Goal: Task Accomplishment & Management: Use online tool/utility

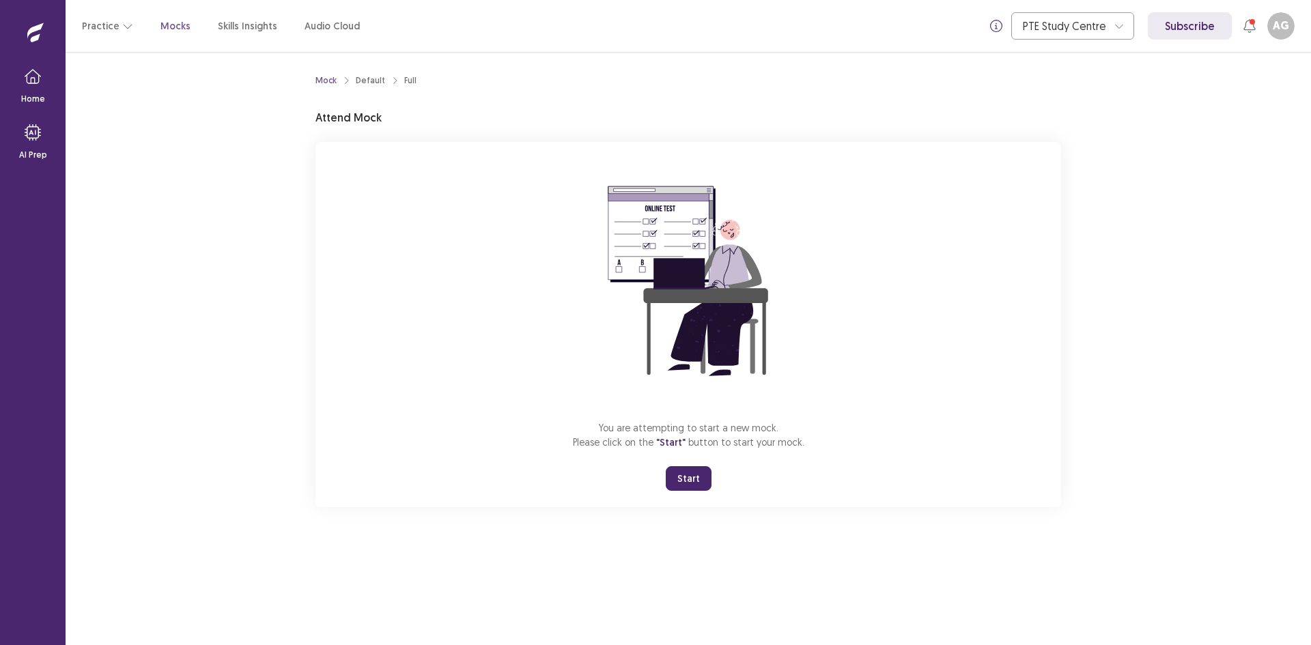
drag, startPoint x: 682, startPoint y: 483, endPoint x: 683, endPoint y: 542, distance: 59.4
click at [683, 483] on button "Start" at bounding box center [689, 478] width 46 height 25
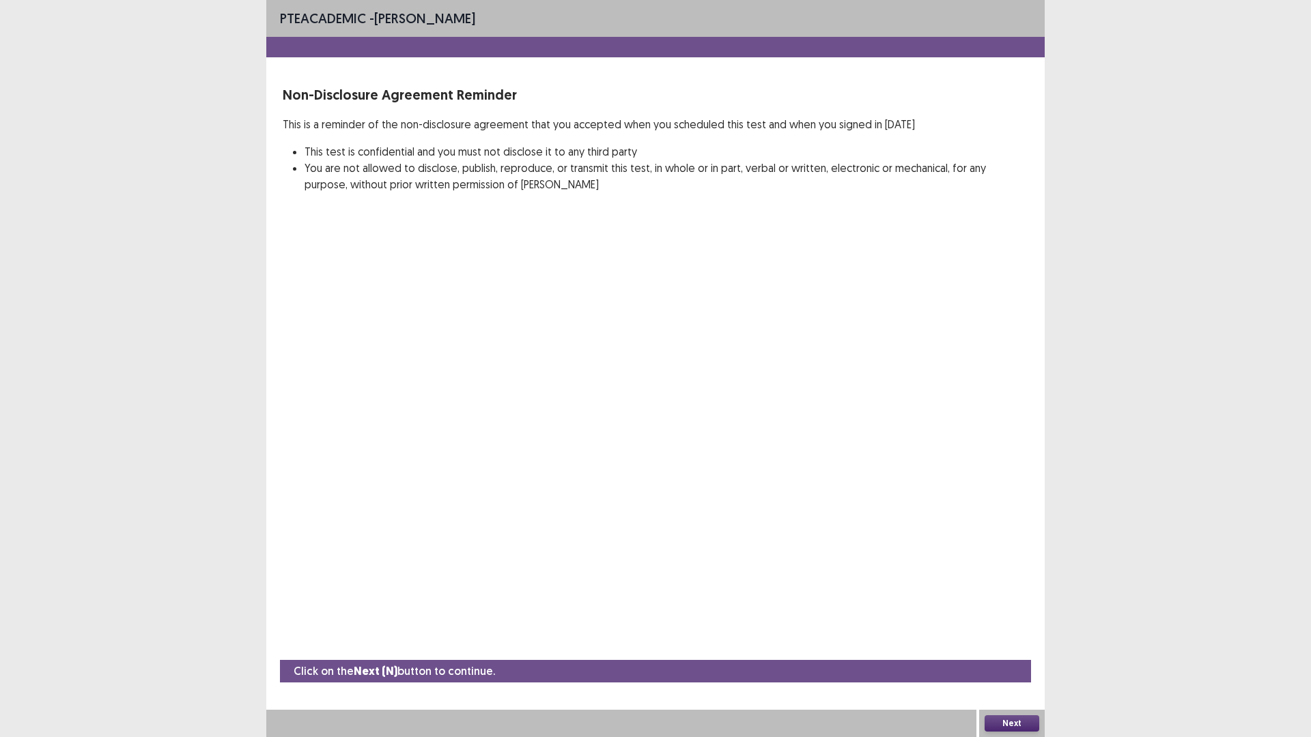
click at [1011, 645] on button "Next" at bounding box center [1012, 724] width 55 height 16
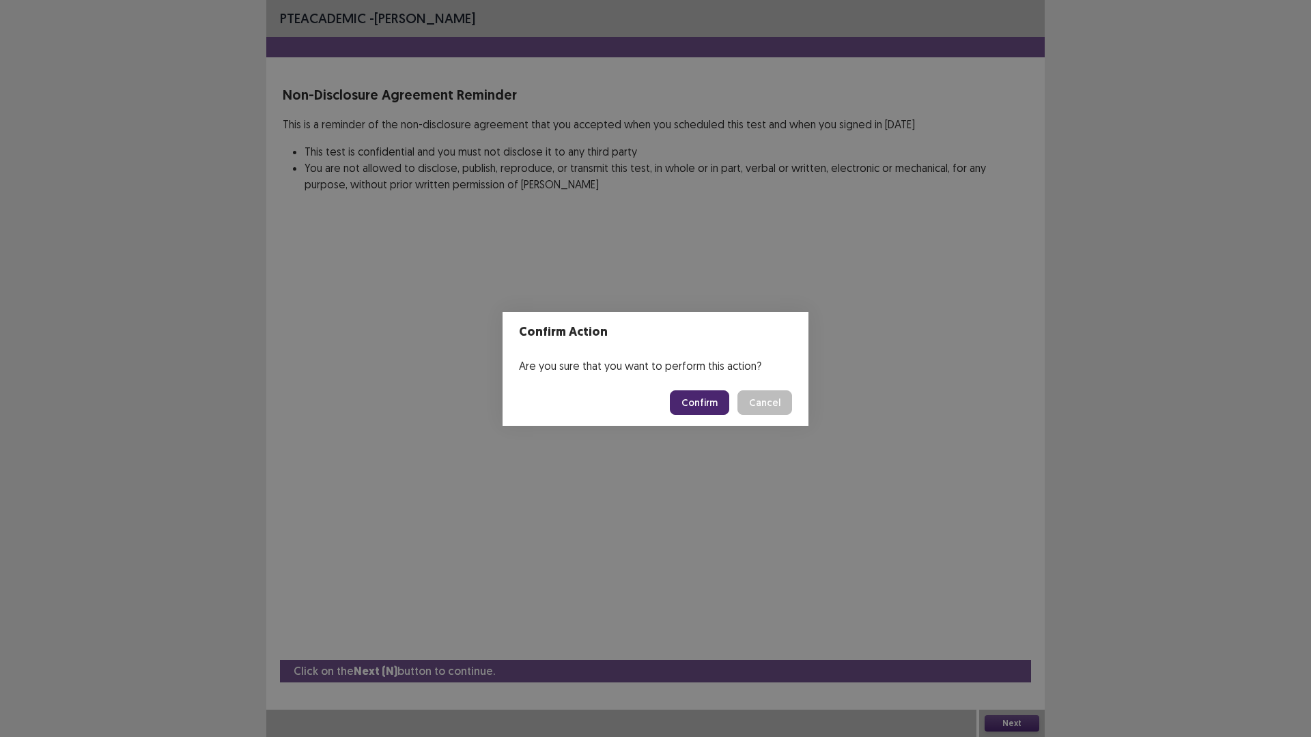
click at [698, 399] on button "Confirm" at bounding box center [699, 403] width 59 height 25
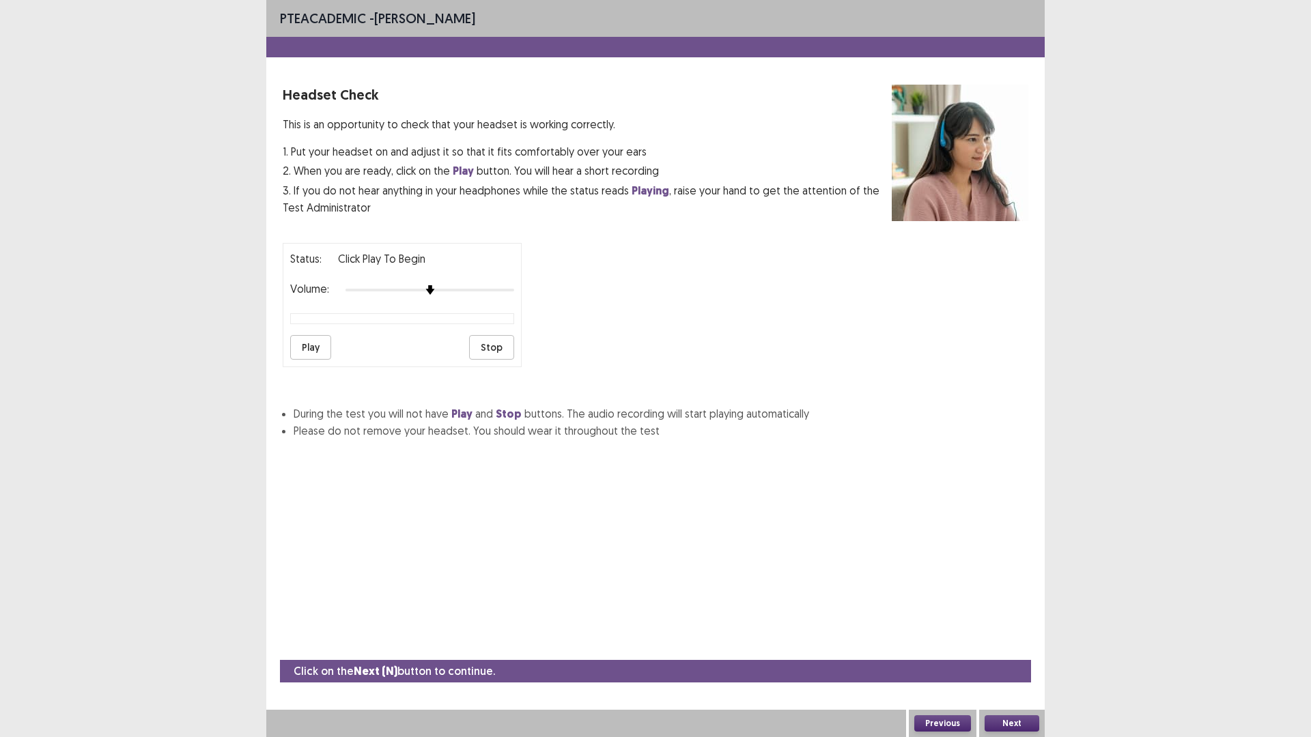
click at [309, 344] on button "Play" at bounding box center [310, 347] width 41 height 25
click at [438, 291] on div at bounding box center [429, 290] width 169 height 11
click at [438, 291] on div at bounding box center [429, 290] width 169 height 3
click at [997, 645] on button "Next" at bounding box center [1012, 724] width 55 height 16
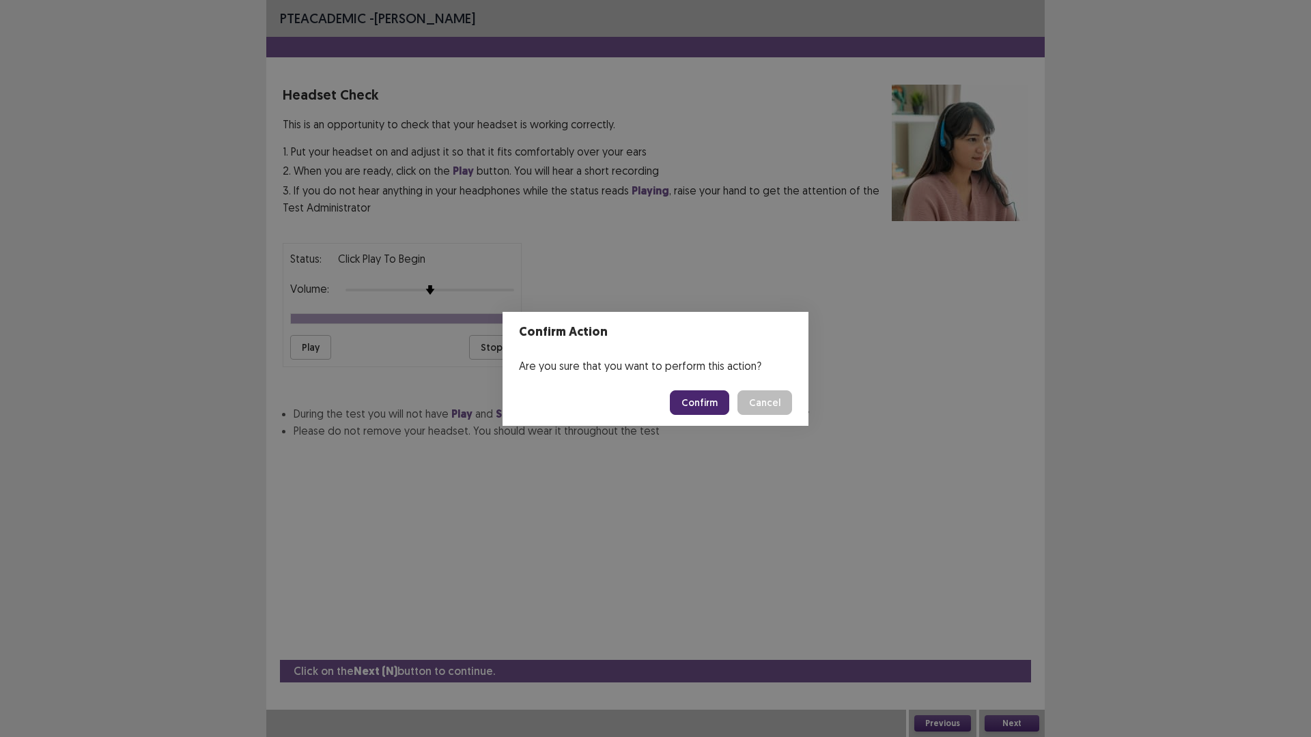
click at [711, 413] on button "Confirm" at bounding box center [699, 403] width 59 height 25
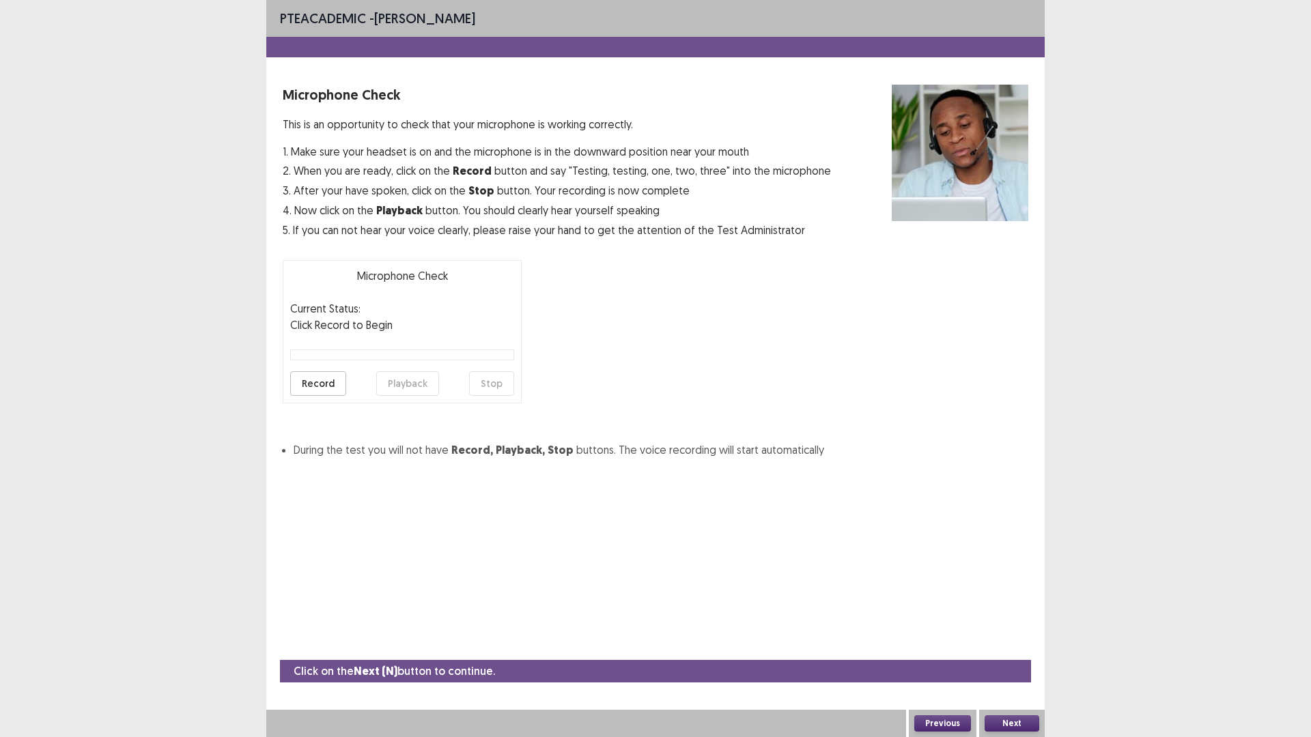
click at [322, 388] on button "Record" at bounding box center [318, 383] width 56 height 25
click at [499, 387] on button "Stop" at bounding box center [491, 383] width 45 height 25
click at [337, 386] on button "Record" at bounding box center [318, 383] width 56 height 25
click at [497, 390] on button "Stop" at bounding box center [491, 383] width 45 height 25
click at [419, 383] on button "Playback" at bounding box center [407, 383] width 63 height 25
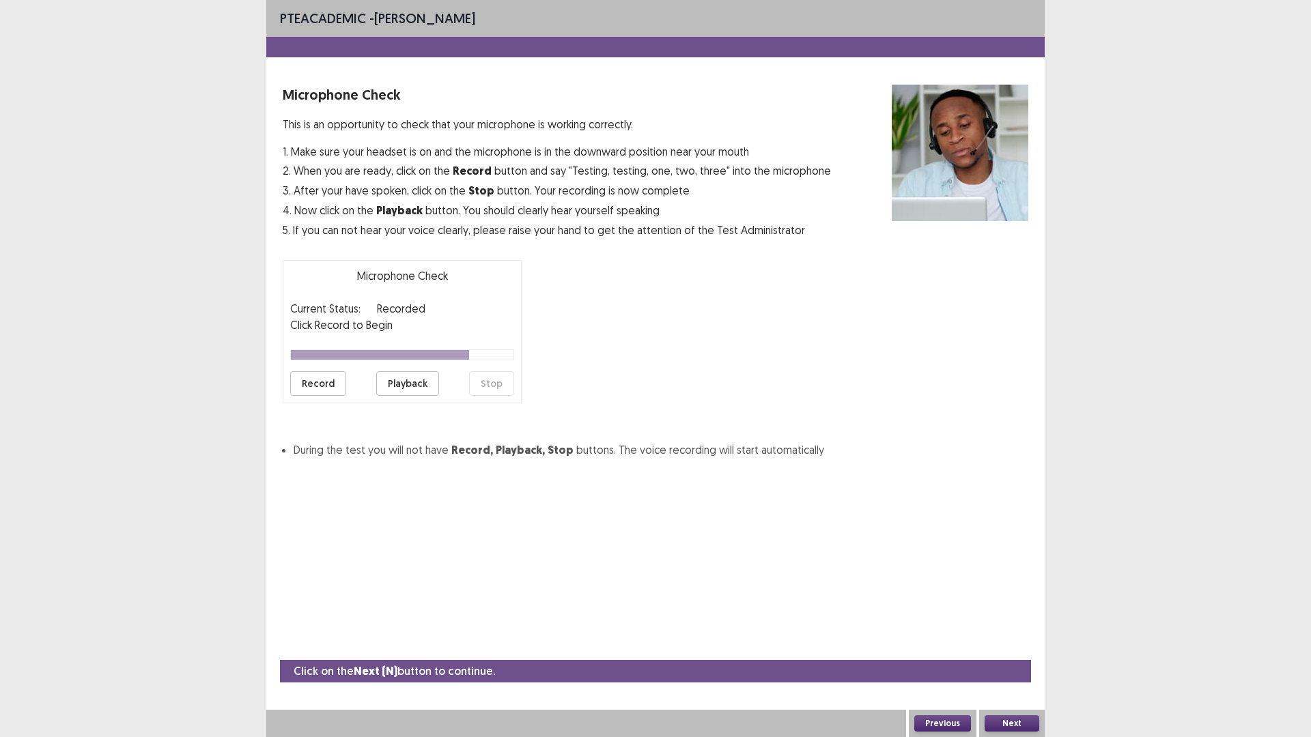
click at [325, 390] on button "Record" at bounding box center [318, 383] width 56 height 25
click at [502, 388] on button "Stop" at bounding box center [491, 383] width 45 height 25
click at [412, 387] on button "Playback" at bounding box center [407, 383] width 63 height 25
click at [1011, 645] on button "Next" at bounding box center [1012, 724] width 55 height 16
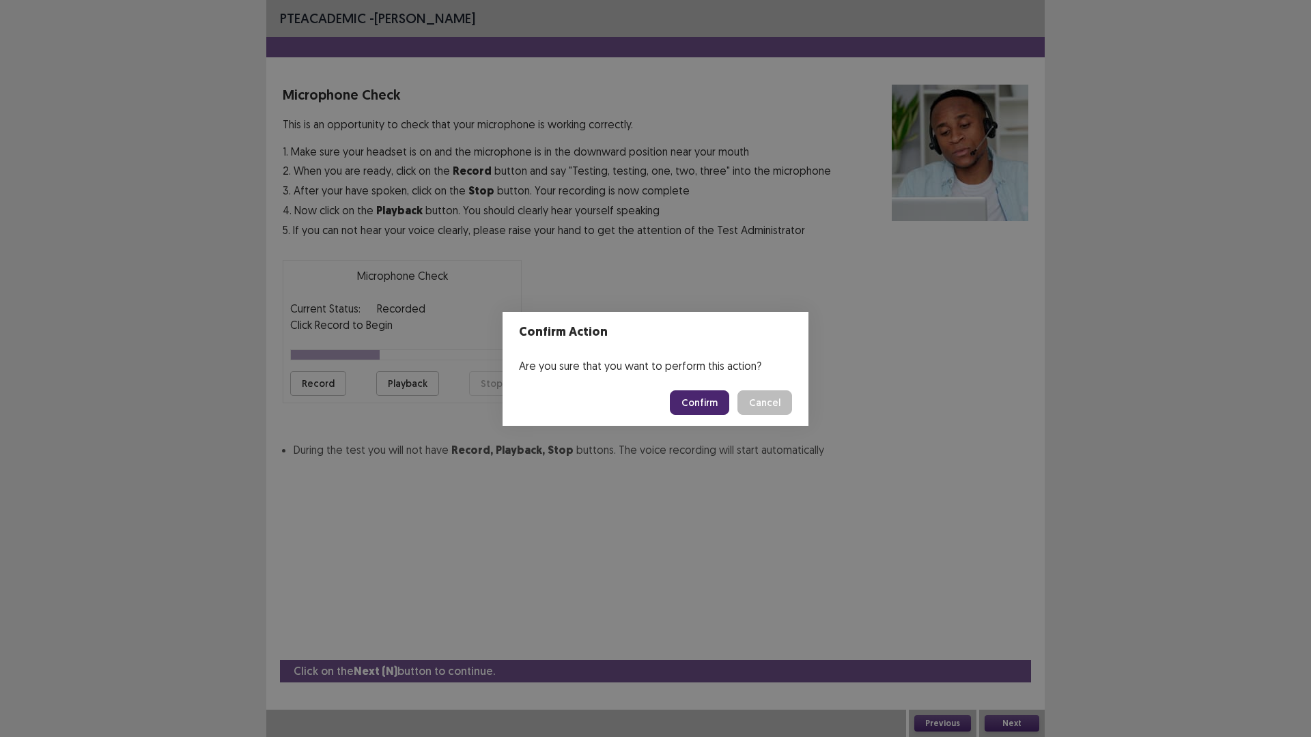
click at [690, 402] on button "Confirm" at bounding box center [699, 403] width 59 height 25
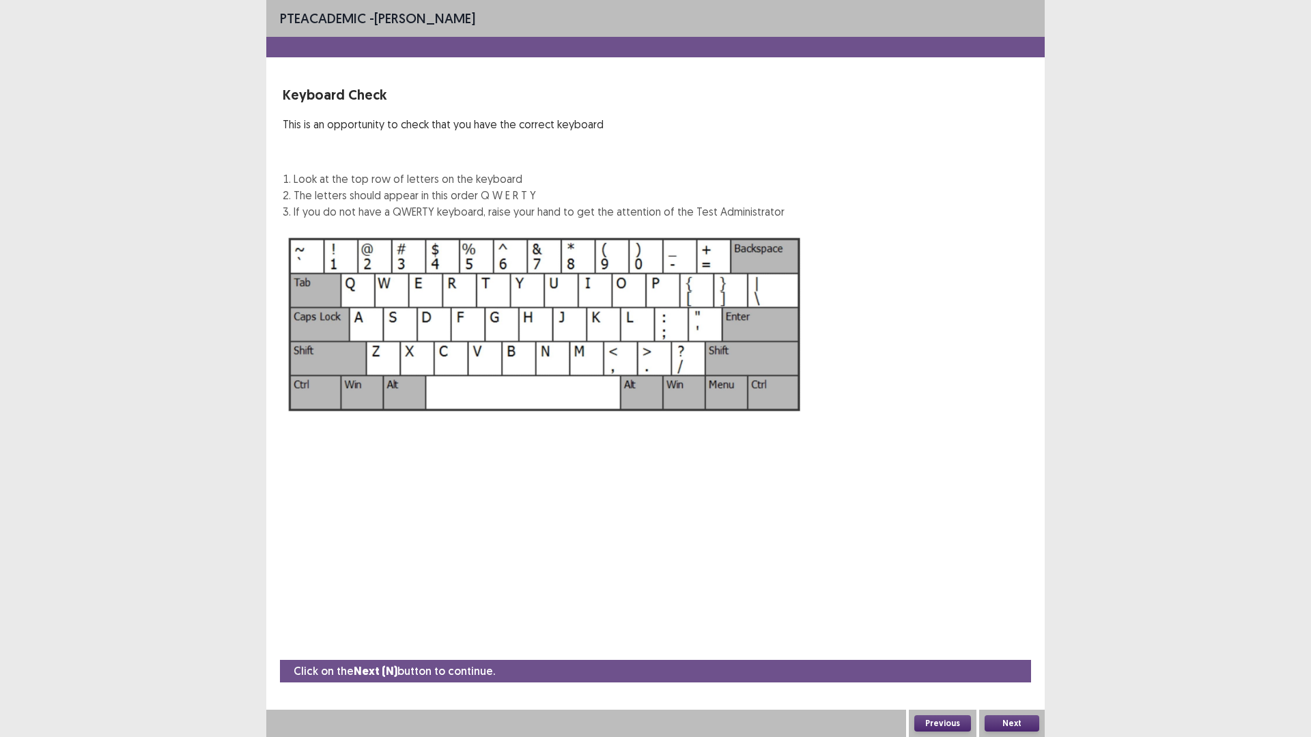
click at [1012, 645] on button "Next" at bounding box center [1012, 724] width 55 height 16
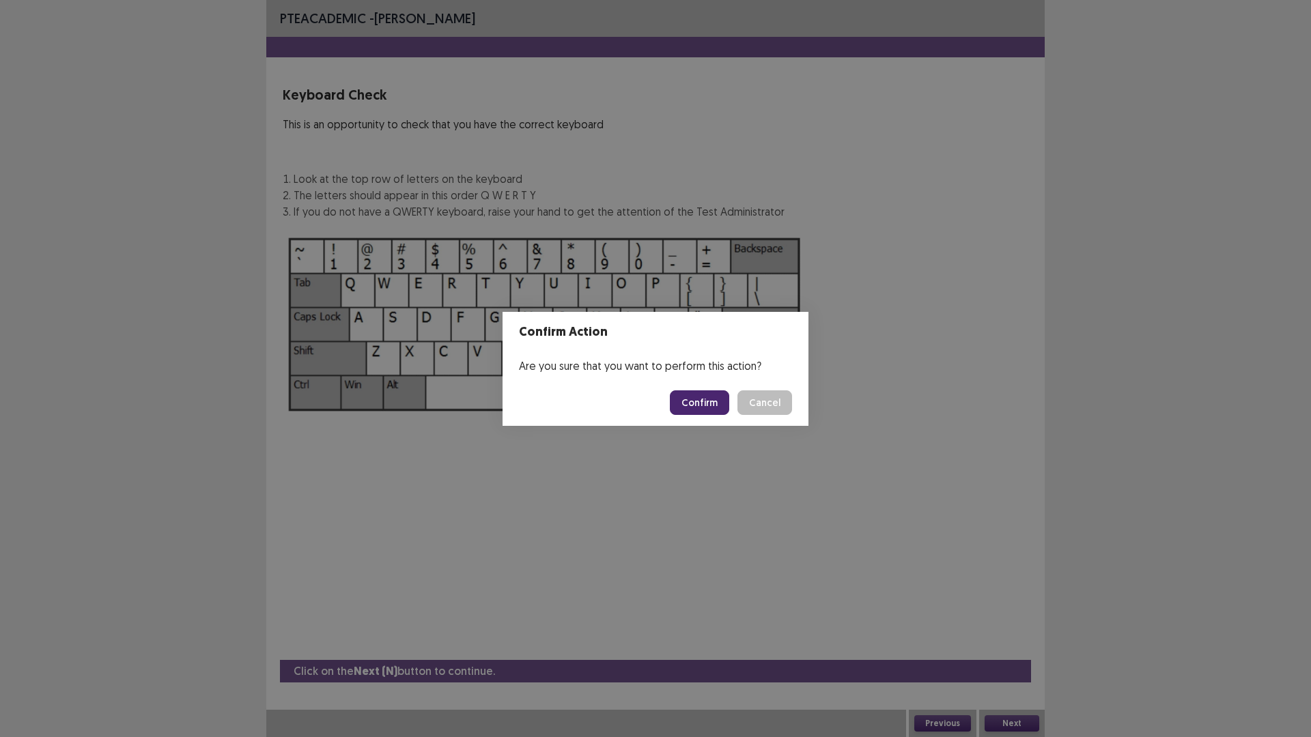
click at [697, 399] on button "Confirm" at bounding box center [699, 403] width 59 height 25
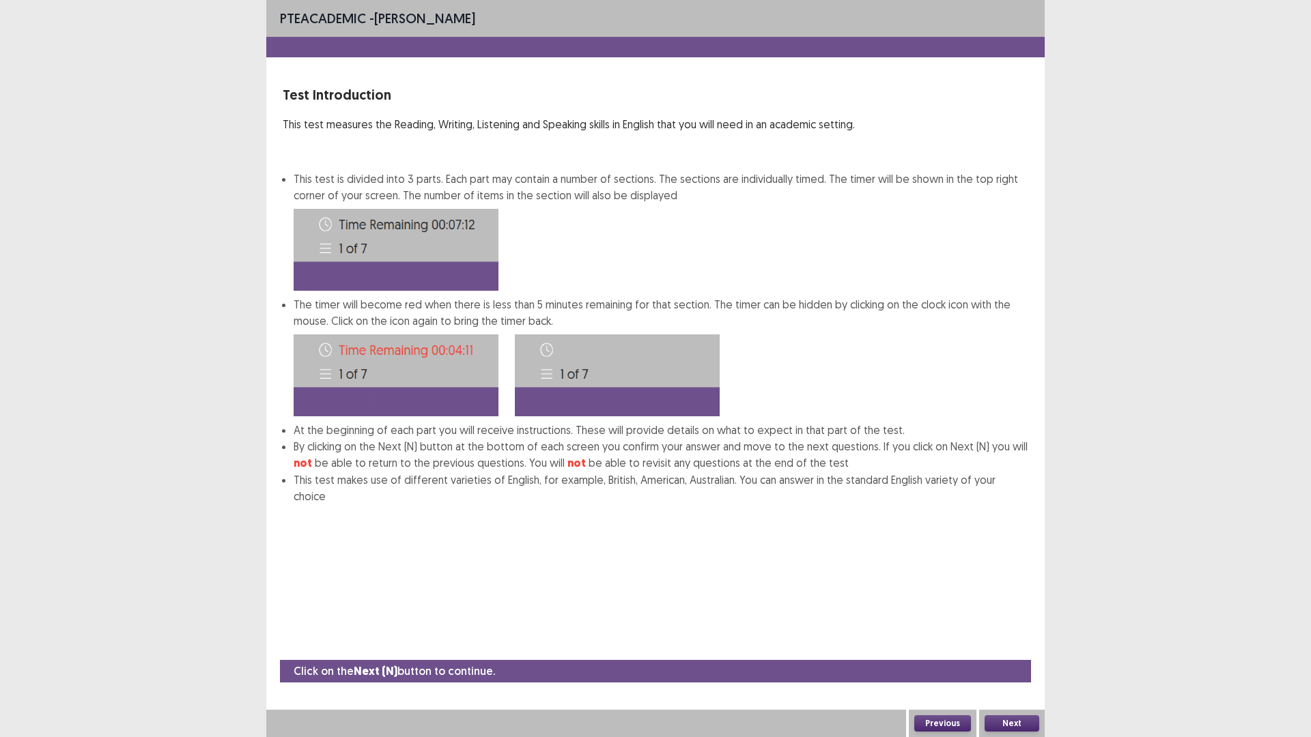
click at [1020, 645] on button "Next" at bounding box center [1012, 724] width 55 height 16
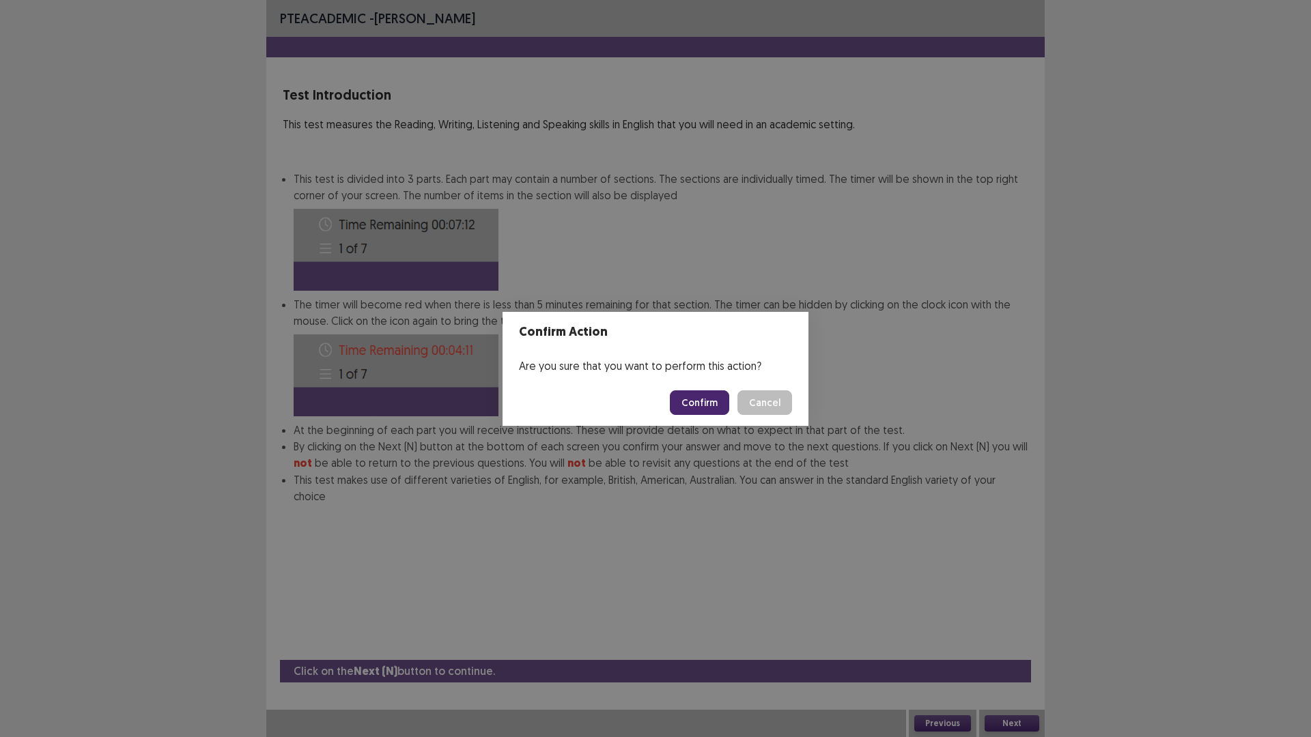
click at [712, 404] on button "Confirm" at bounding box center [699, 403] width 59 height 25
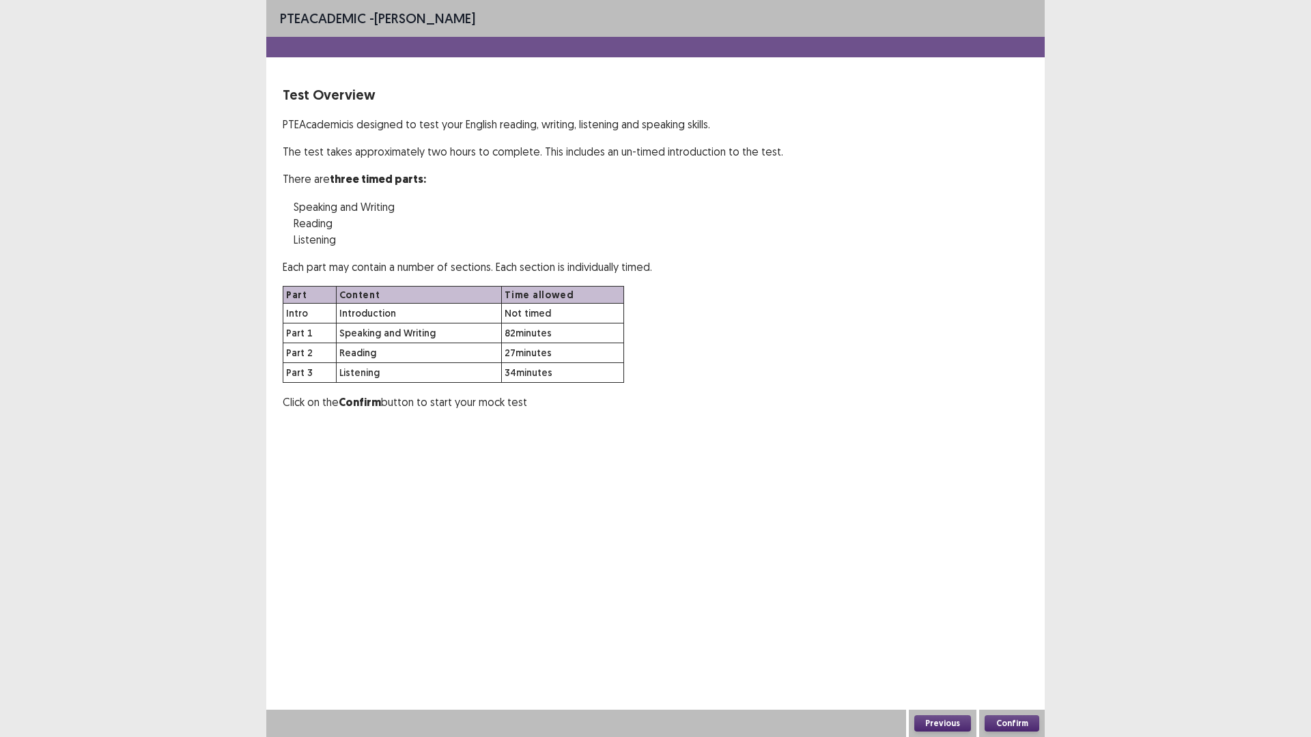
click at [1017, 645] on button "Confirm" at bounding box center [1012, 724] width 55 height 16
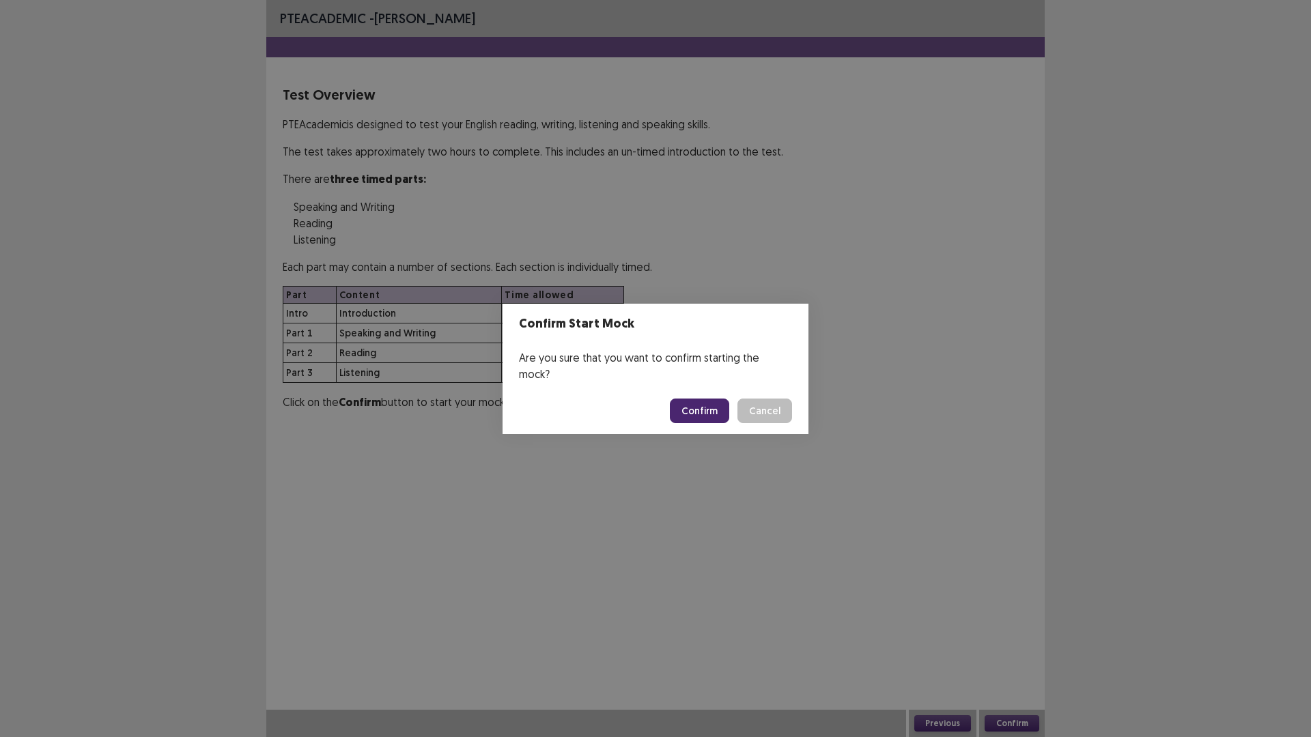
click at [711, 406] on button "Confirm" at bounding box center [699, 411] width 59 height 25
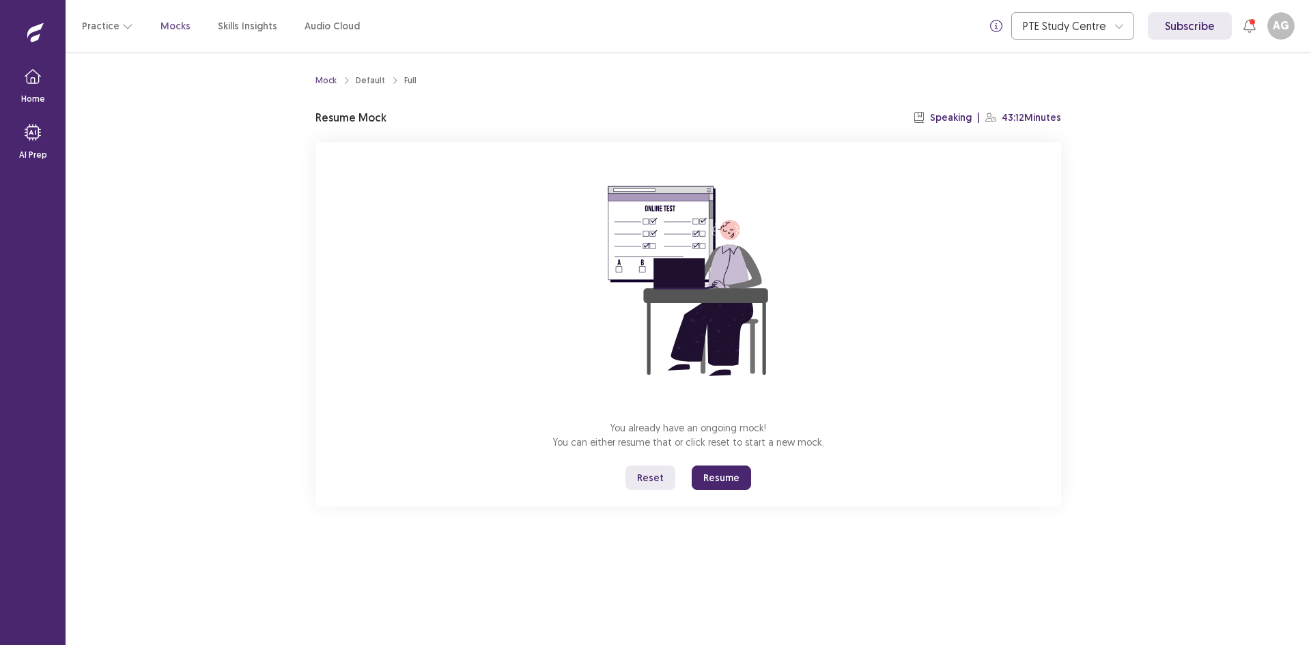
click at [722, 477] on button "Resume" at bounding box center [721, 478] width 59 height 25
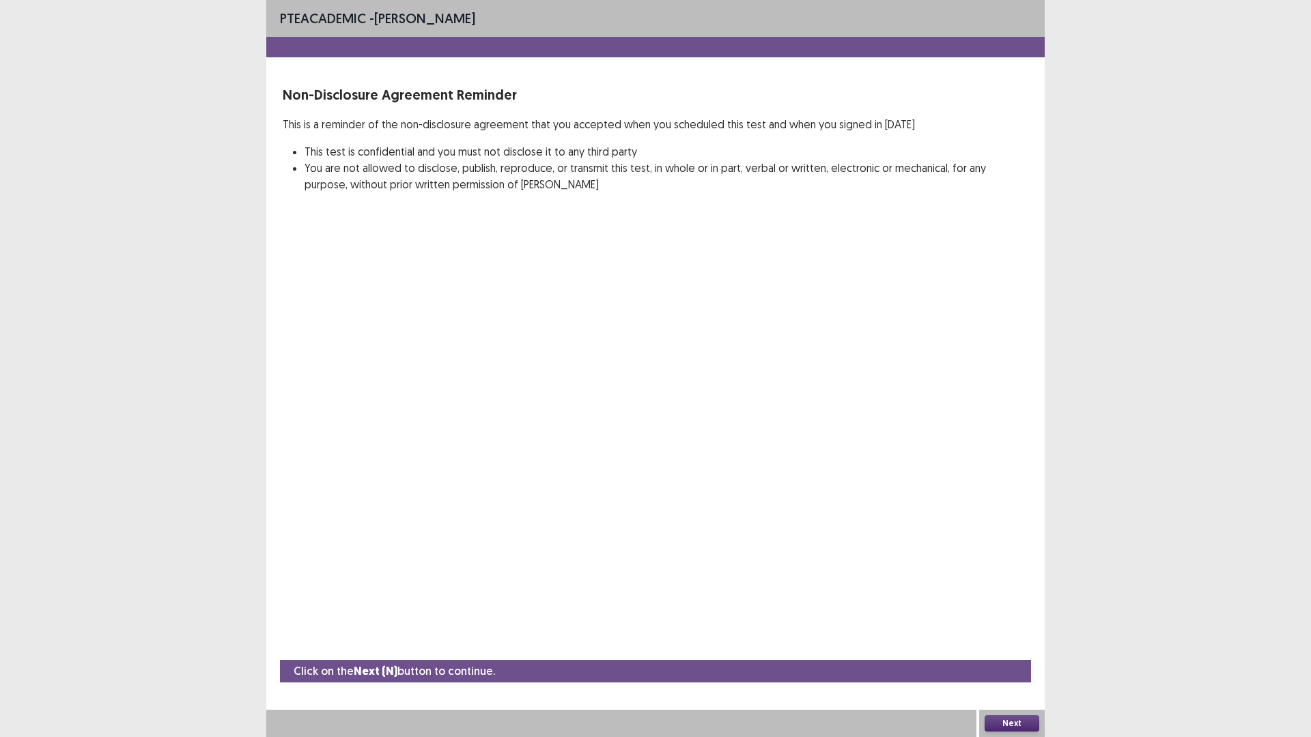
click at [1003, 645] on button "Next" at bounding box center [1012, 724] width 55 height 16
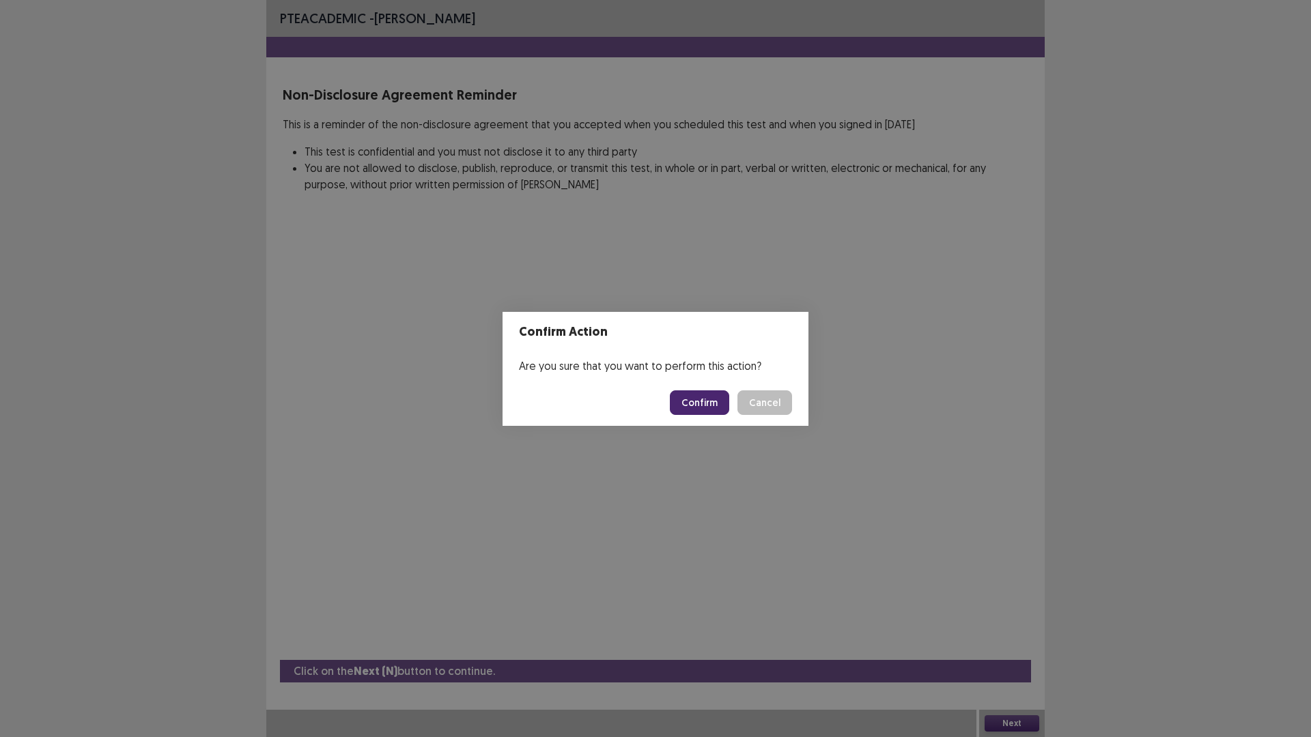
click at [708, 405] on button "Confirm" at bounding box center [699, 403] width 59 height 25
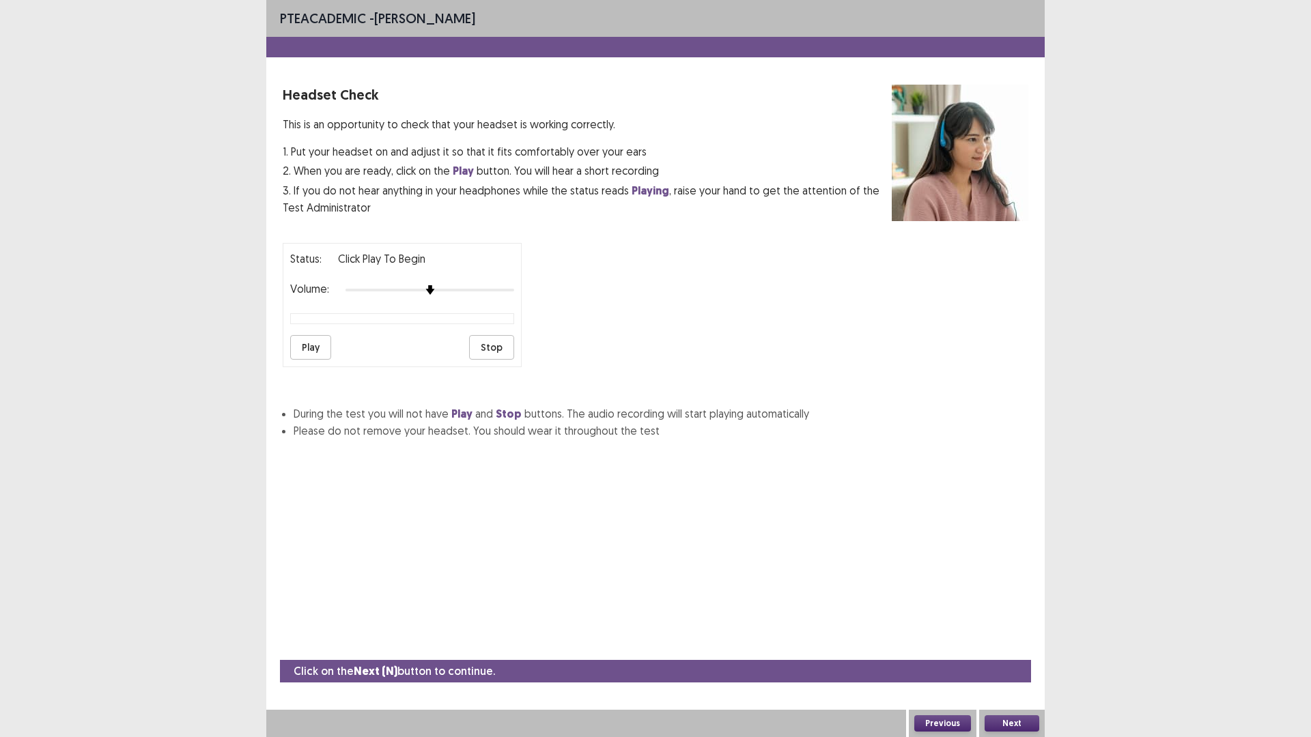
click at [1002, 645] on button "Next" at bounding box center [1012, 724] width 55 height 16
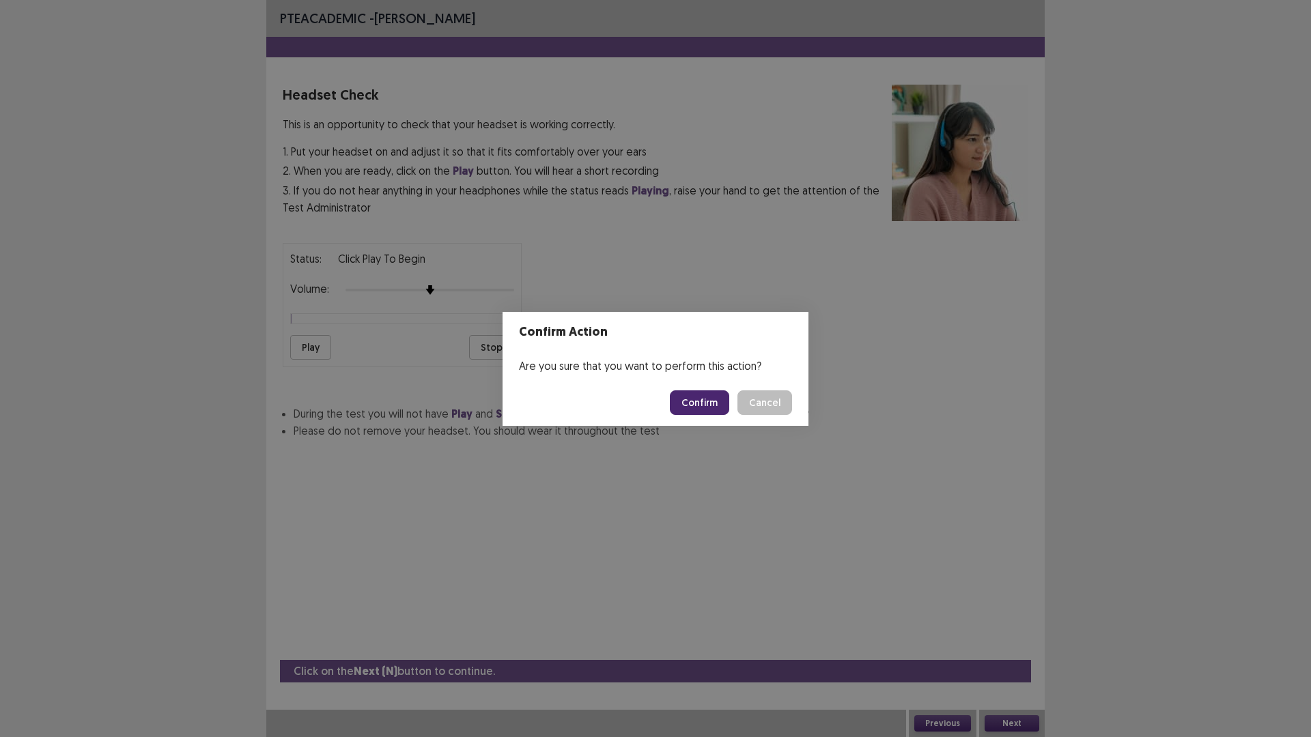
click at [685, 408] on button "Confirm" at bounding box center [699, 403] width 59 height 25
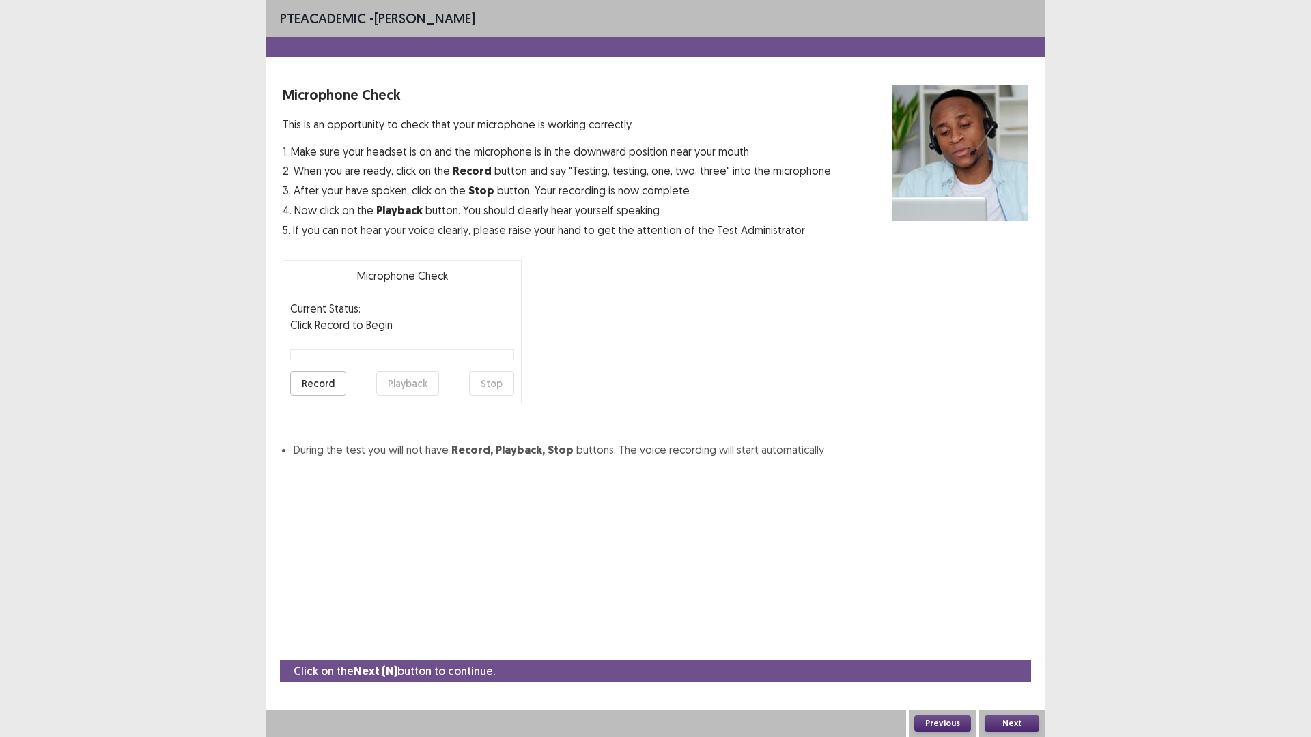
click at [1013, 645] on button "Next" at bounding box center [1012, 724] width 55 height 16
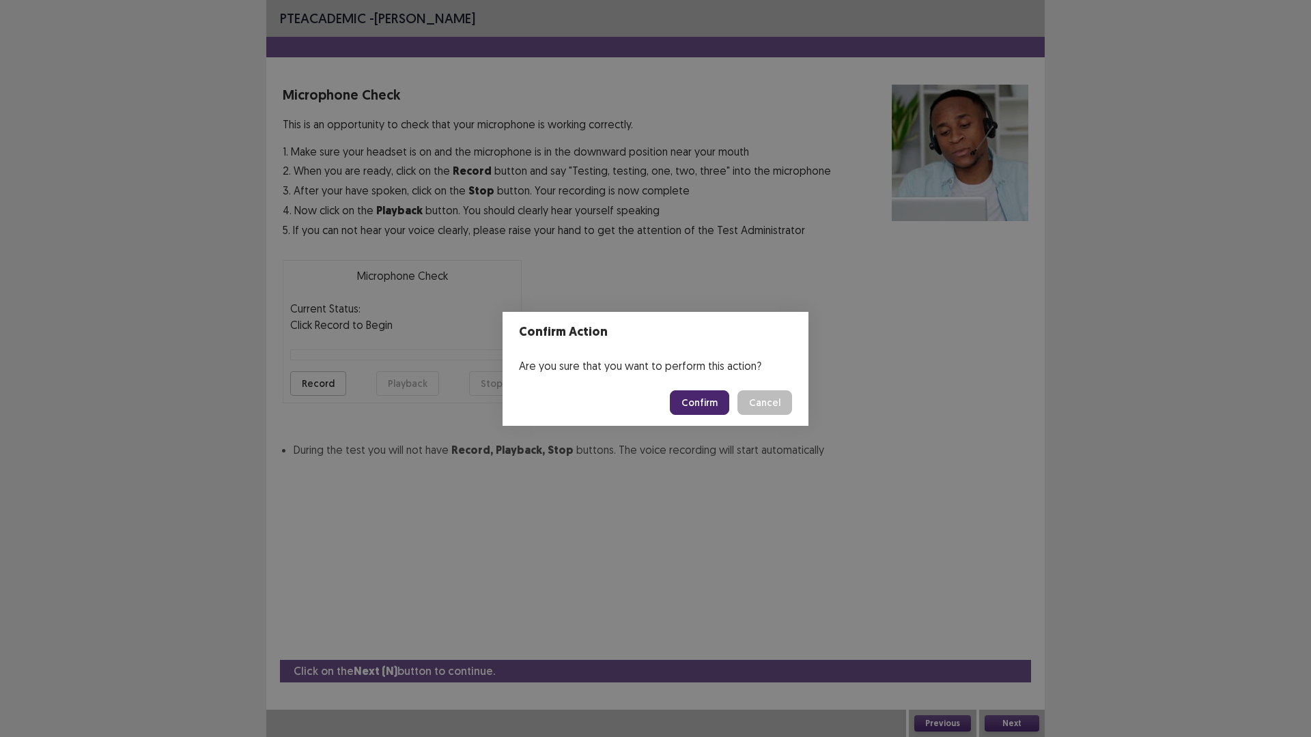
click at [713, 406] on button "Confirm" at bounding box center [699, 403] width 59 height 25
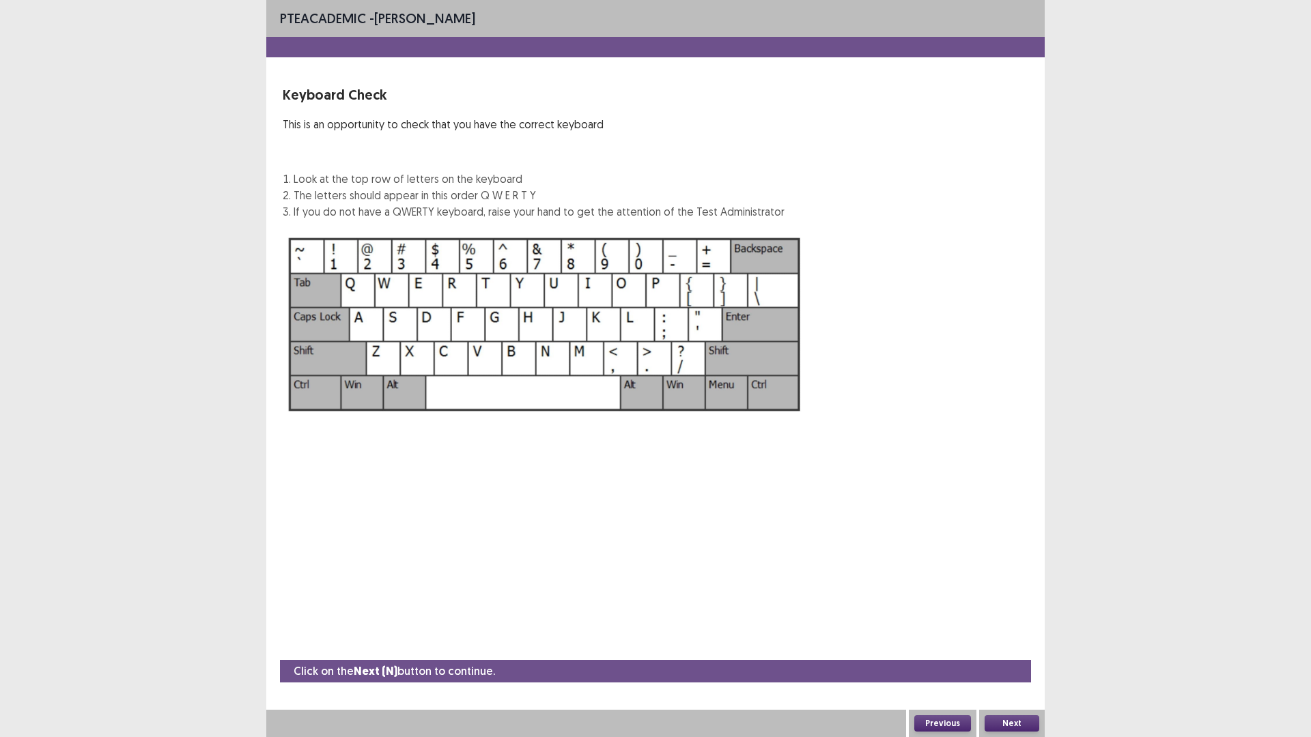
click at [1006, 645] on button "Next" at bounding box center [1012, 724] width 55 height 16
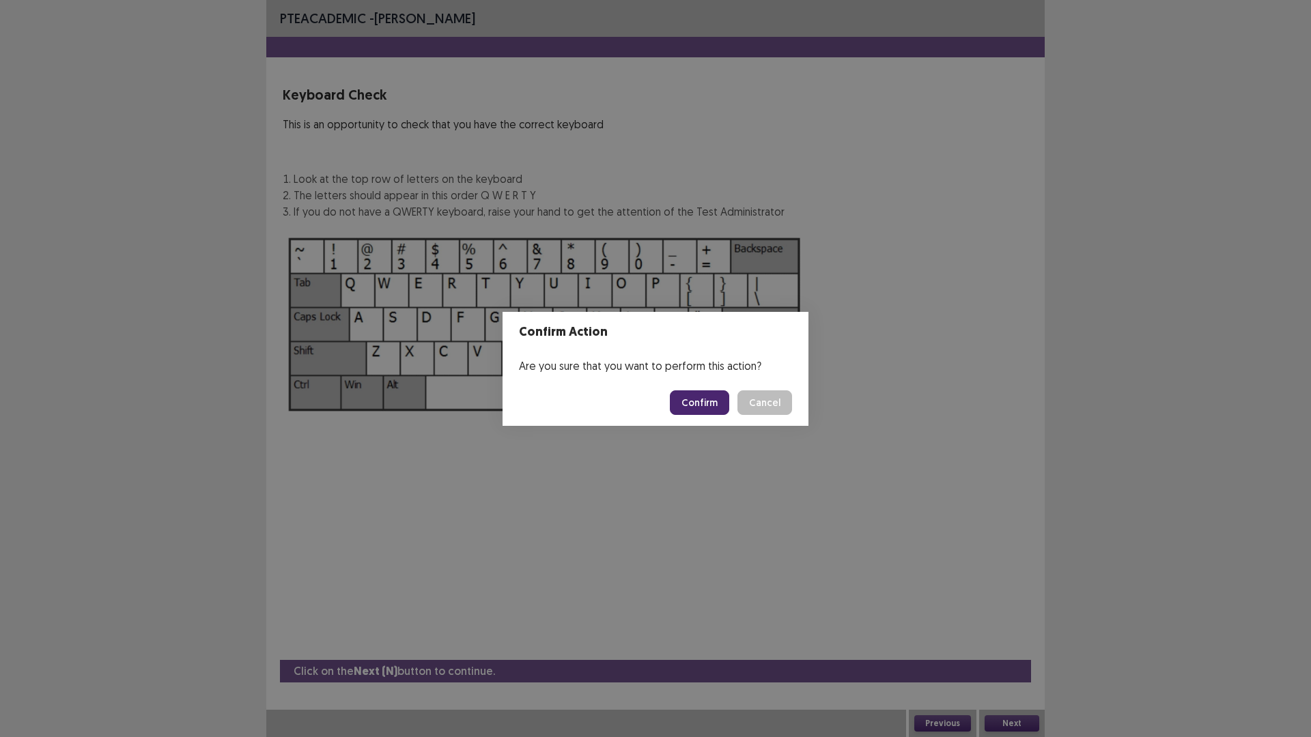
click at [705, 401] on button "Confirm" at bounding box center [699, 403] width 59 height 25
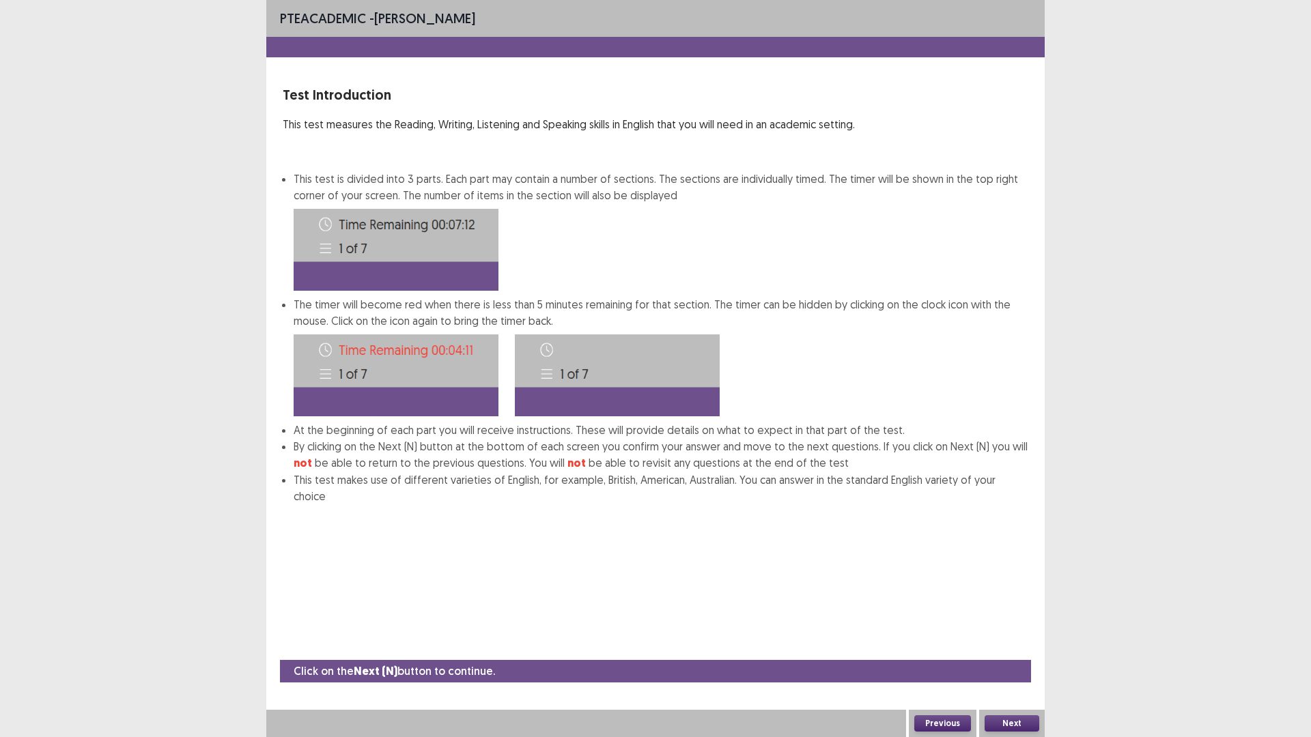
click at [1029, 645] on button "Next" at bounding box center [1012, 724] width 55 height 16
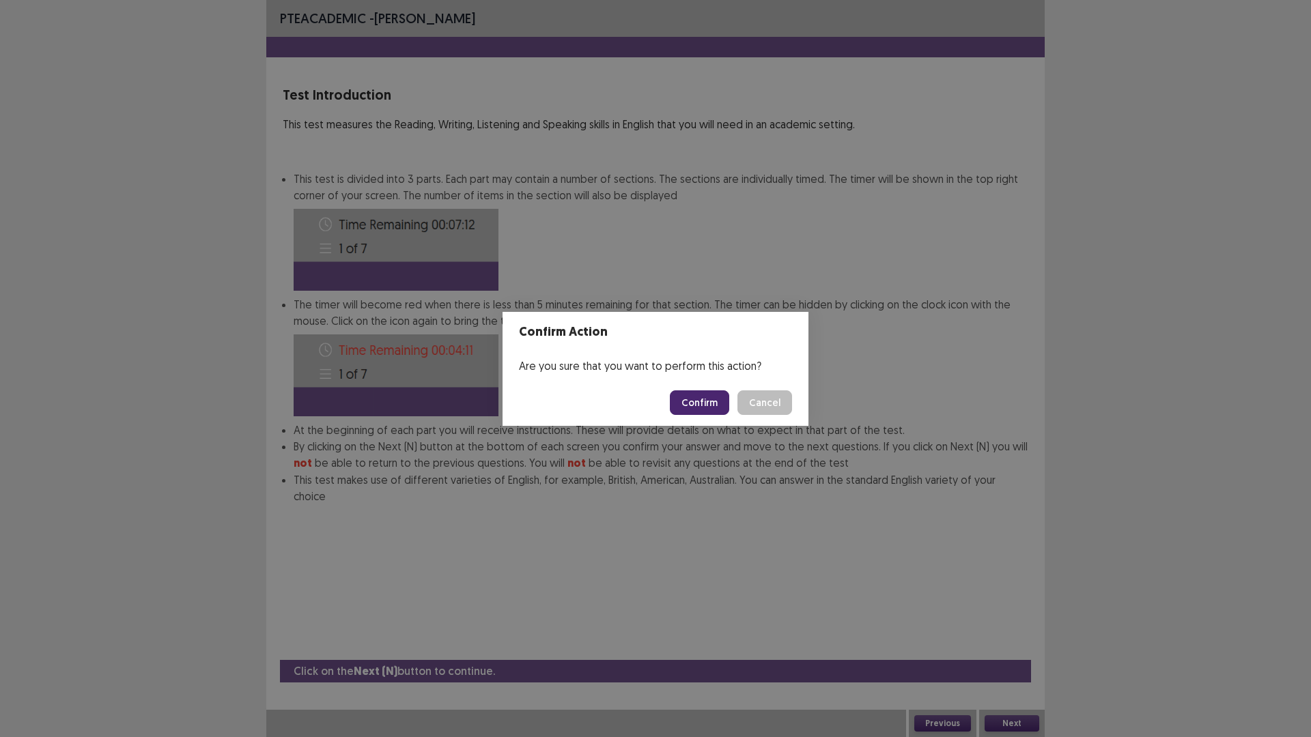
click at [692, 410] on button "Confirm" at bounding box center [699, 403] width 59 height 25
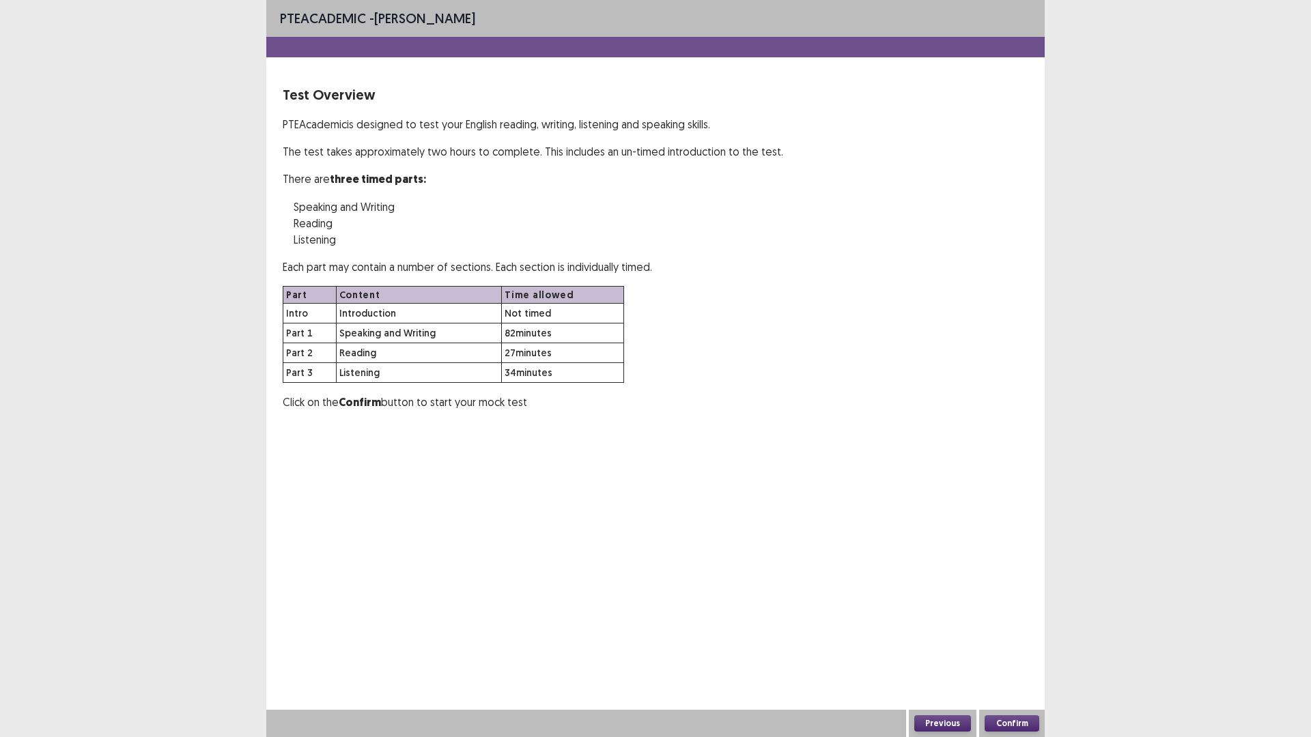
click at [1028, 645] on button "Confirm" at bounding box center [1012, 724] width 55 height 16
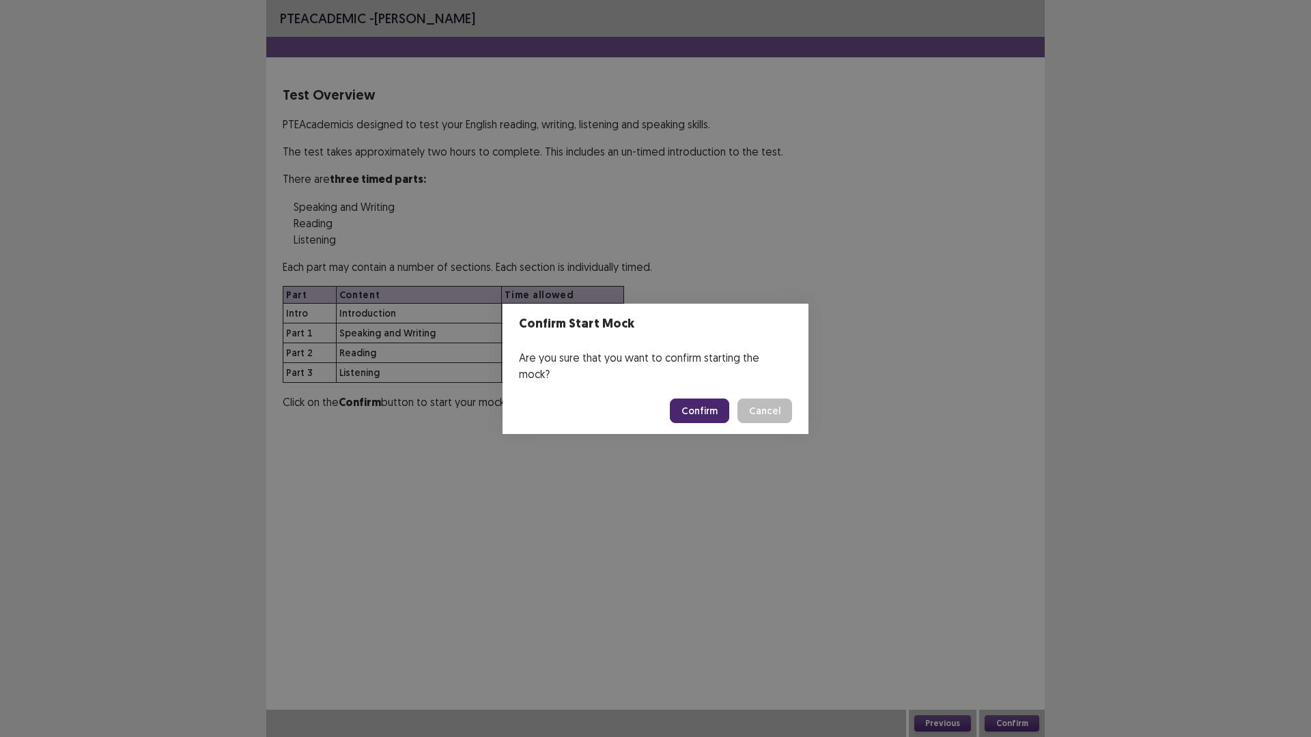
click at [709, 401] on button "Confirm" at bounding box center [699, 411] width 59 height 25
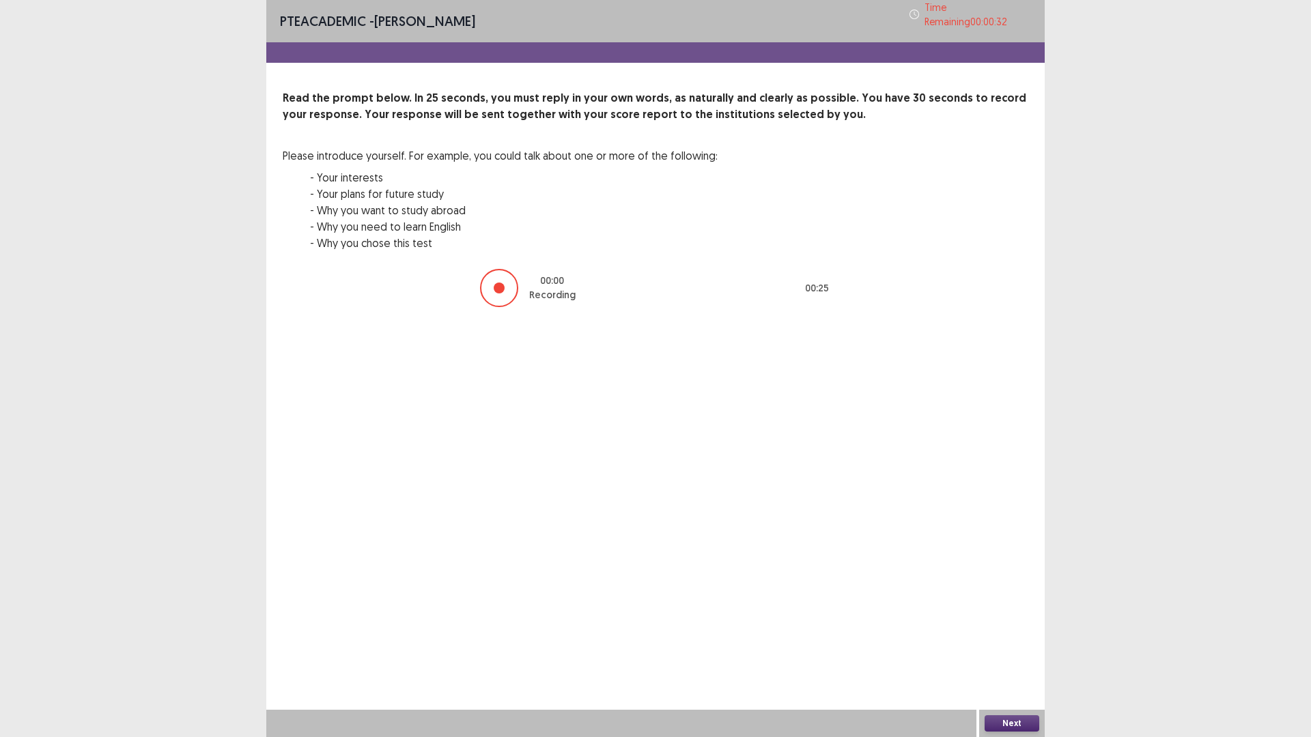
click at [989, 645] on button "Next" at bounding box center [1012, 724] width 55 height 16
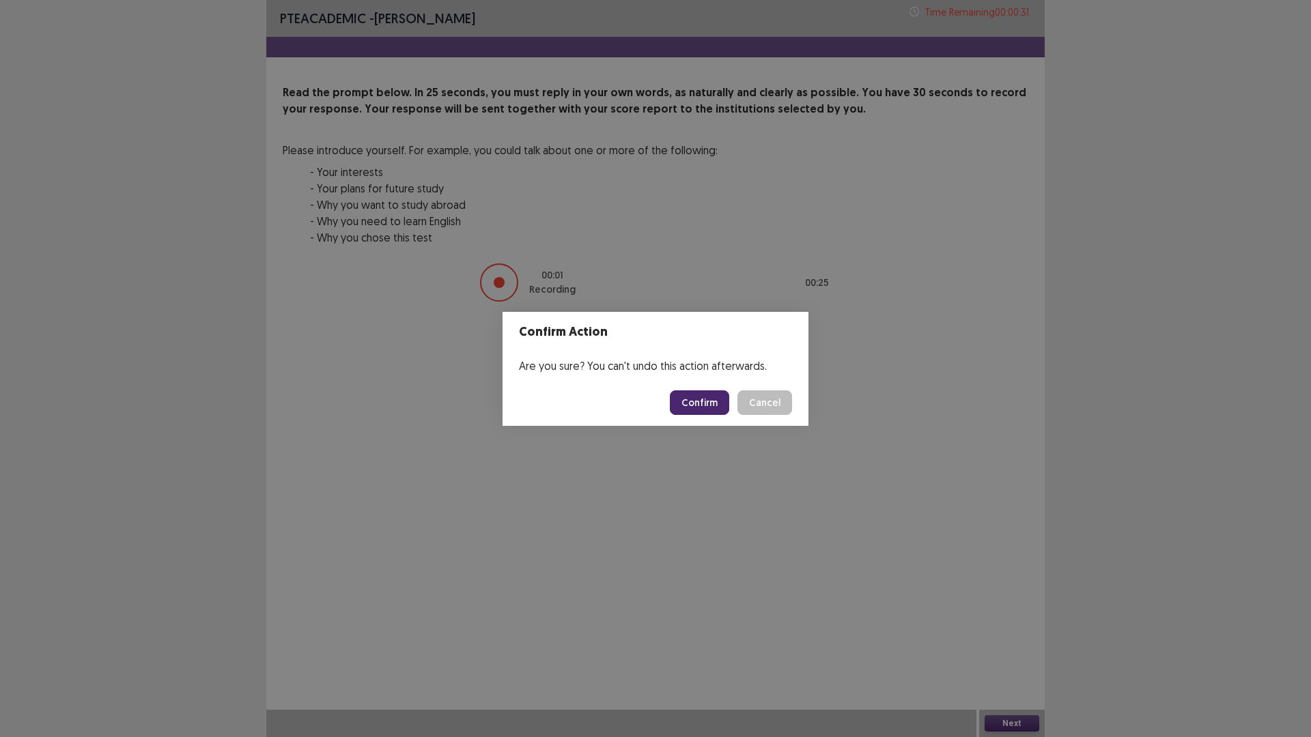
click at [727, 400] on button "Confirm" at bounding box center [699, 403] width 59 height 25
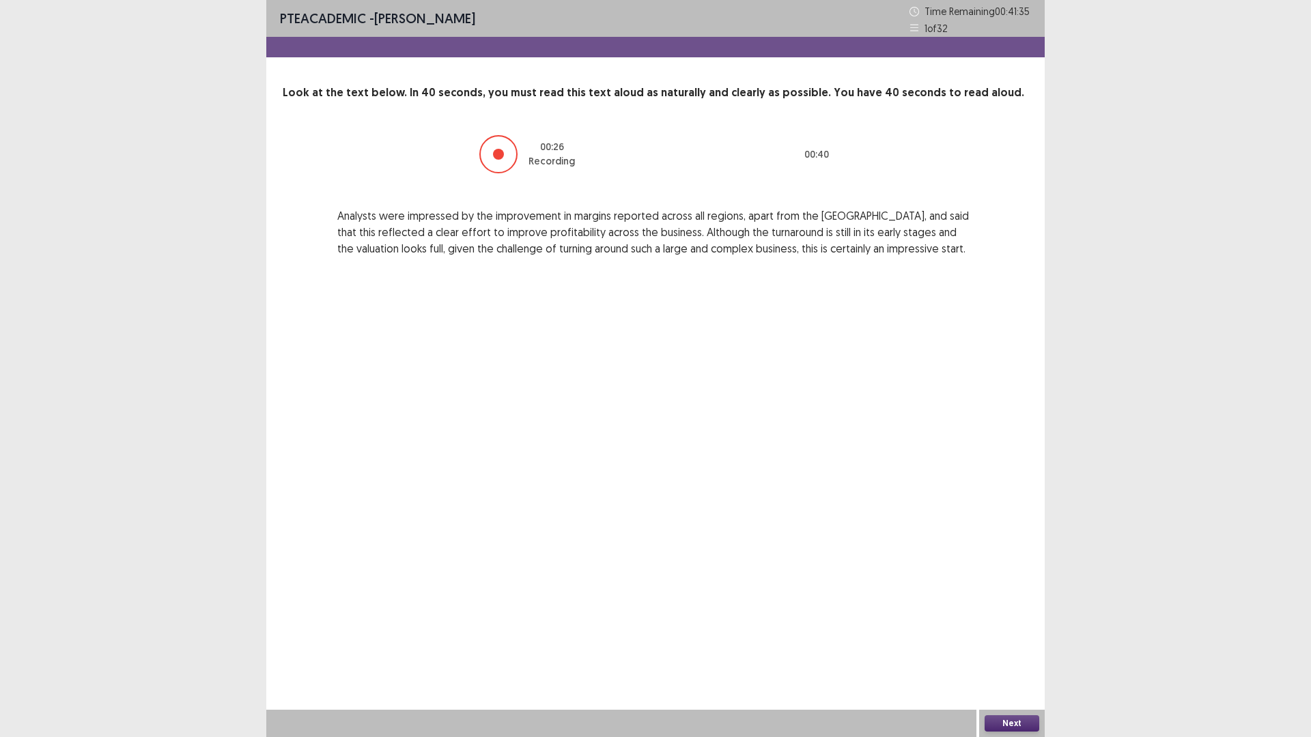
click at [1017, 645] on button "Next" at bounding box center [1012, 724] width 55 height 16
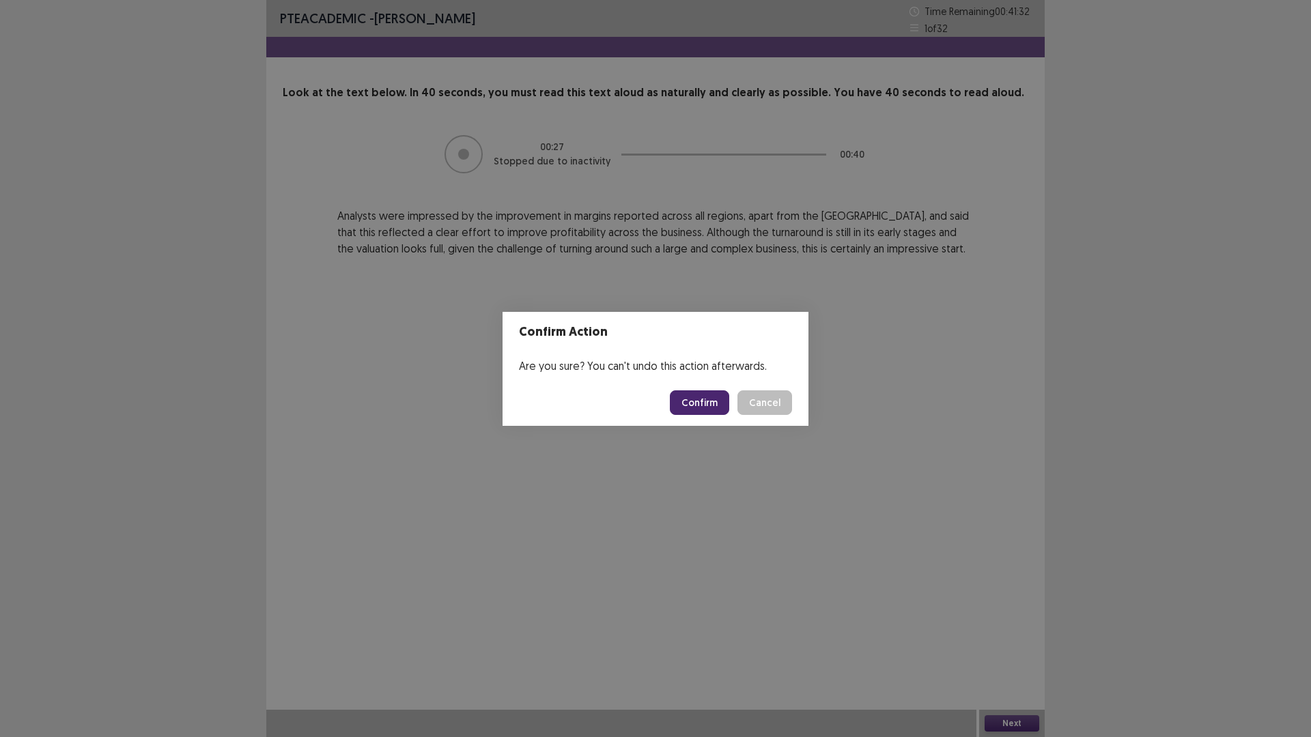
drag, startPoint x: 784, startPoint y: 397, endPoint x: 778, endPoint y: 403, distance: 7.7
click at [778, 403] on button "Cancel" at bounding box center [764, 403] width 55 height 25
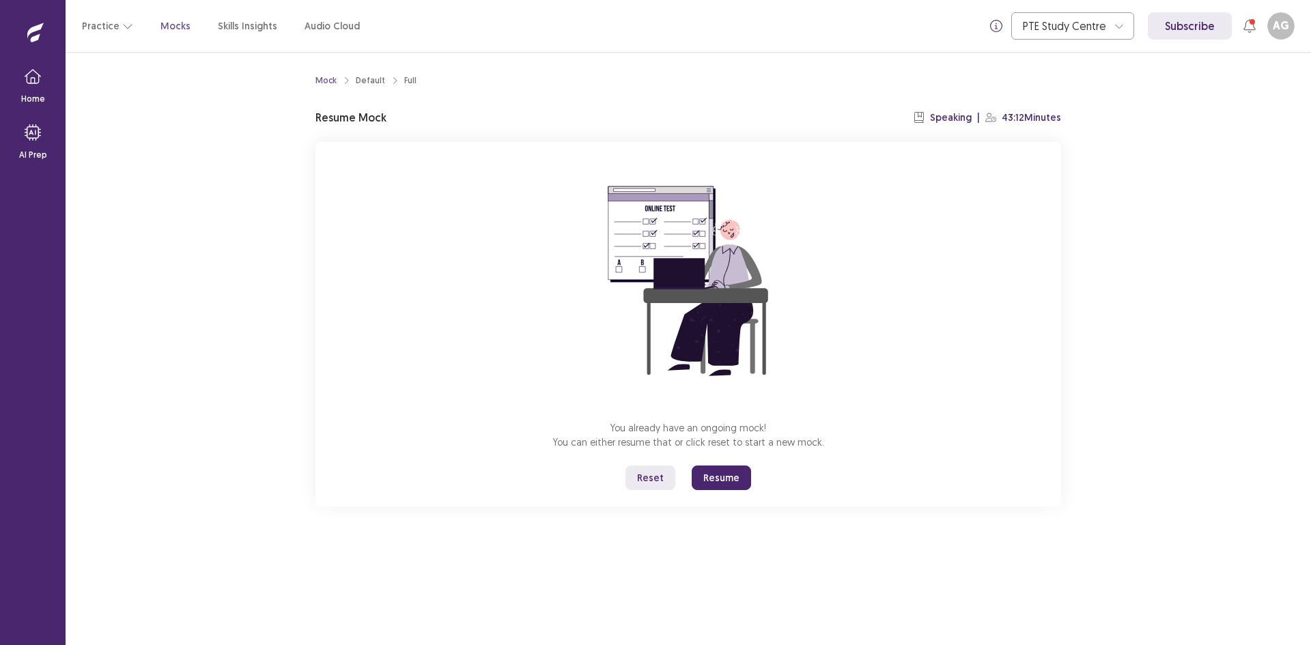
click at [719, 475] on button "Resume" at bounding box center [721, 478] width 59 height 25
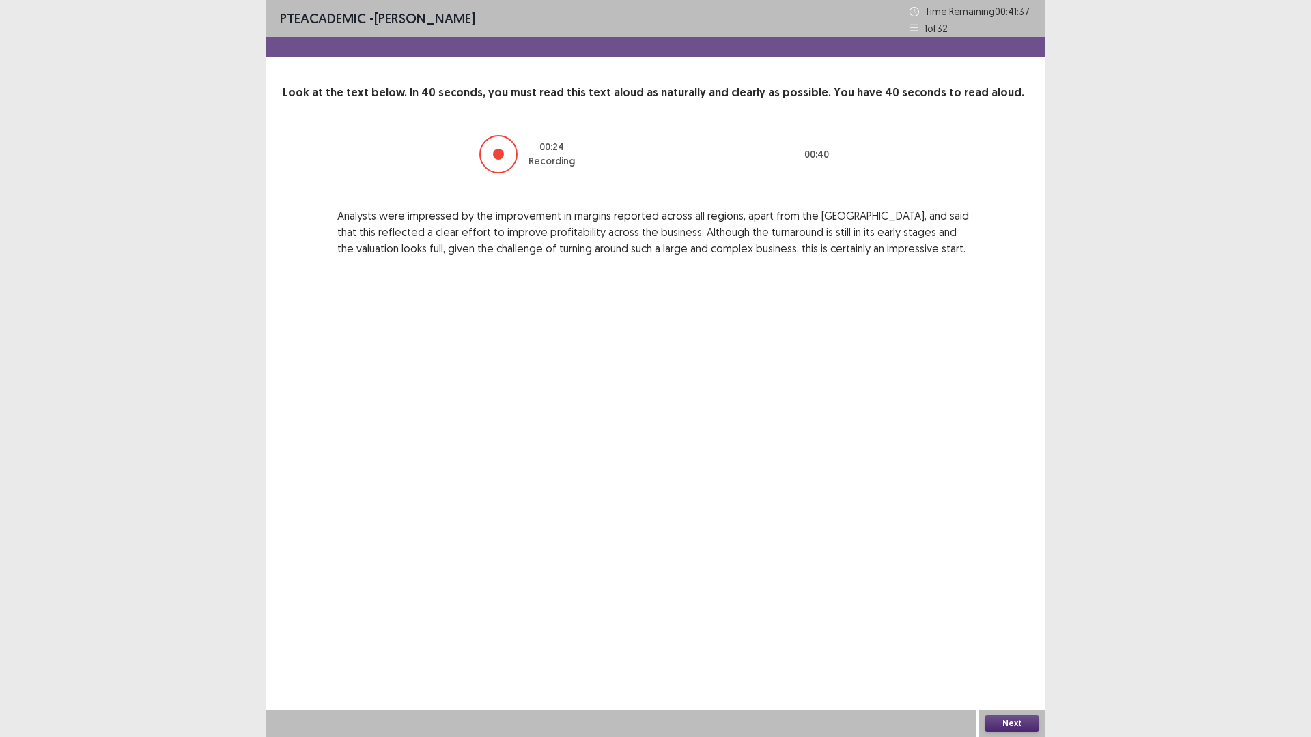
click at [1002, 645] on button "Next" at bounding box center [1012, 724] width 55 height 16
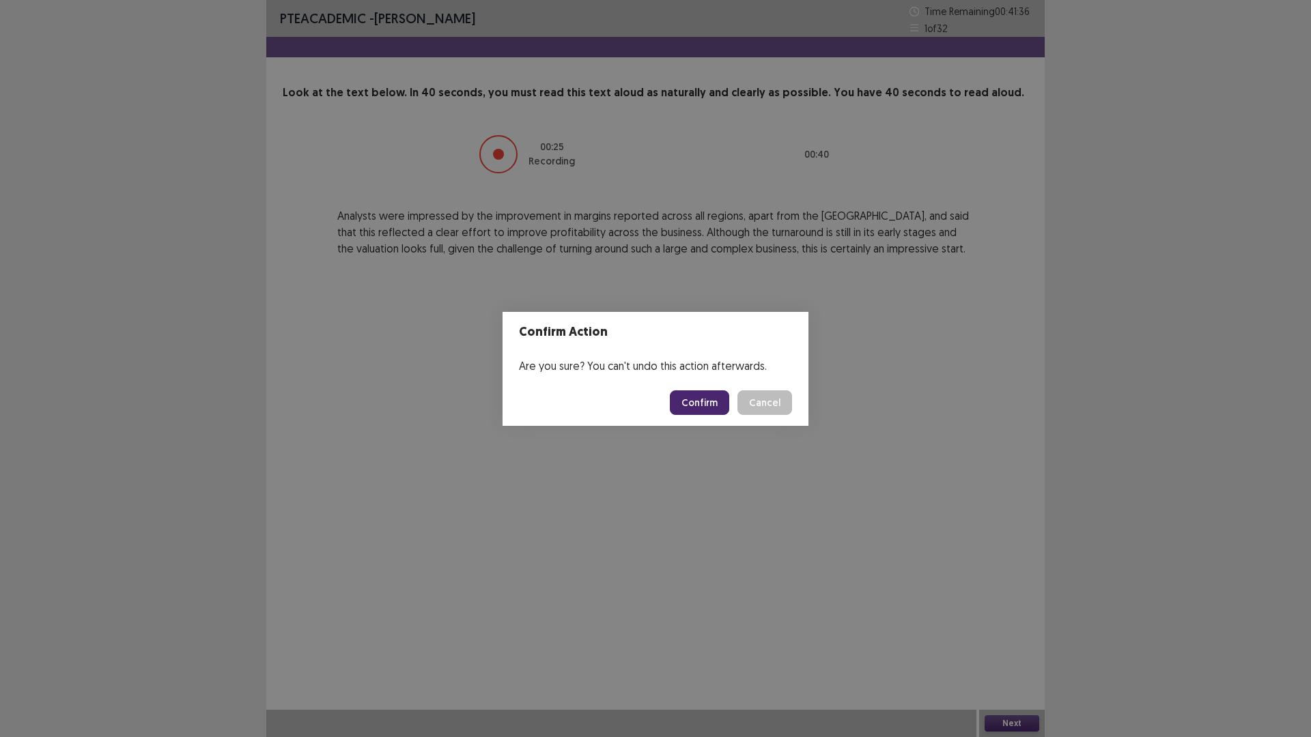
click at [711, 403] on button "Confirm" at bounding box center [699, 403] width 59 height 25
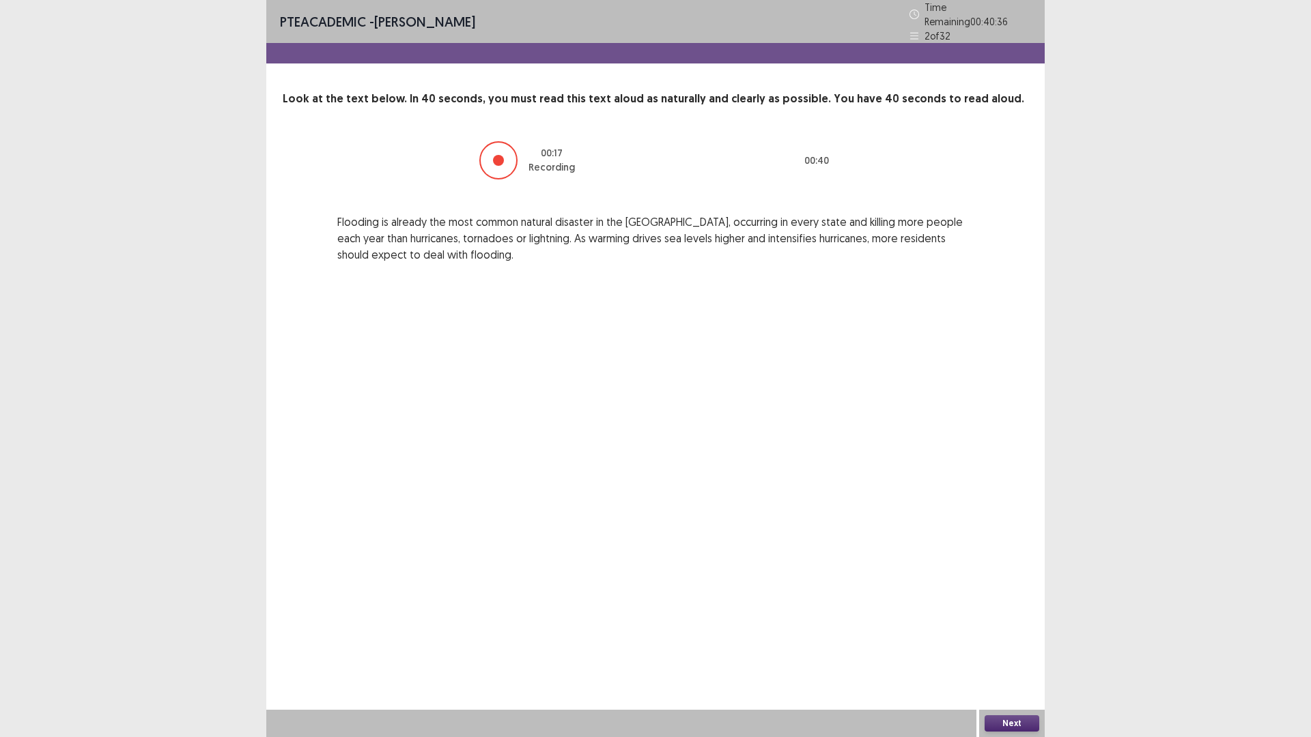
click at [1010, 645] on button "Next" at bounding box center [1012, 724] width 55 height 16
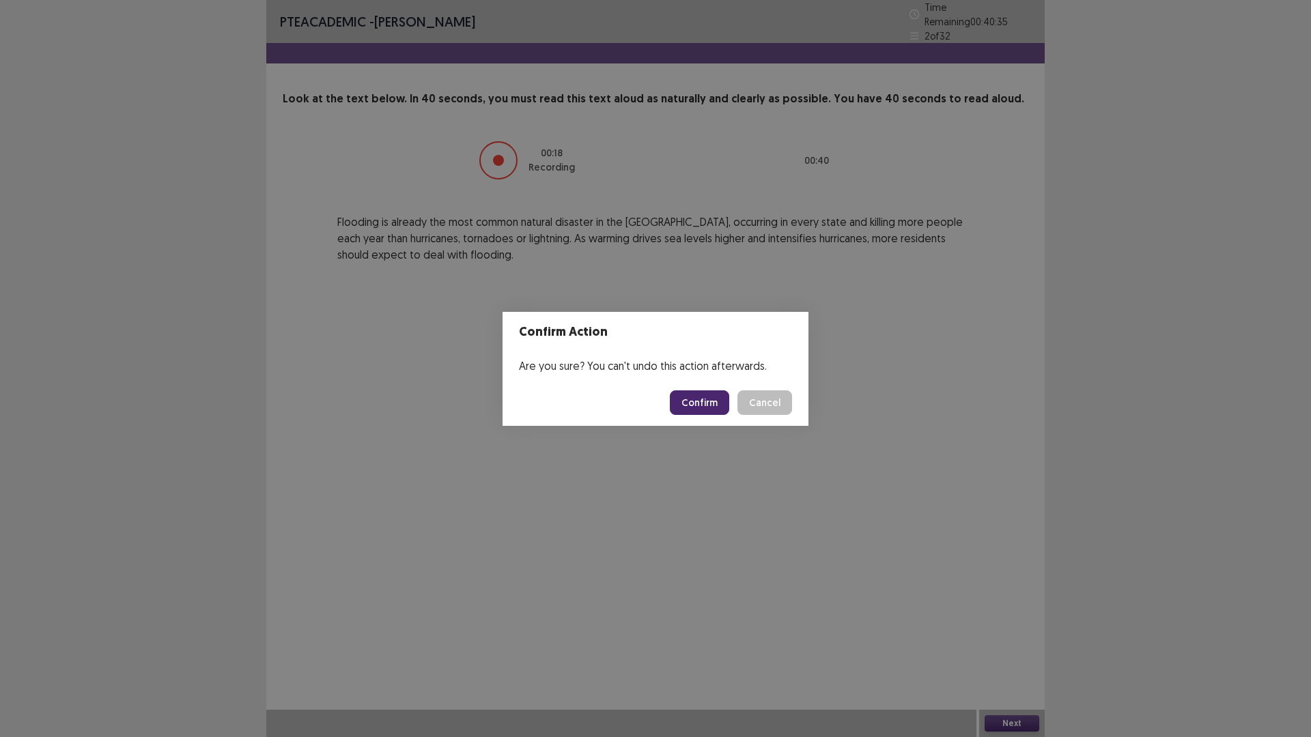
click at [722, 405] on button "Confirm" at bounding box center [699, 403] width 59 height 25
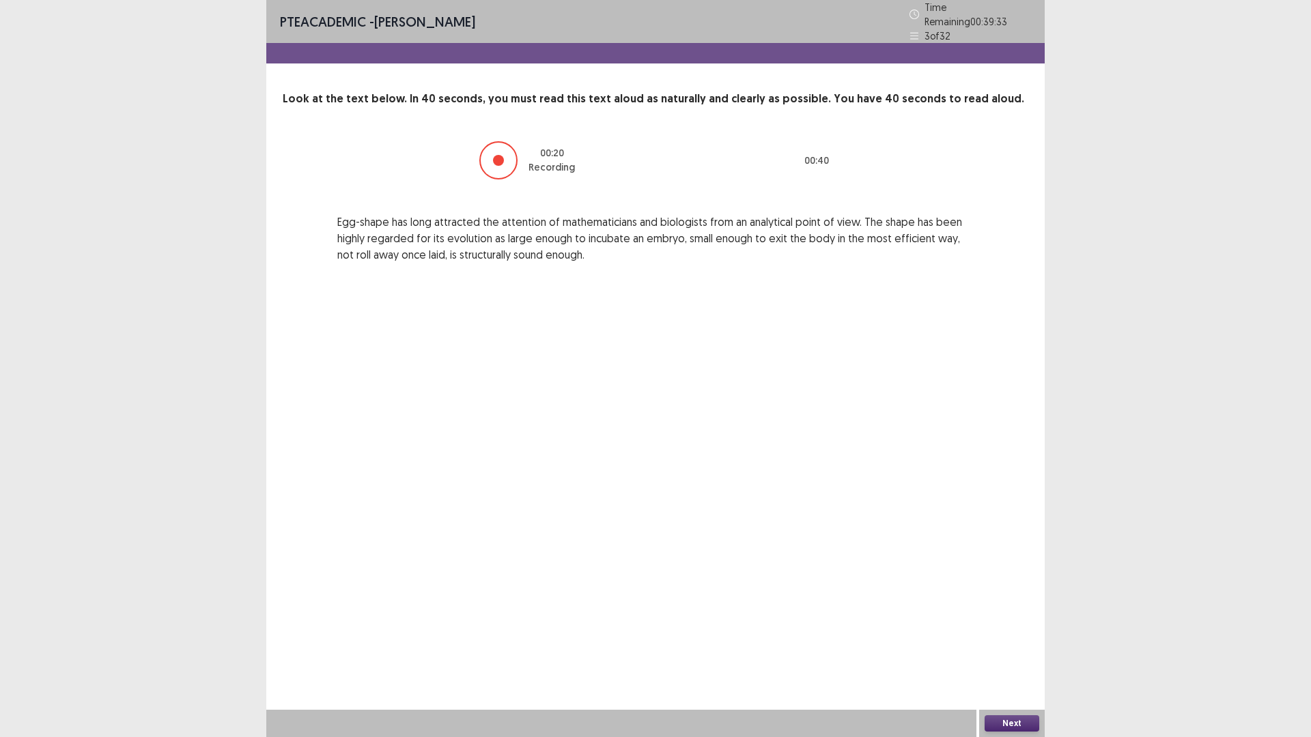
click at [1034, 645] on button "Next" at bounding box center [1012, 724] width 55 height 16
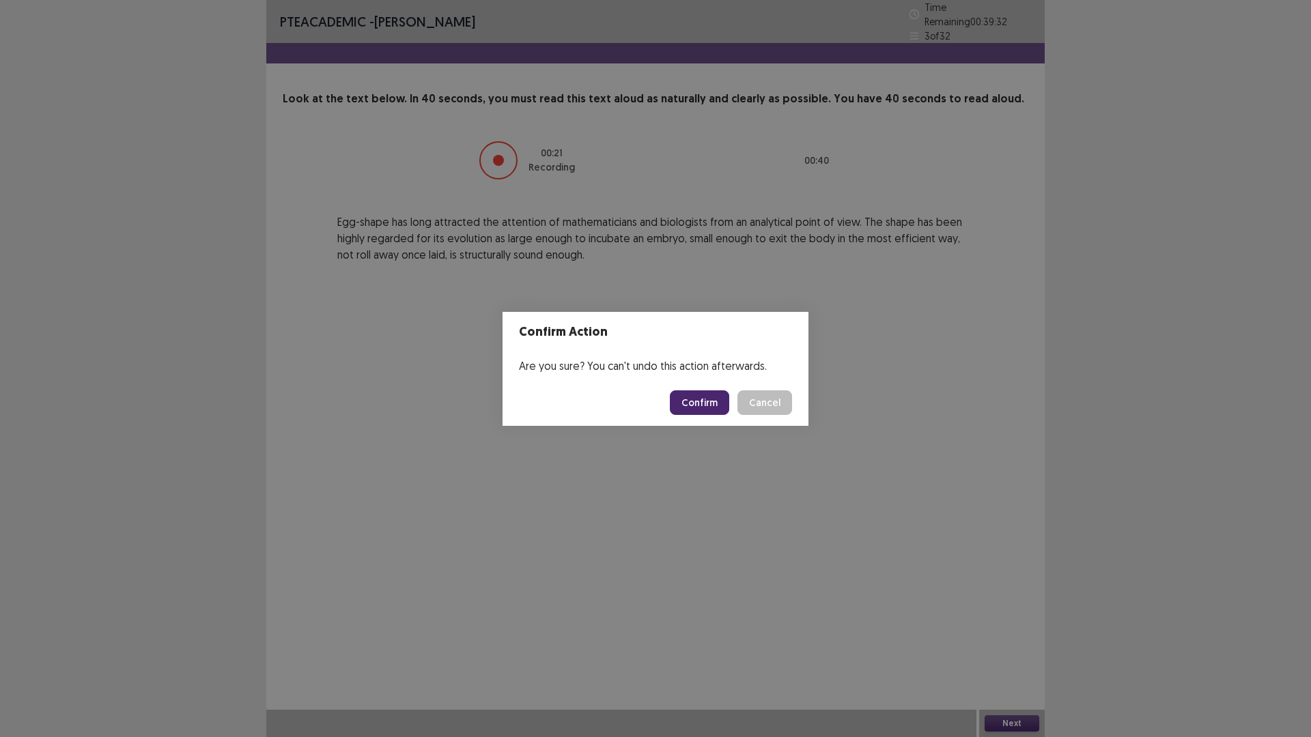
click at [696, 404] on button "Confirm" at bounding box center [699, 403] width 59 height 25
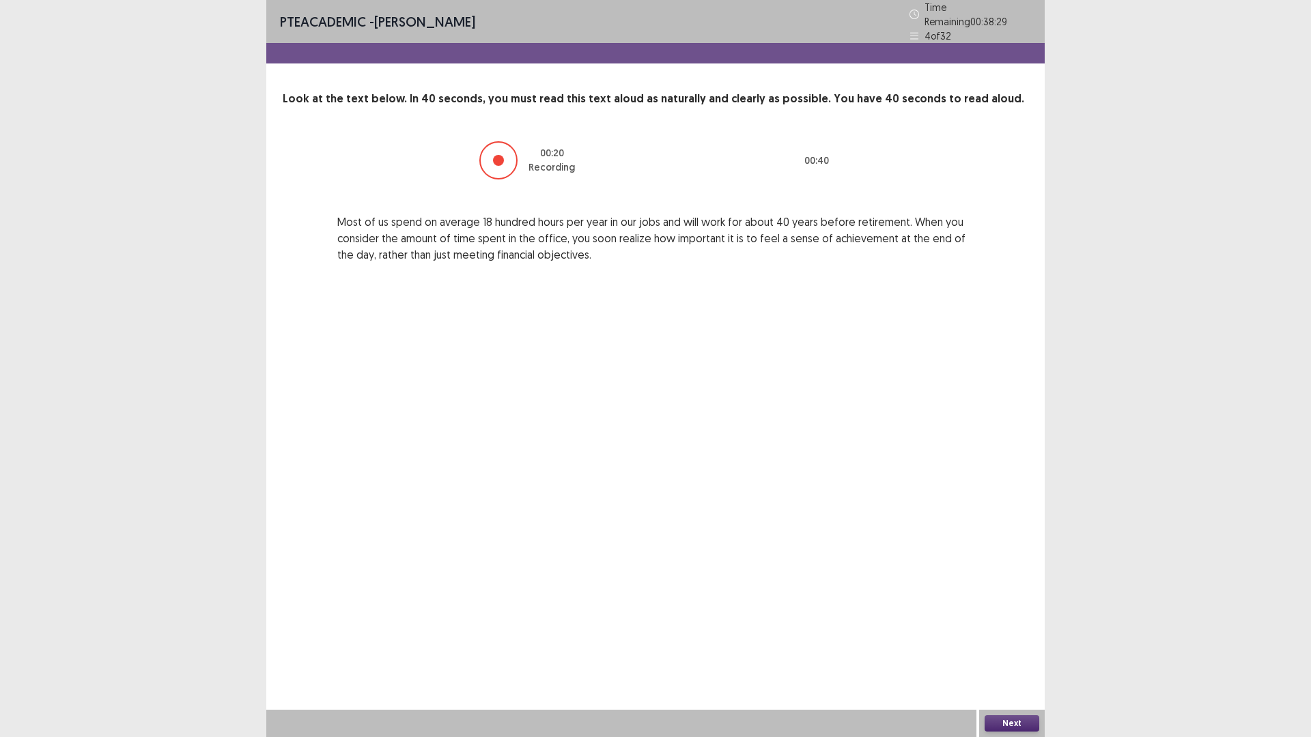
click at [1023, 645] on button "Next" at bounding box center [1012, 724] width 55 height 16
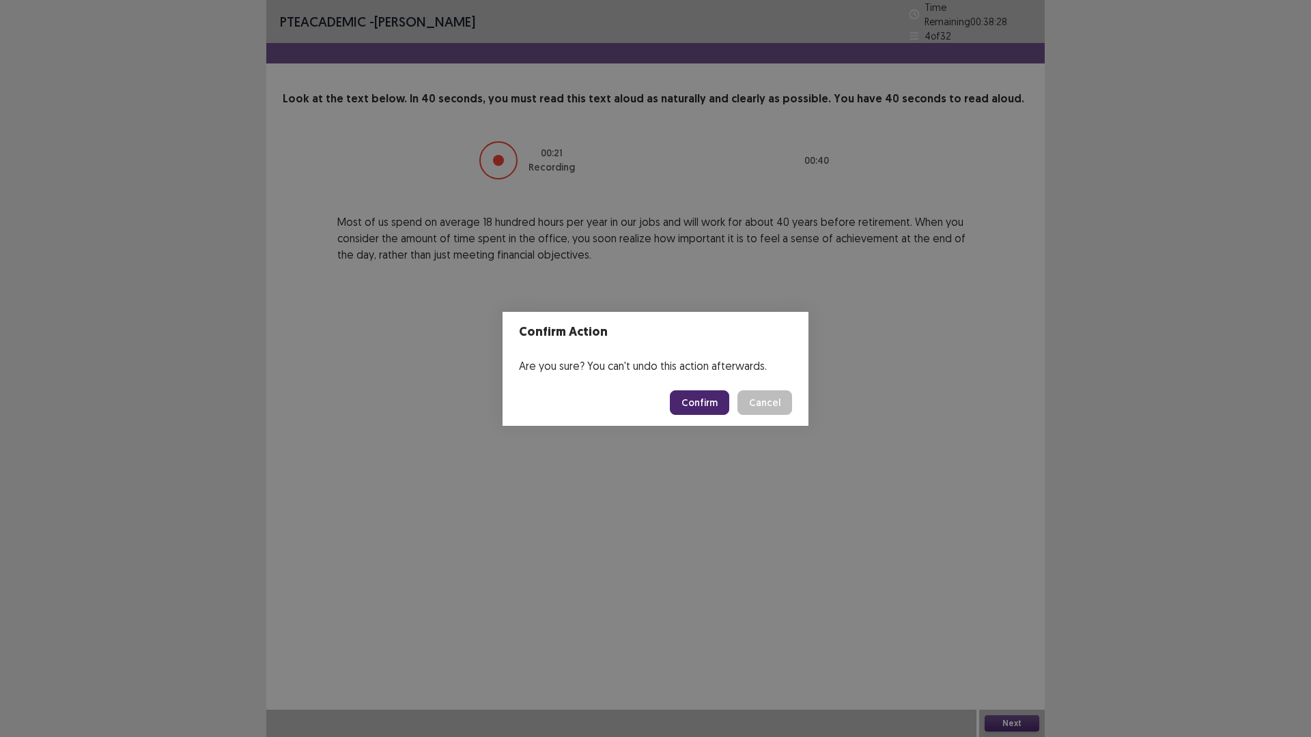
click at [720, 406] on button "Confirm" at bounding box center [699, 403] width 59 height 25
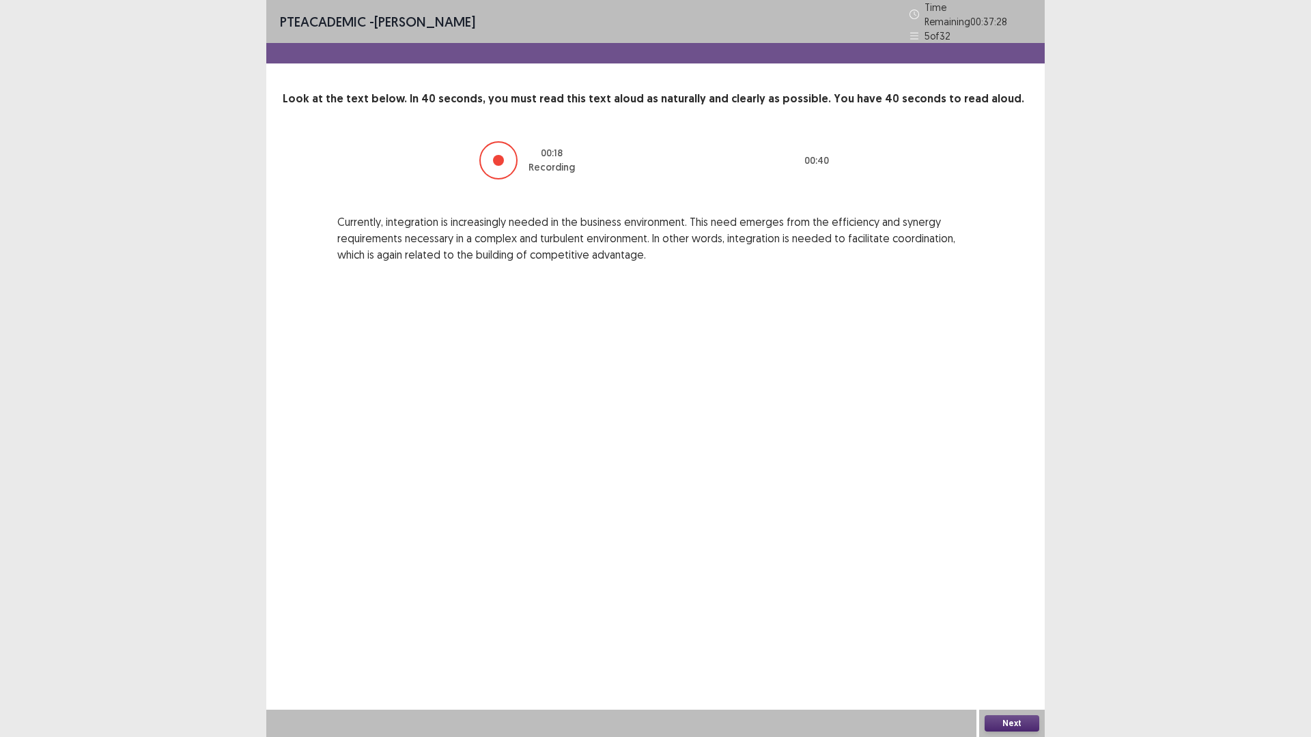
click at [992, 645] on button "Next" at bounding box center [1012, 724] width 55 height 16
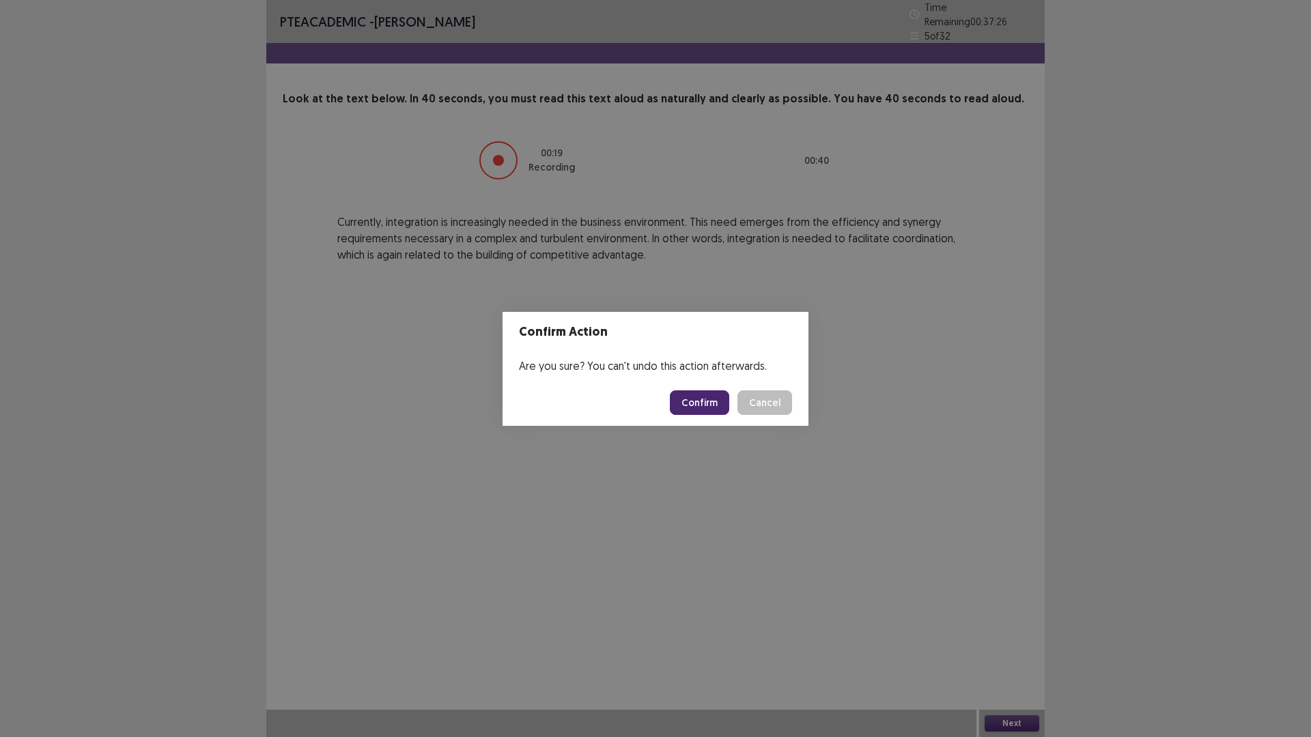
click at [701, 402] on button "Confirm" at bounding box center [699, 403] width 59 height 25
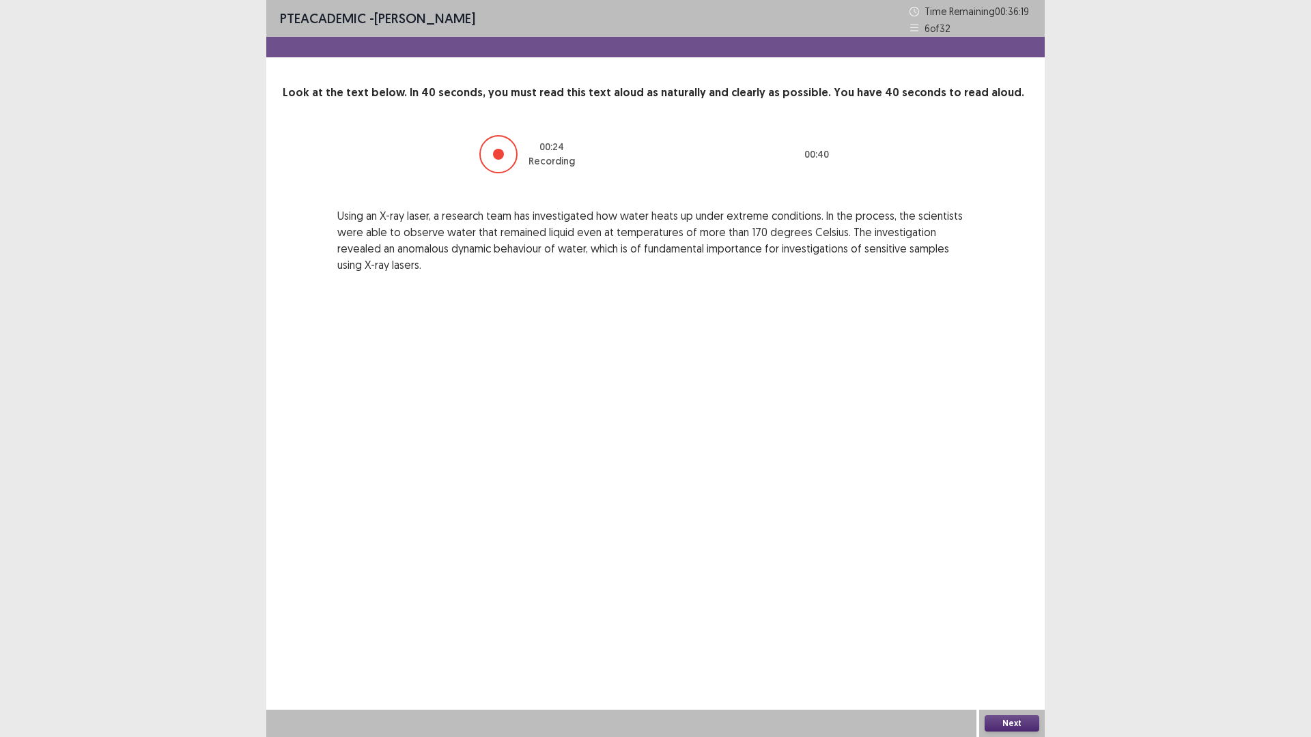
click at [1018, 645] on button "Next" at bounding box center [1012, 724] width 55 height 16
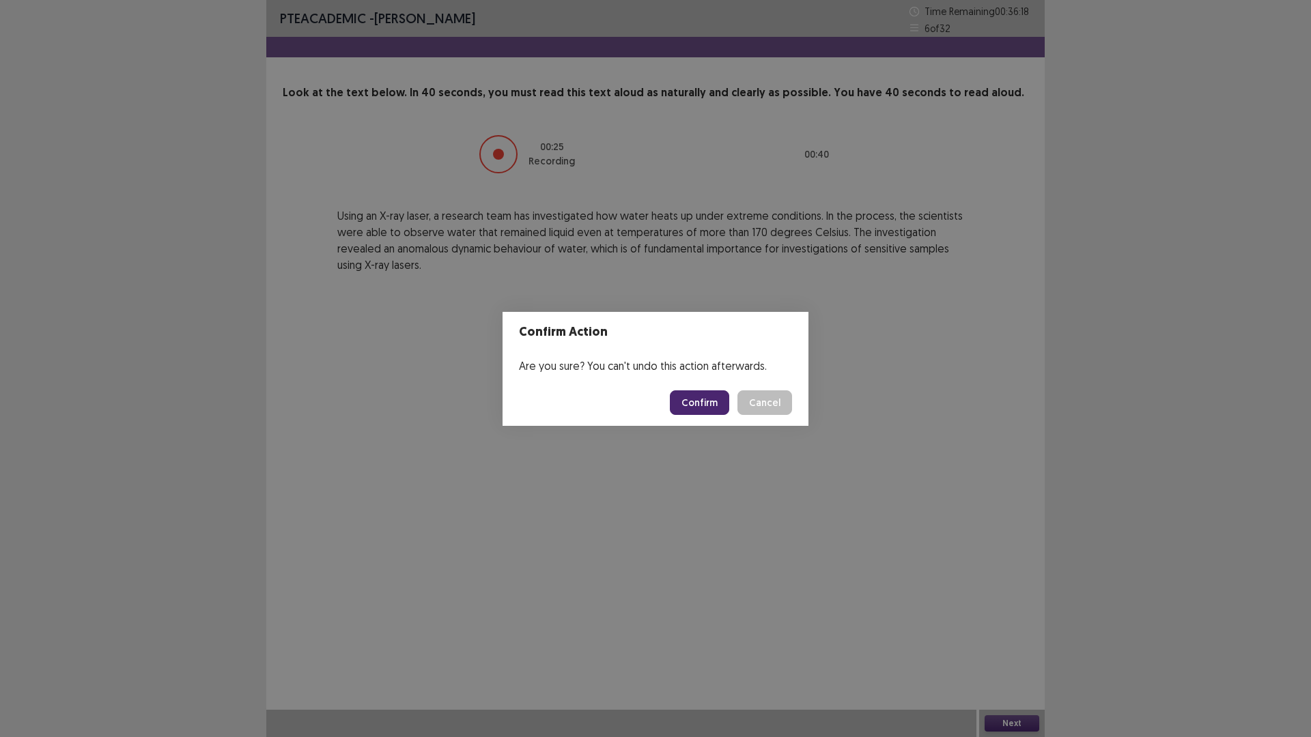
click at [692, 401] on button "Confirm" at bounding box center [699, 403] width 59 height 25
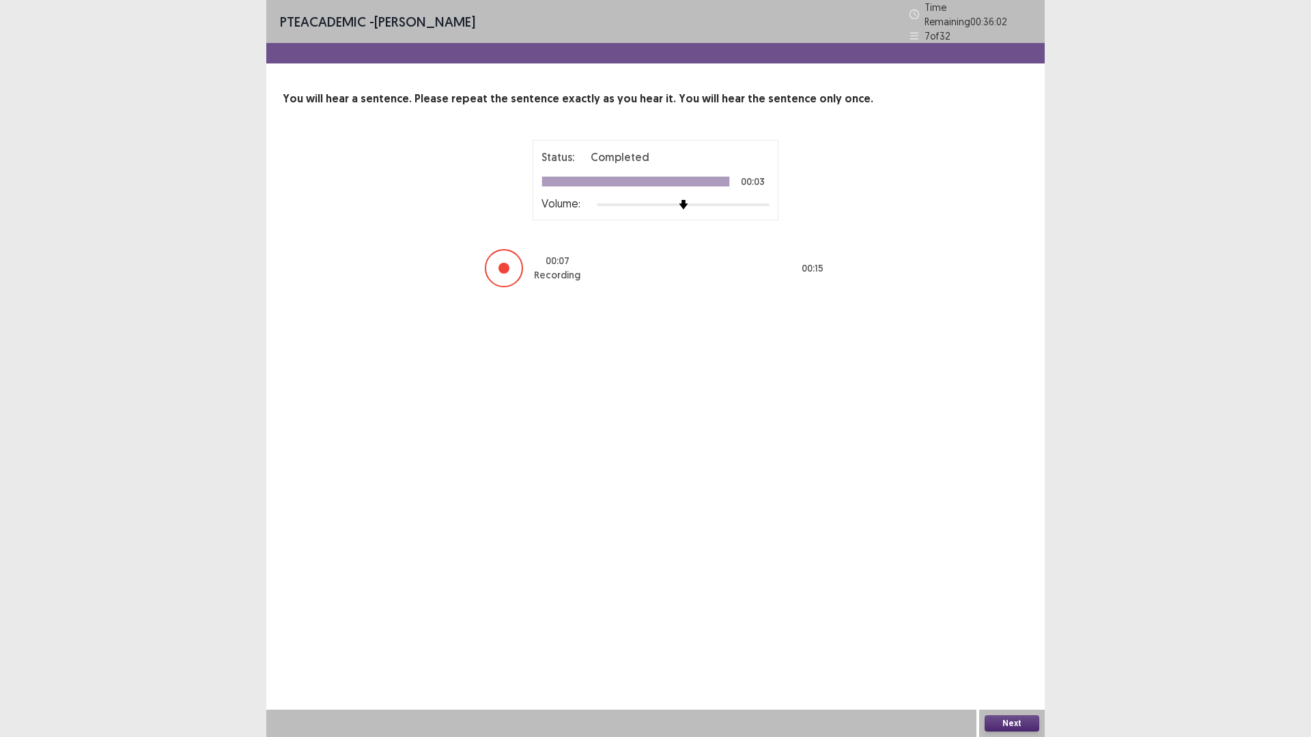
click at [1030, 645] on button "Next" at bounding box center [1012, 724] width 55 height 16
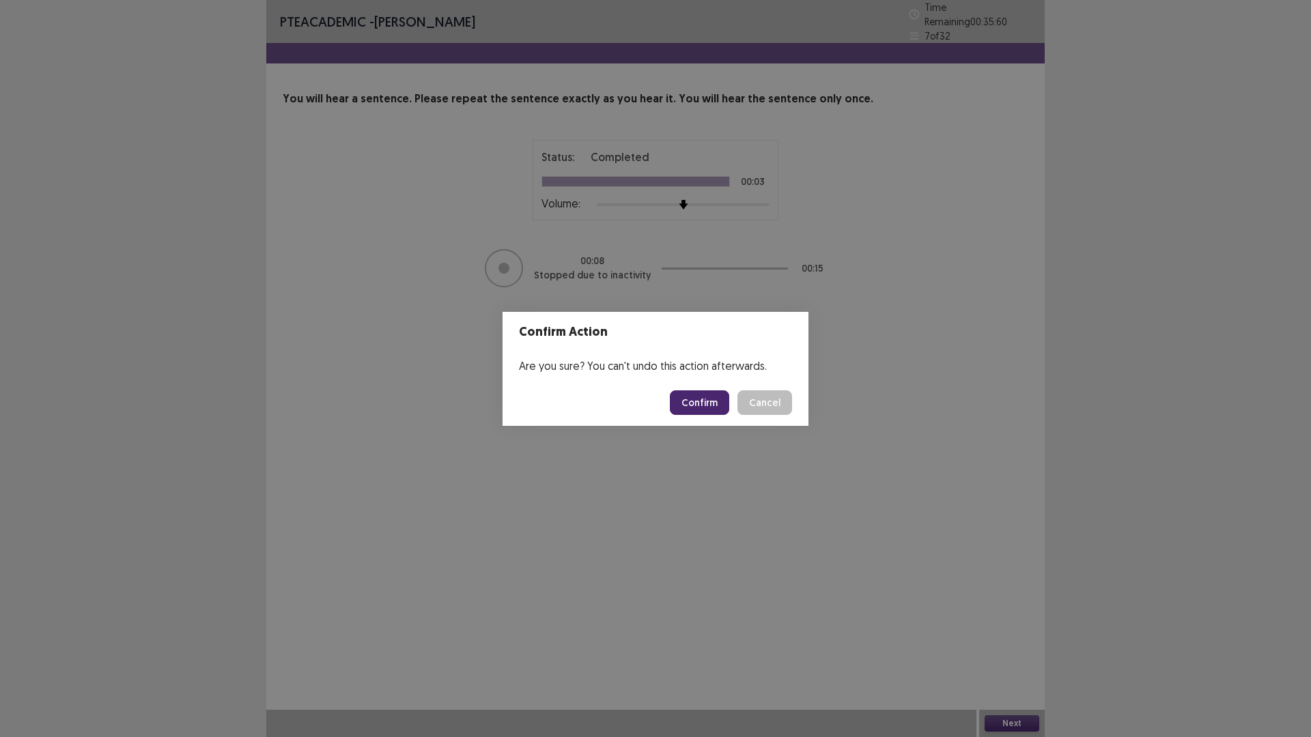
click at [694, 400] on button "Confirm" at bounding box center [699, 403] width 59 height 25
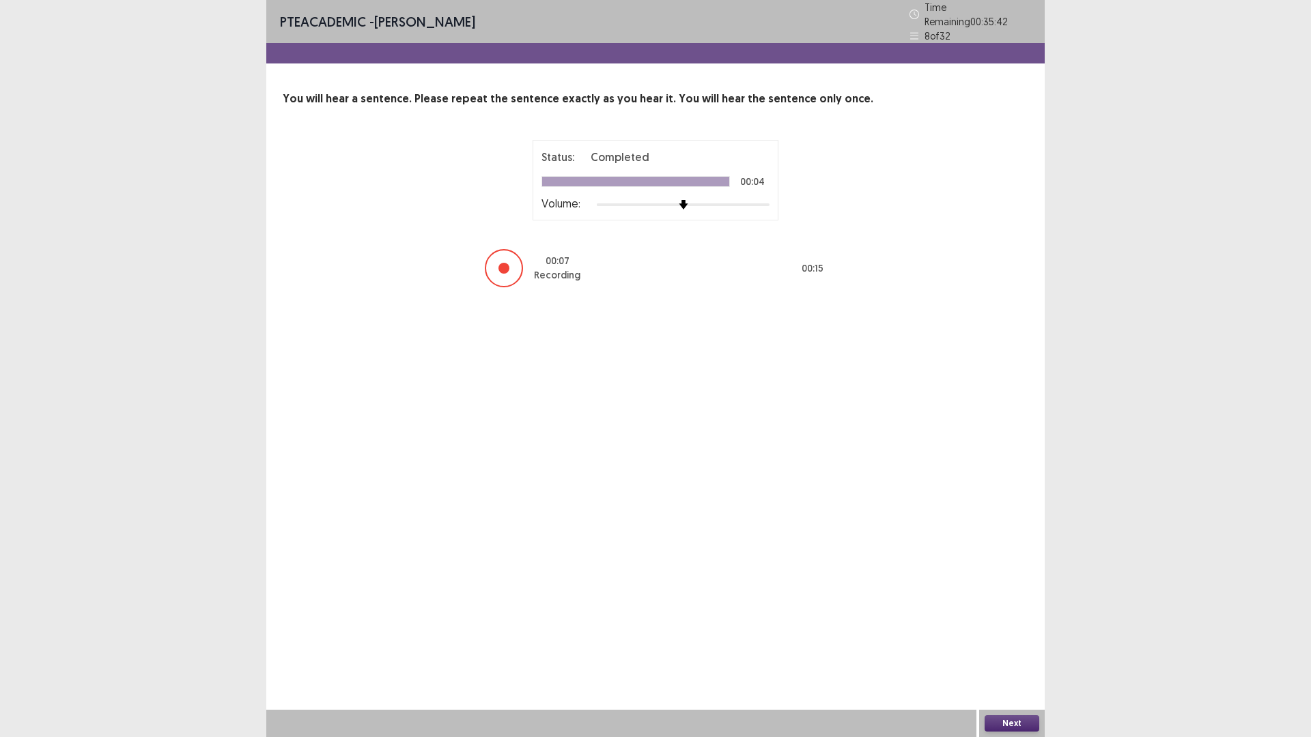
click at [1013, 645] on button "Next" at bounding box center [1012, 724] width 55 height 16
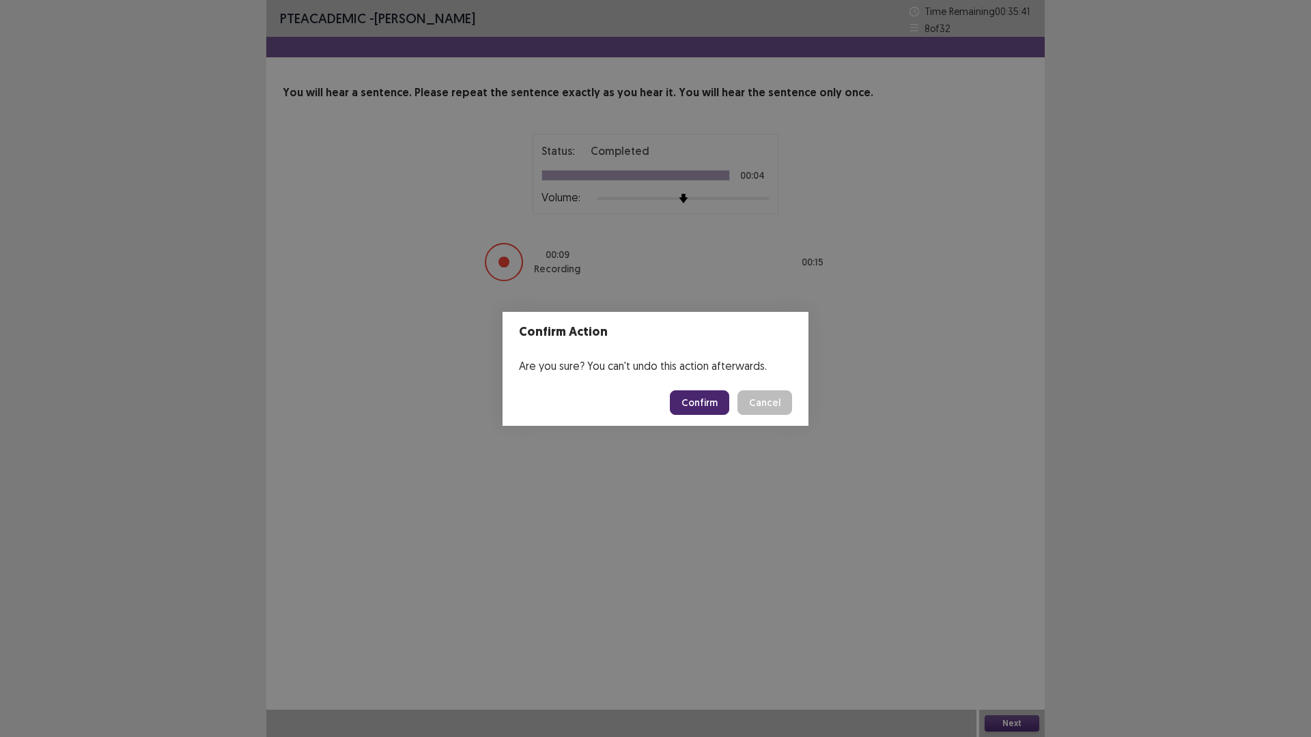
click at [701, 397] on button "Confirm" at bounding box center [699, 403] width 59 height 25
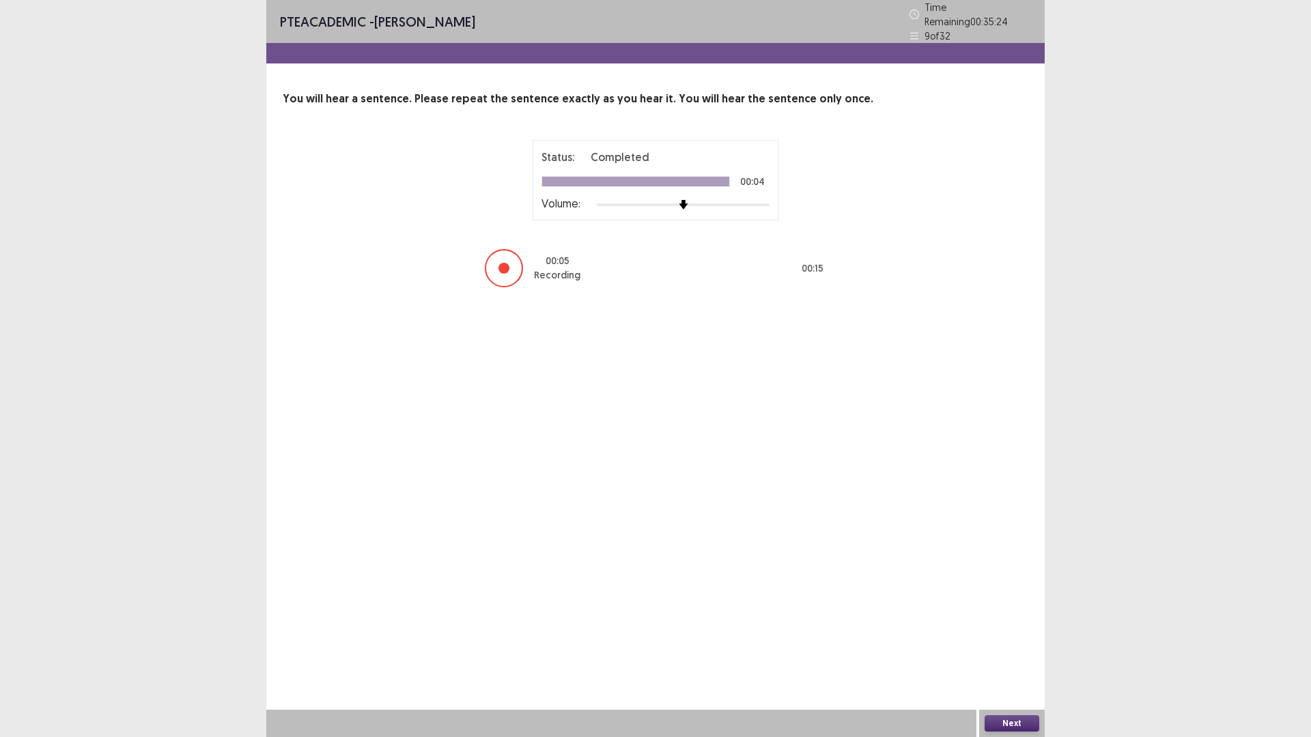
click at [1025, 645] on button "Next" at bounding box center [1012, 724] width 55 height 16
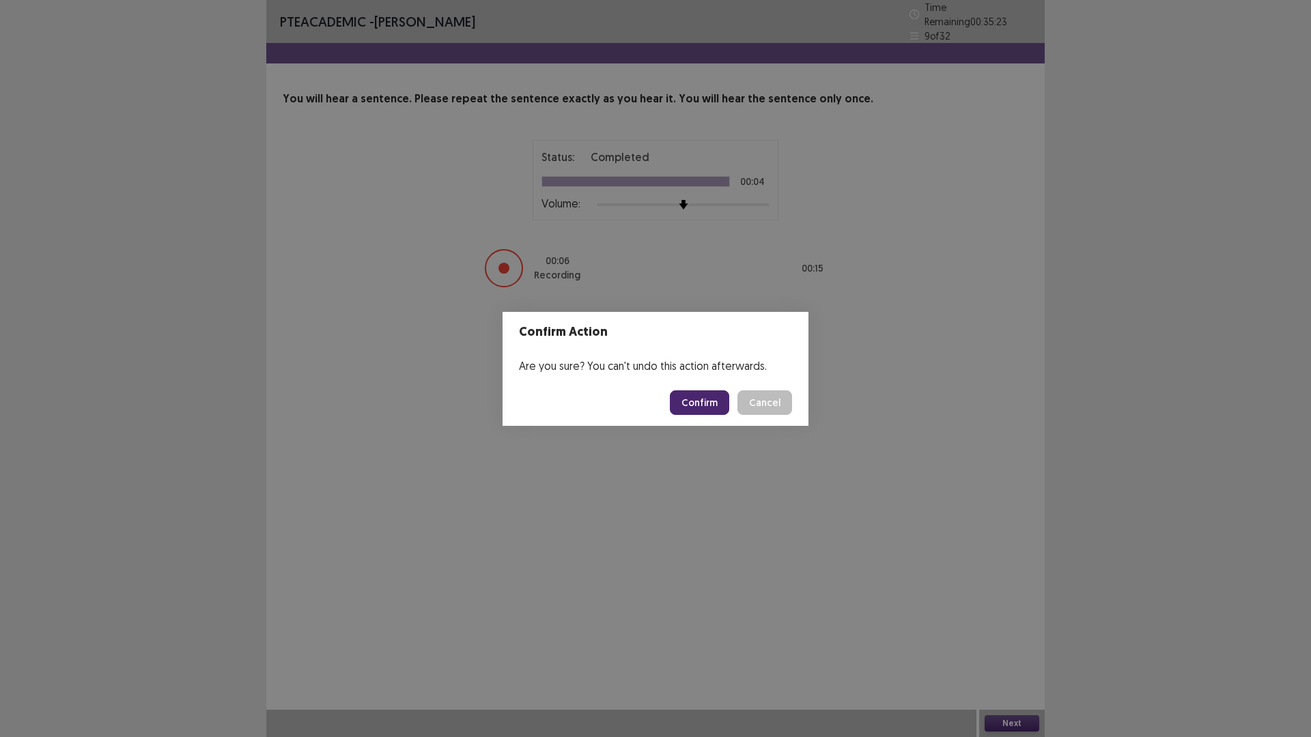
click at [696, 404] on button "Confirm" at bounding box center [699, 403] width 59 height 25
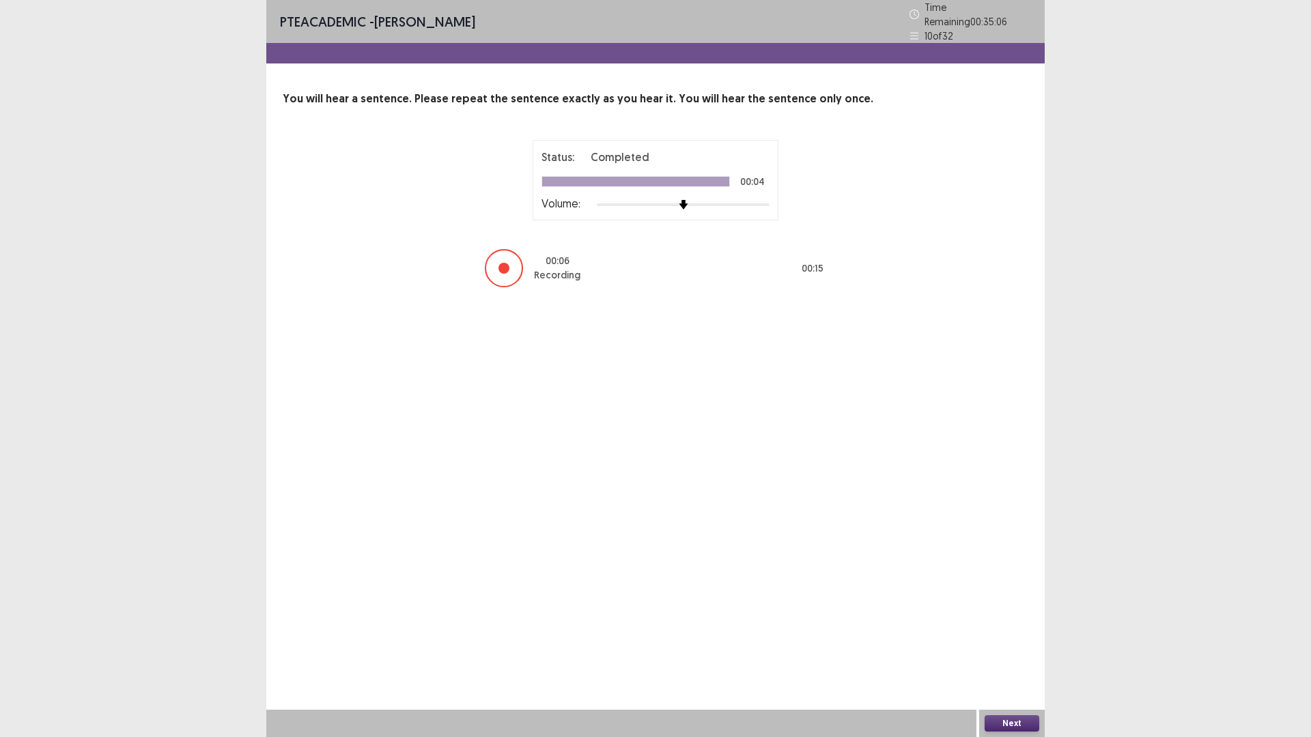
click at [1034, 645] on button "Next" at bounding box center [1012, 724] width 55 height 16
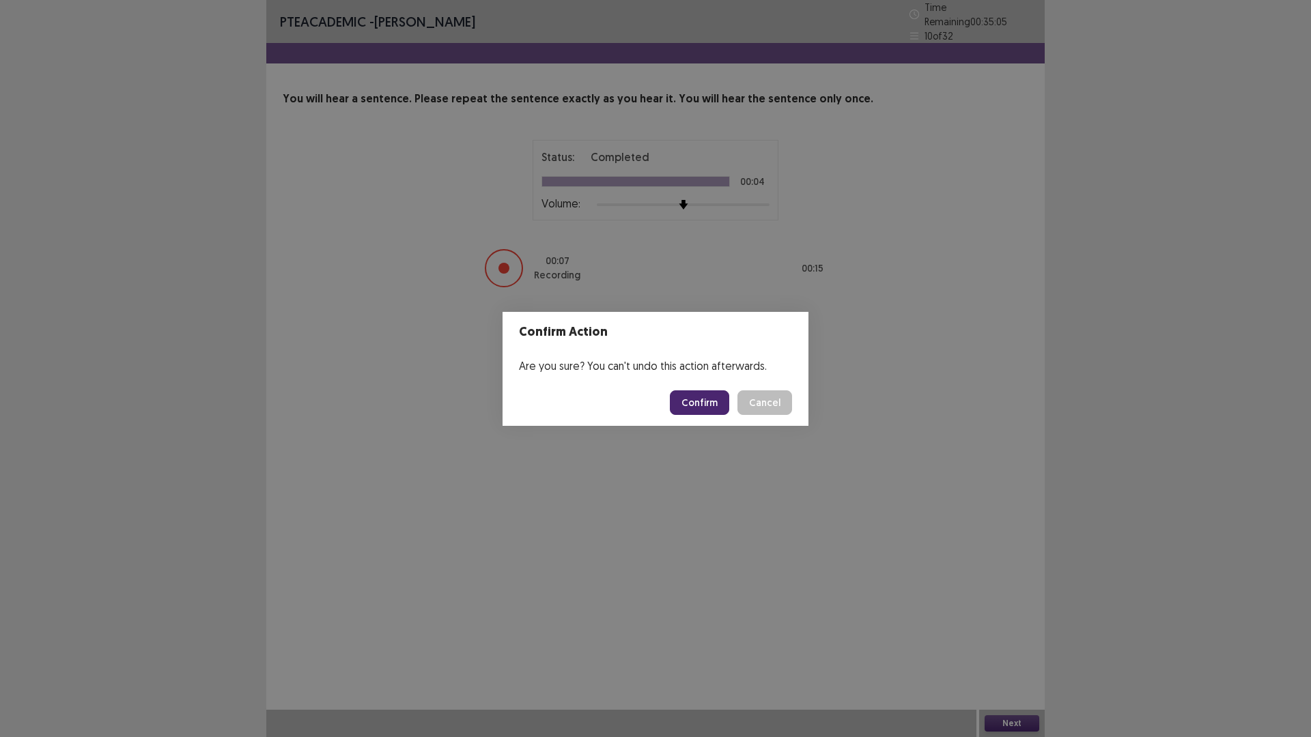
click at [710, 396] on button "Confirm" at bounding box center [699, 403] width 59 height 25
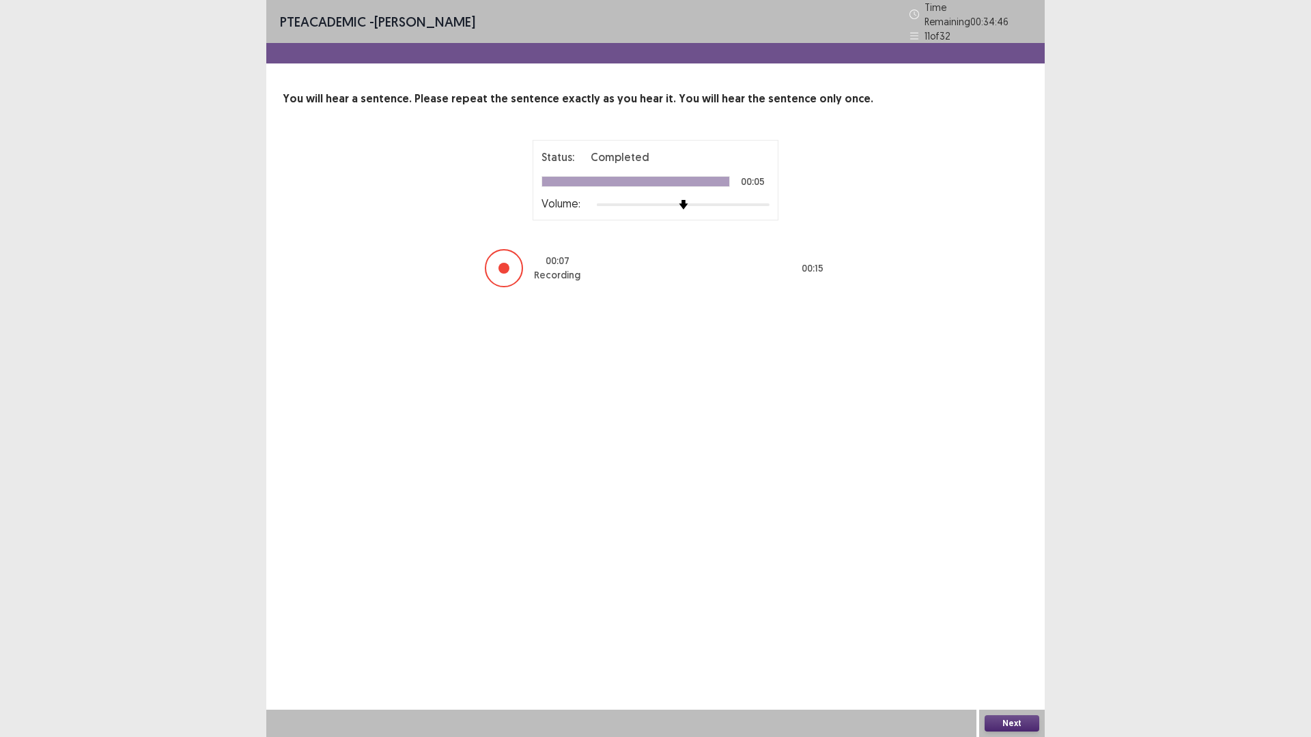
click at [1005, 645] on button "Next" at bounding box center [1012, 724] width 55 height 16
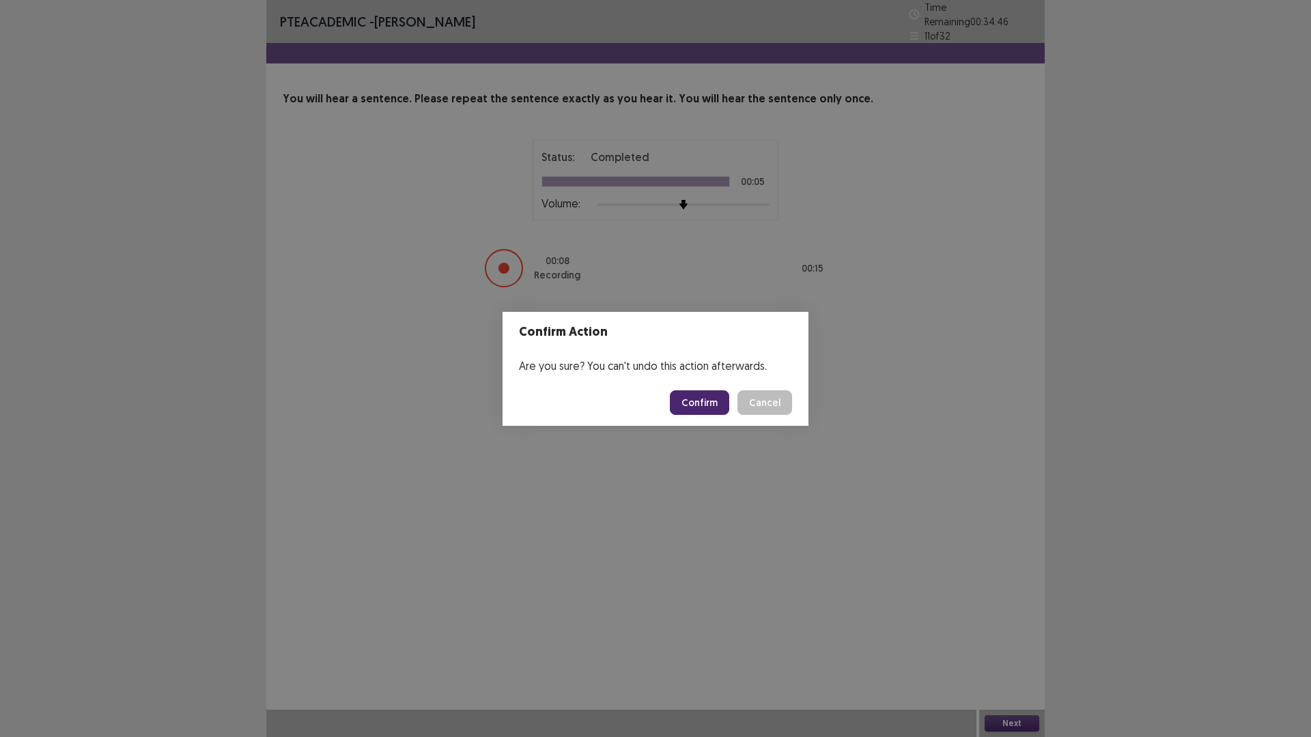
click at [706, 400] on button "Confirm" at bounding box center [699, 403] width 59 height 25
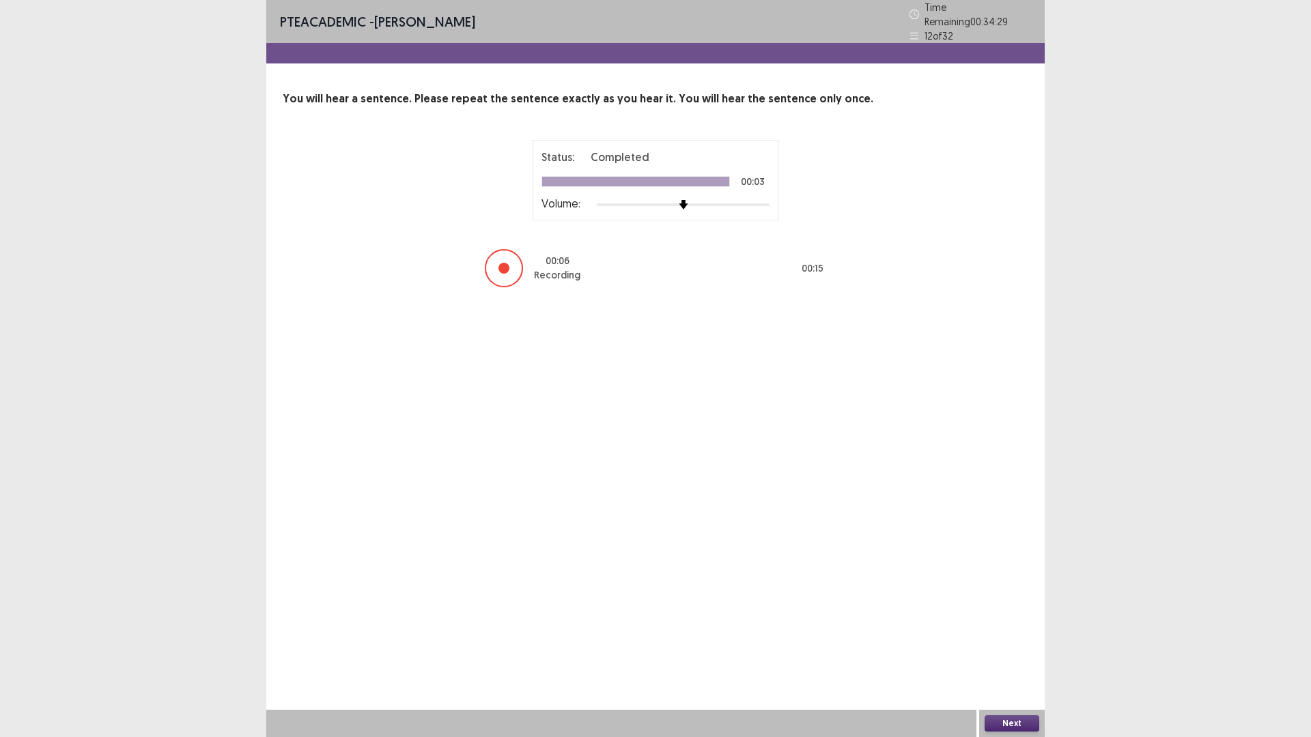
click at [1007, 645] on button "Next" at bounding box center [1012, 724] width 55 height 16
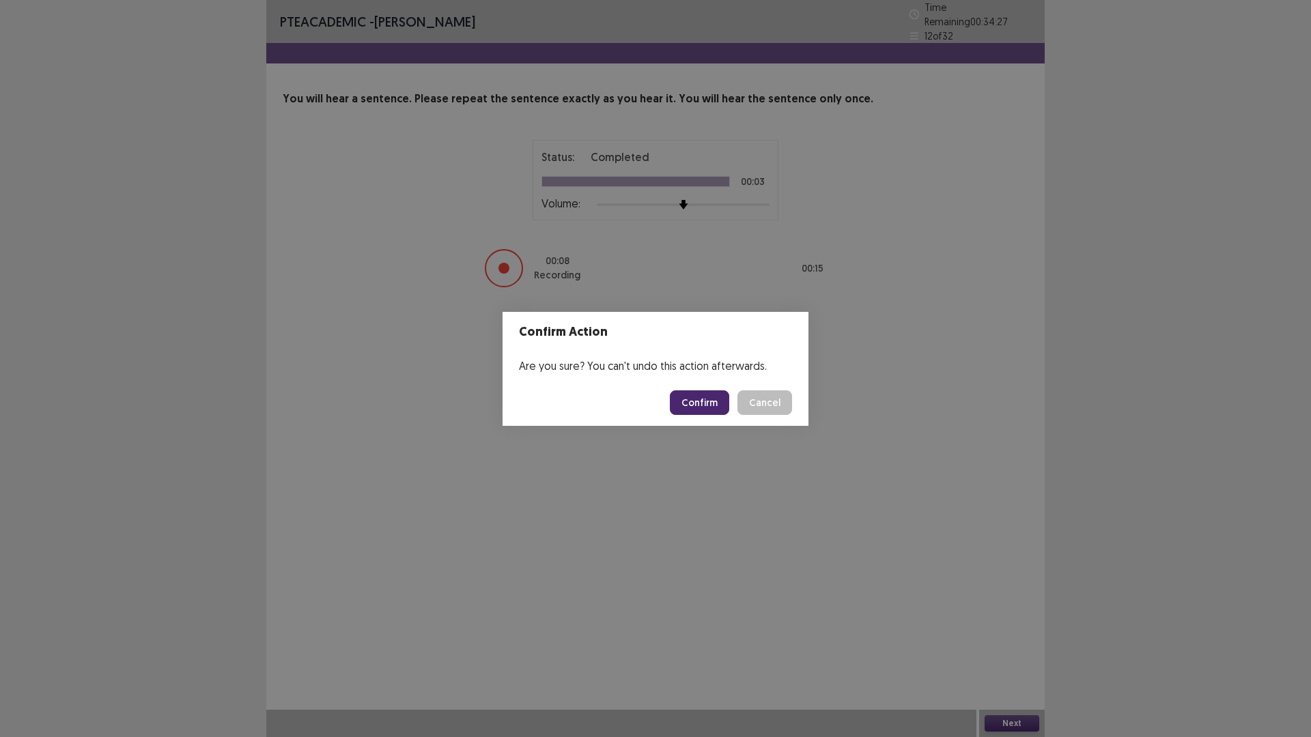
click at [701, 402] on button "Confirm" at bounding box center [699, 403] width 59 height 25
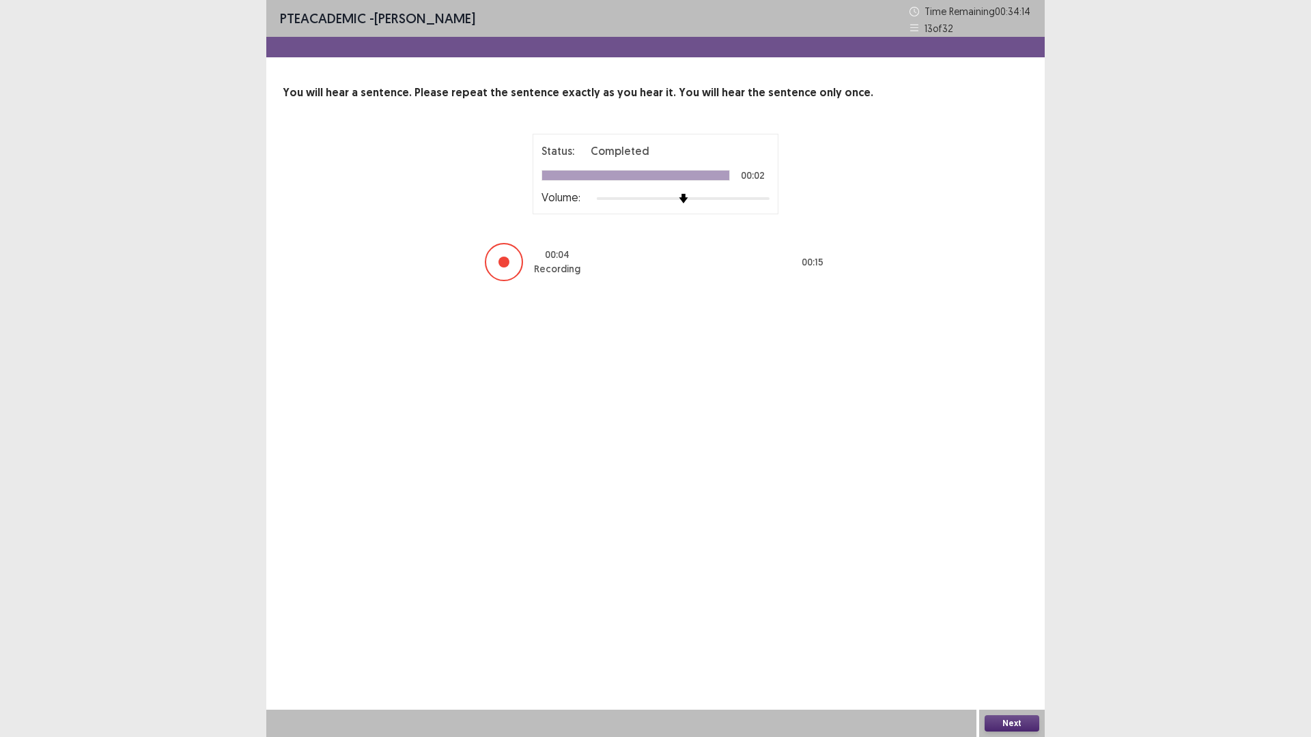
click at [1019, 645] on button "Next" at bounding box center [1012, 724] width 55 height 16
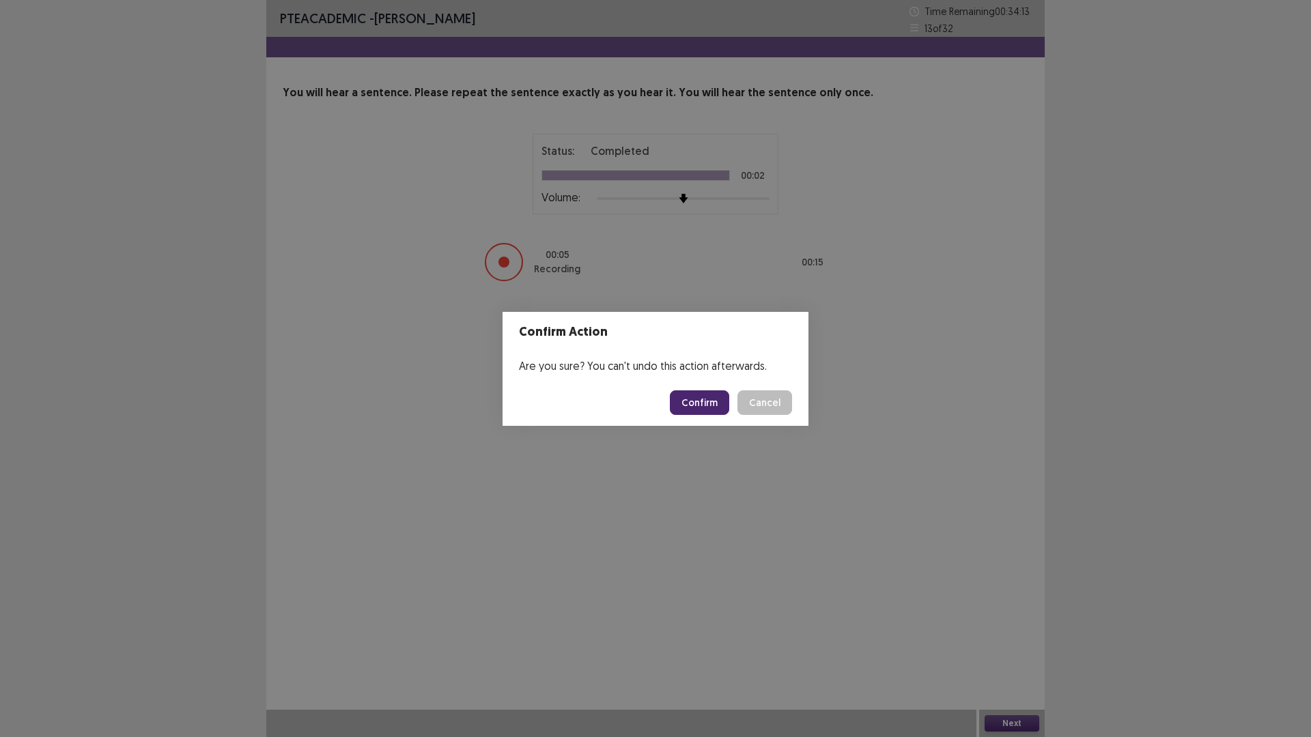
click at [707, 401] on button "Confirm" at bounding box center [699, 403] width 59 height 25
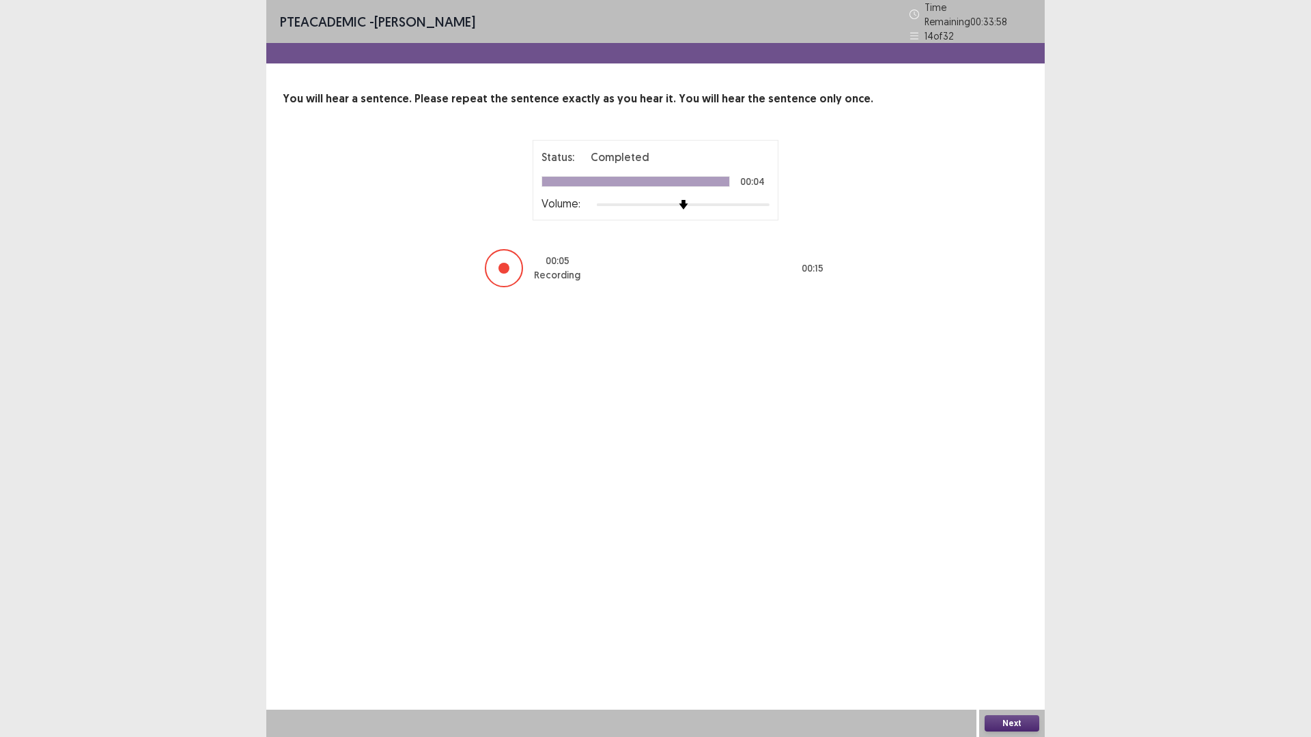
click at [1010, 645] on button "Next" at bounding box center [1012, 724] width 55 height 16
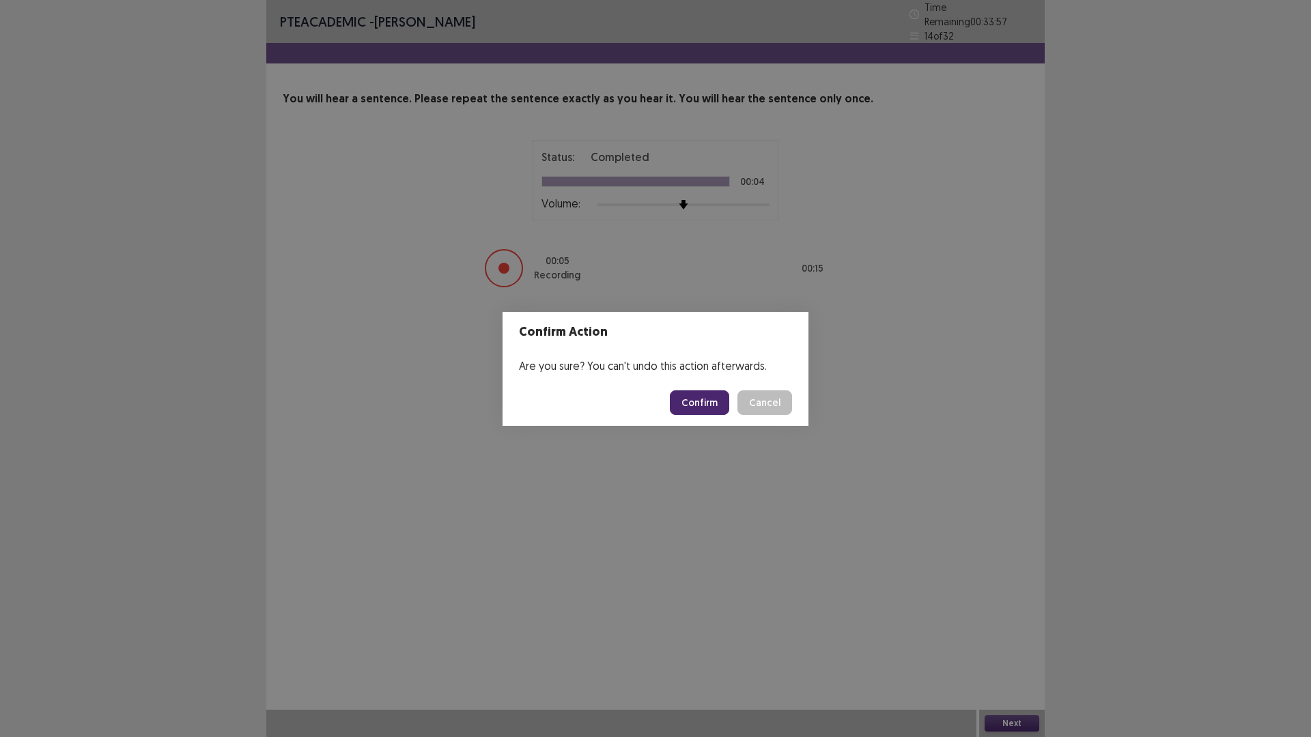
click at [696, 401] on button "Confirm" at bounding box center [699, 403] width 59 height 25
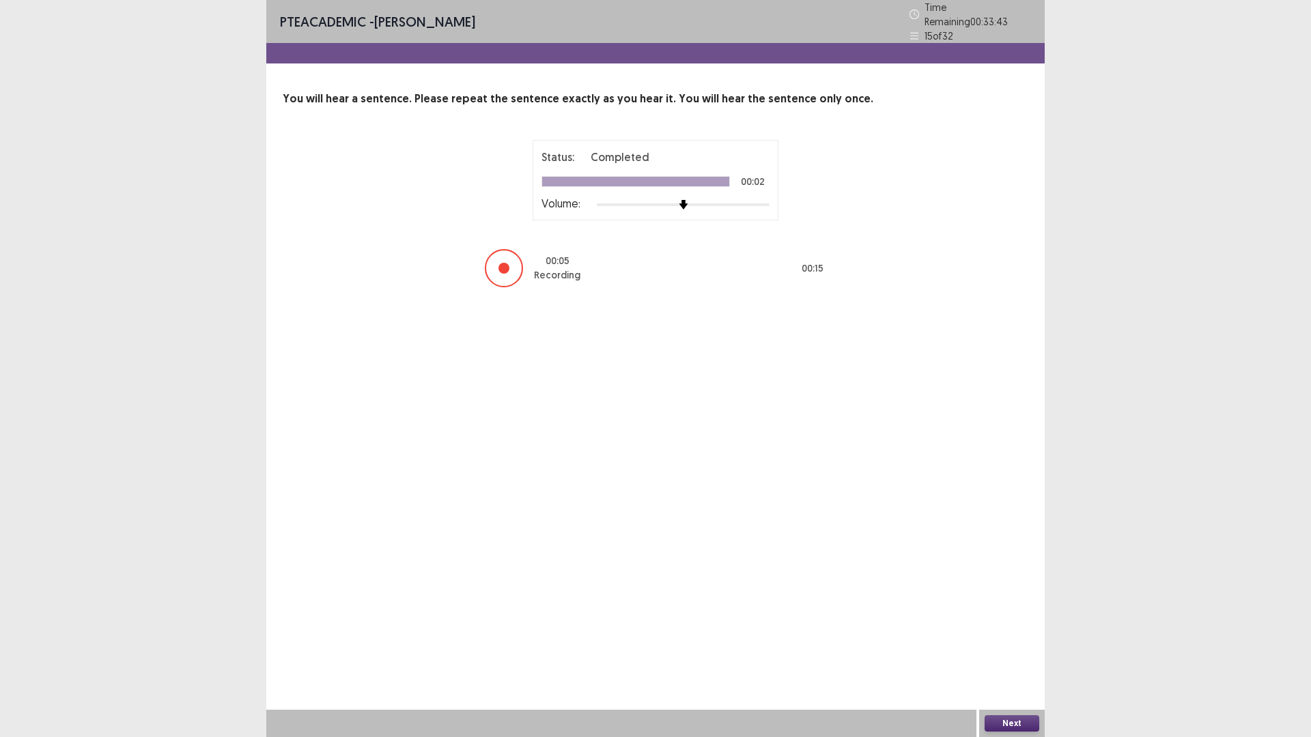
click at [1028, 645] on button "Next" at bounding box center [1012, 724] width 55 height 16
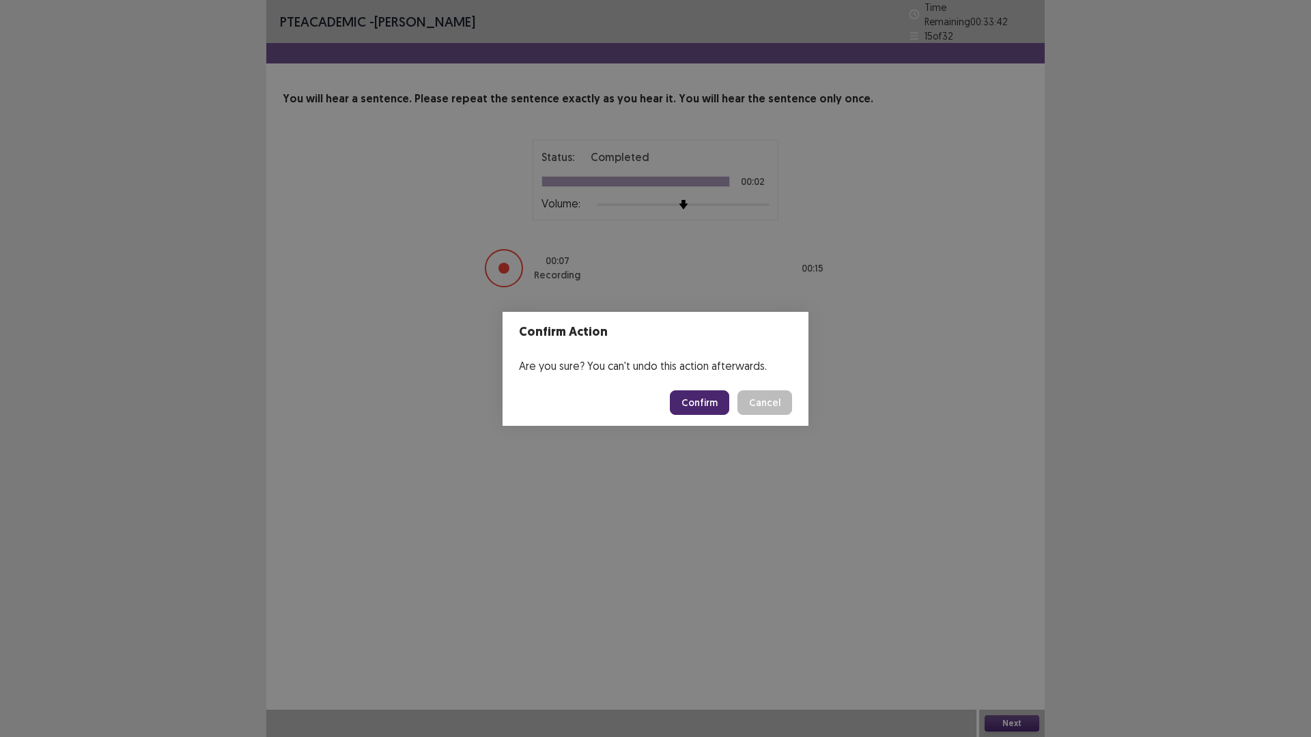
click at [718, 393] on button "Confirm" at bounding box center [699, 403] width 59 height 25
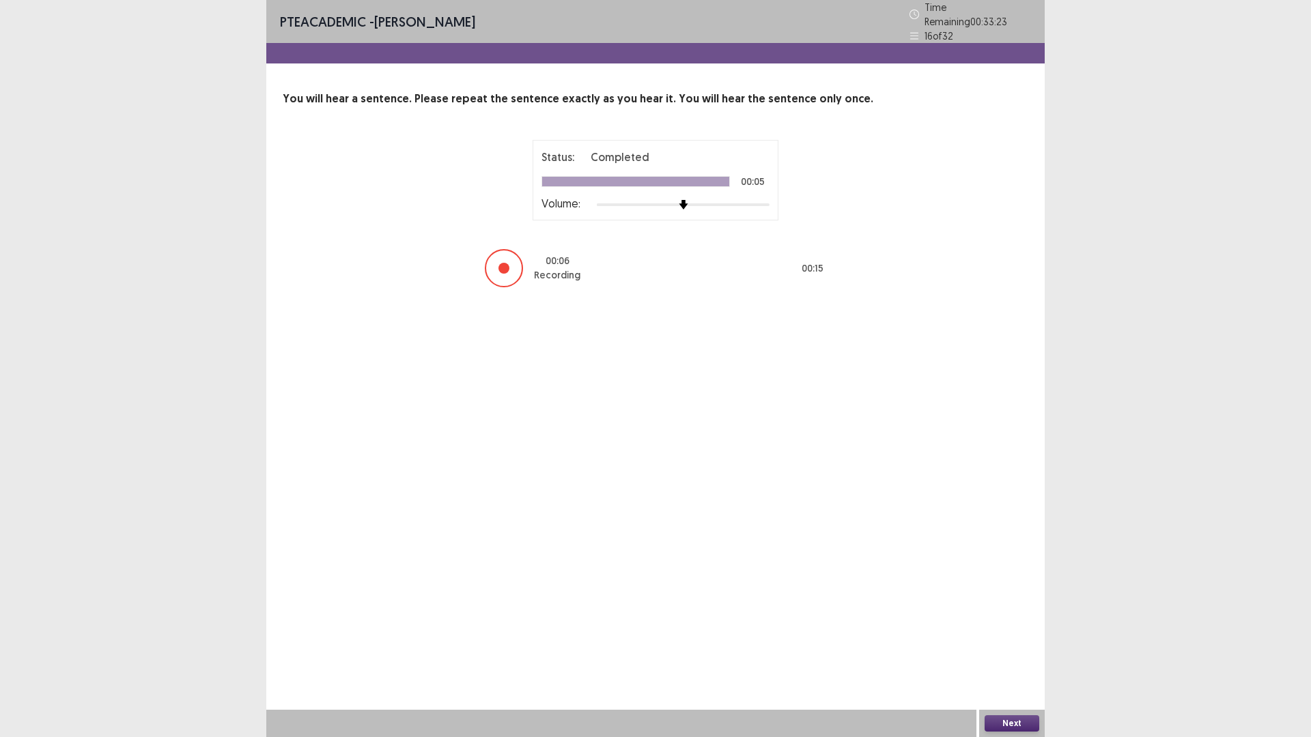
click at [1000, 645] on button "Next" at bounding box center [1012, 724] width 55 height 16
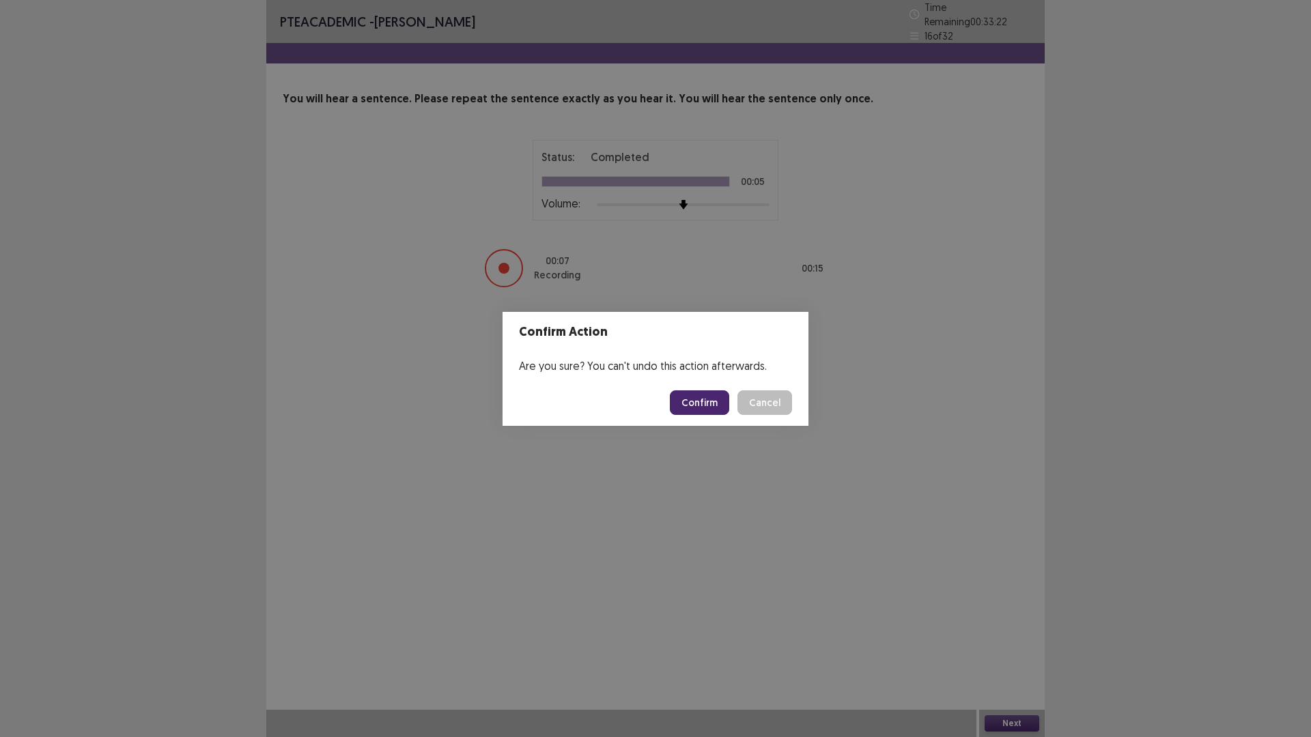
click at [709, 401] on button "Confirm" at bounding box center [699, 403] width 59 height 25
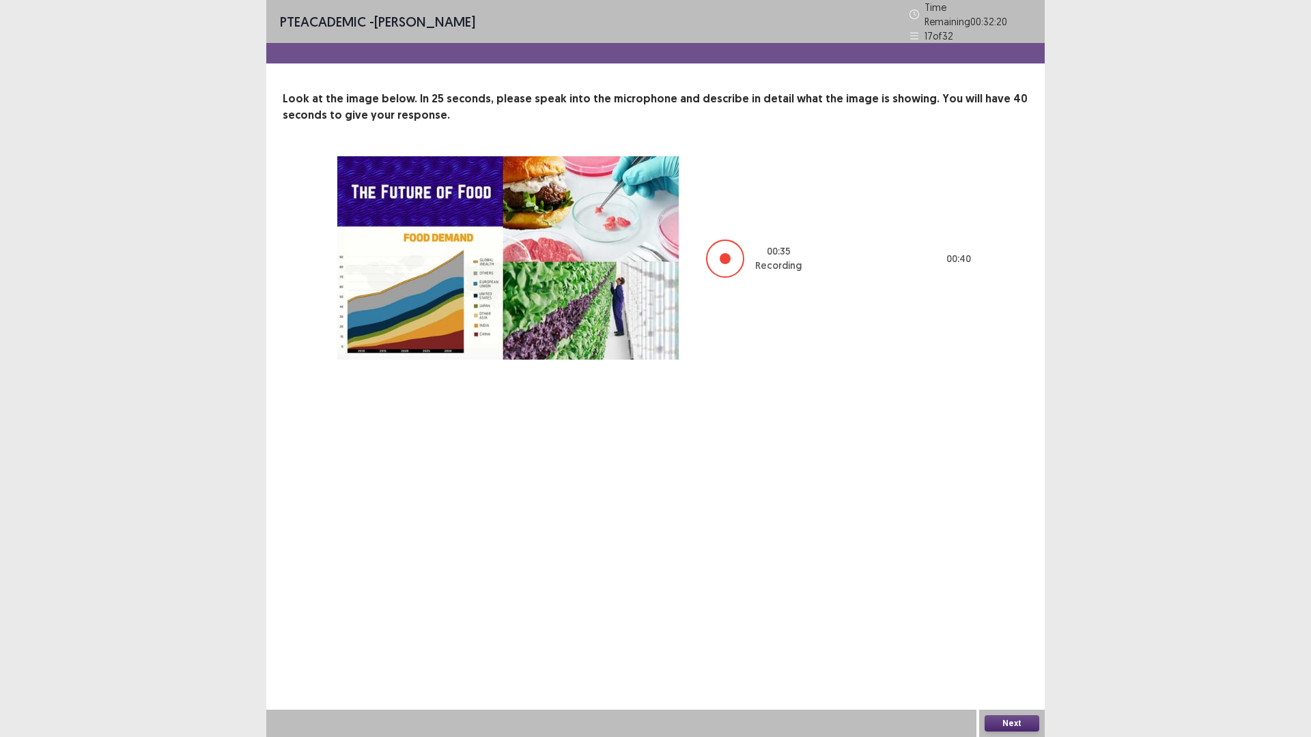
click at [1030, 645] on button "Next" at bounding box center [1012, 724] width 55 height 16
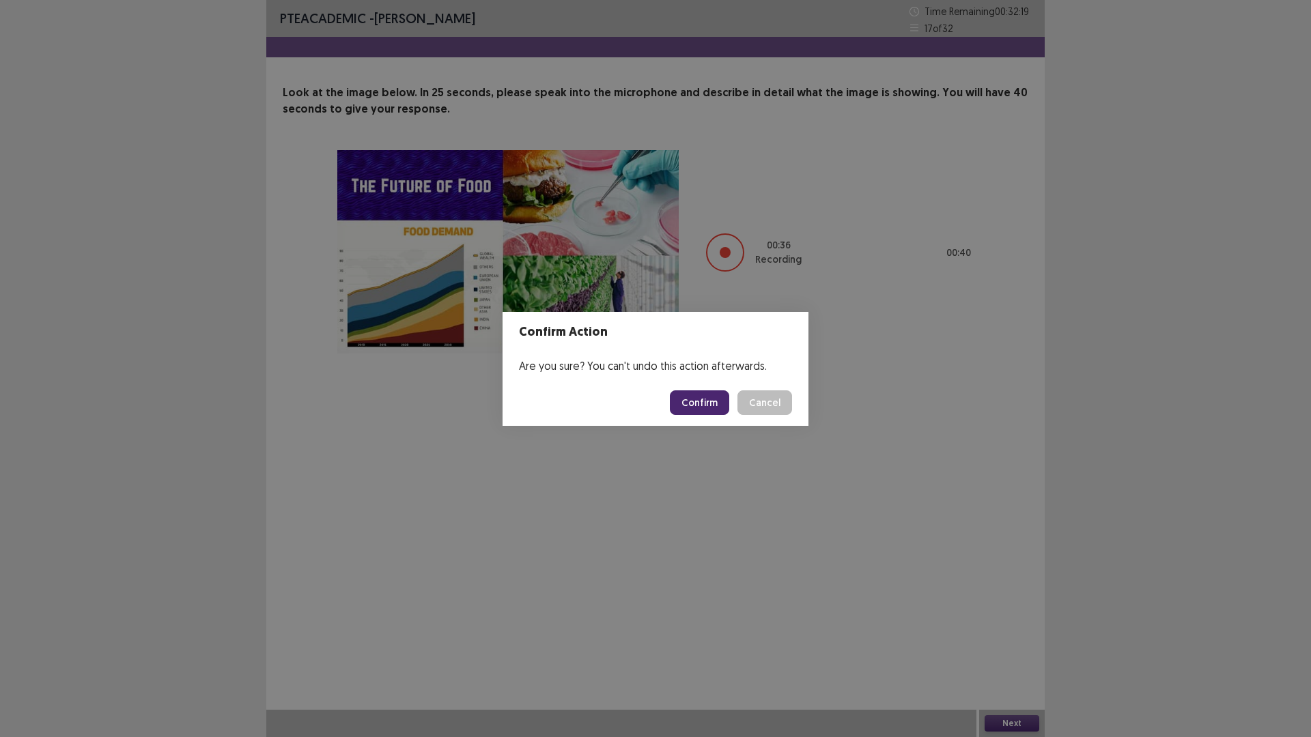
click at [703, 398] on button "Confirm" at bounding box center [699, 403] width 59 height 25
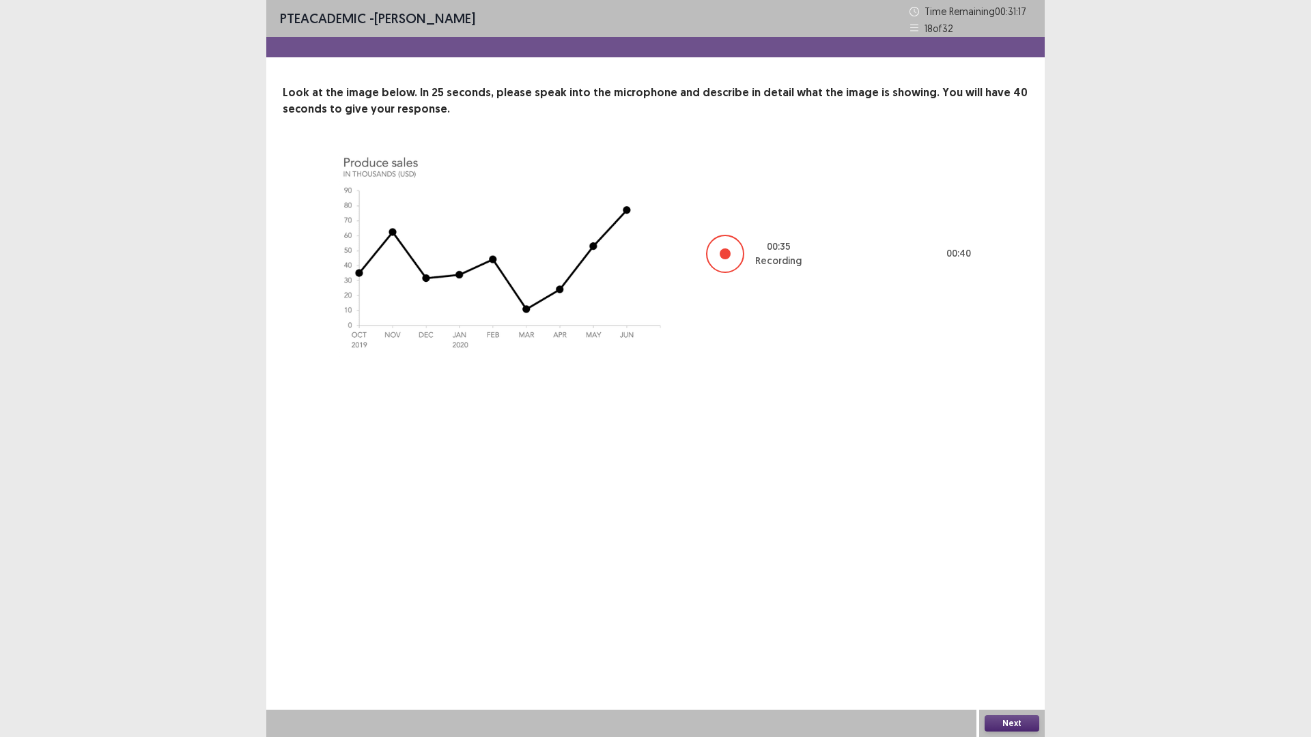
click at [1019, 645] on button "Next" at bounding box center [1012, 724] width 55 height 16
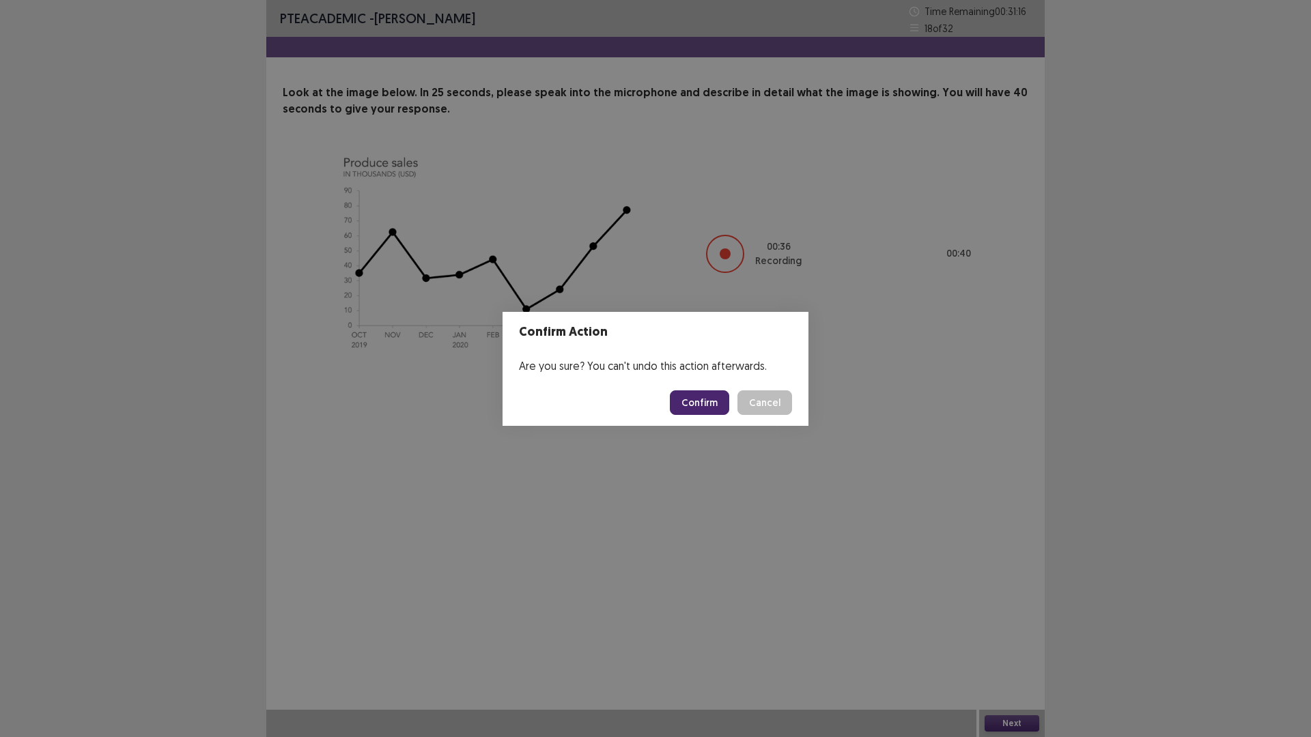
click at [682, 403] on button "Confirm" at bounding box center [699, 403] width 59 height 25
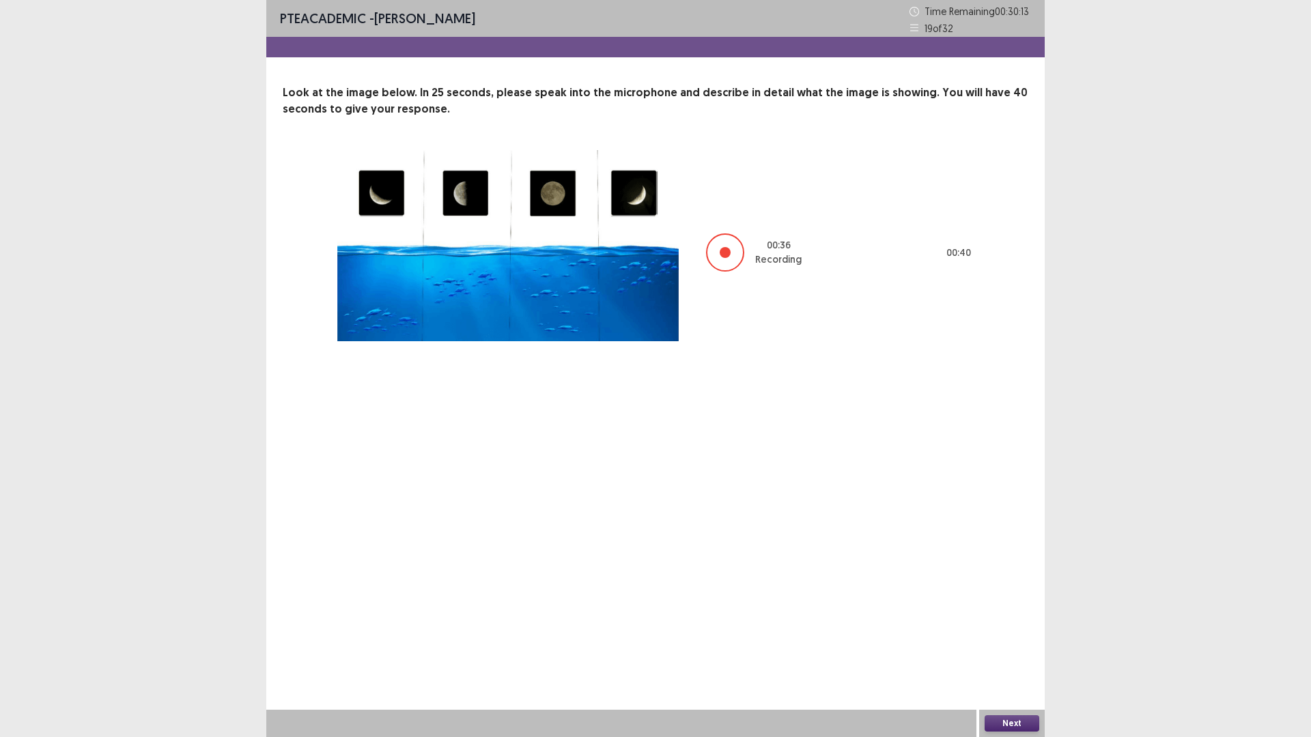
click at [1006, 645] on button "Next" at bounding box center [1012, 724] width 55 height 16
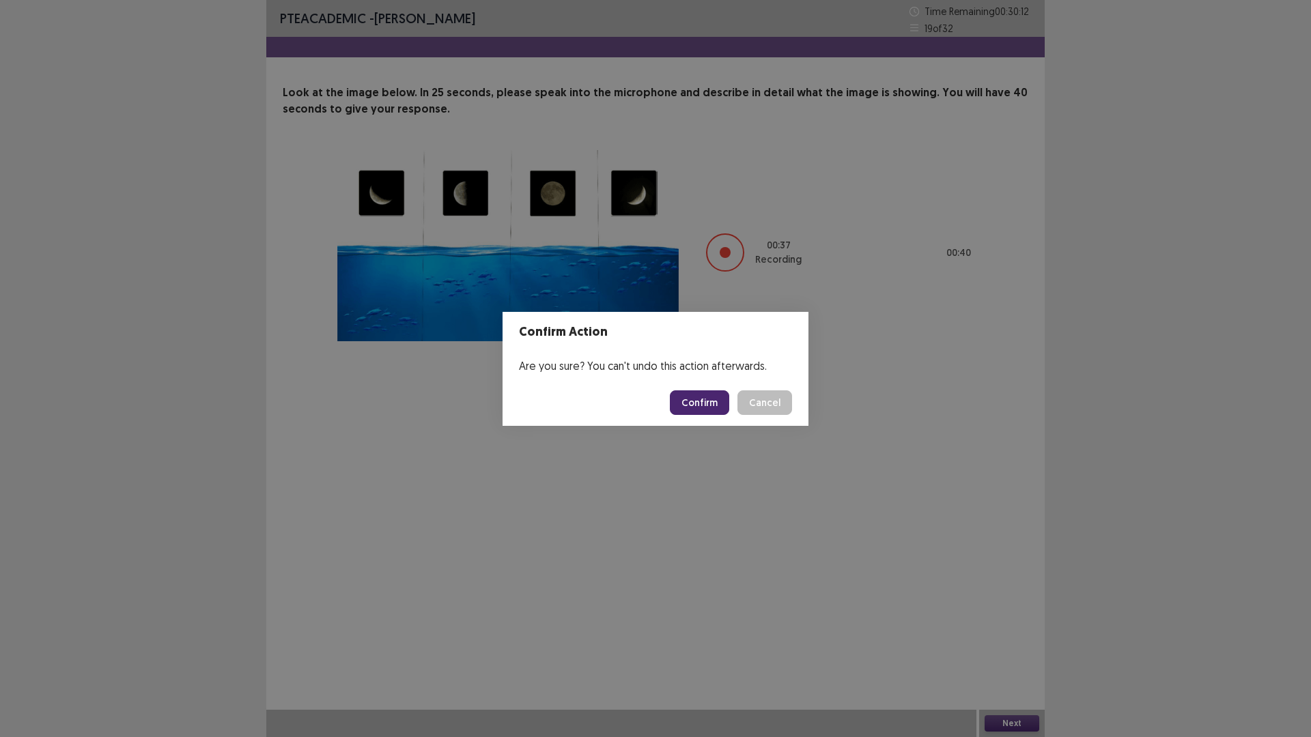
click at [703, 400] on button "Confirm" at bounding box center [699, 403] width 59 height 25
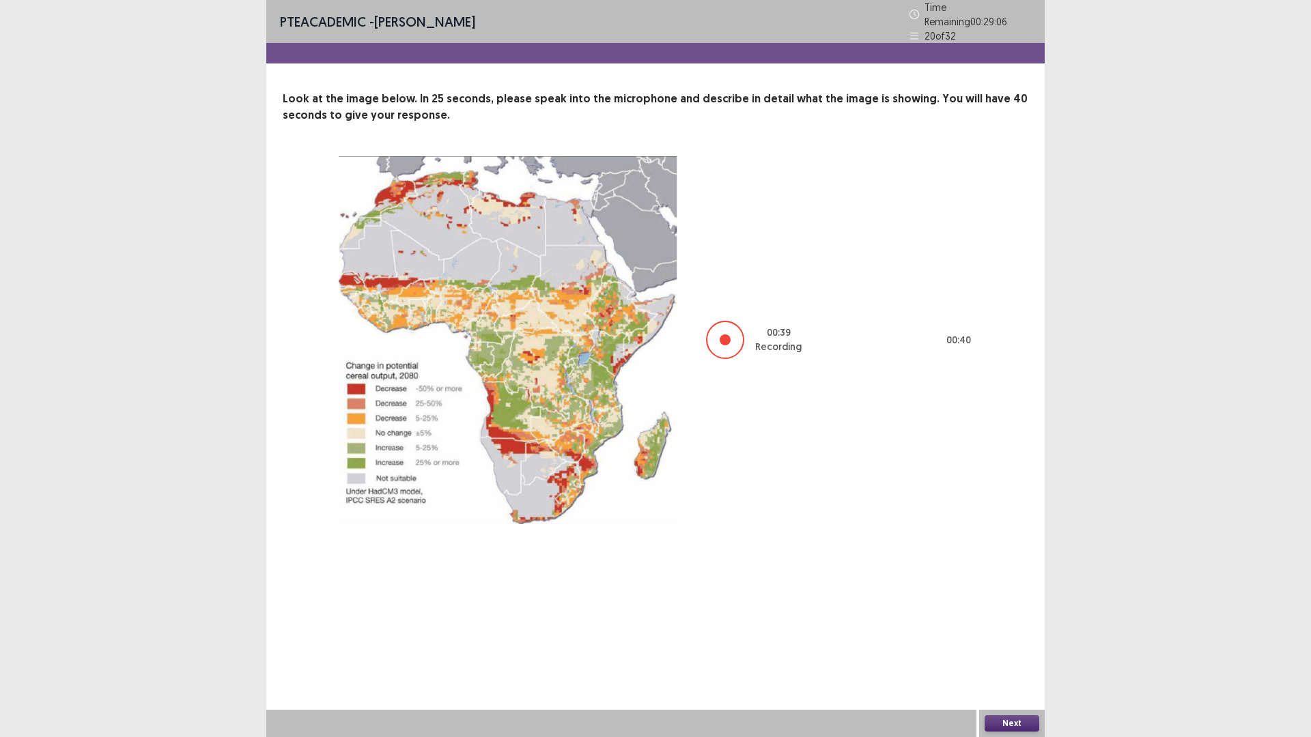
click at [1006, 645] on button "Next" at bounding box center [1012, 724] width 55 height 16
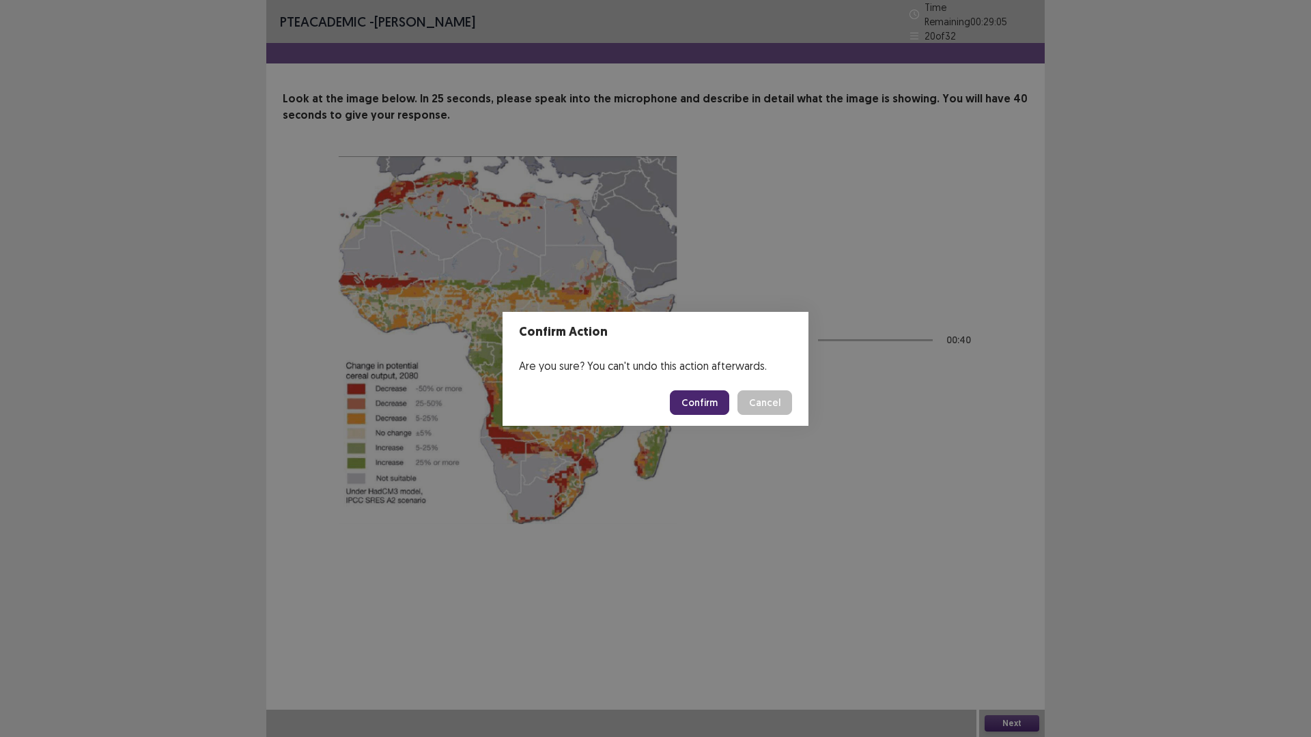
click at [692, 403] on button "Confirm" at bounding box center [699, 403] width 59 height 25
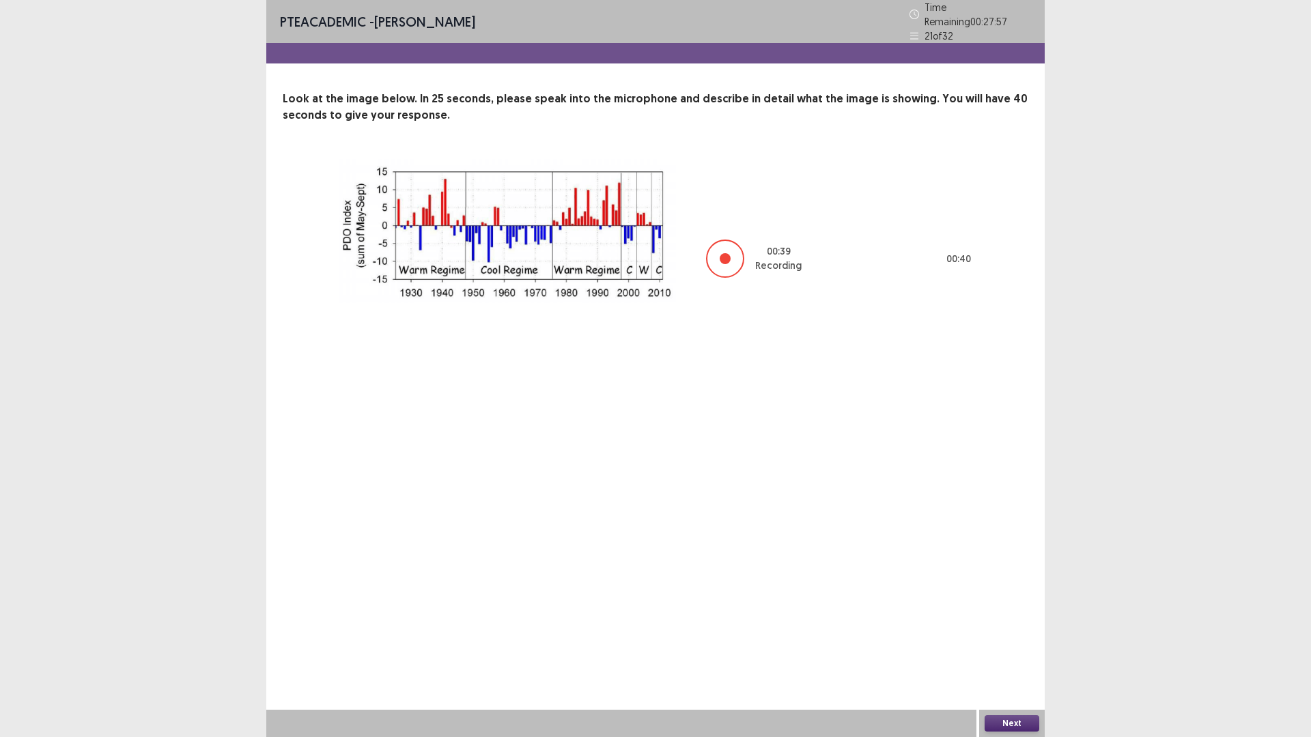
click at [1002, 645] on button "Next" at bounding box center [1012, 724] width 55 height 16
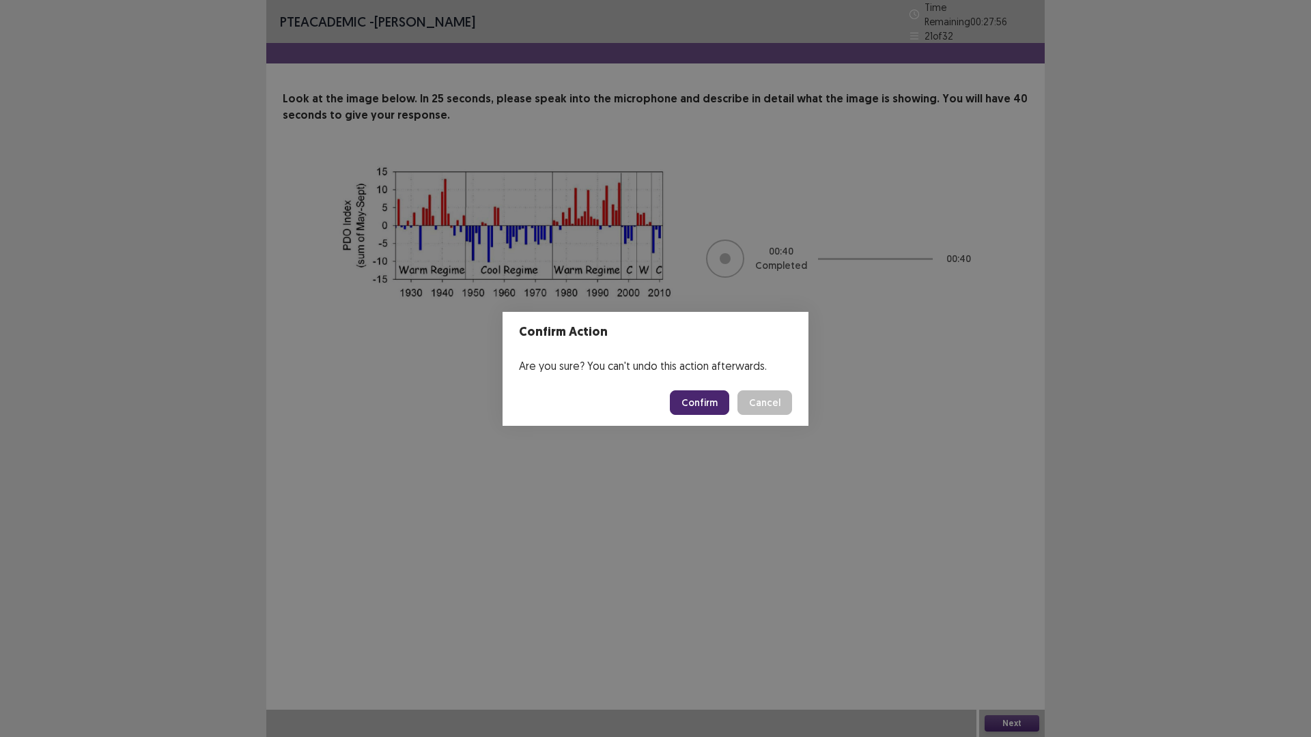
click at [704, 396] on button "Confirm" at bounding box center [699, 403] width 59 height 25
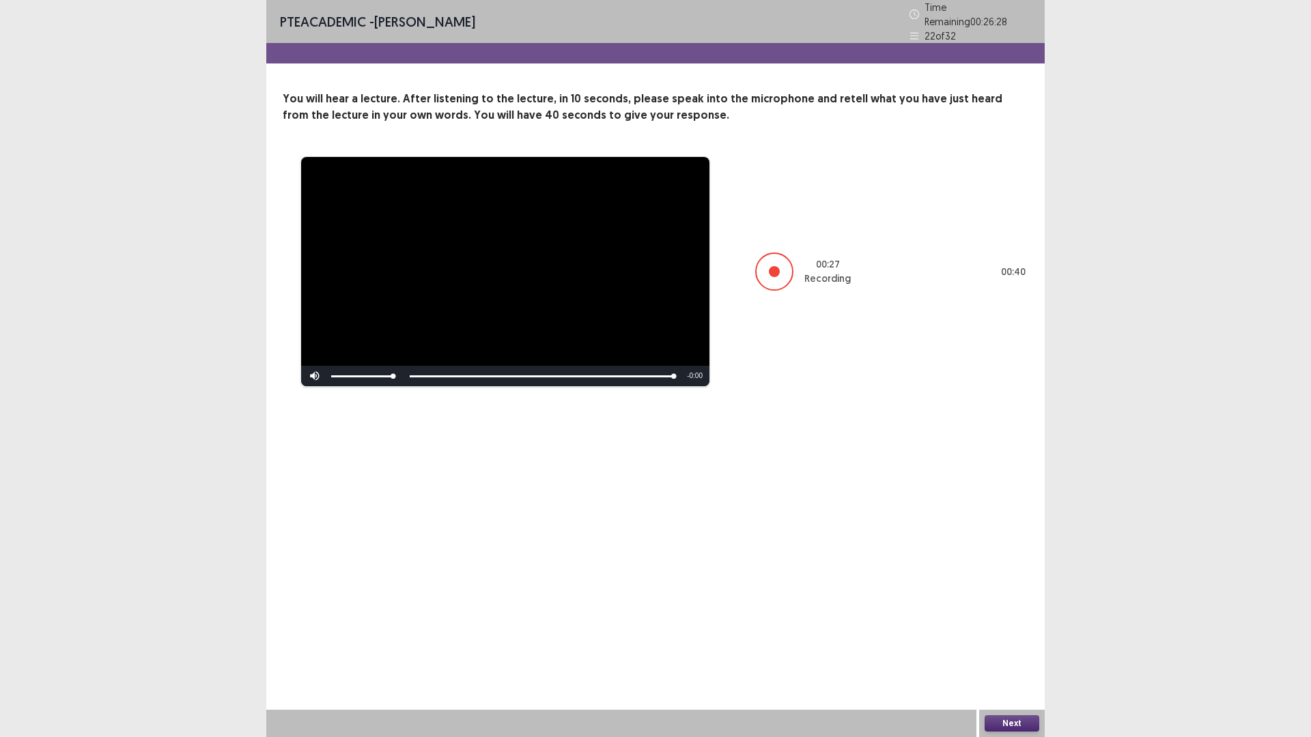
drag, startPoint x: 1066, startPoint y: 638, endPoint x: 1033, endPoint y: 737, distance: 103.6
click at [1032, 645] on div "**********" at bounding box center [655, 368] width 778 height 737
click at [1028, 645] on button "Next" at bounding box center [1012, 724] width 55 height 16
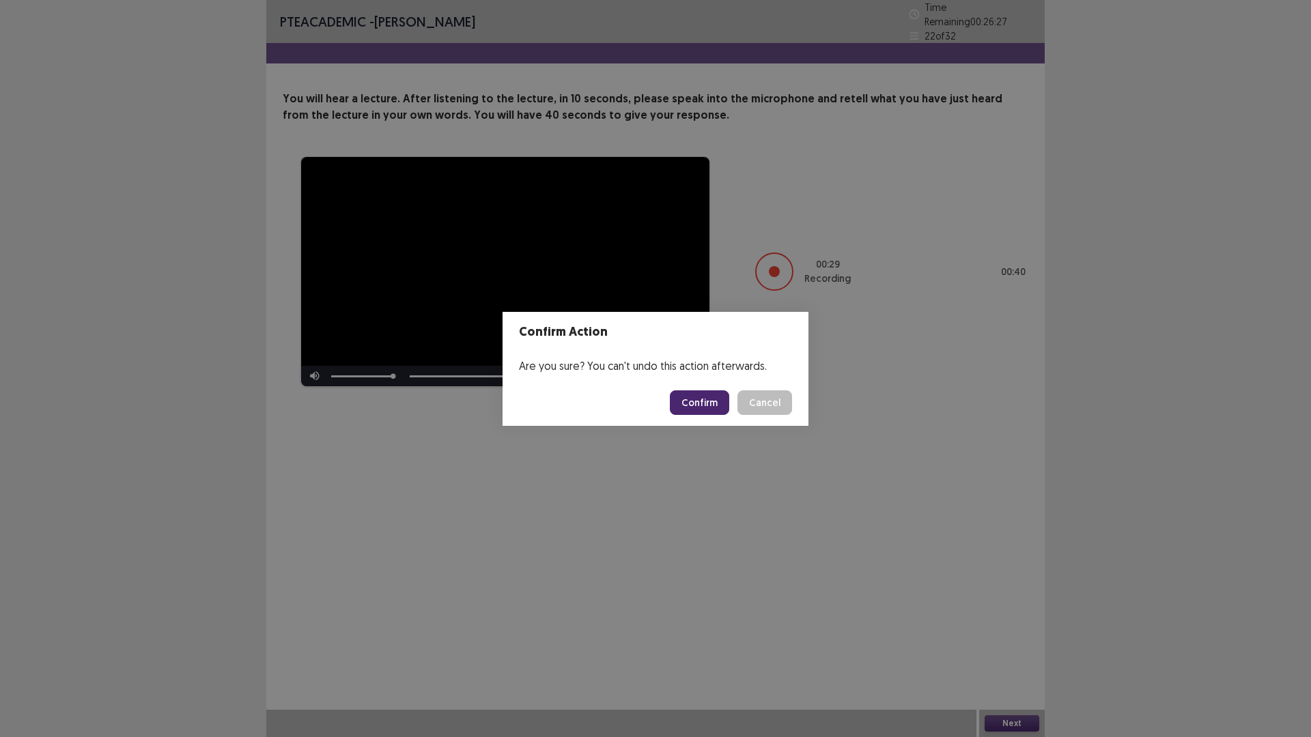
click at [699, 406] on button "Confirm" at bounding box center [699, 403] width 59 height 25
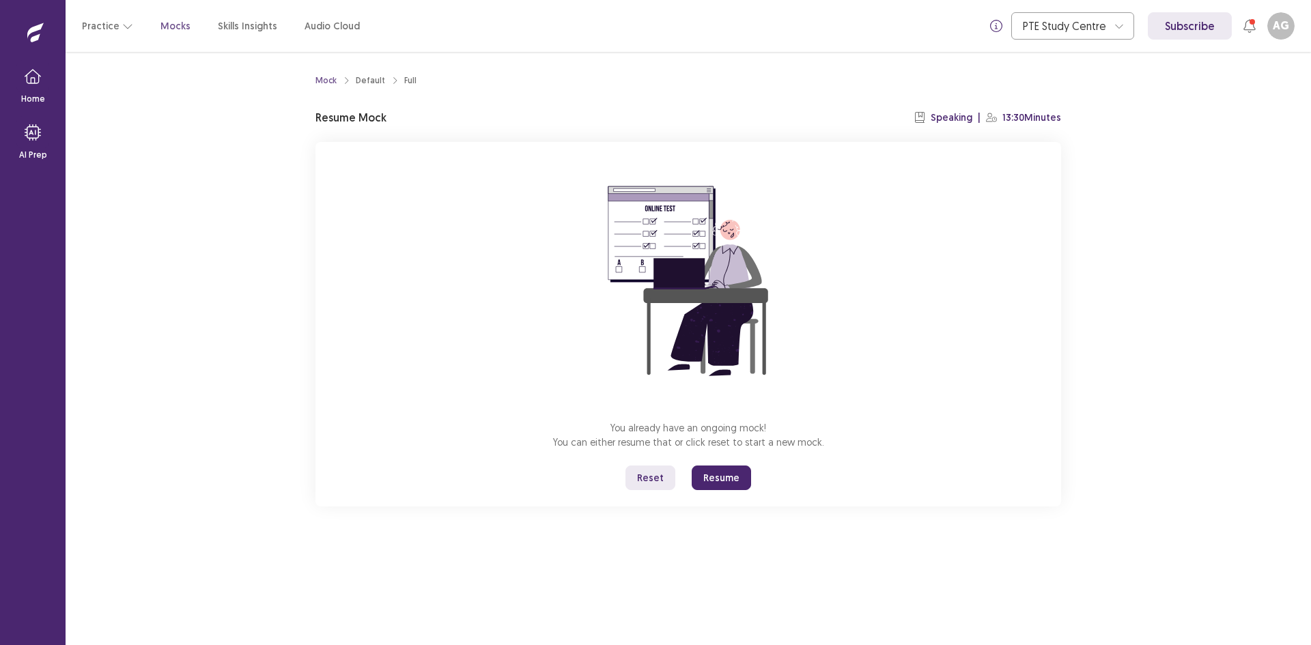
click at [724, 477] on button "Resume" at bounding box center [721, 478] width 59 height 25
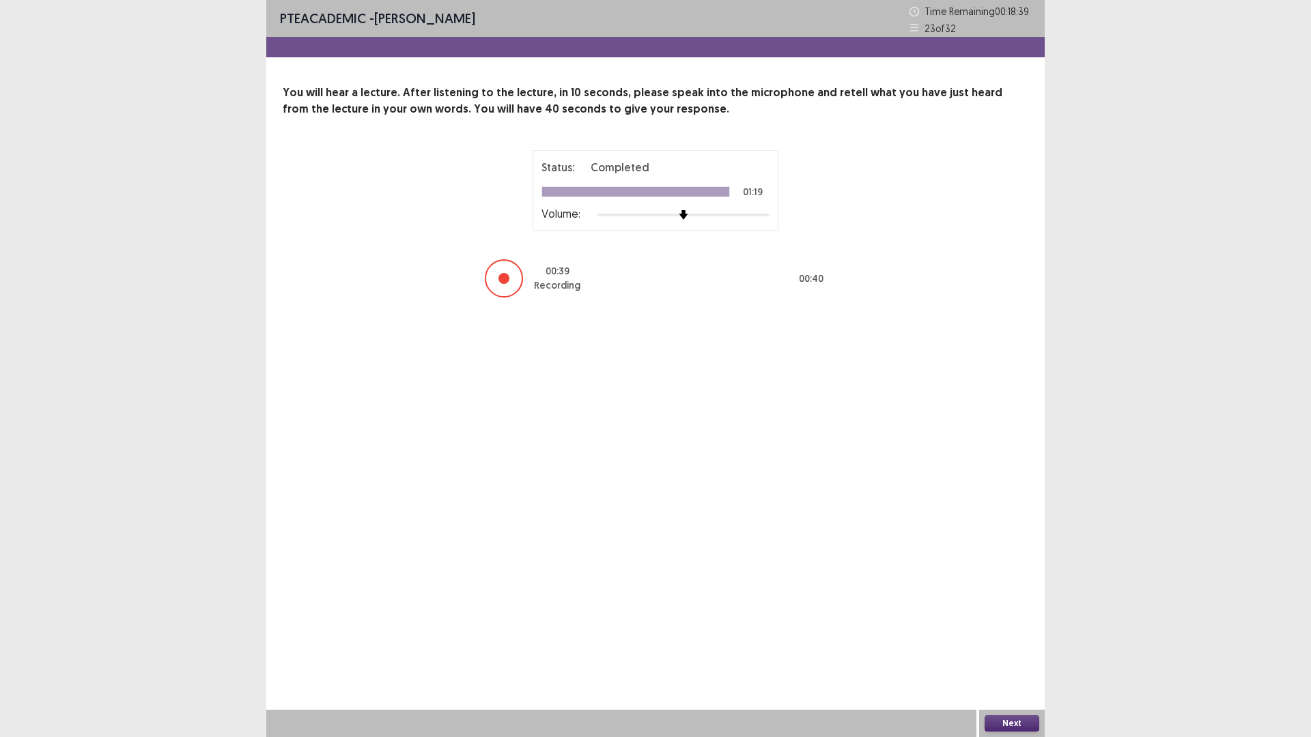
click at [1025, 645] on button "Next" at bounding box center [1012, 724] width 55 height 16
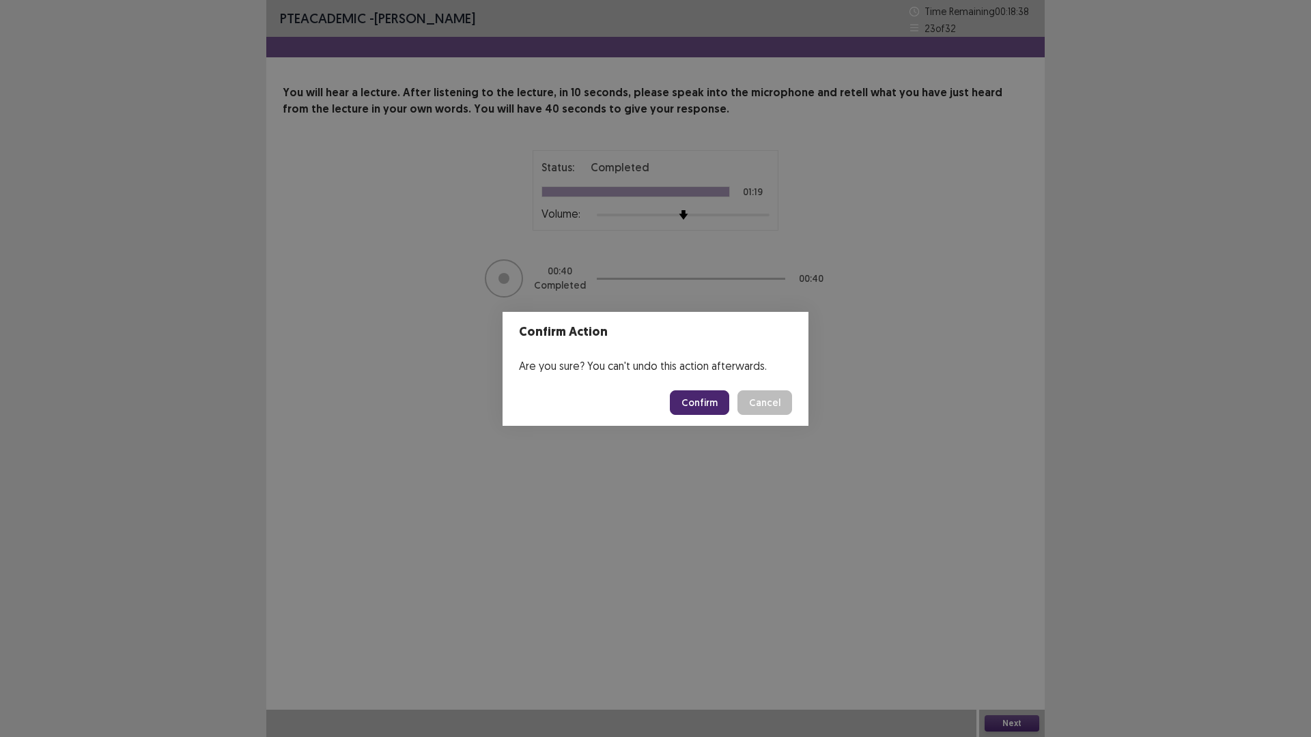
click at [709, 405] on button "Confirm" at bounding box center [699, 403] width 59 height 25
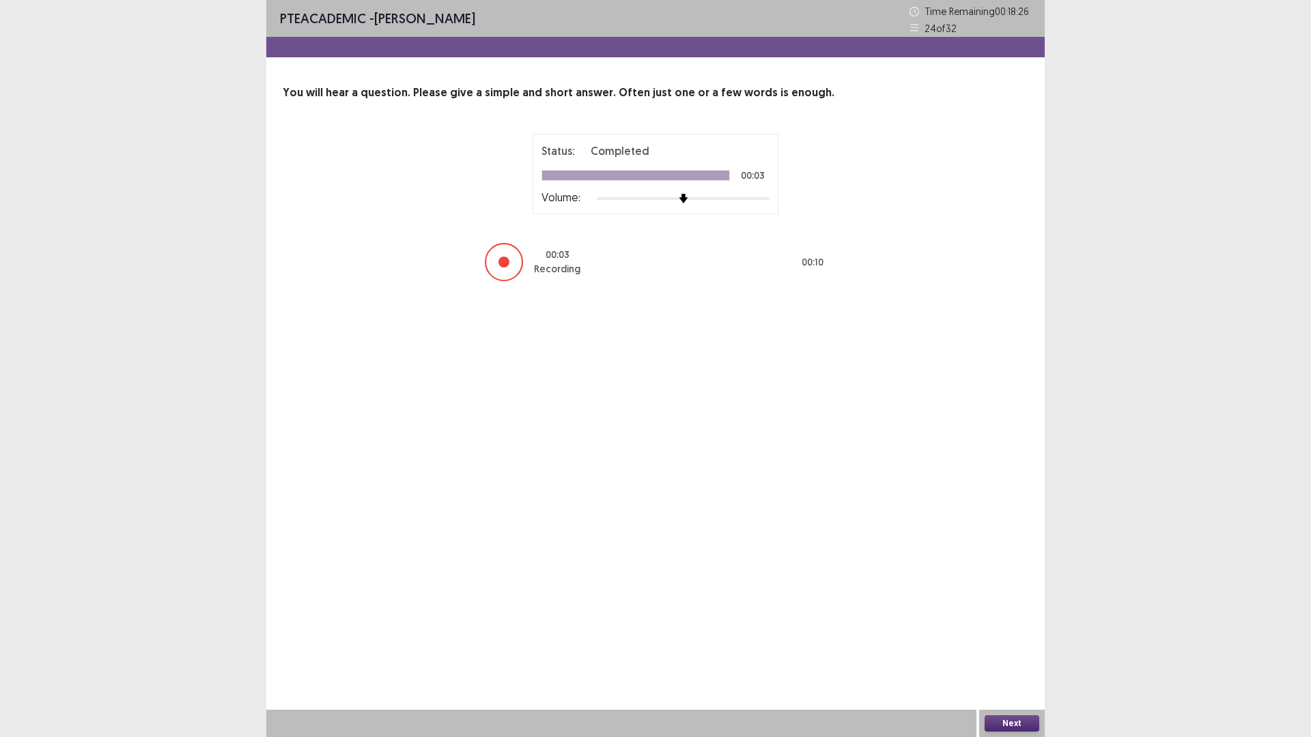
click at [1032, 645] on button "Next" at bounding box center [1012, 724] width 55 height 16
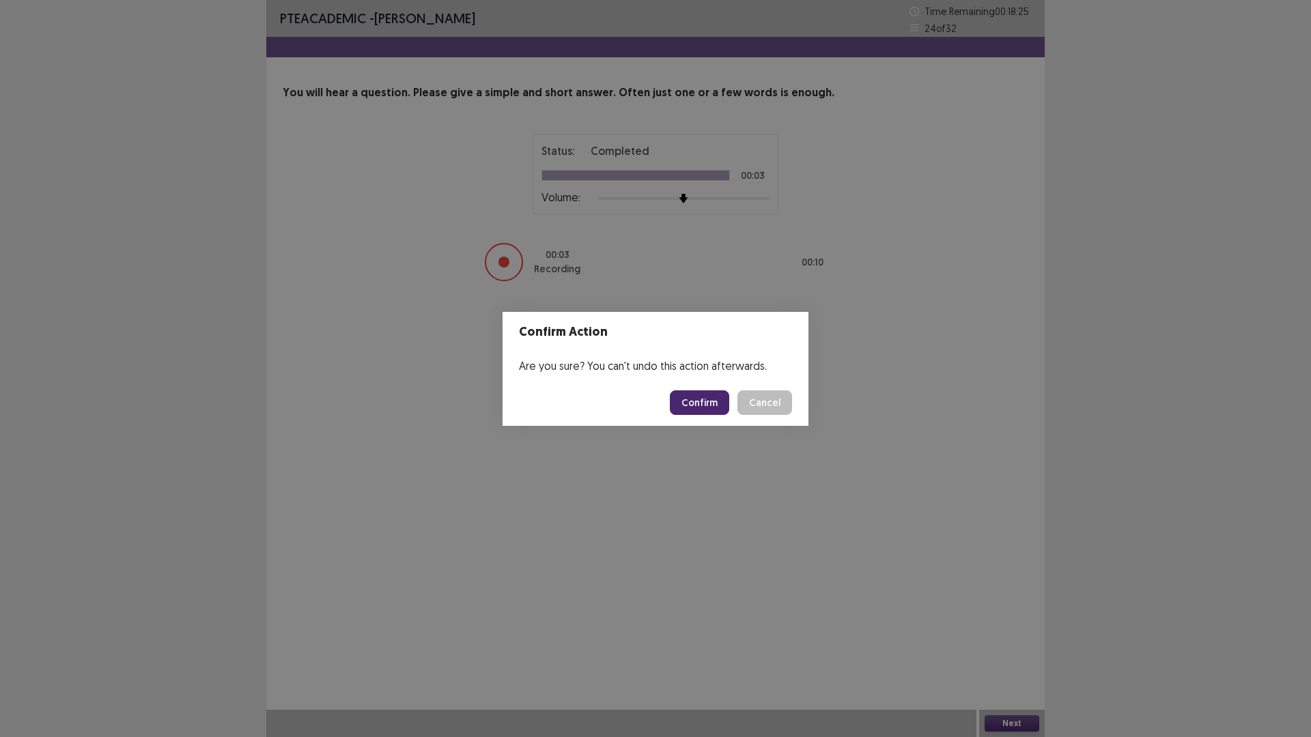
drag, startPoint x: 703, startPoint y: 407, endPoint x: 684, endPoint y: 412, distance: 19.9
click at [698, 408] on button "Confirm" at bounding box center [699, 403] width 59 height 25
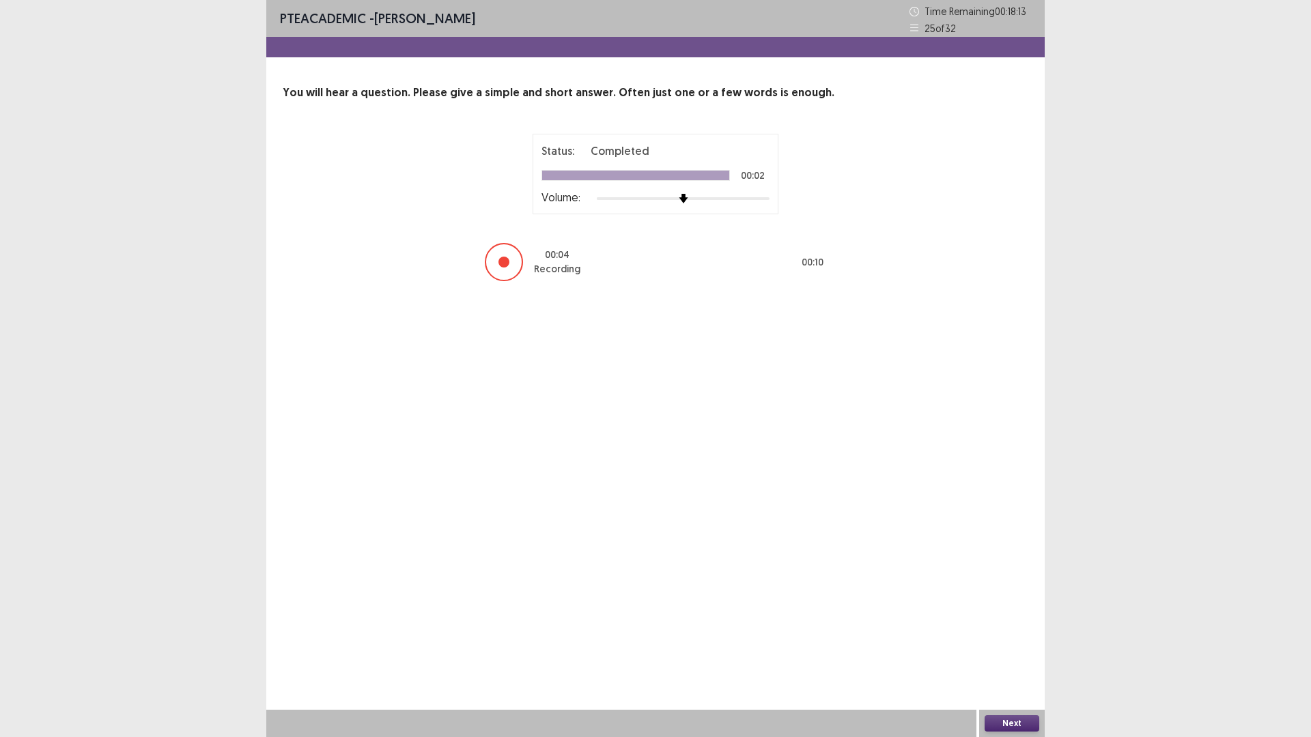
click at [1013, 645] on button "Next" at bounding box center [1012, 724] width 55 height 16
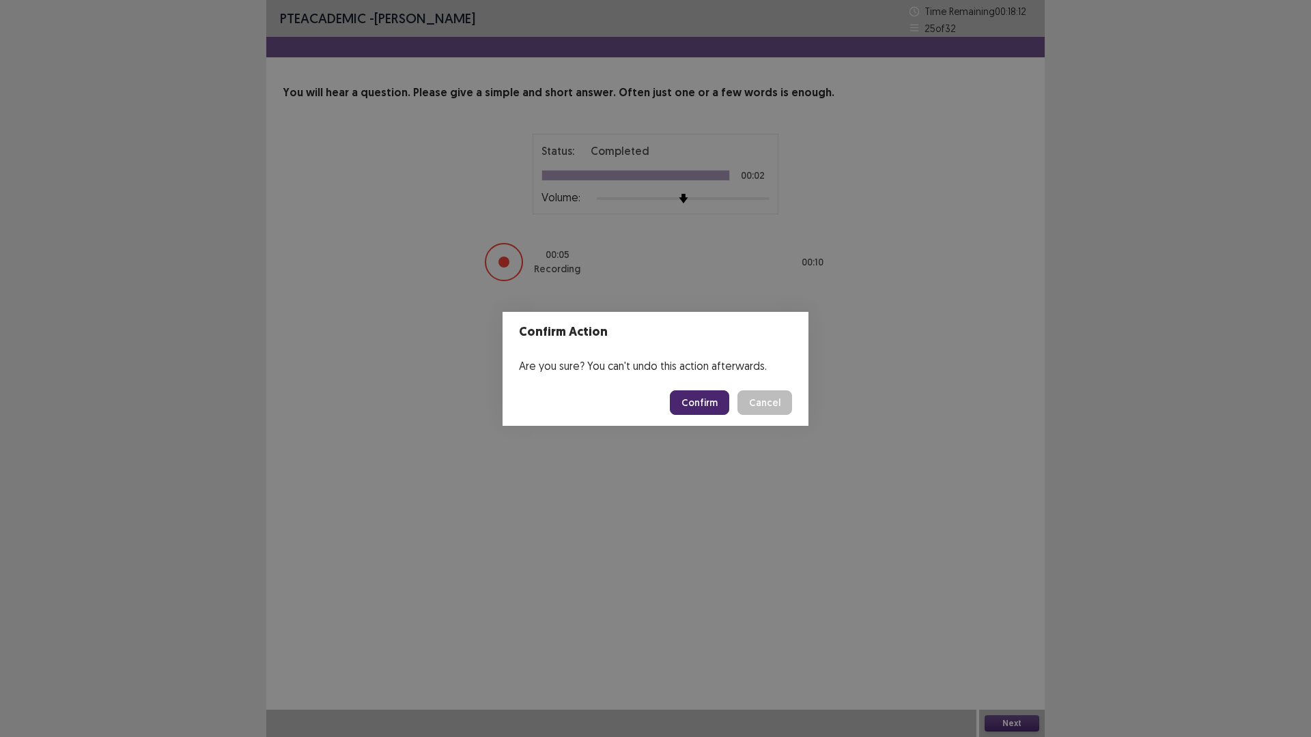
click at [701, 401] on button "Confirm" at bounding box center [699, 403] width 59 height 25
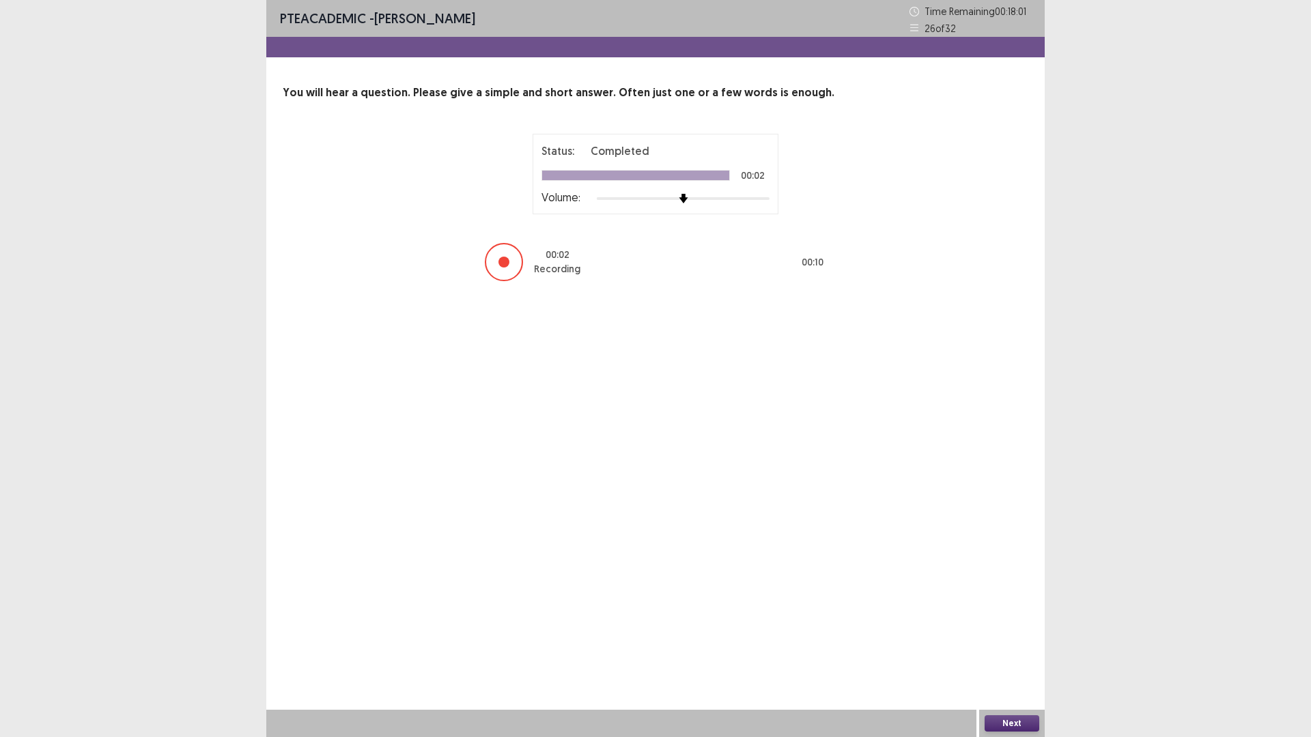
click at [1019, 645] on div "Next" at bounding box center [1012, 723] width 66 height 27
click at [1019, 645] on button "Next" at bounding box center [1012, 724] width 55 height 16
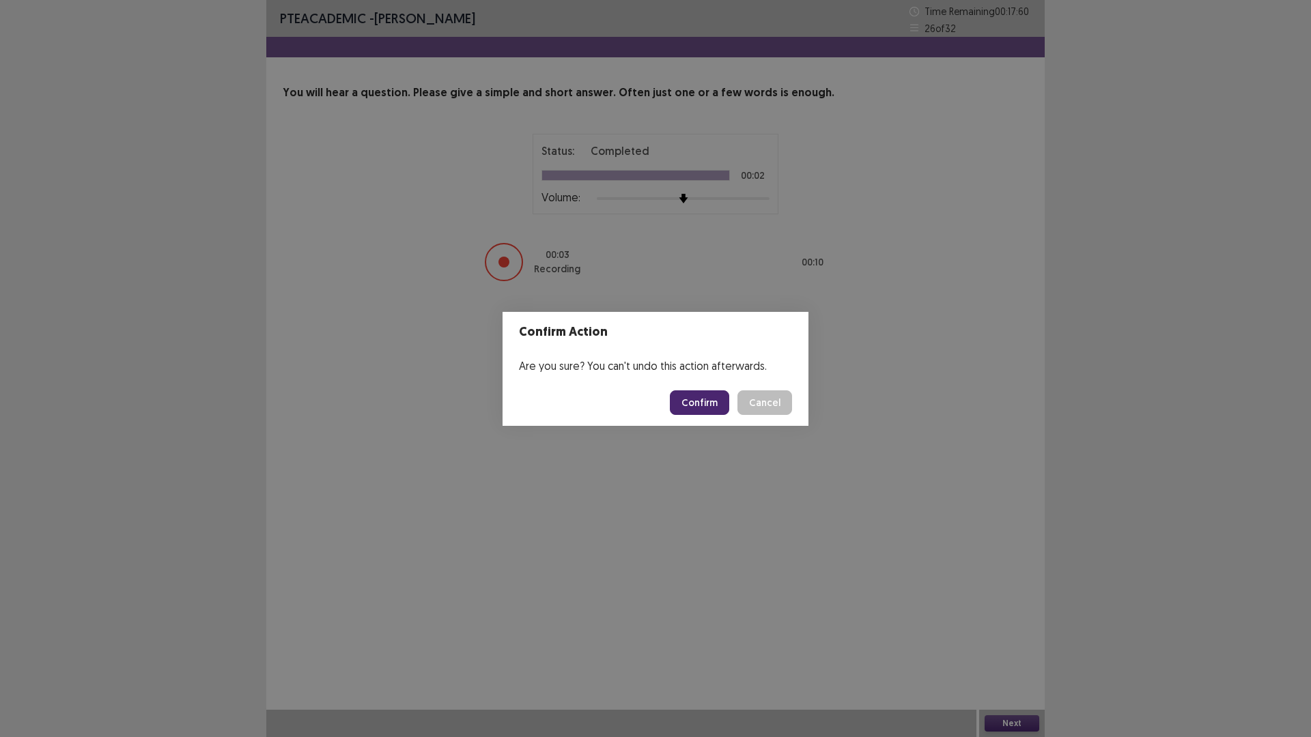
click at [698, 400] on button "Confirm" at bounding box center [699, 403] width 59 height 25
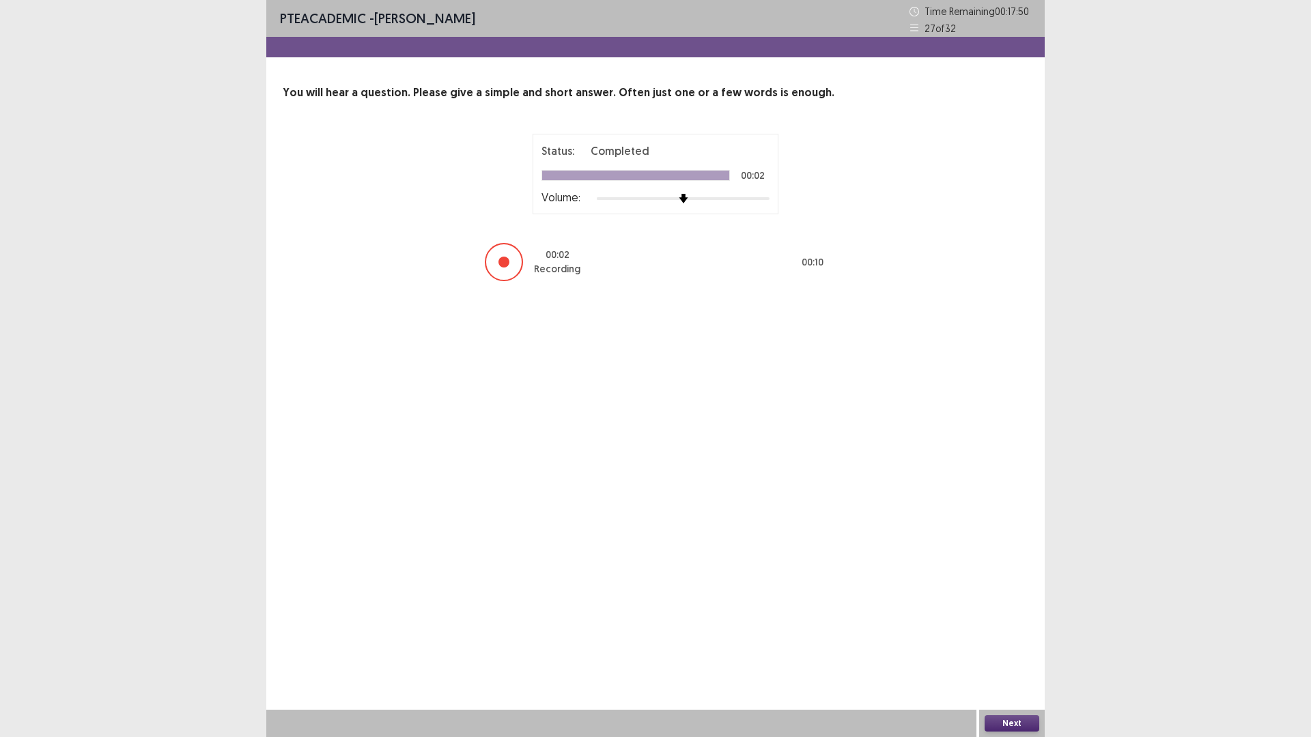
click at [1015, 645] on button "Next" at bounding box center [1012, 724] width 55 height 16
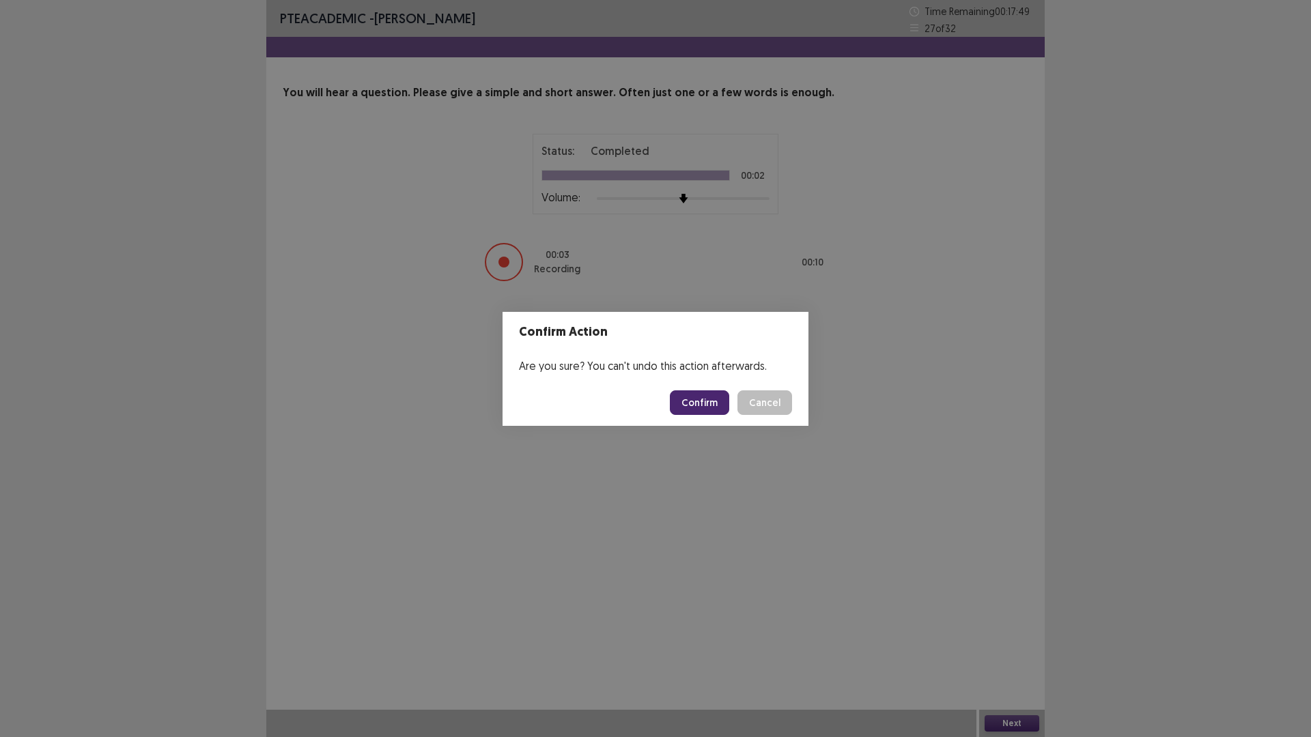
click at [705, 397] on button "Confirm" at bounding box center [699, 403] width 59 height 25
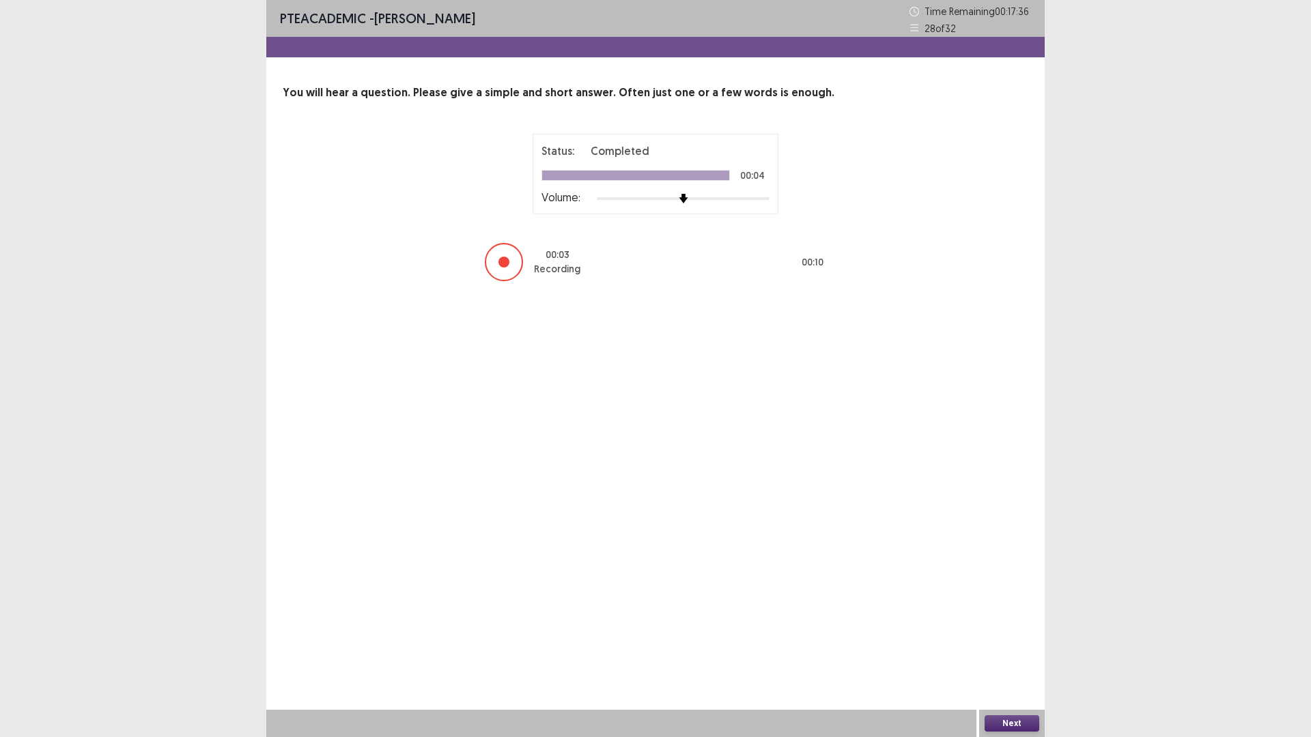
click at [1010, 645] on button "Next" at bounding box center [1012, 724] width 55 height 16
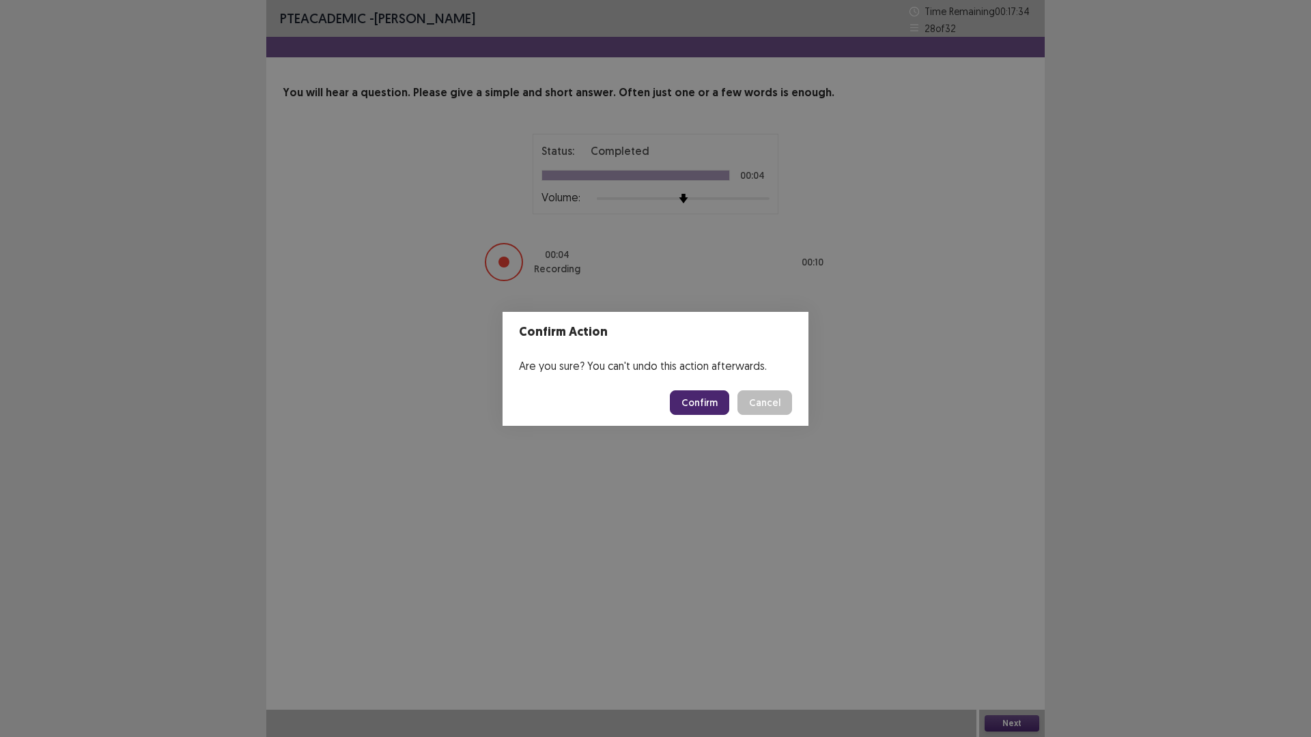
click at [697, 405] on button "Confirm" at bounding box center [699, 403] width 59 height 25
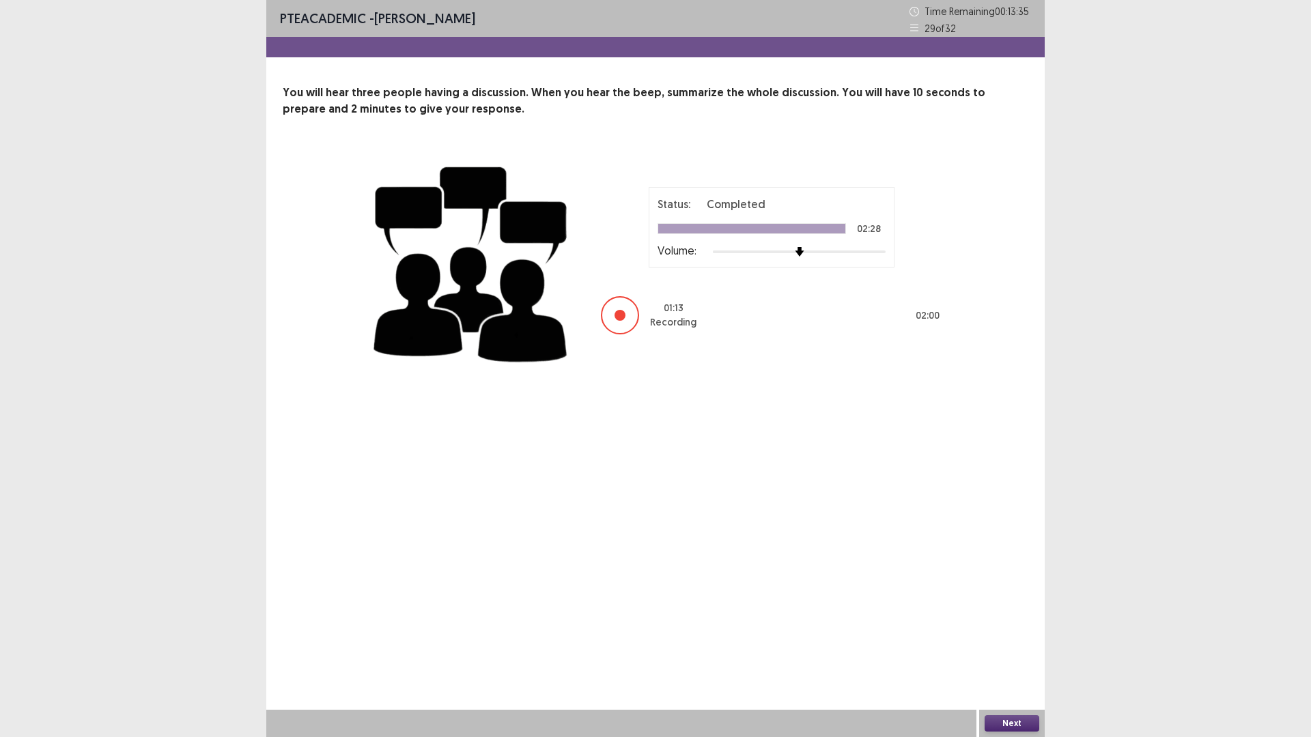
click at [1030, 645] on button "Next" at bounding box center [1012, 724] width 55 height 16
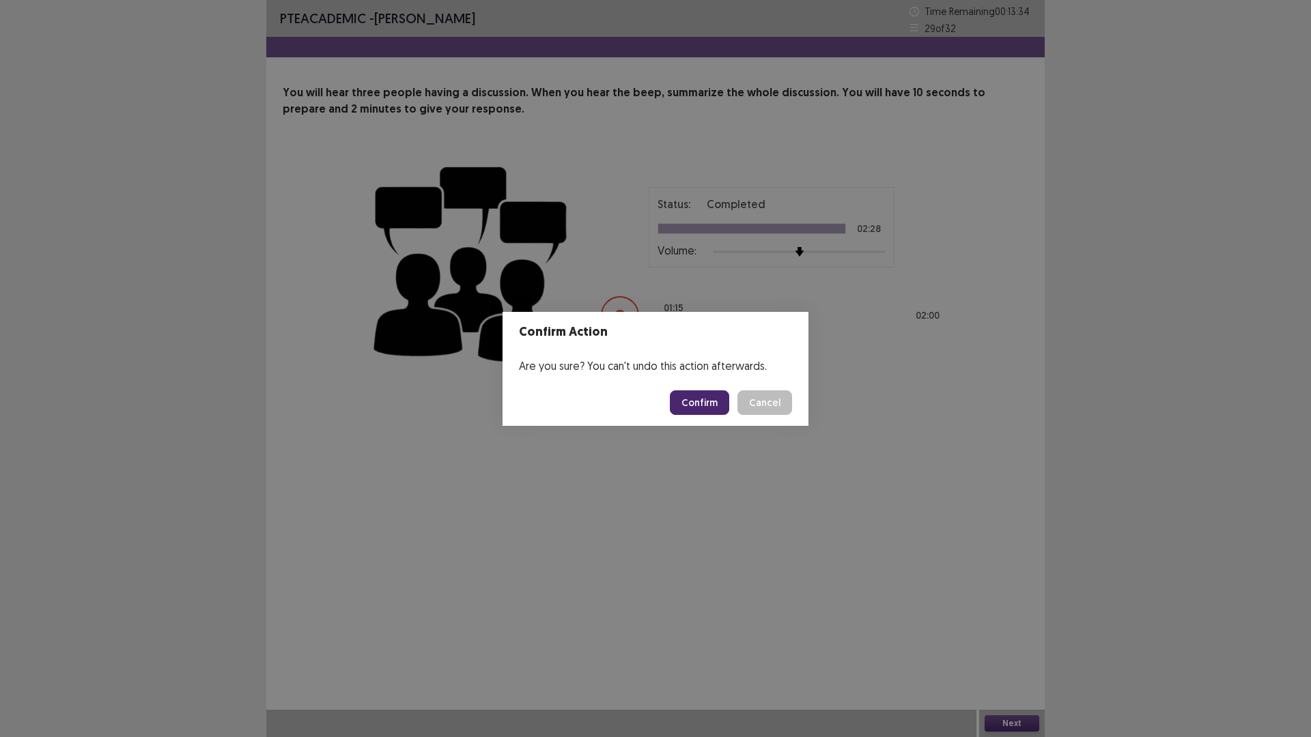
click at [707, 399] on button "Confirm" at bounding box center [699, 403] width 59 height 25
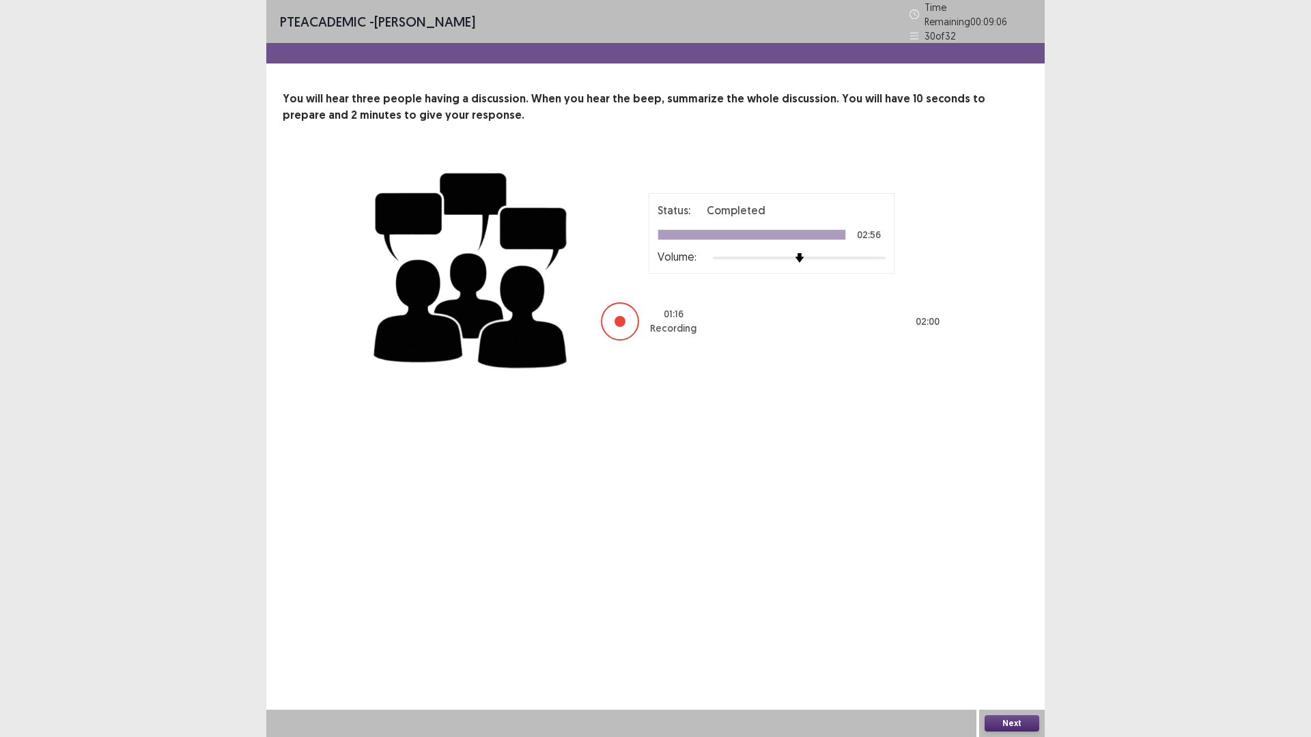
click at [1024, 645] on button "Next" at bounding box center [1012, 724] width 55 height 16
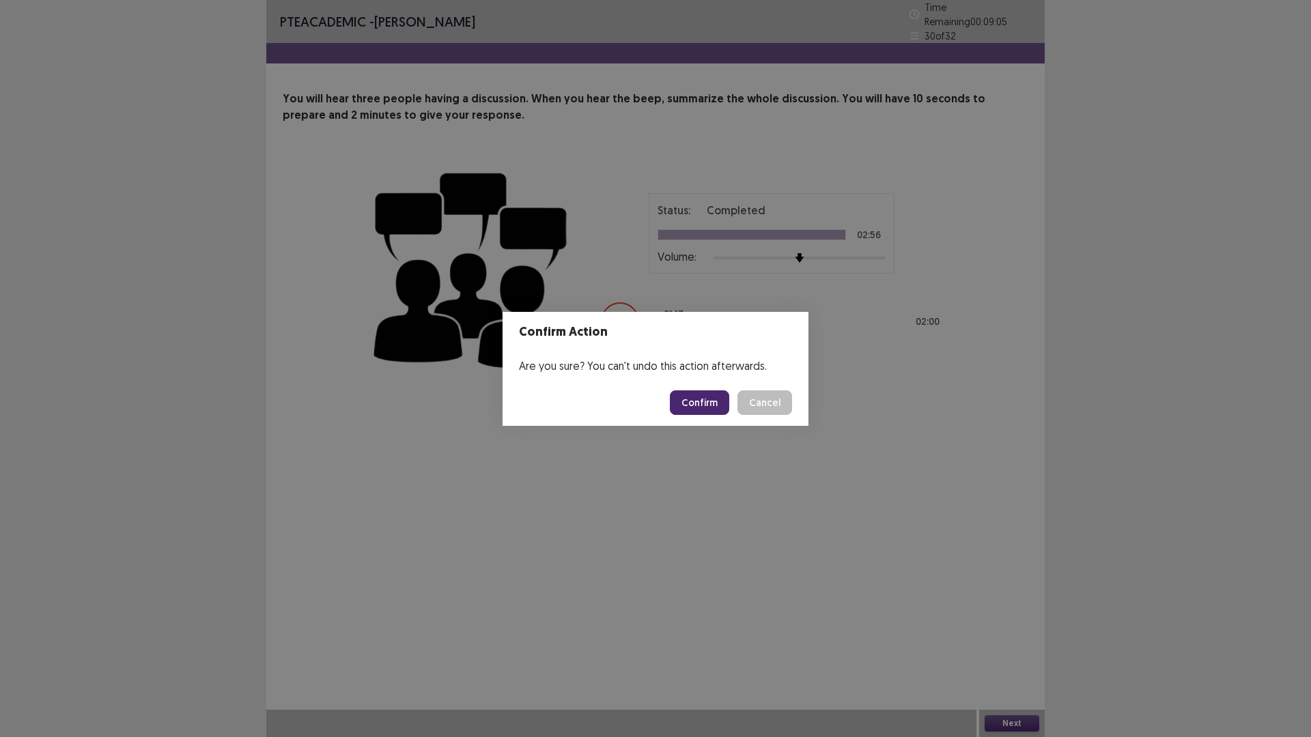
click at [698, 395] on button "Confirm" at bounding box center [699, 403] width 59 height 25
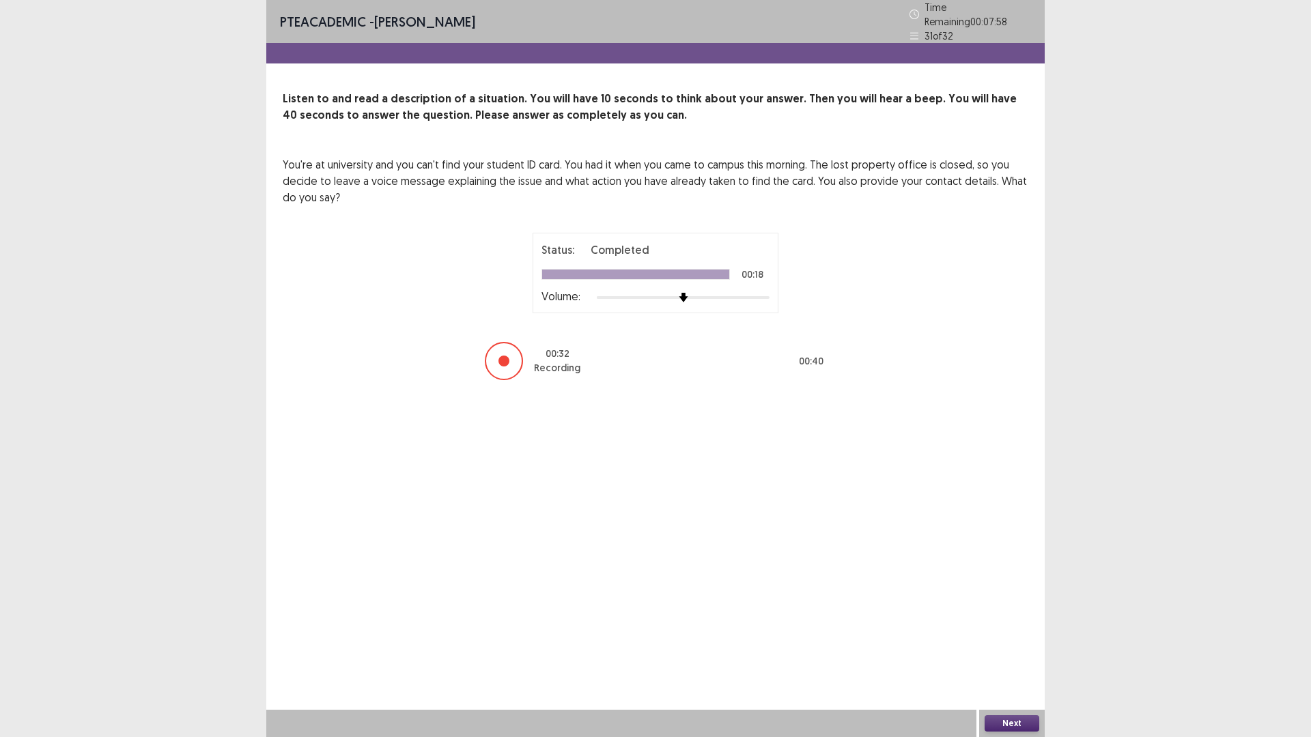
click at [1009, 645] on button "Next" at bounding box center [1012, 724] width 55 height 16
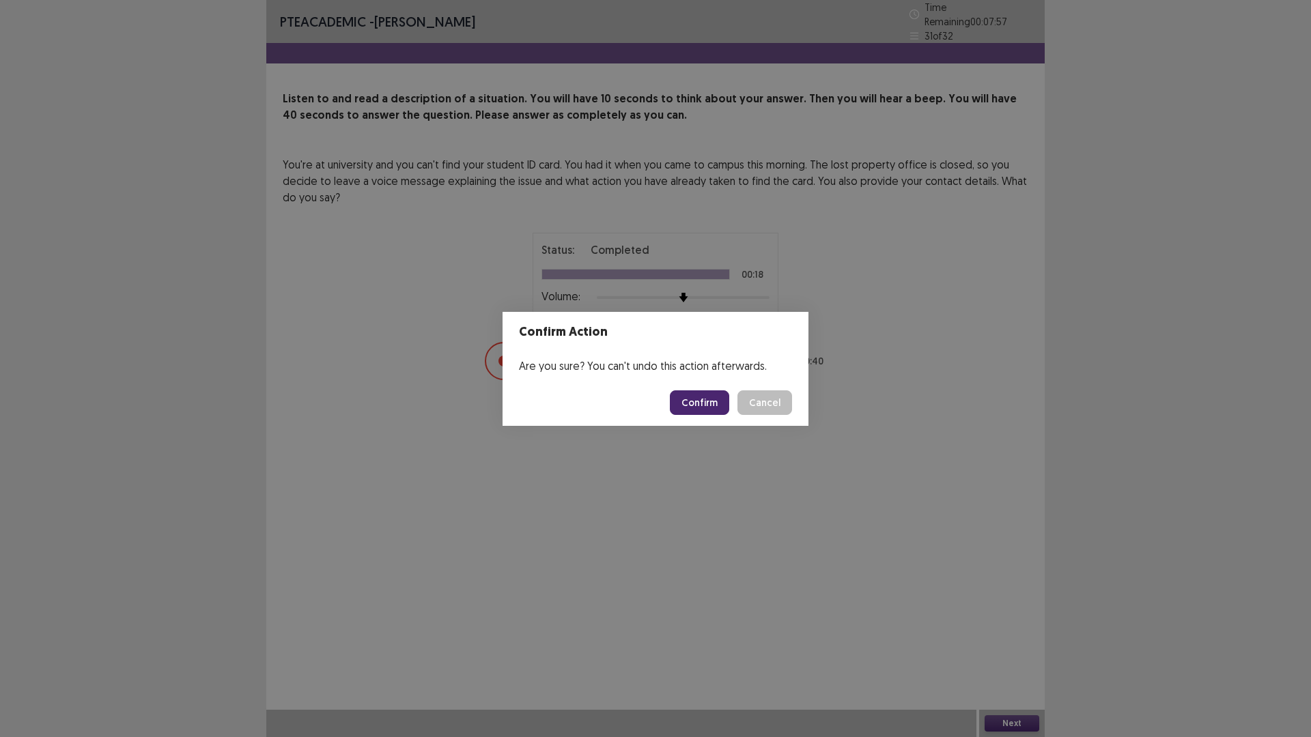
click at [721, 398] on button "Confirm" at bounding box center [699, 403] width 59 height 25
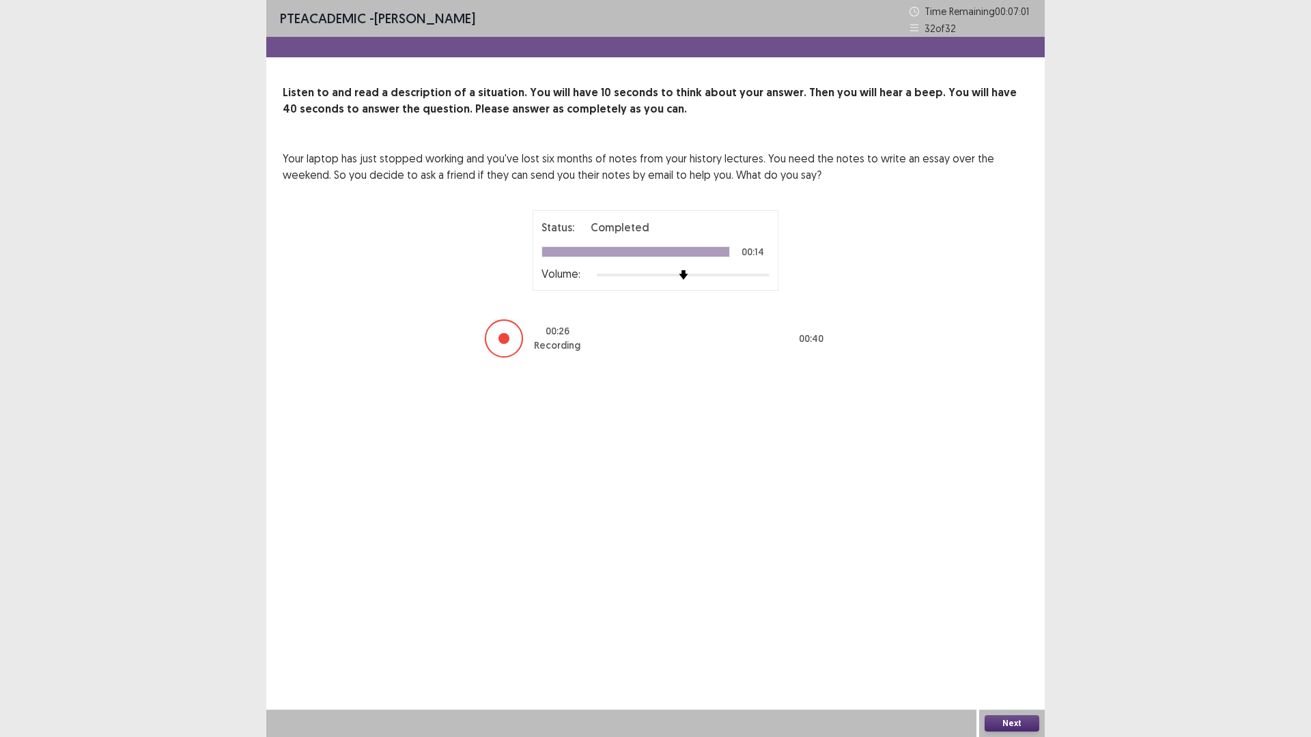
click at [998, 645] on button "Next" at bounding box center [1012, 724] width 55 height 16
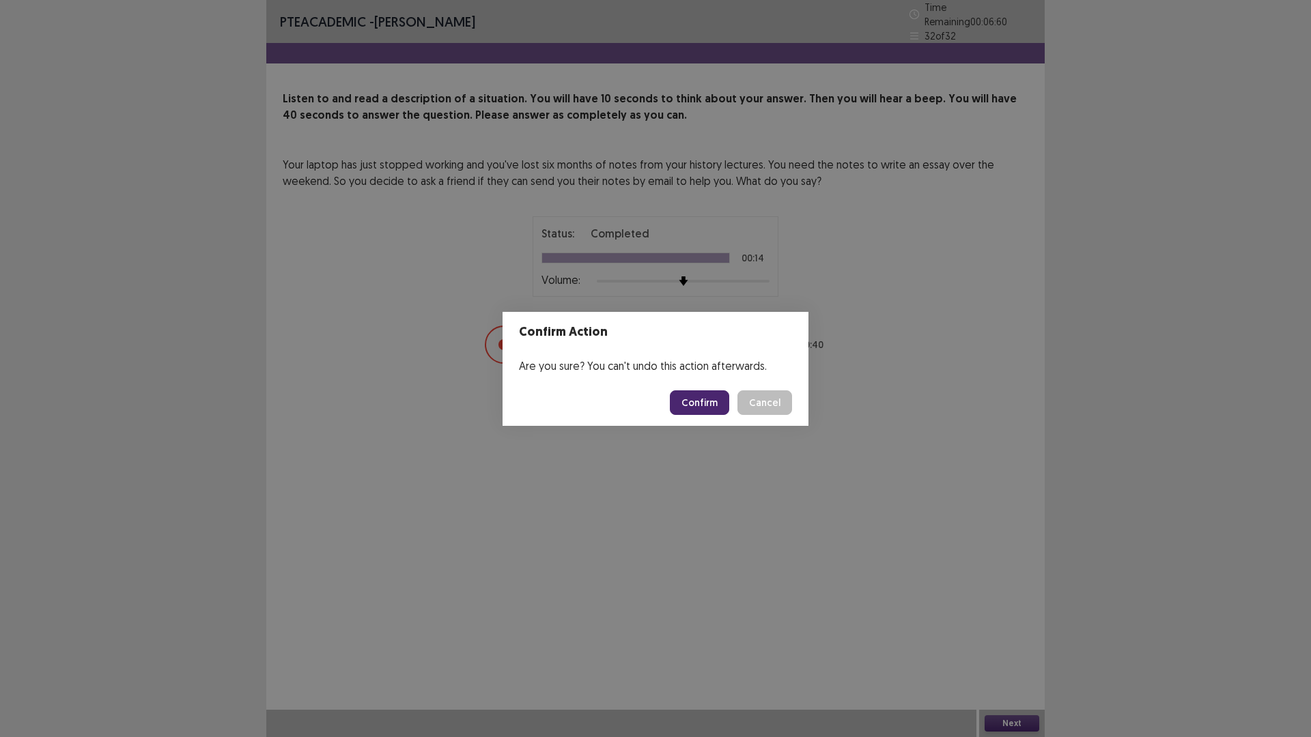
click at [716, 401] on button "Confirm" at bounding box center [699, 403] width 59 height 25
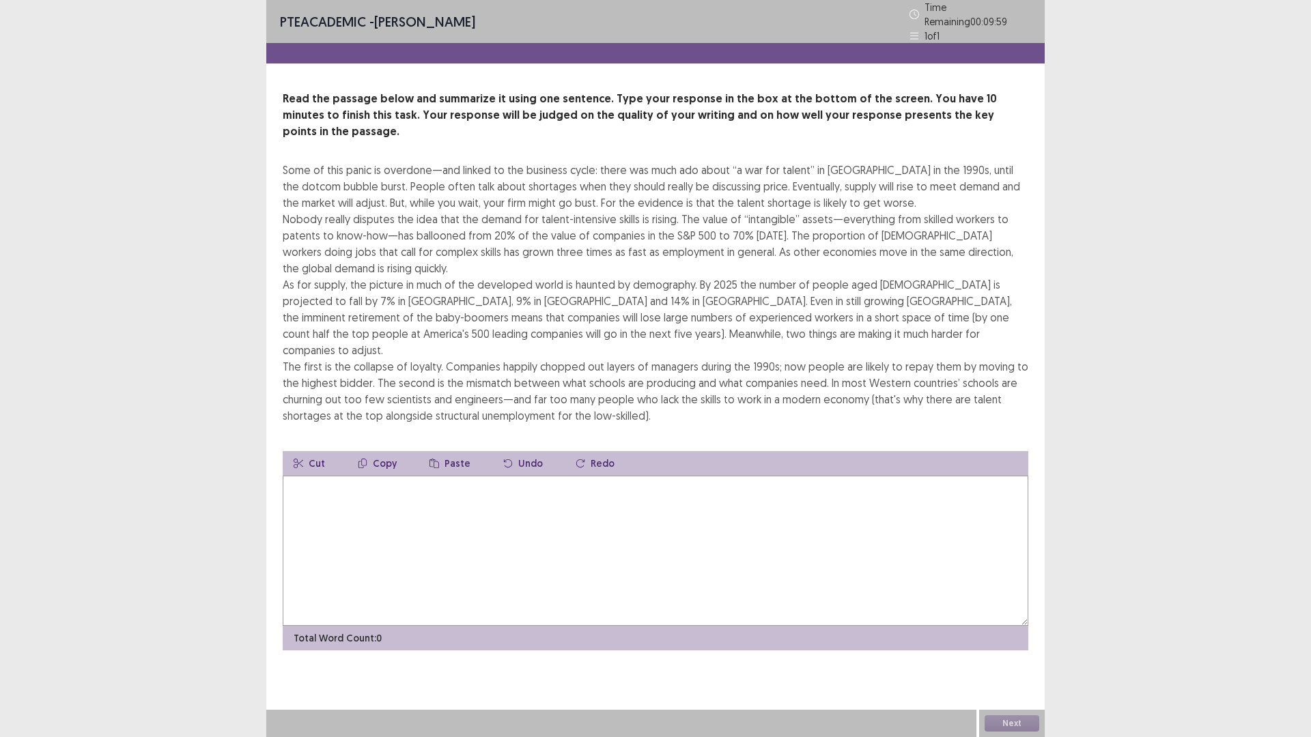
click at [397, 490] on textarea at bounding box center [656, 551] width 746 height 150
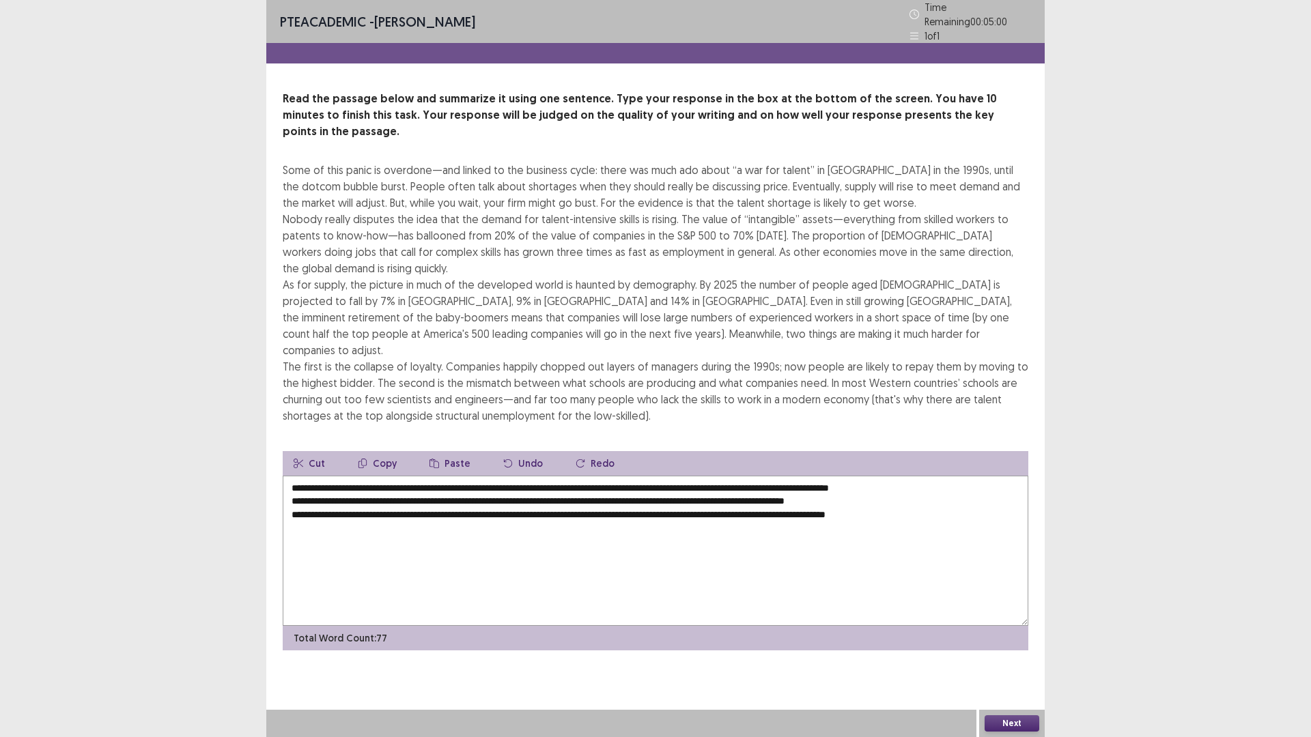
click at [950, 476] on textarea "**********" at bounding box center [656, 551] width 746 height 150
click at [944, 476] on textarea "**********" at bounding box center [656, 551] width 746 height 150
click at [908, 476] on textarea "**********" at bounding box center [656, 551] width 746 height 150
click at [289, 477] on textarea "**********" at bounding box center [656, 551] width 746 height 150
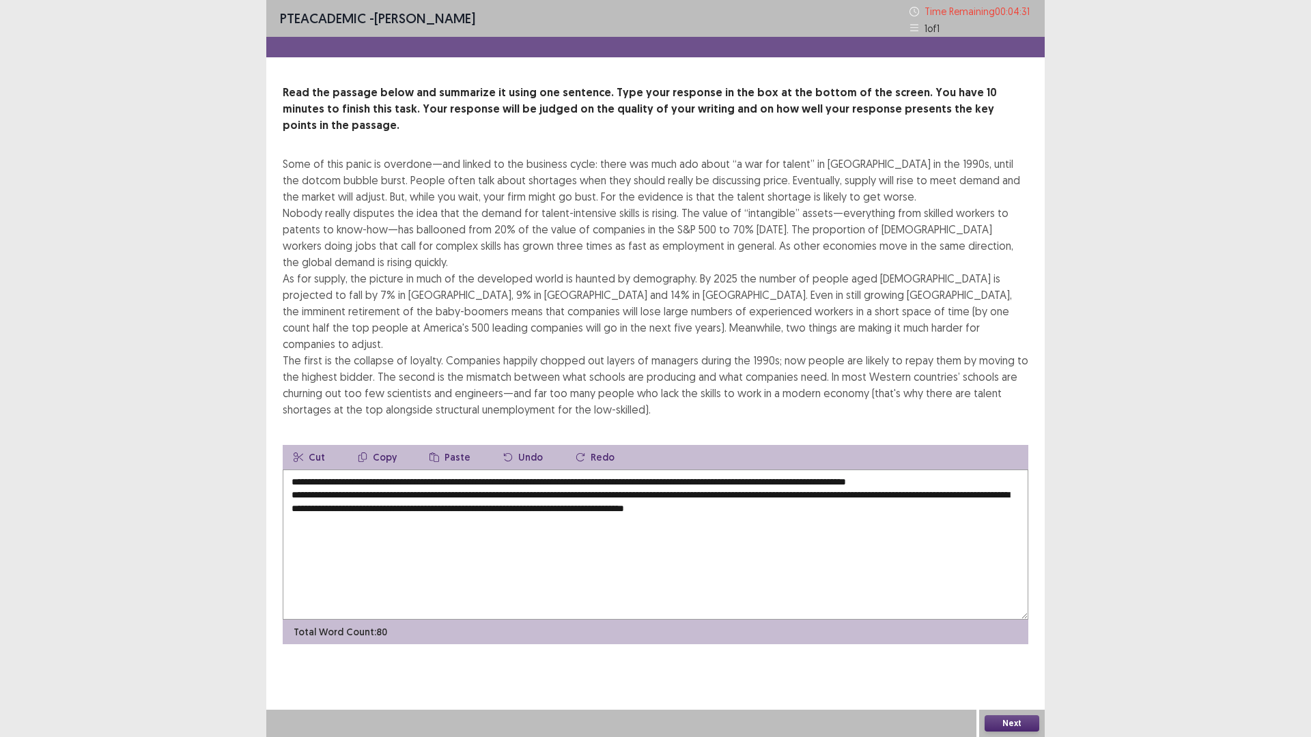
click at [809, 478] on textarea "**********" at bounding box center [656, 545] width 746 height 150
click at [646, 470] on textarea "**********" at bounding box center [656, 545] width 746 height 150
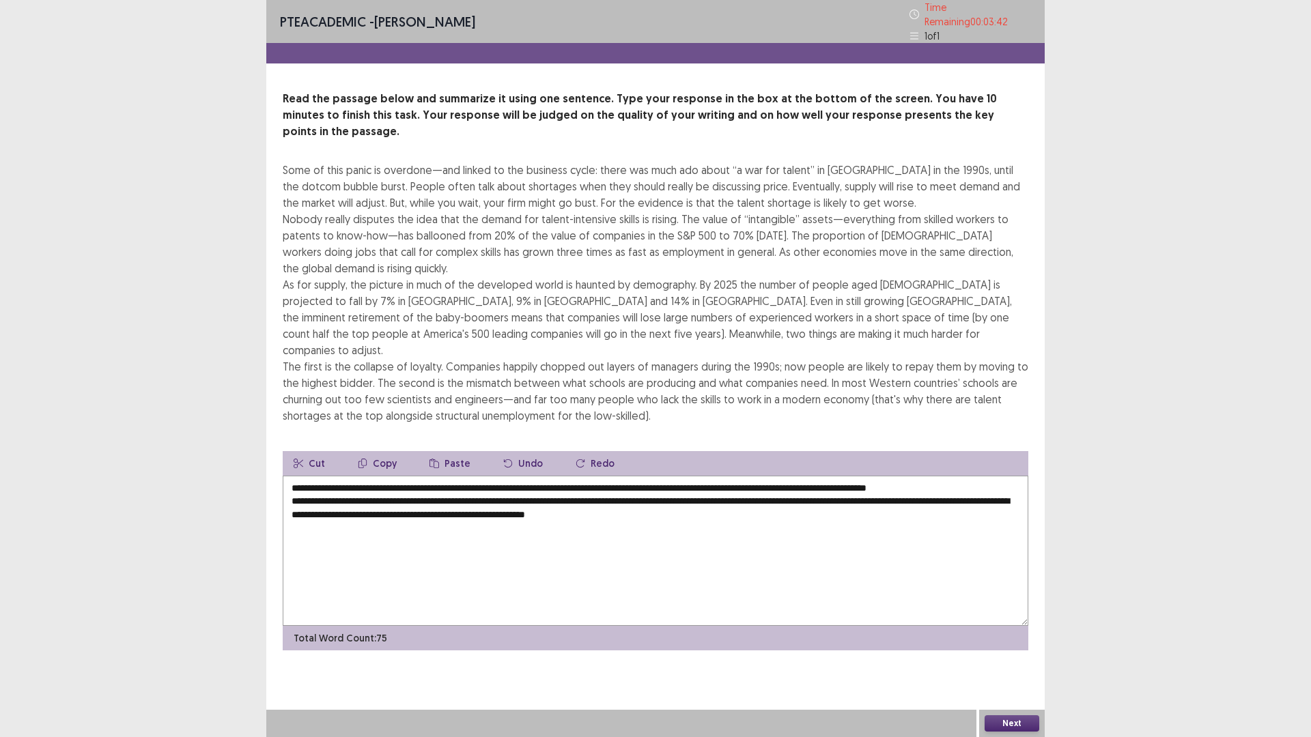
click at [921, 476] on textarea "**********" at bounding box center [656, 551] width 746 height 150
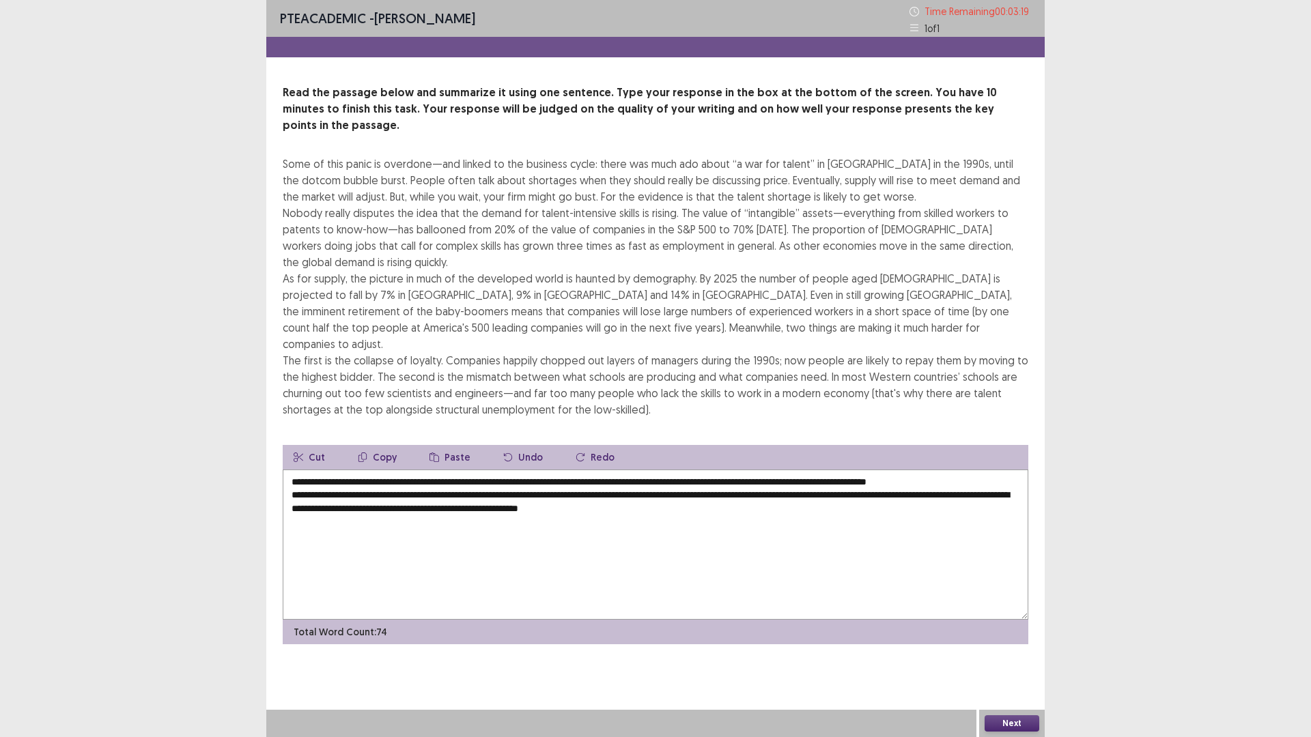
type textarea "**********"
click at [1011, 645] on button "Next" at bounding box center [1012, 724] width 55 height 16
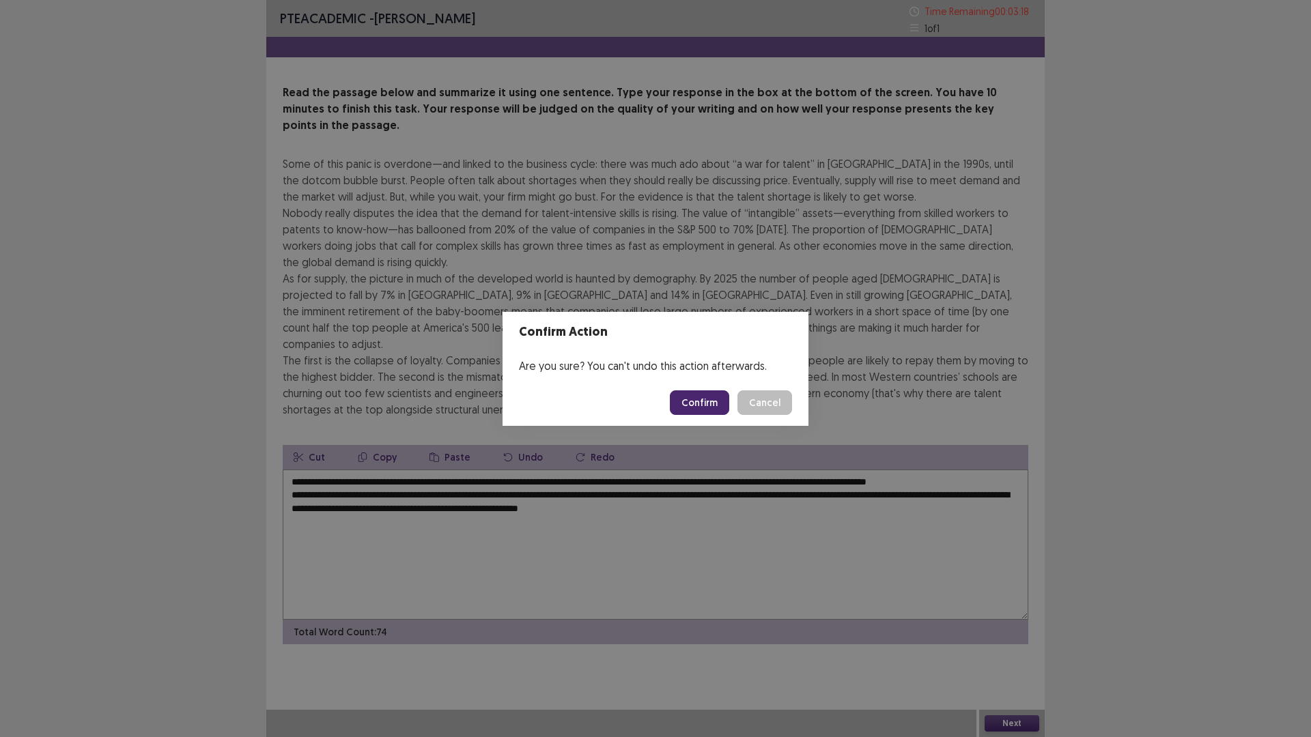
click at [707, 404] on button "Confirm" at bounding box center [699, 403] width 59 height 25
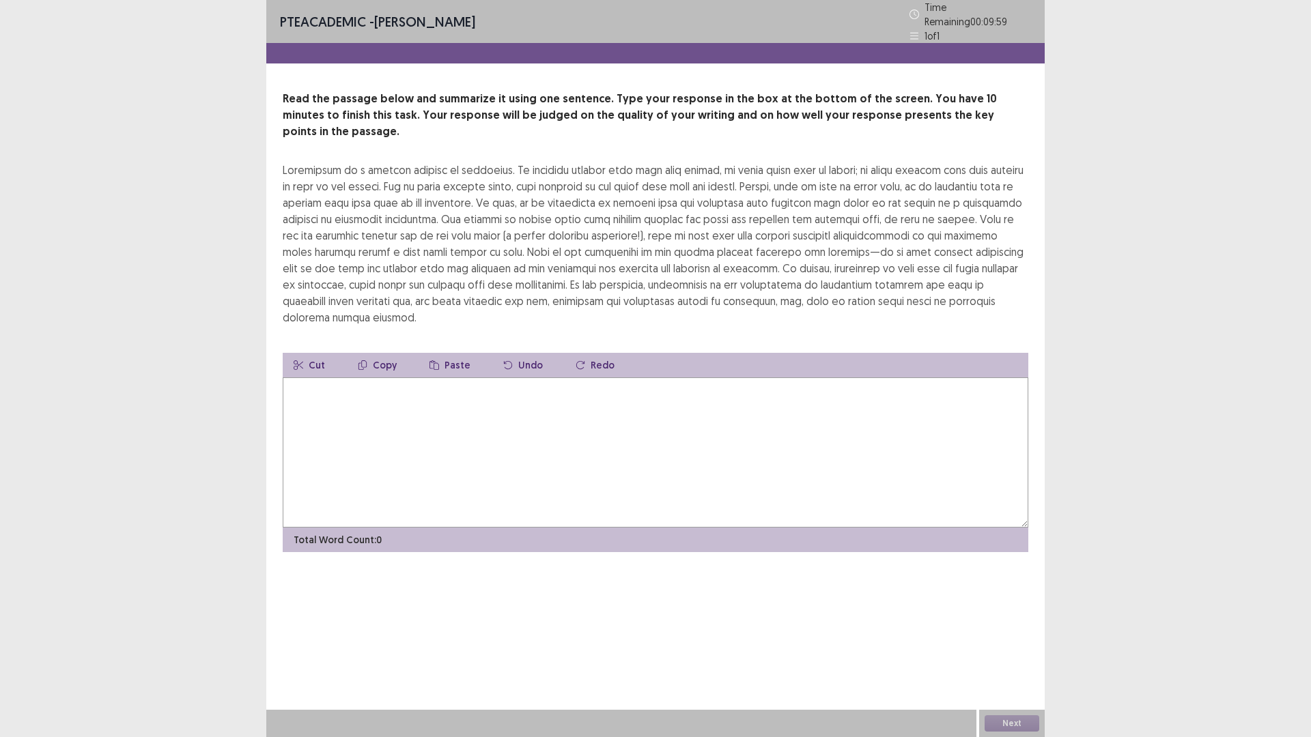
click at [451, 434] on textarea at bounding box center [656, 453] width 746 height 150
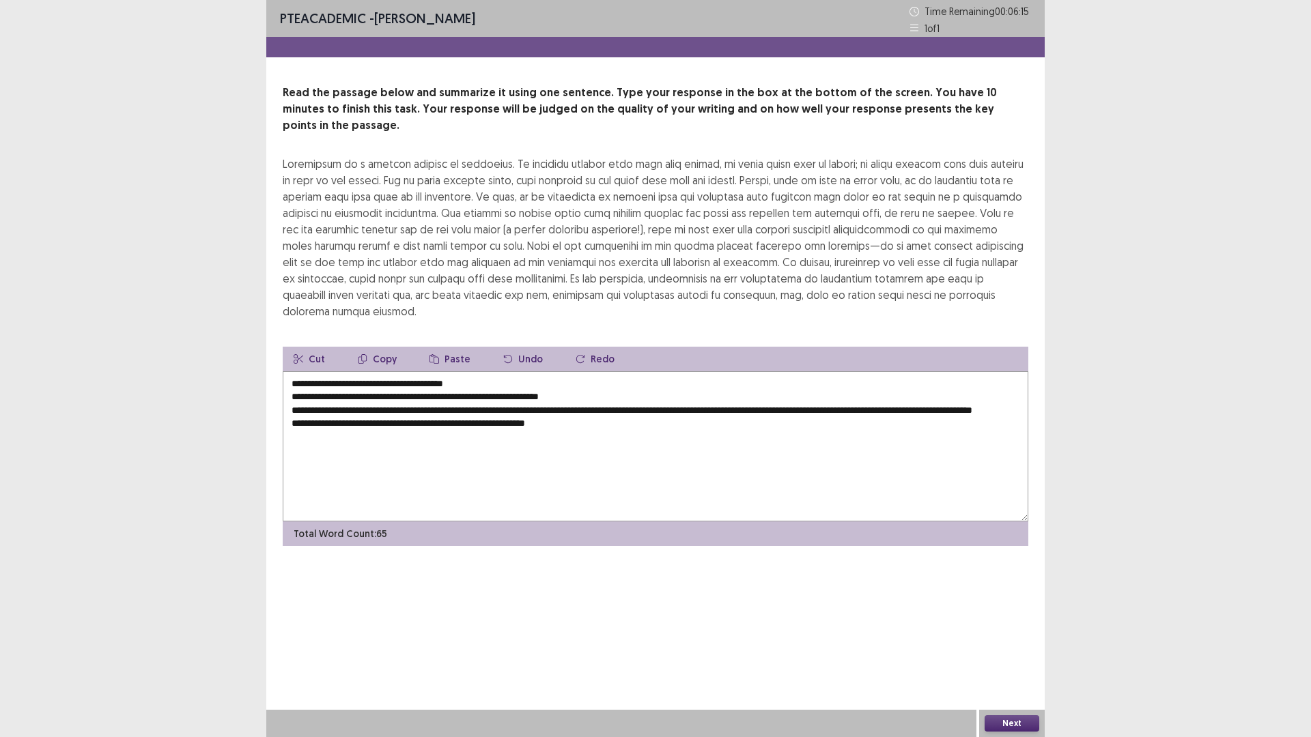
click at [475, 371] on textarea "**********" at bounding box center [656, 446] width 746 height 150
click at [287, 384] on textarea "**********" at bounding box center [656, 446] width 746 height 150
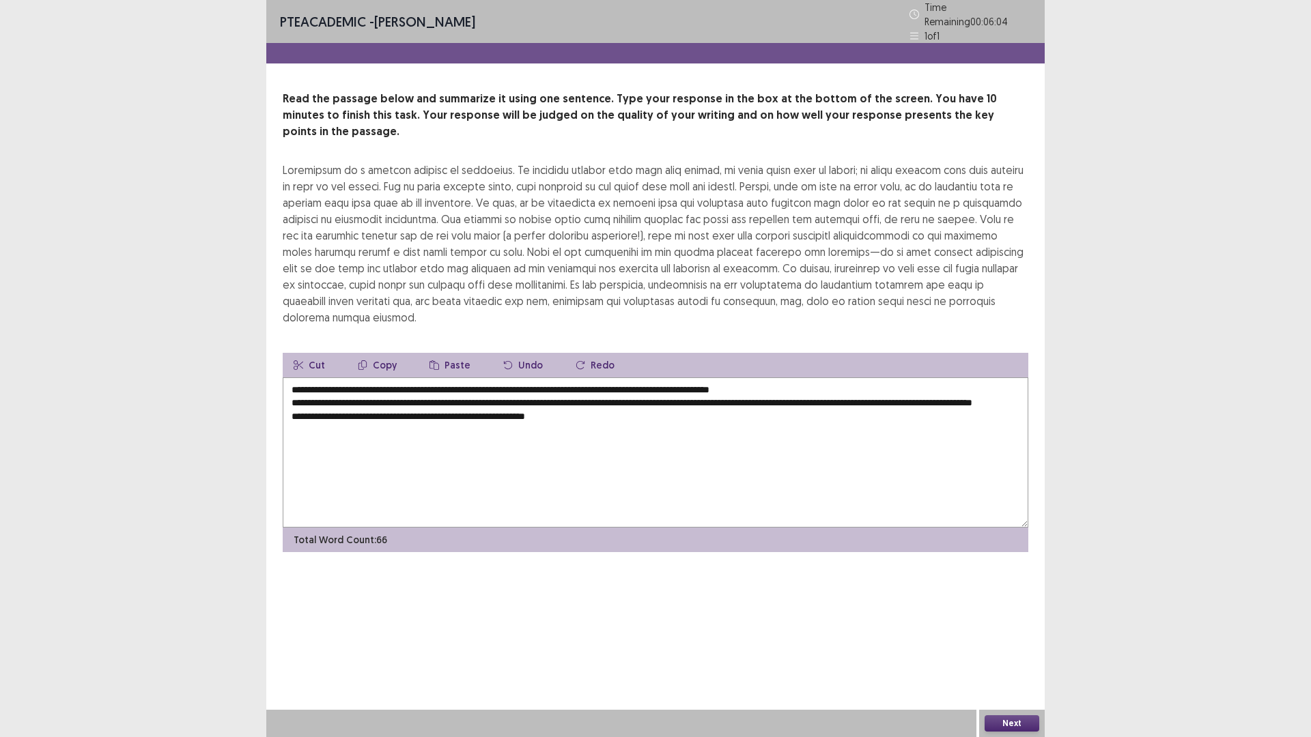
click at [814, 378] on textarea "**********" at bounding box center [656, 453] width 746 height 150
click at [290, 381] on textarea "**********" at bounding box center [656, 453] width 746 height 150
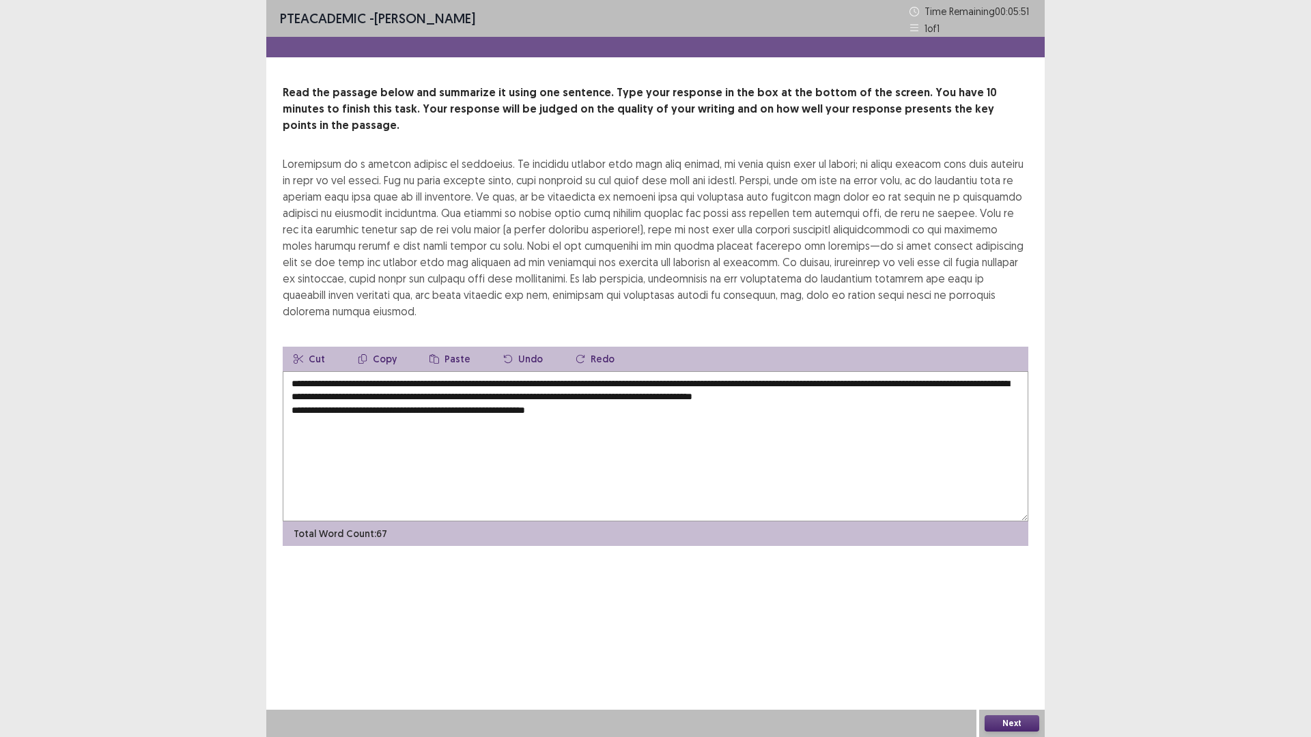
click at [703, 386] on textarea "**********" at bounding box center [656, 446] width 746 height 150
click at [995, 384] on textarea "**********" at bounding box center [656, 446] width 746 height 150
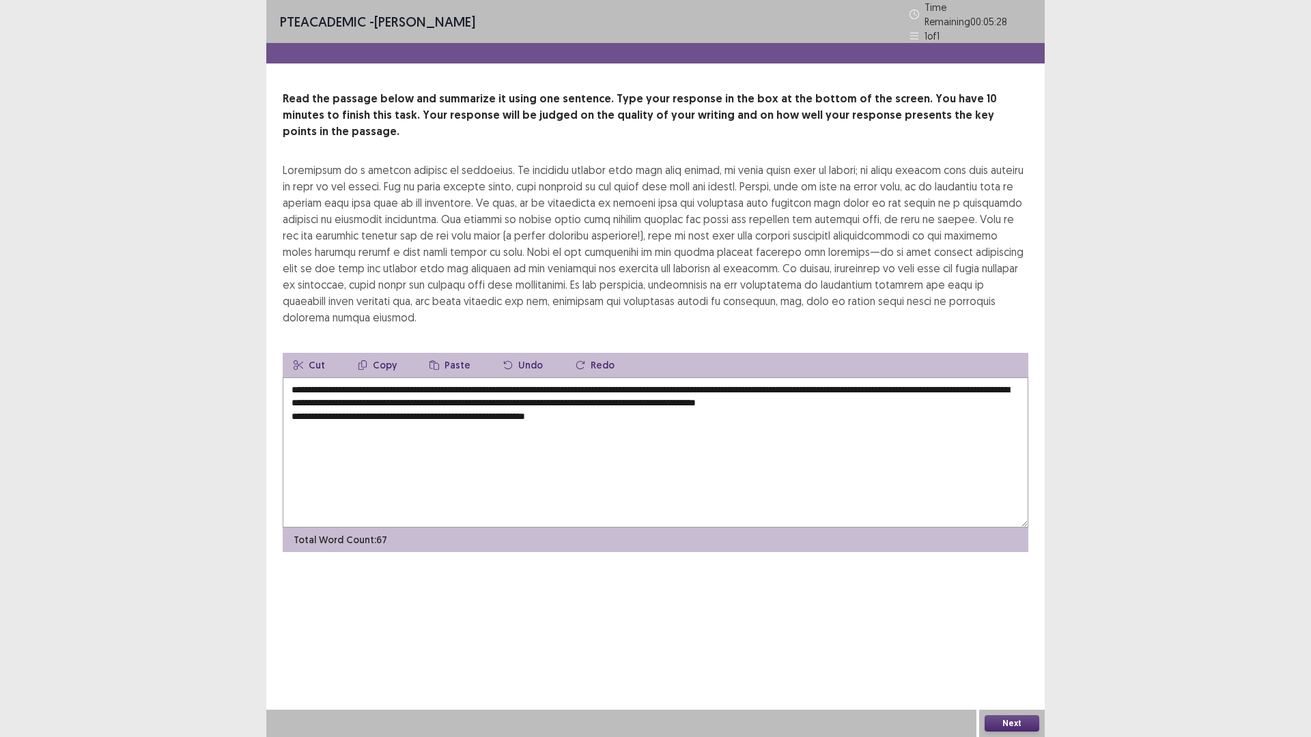
click at [421, 378] on textarea "**********" at bounding box center [656, 453] width 746 height 150
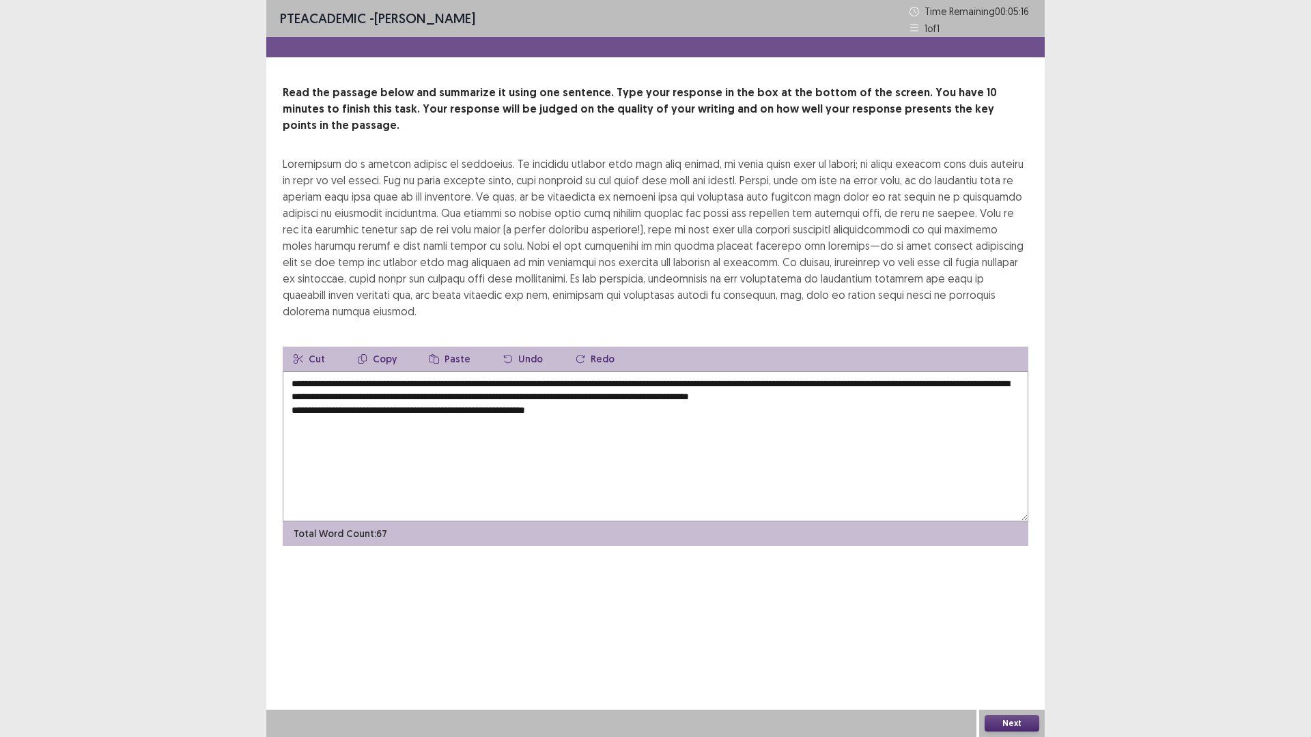
click at [561, 371] on textarea "**********" at bounding box center [656, 446] width 746 height 150
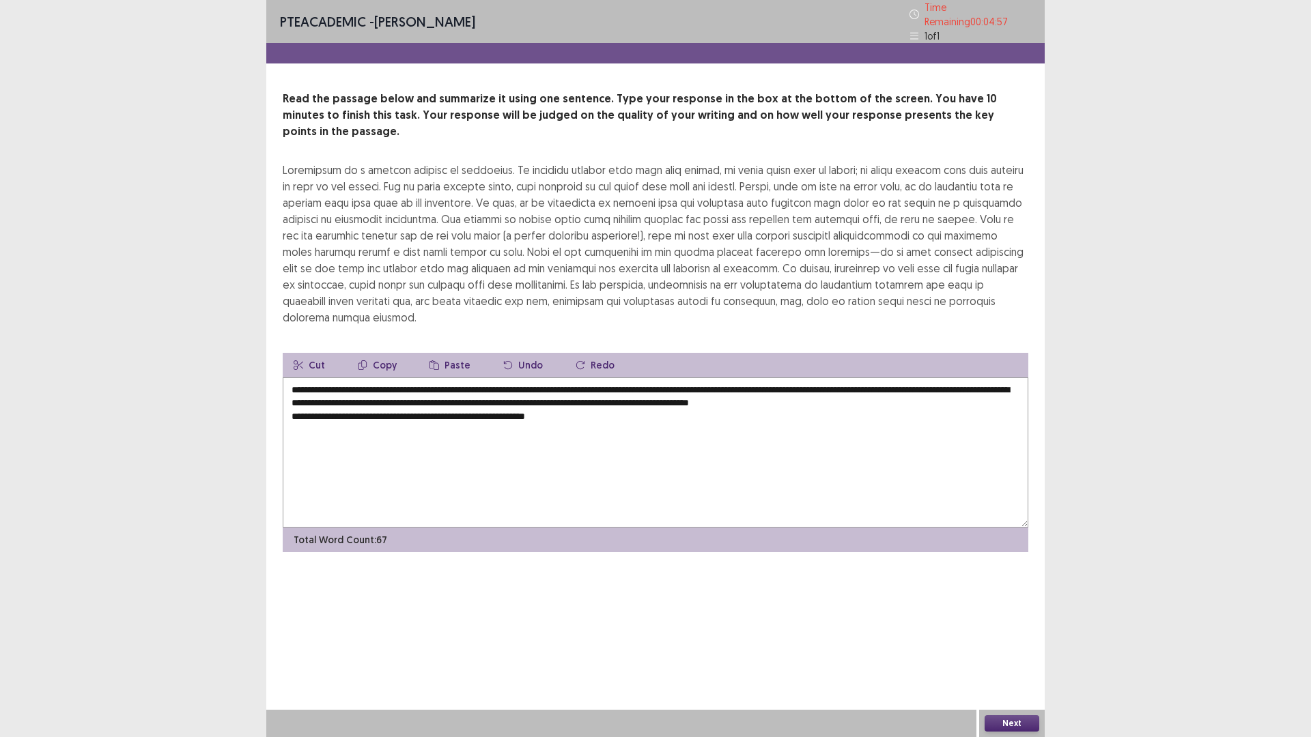
click at [290, 395] on textarea "**********" at bounding box center [656, 453] width 746 height 150
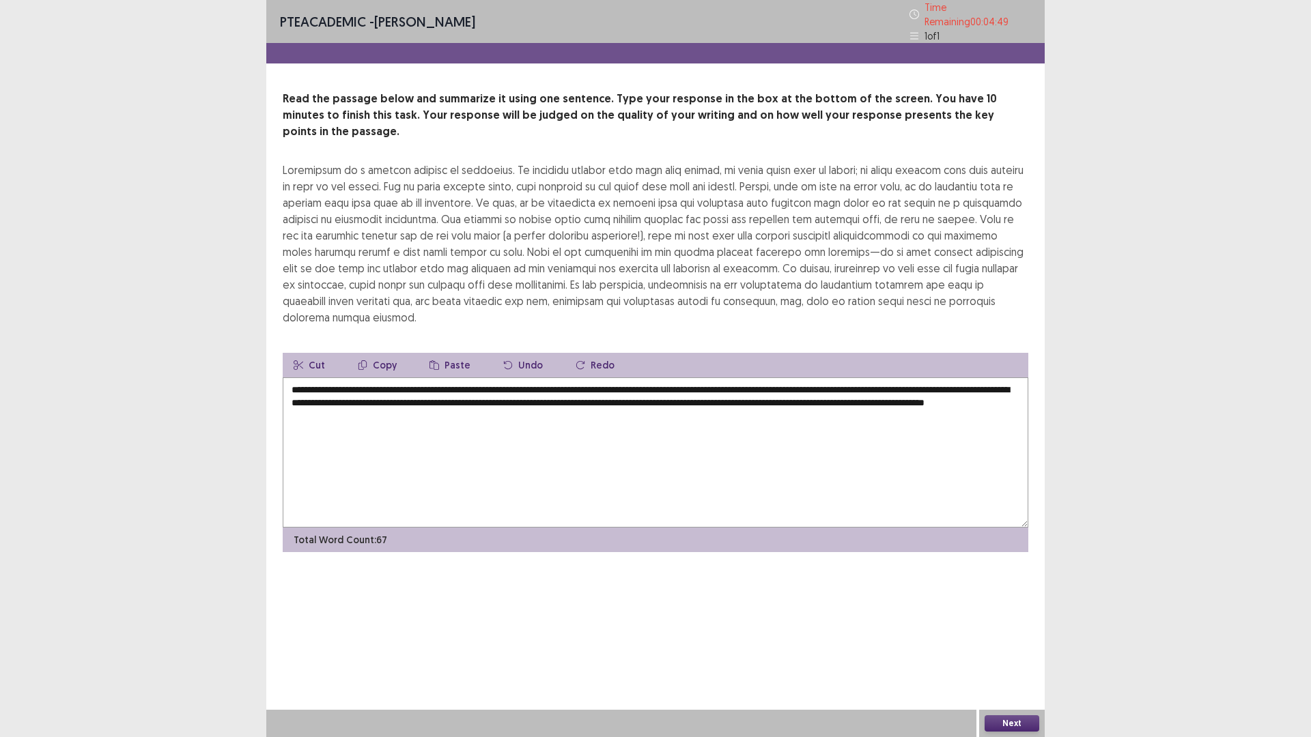
type textarea "**********"
click at [1000, 645] on button "Next" at bounding box center [1012, 724] width 55 height 16
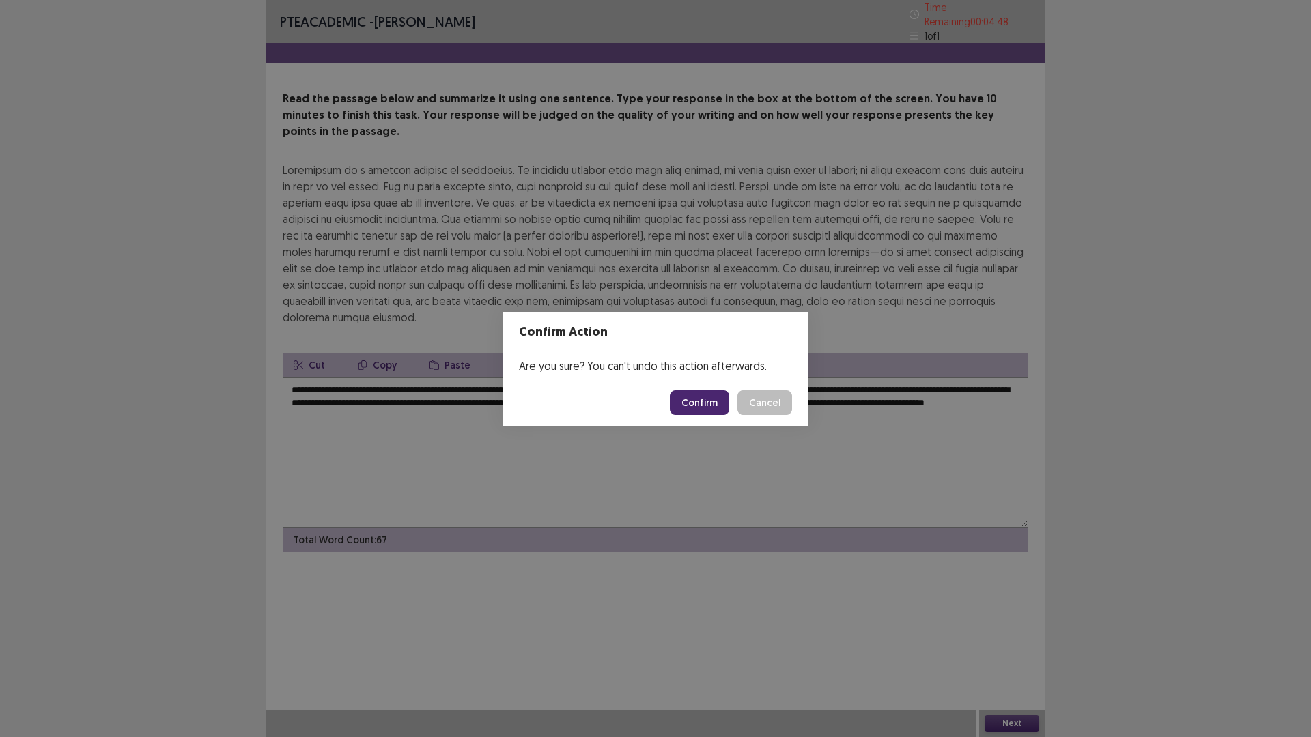
click at [709, 397] on button "Confirm" at bounding box center [699, 403] width 59 height 25
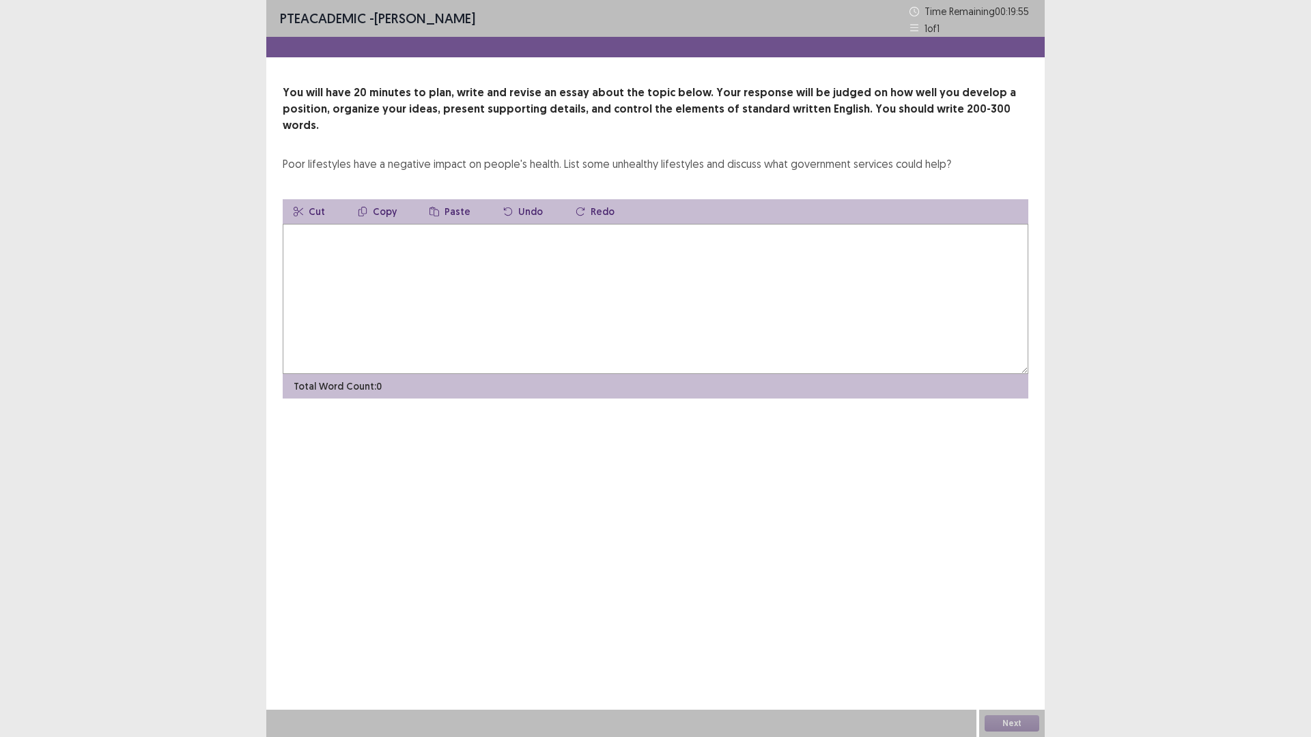
drag, startPoint x: 335, startPoint y: 251, endPoint x: 339, endPoint y: 226, distance: 25.5
click at [337, 240] on textarea at bounding box center [656, 299] width 746 height 150
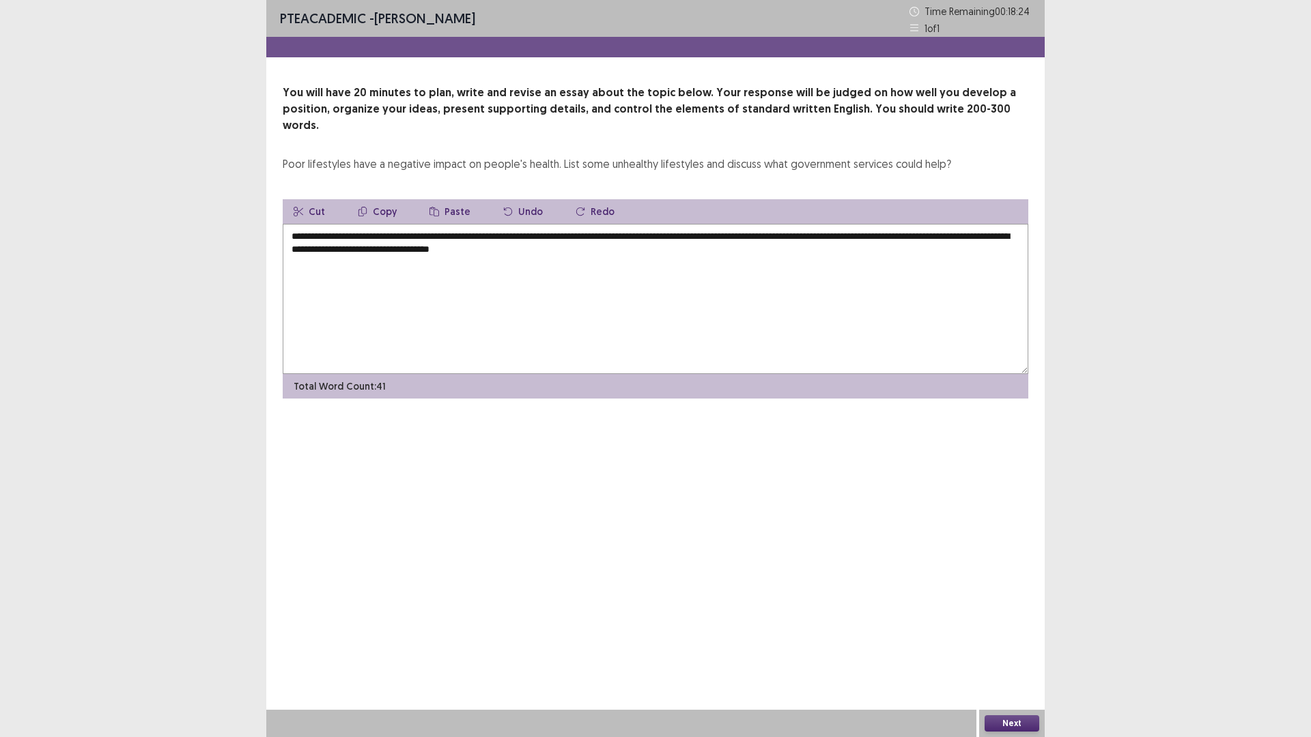
click at [411, 224] on textarea "**********" at bounding box center [656, 299] width 746 height 150
click at [989, 224] on textarea "**********" at bounding box center [656, 299] width 746 height 150
click at [376, 234] on textarea "**********" at bounding box center [656, 299] width 746 height 150
click at [600, 234] on textarea "**********" at bounding box center [656, 299] width 746 height 150
click at [642, 235] on textarea "**********" at bounding box center [656, 299] width 746 height 150
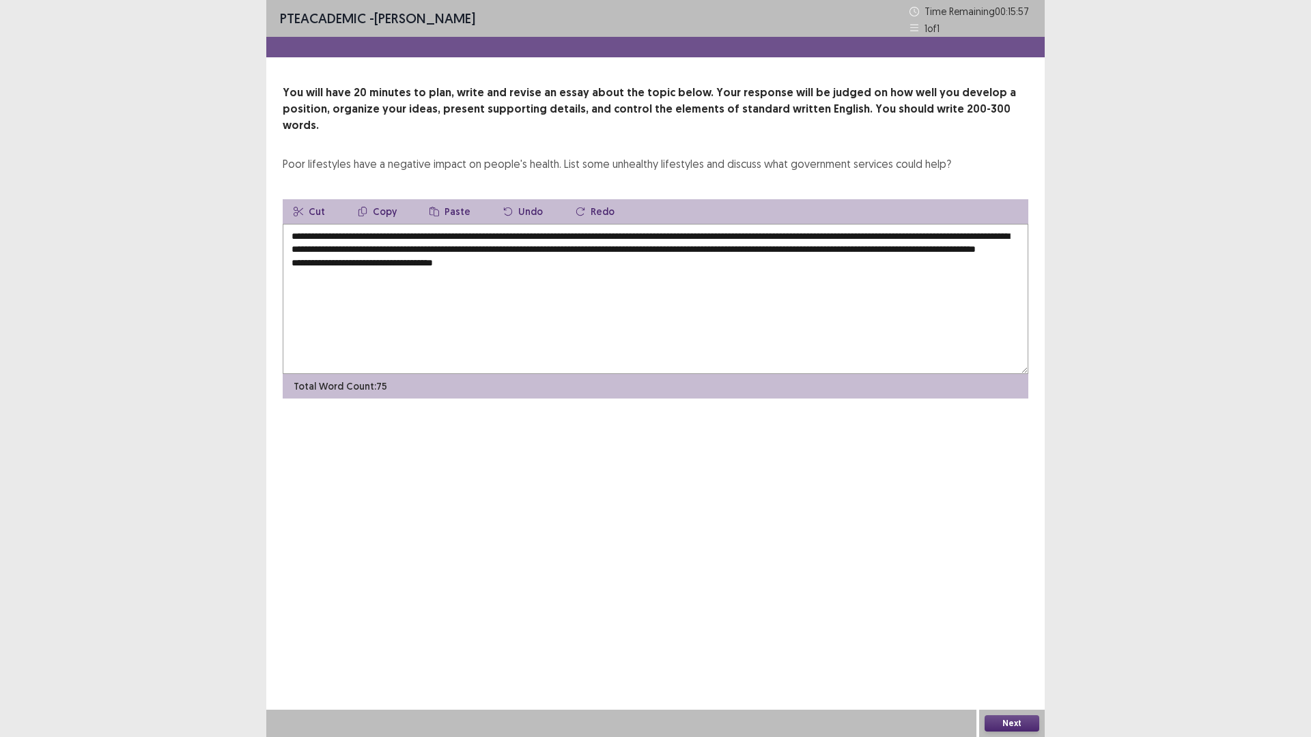
drag, startPoint x: 373, startPoint y: 222, endPoint x: 593, endPoint y: 225, distance: 219.9
click at [593, 225] on textarea "**********" at bounding box center [656, 299] width 746 height 150
drag, startPoint x: 384, startPoint y: 193, endPoint x: 444, endPoint y: 238, distance: 75.7
click at [388, 199] on button "Copy" at bounding box center [377, 211] width 61 height 25
click at [462, 263] on textarea "**********" at bounding box center [656, 299] width 746 height 150
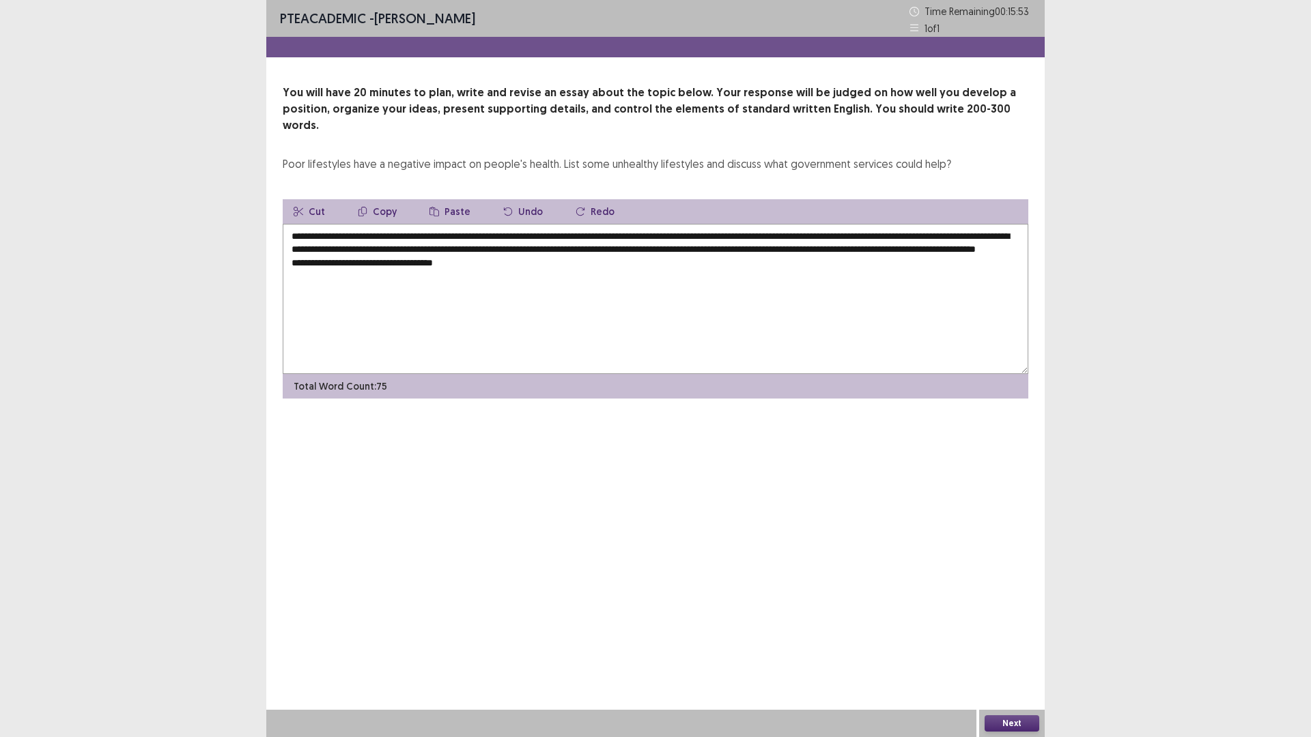
click at [455, 199] on button "Paste" at bounding box center [450, 211] width 63 height 25
drag, startPoint x: 467, startPoint y: 279, endPoint x: 461, endPoint y: 263, distance: 16.9
click at [466, 273] on textarea "**********" at bounding box center [656, 299] width 746 height 150
drag, startPoint x: 782, startPoint y: 234, endPoint x: 963, endPoint y: 236, distance: 180.3
click at [963, 236] on textarea "**********" at bounding box center [656, 299] width 746 height 150
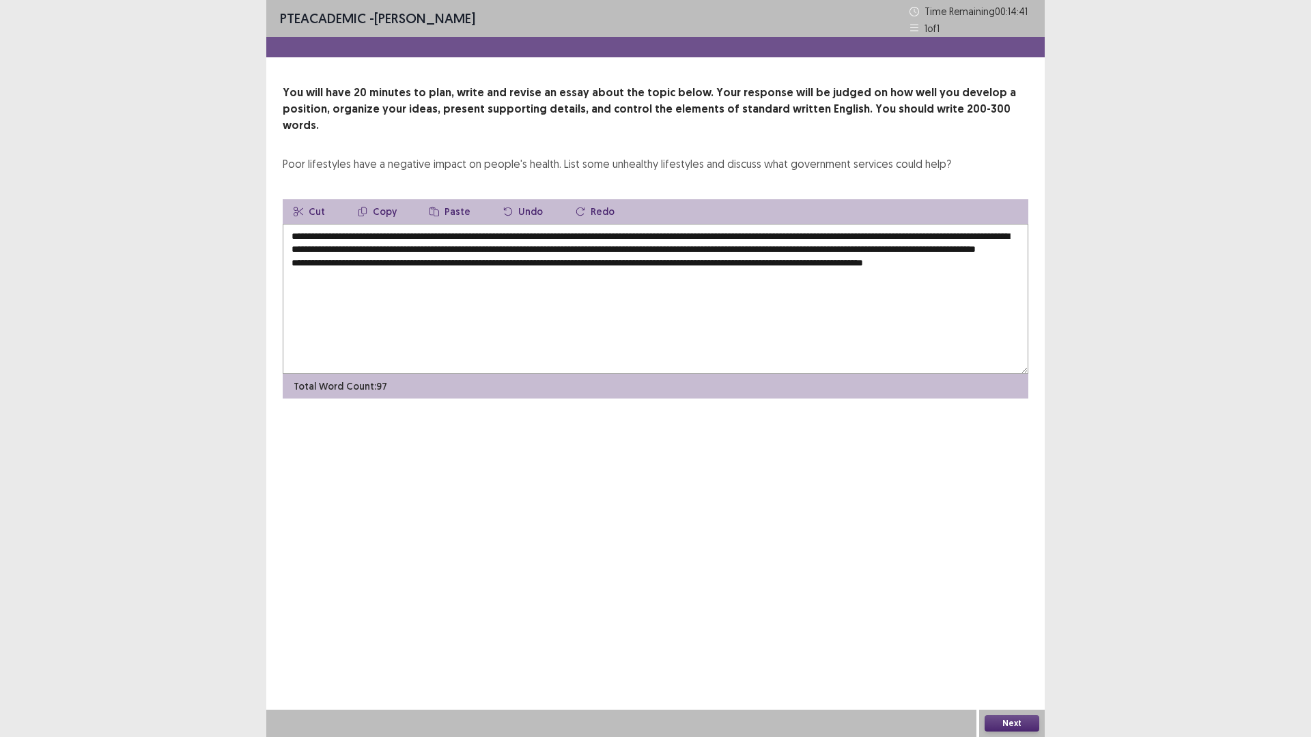
click at [390, 199] on button "Copy" at bounding box center [377, 211] width 61 height 25
drag, startPoint x: 989, startPoint y: 263, endPoint x: 900, endPoint y: 259, distance: 88.8
click at [989, 264] on textarea "**********" at bounding box center [656, 299] width 746 height 150
click at [451, 202] on button "Paste" at bounding box center [450, 211] width 63 height 25
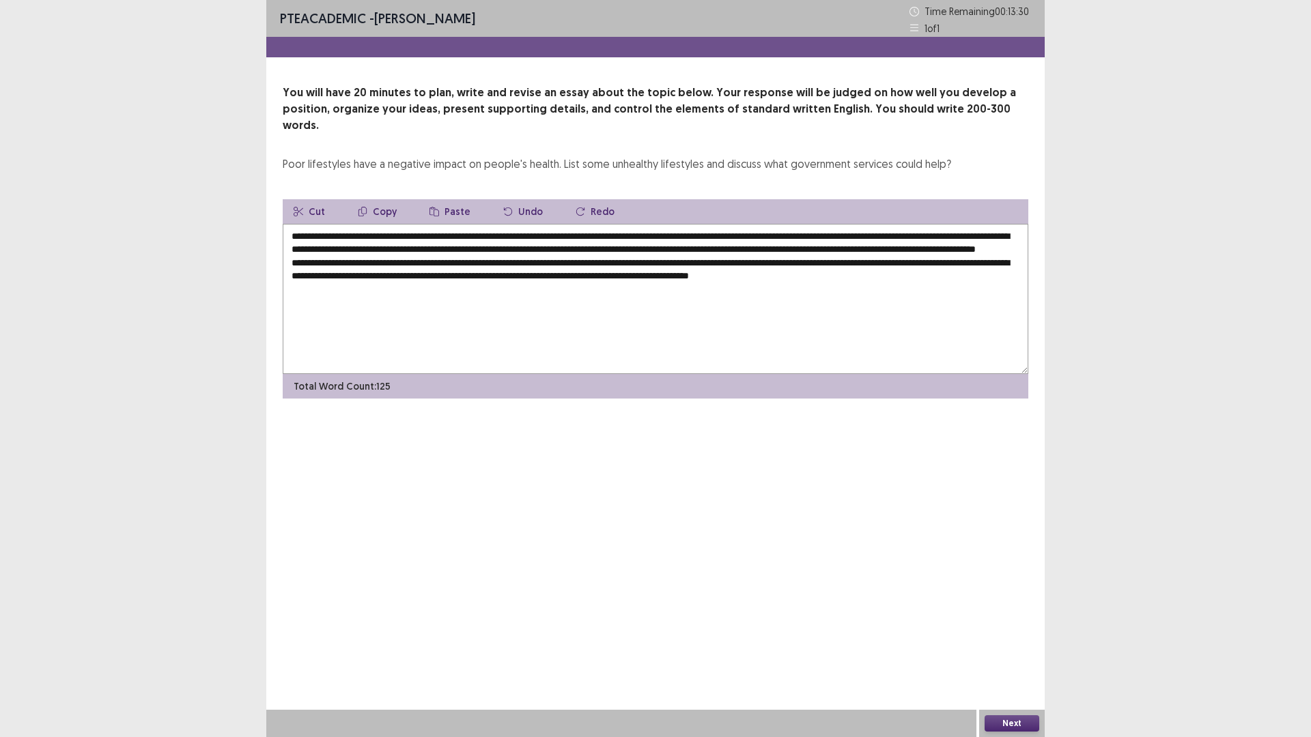
click at [593, 271] on textarea "**********" at bounding box center [656, 299] width 746 height 150
click at [494, 286] on textarea "**********" at bounding box center [656, 299] width 746 height 150
click at [492, 287] on textarea "**********" at bounding box center [656, 299] width 746 height 150
click at [496, 286] on textarea "**********" at bounding box center [656, 299] width 746 height 150
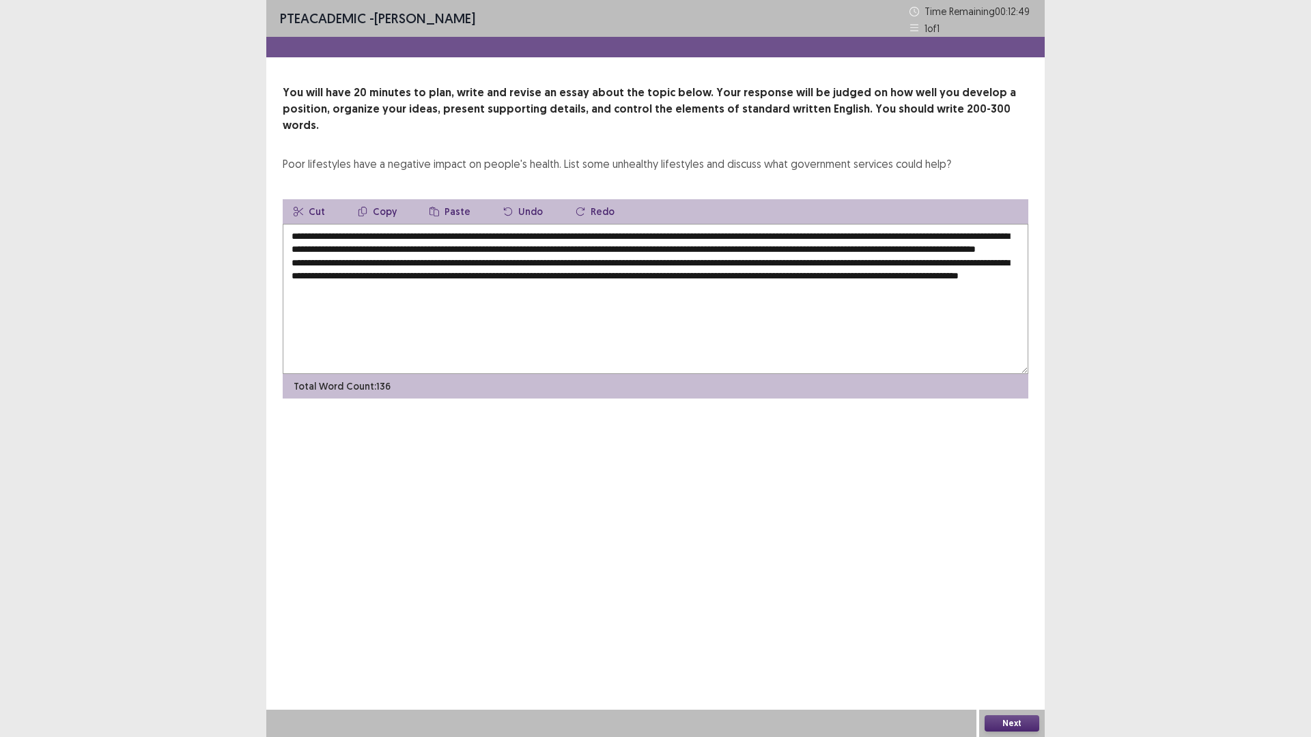
click at [504, 287] on textarea "**********" at bounding box center [656, 299] width 746 height 150
click at [542, 291] on textarea "**********" at bounding box center [656, 299] width 746 height 150
drag, startPoint x: 763, startPoint y: 230, endPoint x: 965, endPoint y: 236, distance: 202.2
click at [965, 236] on textarea "**********" at bounding box center [656, 299] width 746 height 150
click at [397, 199] on button "Copy" at bounding box center [377, 211] width 61 height 25
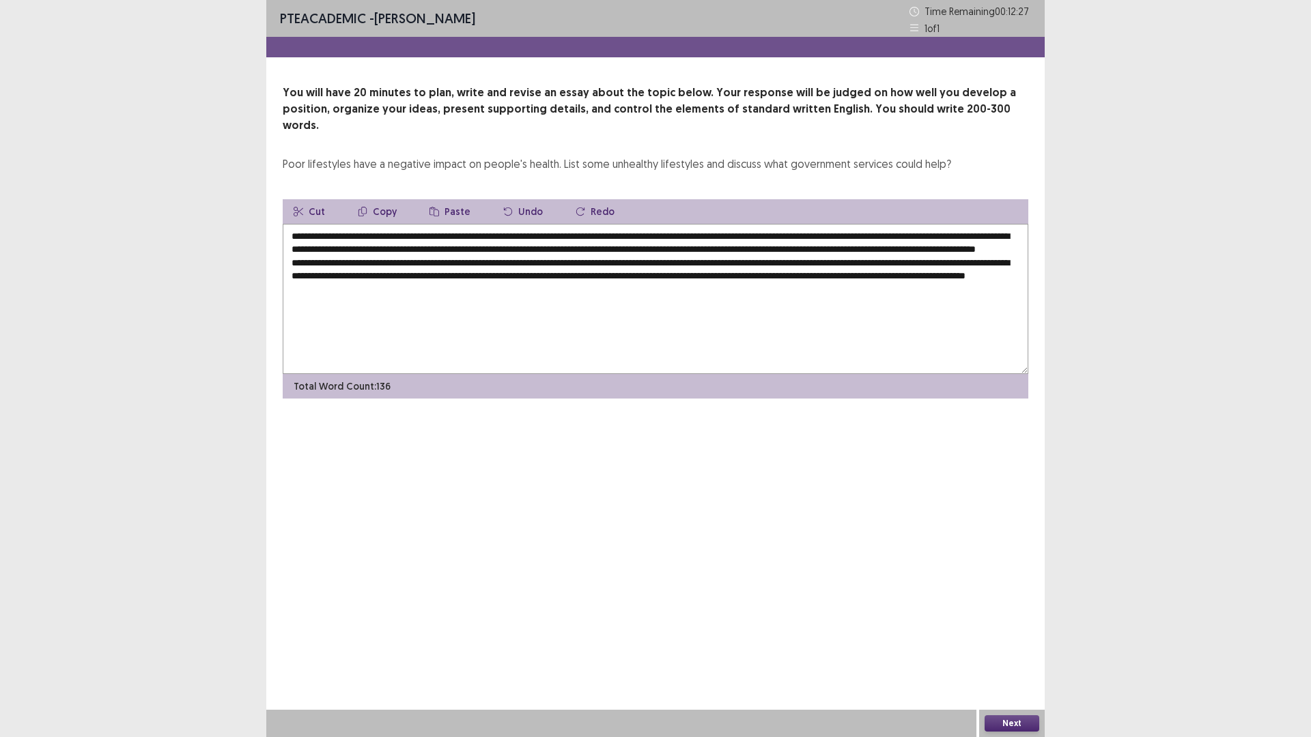
click at [553, 289] on textarea "**********" at bounding box center [656, 299] width 746 height 150
click at [541, 286] on textarea "**********" at bounding box center [656, 299] width 746 height 150
click at [456, 199] on button "Paste" at bounding box center [450, 211] width 63 height 25
click at [546, 280] on textarea "**********" at bounding box center [656, 299] width 746 height 150
click at [750, 287] on textarea "**********" at bounding box center [656, 299] width 746 height 150
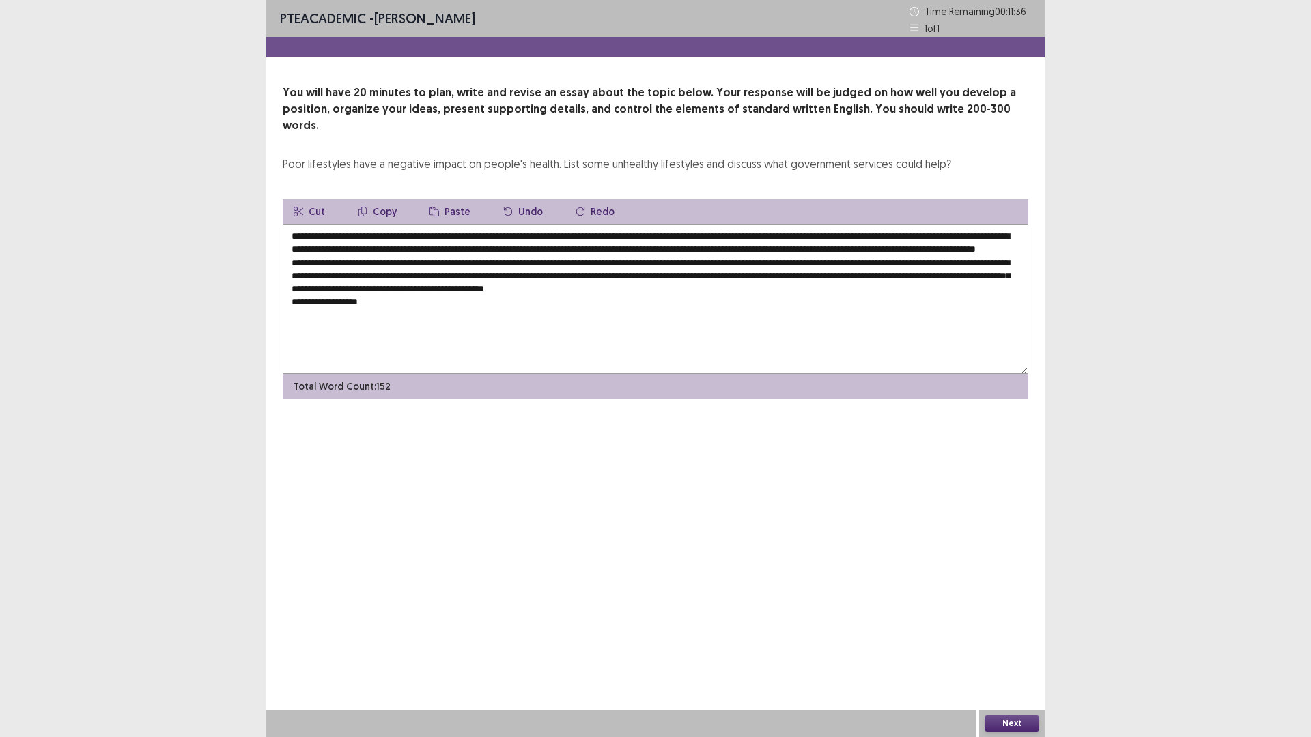
click at [365, 224] on textarea "**********" at bounding box center [656, 299] width 746 height 150
drag, startPoint x: 371, startPoint y: 218, endPoint x: 599, endPoint y: 219, distance: 227.4
click at [599, 224] on textarea "**********" at bounding box center [656, 299] width 746 height 150
drag, startPoint x: 375, startPoint y: 192, endPoint x: 387, endPoint y: 247, distance: 56.7
click at [381, 213] on div "**********" at bounding box center [656, 298] width 746 height 199
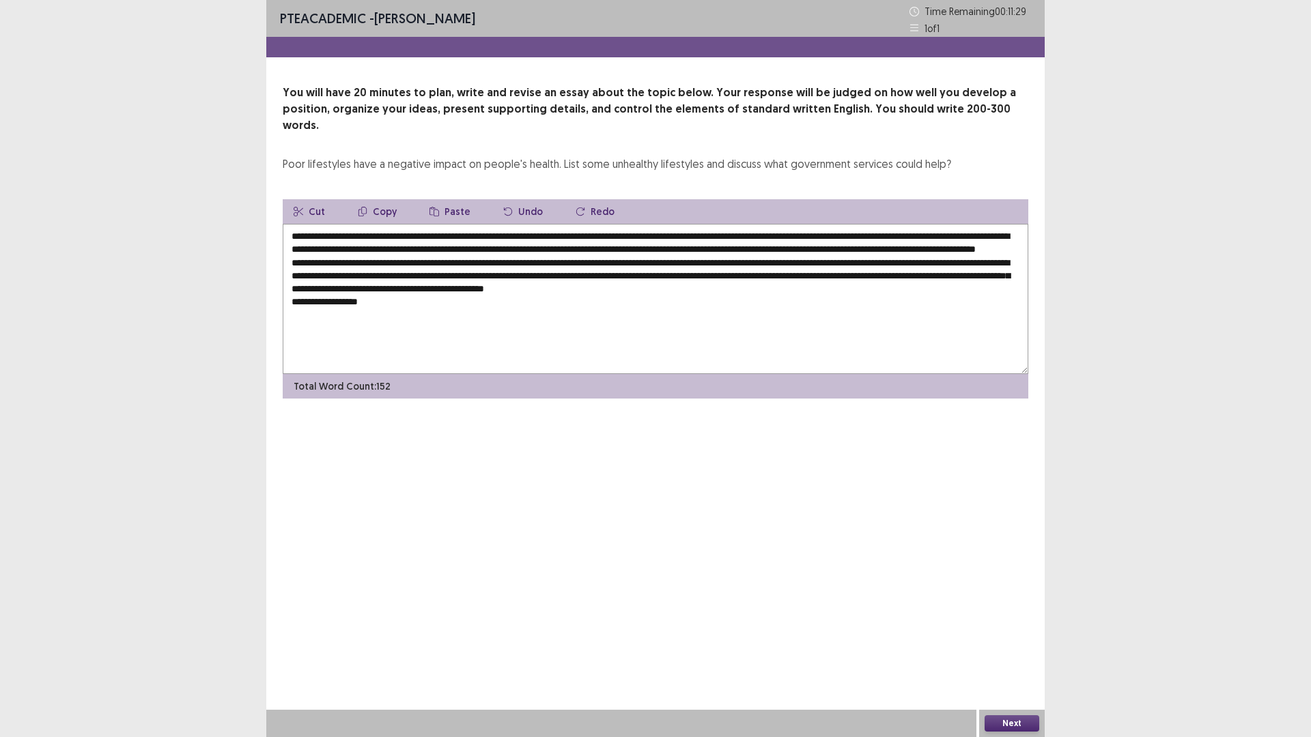
click at [379, 300] on textarea "**********" at bounding box center [656, 299] width 746 height 150
click at [441, 205] on button "Paste" at bounding box center [450, 211] width 63 height 25
click at [369, 297] on textarea "**********" at bounding box center [656, 299] width 746 height 150
click at [554, 301] on textarea "**********" at bounding box center [656, 299] width 746 height 150
click at [353, 302] on textarea "**********" at bounding box center [656, 299] width 746 height 150
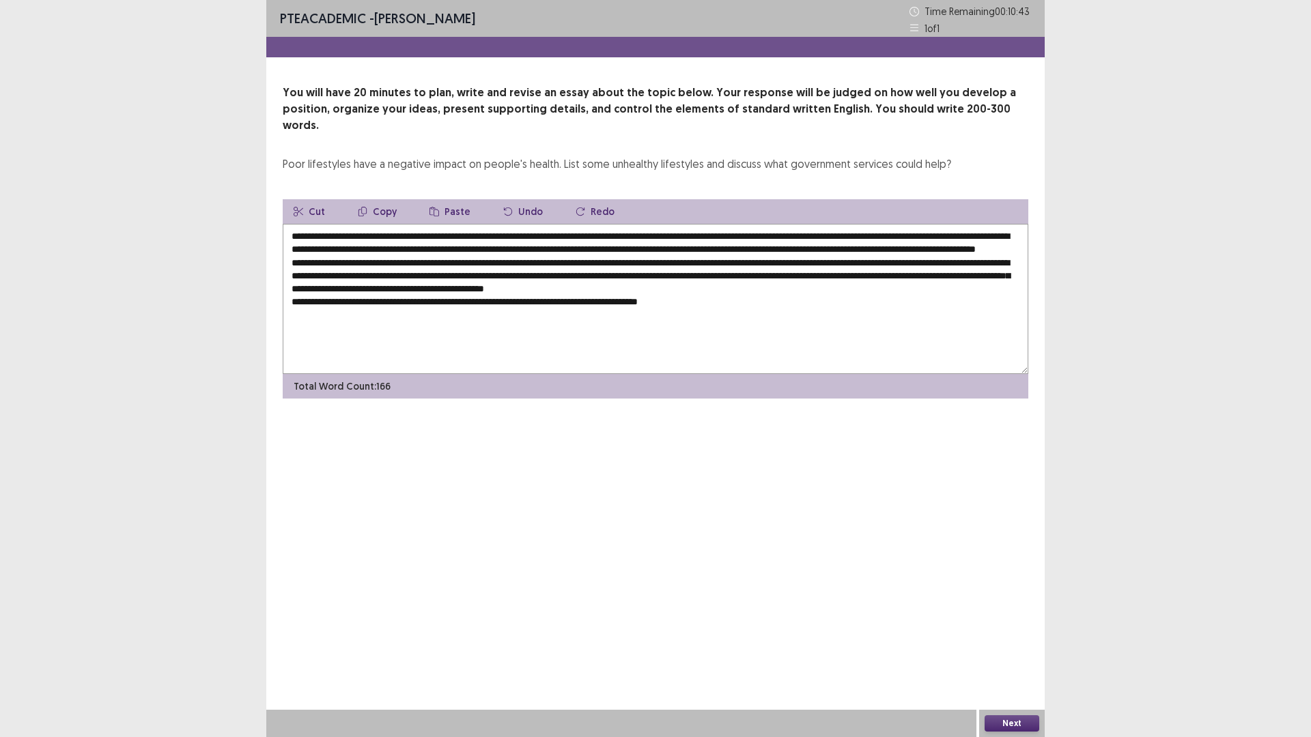
click at [358, 304] on textarea "**********" at bounding box center [656, 299] width 746 height 150
drag, startPoint x: 349, startPoint y: 302, endPoint x: 478, endPoint y: 277, distance: 131.5
click at [541, 301] on textarea "**********" at bounding box center [656, 299] width 746 height 150
click at [320, 199] on button "Cut" at bounding box center [309, 211] width 53 height 25
click at [530, 294] on textarea "**********" at bounding box center [656, 299] width 746 height 150
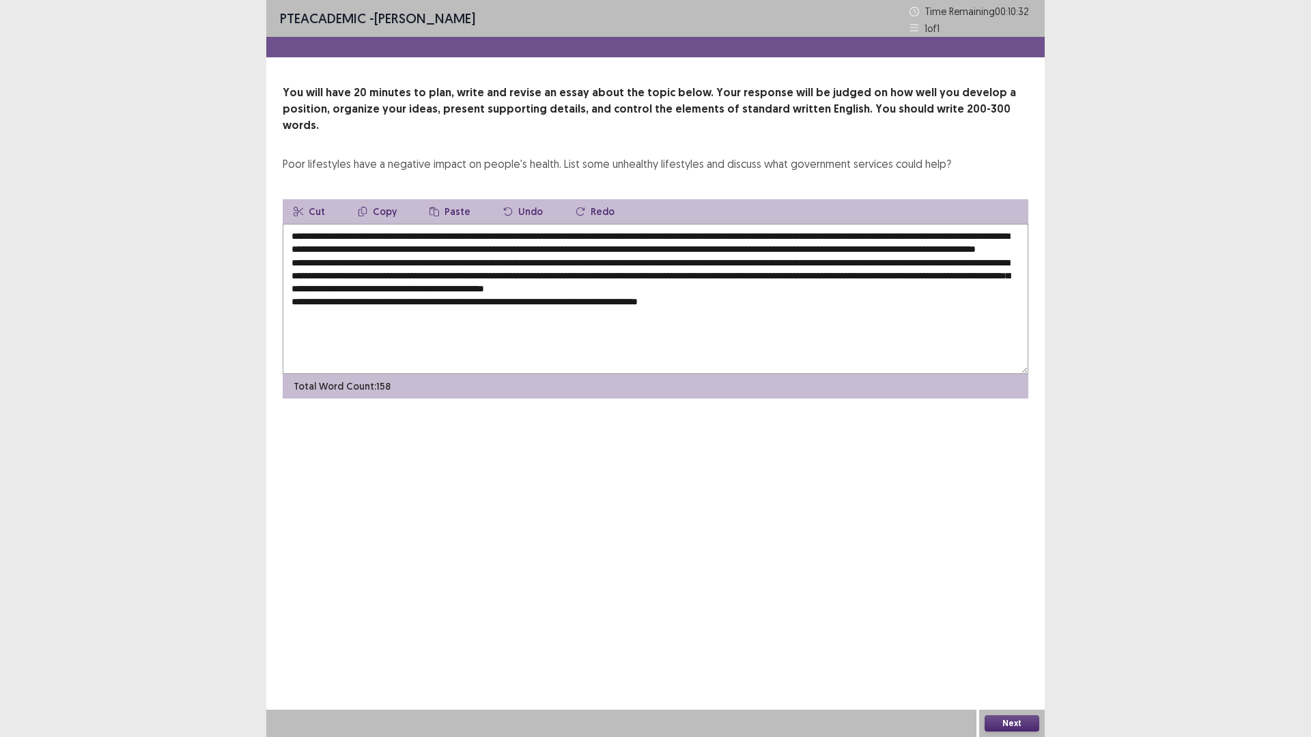
click at [457, 199] on button "Paste" at bounding box center [450, 211] width 63 height 25
click at [375, 302] on textarea "**********" at bounding box center [656, 299] width 746 height 150
click at [699, 300] on textarea "**********" at bounding box center [656, 299] width 746 height 150
drag, startPoint x: 287, startPoint y: 244, endPoint x: 408, endPoint y: 244, distance: 120.8
click at [408, 244] on textarea "**********" at bounding box center [656, 299] width 746 height 150
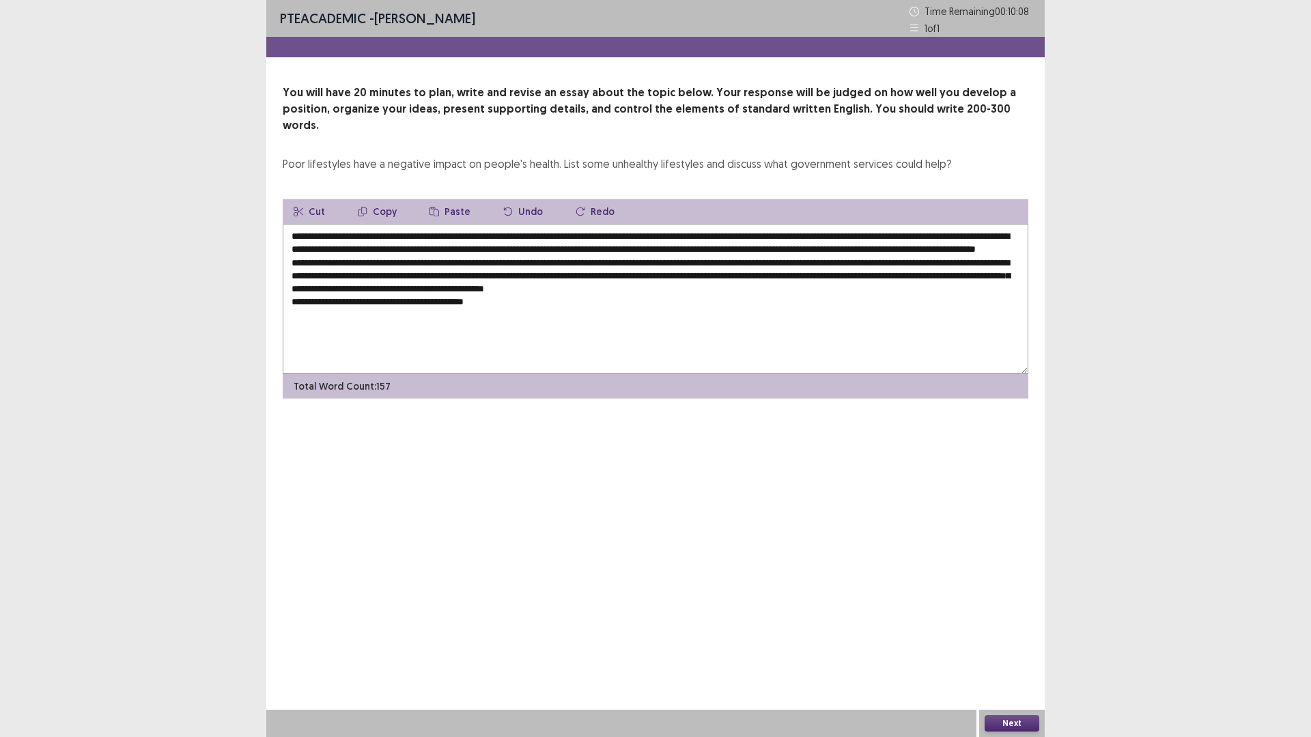
click at [384, 199] on button "Copy" at bounding box center [377, 211] width 61 height 25
click at [505, 304] on textarea "**********" at bounding box center [656, 299] width 746 height 150
click at [444, 199] on button "Paste" at bounding box center [450, 211] width 63 height 25
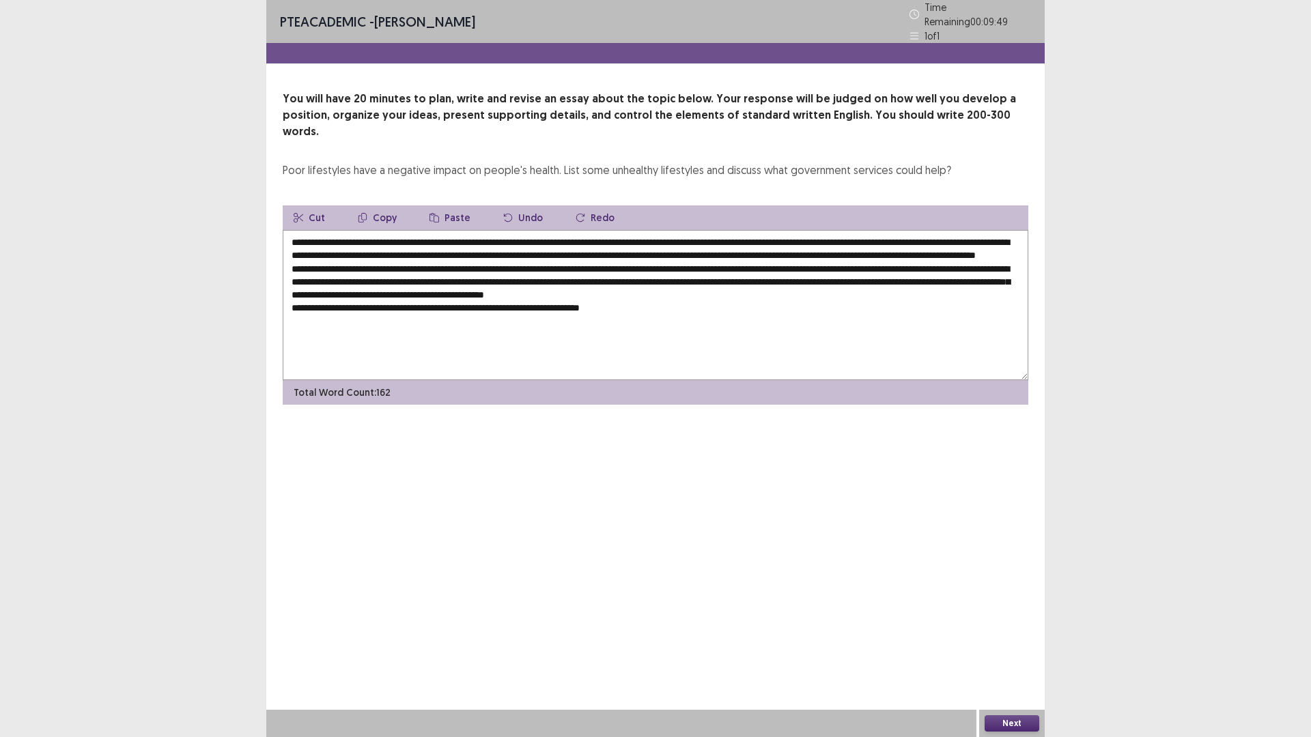
click at [500, 297] on textarea "**********" at bounding box center [656, 305] width 746 height 150
drag, startPoint x: 368, startPoint y: 224, endPoint x: 594, endPoint y: 220, distance: 226.0
click at [594, 230] on textarea "**********" at bounding box center [656, 305] width 746 height 150
click at [388, 206] on button "Copy" at bounding box center [377, 218] width 61 height 25
click at [502, 300] on textarea "**********" at bounding box center [656, 305] width 746 height 150
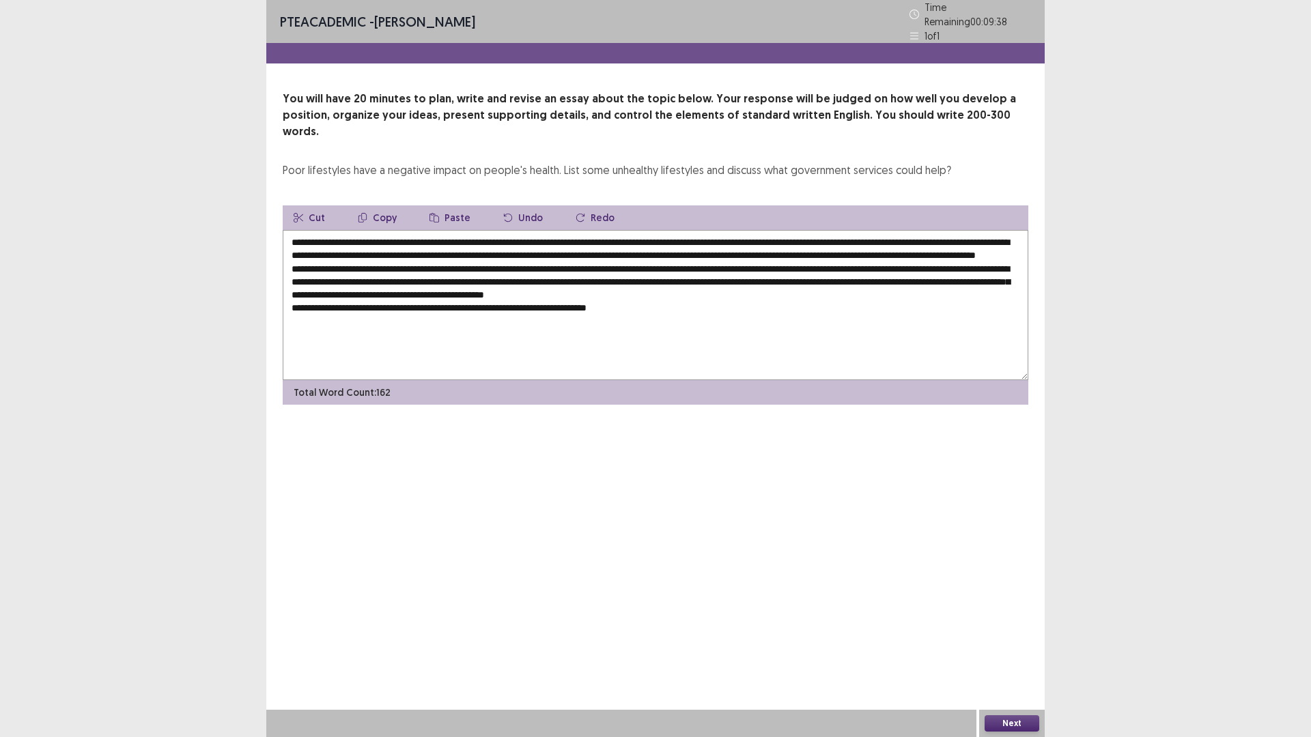
click at [440, 206] on button "Paste" at bounding box center [450, 218] width 63 height 25
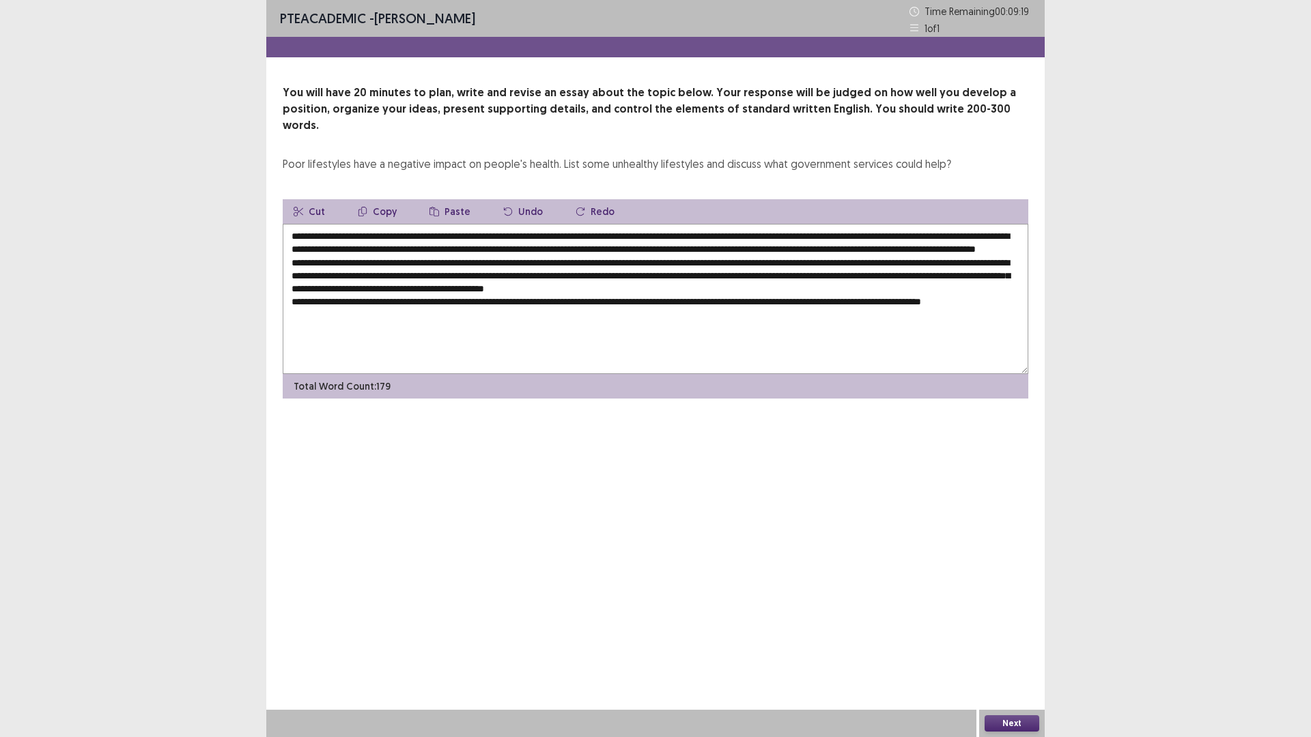
click at [873, 300] on textarea at bounding box center [656, 299] width 746 height 150
click at [918, 302] on textarea at bounding box center [656, 299] width 746 height 150
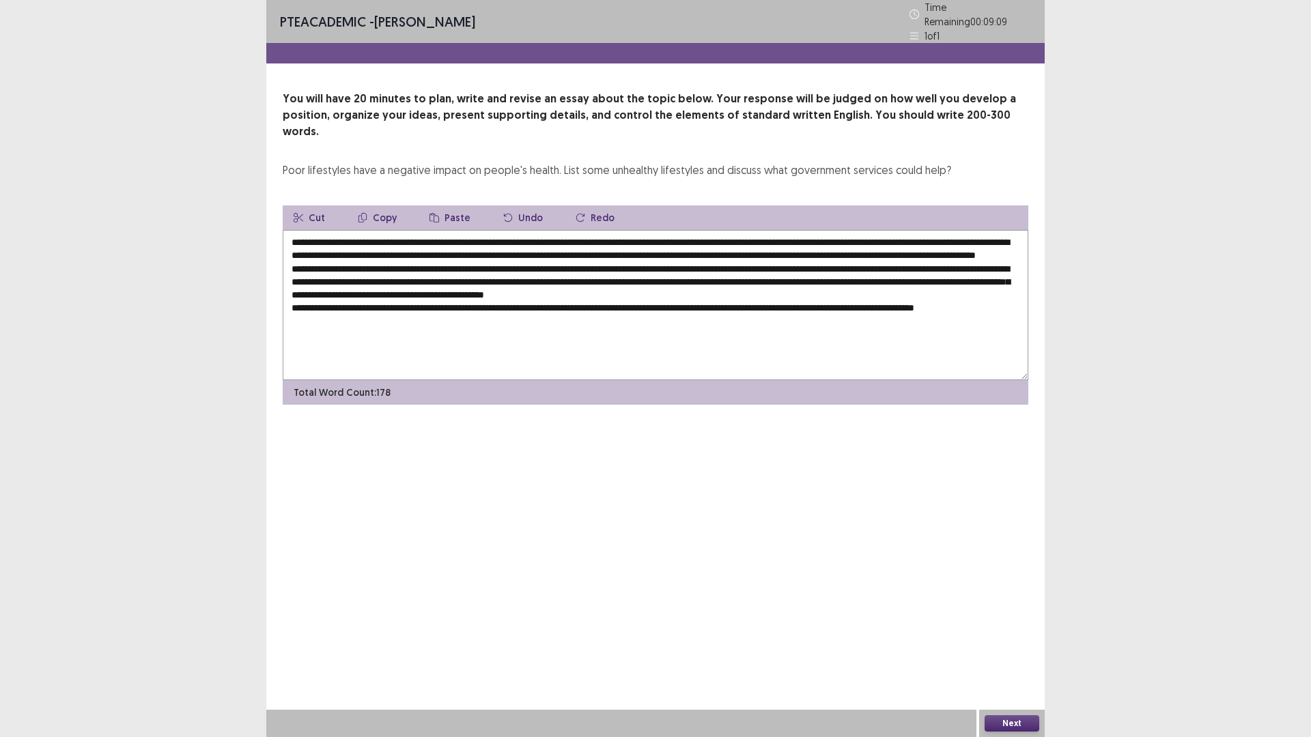
click at [341, 318] on textarea at bounding box center [656, 305] width 746 height 150
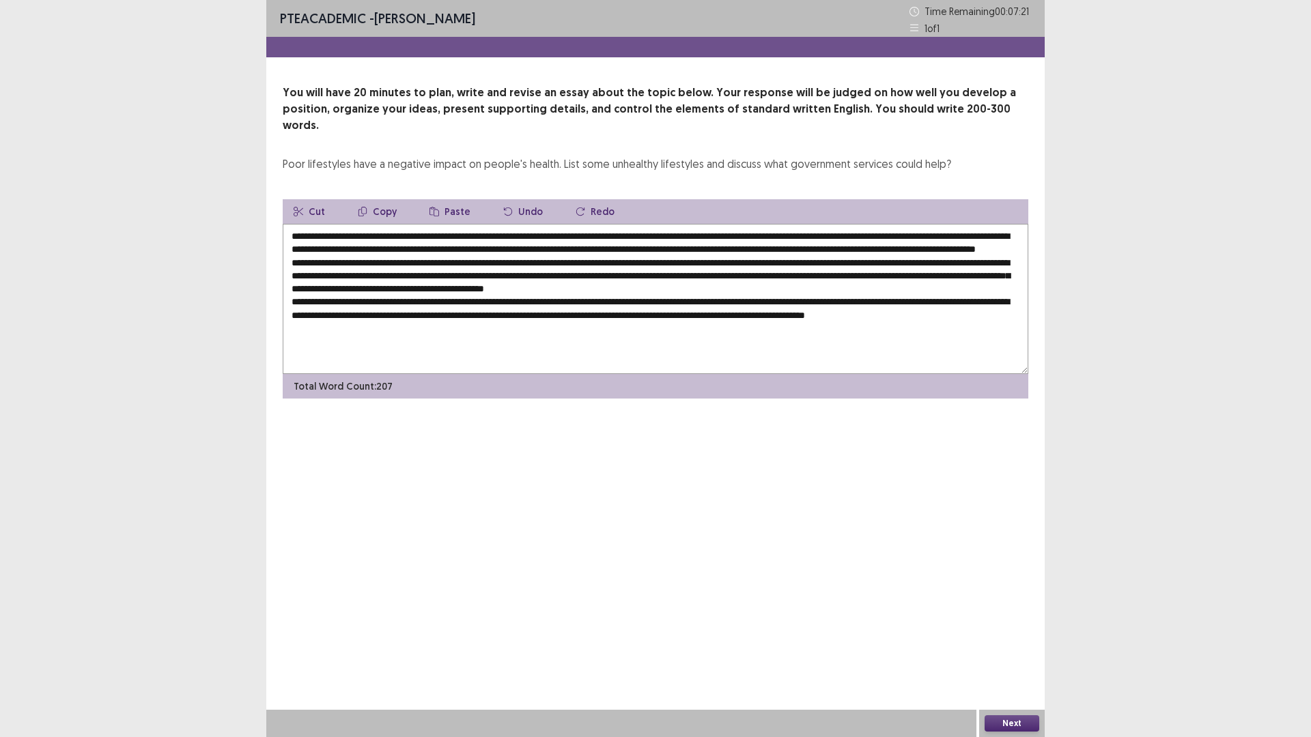
drag, startPoint x: 371, startPoint y: 221, endPoint x: 593, endPoint y: 222, distance: 221.9
click at [593, 224] on textarea at bounding box center [656, 299] width 746 height 150
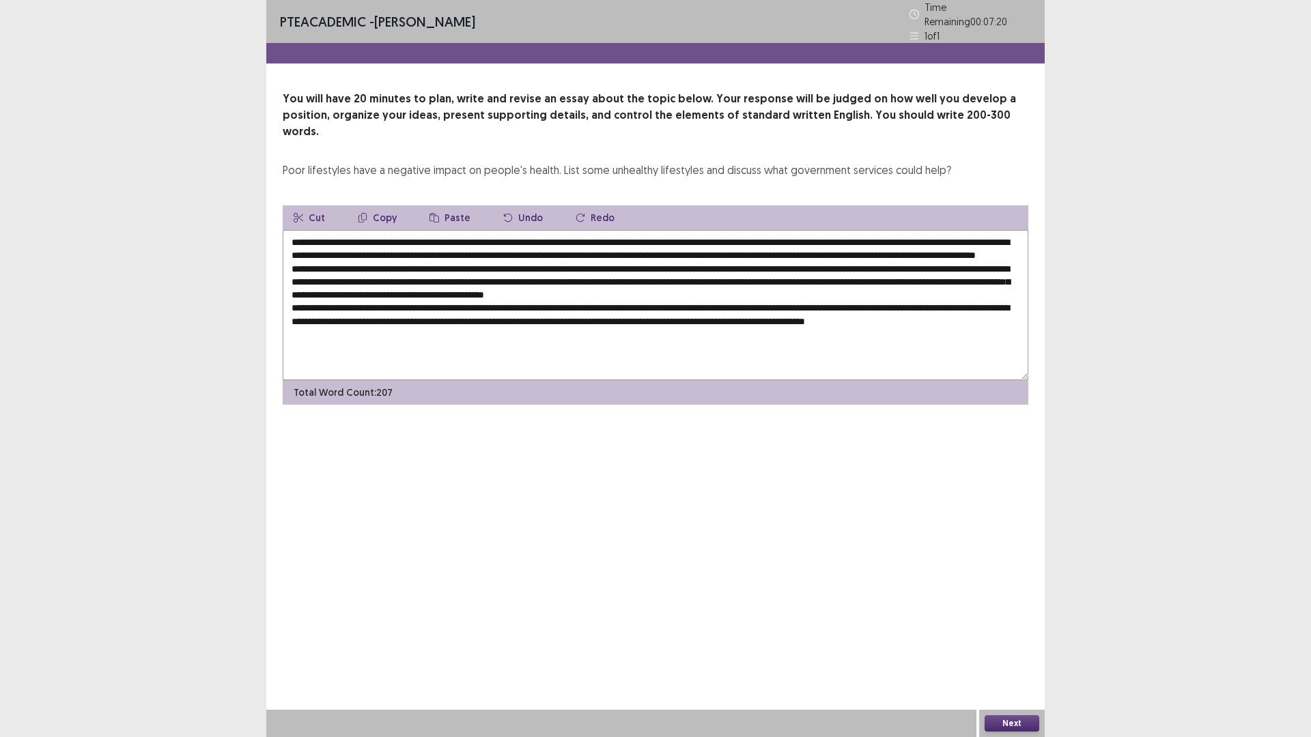
click at [385, 206] on button "Copy" at bounding box center [377, 218] width 61 height 25
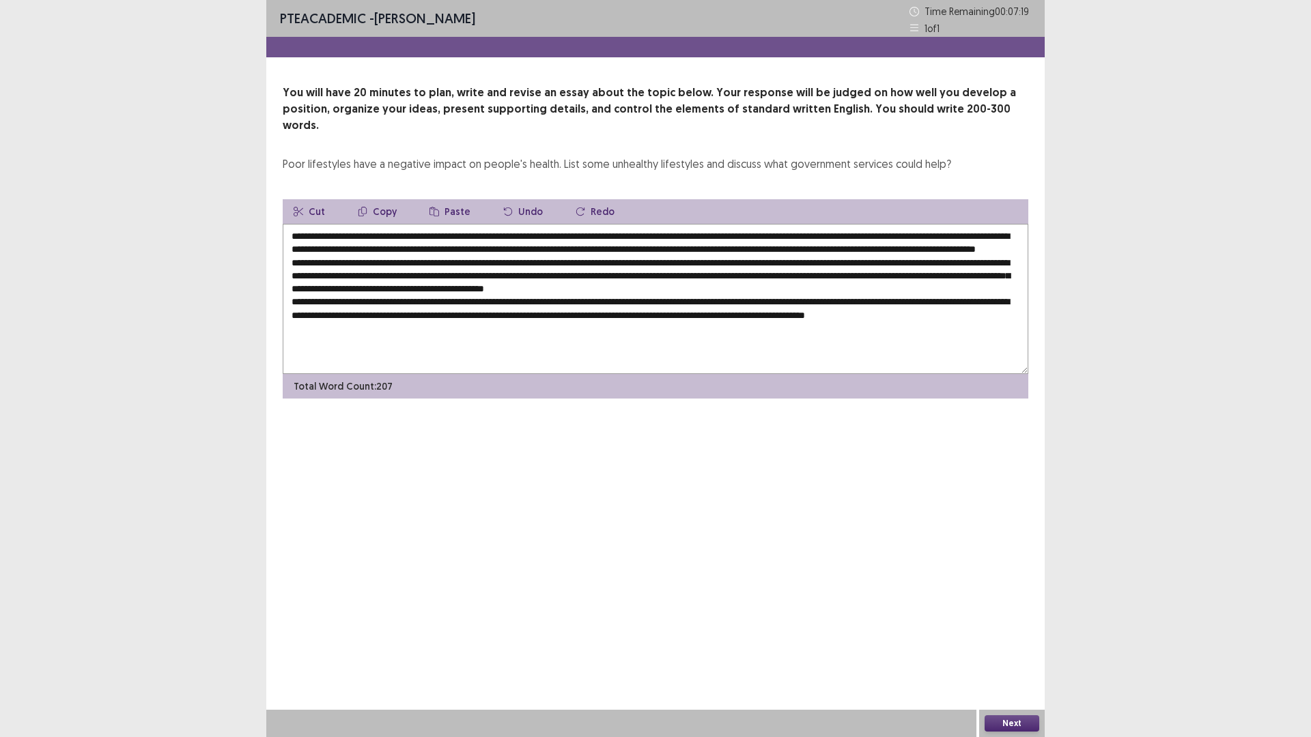
click at [305, 330] on textarea at bounding box center [656, 299] width 746 height 150
click at [428, 199] on button "Paste" at bounding box center [450, 211] width 63 height 25
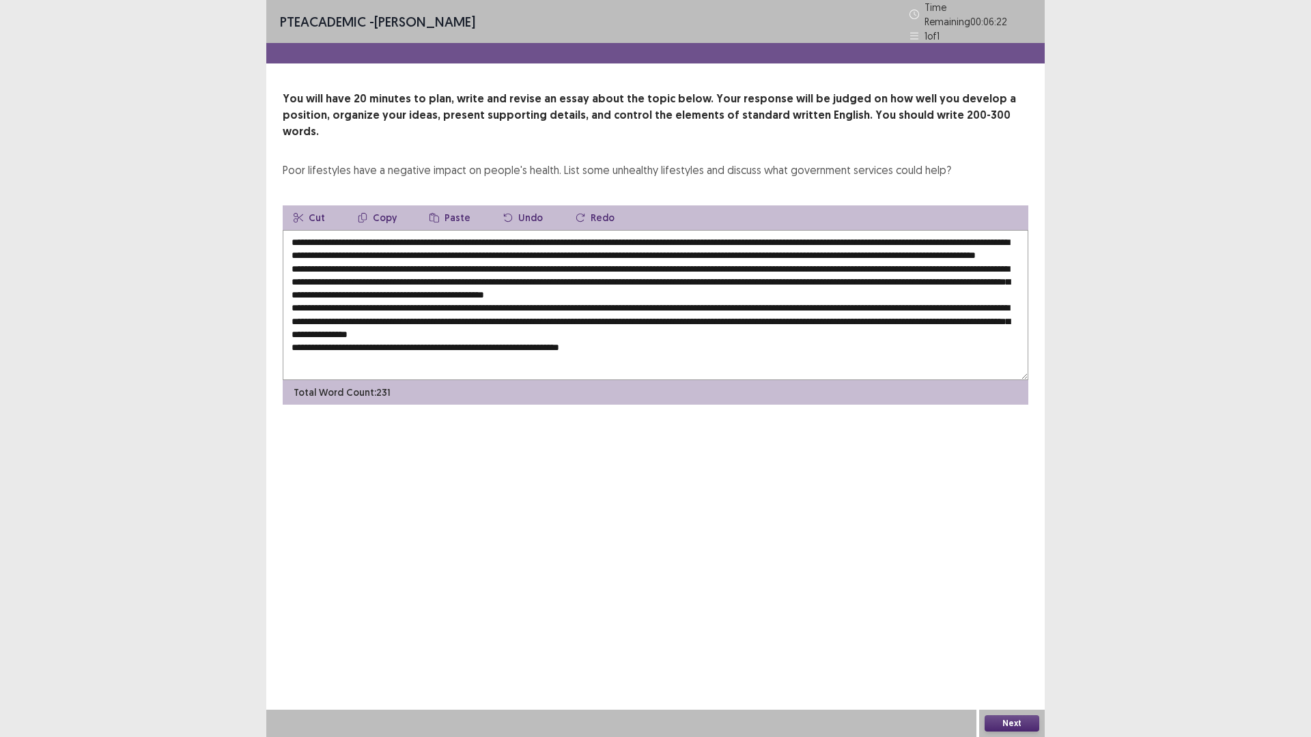
drag, startPoint x: 370, startPoint y: 223, endPoint x: 596, endPoint y: 216, distance: 226.1
click at [596, 230] on textarea at bounding box center [656, 305] width 746 height 150
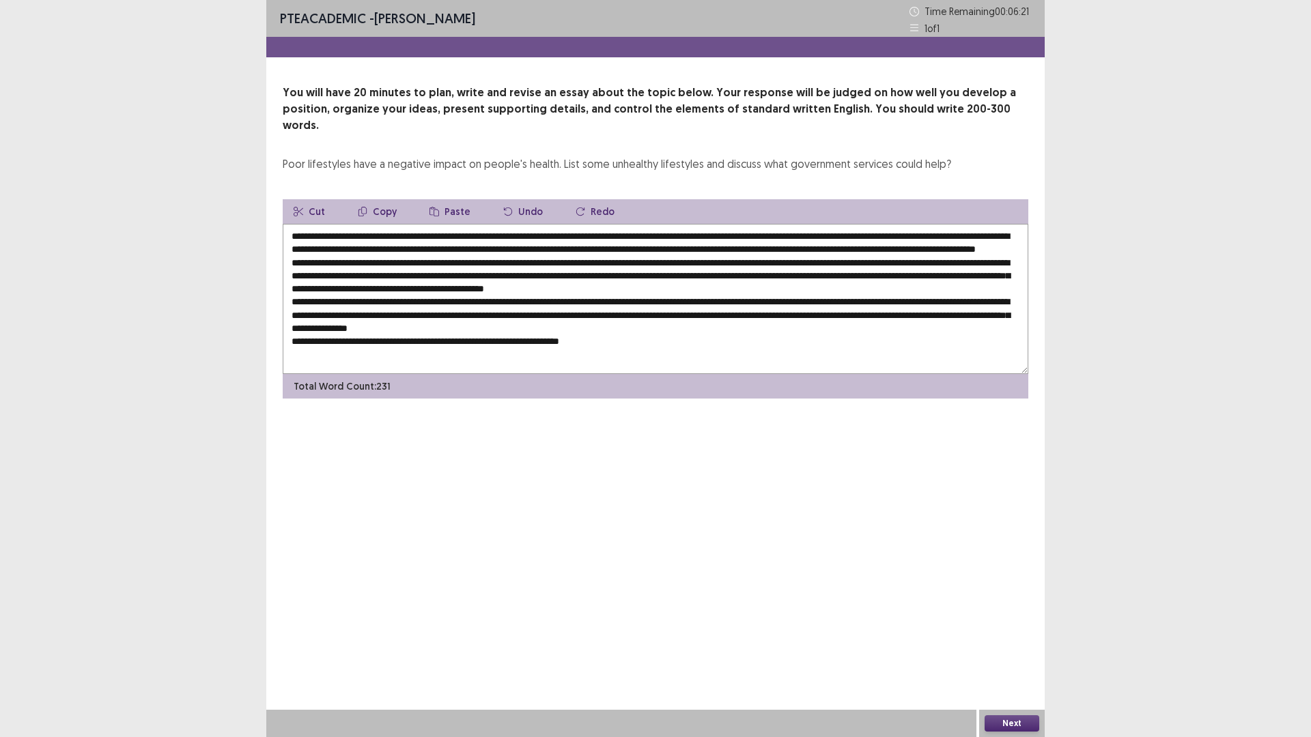
drag, startPoint x: 382, startPoint y: 198, endPoint x: 565, endPoint y: 317, distance: 219.1
click at [408, 213] on div "Cut Copy Paste Undo Redo Total Word Count: 231" at bounding box center [656, 298] width 746 height 199
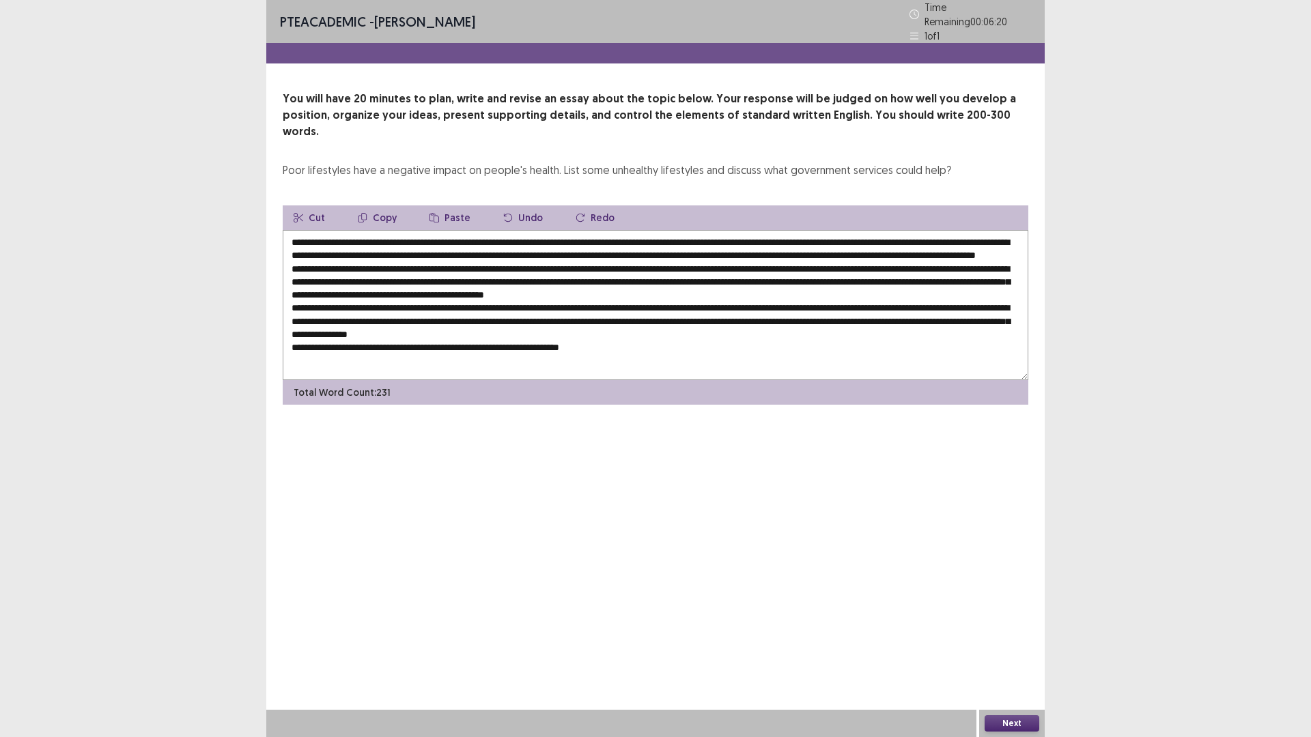
click at [621, 338] on textarea at bounding box center [656, 305] width 746 height 150
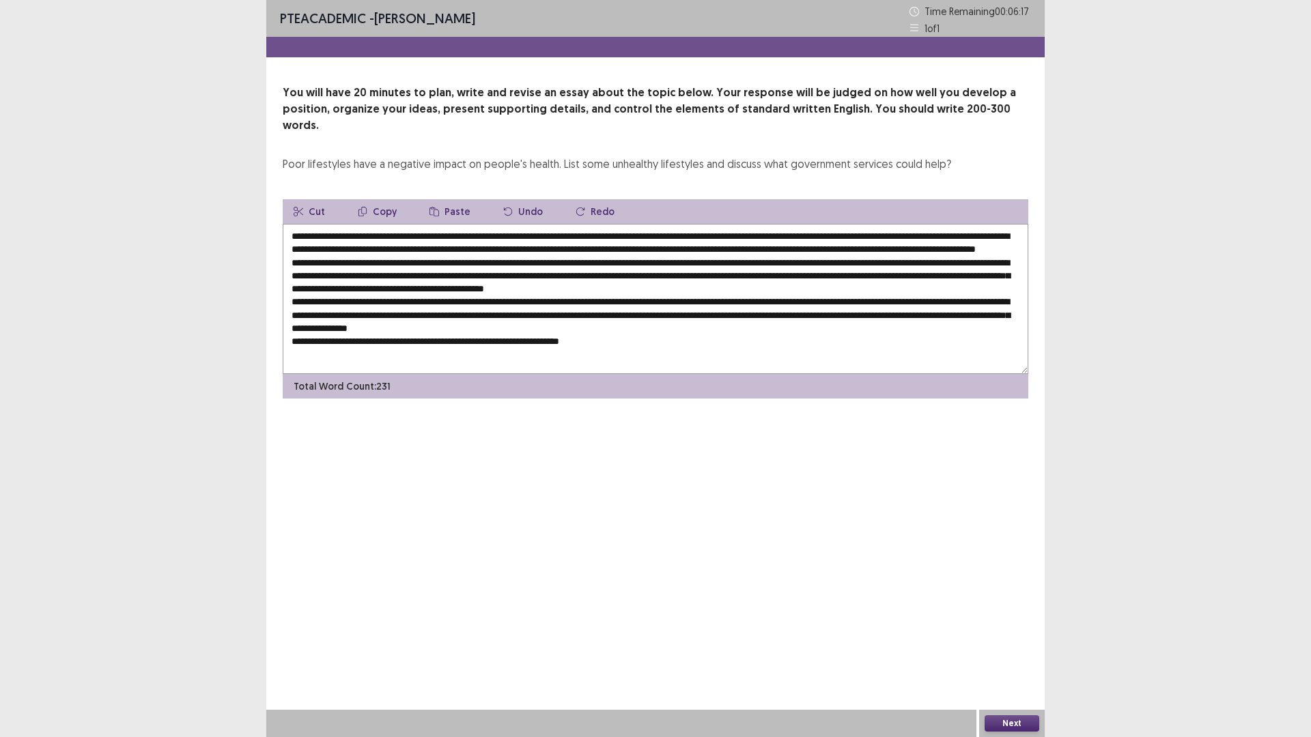
click at [451, 199] on button "Paste" at bounding box center [450, 211] width 63 height 25
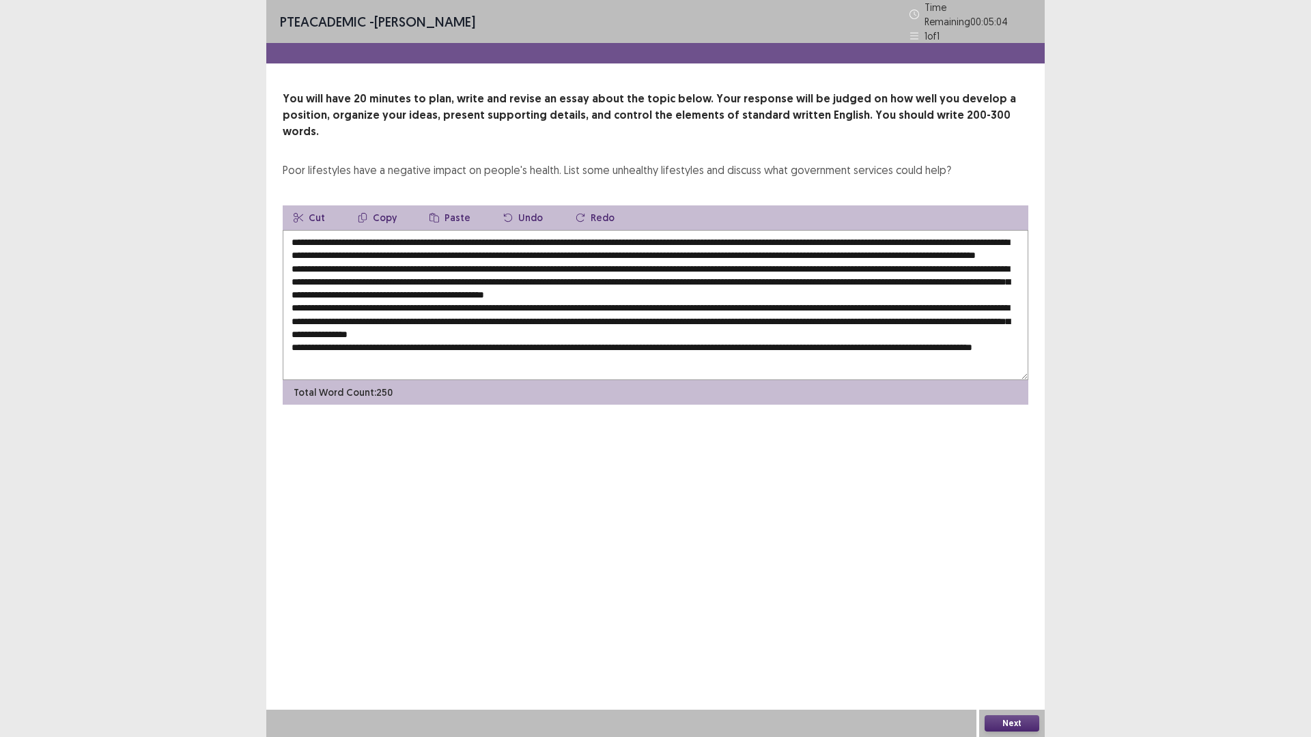
click at [797, 261] on textarea at bounding box center [656, 305] width 746 height 150
click at [729, 274] on textarea at bounding box center [656, 305] width 746 height 150
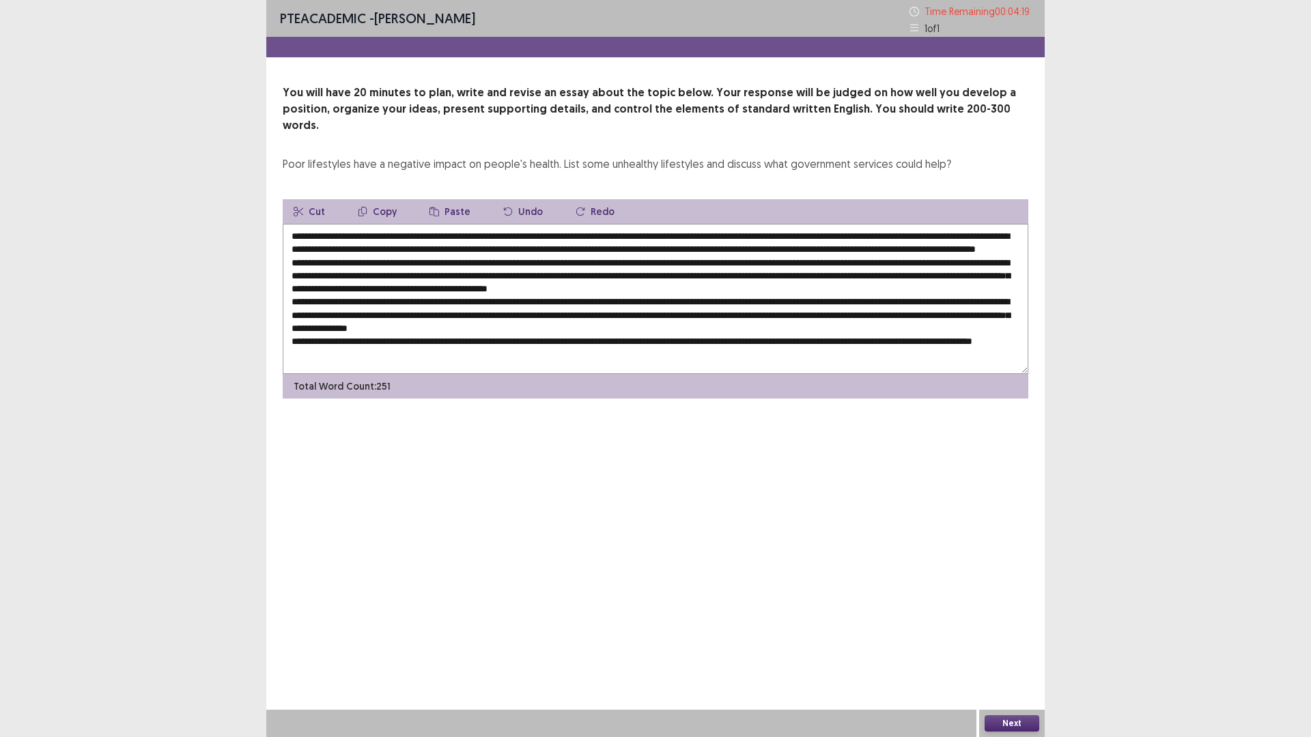
click at [937, 300] on textarea at bounding box center [656, 299] width 746 height 150
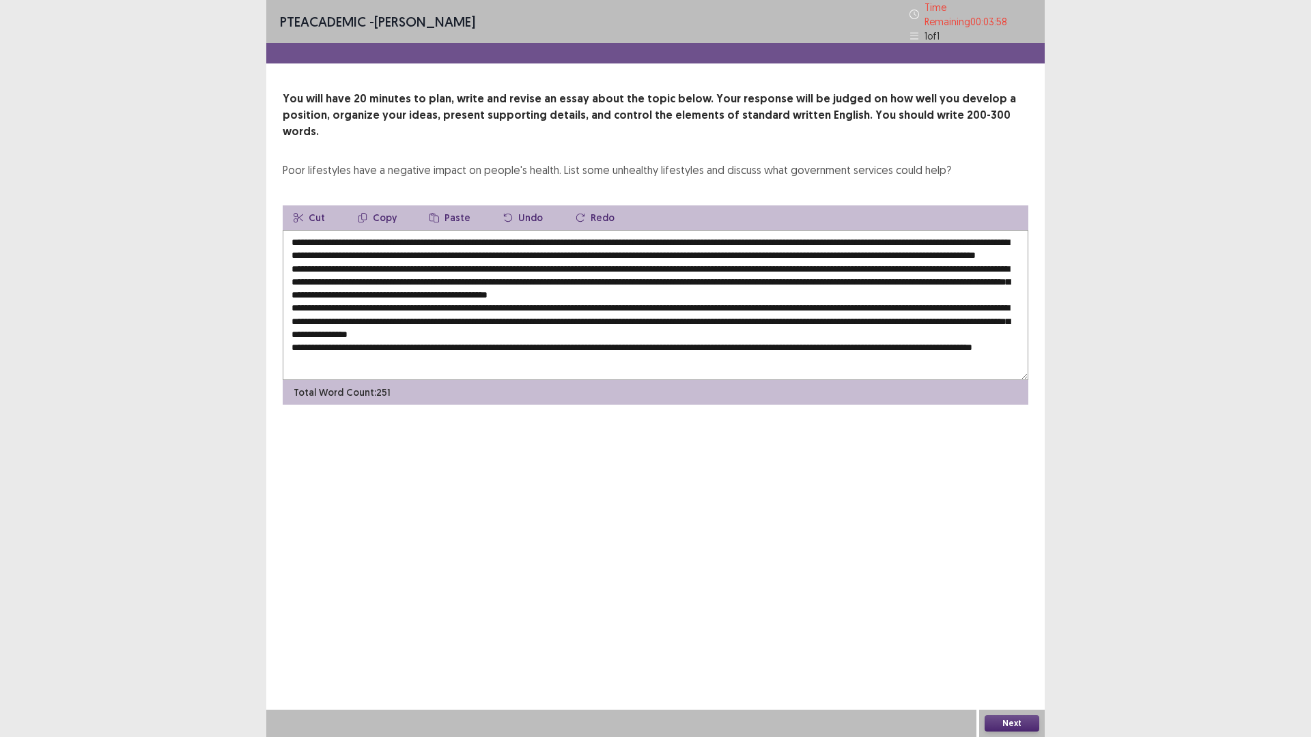
click at [546, 321] on textarea at bounding box center [656, 305] width 746 height 150
type textarea "**********"
drag, startPoint x: 1015, startPoint y: 725, endPoint x: 1006, endPoint y: 724, distance: 8.9
click at [1006, 645] on button "Next" at bounding box center [1012, 724] width 55 height 16
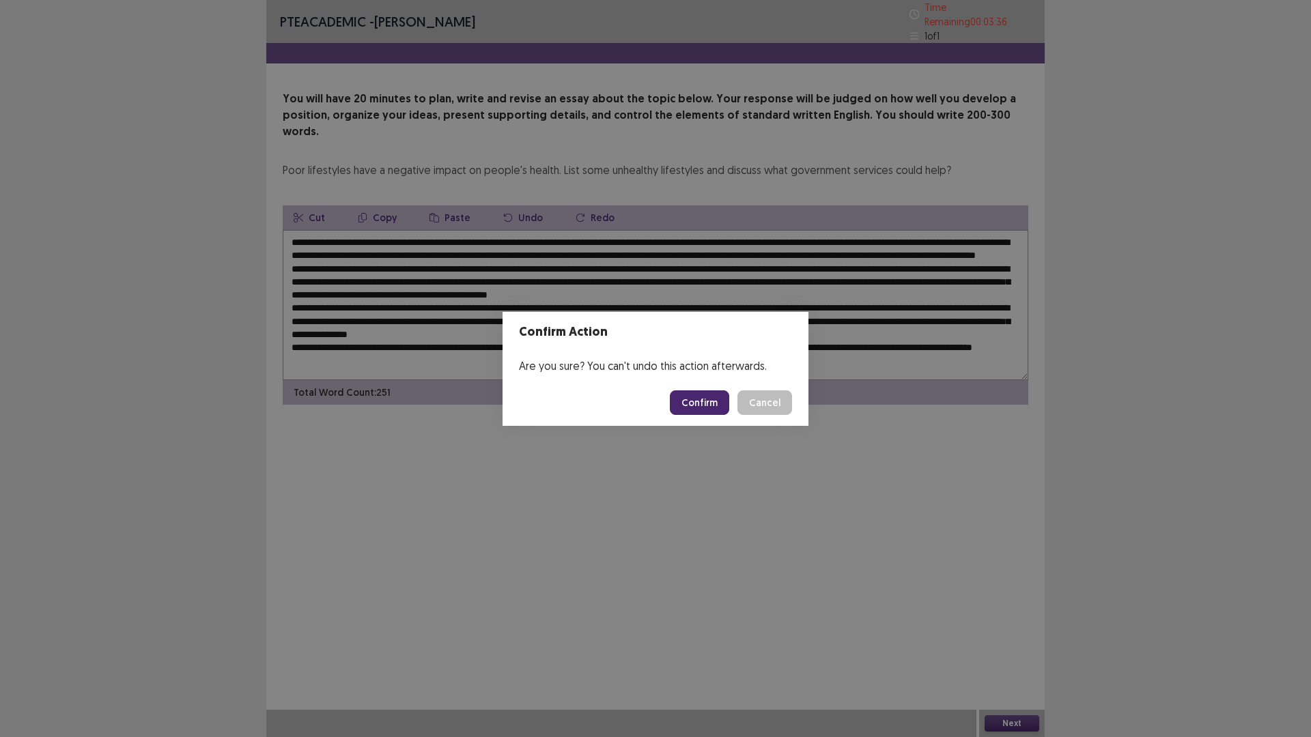
click at [703, 407] on button "Confirm" at bounding box center [699, 403] width 59 height 25
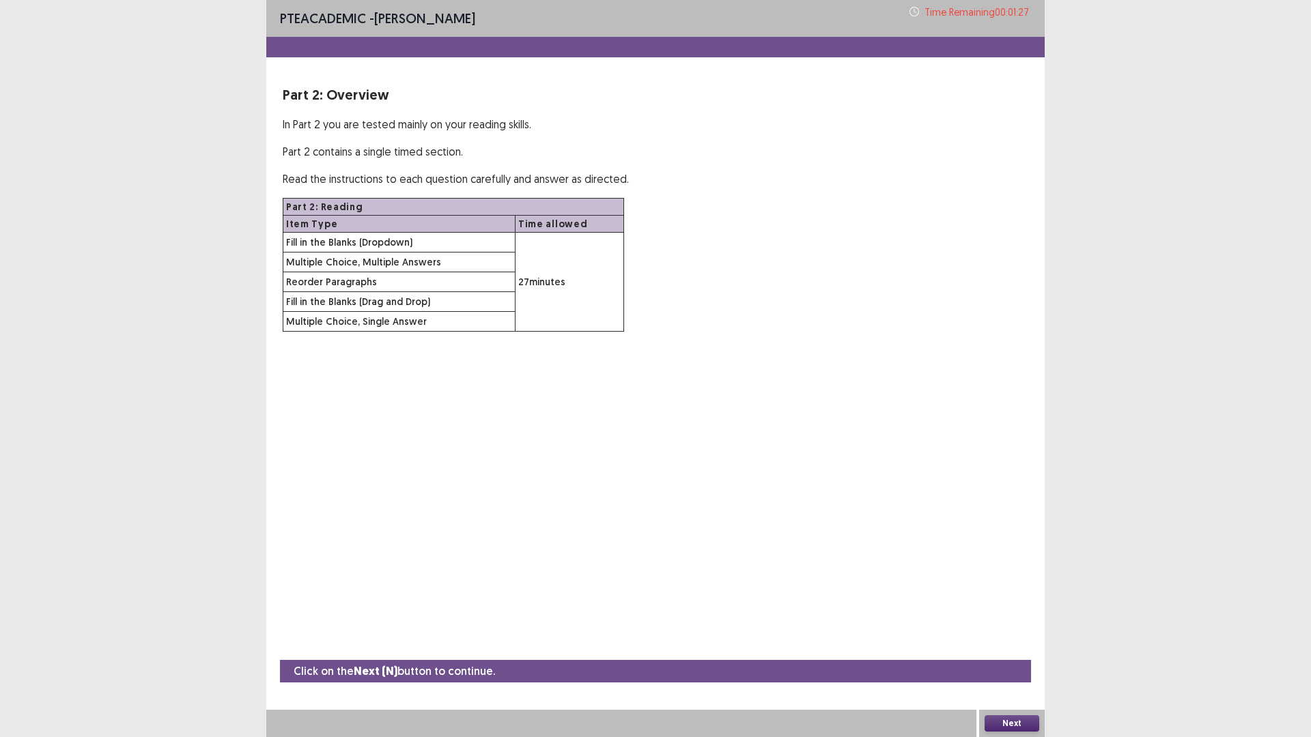
click at [1019, 645] on button "Next" at bounding box center [1012, 724] width 55 height 16
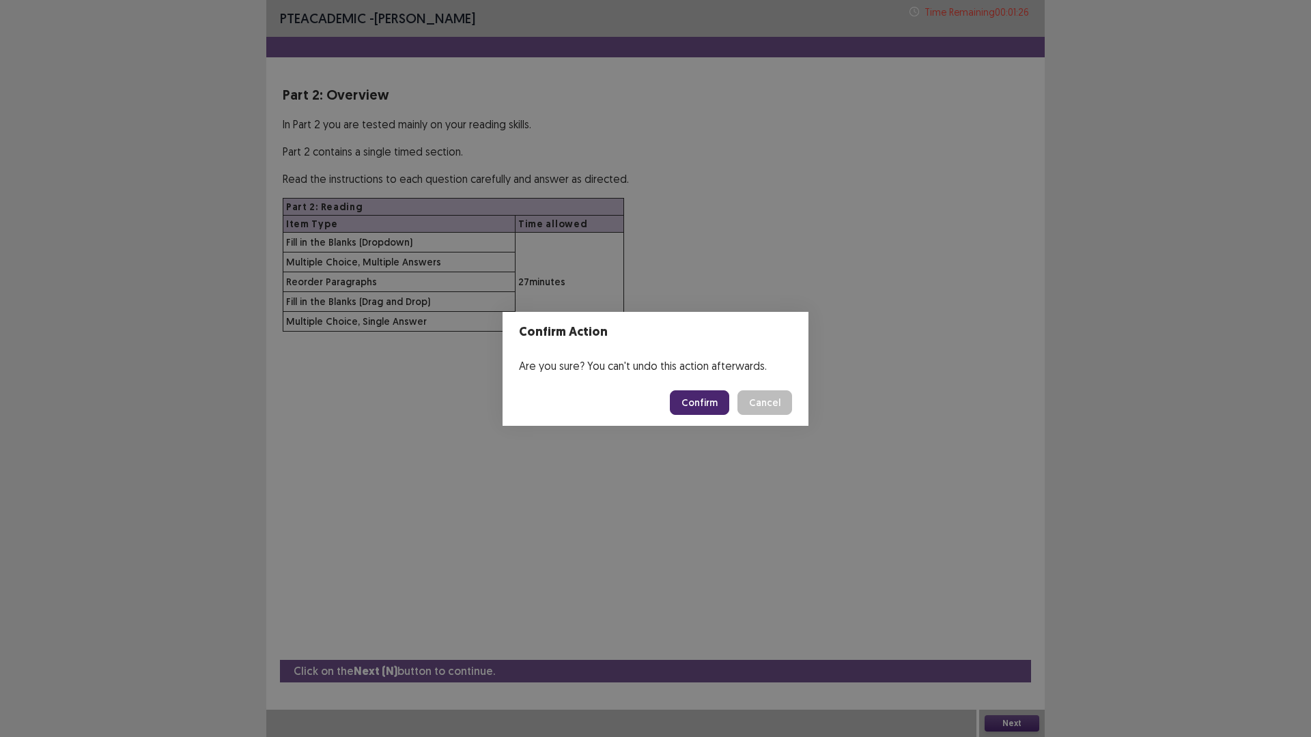
click at [696, 402] on button "Confirm" at bounding box center [699, 403] width 59 height 25
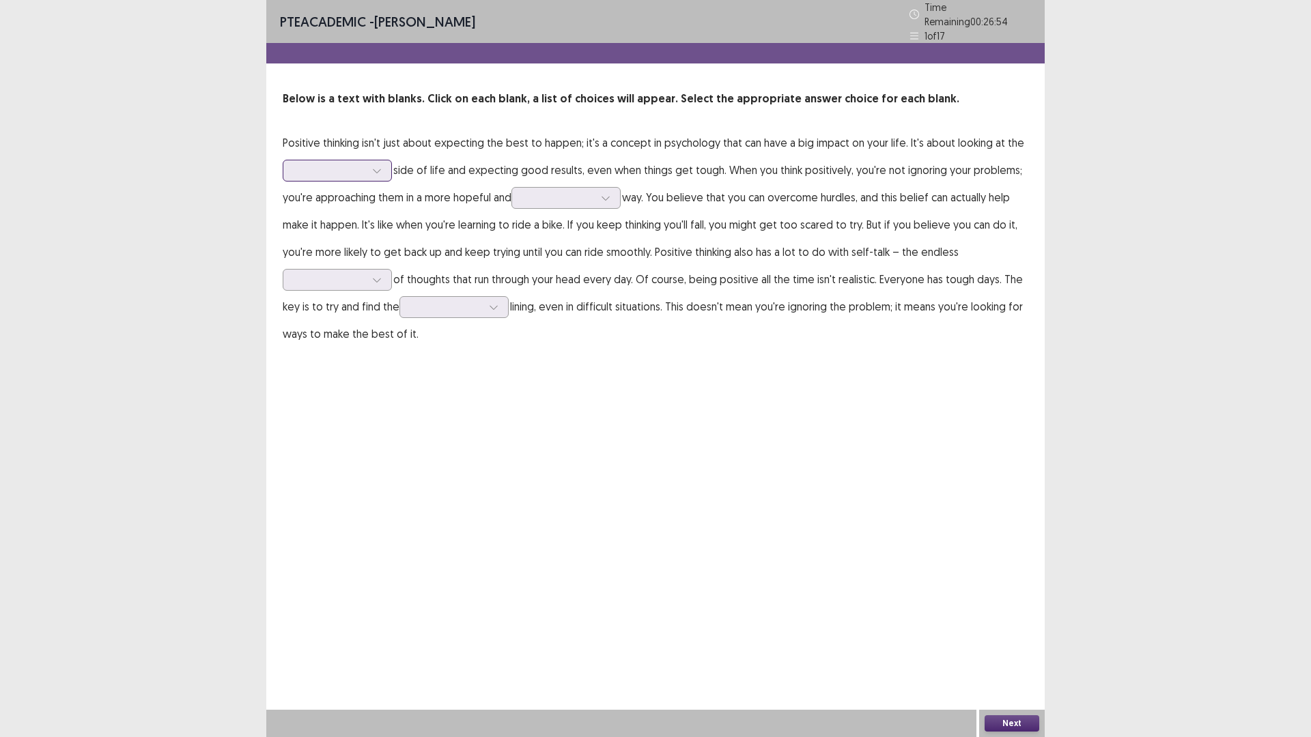
click at [378, 166] on icon at bounding box center [377, 171] width 10 height 10
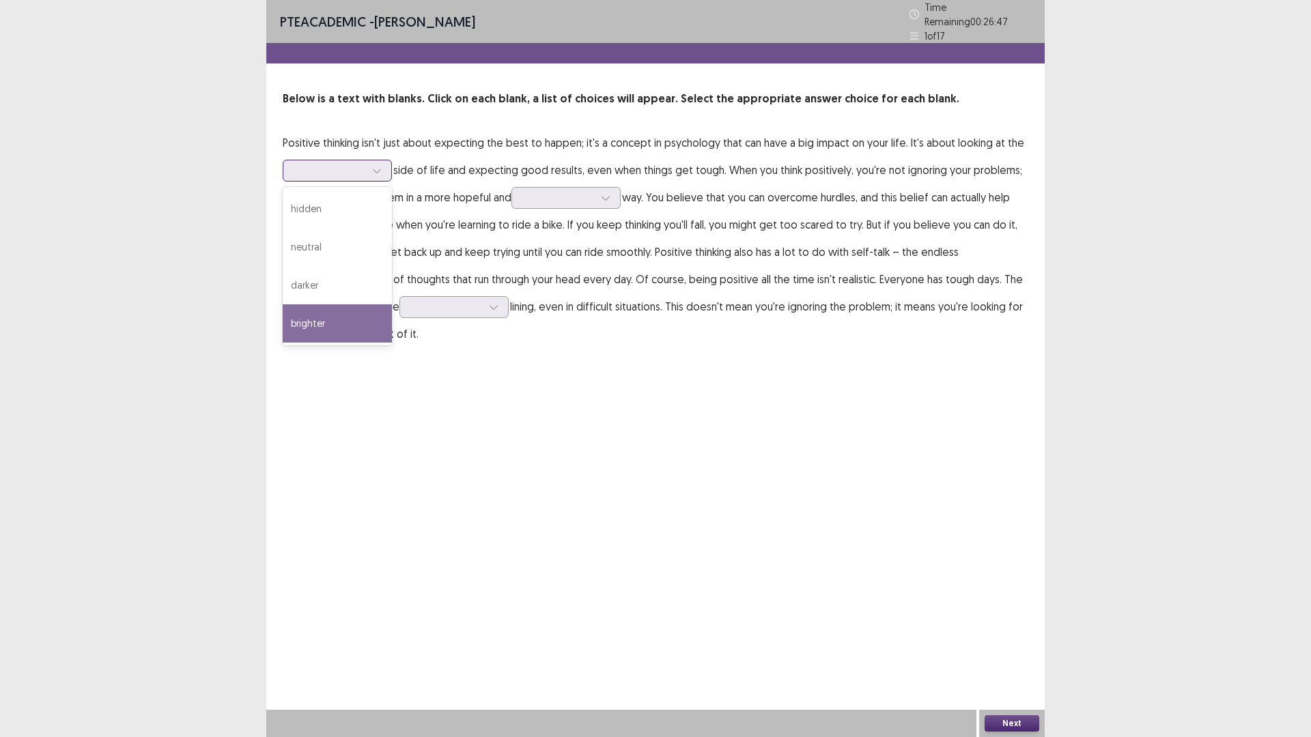
click at [342, 307] on div "brighter" at bounding box center [337, 324] width 109 height 38
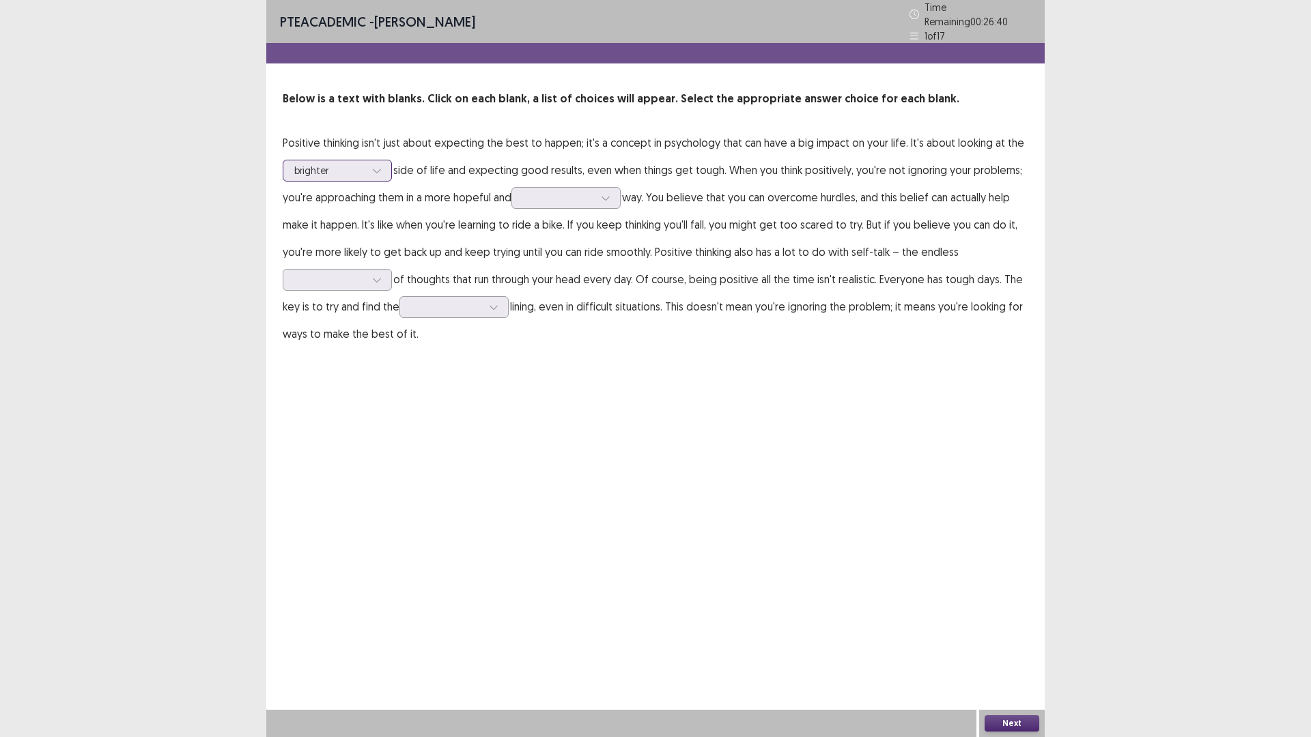
click at [356, 169] on div at bounding box center [329, 170] width 71 height 13
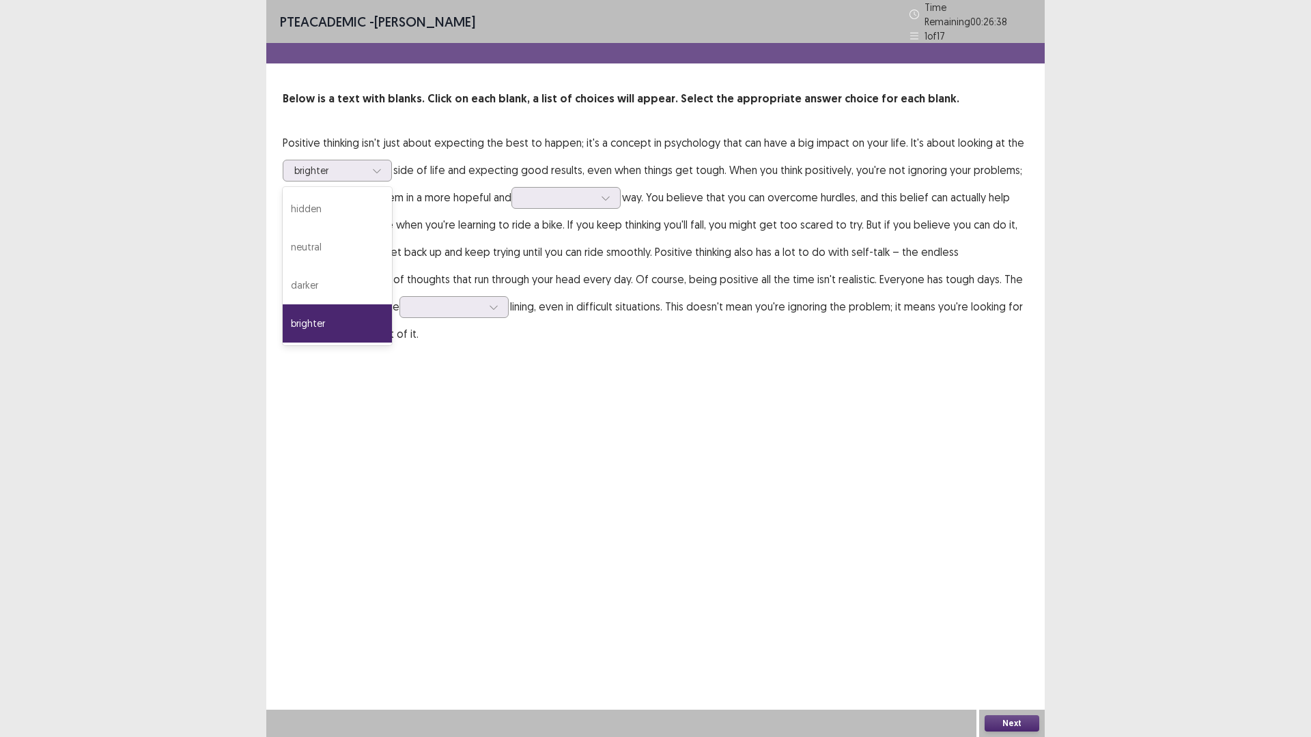
click at [459, 377] on div "PTE academic - [PERSON_NAME] Time Remaining 00 : 26 : 38 1 of 17 Below is a tex…" at bounding box center [655, 368] width 778 height 737
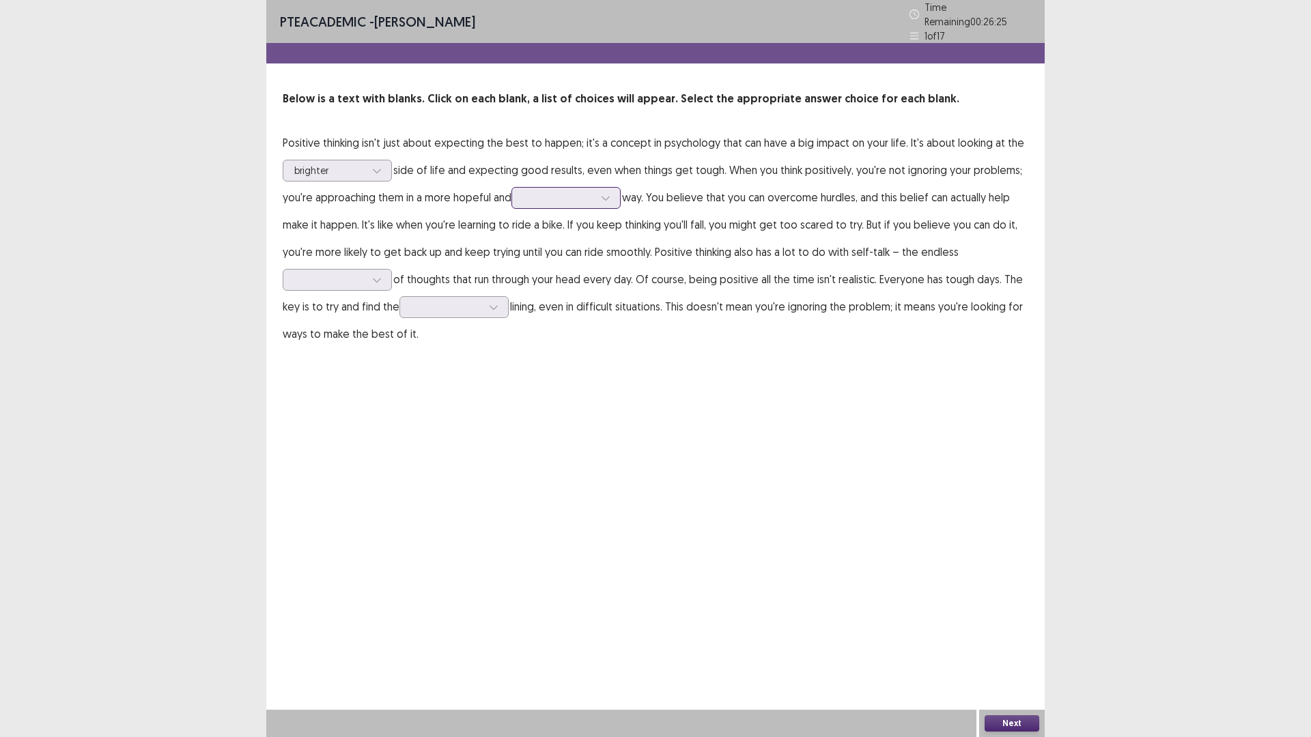
click at [593, 191] on div at bounding box center [558, 197] width 71 height 13
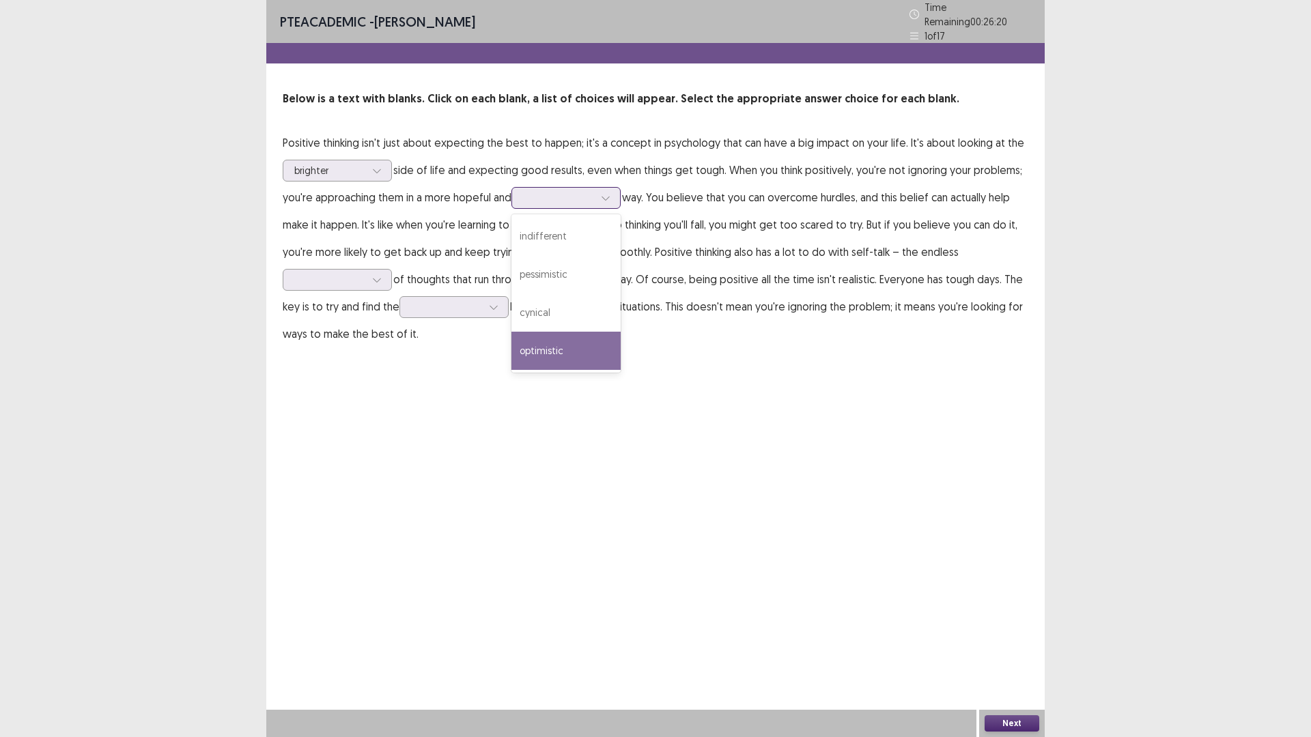
click at [582, 334] on div "optimistic" at bounding box center [565, 351] width 109 height 38
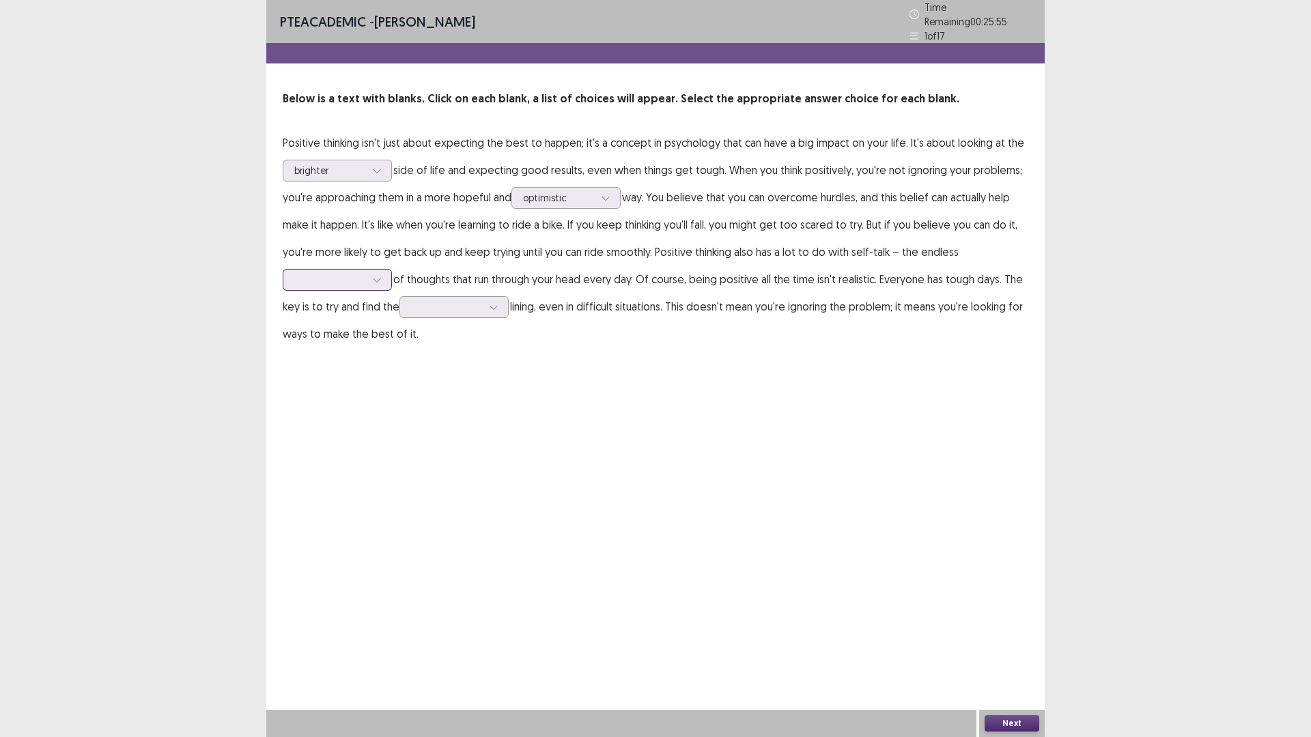
click at [376, 281] on div at bounding box center [377, 280] width 20 height 20
click at [326, 344] on div "barrier" at bounding box center [337, 356] width 109 height 38
click at [379, 276] on icon at bounding box center [377, 280] width 10 height 10
click at [457, 435] on div "PTE academic - [PERSON_NAME] Time Remaining 00 : 25 : 22 1 of 17 Below is a tex…" at bounding box center [655, 368] width 778 height 737
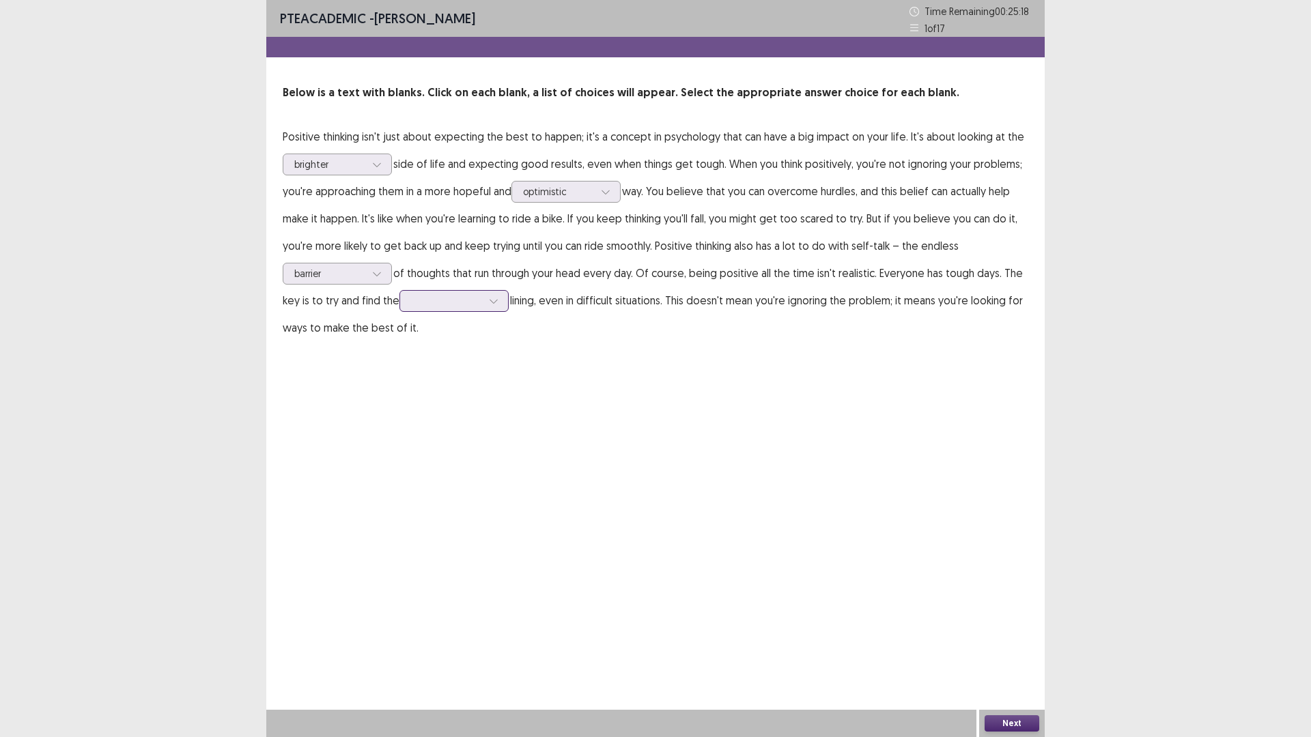
click at [487, 305] on div at bounding box center [493, 301] width 20 height 20
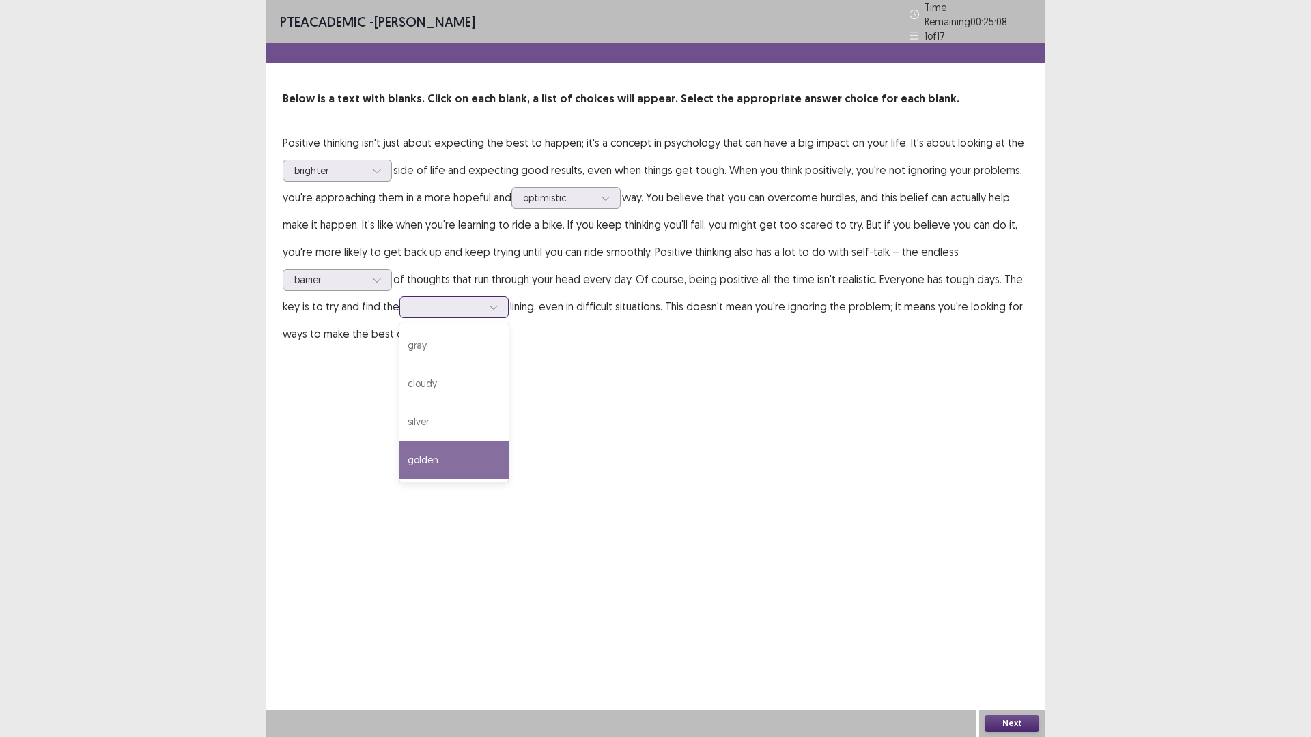
click at [445, 458] on div "golden" at bounding box center [453, 460] width 109 height 38
click at [492, 306] on div at bounding box center [493, 307] width 20 height 20
click at [617, 413] on div "PTE academic - [PERSON_NAME] Time Remaining 00 : 25 : 02 1 of 17 Below is a tex…" at bounding box center [655, 368] width 778 height 737
click at [1010, 645] on button "Next" at bounding box center [1012, 724] width 55 height 16
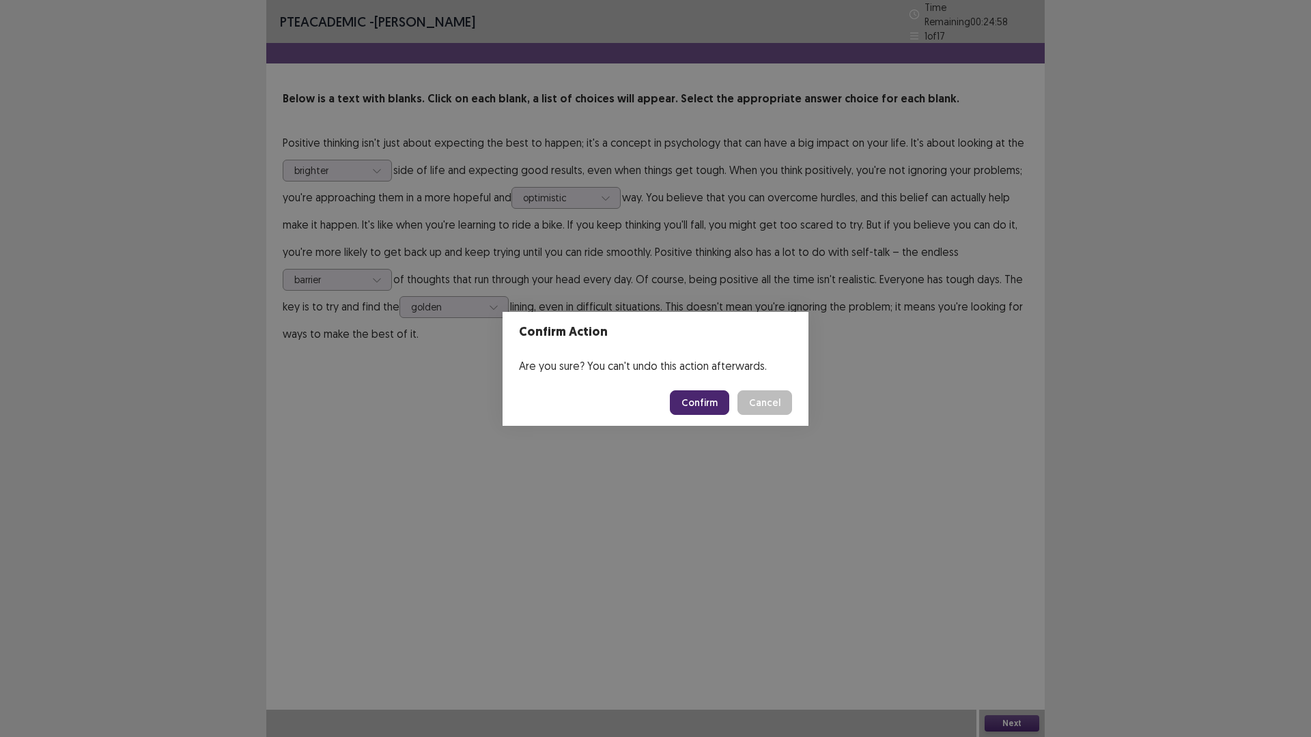
click at [710, 408] on button "Confirm" at bounding box center [699, 403] width 59 height 25
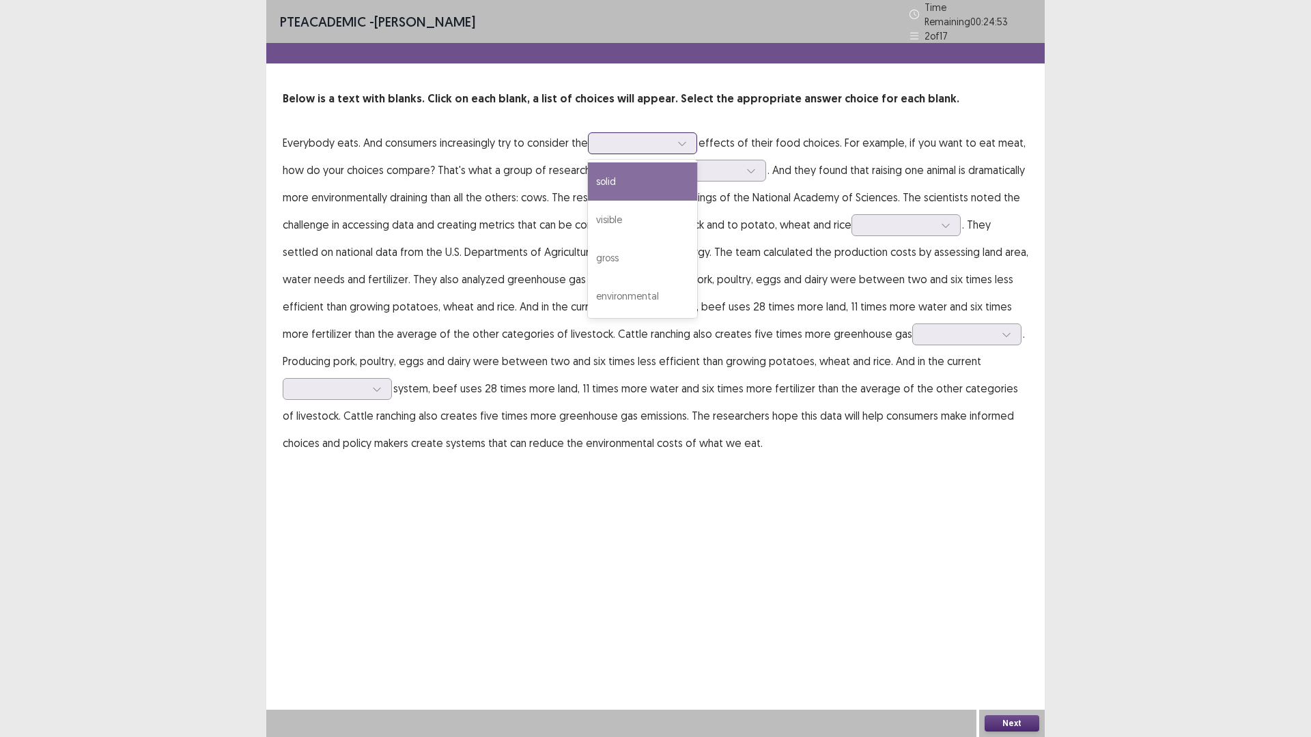
click at [672, 135] on div at bounding box center [635, 143] width 74 height 16
click at [655, 255] on div "gross" at bounding box center [642, 258] width 109 height 38
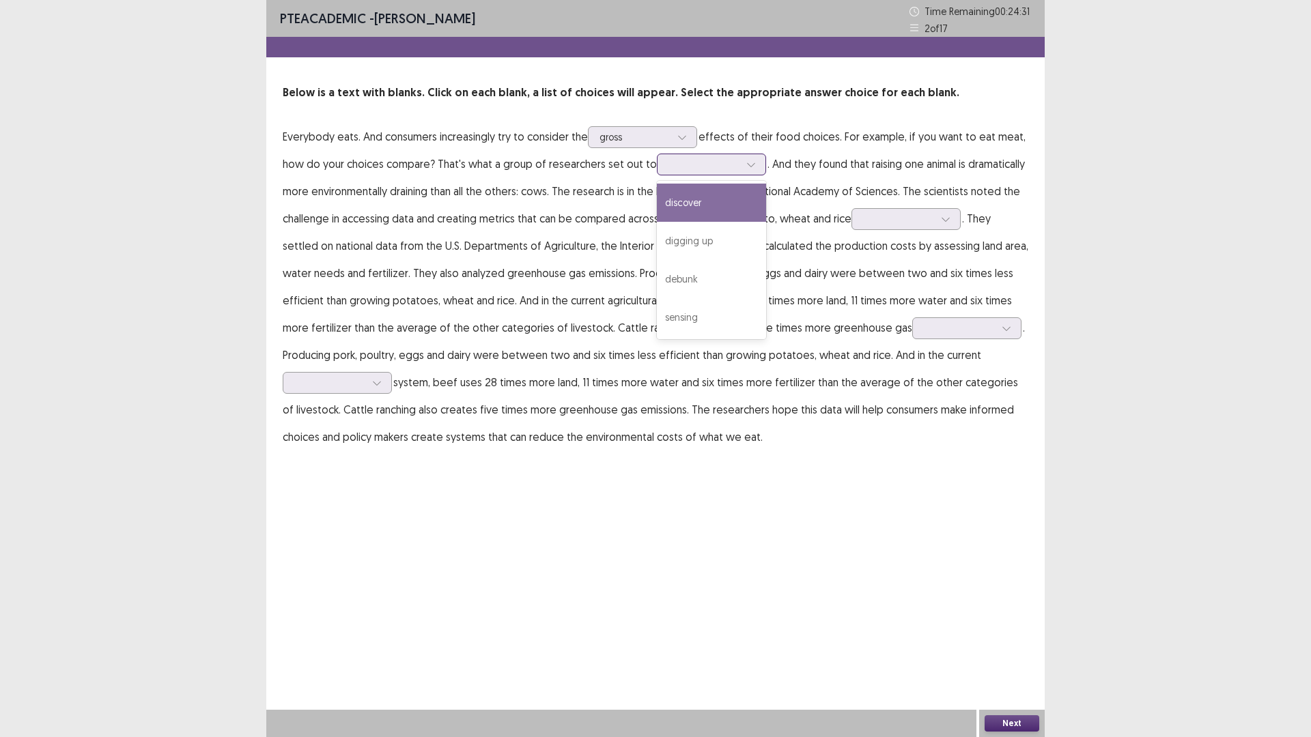
click at [760, 169] on div at bounding box center [711, 165] width 109 height 22
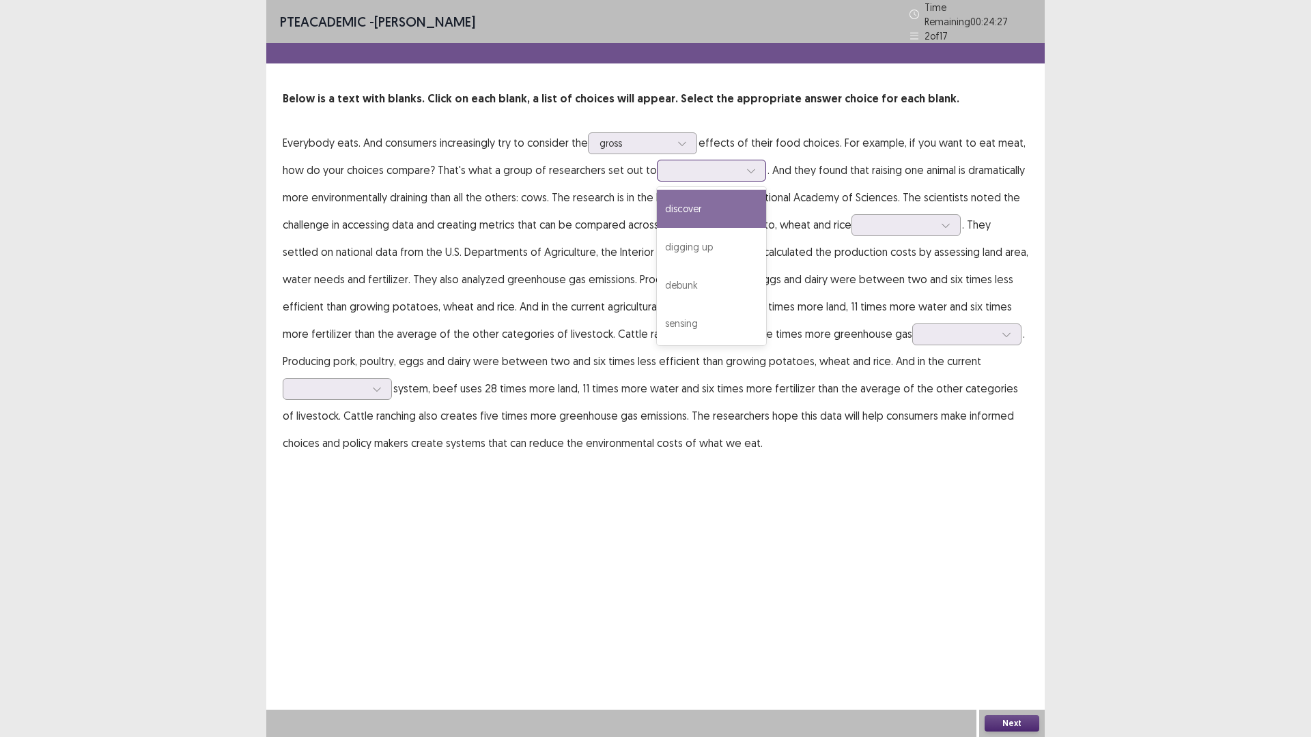
click at [705, 210] on div "discover" at bounding box center [711, 209] width 109 height 38
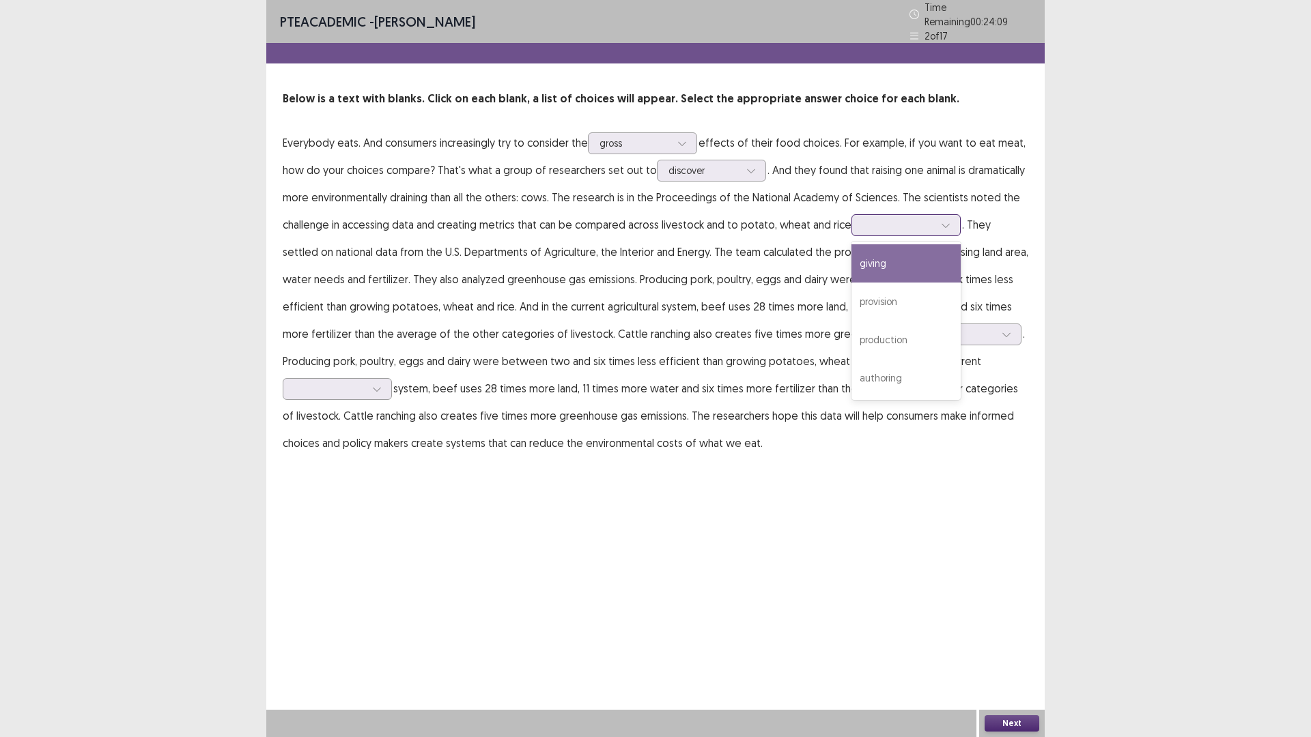
click at [939, 227] on div at bounding box center [945, 225] width 20 height 20
click at [912, 326] on div "production" at bounding box center [905, 340] width 109 height 38
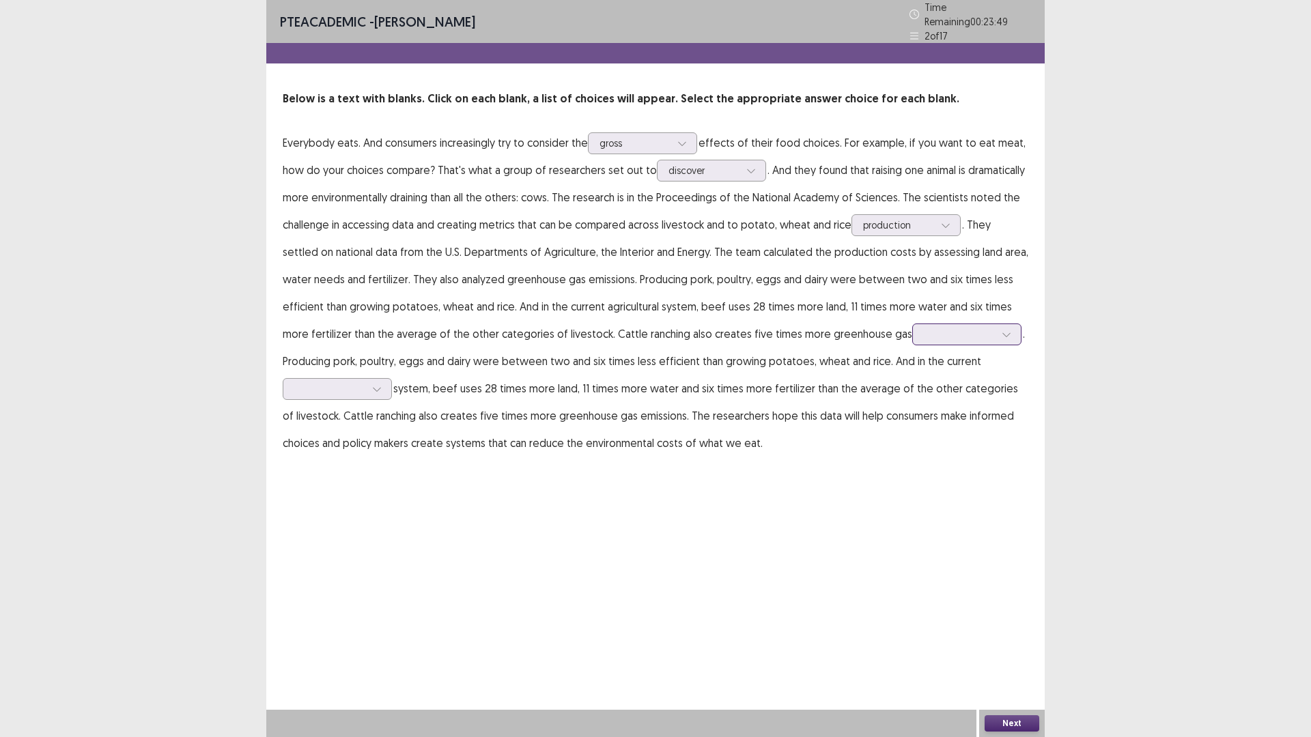
click at [1002, 333] on icon at bounding box center [1007, 335] width 10 height 10
click at [918, 455] on div "emissions" at bounding box center [966, 449] width 109 height 38
click at [378, 391] on div at bounding box center [377, 389] width 20 height 20
click at [354, 523] on div "agricultural" at bounding box center [337, 542] width 109 height 38
click at [337, 385] on div at bounding box center [329, 388] width 71 height 13
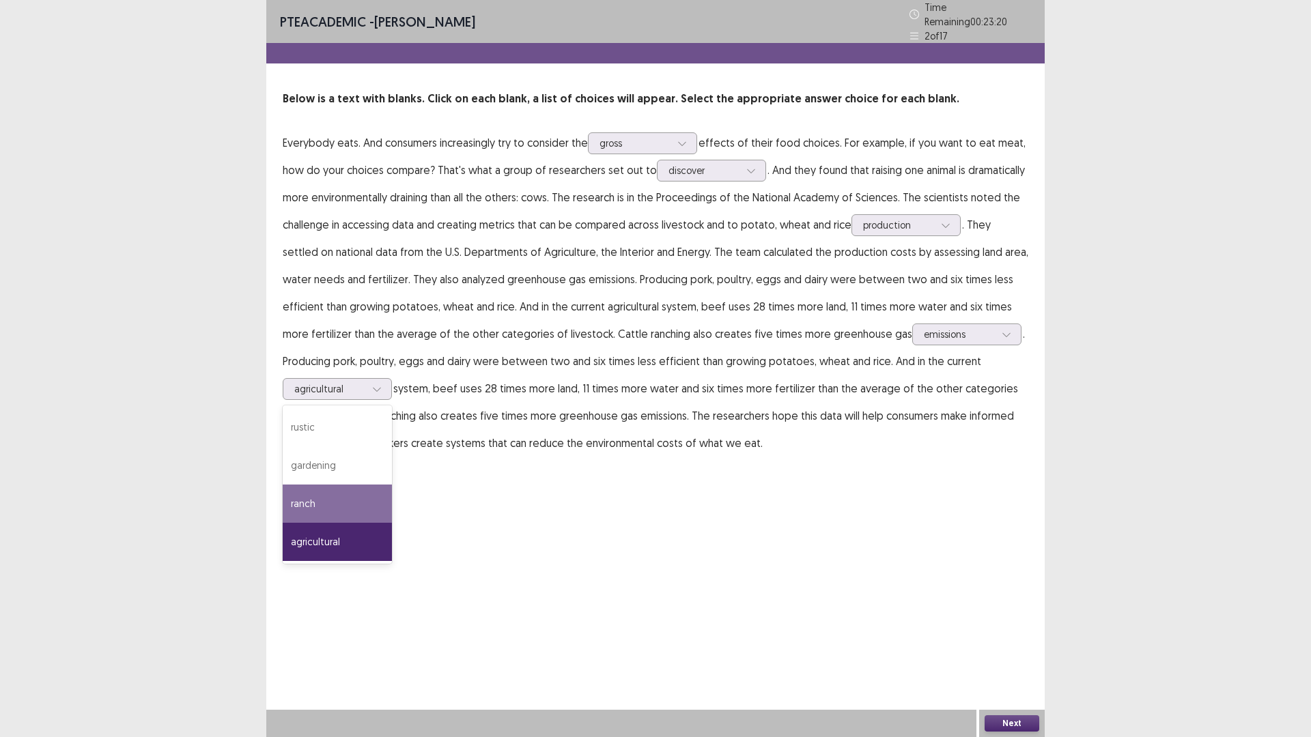
click at [477, 531] on div "PTE academic - [PERSON_NAME] Time Remaining 00 : 23 : 20 2 of 17 Below is a tex…" at bounding box center [655, 368] width 778 height 737
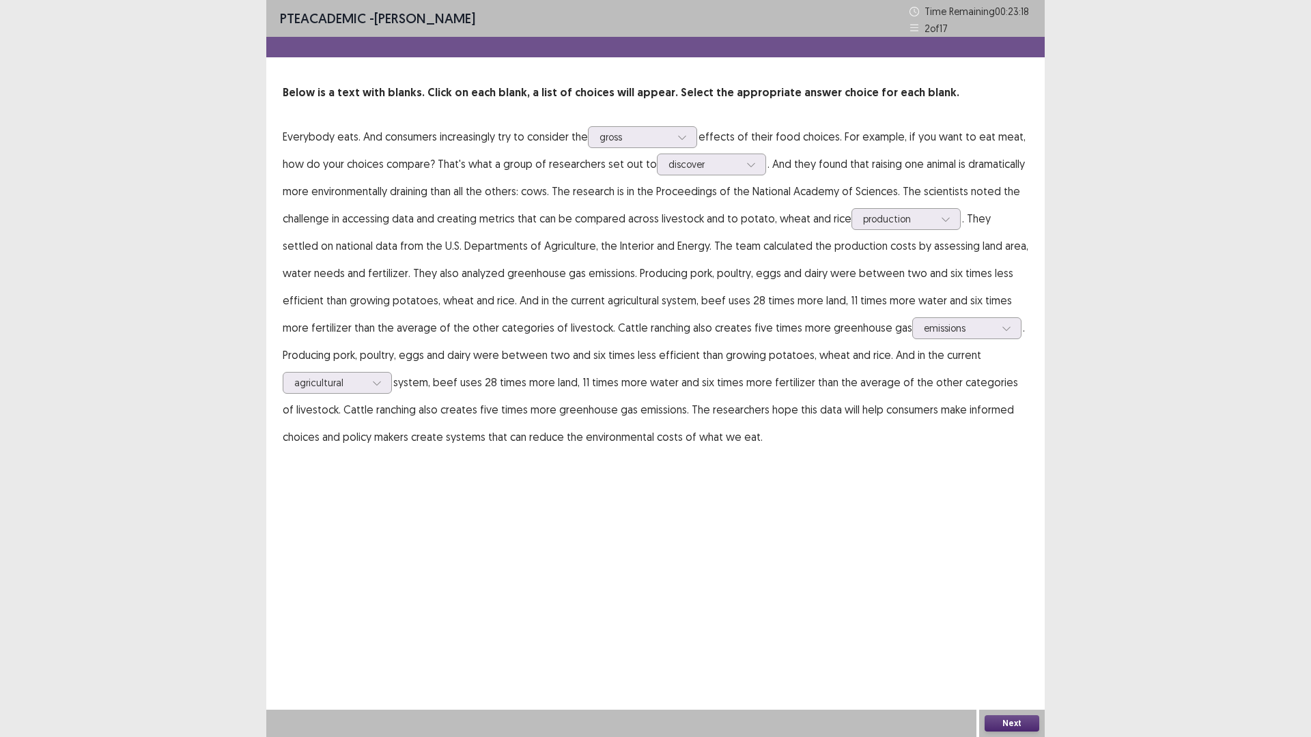
click at [995, 645] on button "Next" at bounding box center [1012, 724] width 55 height 16
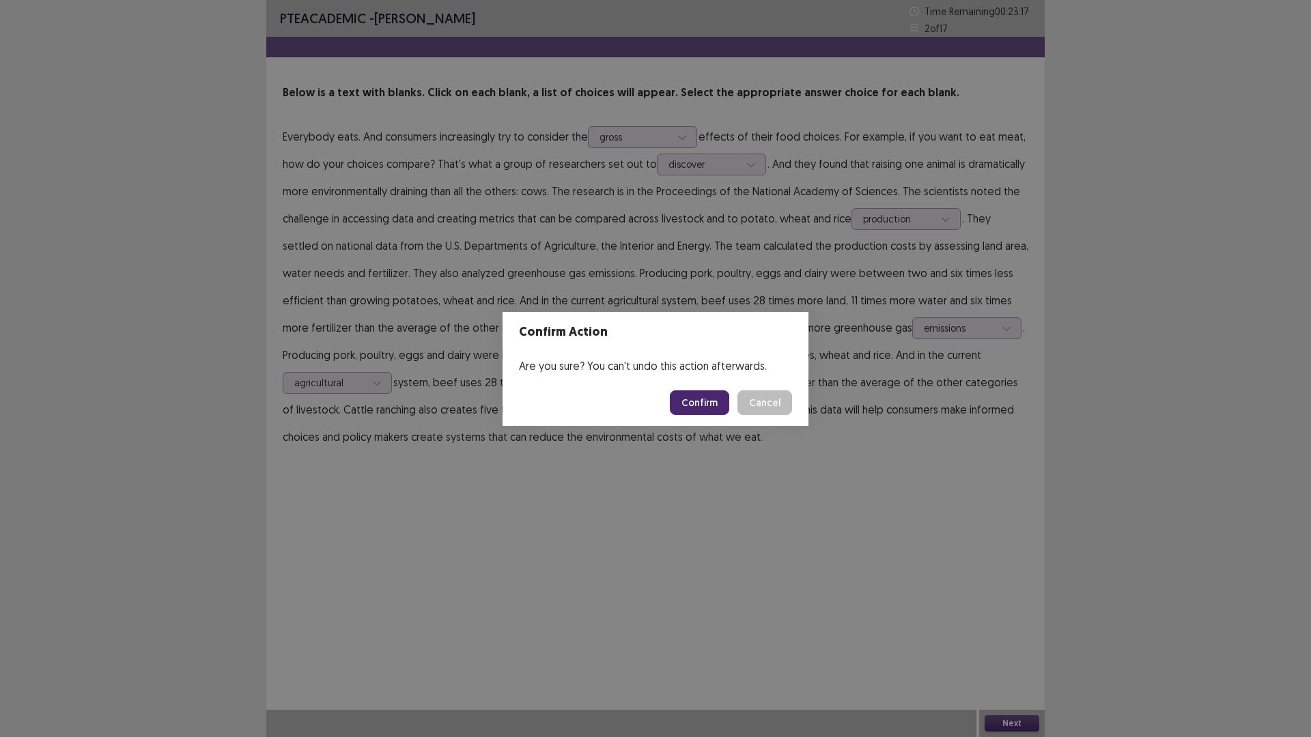
click at [693, 404] on button "Confirm" at bounding box center [699, 403] width 59 height 25
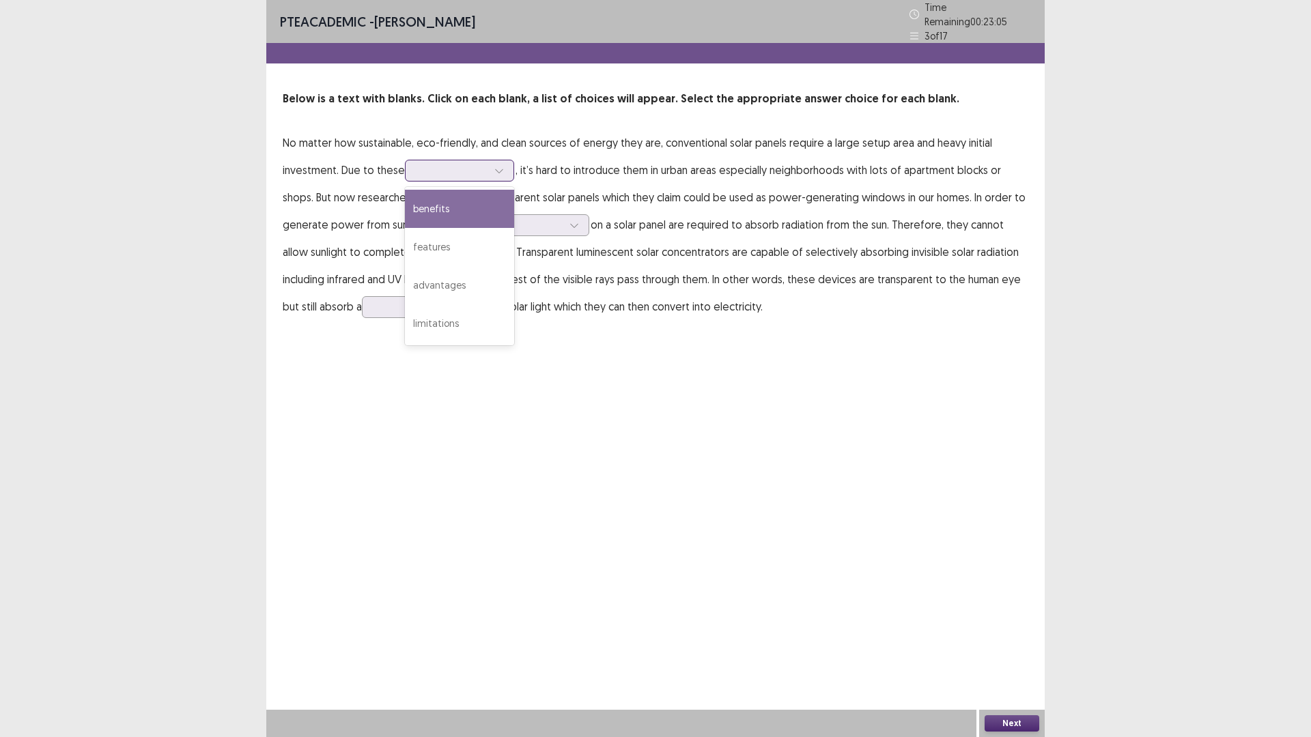
click at [485, 167] on div at bounding box center [451, 170] width 71 height 13
click at [445, 274] on div "advantages" at bounding box center [459, 285] width 109 height 38
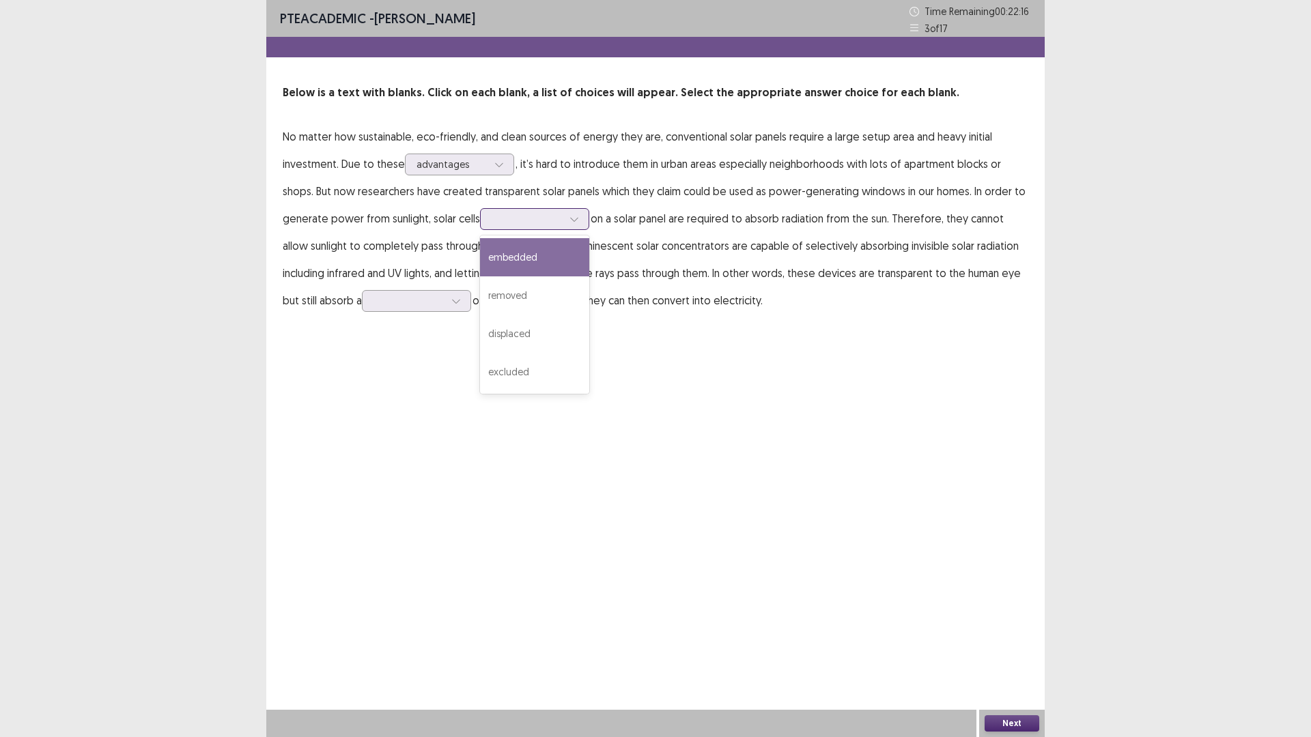
click at [579, 221] on icon at bounding box center [574, 219] width 10 height 10
click at [540, 259] on div "embedded" at bounding box center [534, 257] width 109 height 38
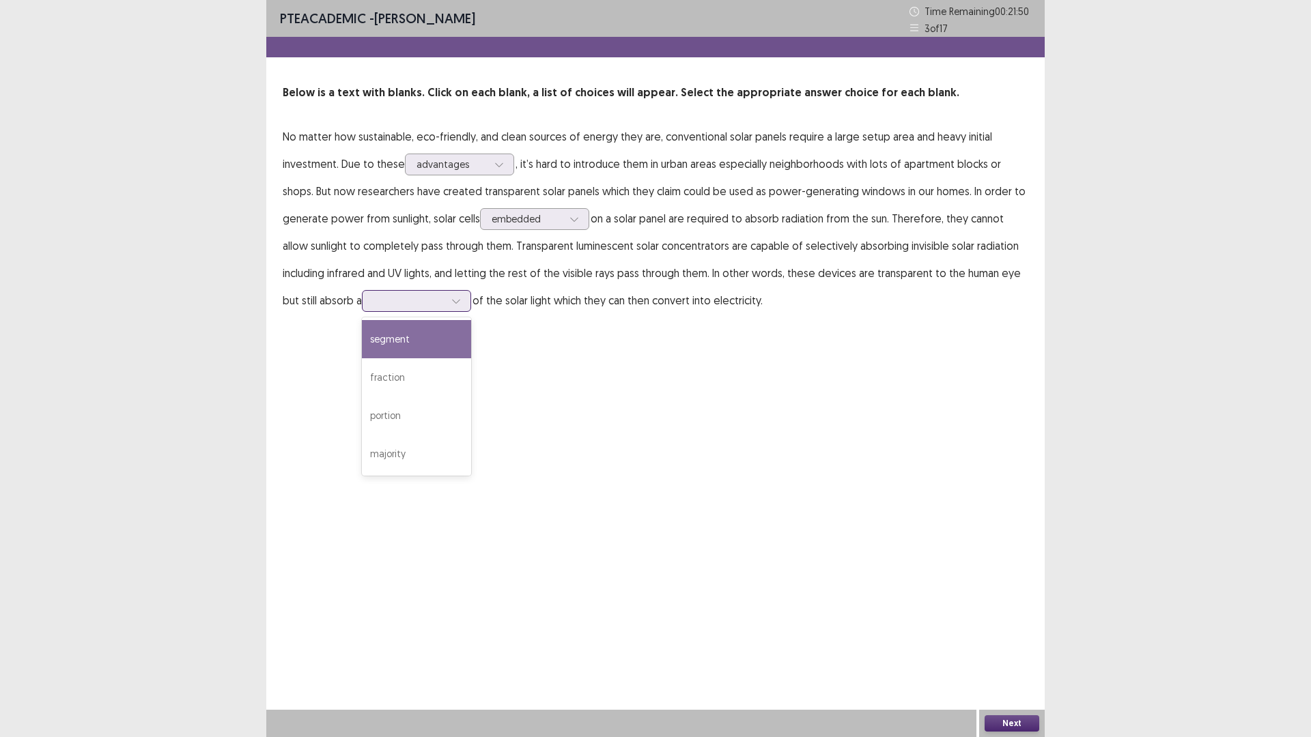
click at [455, 306] on div at bounding box center [456, 301] width 20 height 20
click at [434, 373] on div "fraction" at bounding box center [416, 377] width 109 height 38
click at [453, 304] on icon at bounding box center [456, 301] width 10 height 10
click at [1015, 645] on button "Next" at bounding box center [1012, 724] width 55 height 16
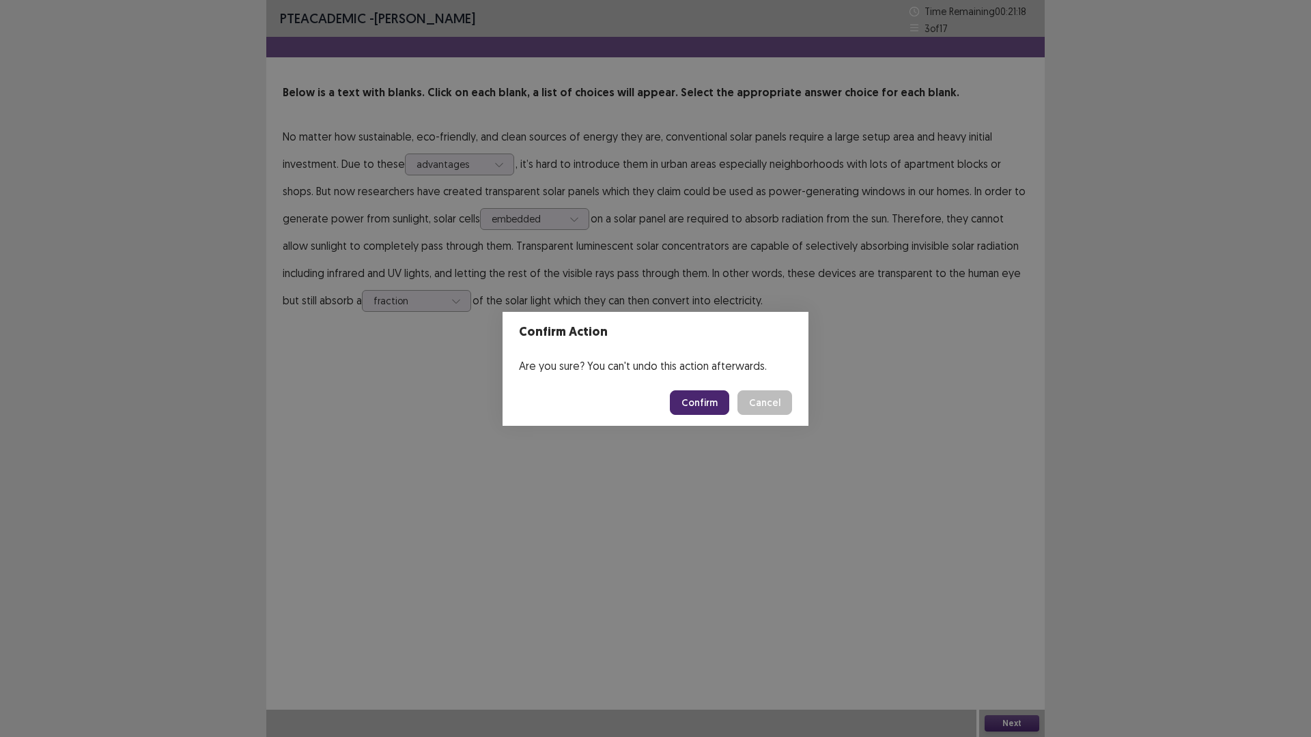
click at [711, 401] on button "Confirm" at bounding box center [699, 403] width 59 height 25
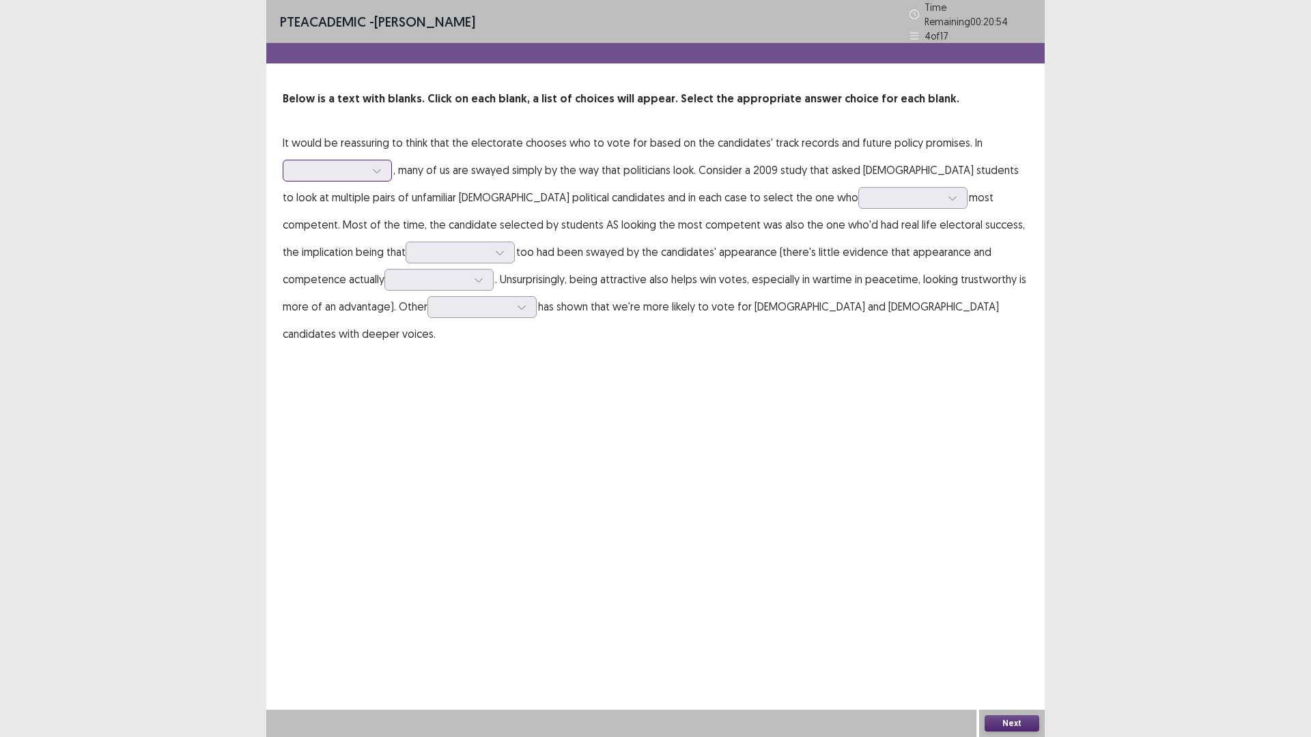
click at [365, 167] on div at bounding box center [330, 170] width 74 height 16
click at [324, 234] on div "besides" at bounding box center [337, 247] width 109 height 38
click at [948, 193] on icon at bounding box center [953, 198] width 10 height 10
click at [858, 240] on div "looked" at bounding box center [912, 236] width 109 height 38
click at [948, 193] on icon at bounding box center [953, 198] width 10 height 10
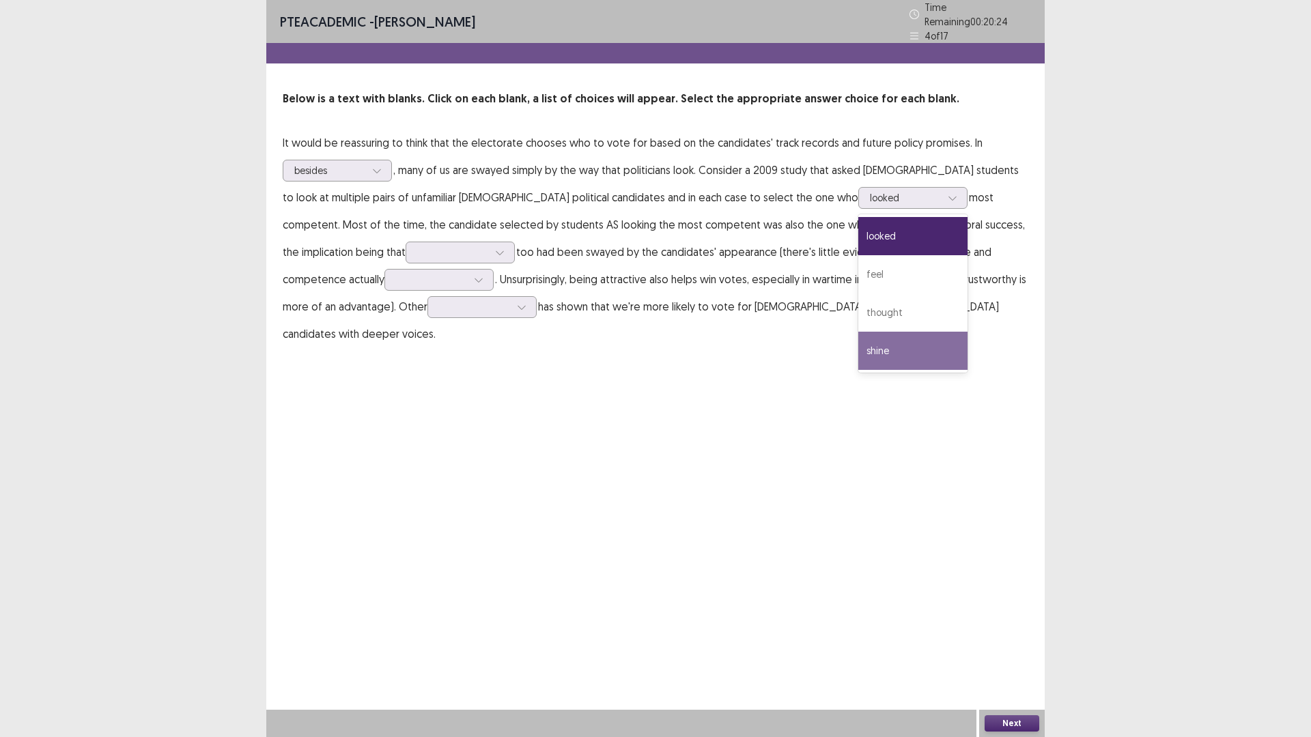
click at [813, 373] on div "PTE academic - [PERSON_NAME] Time Remaining 00 : 20 : 24 4 of 17 Below is a tex…" at bounding box center [655, 368] width 778 height 737
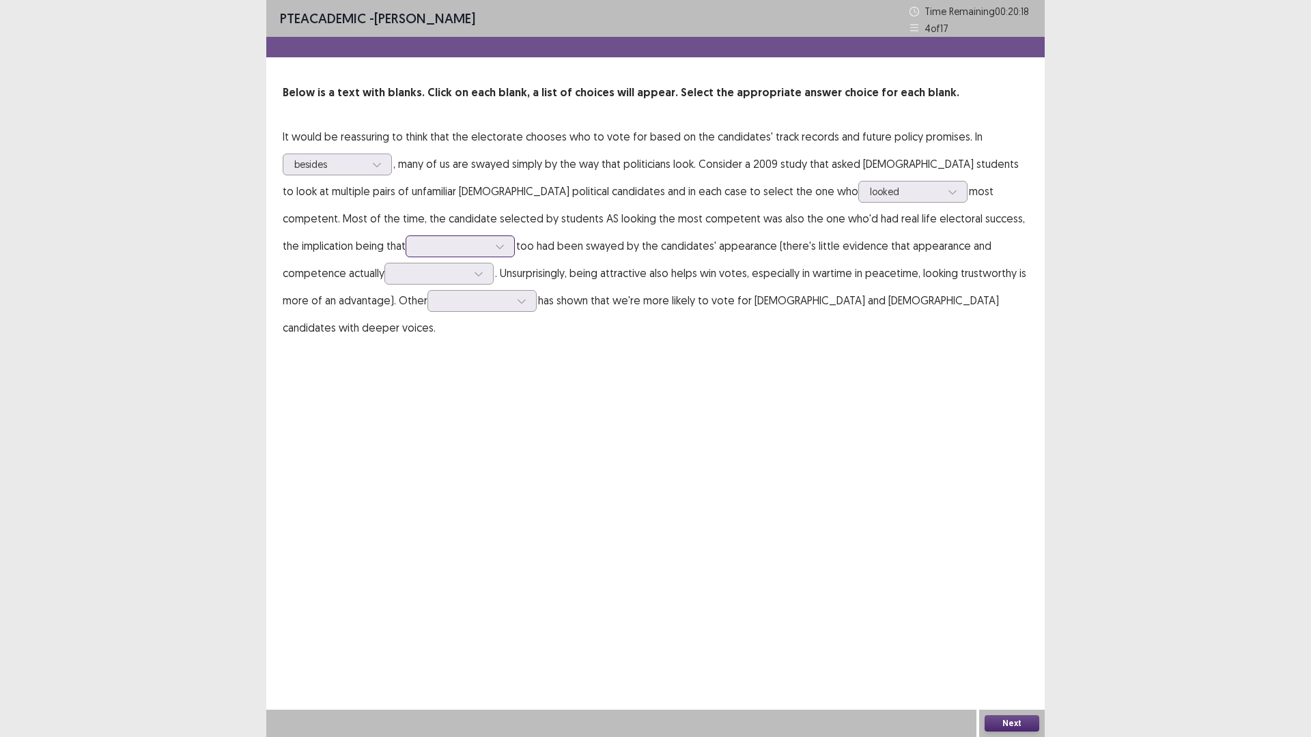
click at [495, 246] on icon at bounding box center [500, 247] width 10 height 10
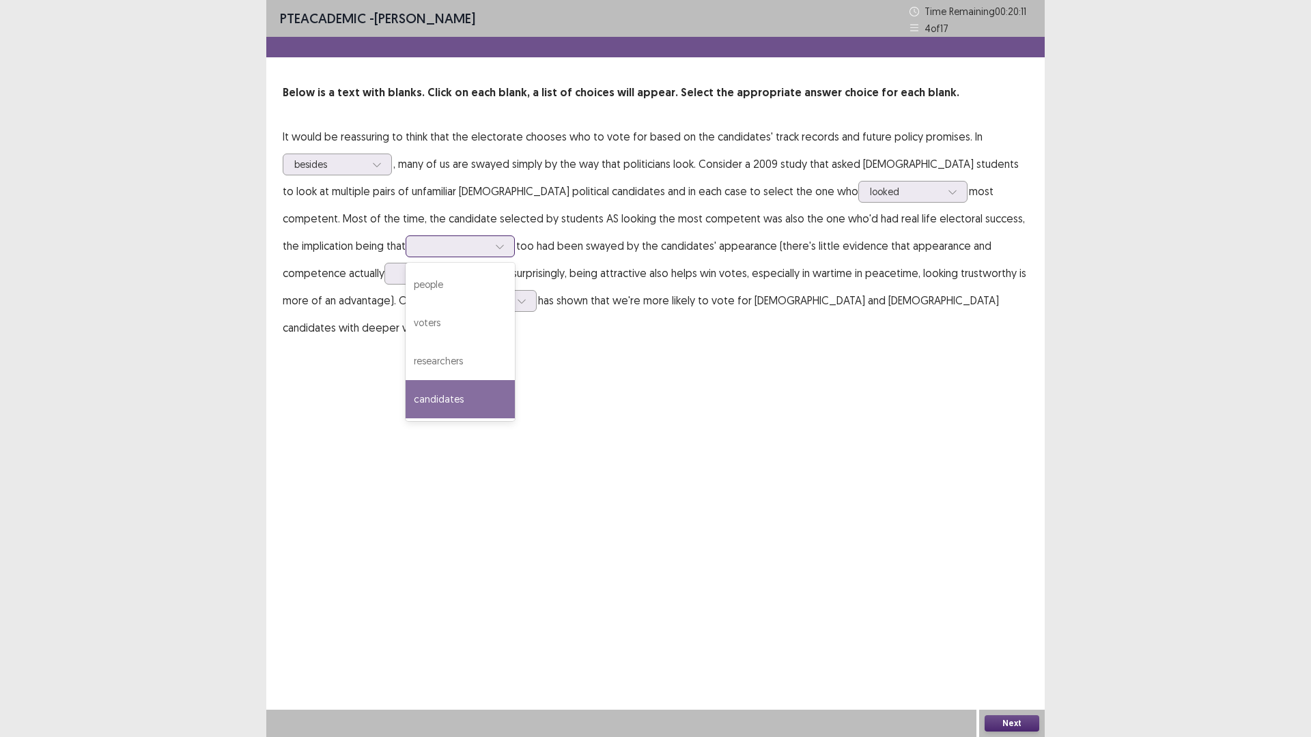
click at [406, 390] on div "candidates" at bounding box center [460, 399] width 109 height 38
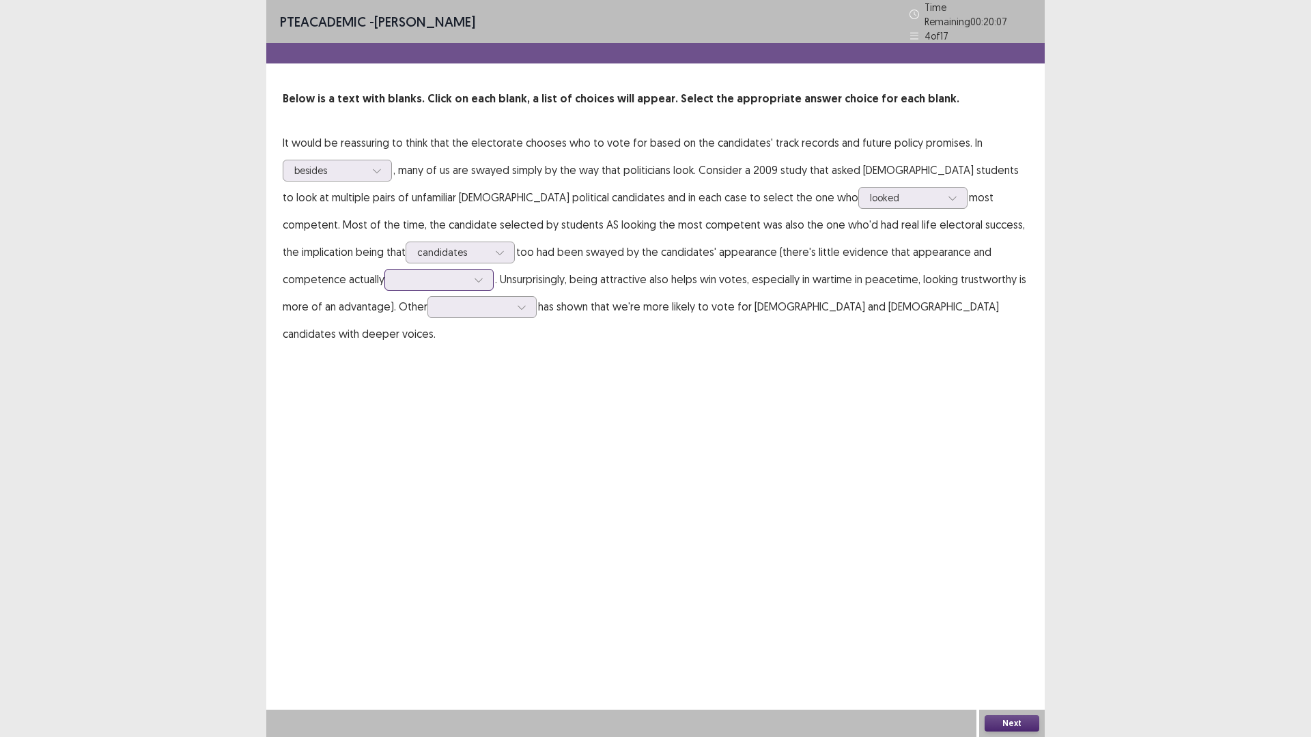
click at [474, 275] on icon at bounding box center [479, 280] width 10 height 10
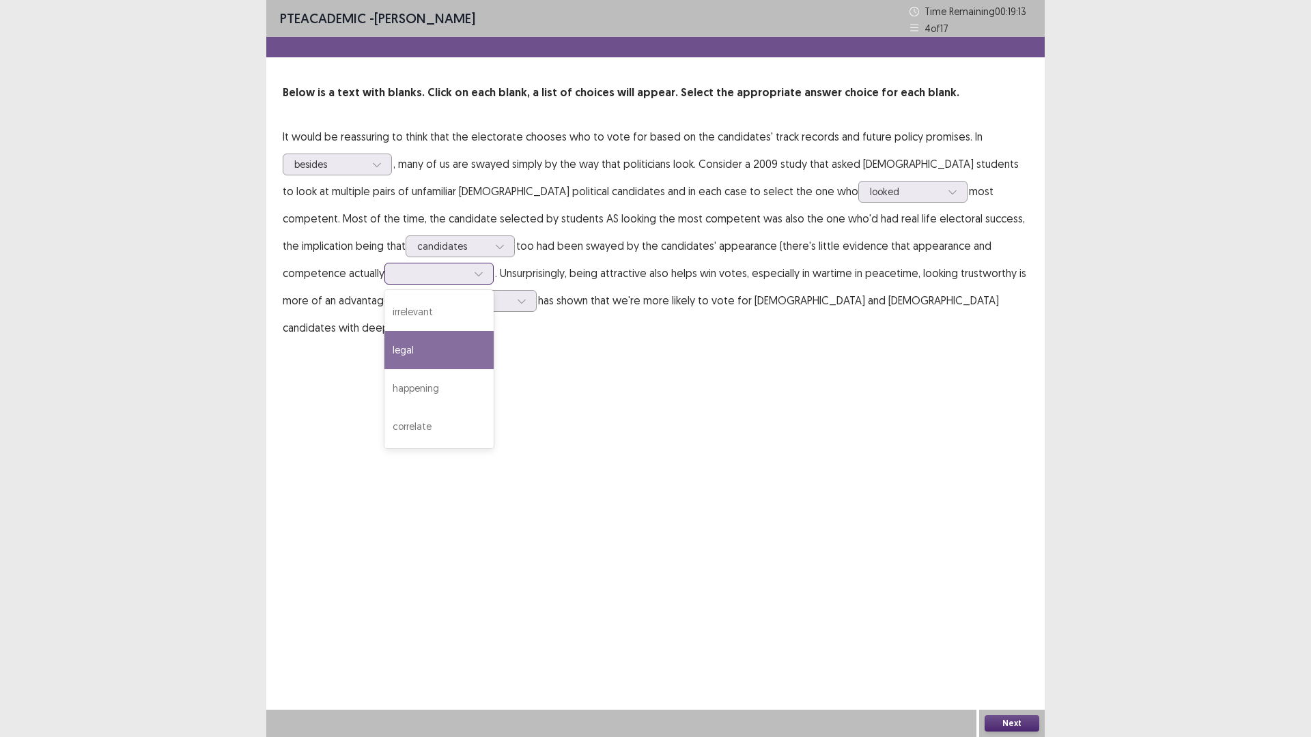
click at [384, 350] on div "legal" at bounding box center [438, 350] width 109 height 38
click at [517, 305] on icon at bounding box center [522, 301] width 10 height 10
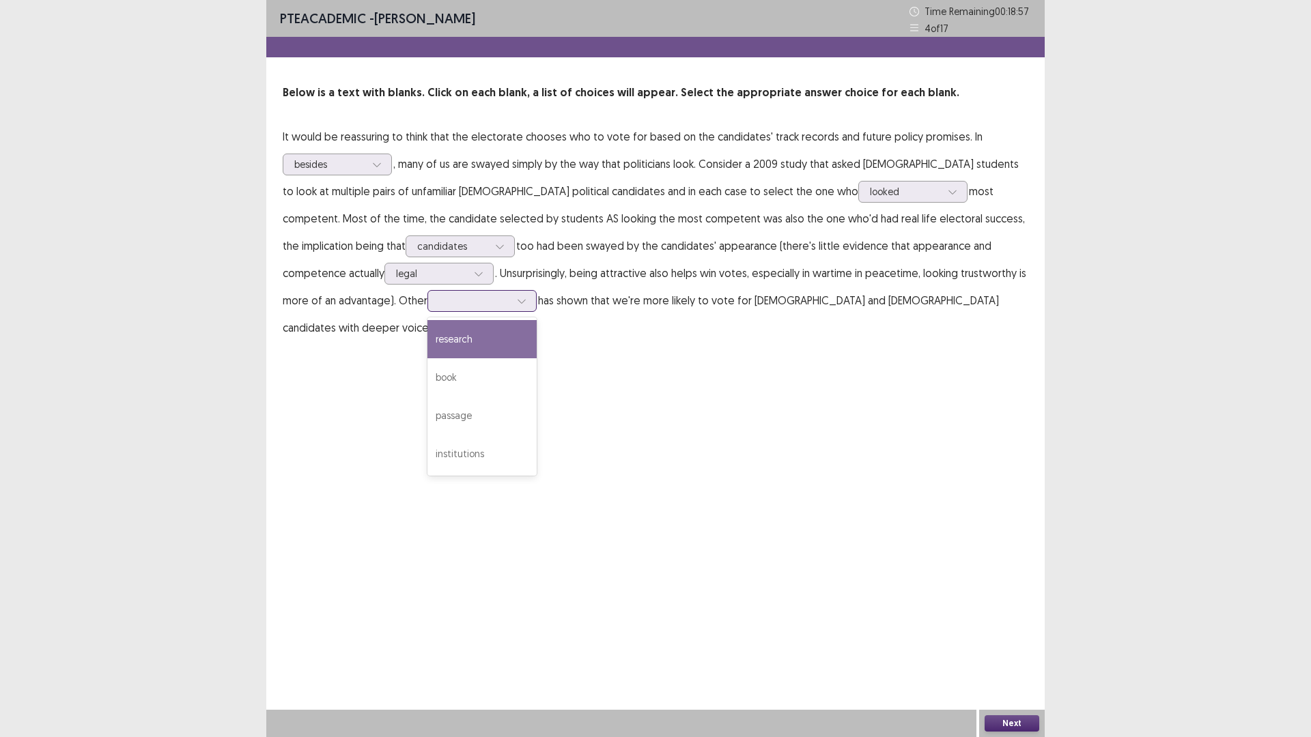
click at [427, 354] on div "research" at bounding box center [481, 339] width 109 height 38
click at [439, 307] on div at bounding box center [474, 300] width 71 height 13
click at [726, 487] on div "PTE academic - [PERSON_NAME] Time Remaining 00 : 18 : 52 4 of 17 Below is a tex…" at bounding box center [655, 368] width 778 height 737
click at [993, 645] on button "Next" at bounding box center [1012, 724] width 55 height 16
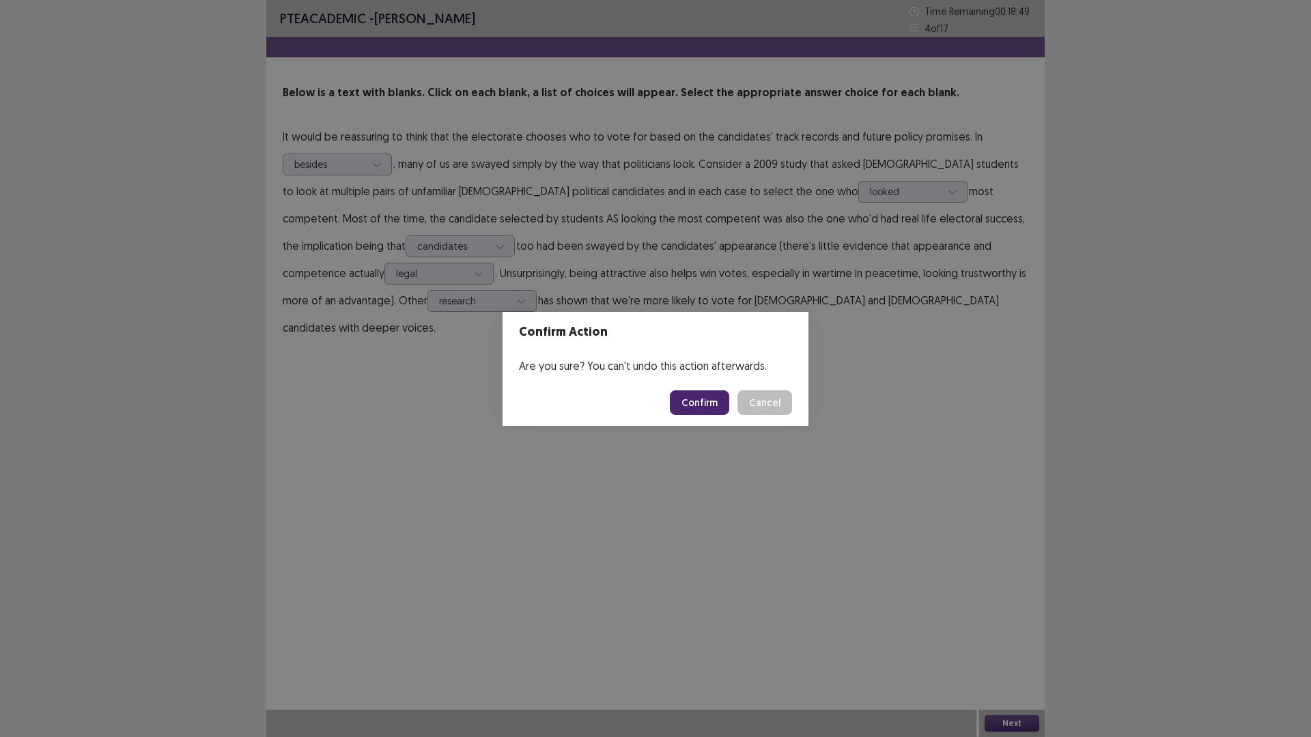
click at [696, 402] on button "Confirm" at bounding box center [699, 403] width 59 height 25
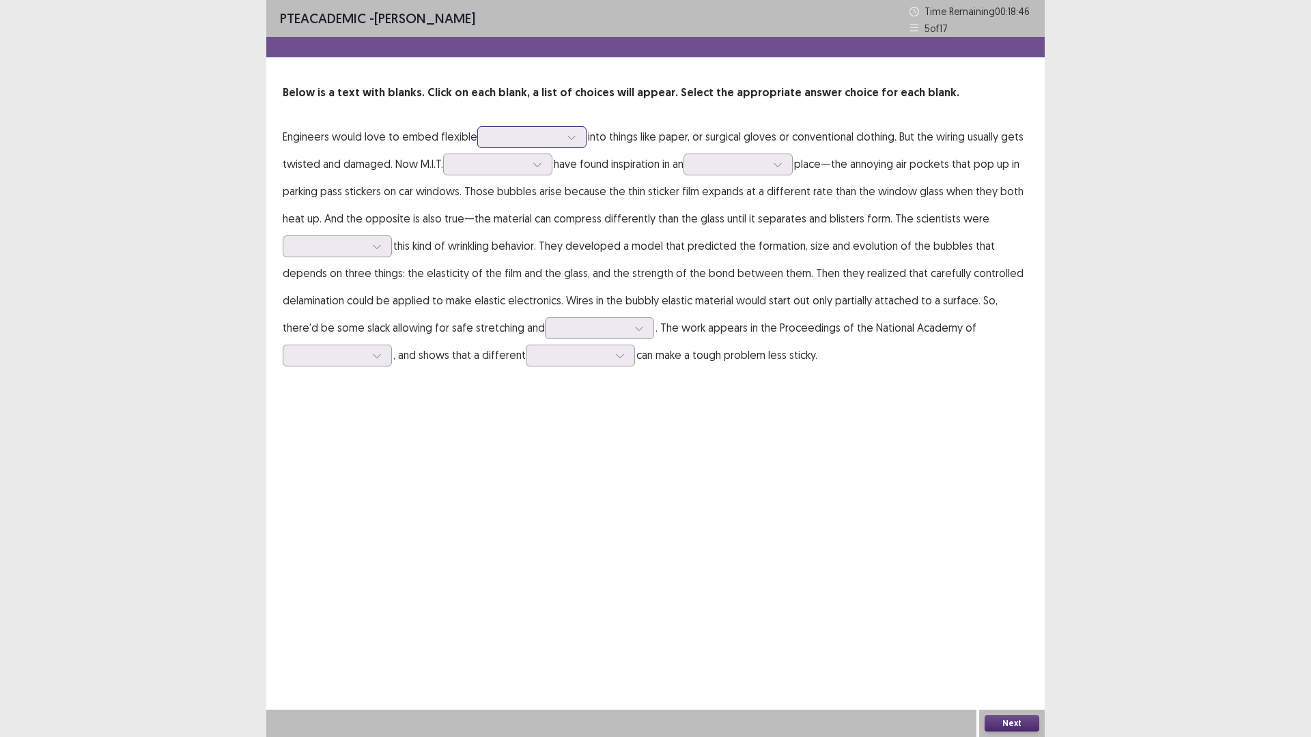
click at [578, 138] on div at bounding box center [571, 137] width 20 height 20
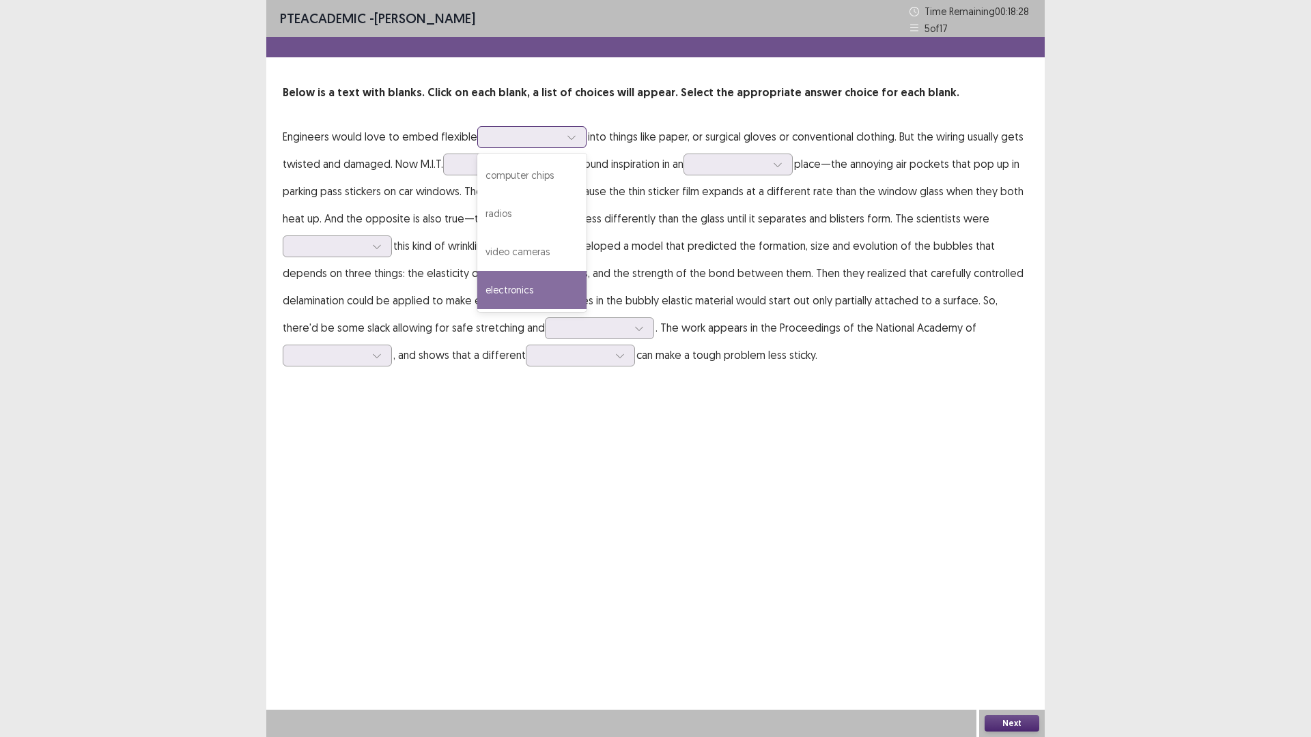
click at [529, 289] on div "electronics" at bounding box center [531, 290] width 109 height 38
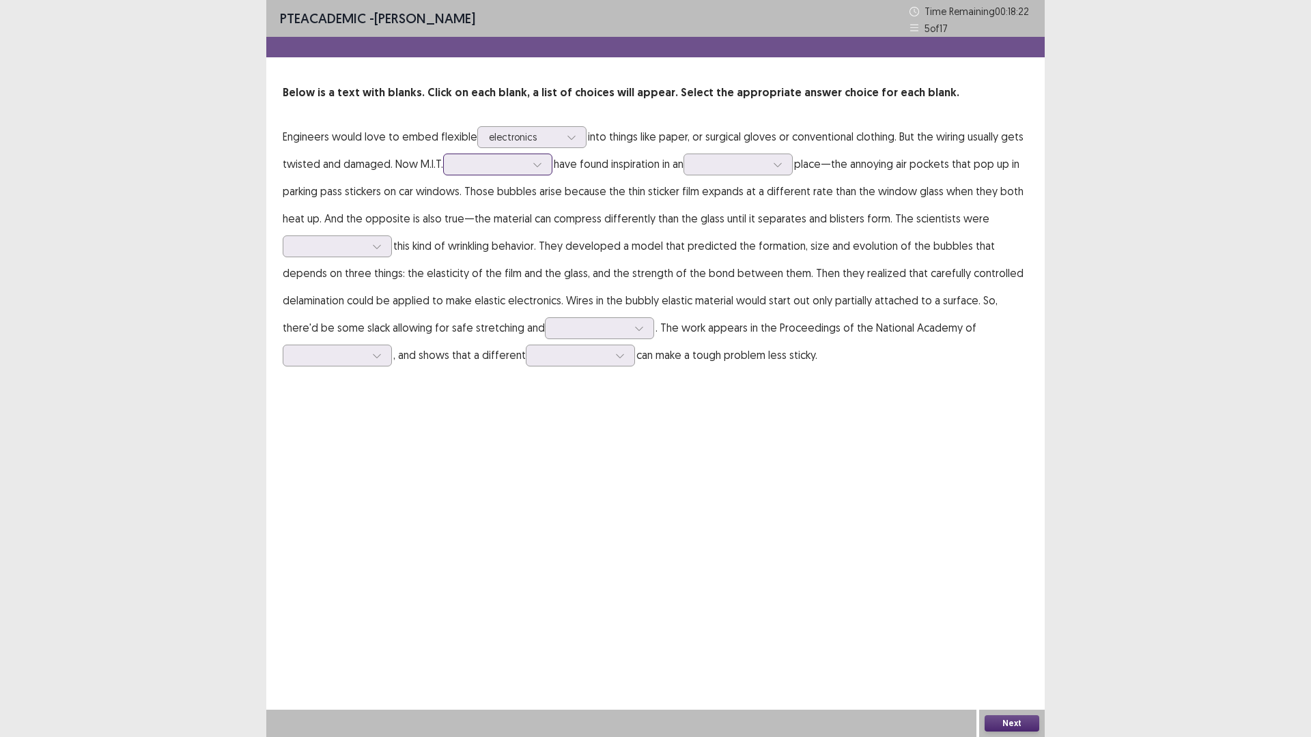
click at [523, 167] on div at bounding box center [490, 164] width 71 height 13
click at [475, 239] on div "analyst" at bounding box center [497, 241] width 109 height 38
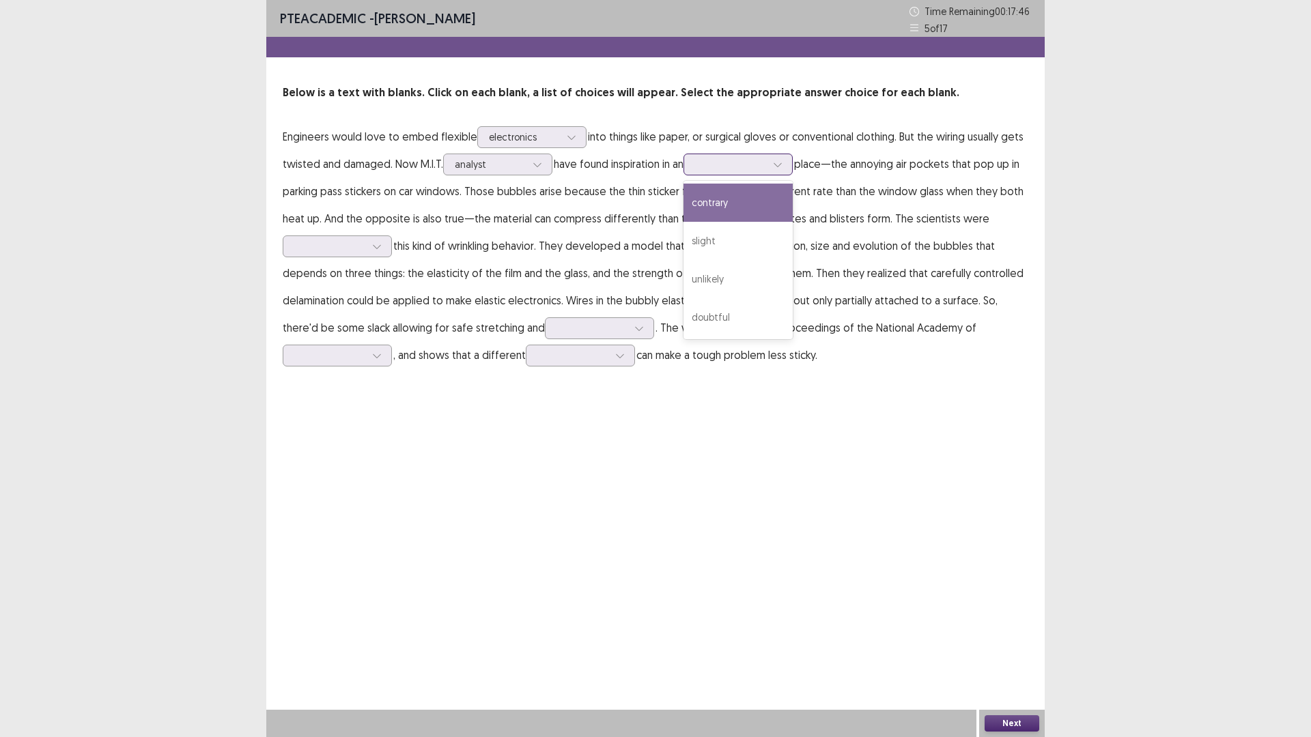
click at [782, 165] on icon at bounding box center [778, 165] width 10 height 10
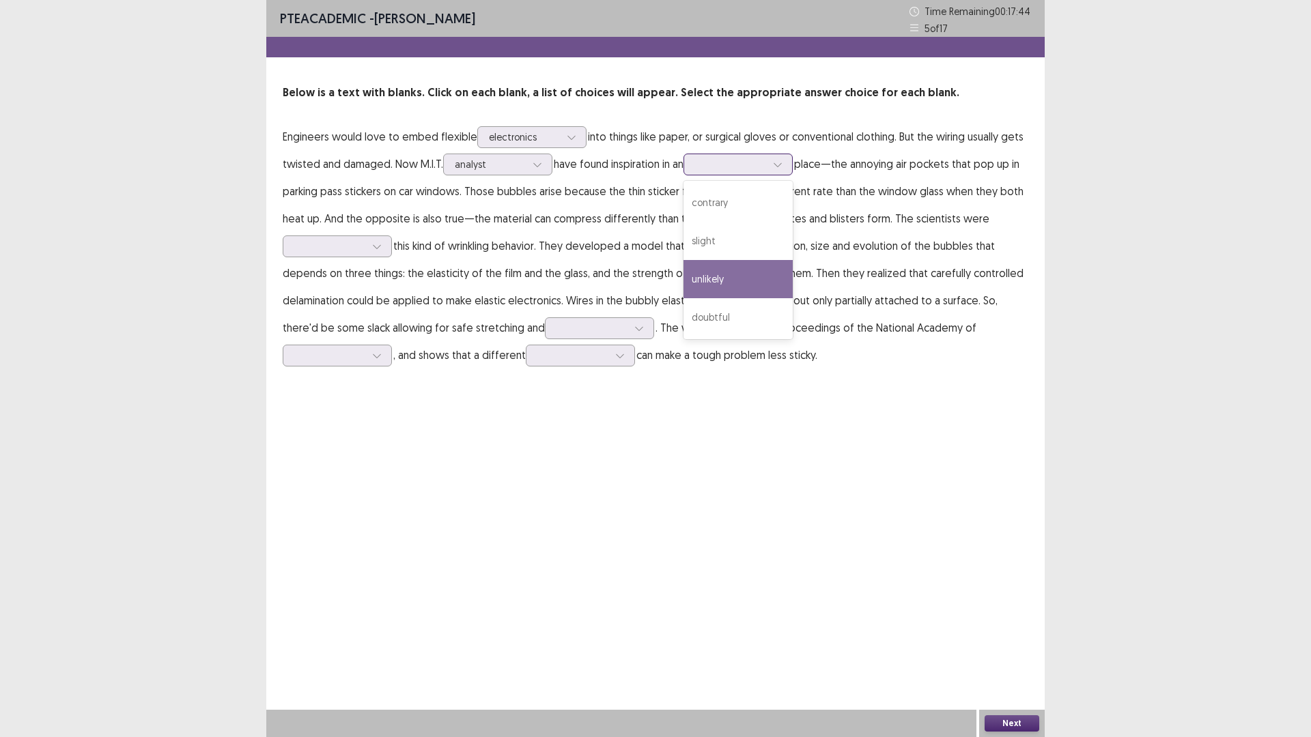
click at [755, 285] on div "unlikely" at bounding box center [737, 279] width 109 height 38
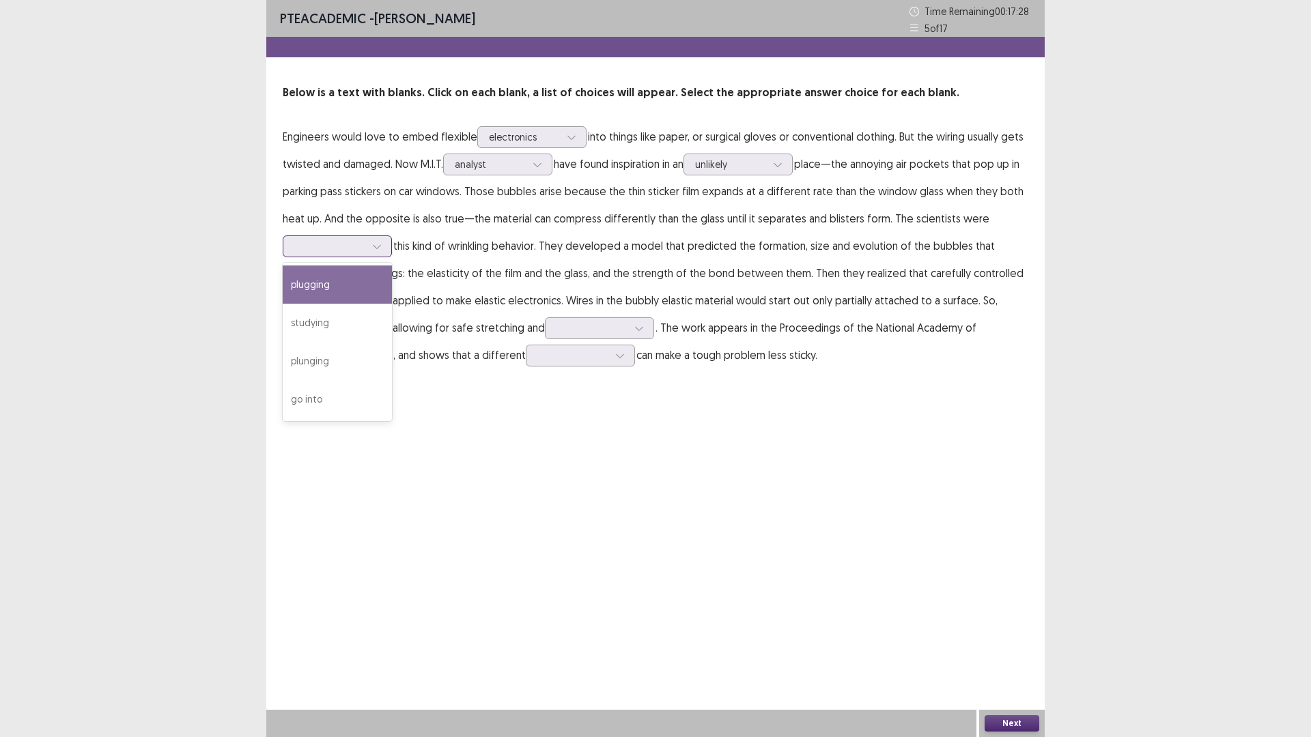
click at [377, 249] on icon at bounding box center [377, 247] width 10 height 10
click at [328, 333] on div "studying" at bounding box center [337, 323] width 109 height 38
click at [376, 249] on icon at bounding box center [377, 247] width 10 height 10
click at [416, 404] on div "PTE academic - [PERSON_NAME] Time Remaining 00 : 17 : 13 5 of 17 Below is a tex…" at bounding box center [655, 368] width 778 height 737
click at [629, 331] on div at bounding box center [639, 328] width 20 height 20
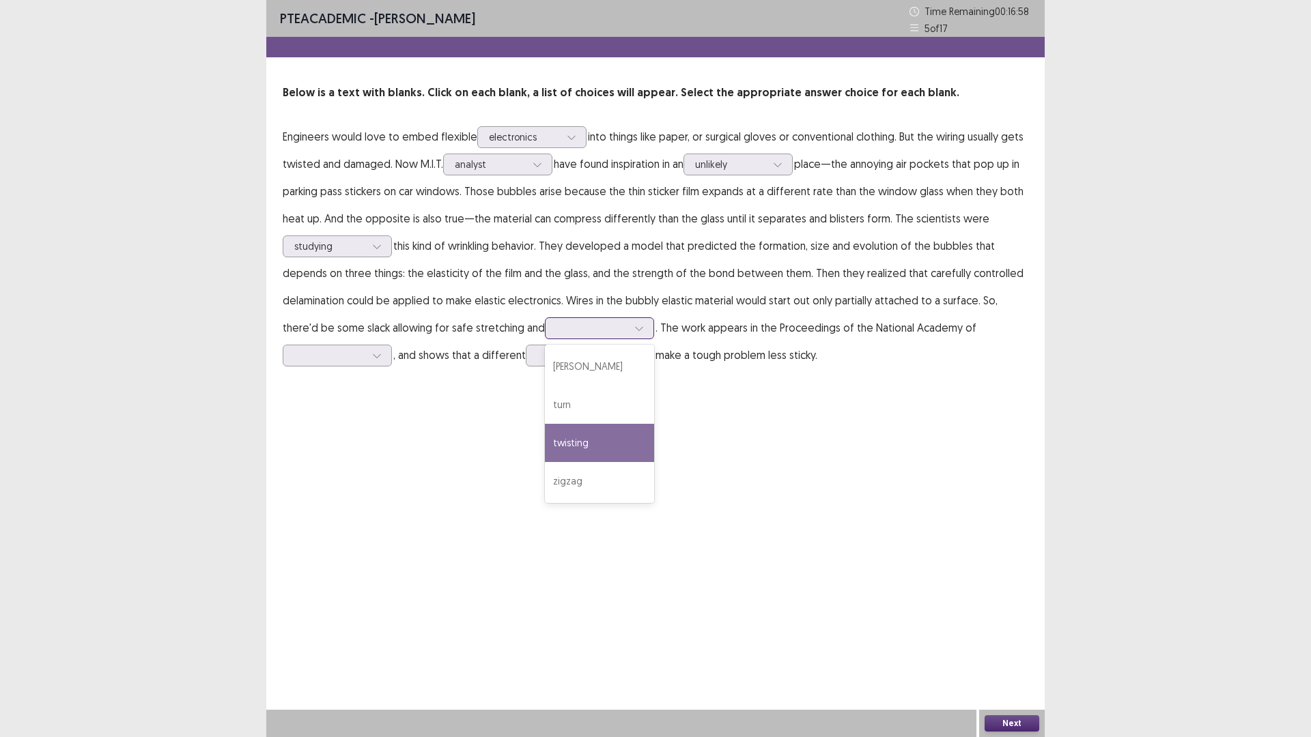
drag, startPoint x: 553, startPoint y: 438, endPoint x: 585, endPoint y: 393, distance: 54.8
click at [554, 433] on div "twisting" at bounding box center [599, 443] width 109 height 38
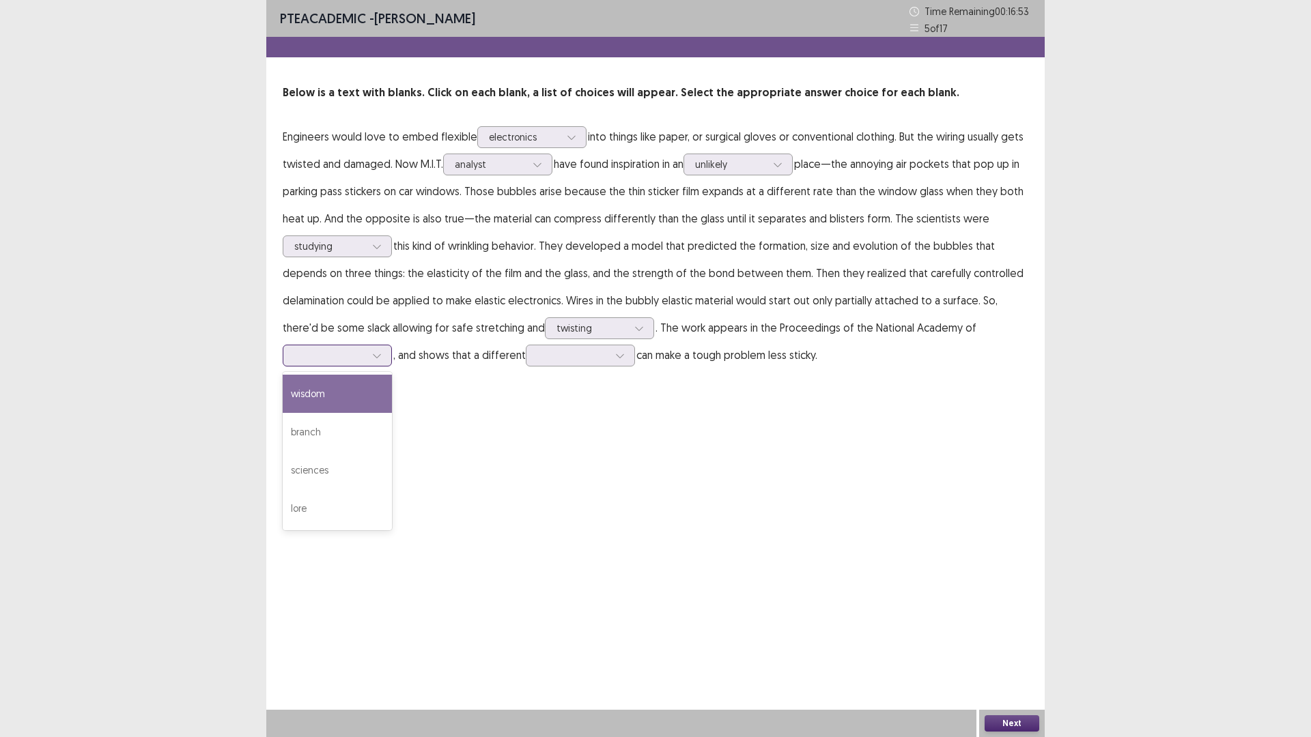
click at [371, 352] on div at bounding box center [377, 355] width 20 height 20
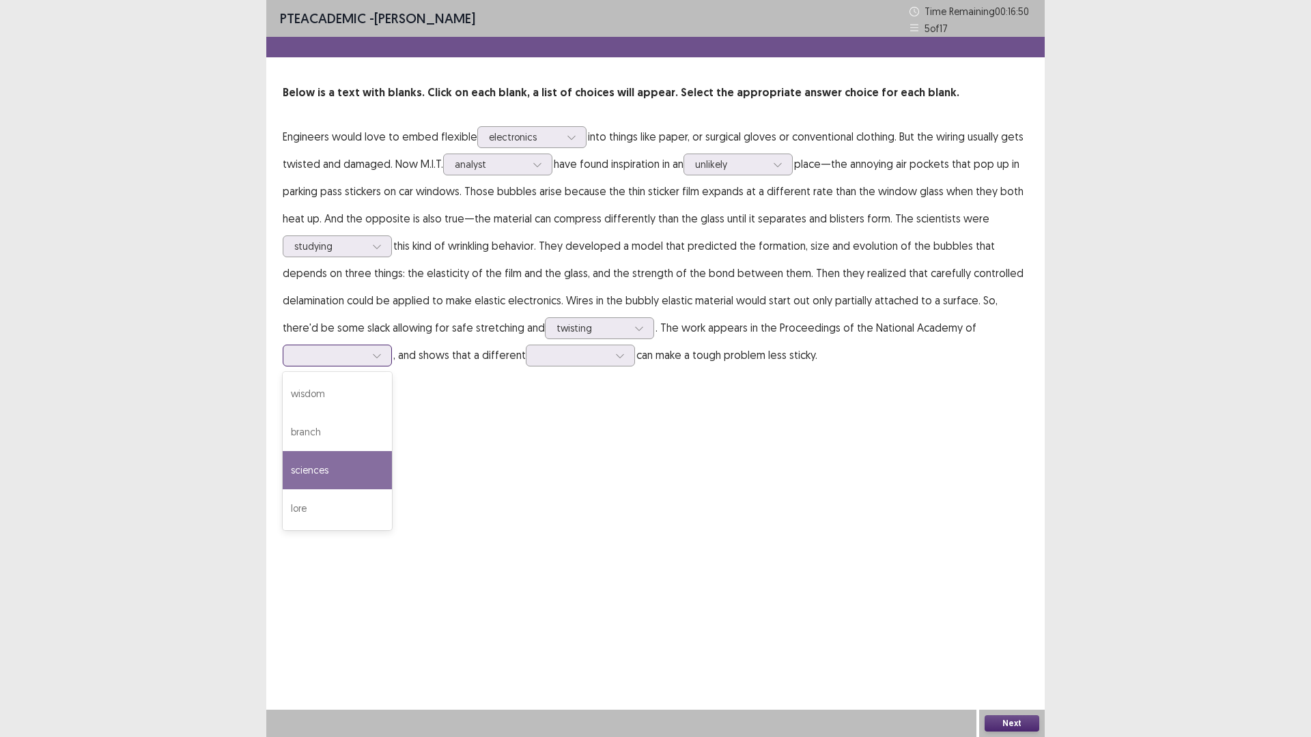
click at [335, 487] on div "sciences" at bounding box center [337, 470] width 109 height 38
click at [378, 354] on icon at bounding box center [377, 356] width 10 height 10
click at [528, 482] on div "PTE academic - [PERSON_NAME] Time Remaining 00 : 16 : 46 5 of 17 Below is a tex…" at bounding box center [655, 368] width 778 height 737
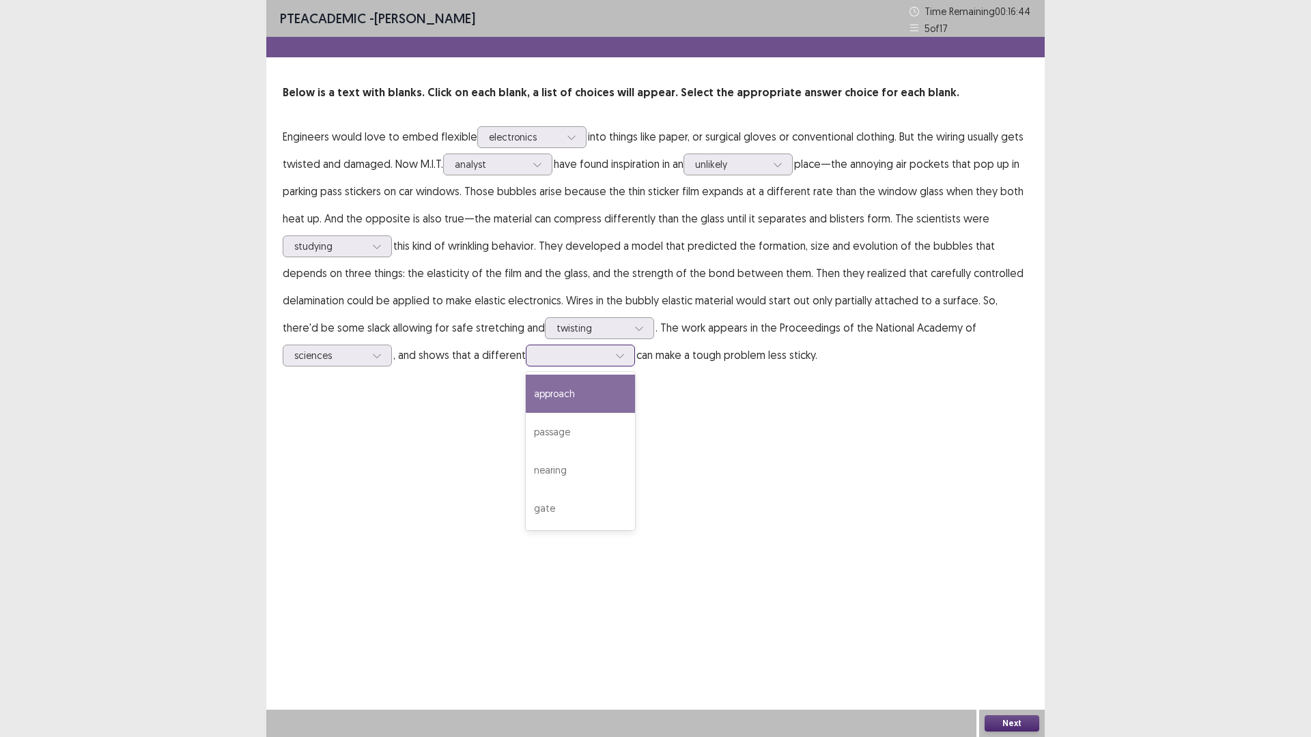
click at [619, 359] on icon at bounding box center [620, 356] width 10 height 10
click at [570, 394] on div "approach" at bounding box center [580, 394] width 109 height 38
click at [1022, 645] on button "Next" at bounding box center [1012, 724] width 55 height 16
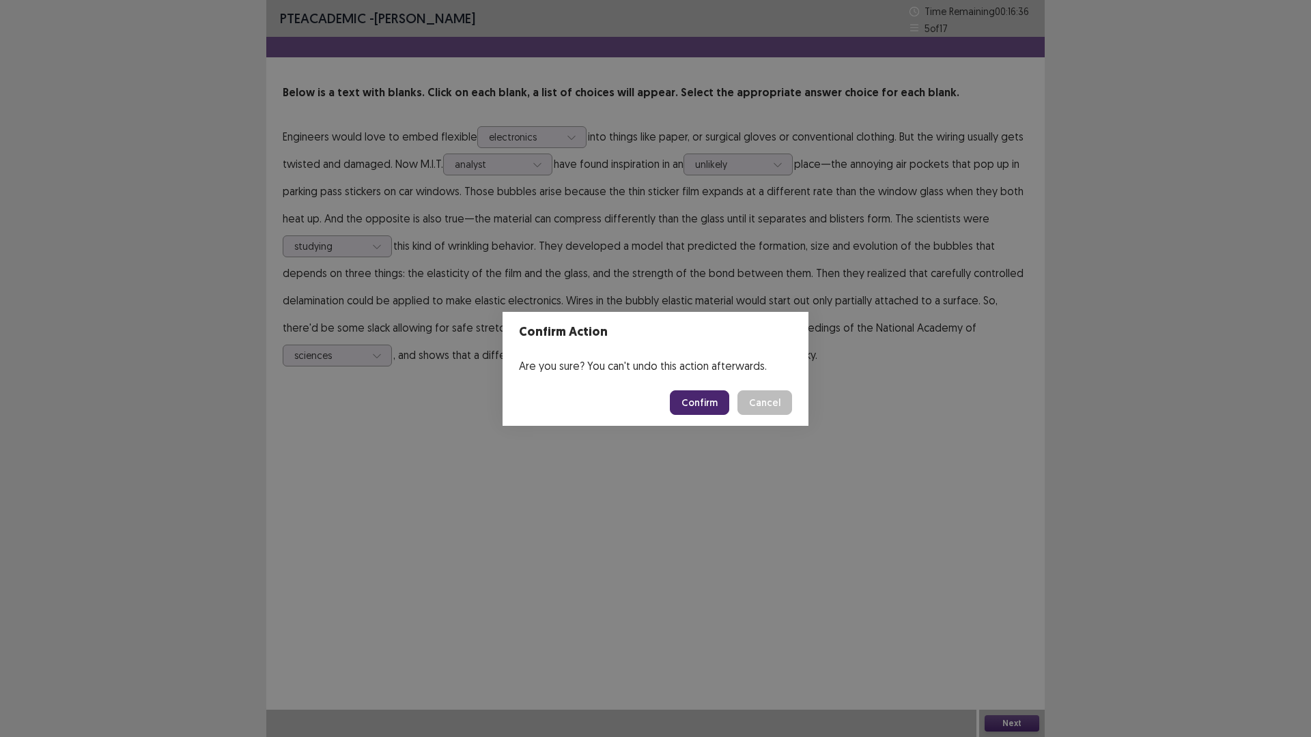
click at [700, 399] on button "Confirm" at bounding box center [699, 403] width 59 height 25
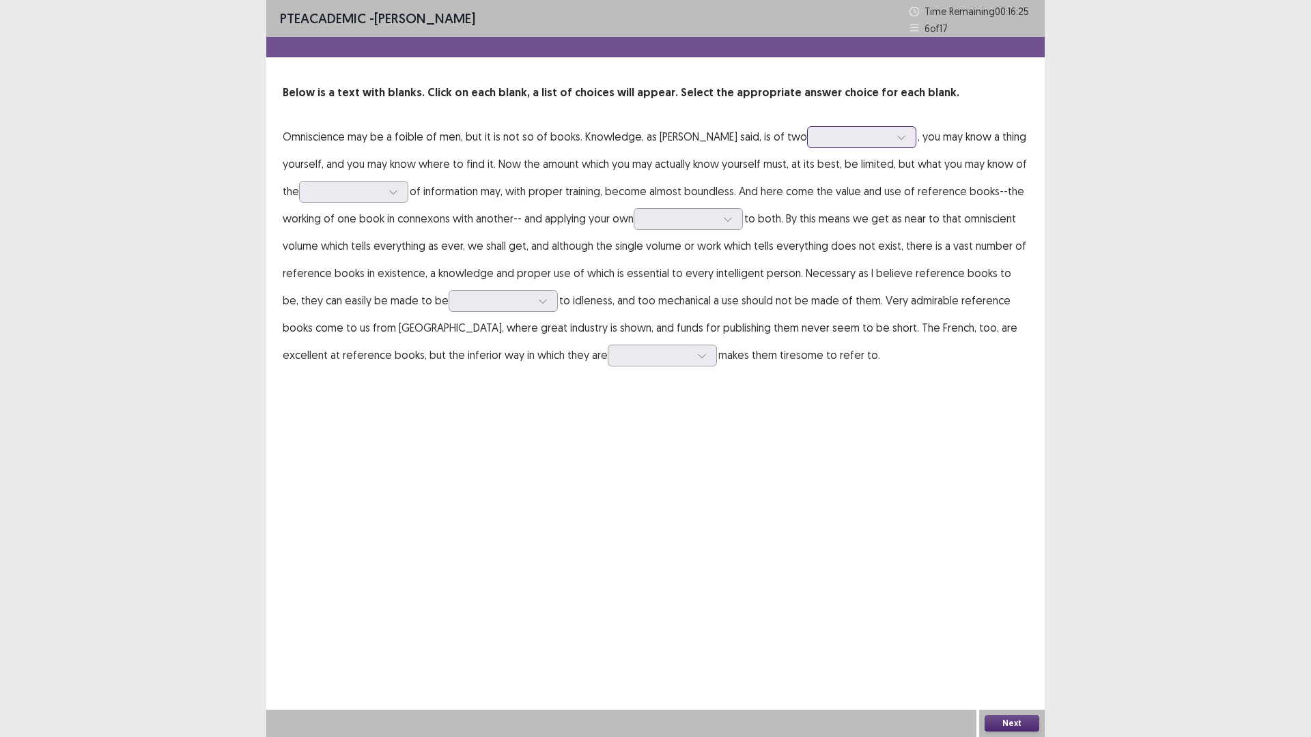
click at [891, 145] on div at bounding box center [901, 137] width 20 height 20
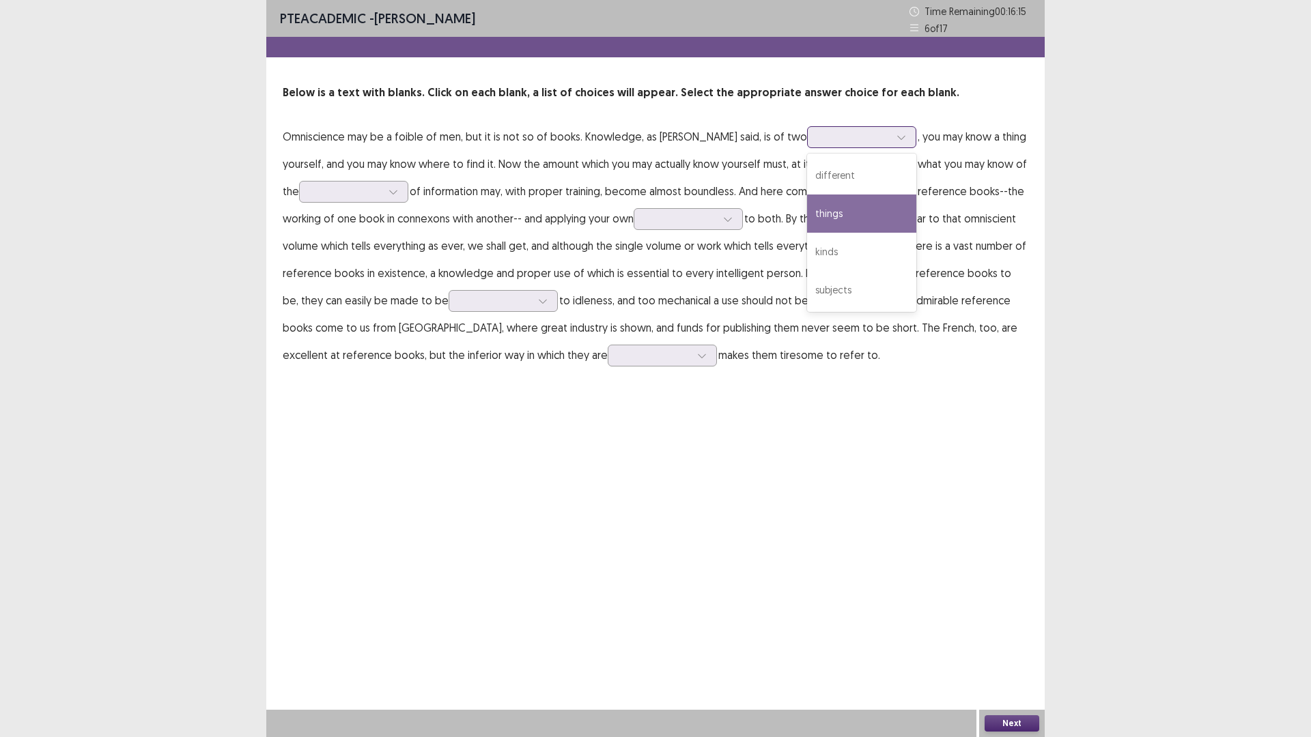
click at [807, 212] on div "things" at bounding box center [861, 214] width 109 height 38
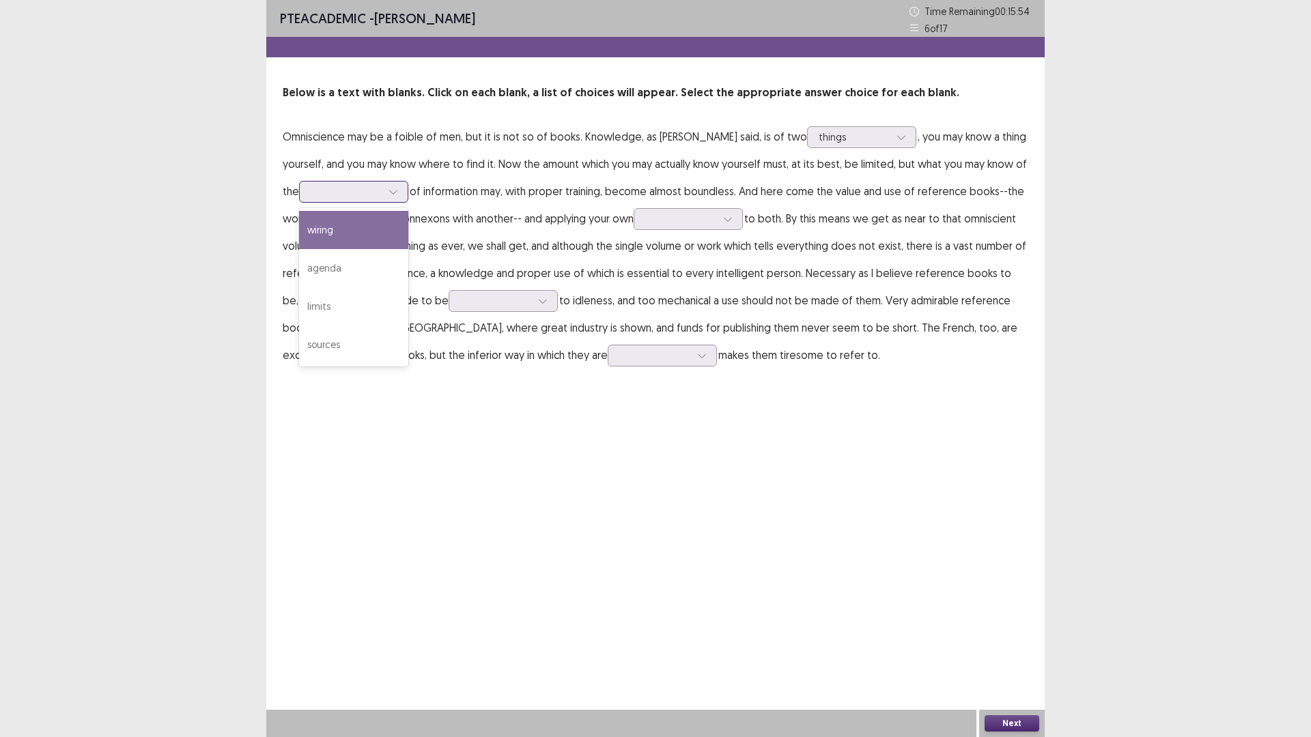
click at [406, 193] on div at bounding box center [353, 192] width 109 height 22
click at [322, 342] on div "sources" at bounding box center [353, 345] width 109 height 38
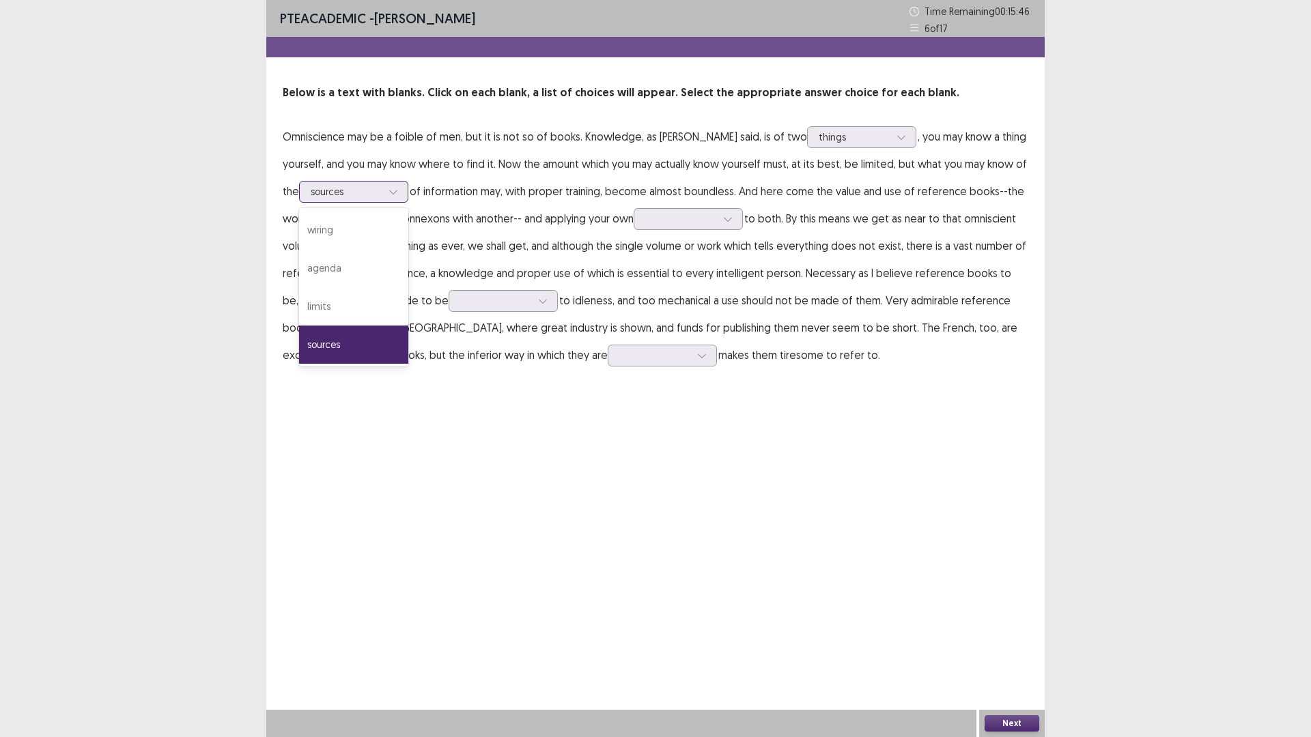
click at [396, 192] on icon at bounding box center [393, 192] width 10 height 10
click at [429, 399] on div "PTE academic - [PERSON_NAME] Time Remaining 00 : 15 : 43 6 of 17 Below is a tex…" at bounding box center [655, 368] width 778 height 737
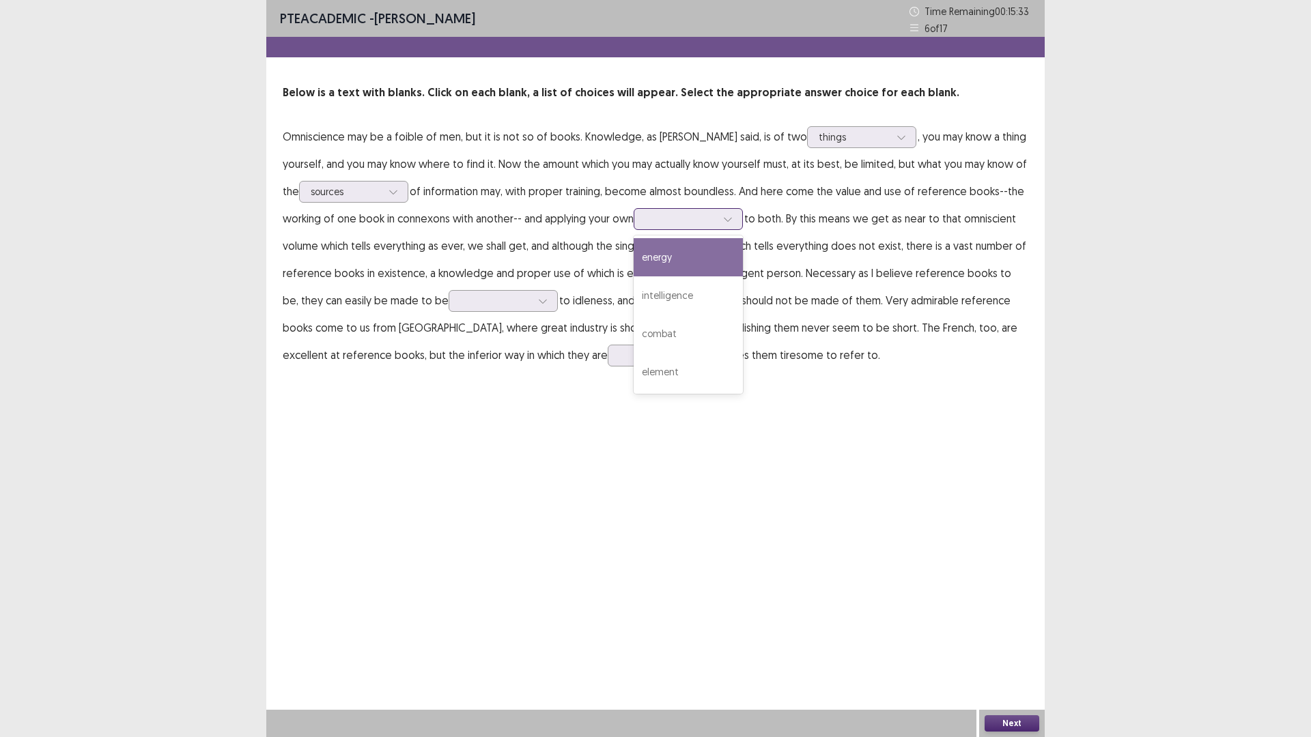
click at [716, 221] on div at bounding box center [680, 218] width 71 height 13
click at [698, 293] on div "intelligence" at bounding box center [688, 296] width 109 height 38
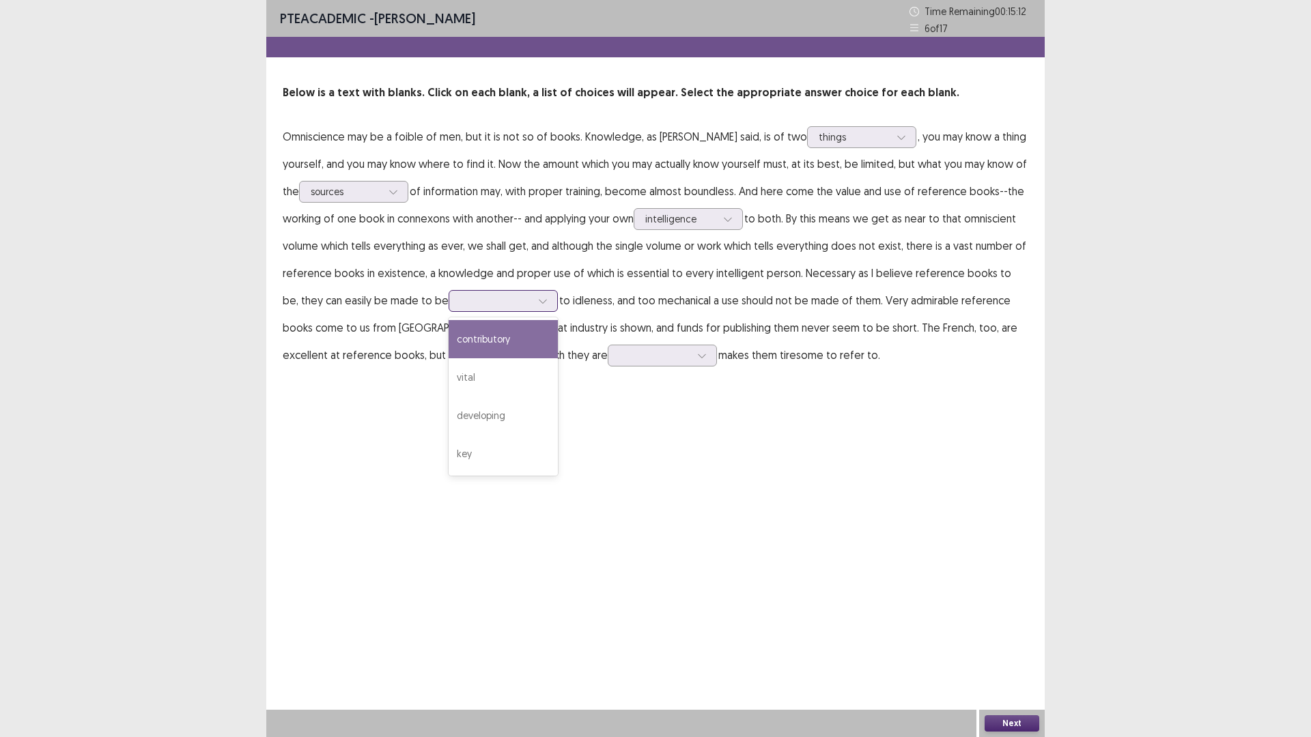
click at [484, 305] on div at bounding box center [495, 300] width 71 height 13
click at [472, 457] on div "key" at bounding box center [503, 454] width 109 height 38
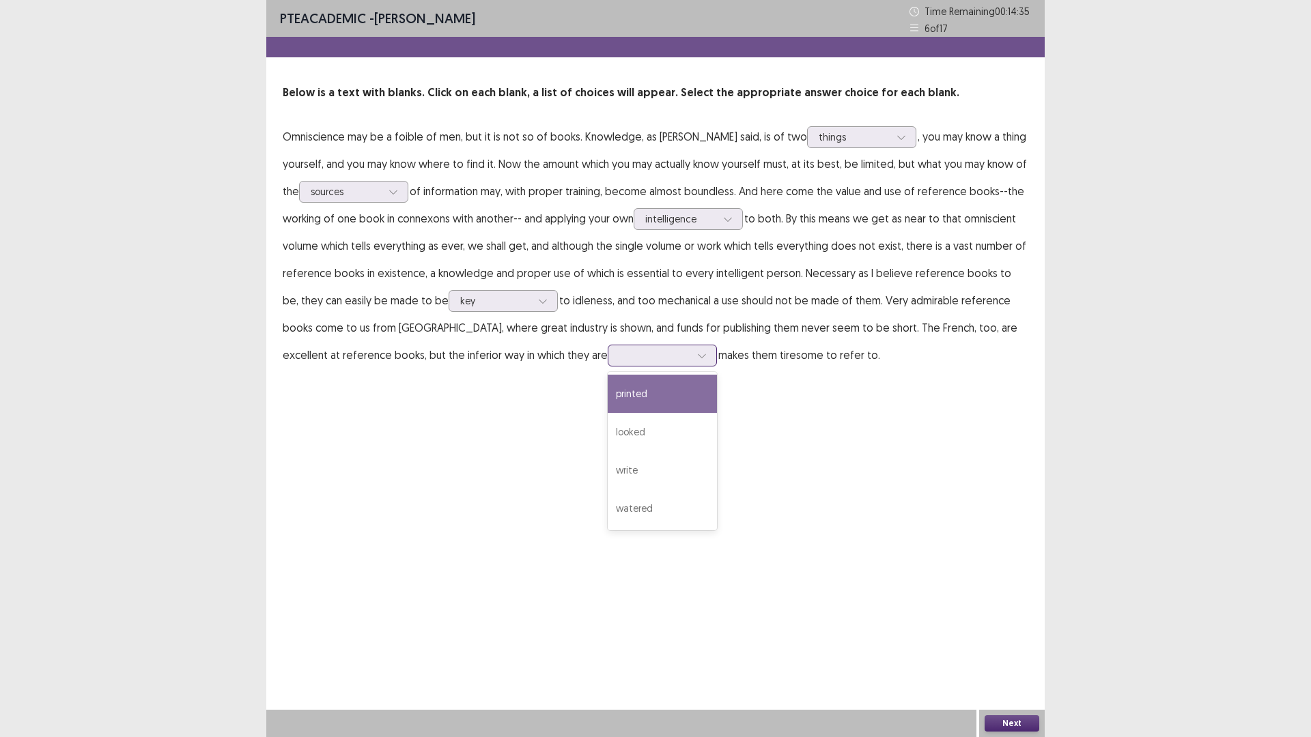
click at [619, 361] on div at bounding box center [654, 355] width 71 height 13
click at [608, 449] on div "looked" at bounding box center [662, 432] width 109 height 38
click at [619, 353] on div at bounding box center [654, 355] width 71 height 13
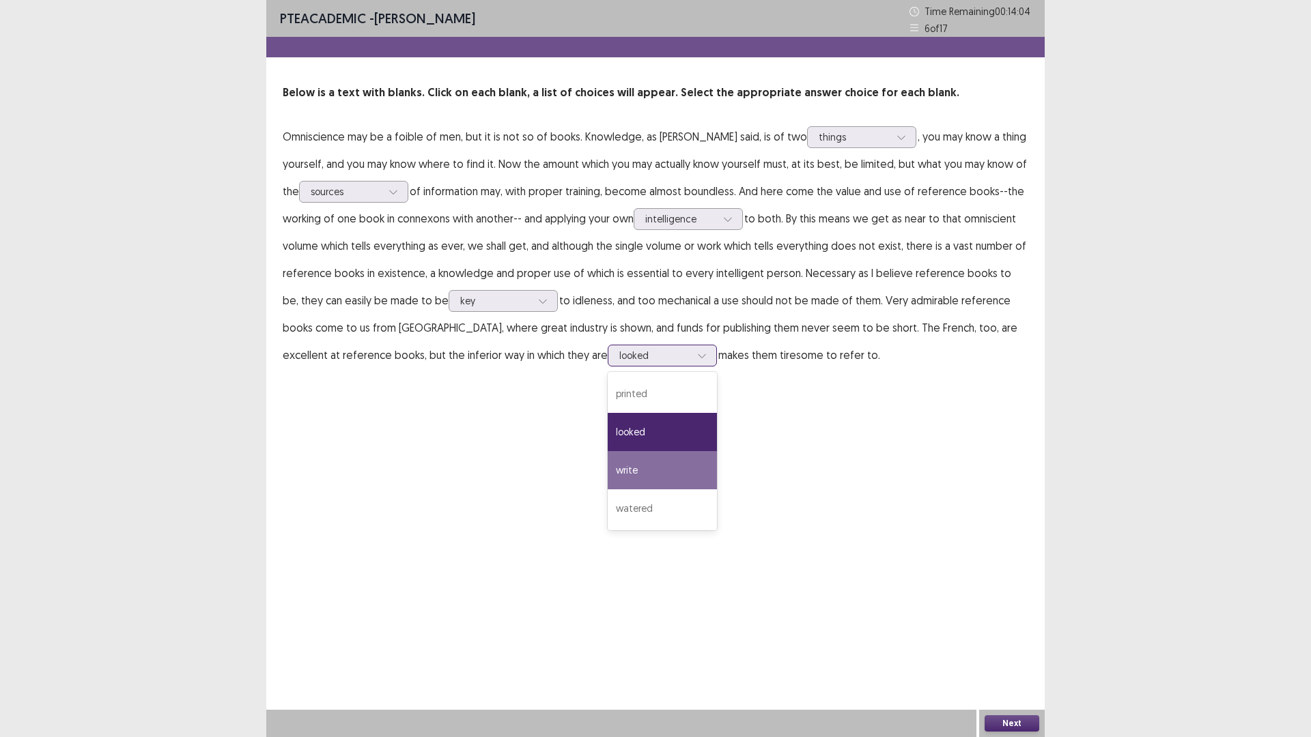
click at [608, 479] on div "write" at bounding box center [662, 470] width 109 height 38
click at [697, 358] on icon at bounding box center [702, 356] width 10 height 10
click at [608, 438] on div "looked" at bounding box center [662, 432] width 109 height 38
click at [1025, 645] on button "Next" at bounding box center [1012, 724] width 55 height 16
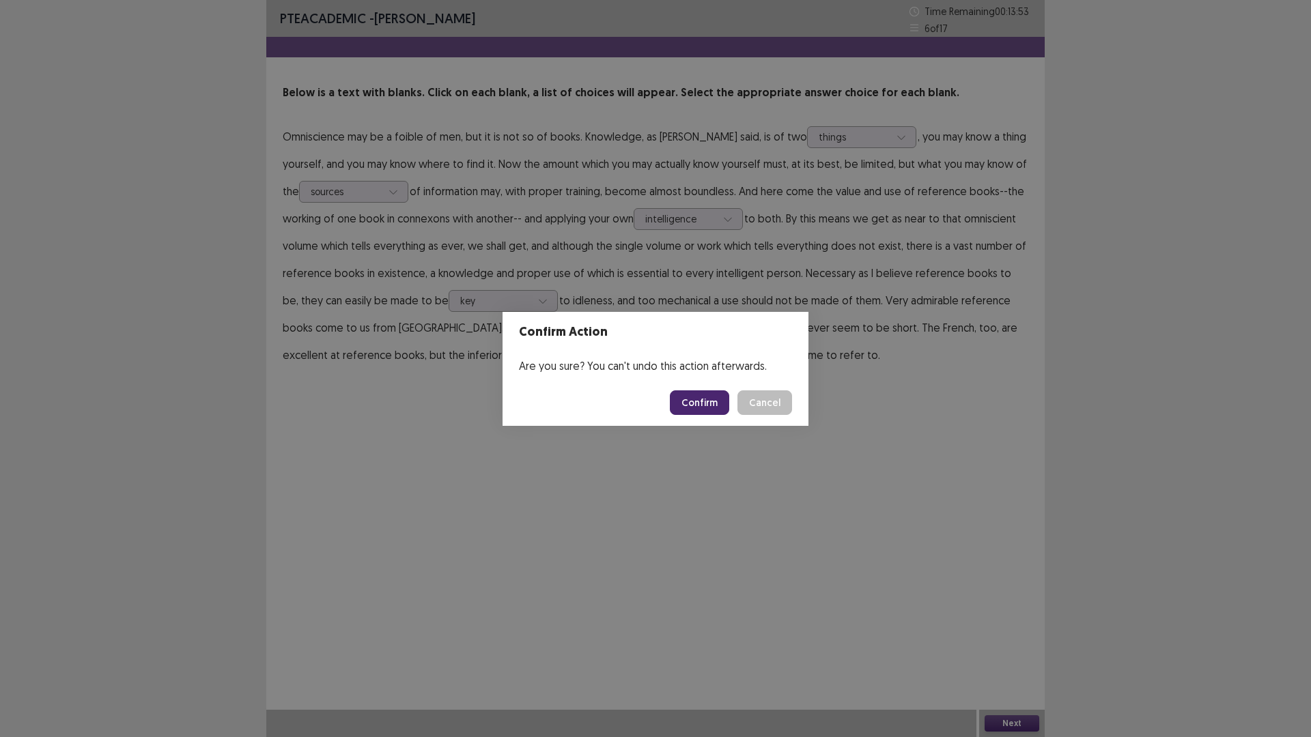
click at [710, 407] on button "Confirm" at bounding box center [699, 403] width 59 height 25
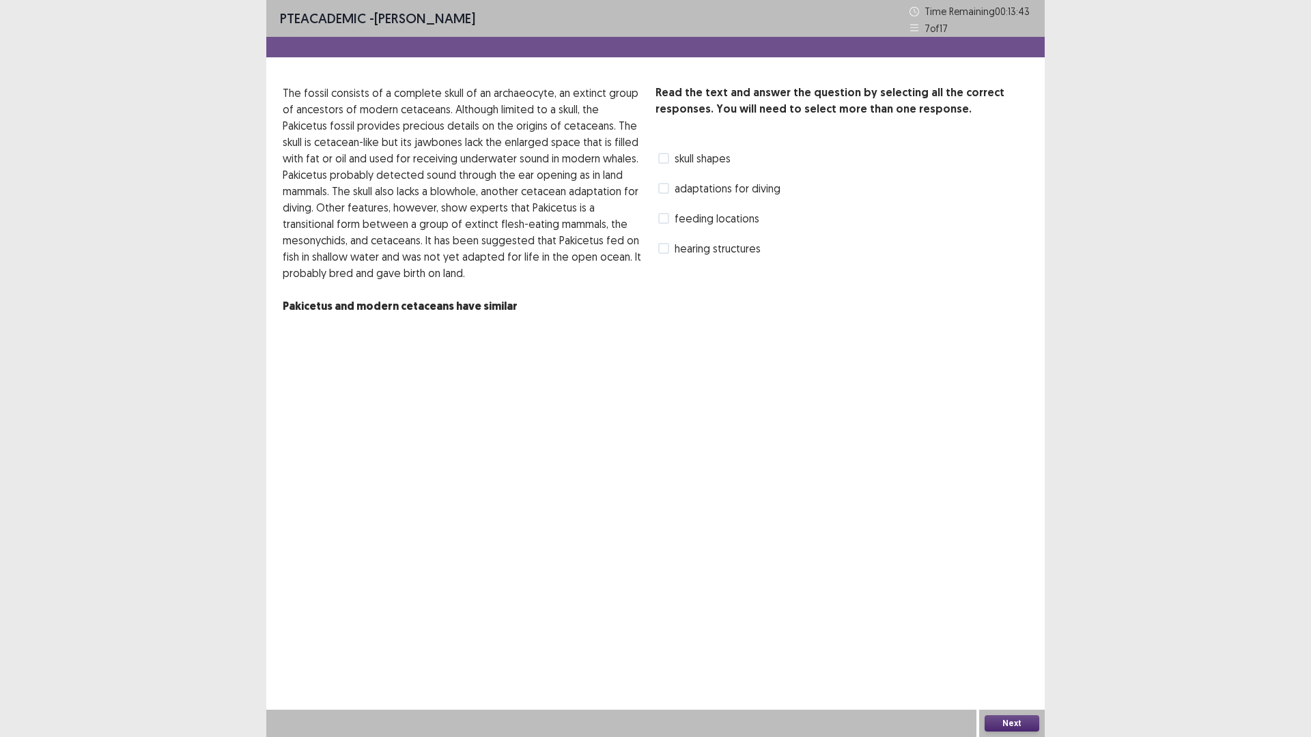
drag, startPoint x: 660, startPoint y: 157, endPoint x: 677, endPoint y: 182, distance: 30.3
click at [671, 175] on div "Read the text and answer the question by selecting all the correct responses. Y…" at bounding box center [841, 172] width 373 height 175
click at [663, 158] on span at bounding box center [663, 158] width 11 height 11
click at [662, 218] on span at bounding box center [663, 218] width 11 height 11
click at [1027, 645] on button "Next" at bounding box center [1012, 724] width 55 height 16
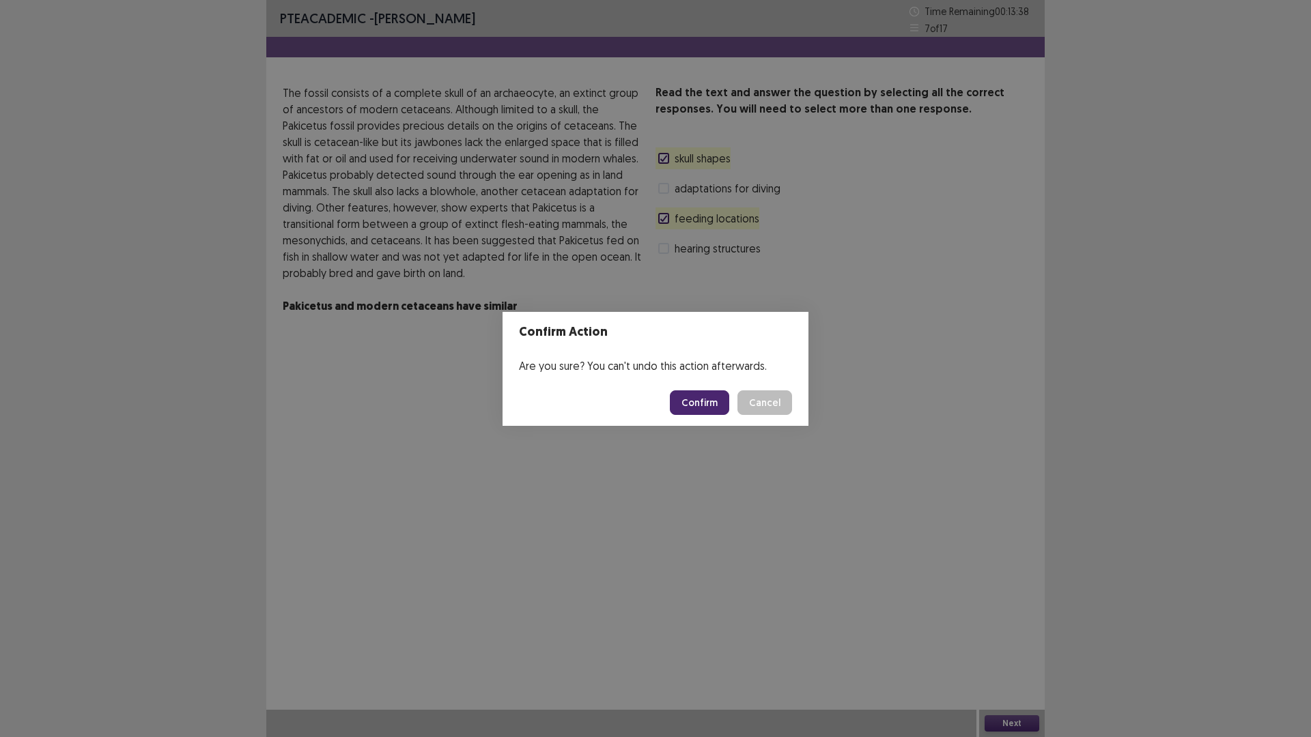
click at [692, 393] on button "Confirm" at bounding box center [699, 403] width 59 height 25
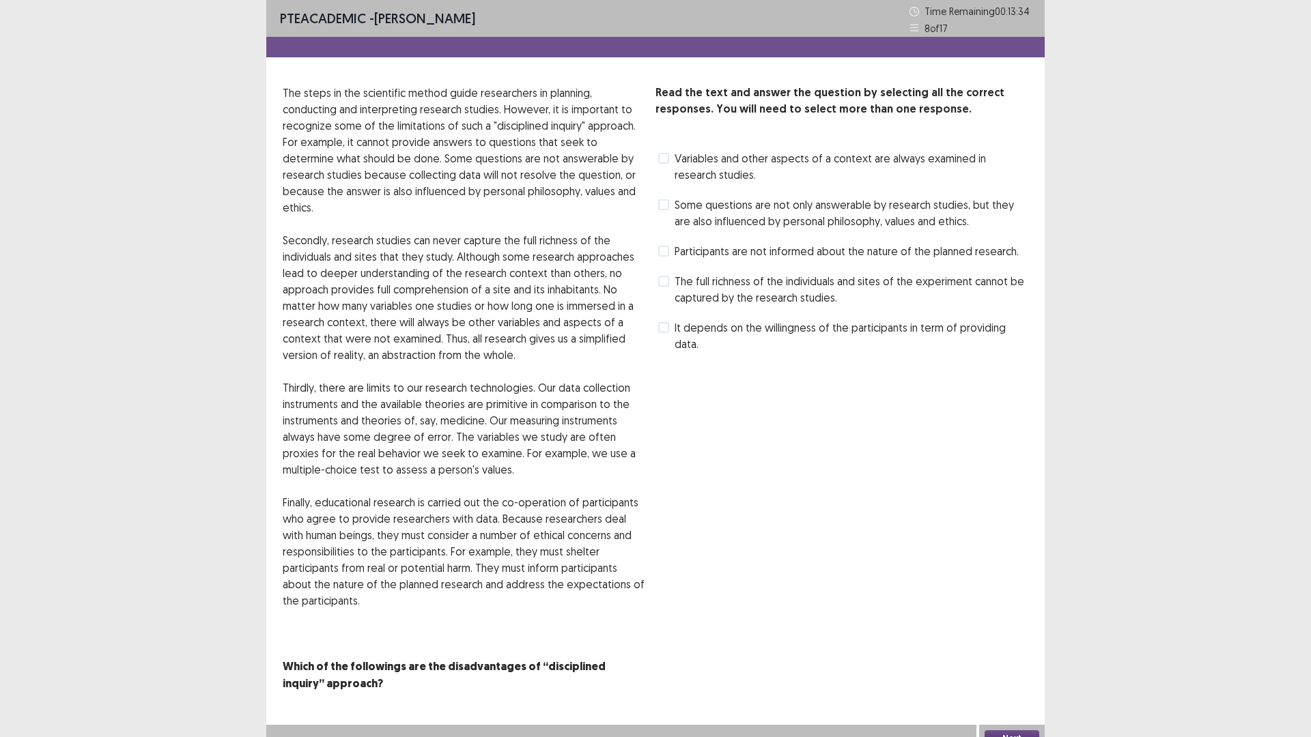
click at [664, 208] on span at bounding box center [663, 204] width 11 height 11
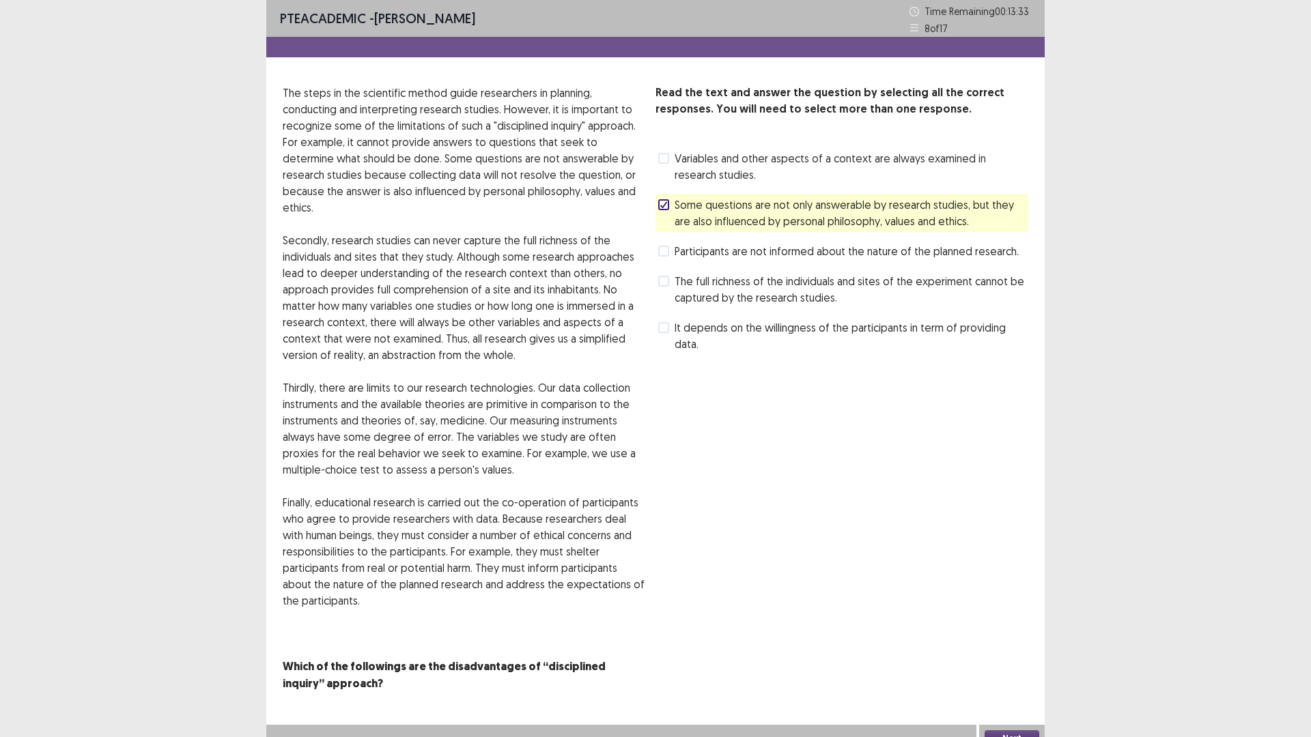
click at [668, 283] on span at bounding box center [663, 281] width 11 height 11
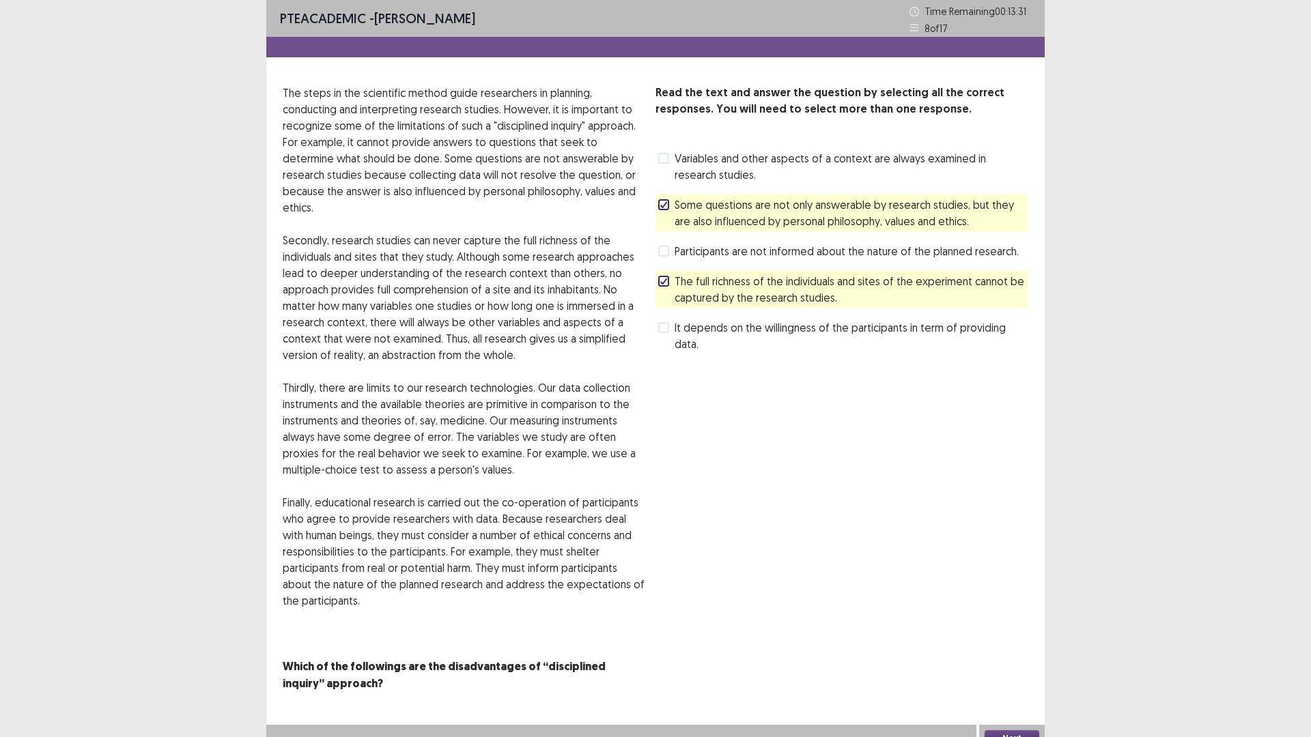
click at [1022, 645] on button "Next" at bounding box center [1012, 739] width 55 height 16
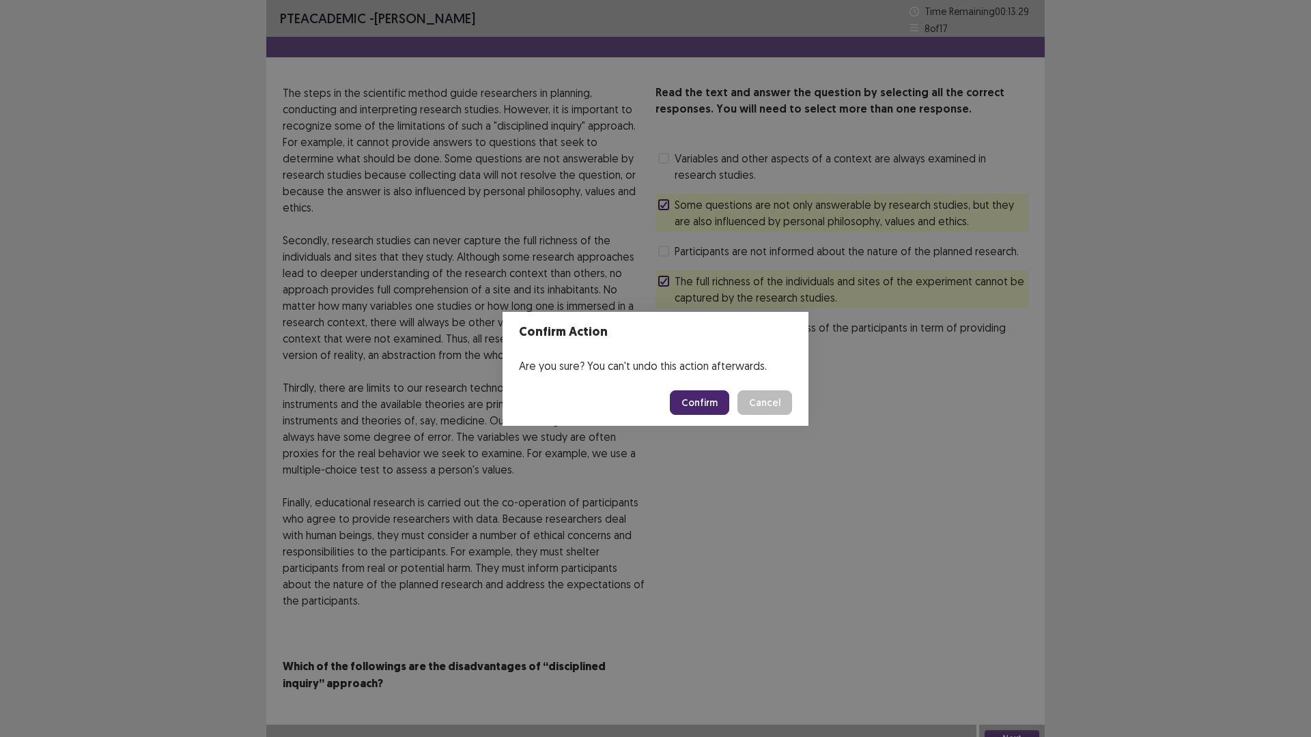
click at [699, 408] on button "Confirm" at bounding box center [699, 403] width 59 height 25
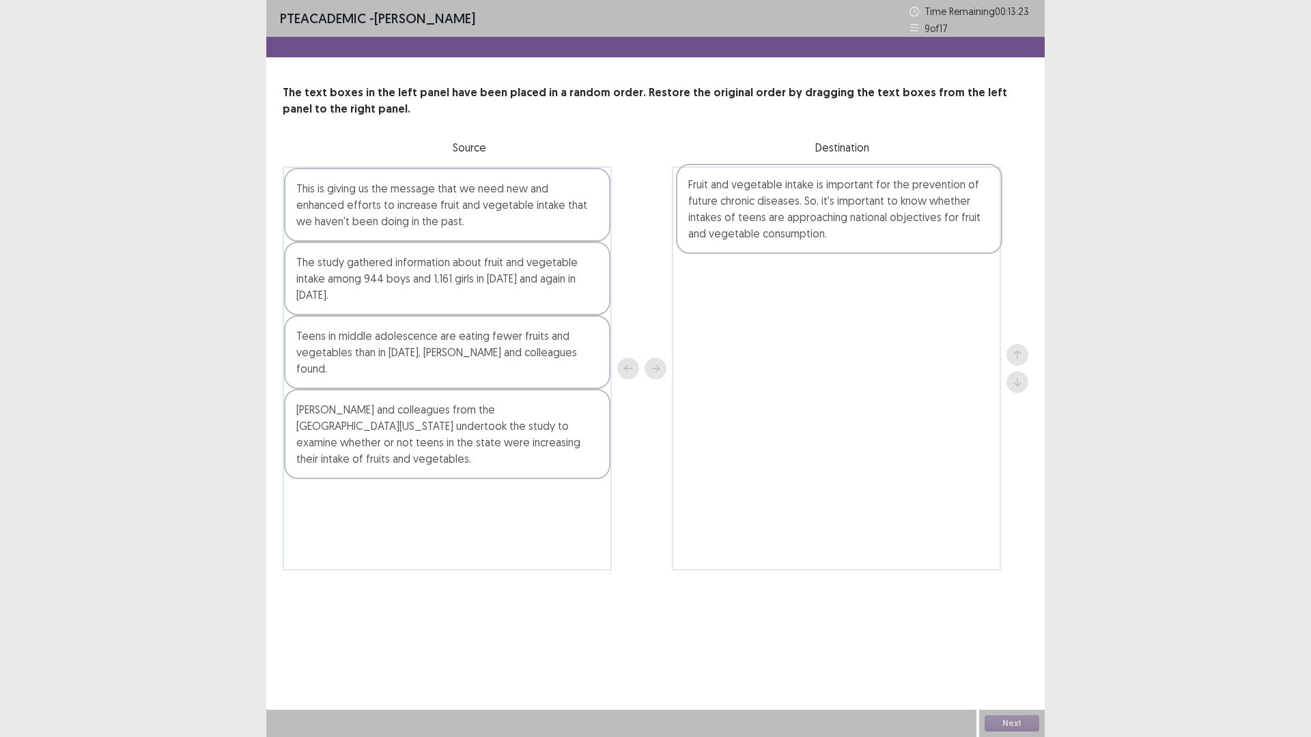
drag, startPoint x: 381, startPoint y: 299, endPoint x: 779, endPoint y: 218, distance: 406.1
click at [779, 218] on div "This is giving us the message that we need new and enhanced efforts to increase…" at bounding box center [656, 369] width 746 height 404
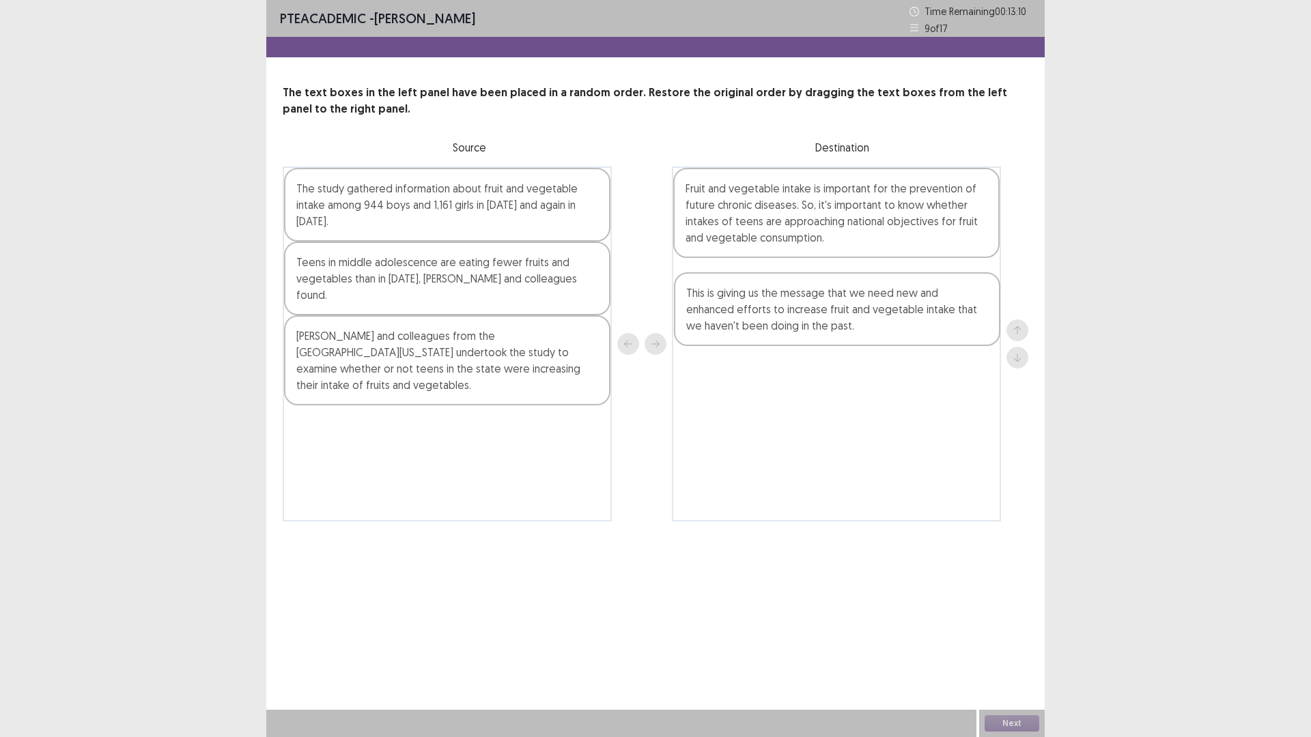
drag, startPoint x: 443, startPoint y: 219, endPoint x: 833, endPoint y: 324, distance: 403.6
click at [833, 324] on div "This is giving us the message that we need new and enhanced efforts to increase…" at bounding box center [656, 344] width 746 height 355
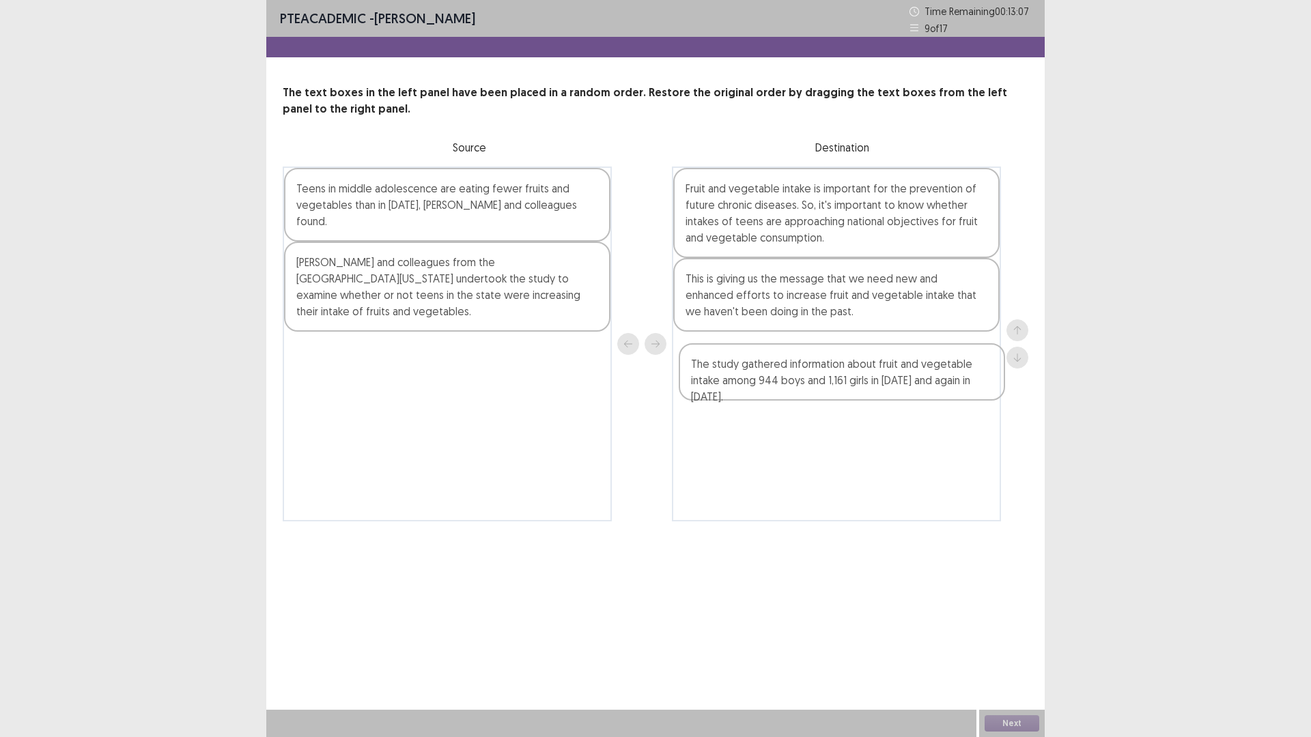
drag, startPoint x: 385, startPoint y: 212, endPoint x: 788, endPoint y: 395, distance: 442.2
click at [788, 395] on div "The study gathered information about fruit and vegetable intake among 944 boys …" at bounding box center [656, 344] width 746 height 355
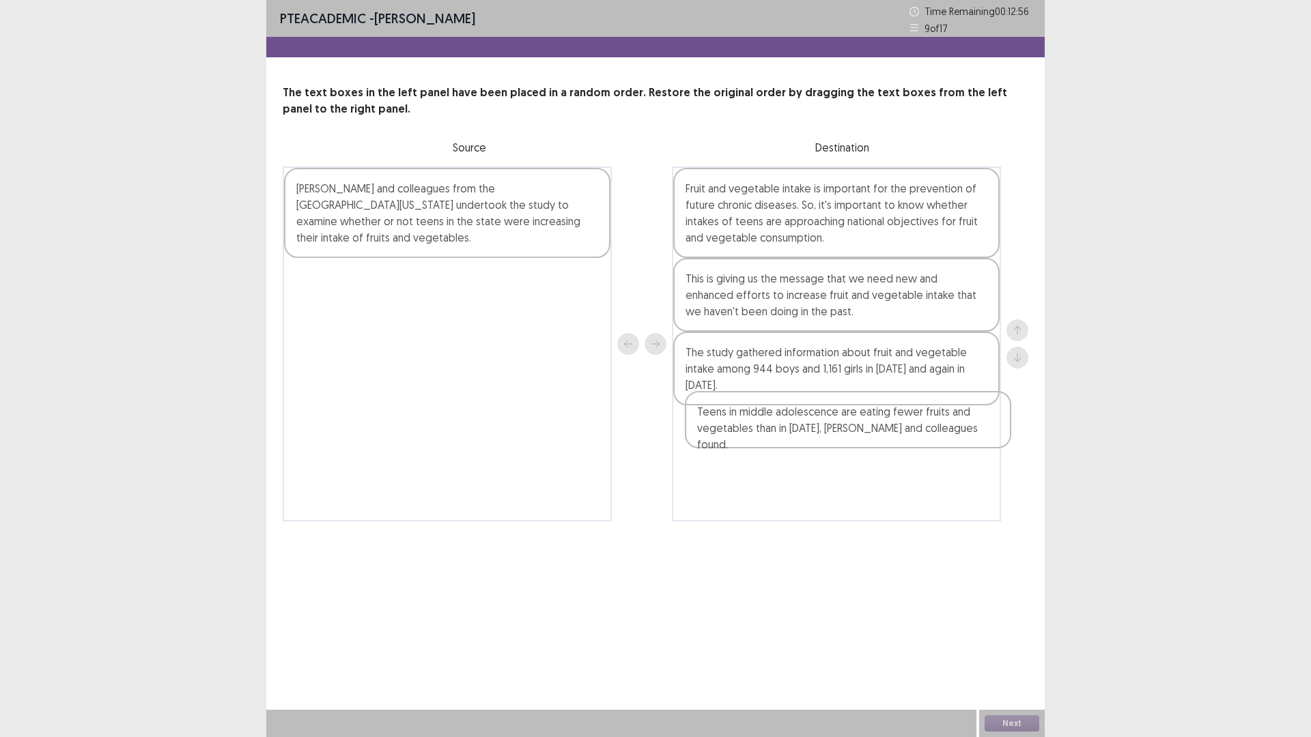
drag, startPoint x: 406, startPoint y: 217, endPoint x: 811, endPoint y: 449, distance: 467.0
click at [811, 449] on div "Teens in middle adolescence are eating fewer fruits and vegetables than in [DAT…" at bounding box center [656, 344] width 746 height 355
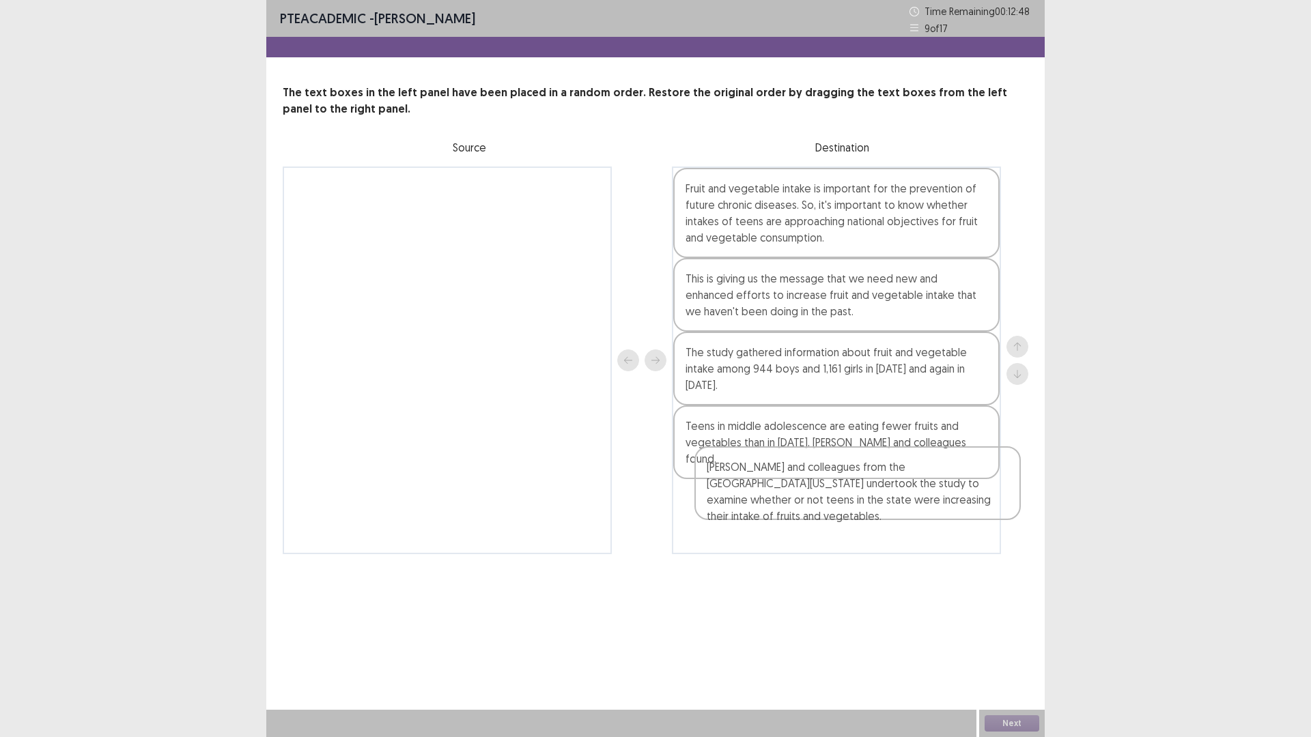
drag, startPoint x: 462, startPoint y: 240, endPoint x: 862, endPoint y: 503, distance: 479.3
click at [862, 503] on div "[PERSON_NAME] and colleagues from the [GEOGRAPHIC_DATA][US_STATE] undertook the…" at bounding box center [656, 361] width 746 height 388
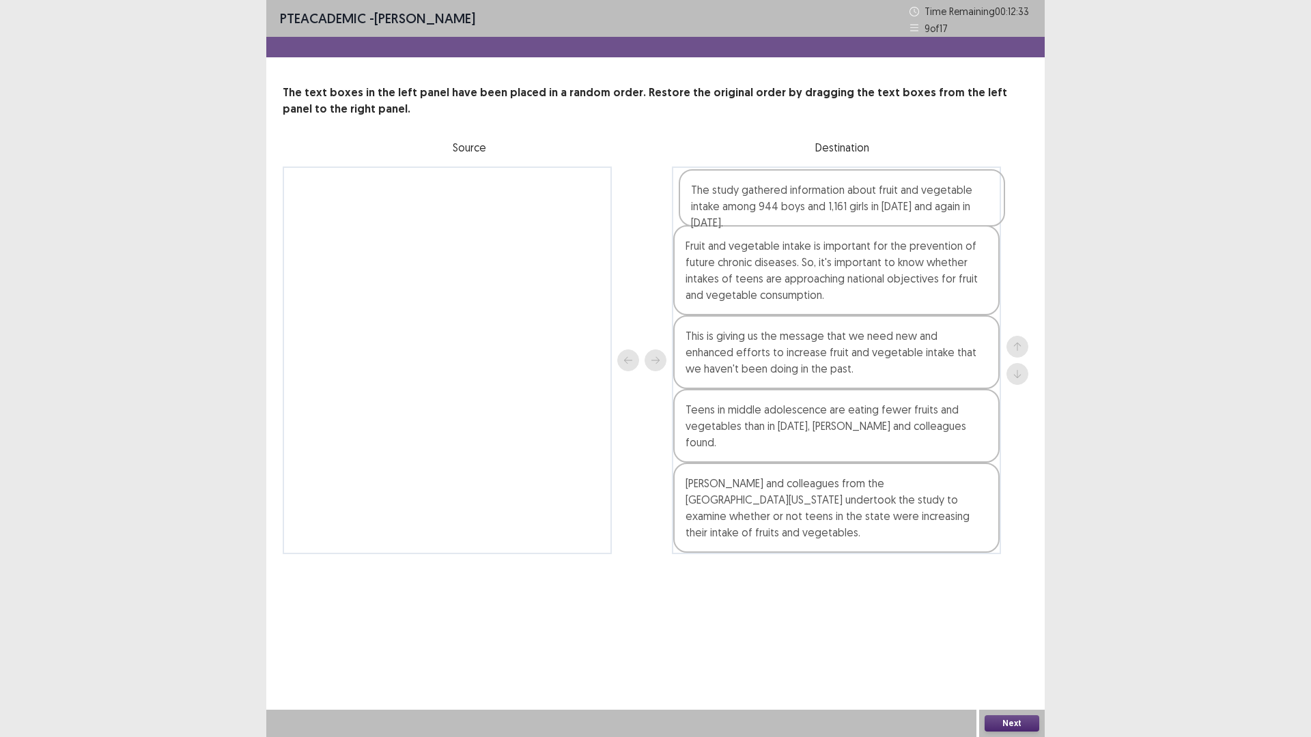
drag, startPoint x: 763, startPoint y: 373, endPoint x: 768, endPoint y: 202, distance: 170.8
click at [768, 202] on div "Fruit and vegetable intake is important for the prevention of future chronic di…" at bounding box center [836, 361] width 329 height 388
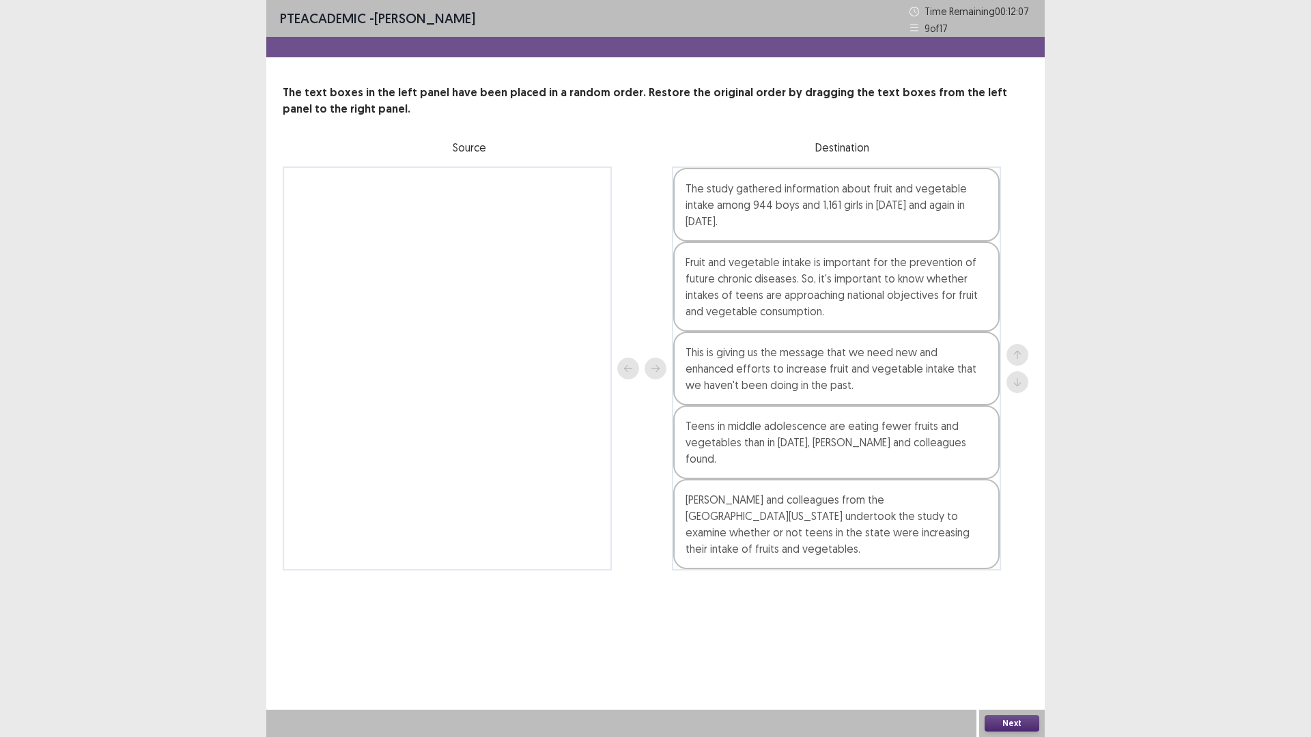
click at [996, 645] on button "Next" at bounding box center [1012, 724] width 55 height 16
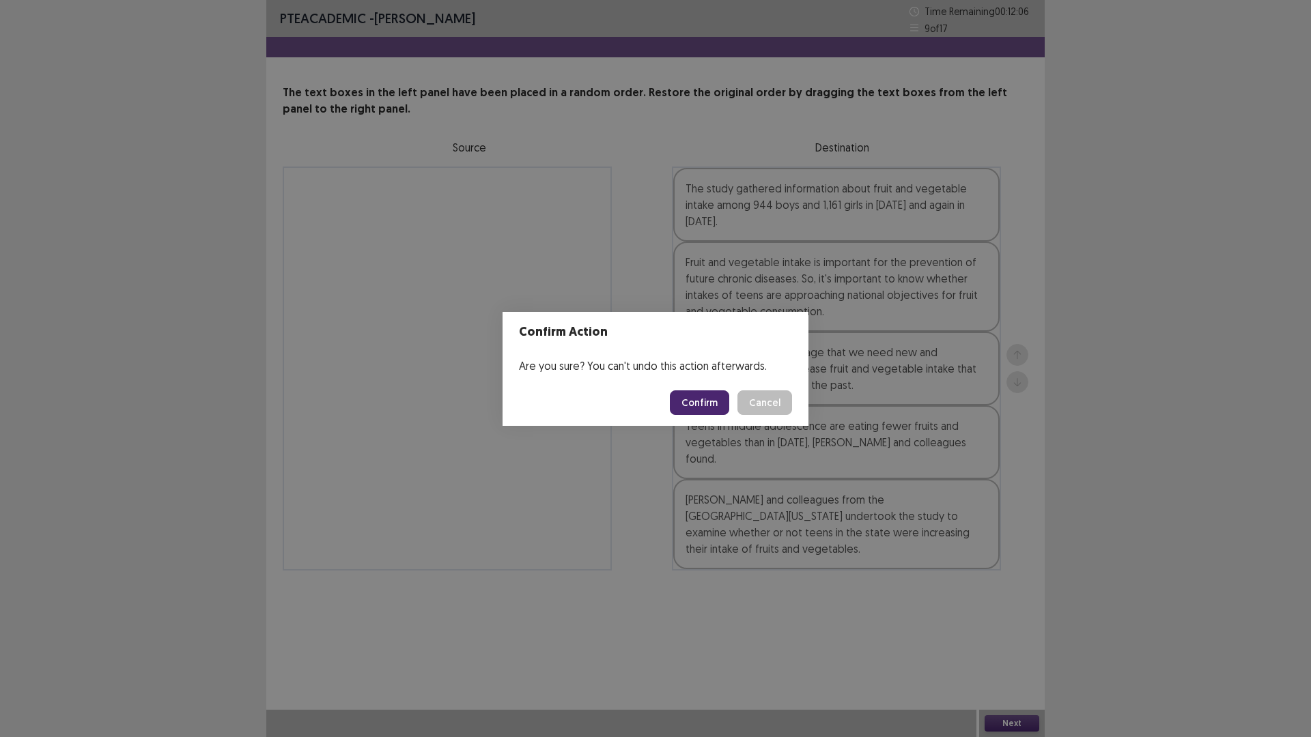
click at [691, 399] on button "Confirm" at bounding box center [699, 403] width 59 height 25
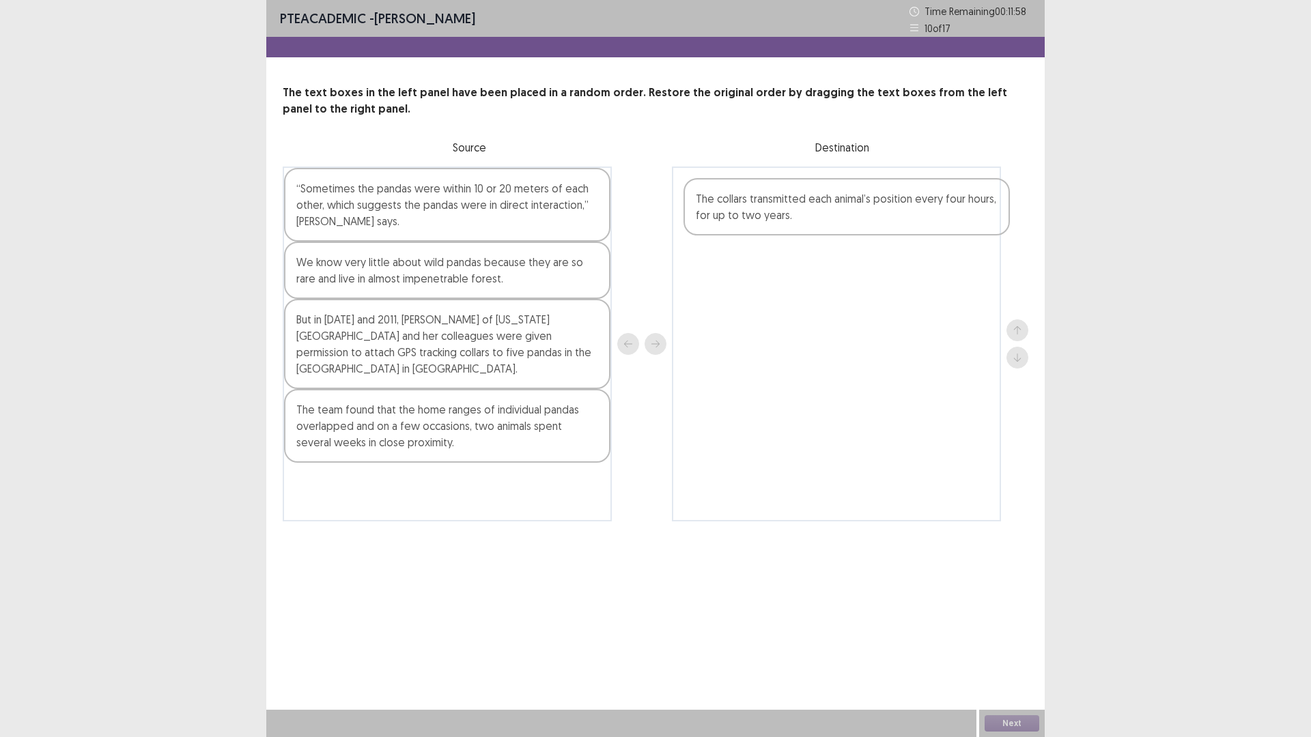
drag, startPoint x: 356, startPoint y: 281, endPoint x: 765, endPoint y: 213, distance: 414.6
click at [765, 212] on div "“Sometimes the pandas were within 10 or 20 meters of each other, which suggests…" at bounding box center [656, 344] width 746 height 355
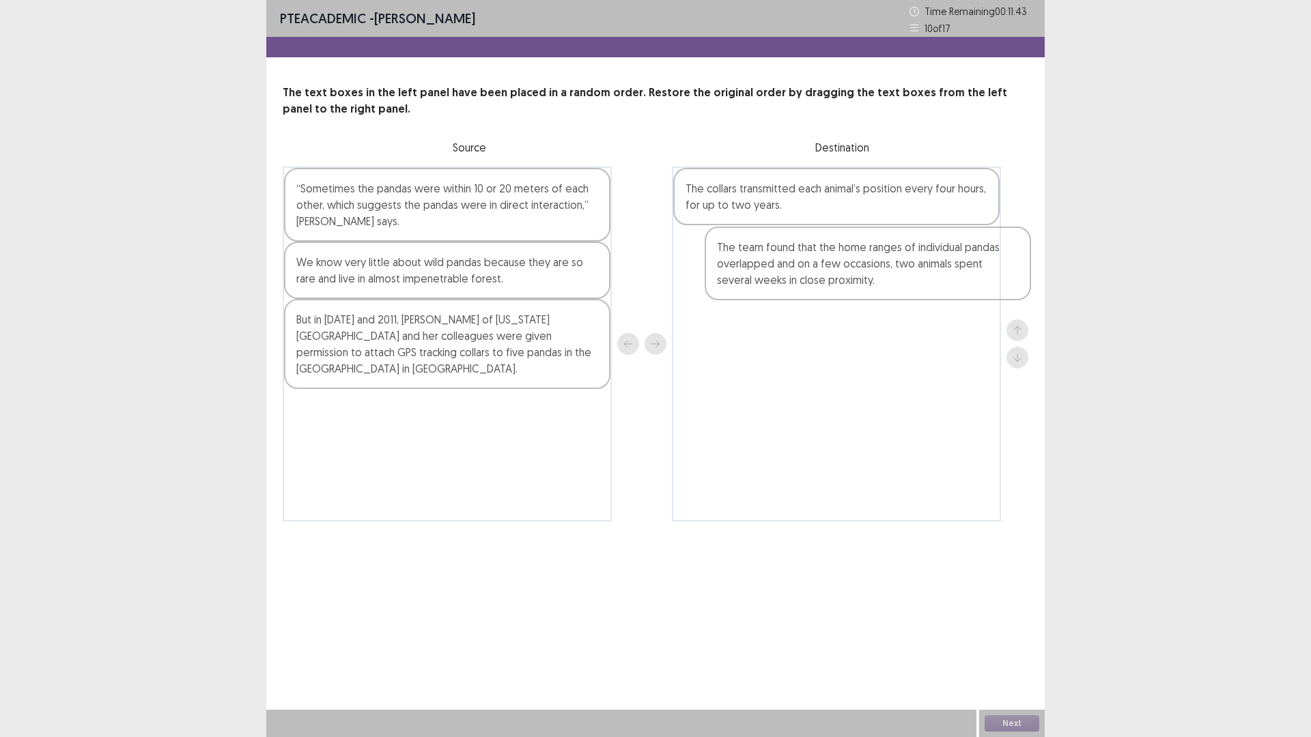
drag, startPoint x: 341, startPoint y: 438, endPoint x: 767, endPoint y: 275, distance: 456.0
click at [767, 275] on div "“Sometimes the pandas were within 10 or 20 meters of each other, which suggests…" at bounding box center [656, 344] width 746 height 355
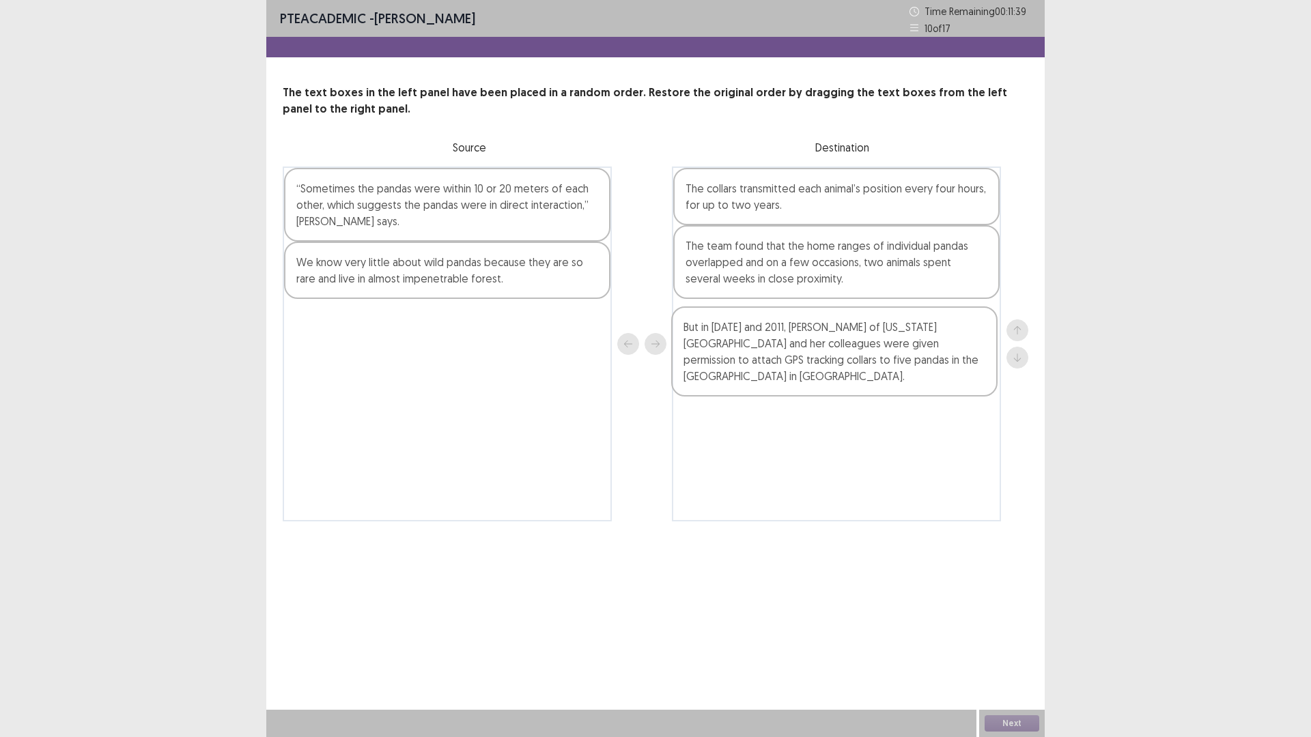
drag, startPoint x: 492, startPoint y: 345, endPoint x: 882, endPoint y: 353, distance: 390.6
click at [882, 353] on div "“Sometimes the pandas were within 10 or 20 meters of each other, which suggests…" at bounding box center [656, 344] width 746 height 355
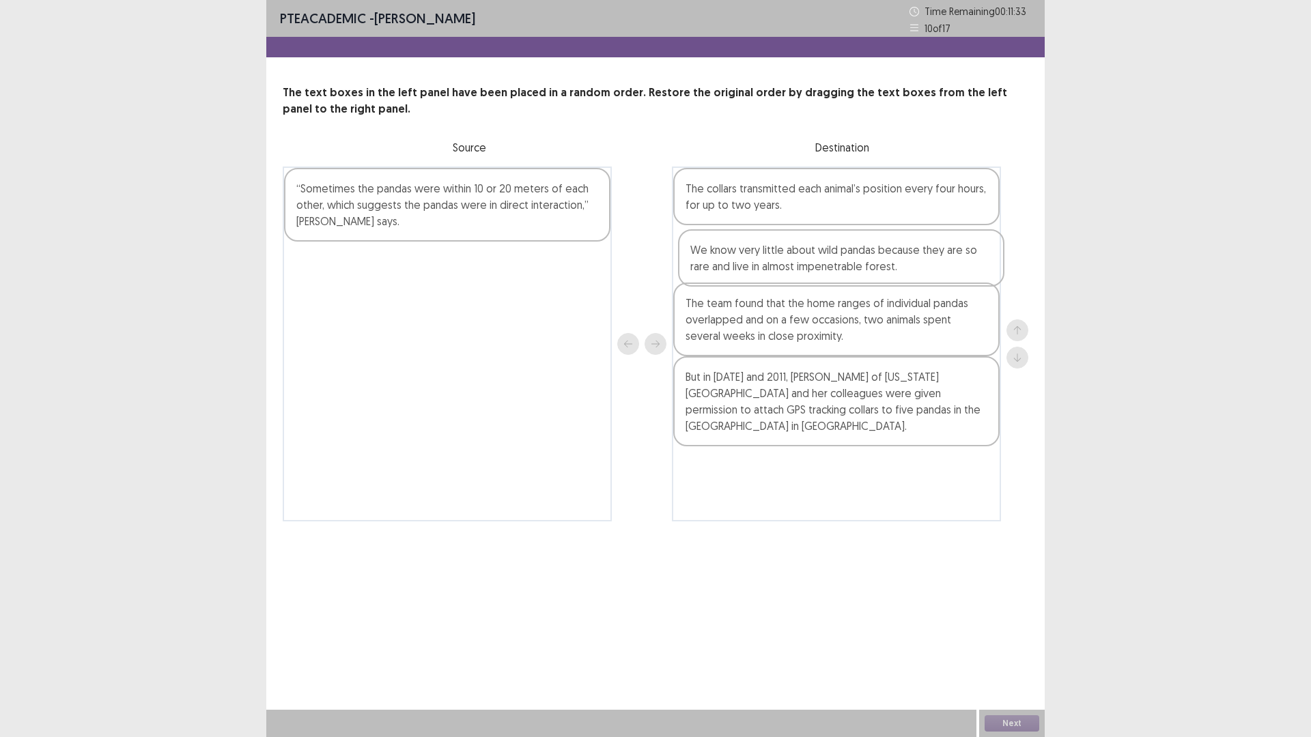
drag, startPoint x: 349, startPoint y: 286, endPoint x: 747, endPoint y: 274, distance: 398.2
click at [747, 274] on div "“Sometimes the pandas were within 10 or 20 meters of each other, which suggests…" at bounding box center [656, 344] width 746 height 355
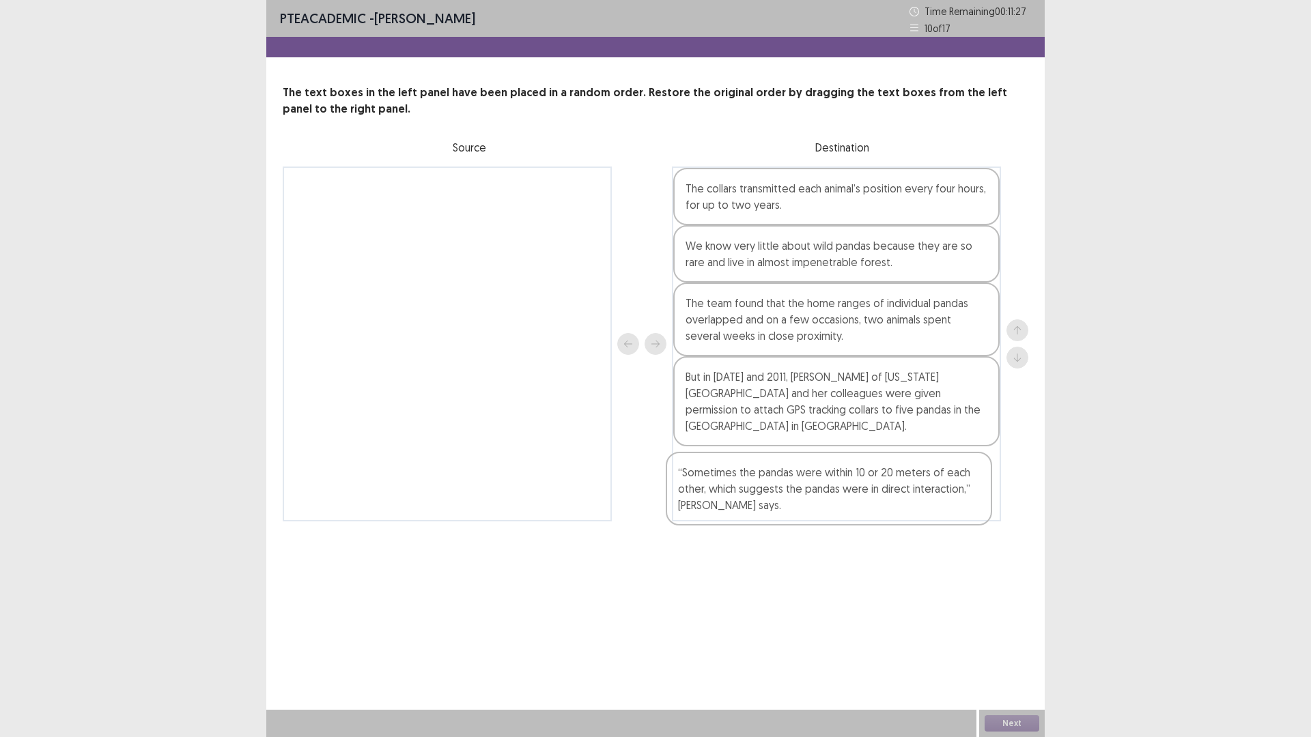
drag, startPoint x: 414, startPoint y: 210, endPoint x: 798, endPoint y: 498, distance: 480.2
click at [798, 498] on div "“Sometimes the pandas were within 10 or 20 meters of each other, which suggests…" at bounding box center [656, 344] width 746 height 355
click at [1018, 645] on button "Next" at bounding box center [1012, 724] width 55 height 16
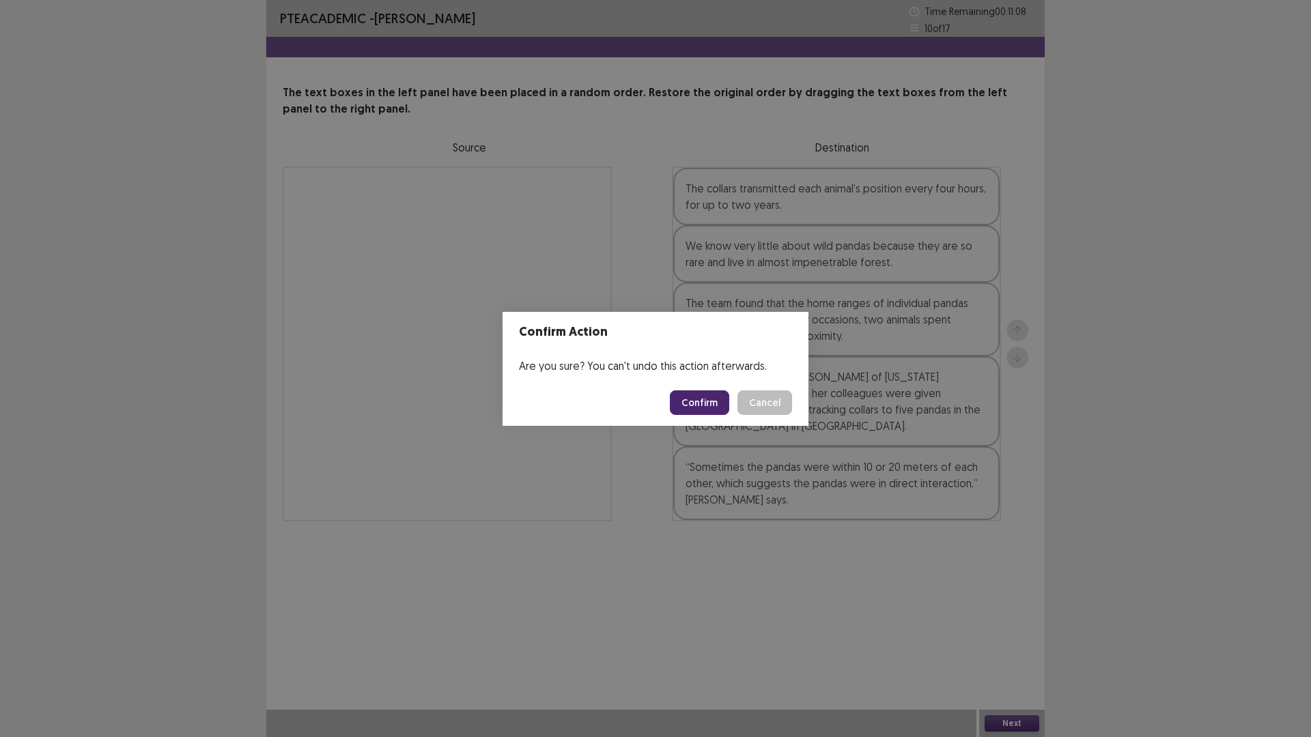
click at [698, 407] on button "Confirm" at bounding box center [699, 403] width 59 height 25
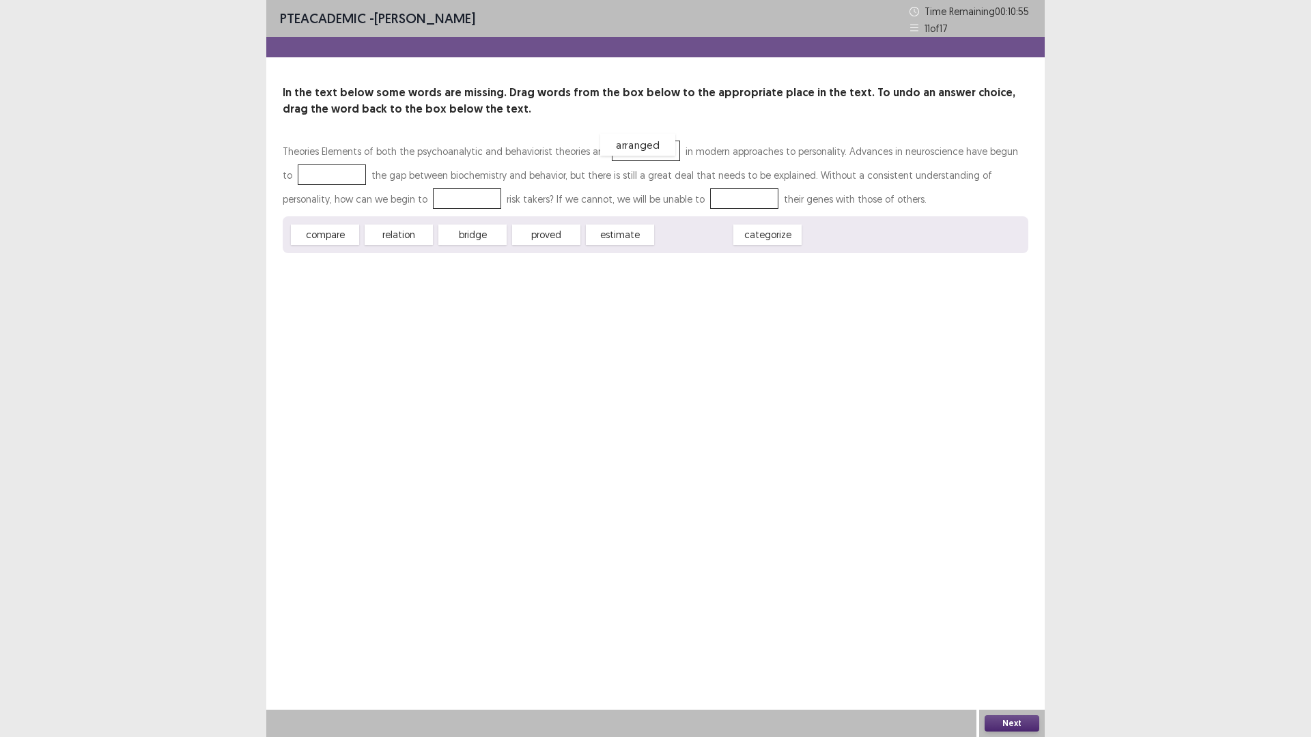
drag, startPoint x: 693, startPoint y: 238, endPoint x: 637, endPoint y: 147, distance: 106.1
drag, startPoint x: 567, startPoint y: 234, endPoint x: 647, endPoint y: 146, distance: 118.9
drag, startPoint x: 559, startPoint y: 240, endPoint x: 335, endPoint y: 178, distance: 233.1
drag, startPoint x: 392, startPoint y: 236, endPoint x: 322, endPoint y: 168, distance: 97.5
drag, startPoint x: 606, startPoint y: 239, endPoint x: 379, endPoint y: 194, distance: 231.1
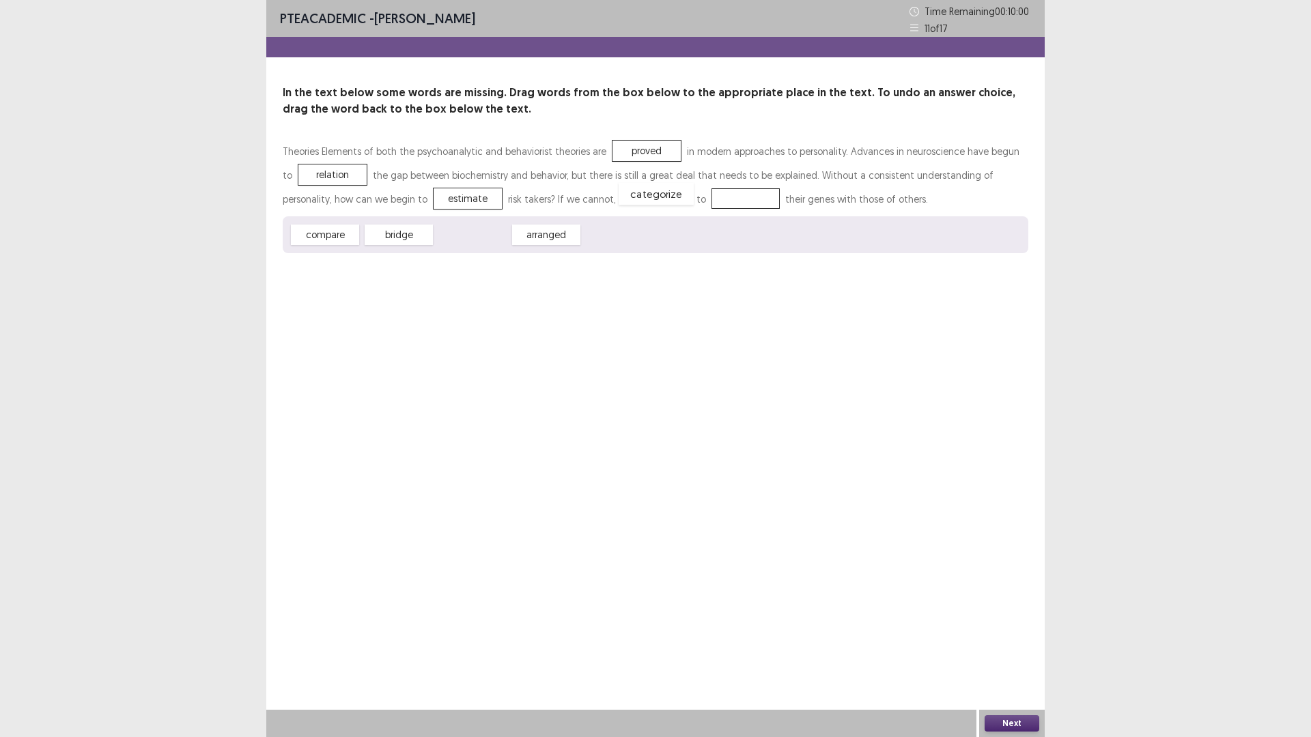
drag, startPoint x: 491, startPoint y: 238, endPoint x: 675, endPoint y: 197, distance: 188.2
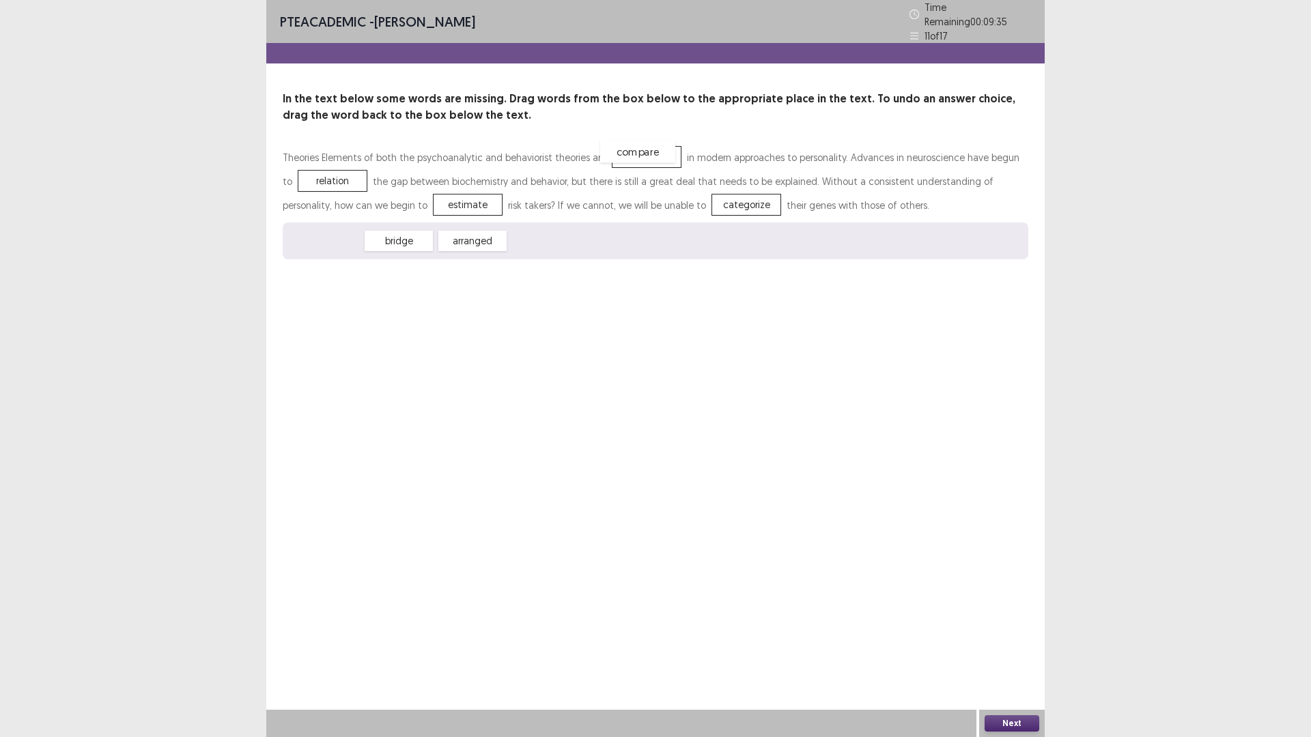
drag, startPoint x: 343, startPoint y: 240, endPoint x: 655, endPoint y: 151, distance: 325.2
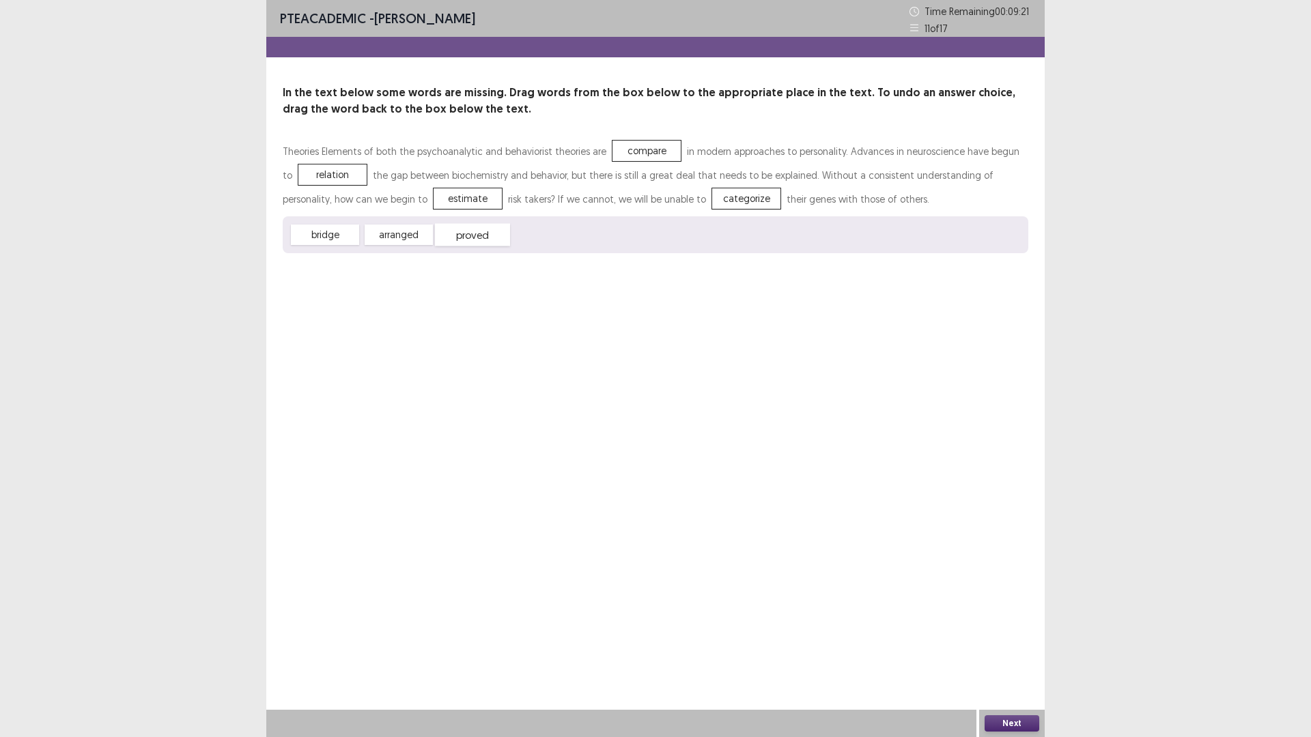
click at [470, 237] on div "proved" at bounding box center [472, 235] width 75 height 23
drag, startPoint x: 1013, startPoint y: 726, endPoint x: 892, endPoint y: 606, distance: 170.9
click at [995, 645] on div "PTE academic - [PERSON_NAME] Time Remaining 00 : 09 : 13 11 of 17 In the text b…" at bounding box center [655, 368] width 778 height 737
drag, startPoint x: 1003, startPoint y: 725, endPoint x: 927, endPoint y: 611, distance: 136.9
click at [1000, 645] on div "Next" at bounding box center [1012, 723] width 66 height 27
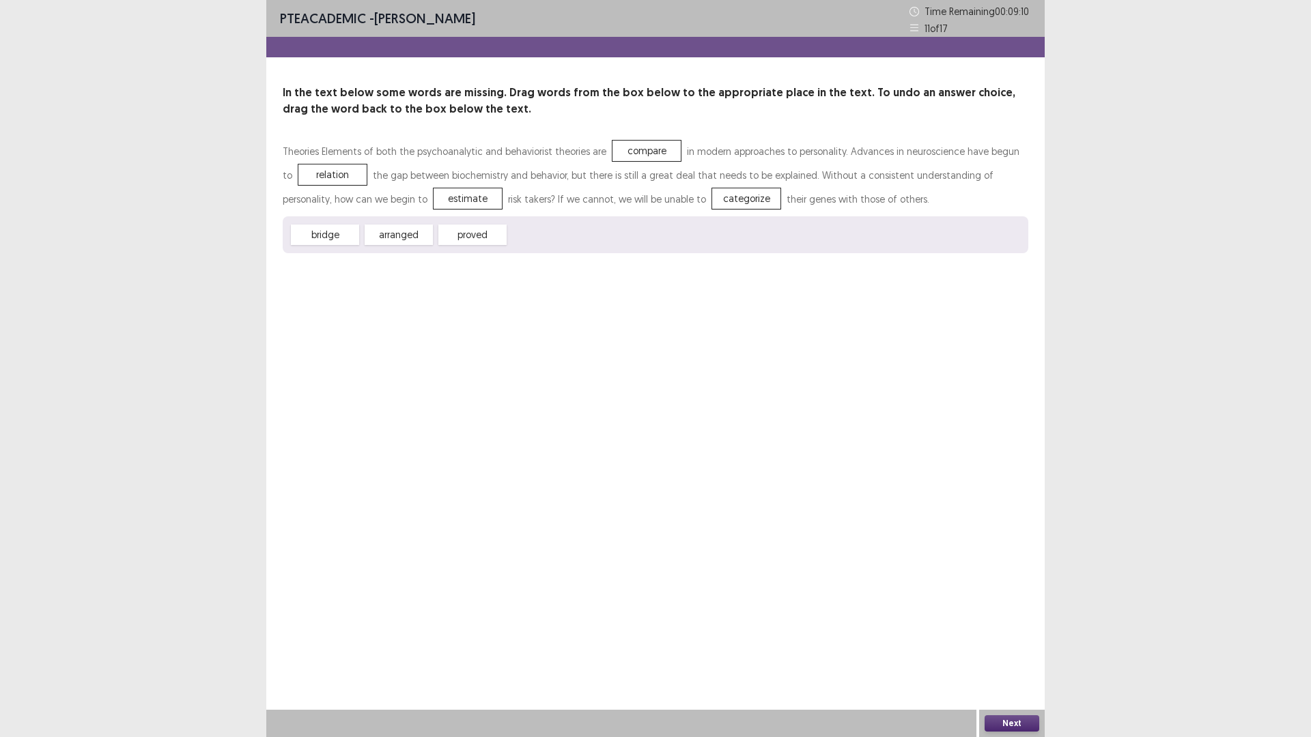
click at [1015, 645] on button "Next" at bounding box center [1012, 724] width 55 height 16
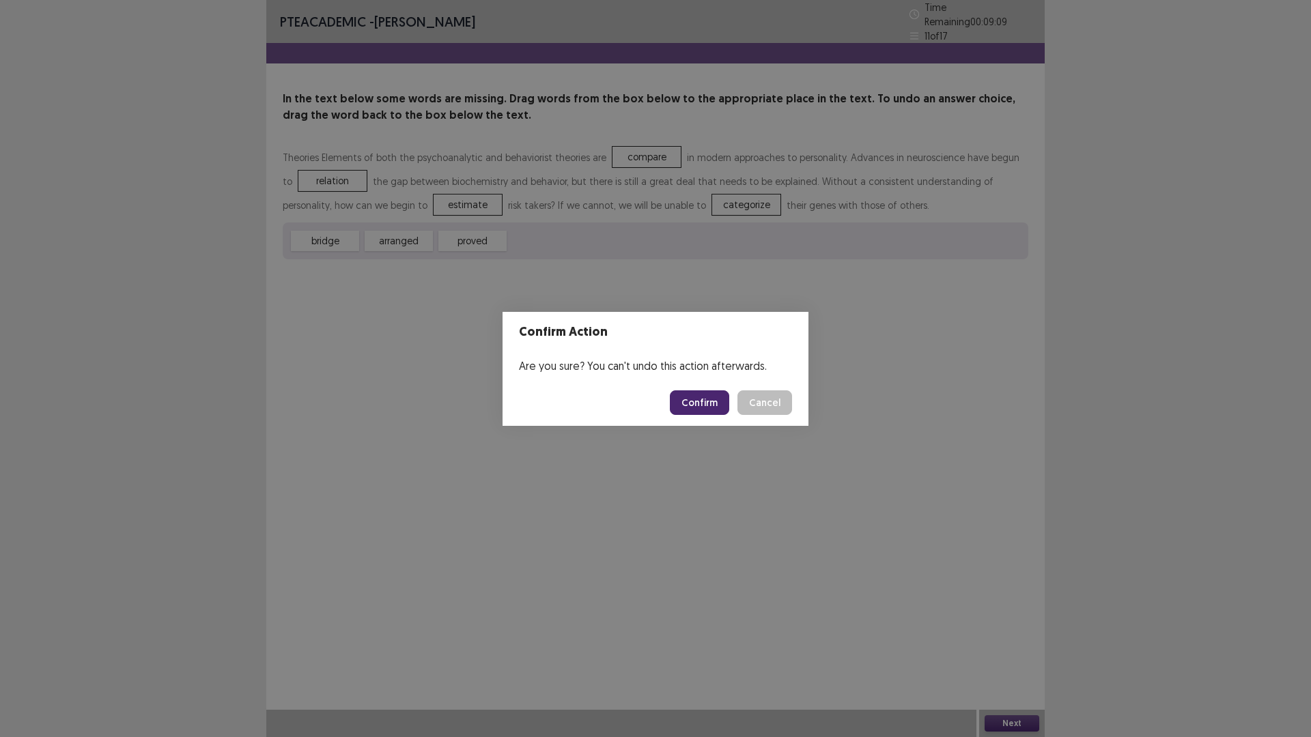
click at [710, 407] on button "Confirm" at bounding box center [699, 403] width 59 height 25
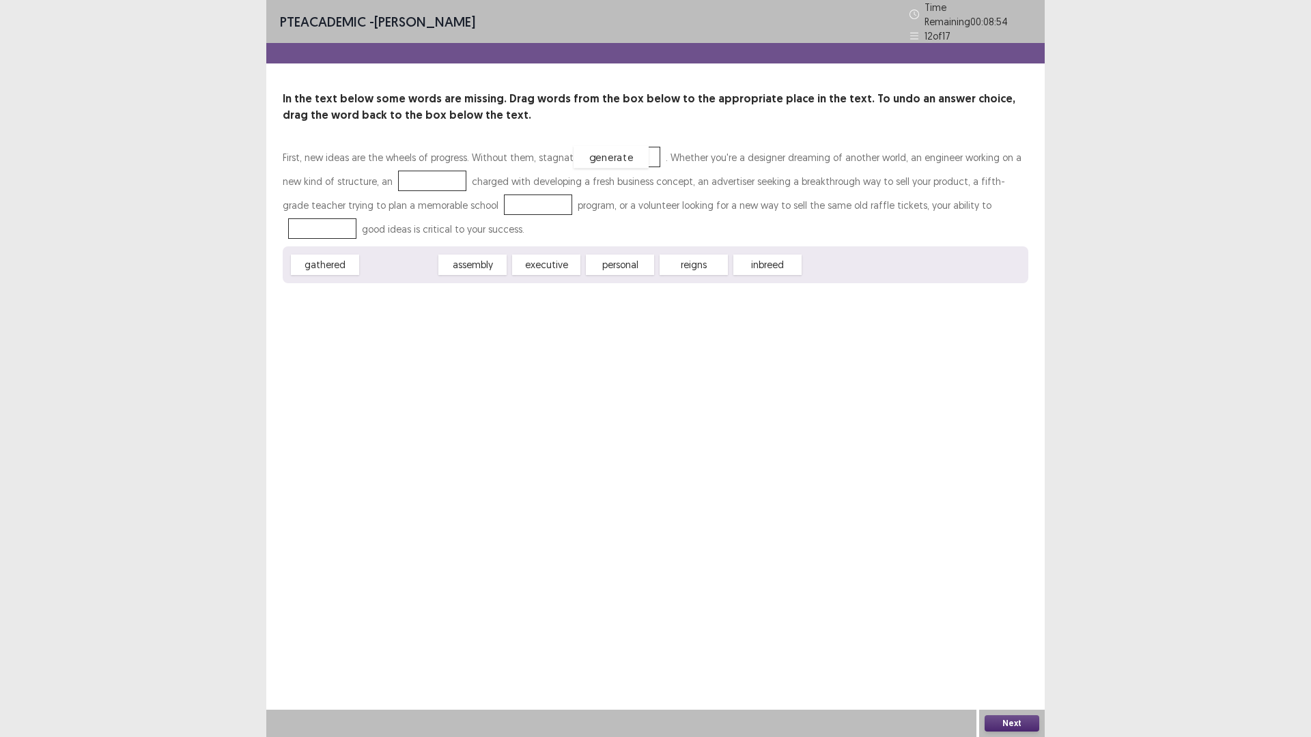
drag, startPoint x: 404, startPoint y: 258, endPoint x: 616, endPoint y: 150, distance: 238.2
drag, startPoint x: 482, startPoint y: 261, endPoint x: 410, endPoint y: 173, distance: 113.6
drag, startPoint x: 395, startPoint y: 258, endPoint x: 465, endPoint y: 199, distance: 92.1
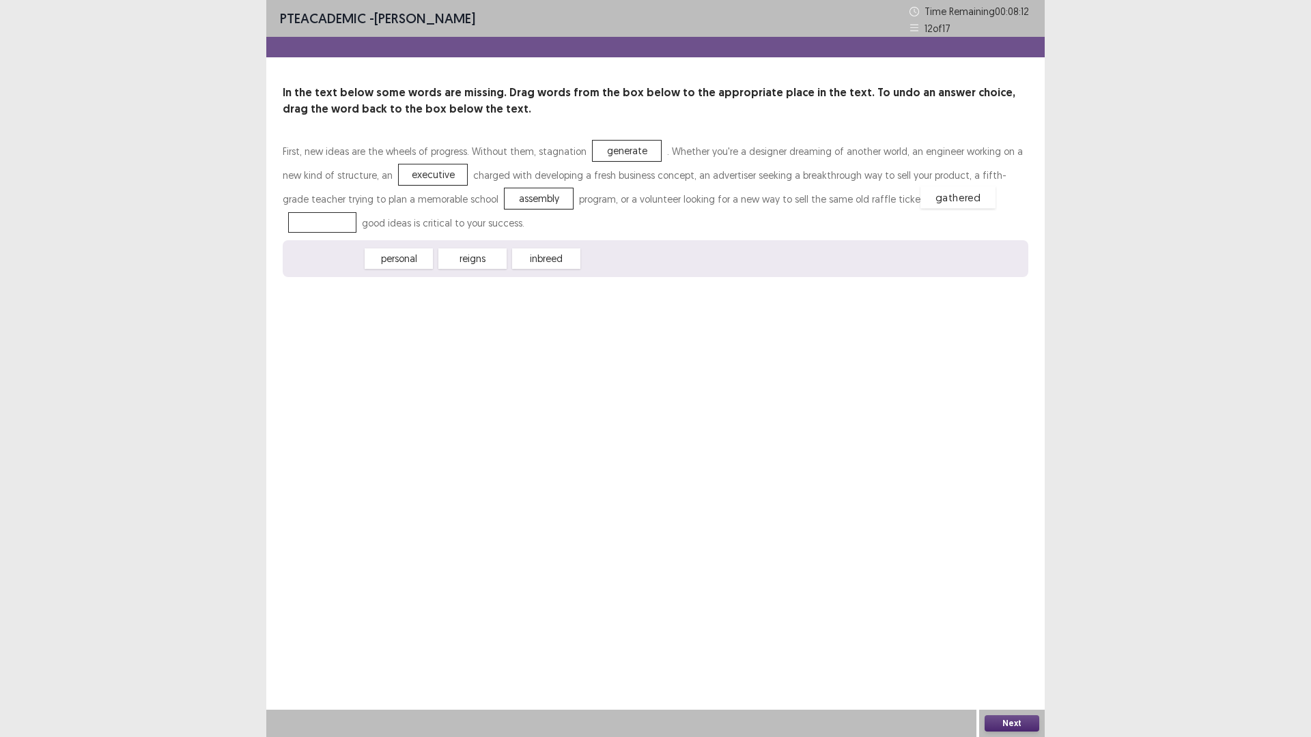
drag, startPoint x: 325, startPoint y: 258, endPoint x: 956, endPoint y: 197, distance: 633.8
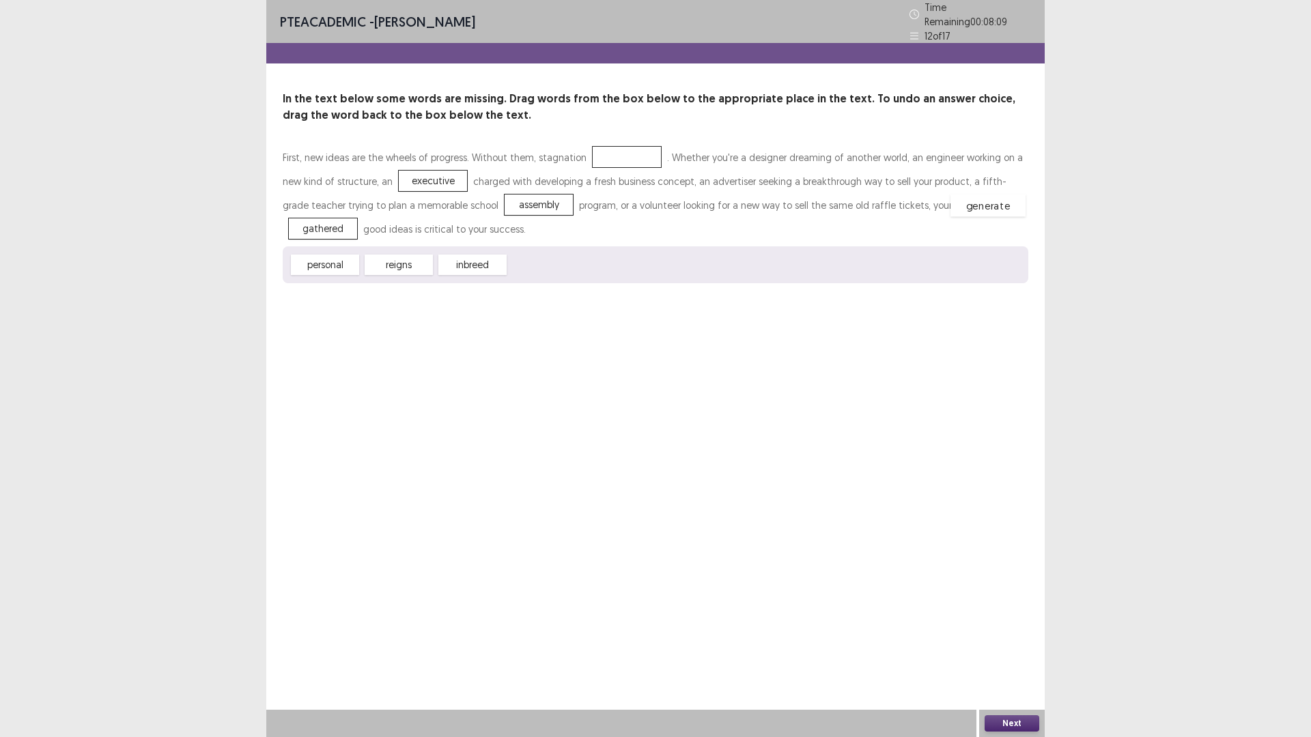
drag, startPoint x: 602, startPoint y: 152, endPoint x: 963, endPoint y: 200, distance: 364.4
drag, startPoint x: 535, startPoint y: 259, endPoint x: 602, endPoint y: 148, distance: 129.9
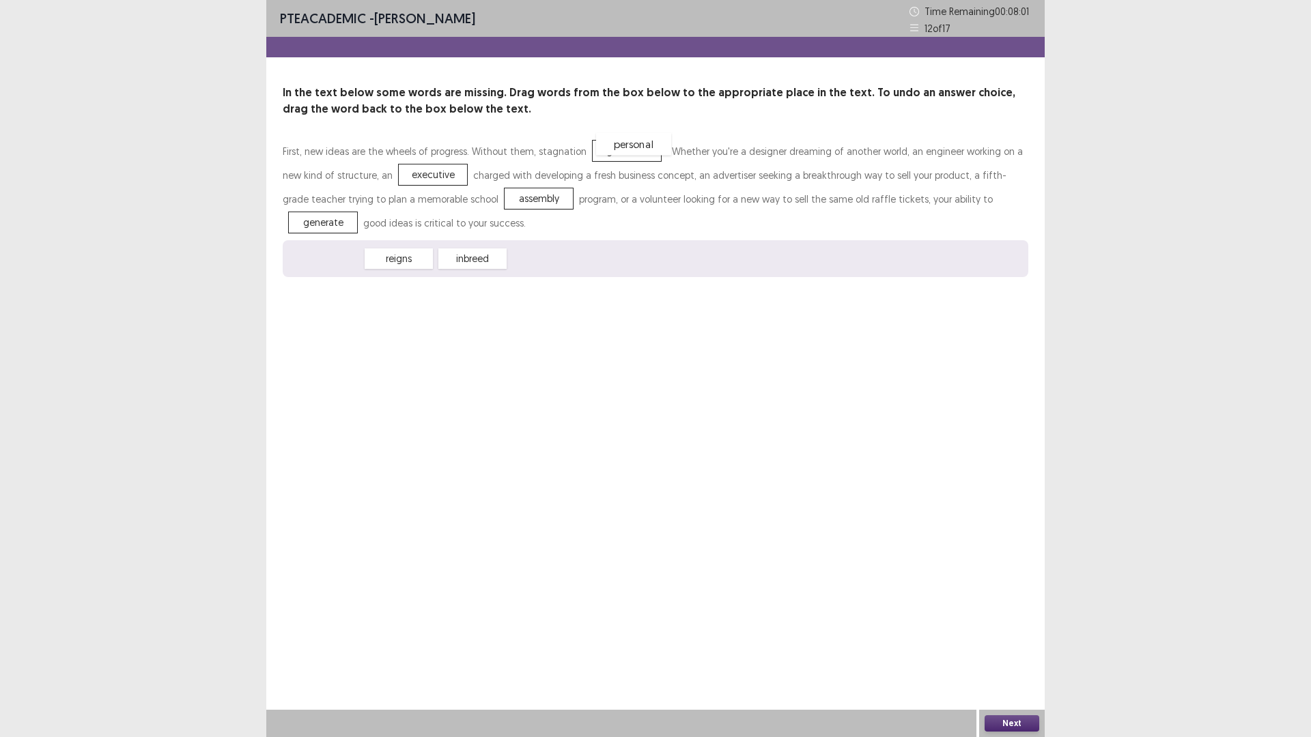
drag, startPoint x: 322, startPoint y: 256, endPoint x: 631, endPoint y: 141, distance: 329.2
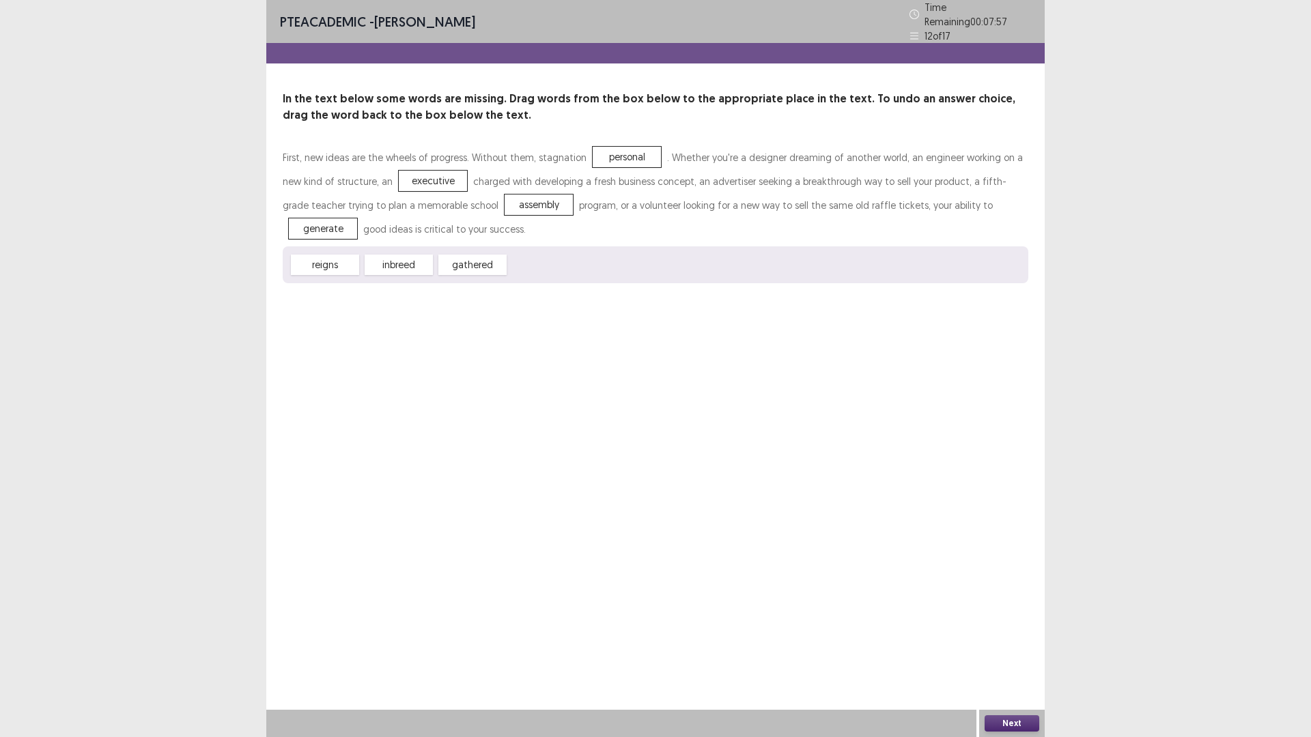
drag, startPoint x: 1010, startPoint y: 722, endPoint x: 967, endPoint y: 679, distance: 61.3
click at [1004, 645] on div "Next" at bounding box center [1012, 723] width 66 height 27
drag, startPoint x: 1015, startPoint y: 720, endPoint x: 974, endPoint y: 670, distance: 64.6
click at [1013, 645] on div "Next" at bounding box center [1012, 723] width 66 height 27
click at [1015, 645] on button "Next" at bounding box center [1012, 724] width 55 height 16
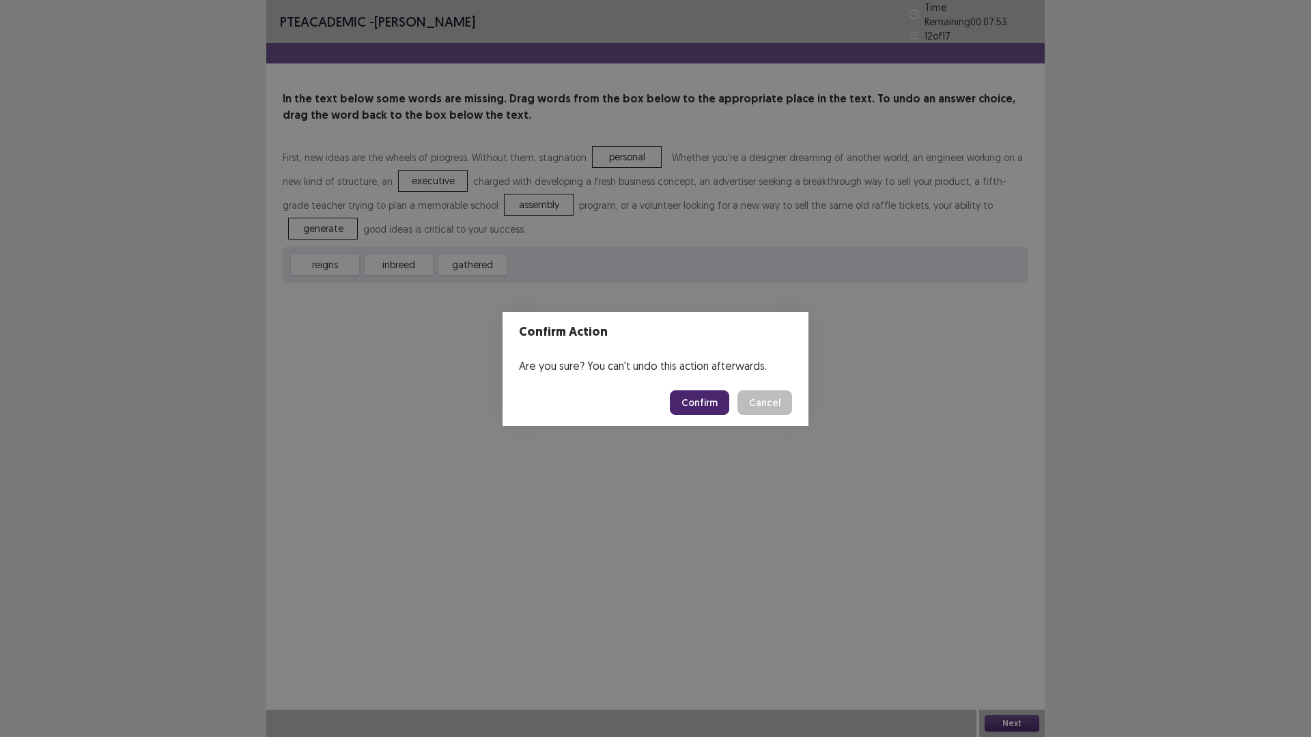
click at [693, 404] on button "Confirm" at bounding box center [699, 403] width 59 height 25
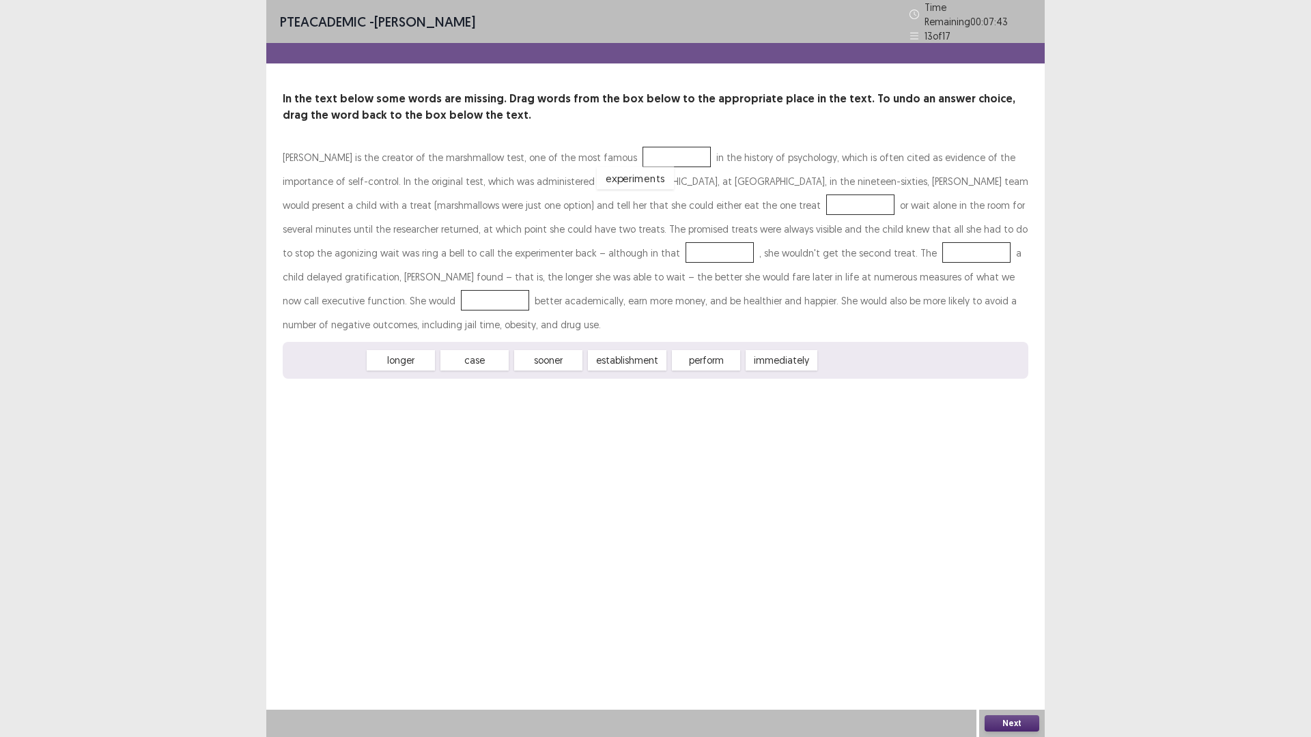
drag, startPoint x: 315, startPoint y: 340, endPoint x: 625, endPoint y: 158, distance: 359.0
click at [411, 350] on div "case" at bounding box center [398, 361] width 75 height 23
drag, startPoint x: 328, startPoint y: 325, endPoint x: 638, endPoint y: 199, distance: 335.3
drag, startPoint x: 317, startPoint y: 336, endPoint x: 476, endPoint y: 256, distance: 178.0
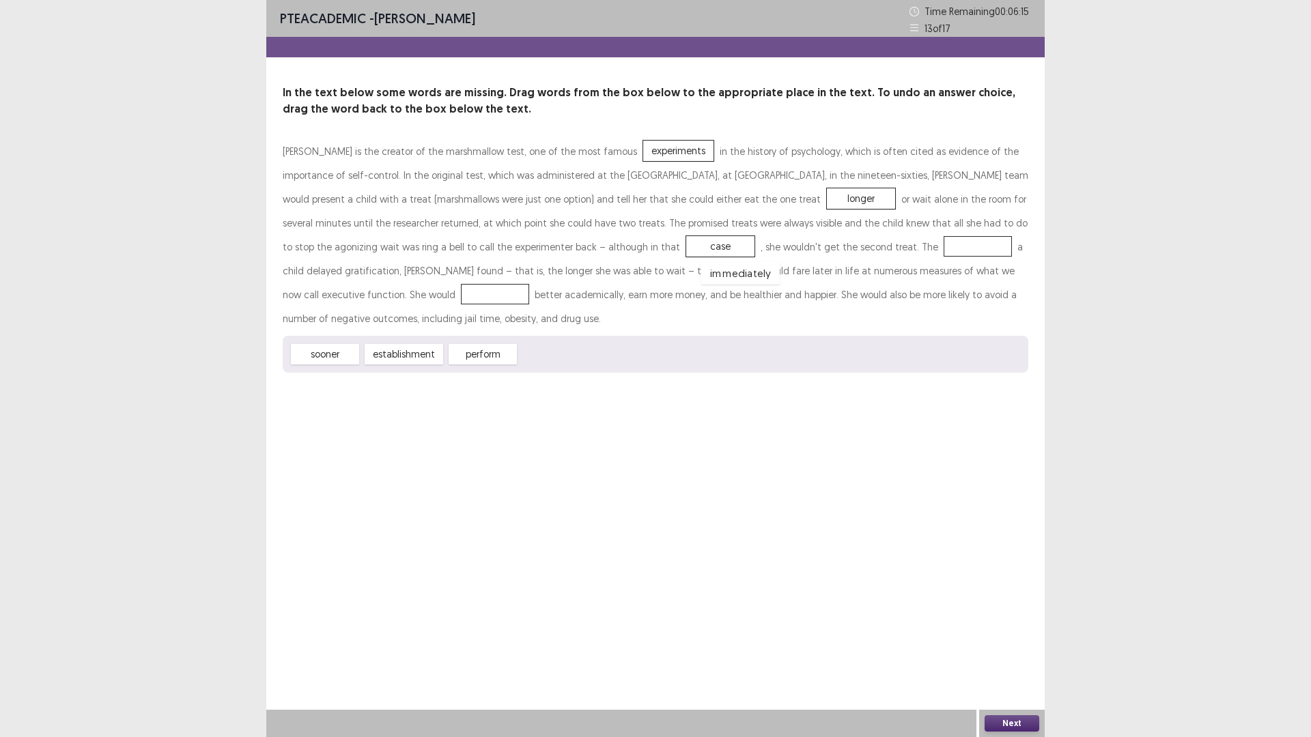
drag, startPoint x: 553, startPoint y: 333, endPoint x: 735, endPoint y: 253, distance: 198.7
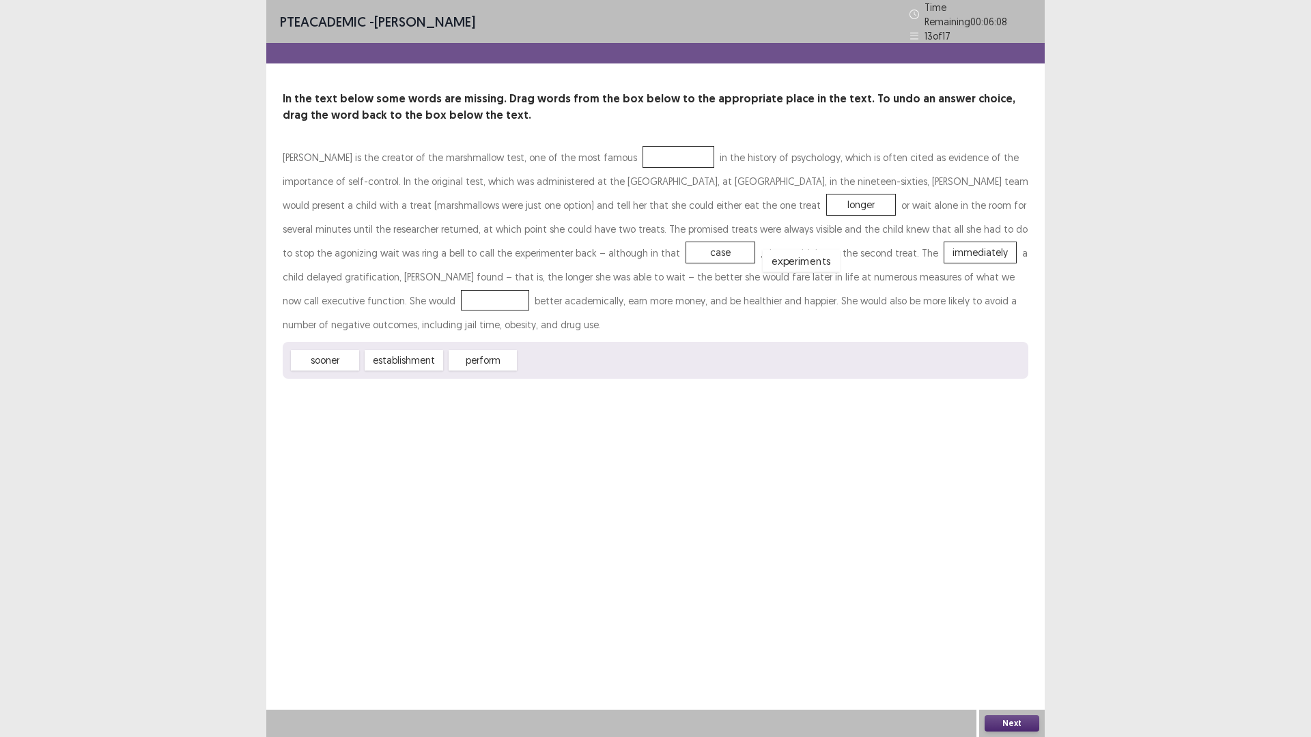
drag, startPoint x: 632, startPoint y: 152, endPoint x: 754, endPoint y: 256, distance: 160.9
drag, startPoint x: 418, startPoint y: 332, endPoint x: 629, endPoint y: 154, distance: 275.7
drag, startPoint x: 413, startPoint y: 335, endPoint x: 955, endPoint y: 274, distance: 545.5
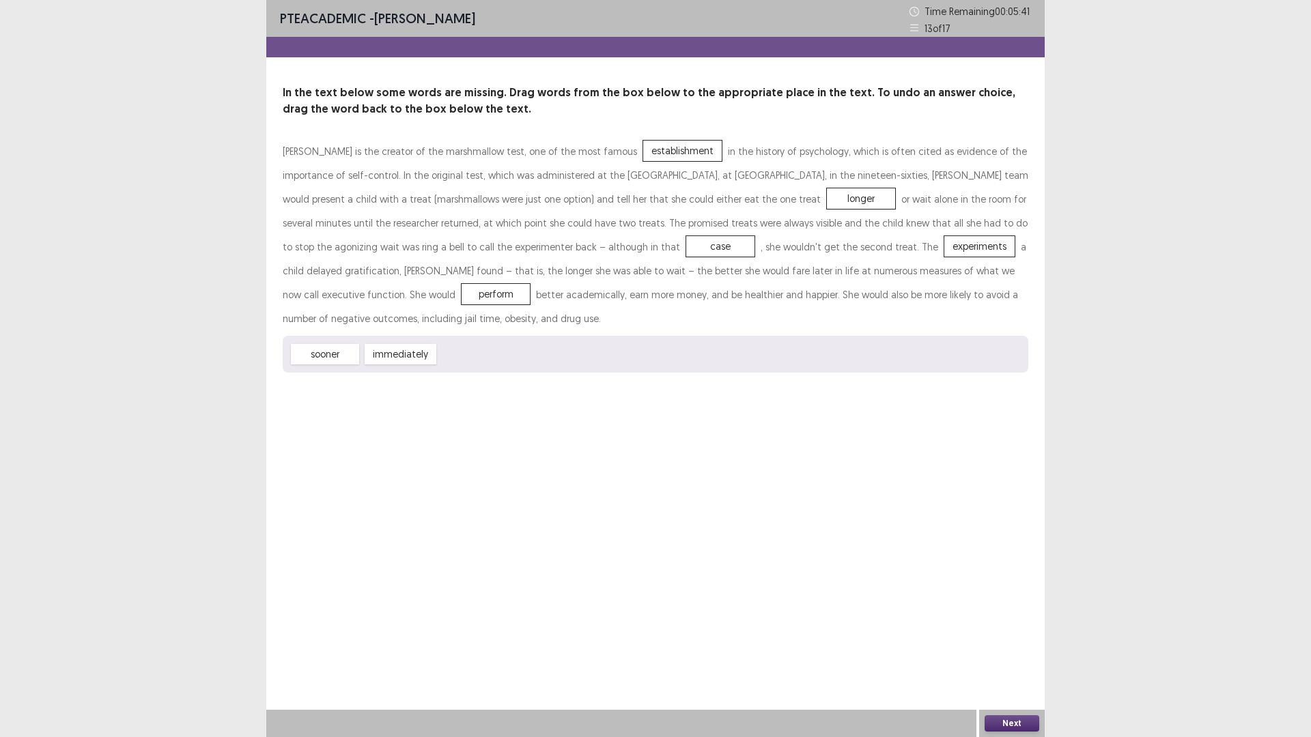
click at [1012, 645] on button "Next" at bounding box center [1012, 724] width 55 height 16
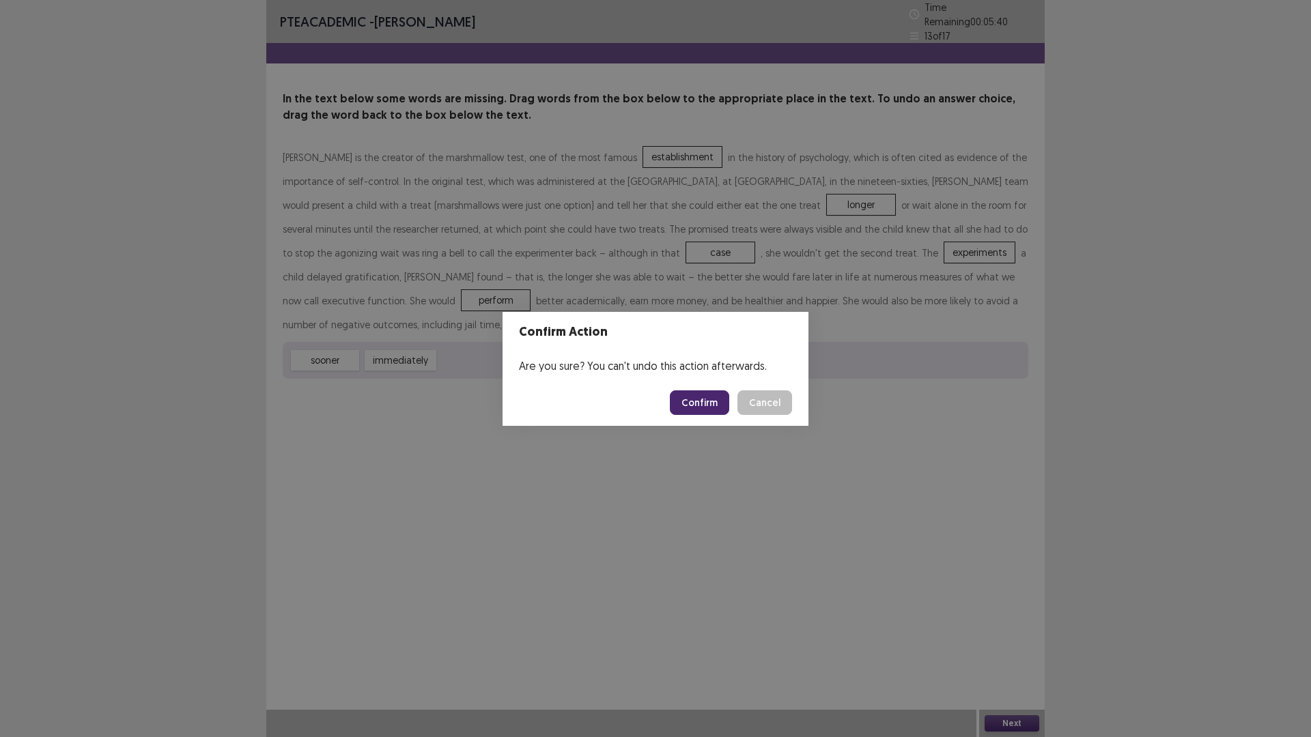
click at [701, 401] on button "Confirm" at bounding box center [699, 403] width 59 height 25
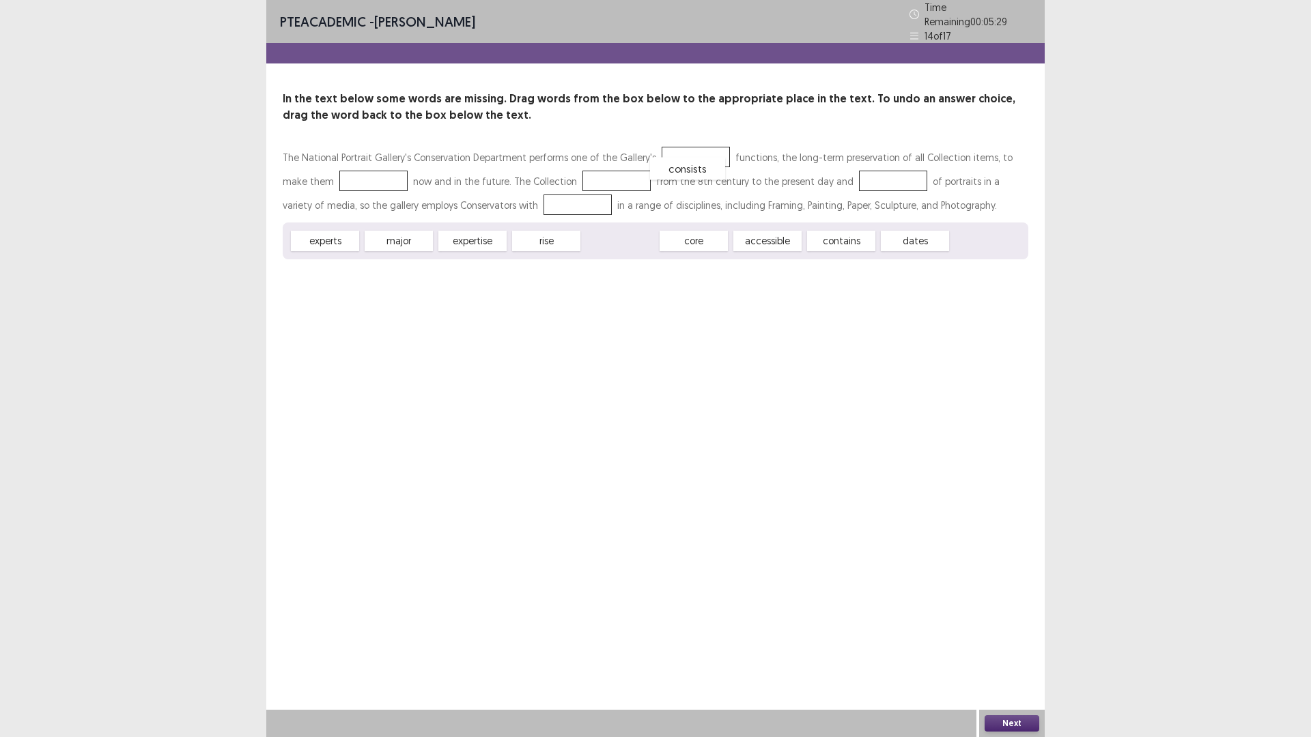
drag, startPoint x: 628, startPoint y: 240, endPoint x: 695, endPoint y: 165, distance: 100.1
drag, startPoint x: 396, startPoint y: 238, endPoint x: 677, endPoint y: 158, distance: 291.9
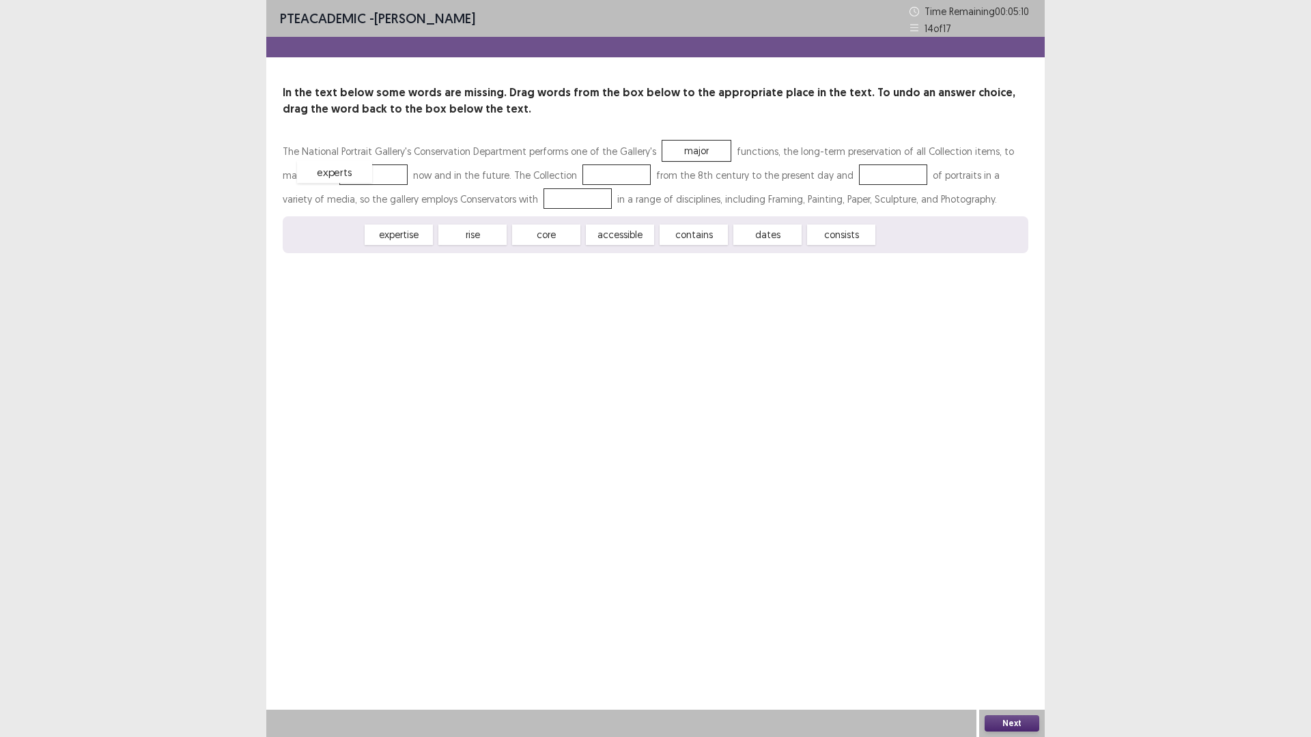
drag, startPoint x: 348, startPoint y: 232, endPoint x: 359, endPoint y: 169, distance: 63.9
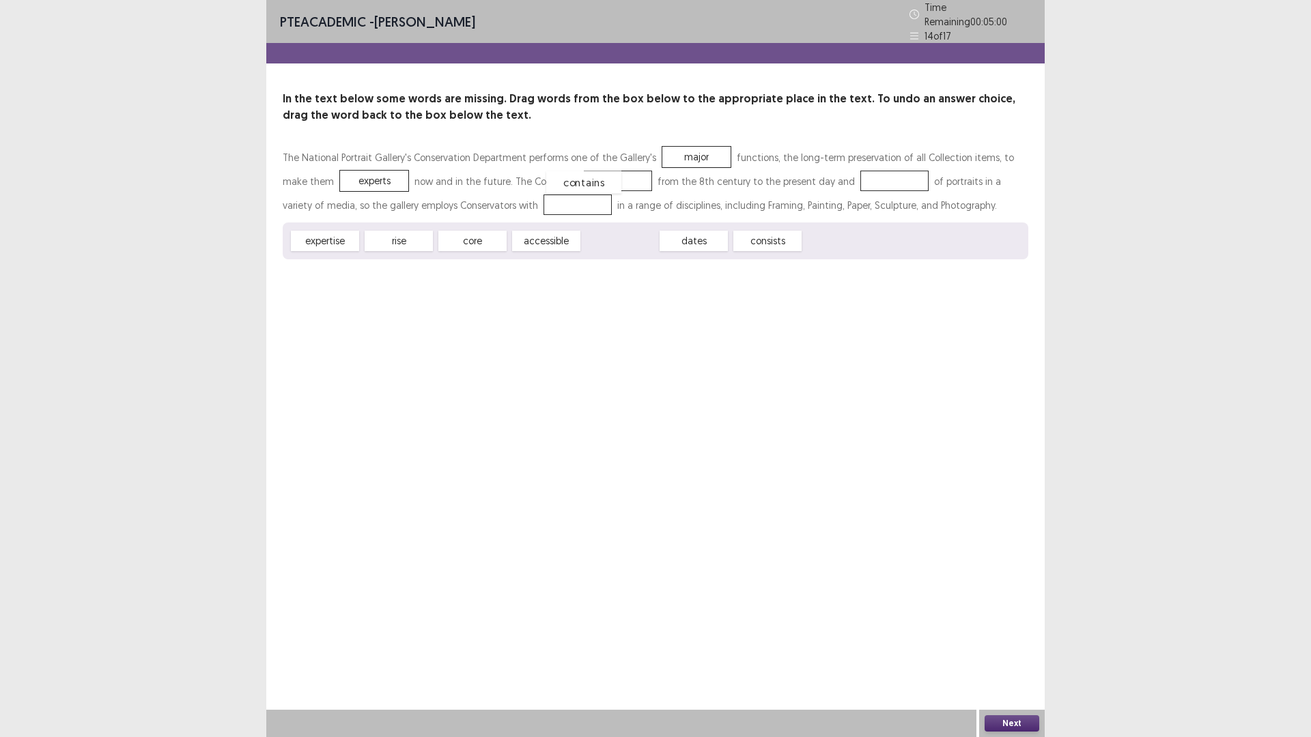
drag, startPoint x: 619, startPoint y: 233, endPoint x: 582, endPoint y: 174, distance: 69.0
drag, startPoint x: 559, startPoint y: 234, endPoint x: 874, endPoint y: 172, distance: 320.8
drag, startPoint x: 614, startPoint y: 236, endPoint x: 537, endPoint y: 203, distance: 84.7
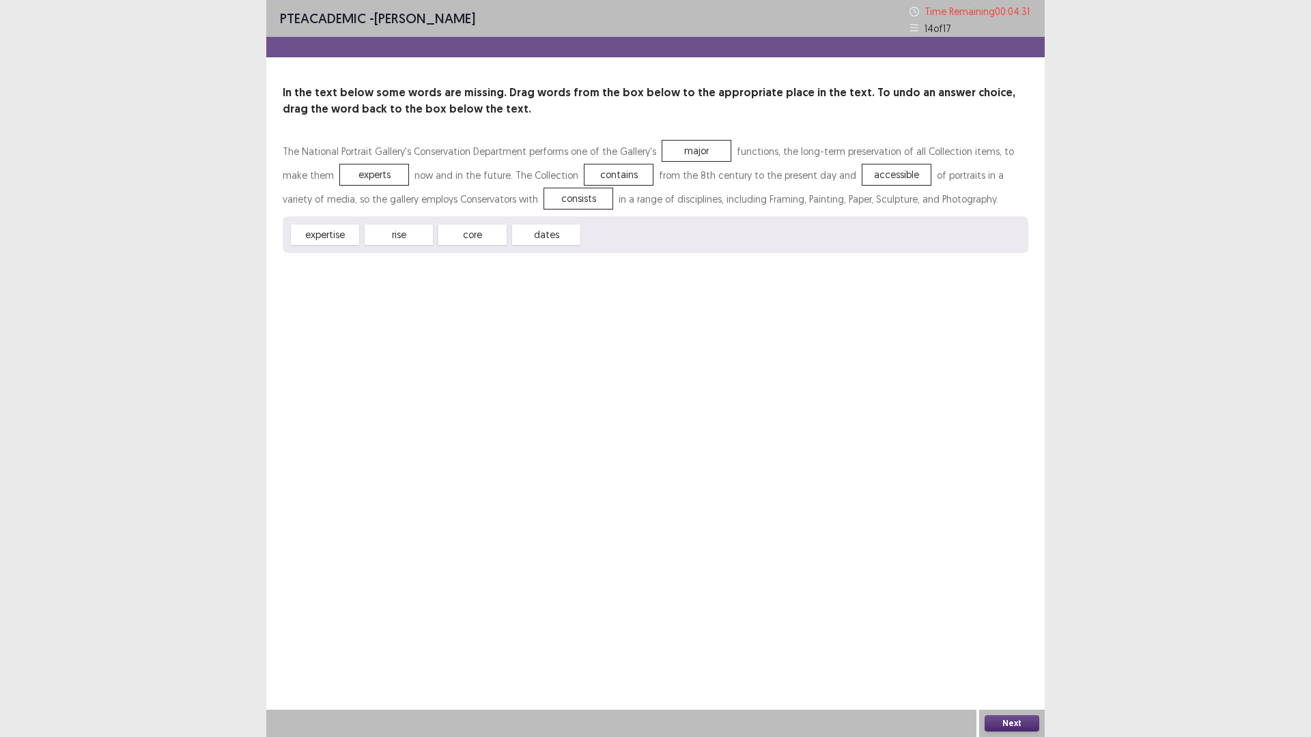
click at [1006, 645] on button "Next" at bounding box center [1012, 724] width 55 height 16
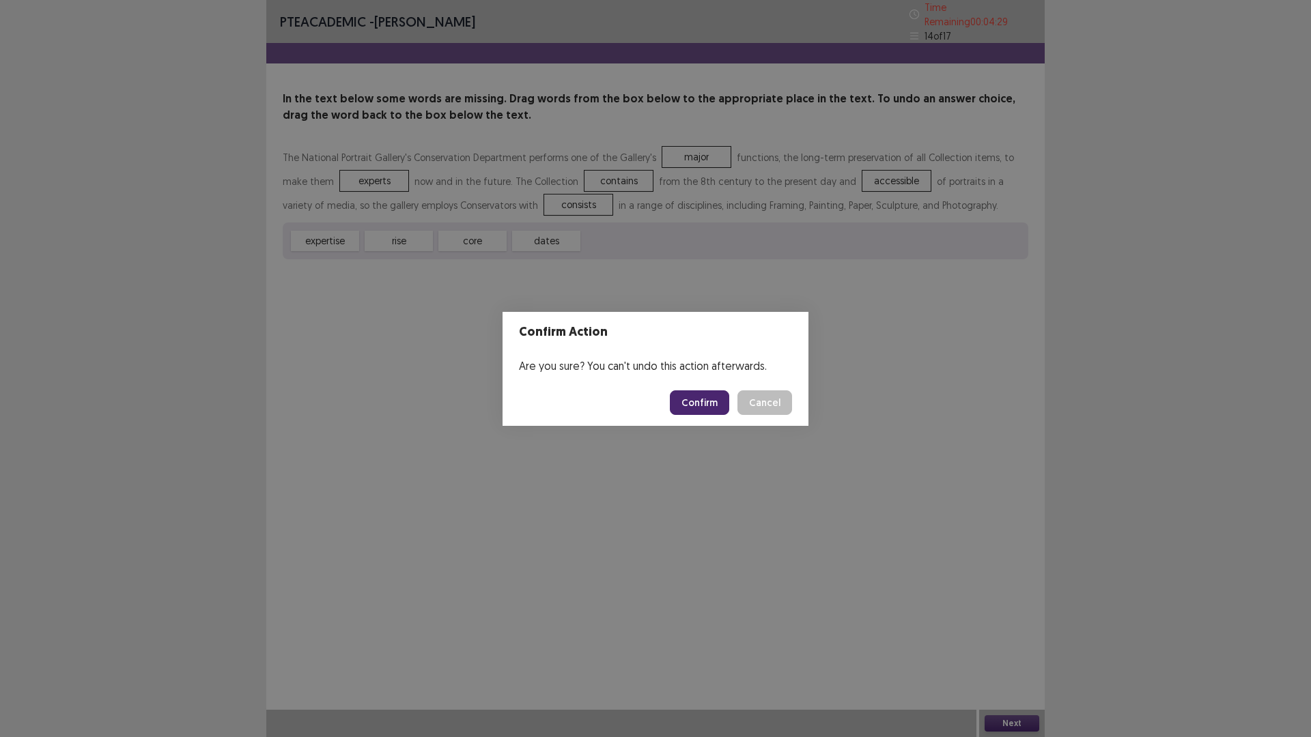
click at [701, 401] on button "Confirm" at bounding box center [699, 403] width 59 height 25
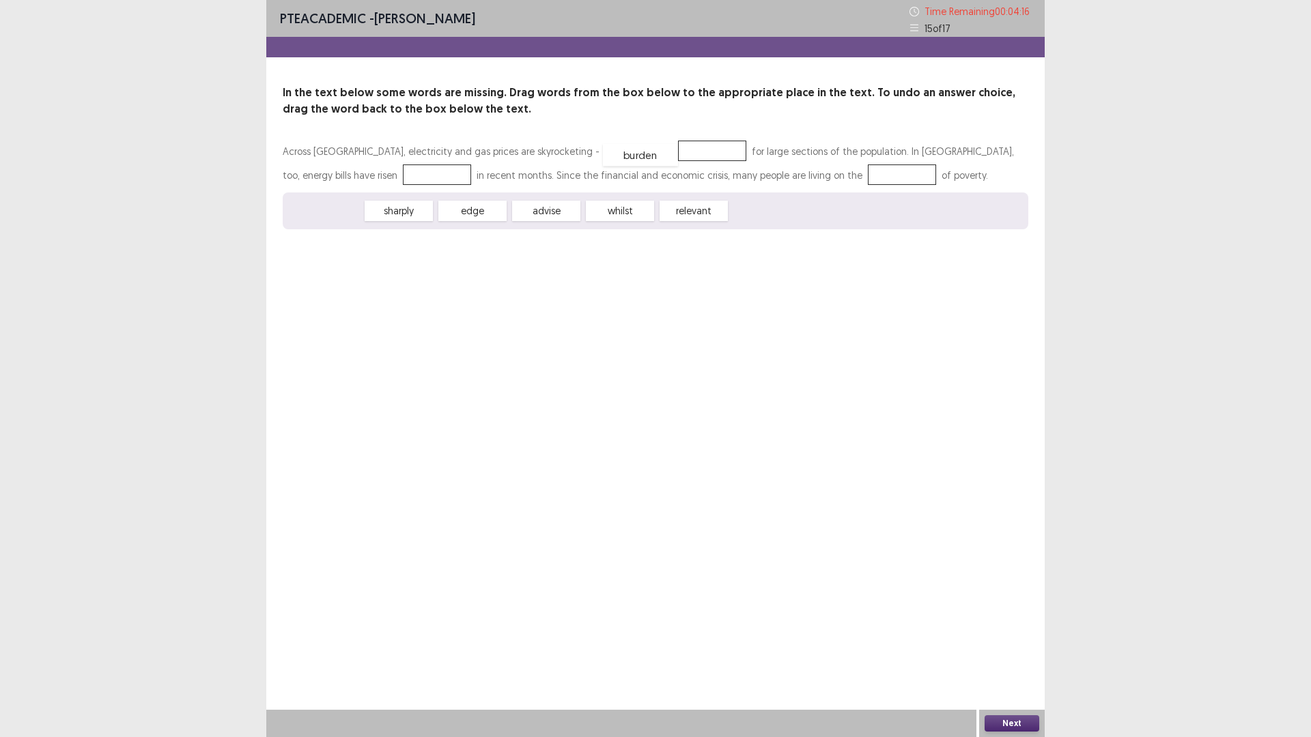
drag, startPoint x: 325, startPoint y: 217, endPoint x: 640, endPoint y: 161, distance: 320.4
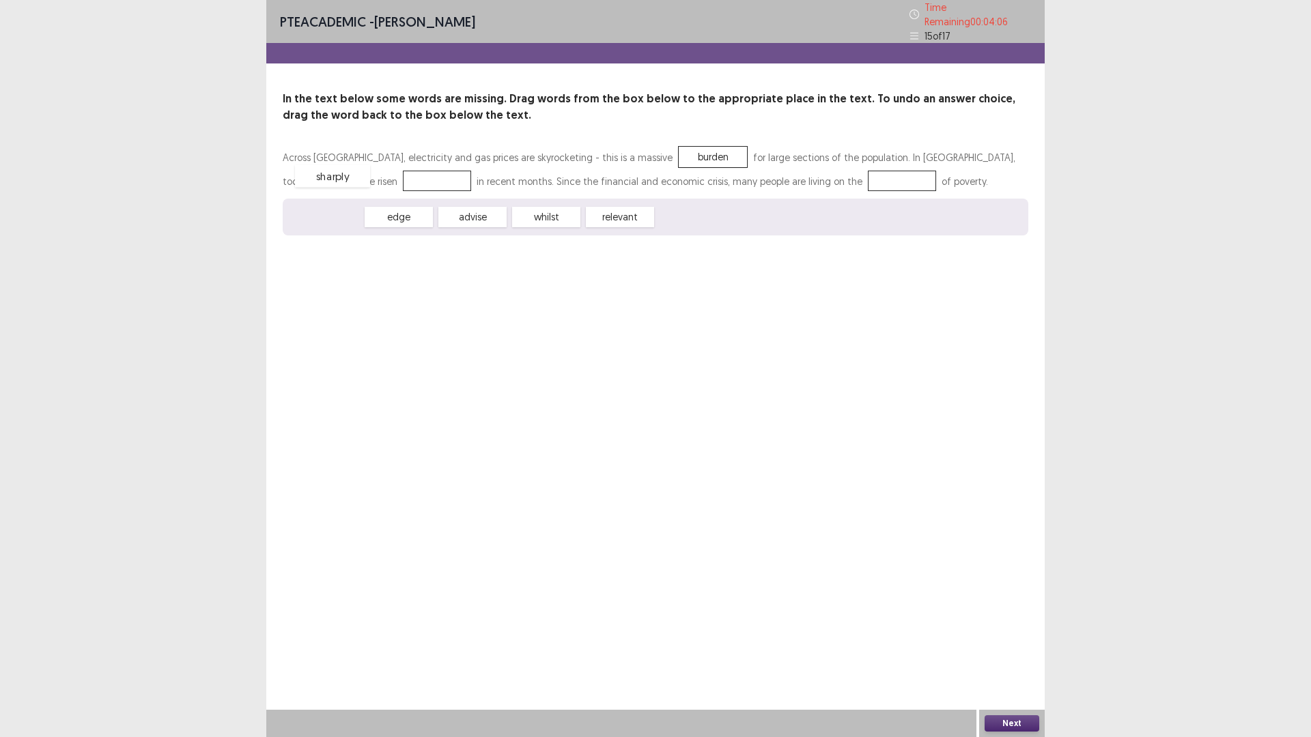
drag, startPoint x: 330, startPoint y: 214, endPoint x: 338, endPoint y: 173, distance: 41.6
drag, startPoint x: 559, startPoint y: 215, endPoint x: 783, endPoint y: 184, distance: 226.1
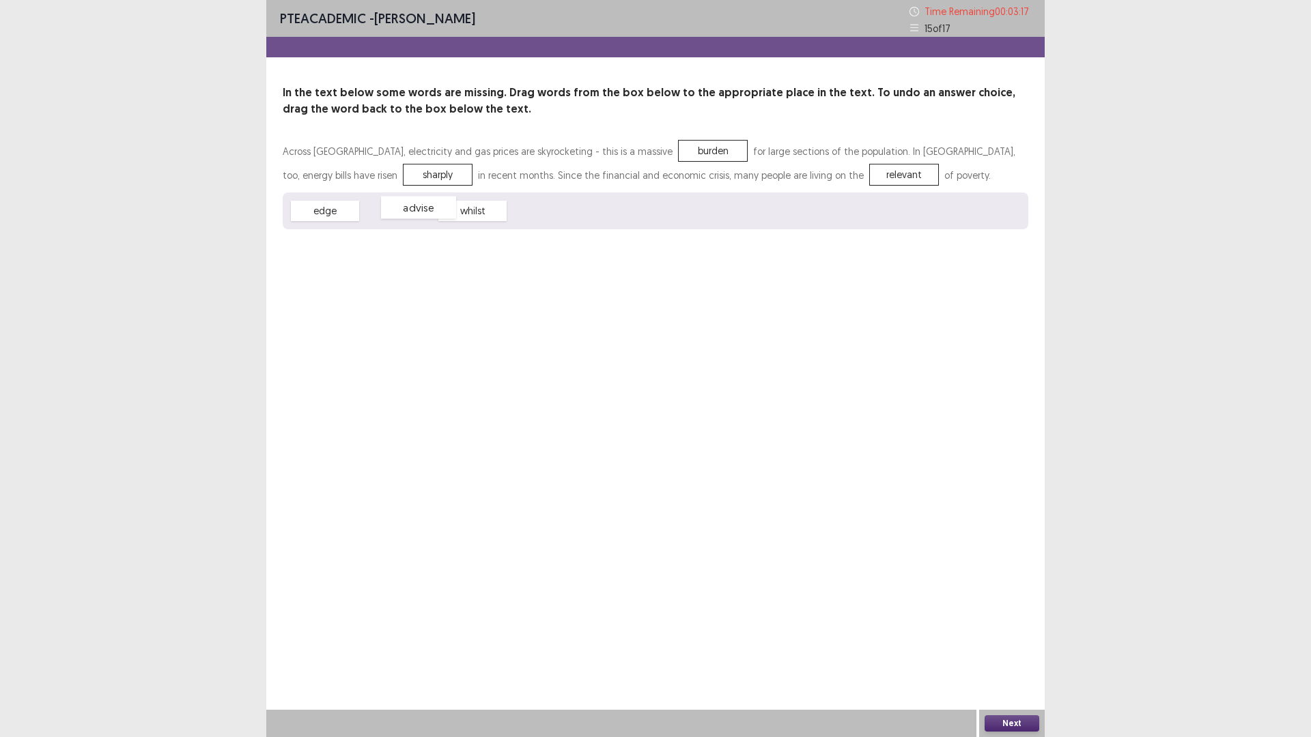
drag, startPoint x: 408, startPoint y: 214, endPoint x: 421, endPoint y: 212, distance: 13.1
click at [423, 211] on div "advise" at bounding box center [418, 208] width 75 height 23
drag, startPoint x: 476, startPoint y: 214, endPoint x: 797, endPoint y: 173, distance: 323.4
click at [1005, 645] on button "Next" at bounding box center [1012, 724] width 55 height 16
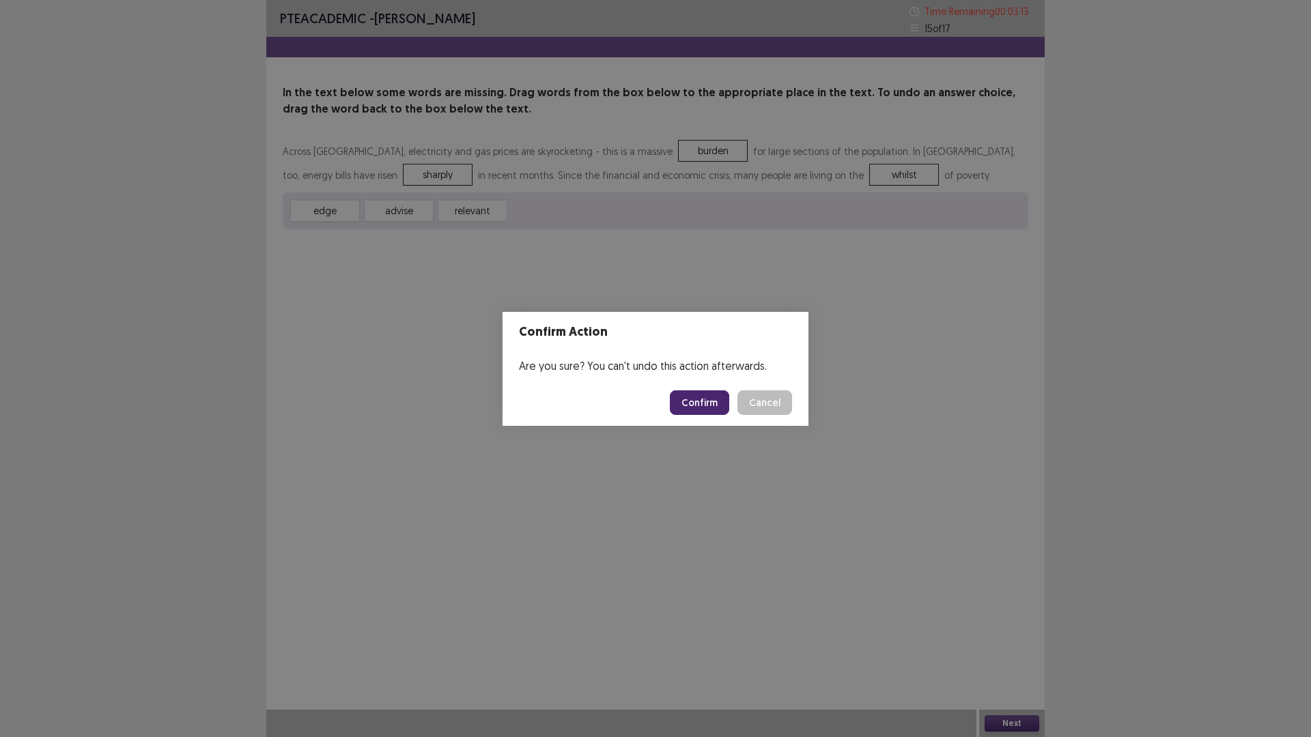
click at [696, 403] on button "Confirm" at bounding box center [699, 403] width 59 height 25
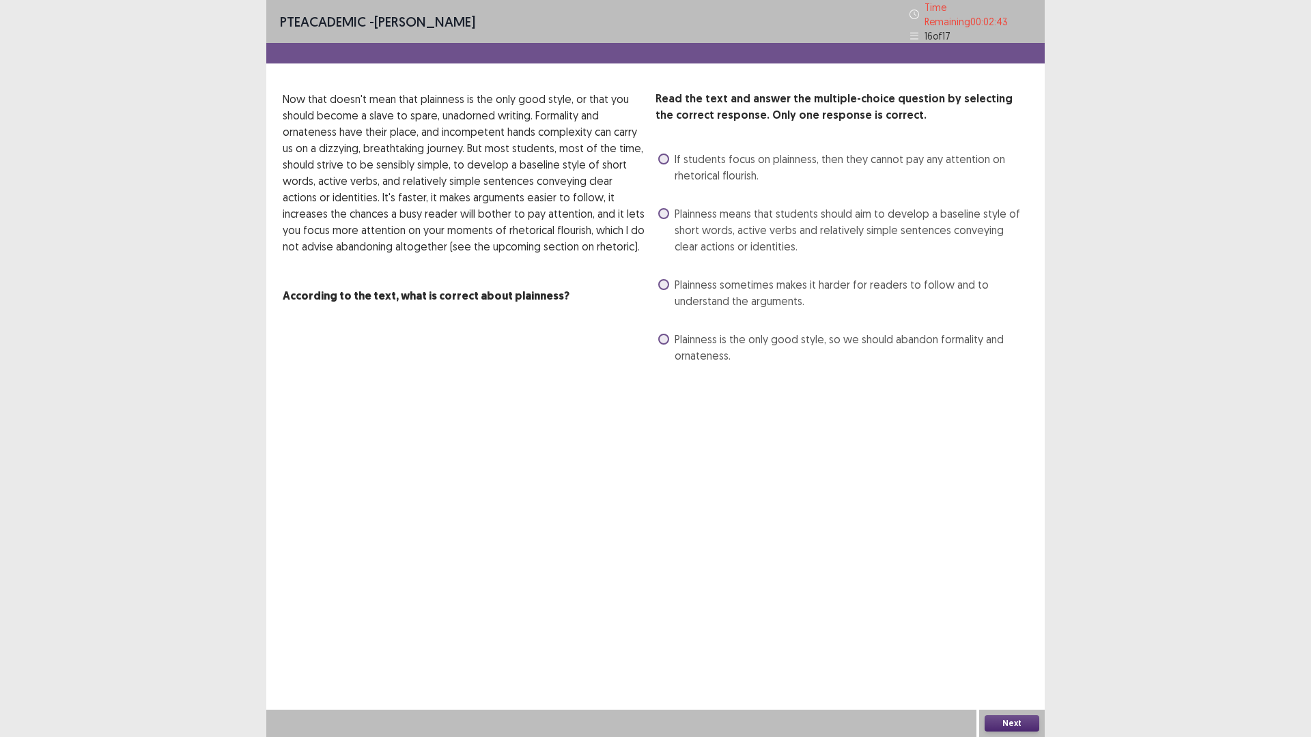
drag, startPoint x: 663, startPoint y: 208, endPoint x: 672, endPoint y: 221, distance: 15.7
click at [669, 218] on label "Plainness means that students should aim to develop a baseline style of short w…" at bounding box center [843, 230] width 370 height 49
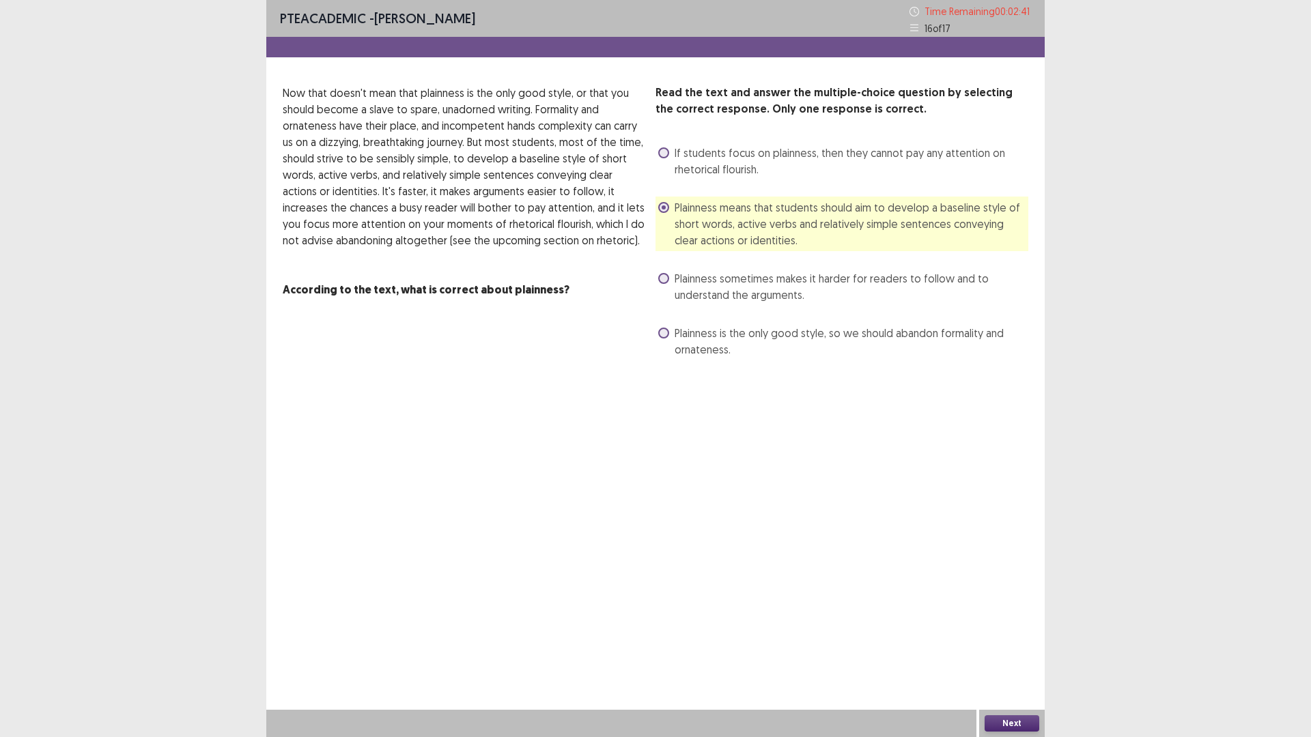
drag, startPoint x: 1002, startPoint y: 721, endPoint x: 983, endPoint y: 707, distance: 23.4
click at [996, 645] on div "Next" at bounding box center [1012, 723] width 66 height 27
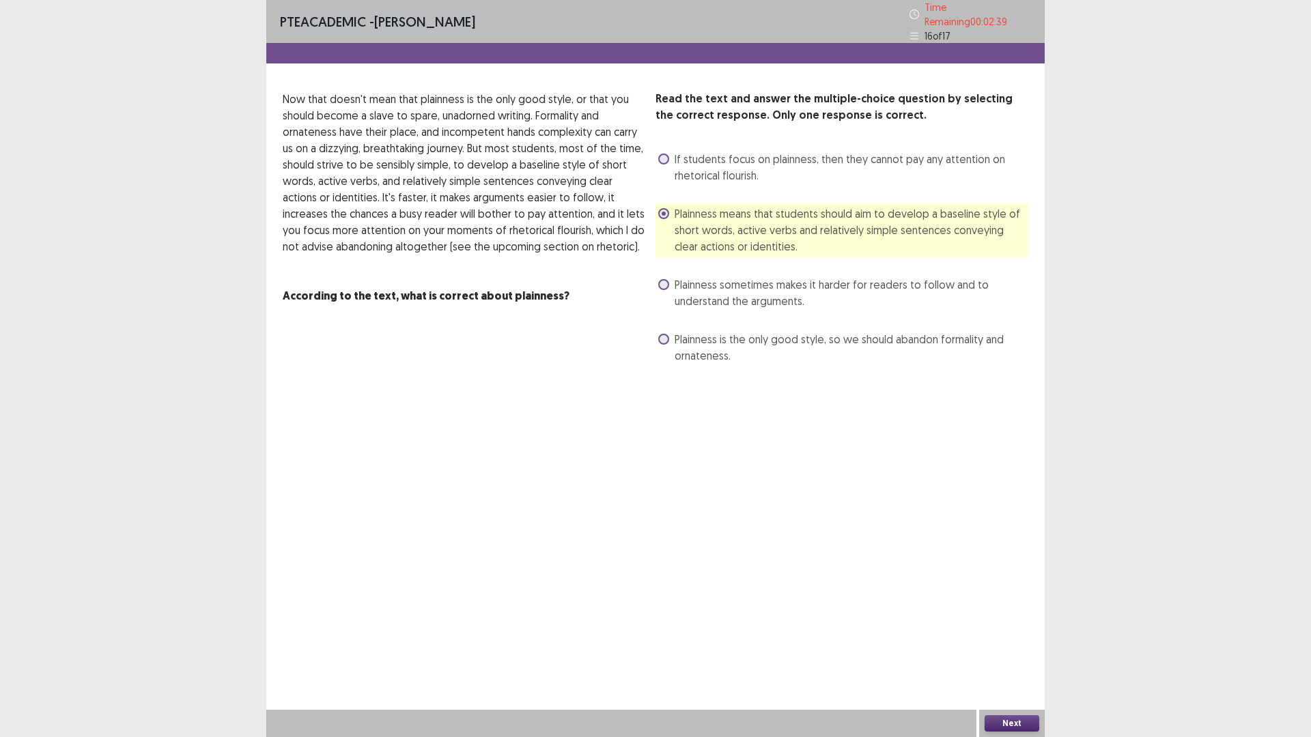
click at [662, 210] on span at bounding box center [663, 213] width 11 height 11
drag, startPoint x: 666, startPoint y: 280, endPoint x: 677, endPoint y: 282, distance: 11.1
click at [666, 281] on span at bounding box center [663, 284] width 11 height 11
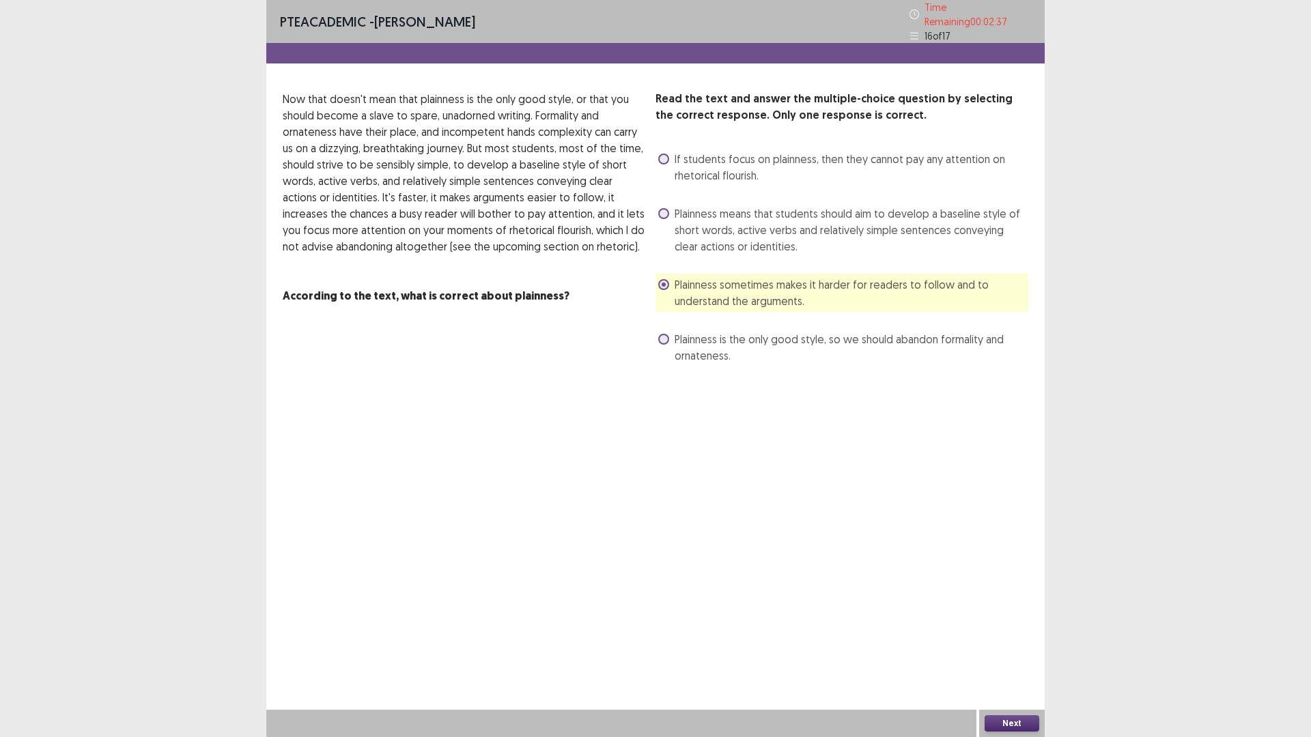
drag, startPoint x: 939, startPoint y: 634, endPoint x: 954, endPoint y: 662, distance: 31.8
click at [954, 645] on div "PTE academic - [PERSON_NAME] Time Remaining 00 : 02 : 37 16 of 17 Read the text…" at bounding box center [655, 368] width 778 height 737
click at [1017, 645] on button "Next" at bounding box center [1012, 724] width 55 height 16
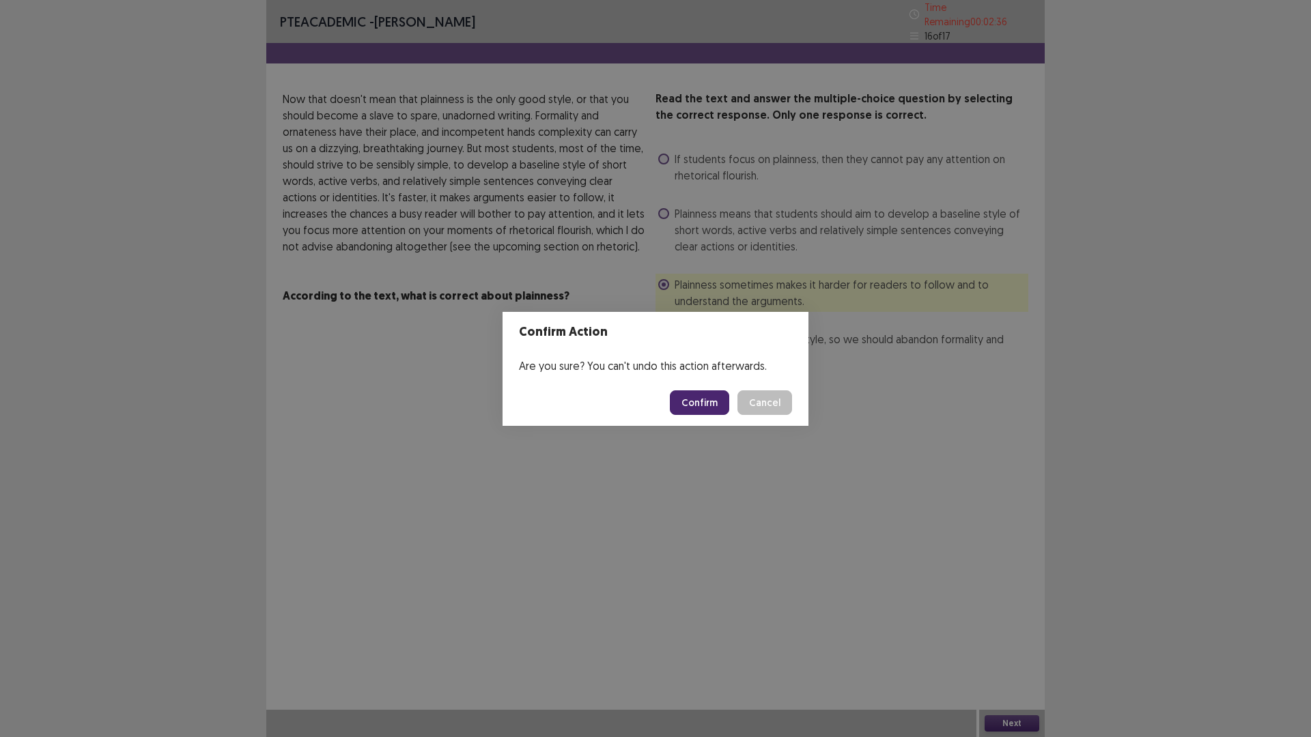
click at [718, 406] on button "Confirm" at bounding box center [699, 403] width 59 height 25
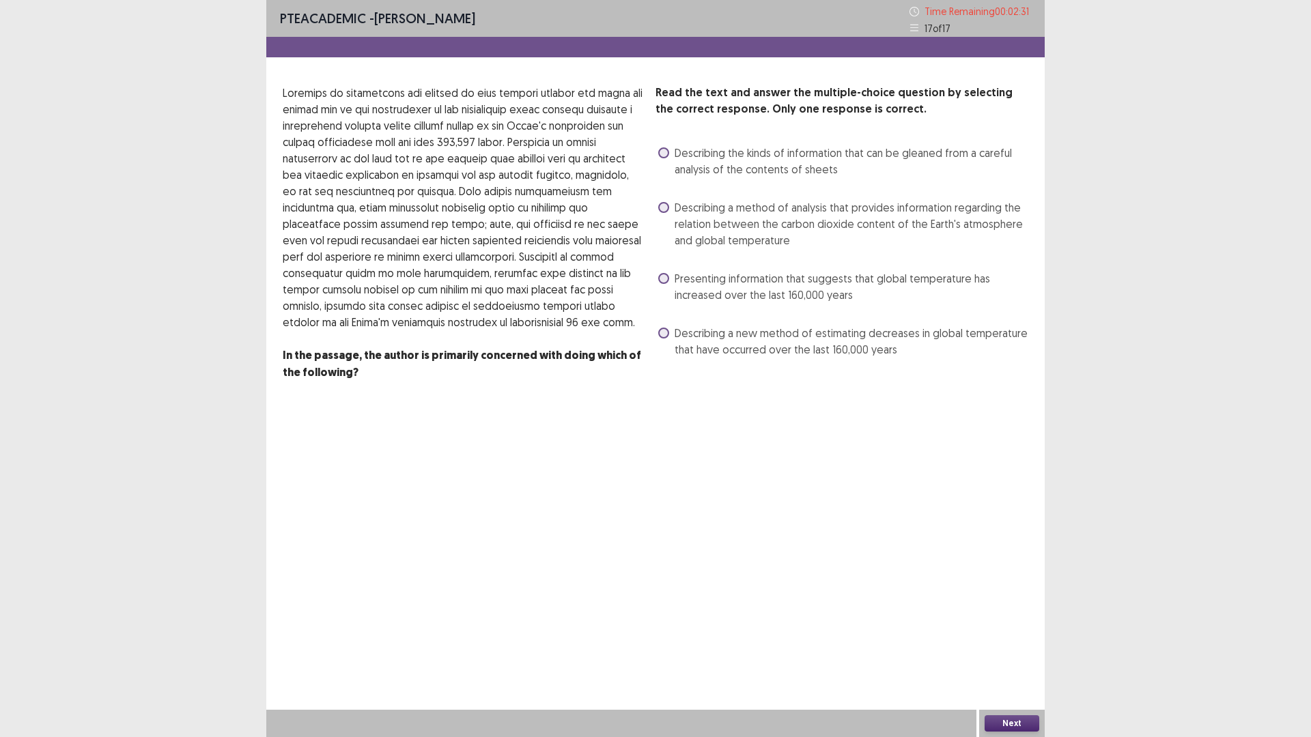
drag, startPoint x: 666, startPoint y: 279, endPoint x: 668, endPoint y: 308, distance: 29.5
click at [666, 279] on span at bounding box center [663, 278] width 11 height 11
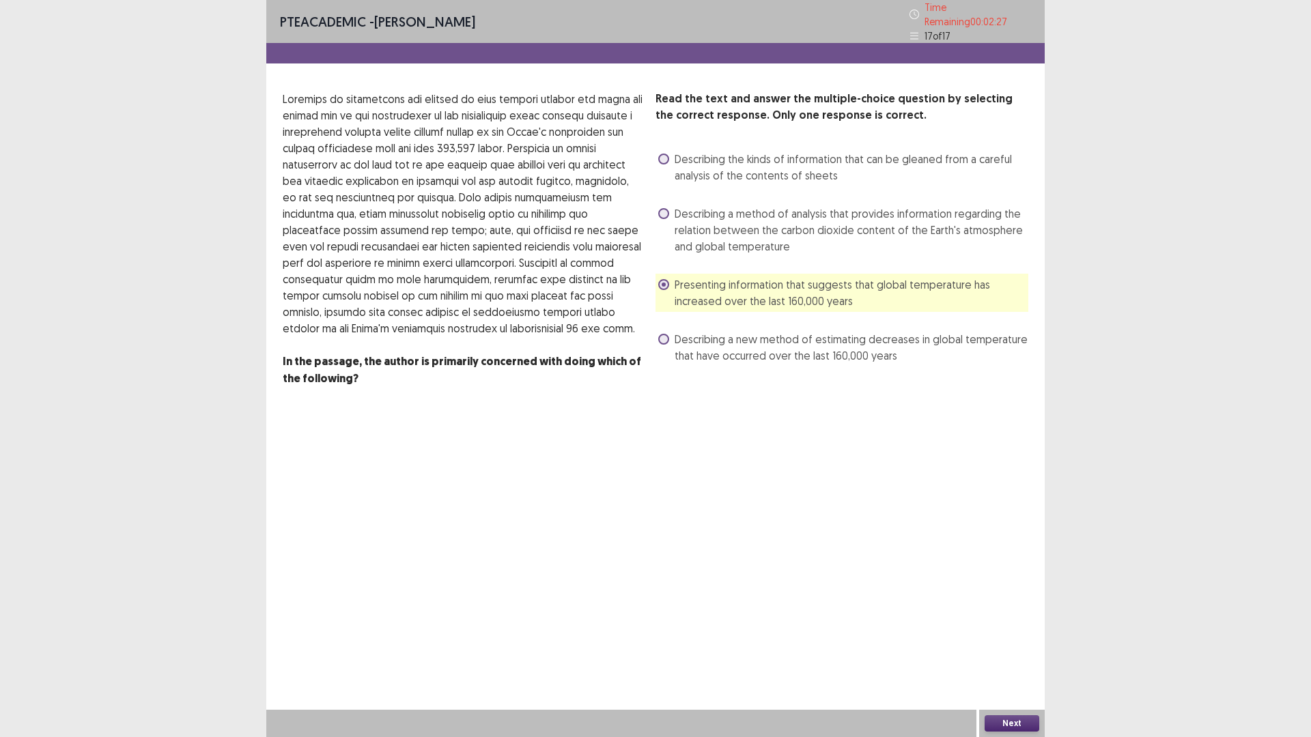
click at [1017, 645] on button "Next" at bounding box center [1012, 724] width 55 height 16
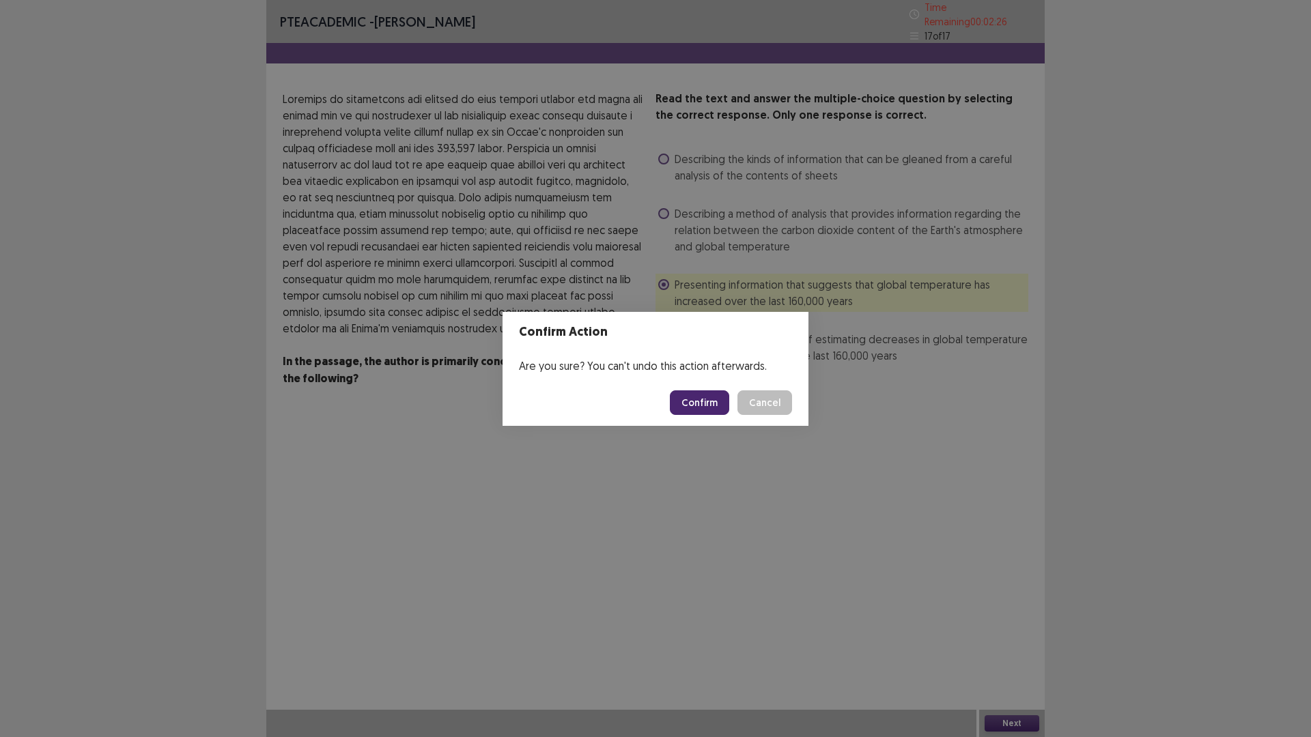
click at [688, 404] on button "Confirm" at bounding box center [699, 403] width 59 height 25
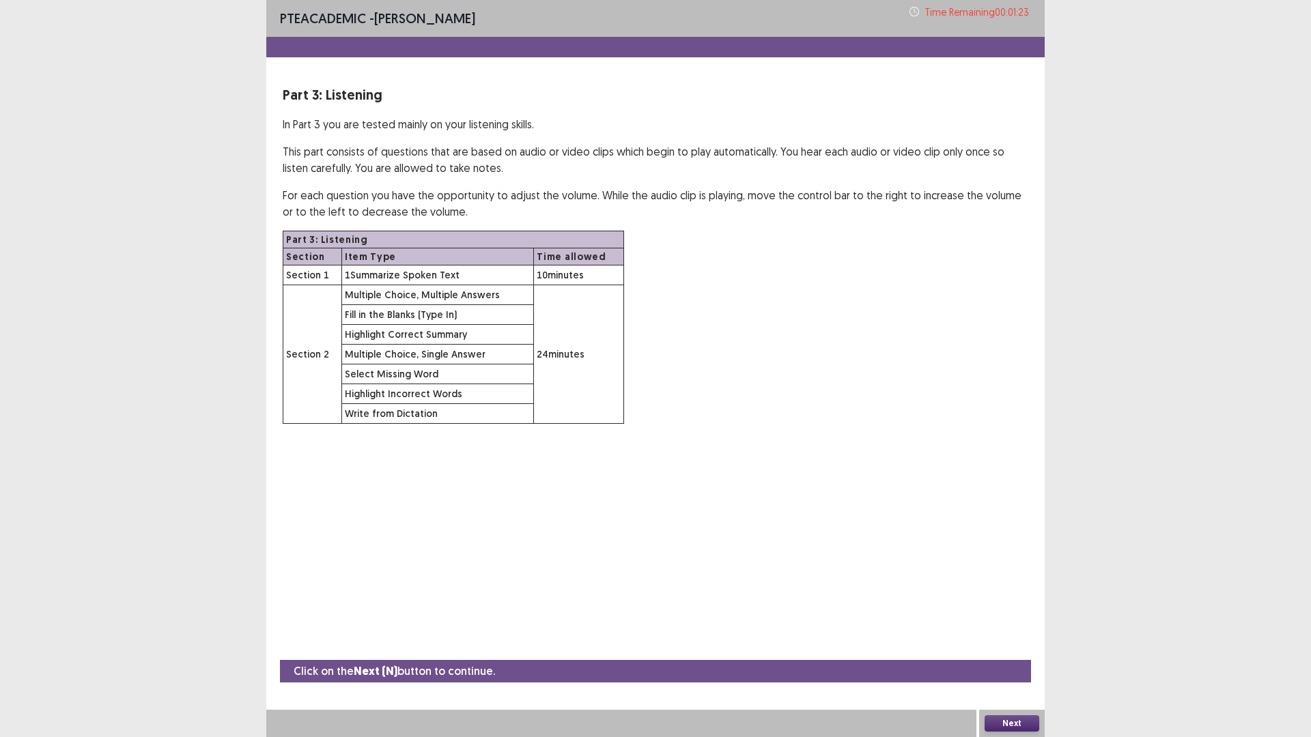
click at [1004, 645] on button "Next" at bounding box center [1012, 724] width 55 height 16
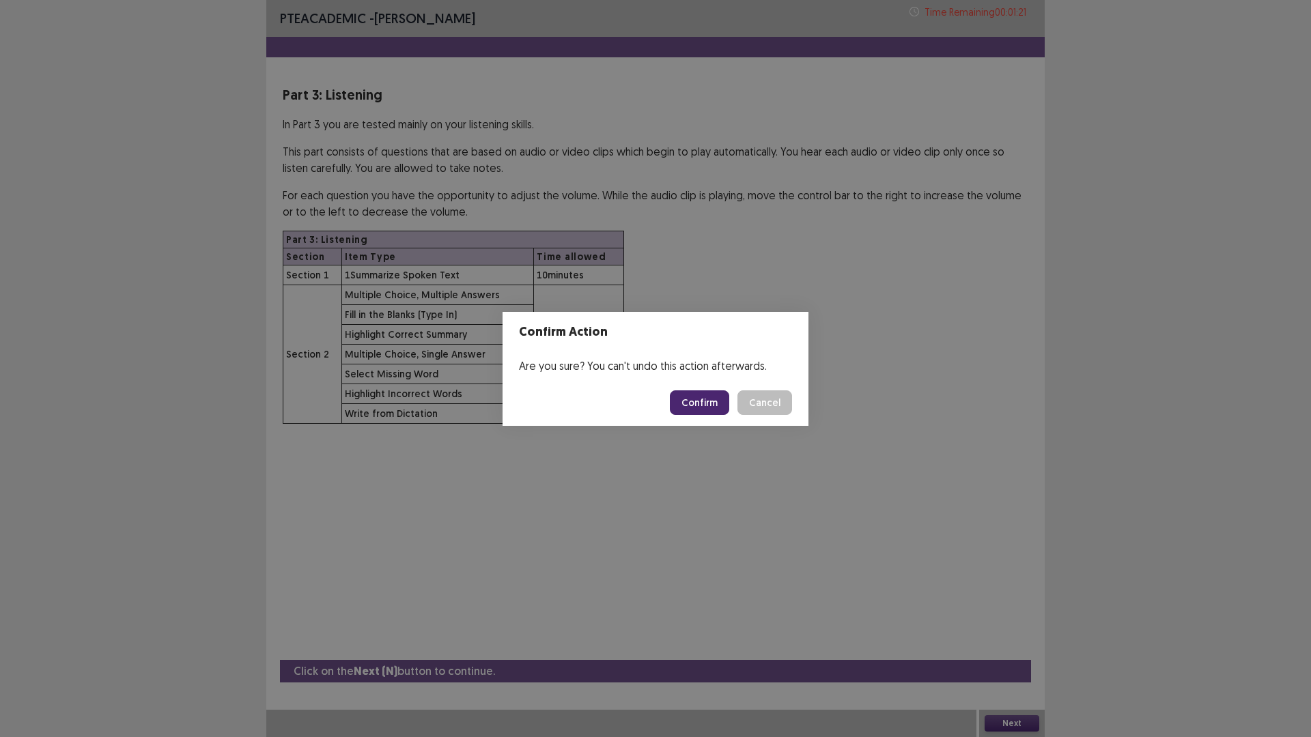
click at [703, 402] on button "Confirm" at bounding box center [699, 403] width 59 height 25
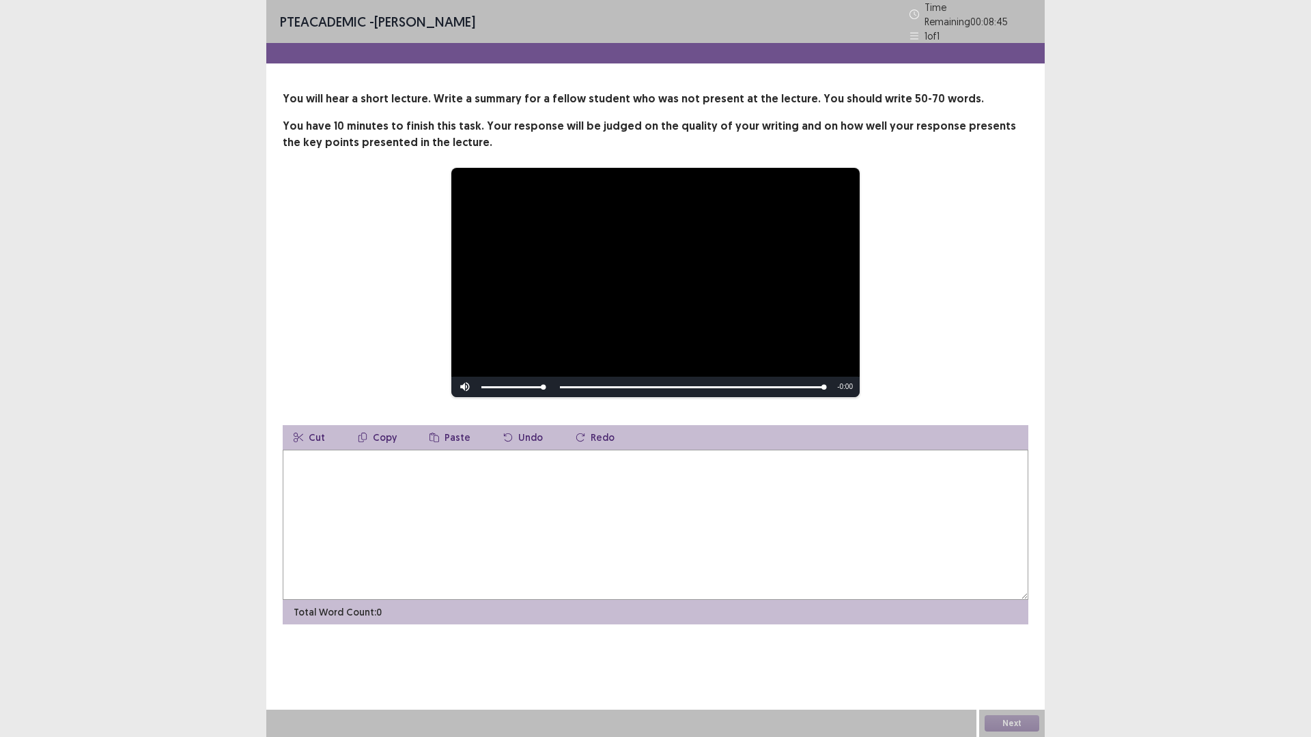
drag, startPoint x: 371, startPoint y: 490, endPoint x: 343, endPoint y: 438, distance: 59.6
click at [360, 472] on textarea at bounding box center [656, 525] width 746 height 150
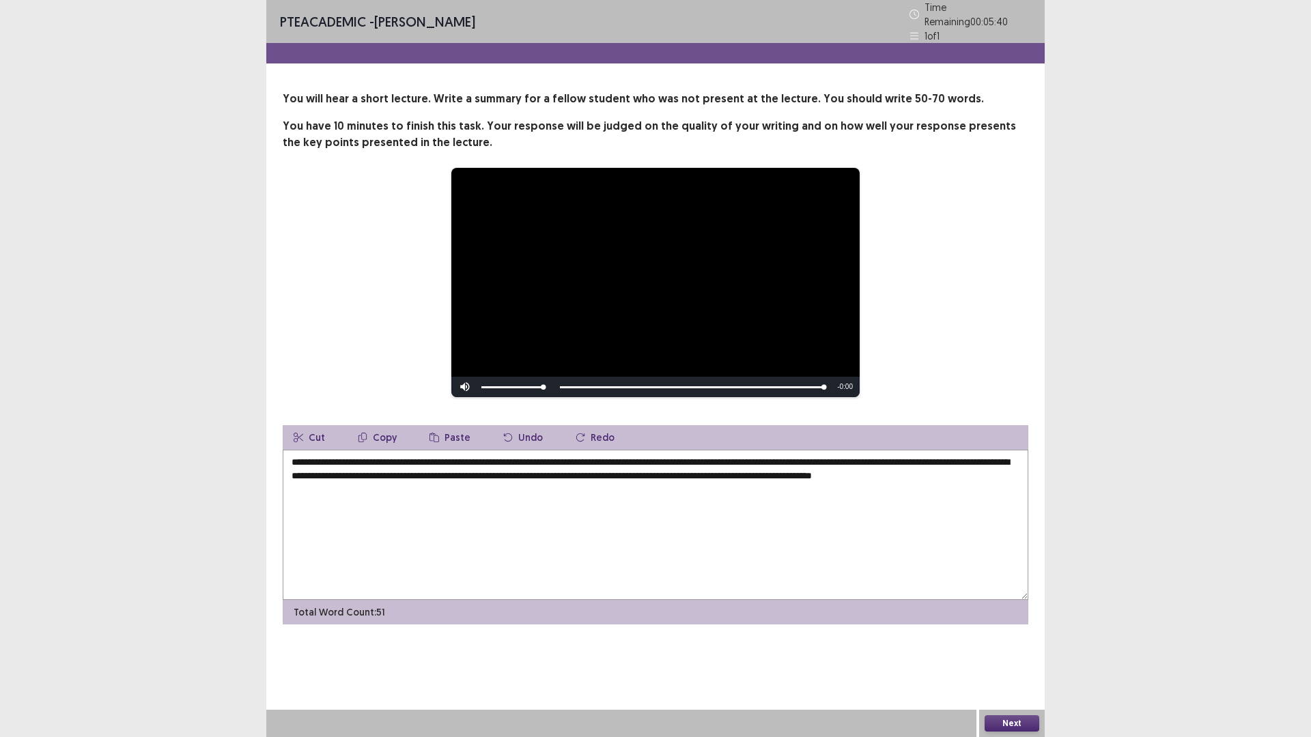
click at [401, 460] on textarea "**********" at bounding box center [656, 525] width 746 height 150
click at [796, 459] on textarea "**********" at bounding box center [656, 525] width 746 height 150
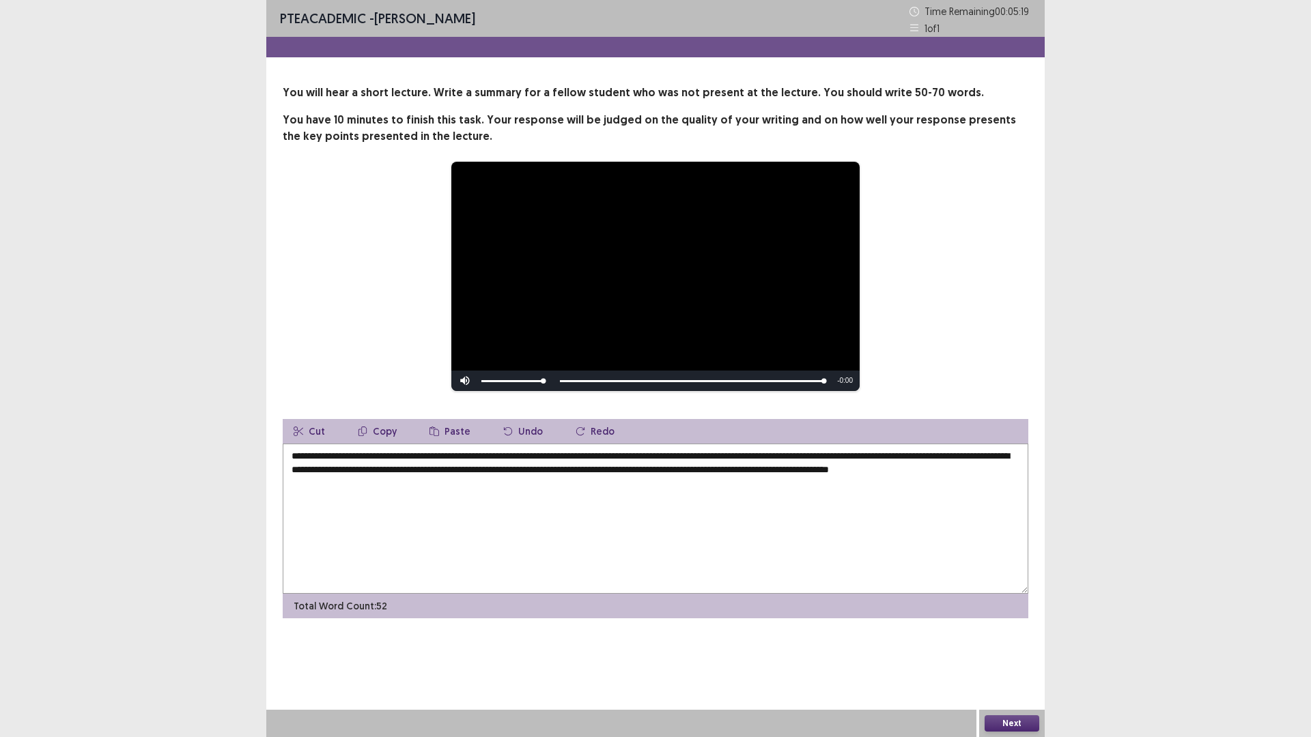
click at [702, 471] on textarea "**********" at bounding box center [656, 519] width 746 height 150
click at [713, 470] on textarea "**********" at bounding box center [656, 519] width 746 height 150
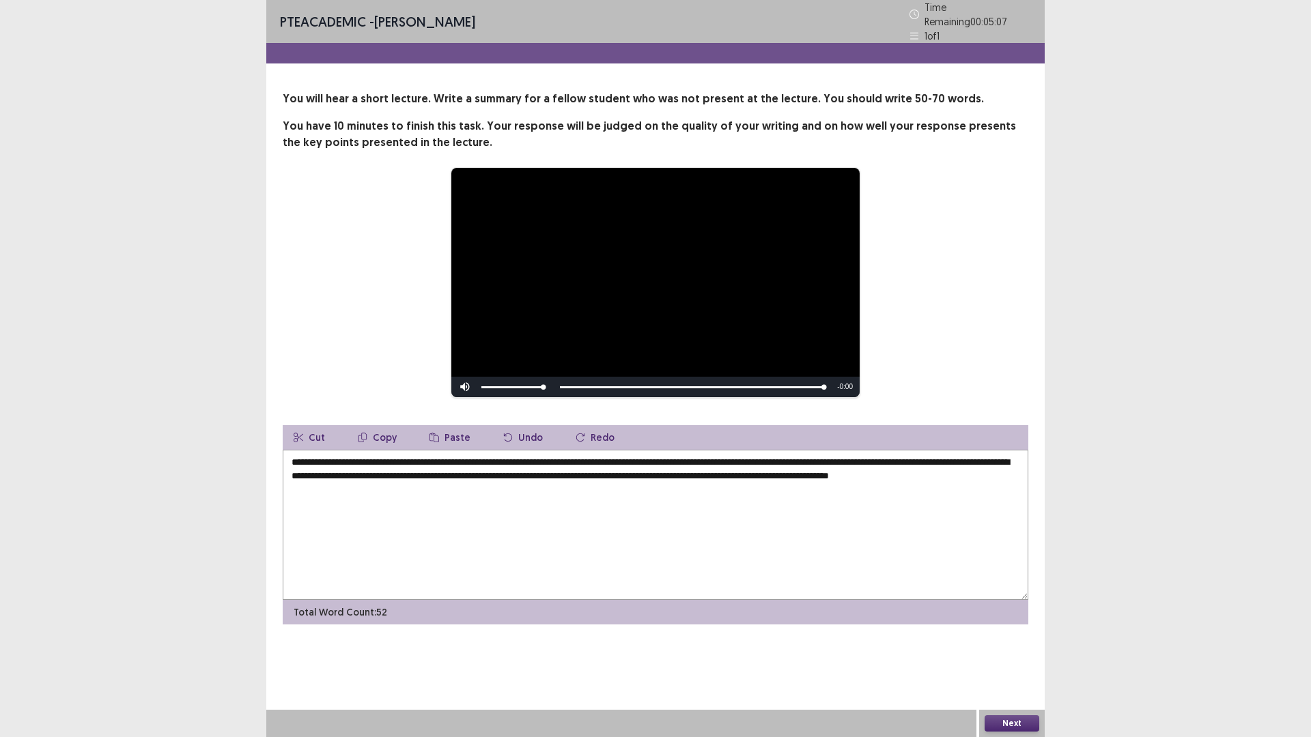
type textarea "**********"
click at [1000, 645] on button "Next" at bounding box center [1012, 724] width 55 height 16
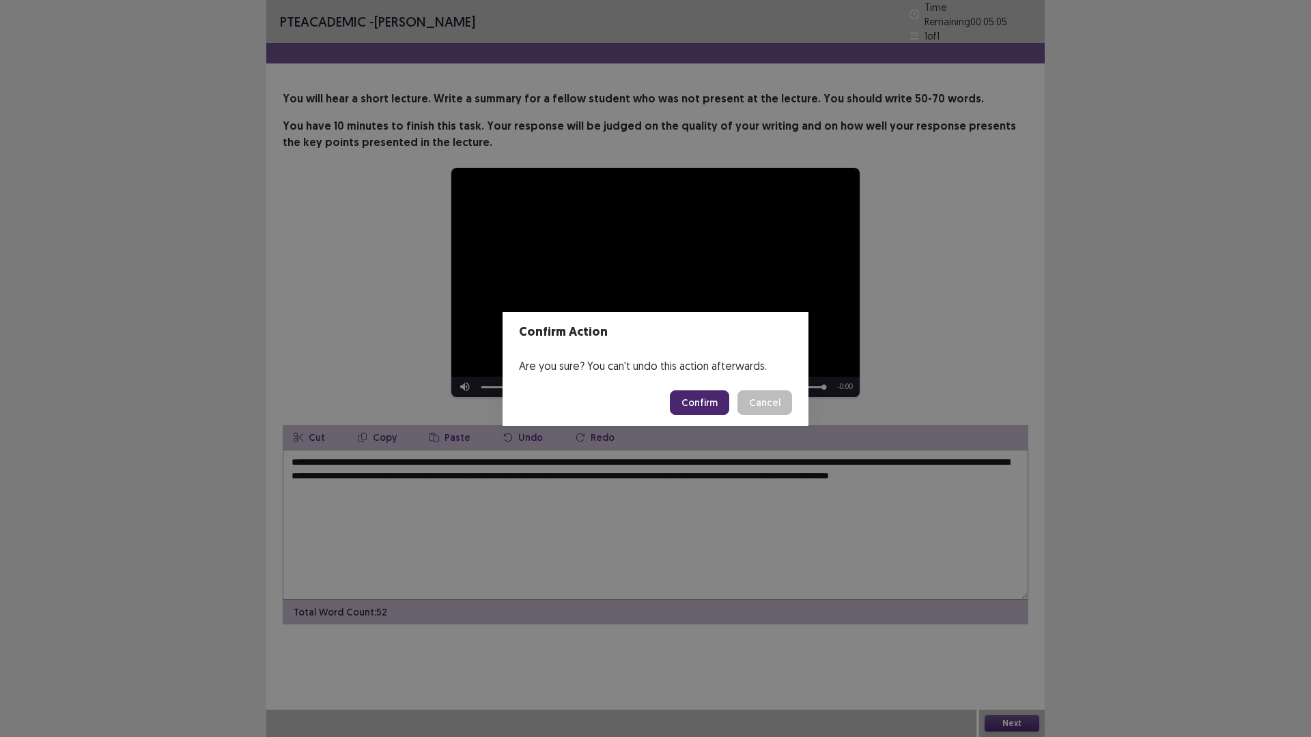
click at [699, 405] on button "Confirm" at bounding box center [699, 403] width 59 height 25
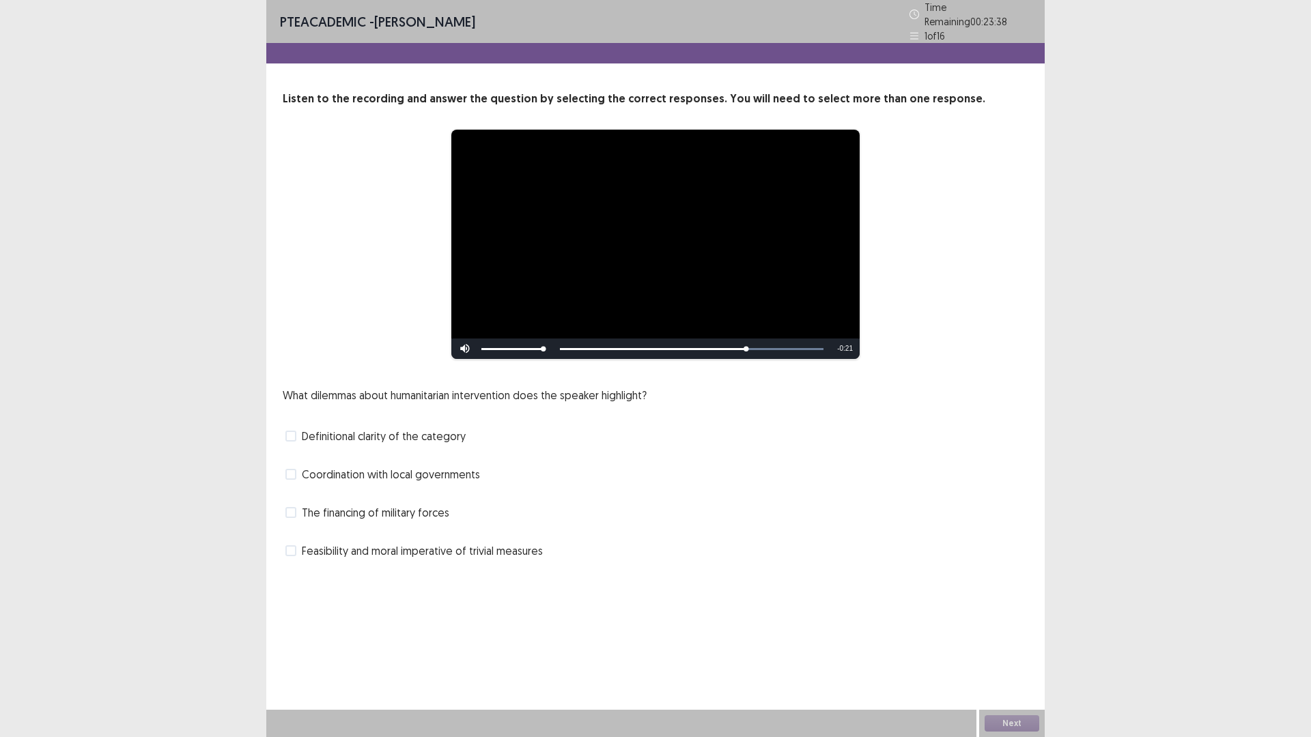
click at [296, 470] on span at bounding box center [290, 474] width 11 height 11
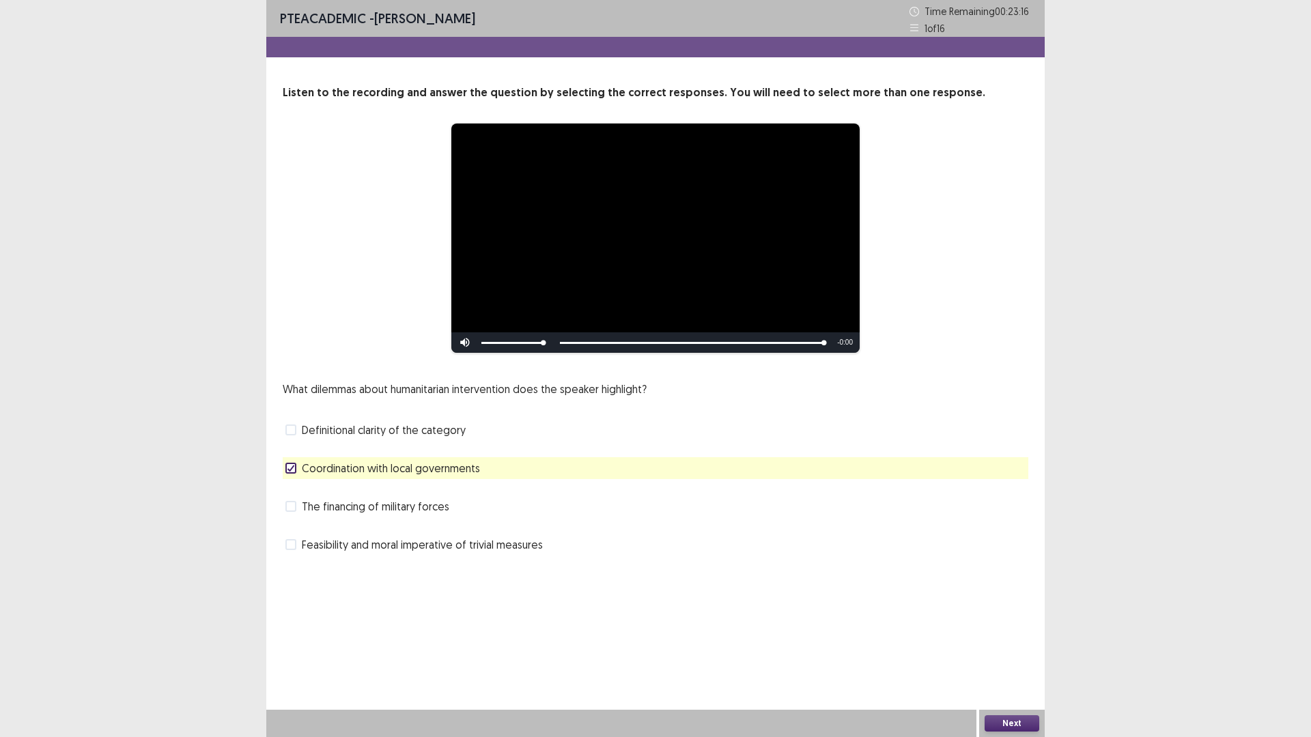
click at [1012, 645] on button "Next" at bounding box center [1012, 724] width 55 height 16
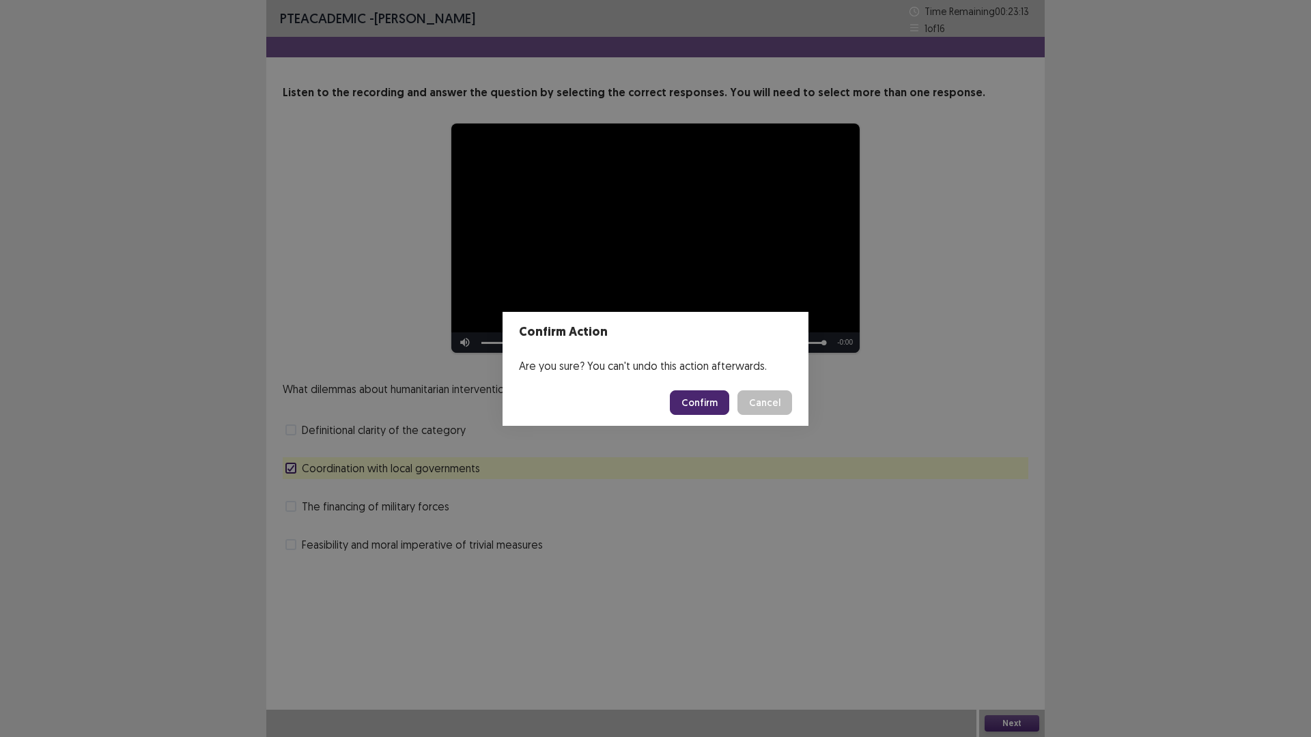
click at [703, 408] on button "Confirm" at bounding box center [699, 403] width 59 height 25
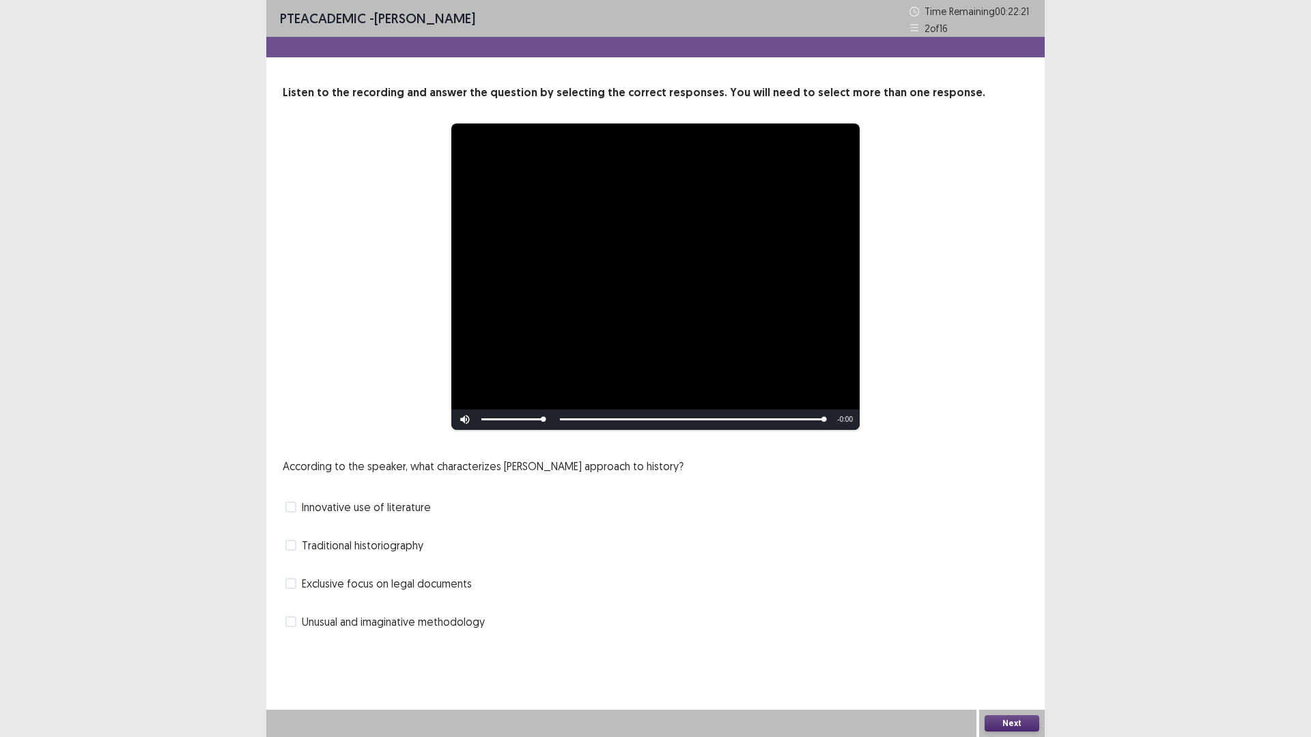
click at [296, 507] on span at bounding box center [290, 507] width 11 height 11
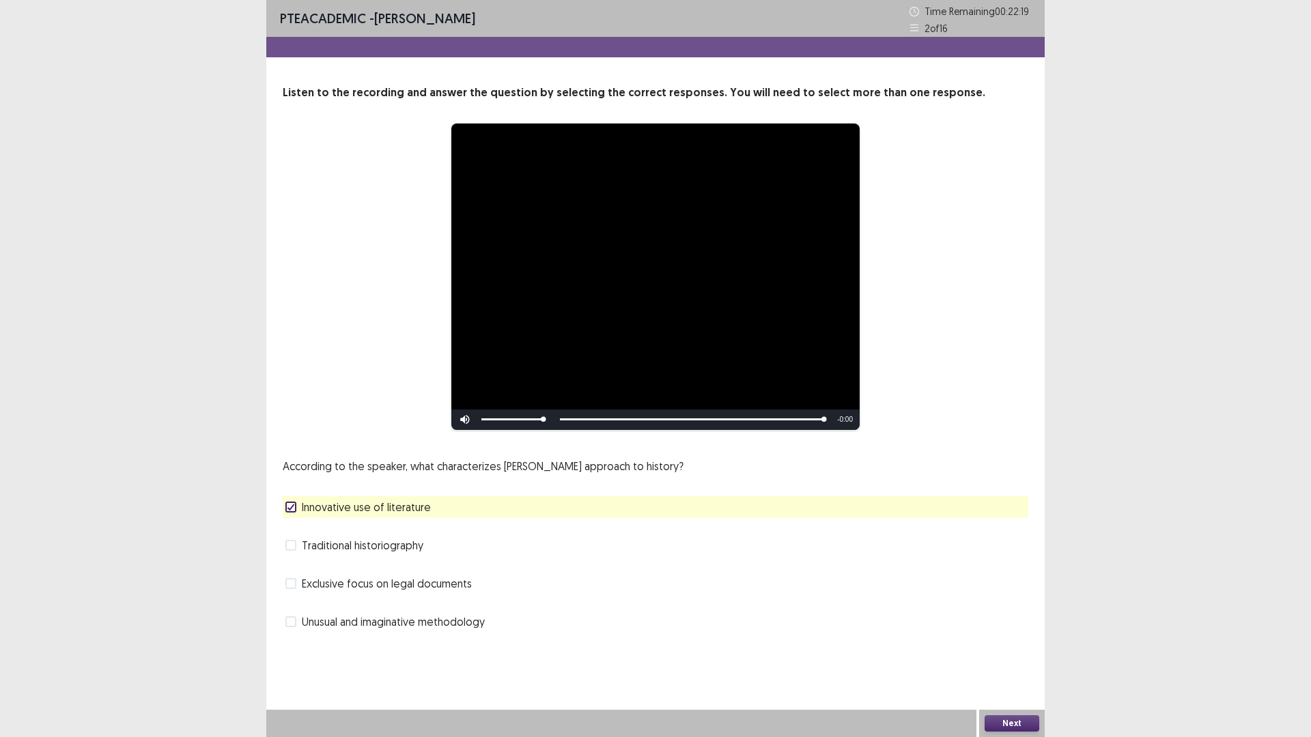
click at [290, 586] on span at bounding box center [290, 583] width 11 height 11
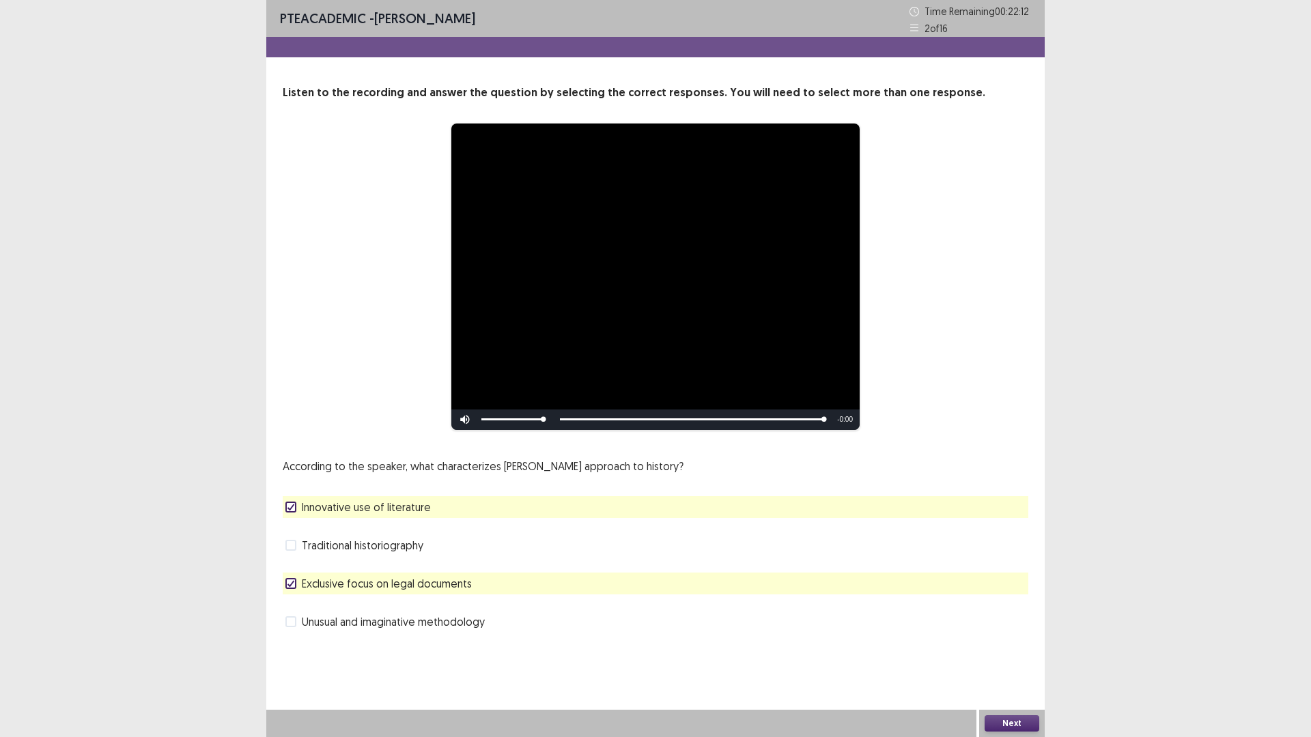
click at [288, 512] on span at bounding box center [290, 507] width 11 height 11
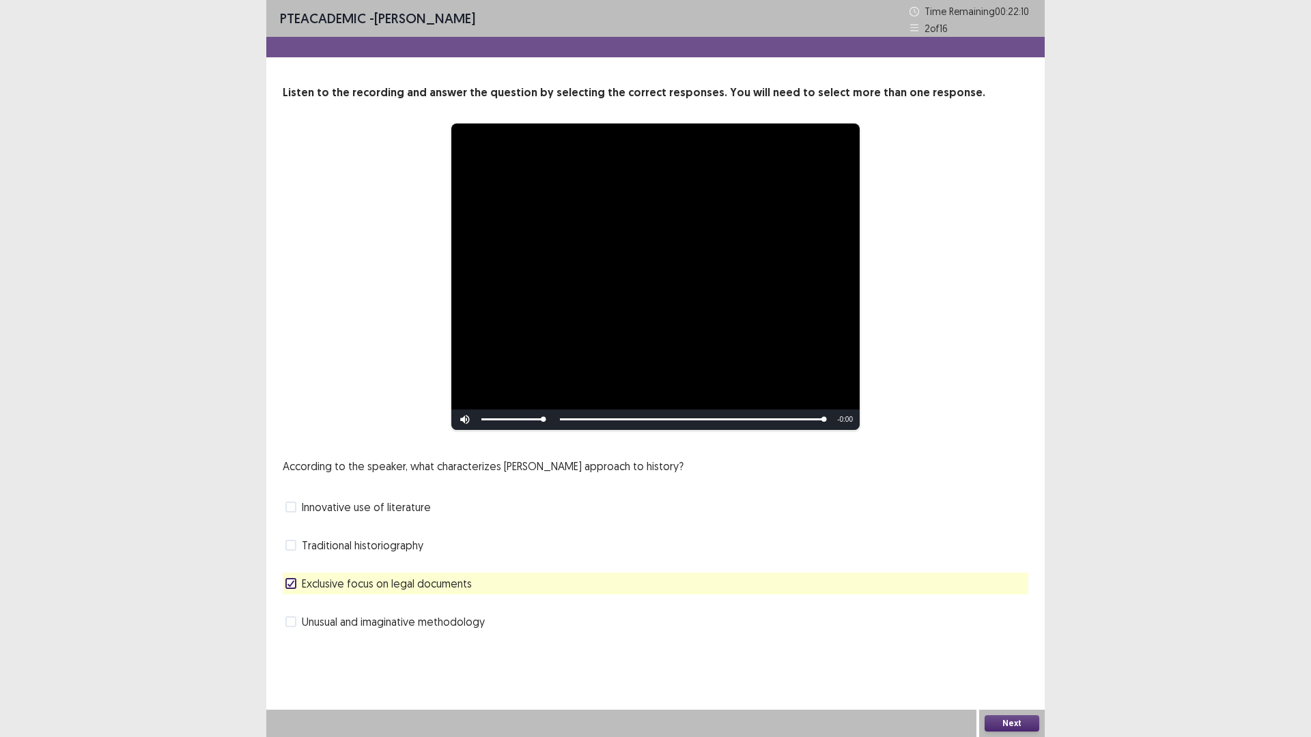
click at [1006, 645] on button "Next" at bounding box center [1012, 724] width 55 height 16
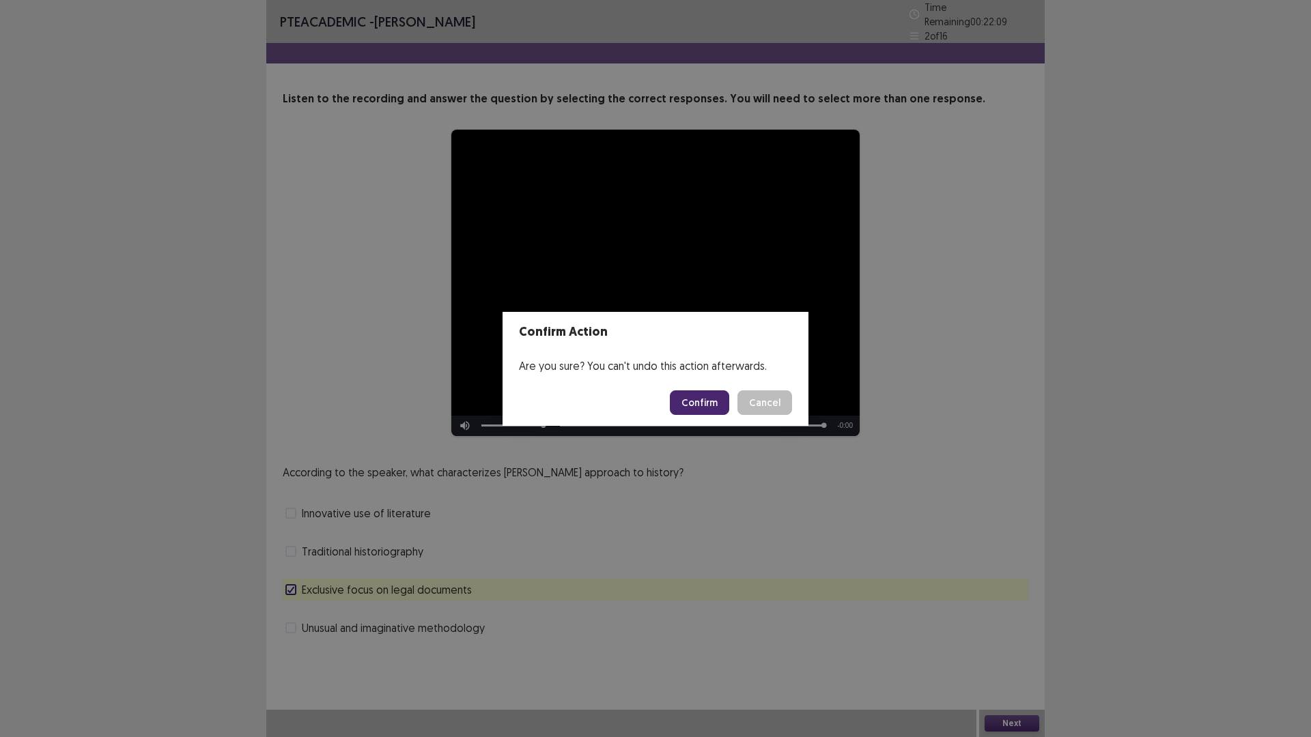
click at [707, 398] on button "Confirm" at bounding box center [699, 403] width 59 height 25
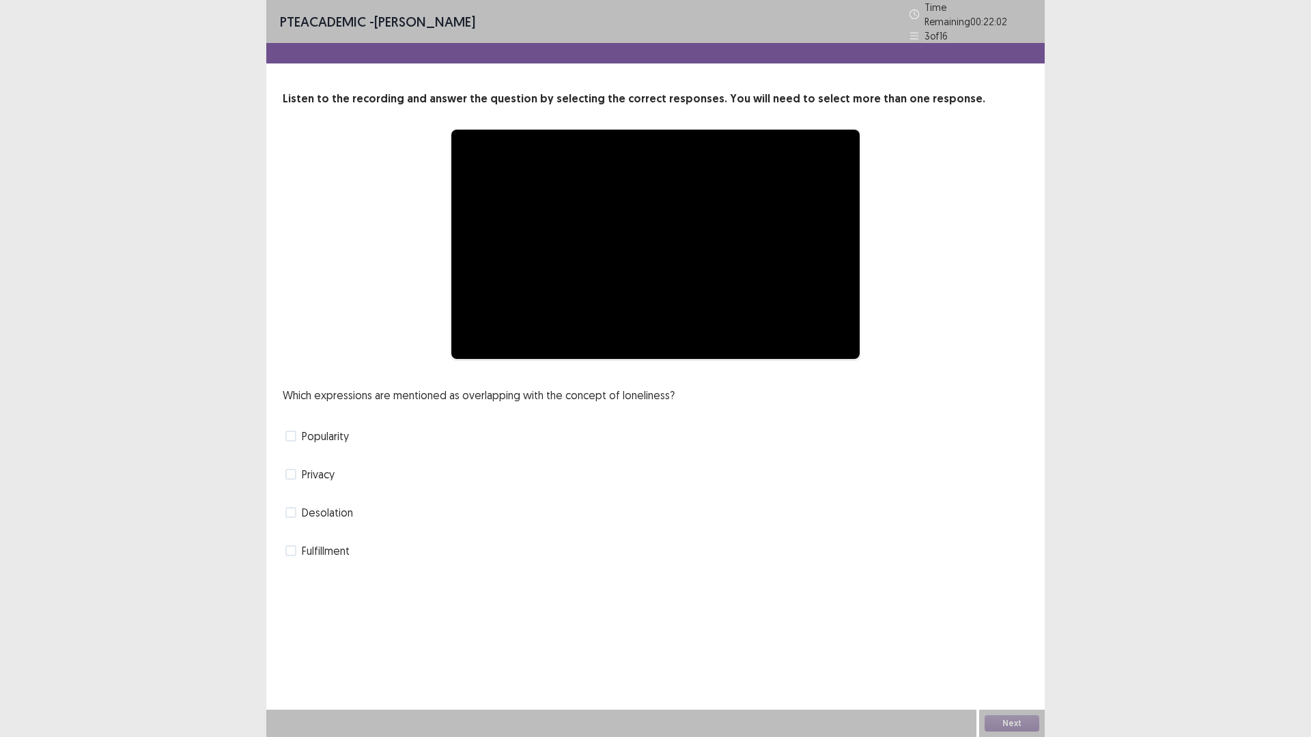
click at [288, 308] on div "**********" at bounding box center [656, 244] width 746 height 231
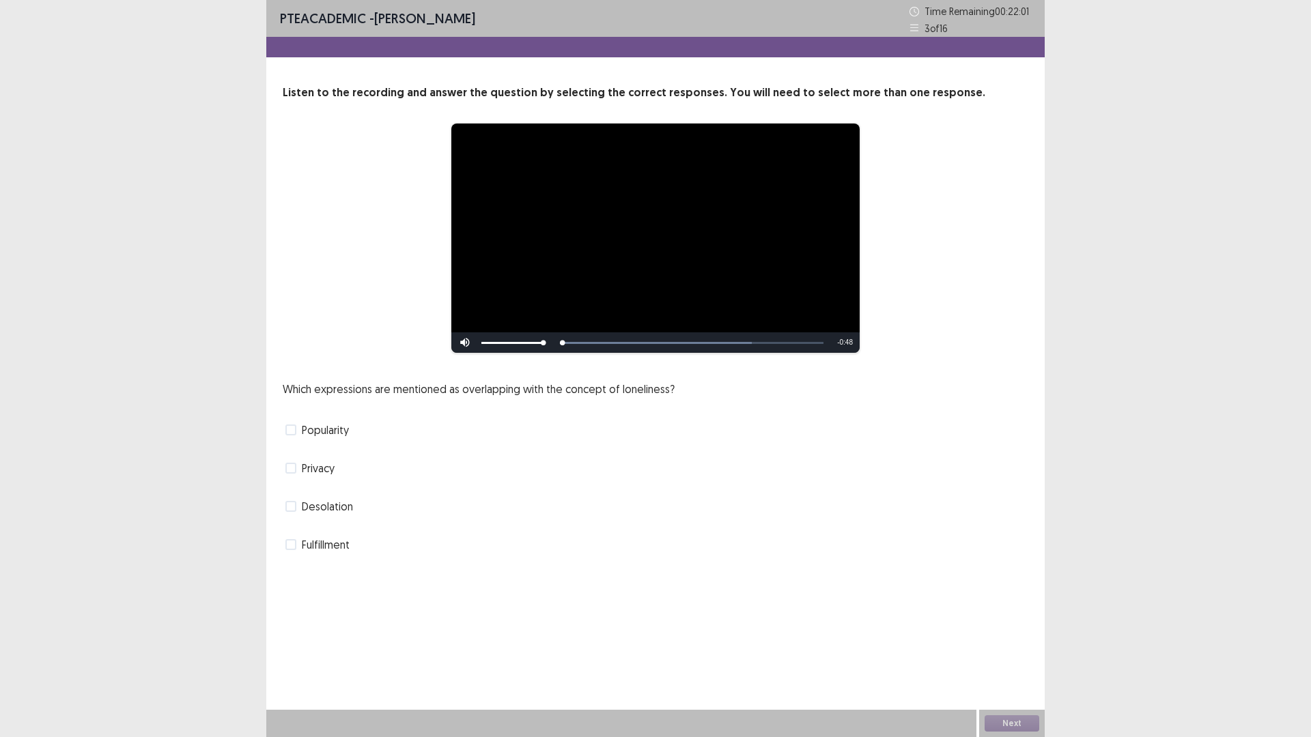
click at [292, 466] on span at bounding box center [290, 468] width 11 height 11
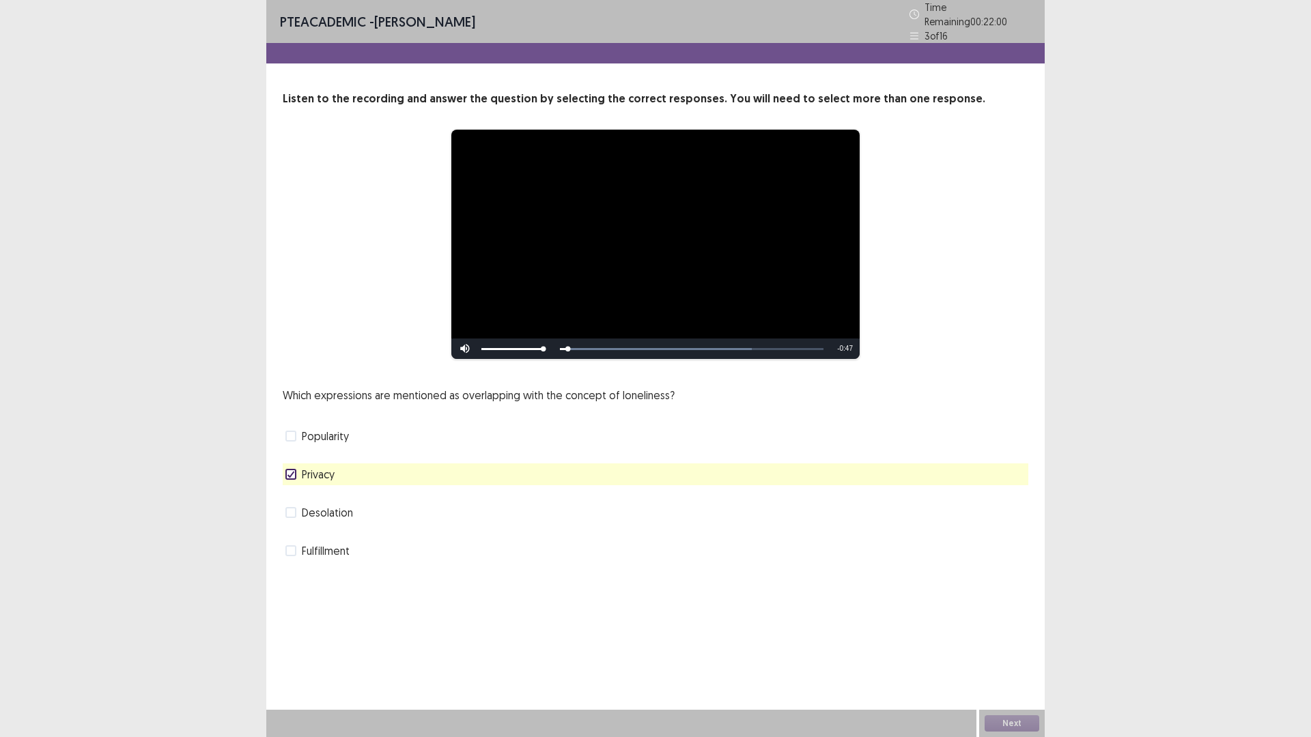
click at [294, 513] on label "Desolation" at bounding box center [319, 513] width 68 height 16
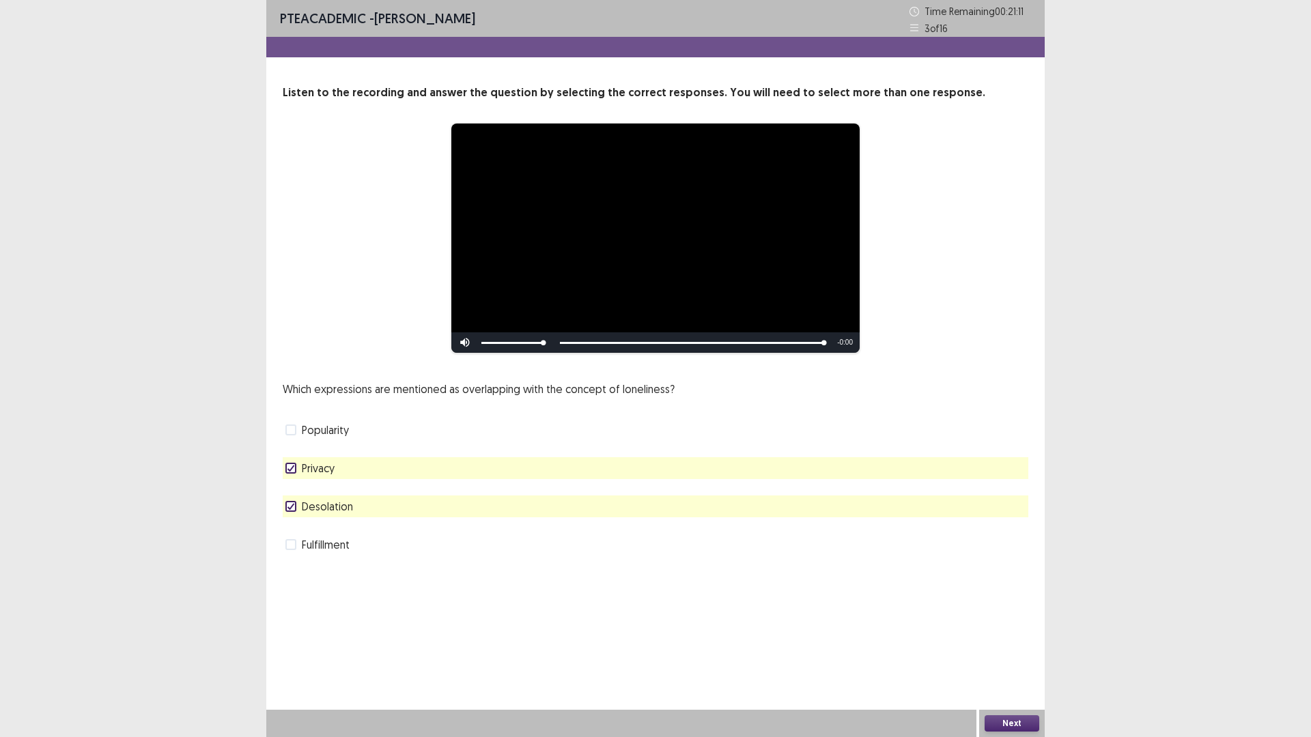
click at [1028, 645] on button "Next" at bounding box center [1012, 724] width 55 height 16
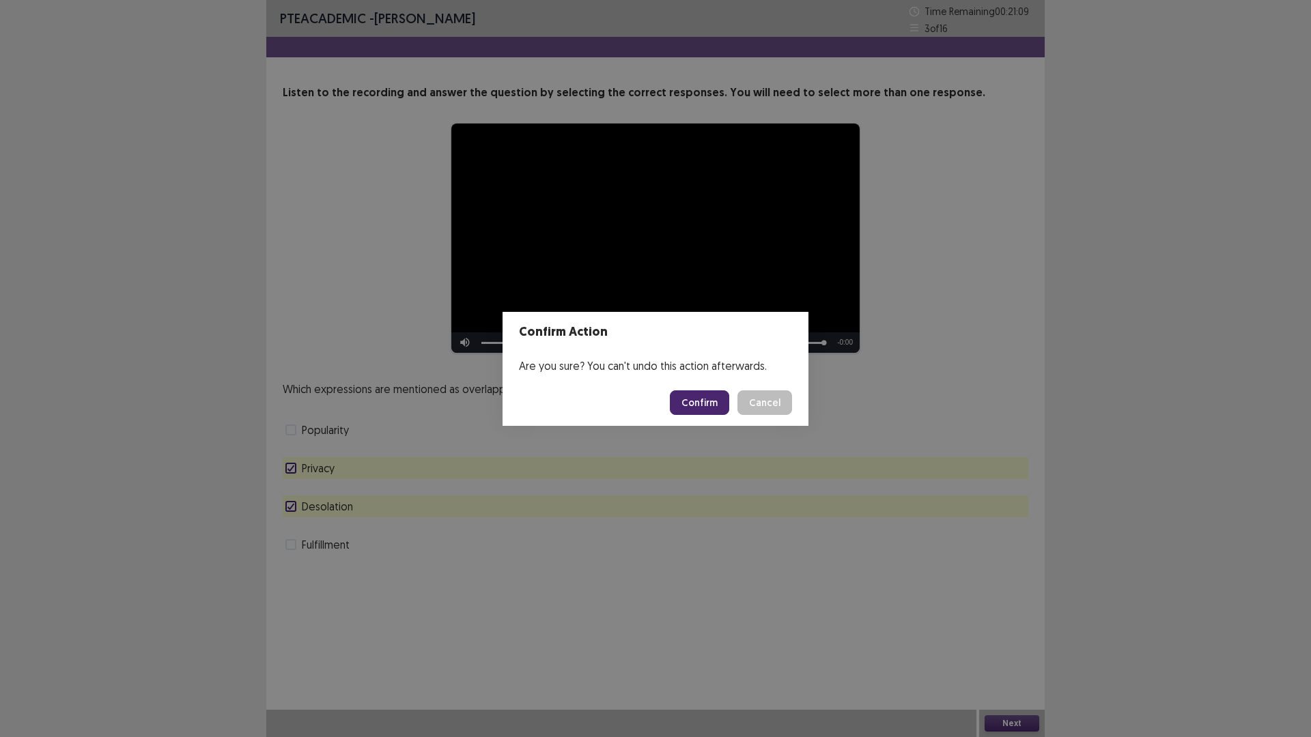
click at [689, 404] on button "Confirm" at bounding box center [699, 403] width 59 height 25
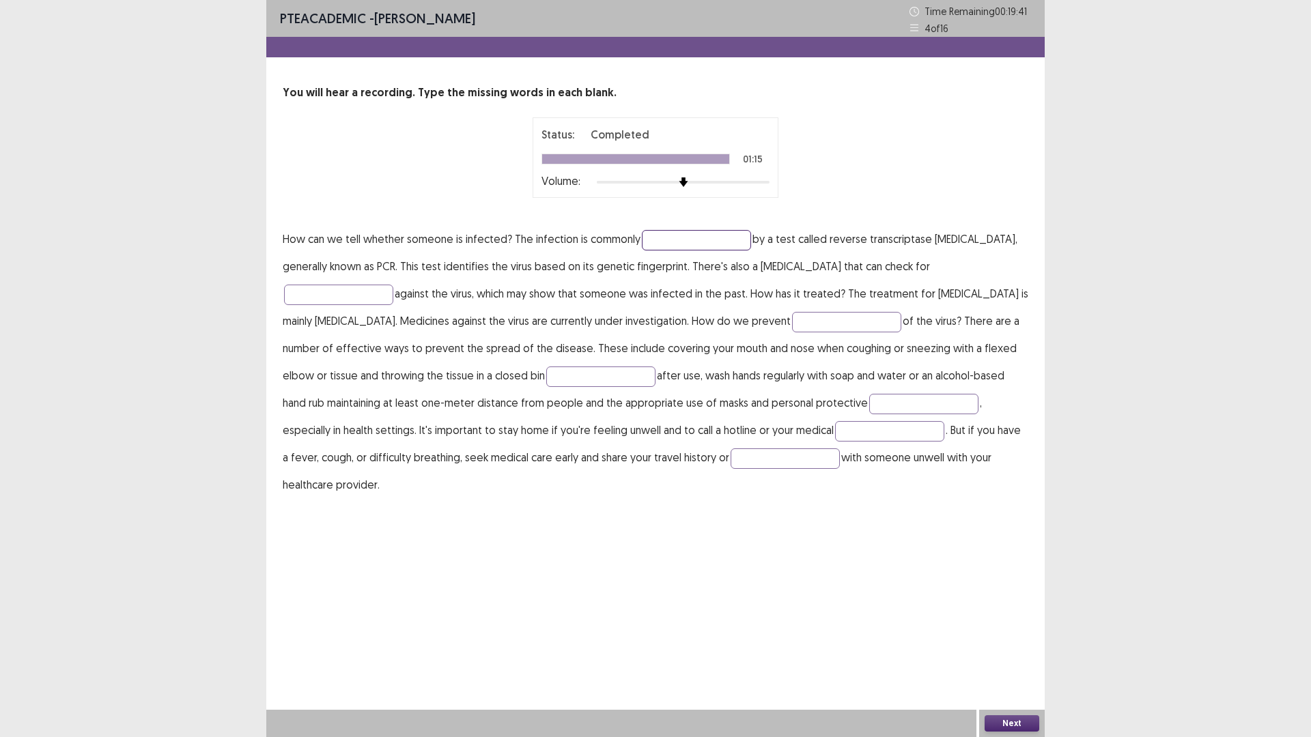
click at [731, 241] on input "text" at bounding box center [696, 240] width 109 height 20
type input "*********"
click at [373, 289] on input "text" at bounding box center [338, 295] width 109 height 20
type input "**********"
click at [792, 315] on input "text" at bounding box center [846, 322] width 109 height 20
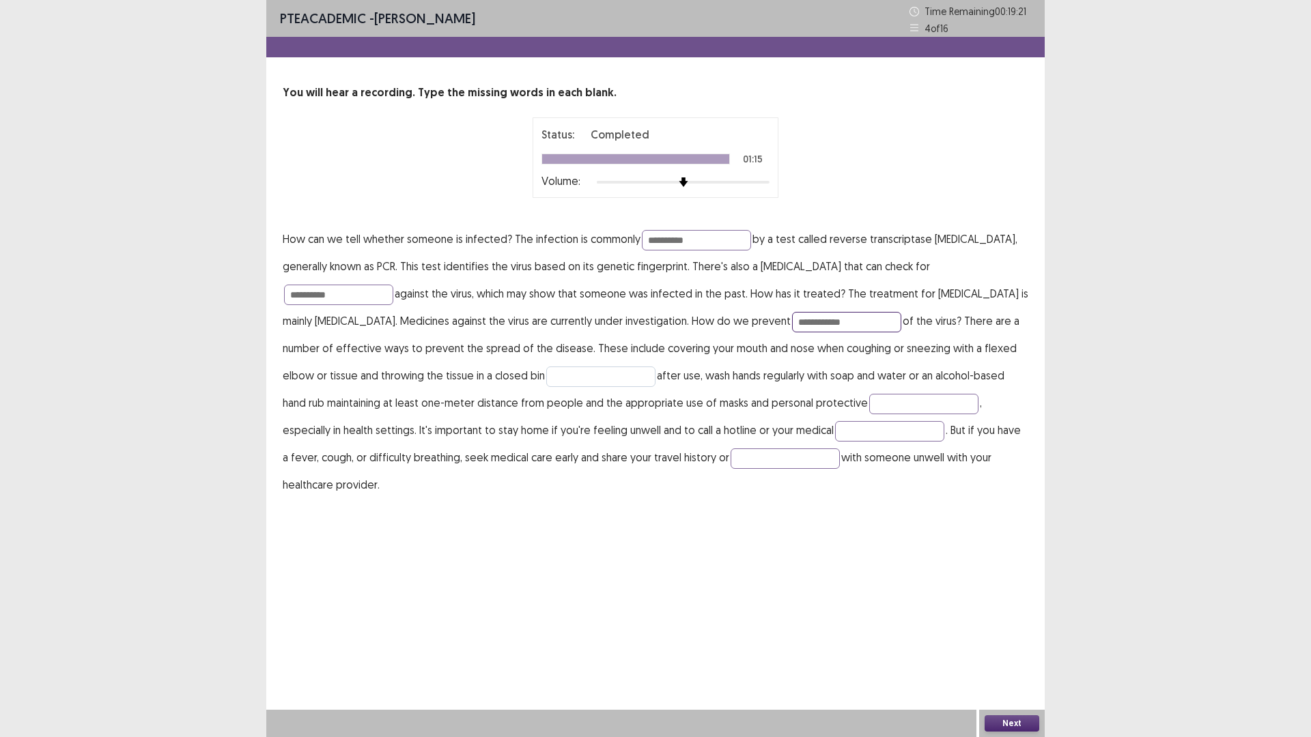
type input "**********"
click at [546, 374] on input "text" at bounding box center [600, 377] width 109 height 20
type input "**********"
click at [896, 398] on input "text" at bounding box center [923, 404] width 109 height 20
type input "**********"
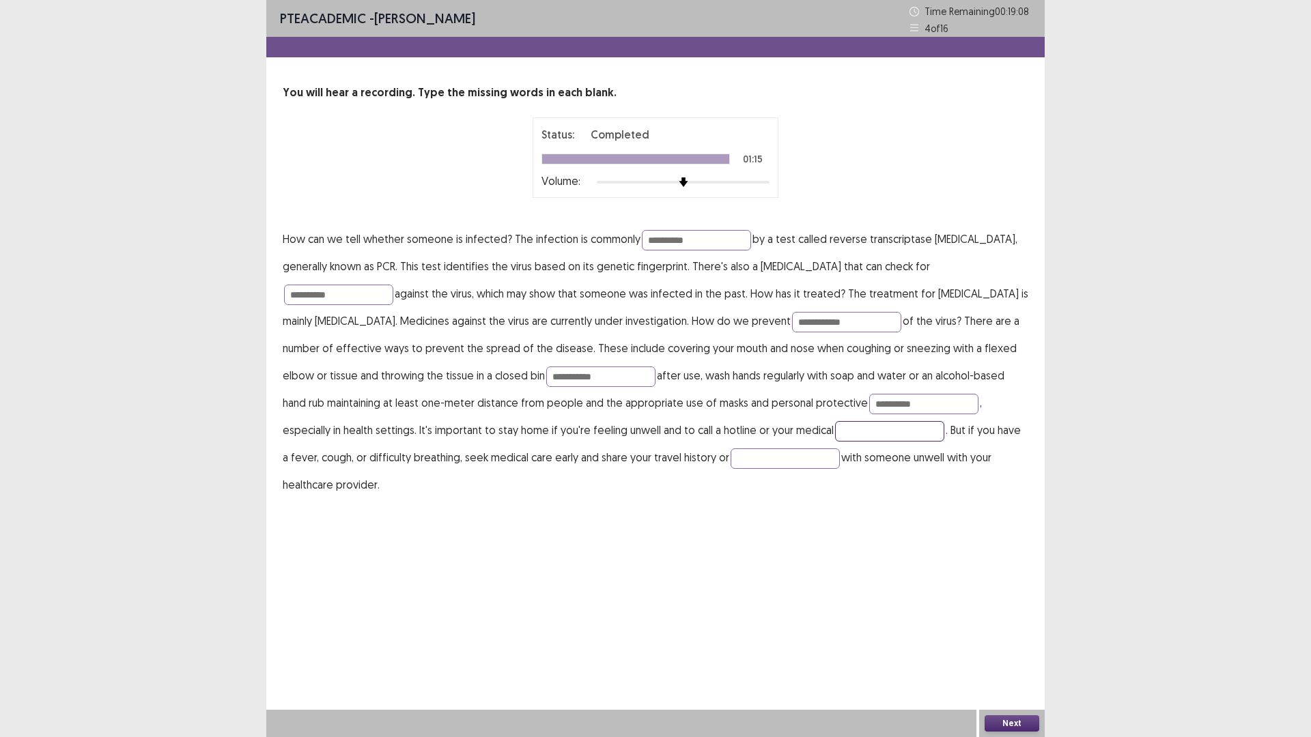
click at [835, 430] on input "text" at bounding box center [889, 431] width 109 height 20
type input "**********"
click at [731, 459] on input "text" at bounding box center [785, 459] width 109 height 20
type input "*******"
click at [1000, 645] on button "Next" at bounding box center [1012, 724] width 55 height 16
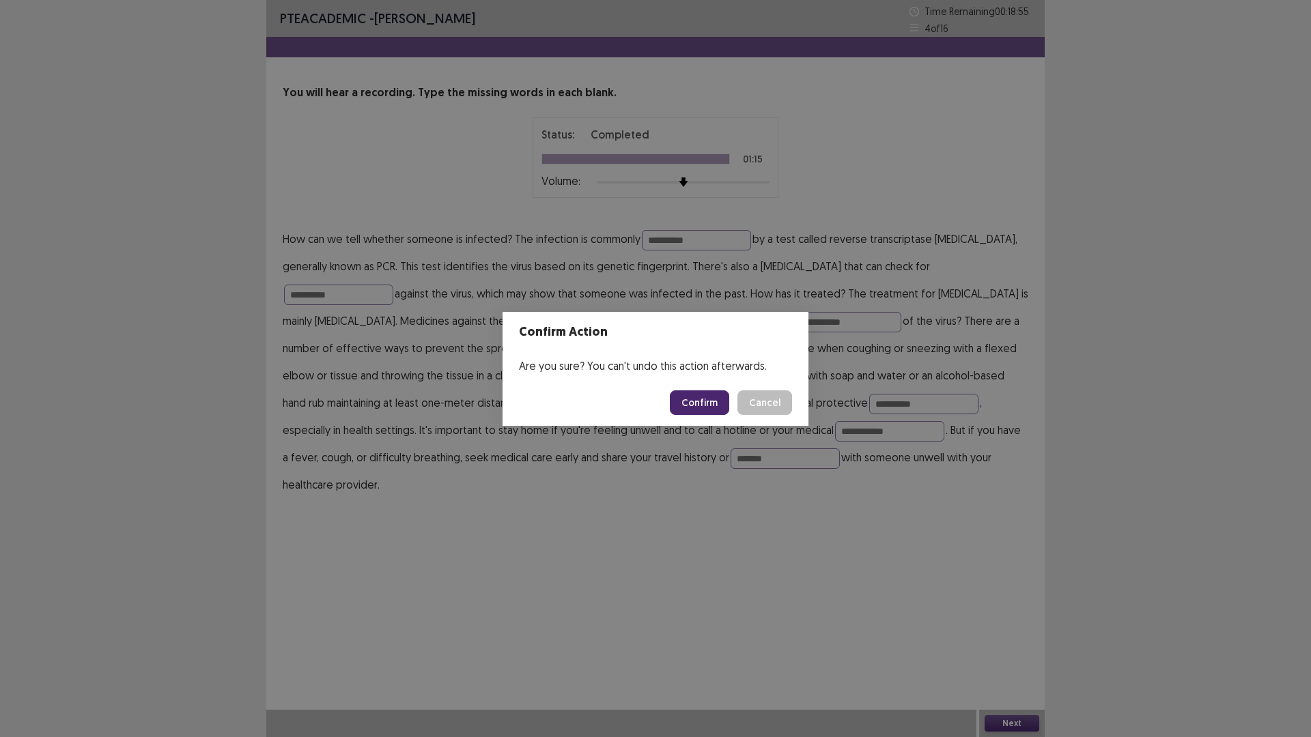
click at [692, 405] on button "Confirm" at bounding box center [699, 403] width 59 height 25
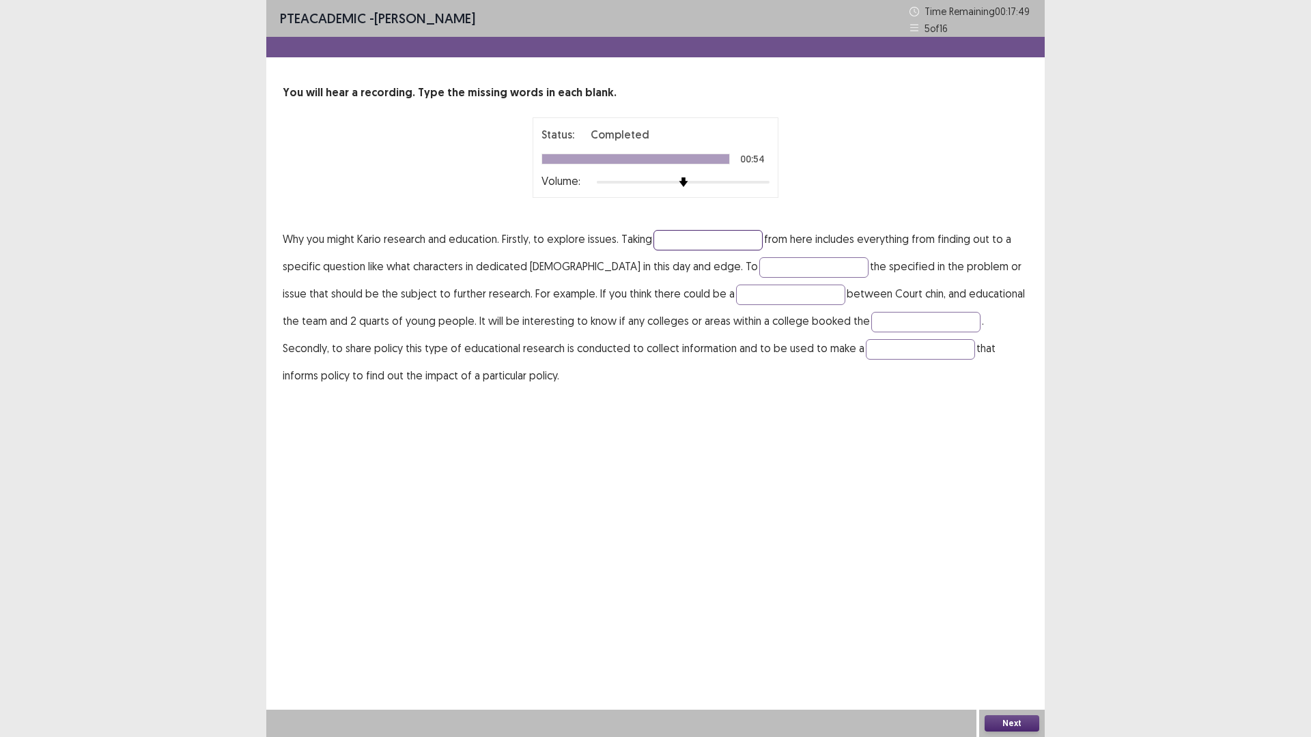
click at [740, 236] on input "text" at bounding box center [707, 240] width 109 height 20
type input "********"
click at [759, 270] on input "text" at bounding box center [813, 267] width 109 height 20
type input "********"
click at [742, 292] on input "text" at bounding box center [790, 295] width 109 height 20
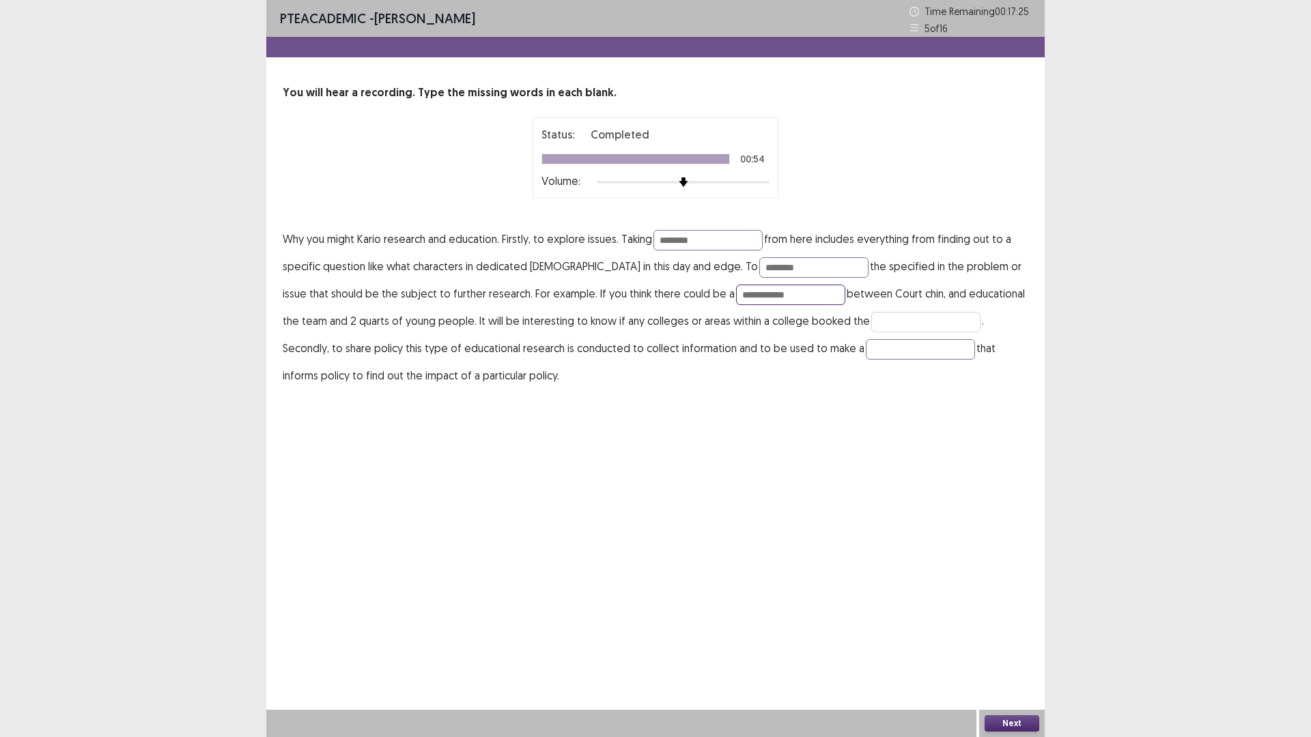
type input "**********"
click at [874, 320] on input "text" at bounding box center [925, 322] width 109 height 20
type input "*****"
click at [866, 354] on input "text" at bounding box center [920, 349] width 109 height 20
type input "*******"
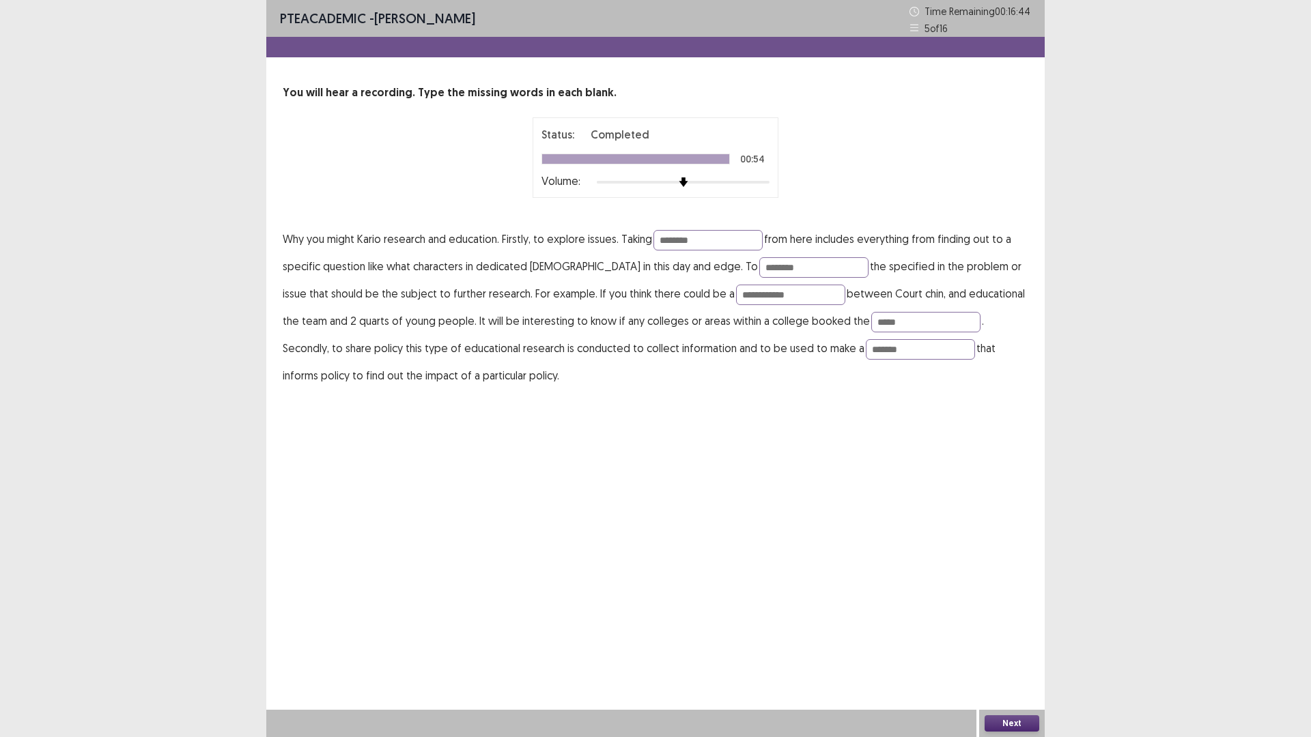
click at [1008, 645] on button "Next" at bounding box center [1012, 724] width 55 height 16
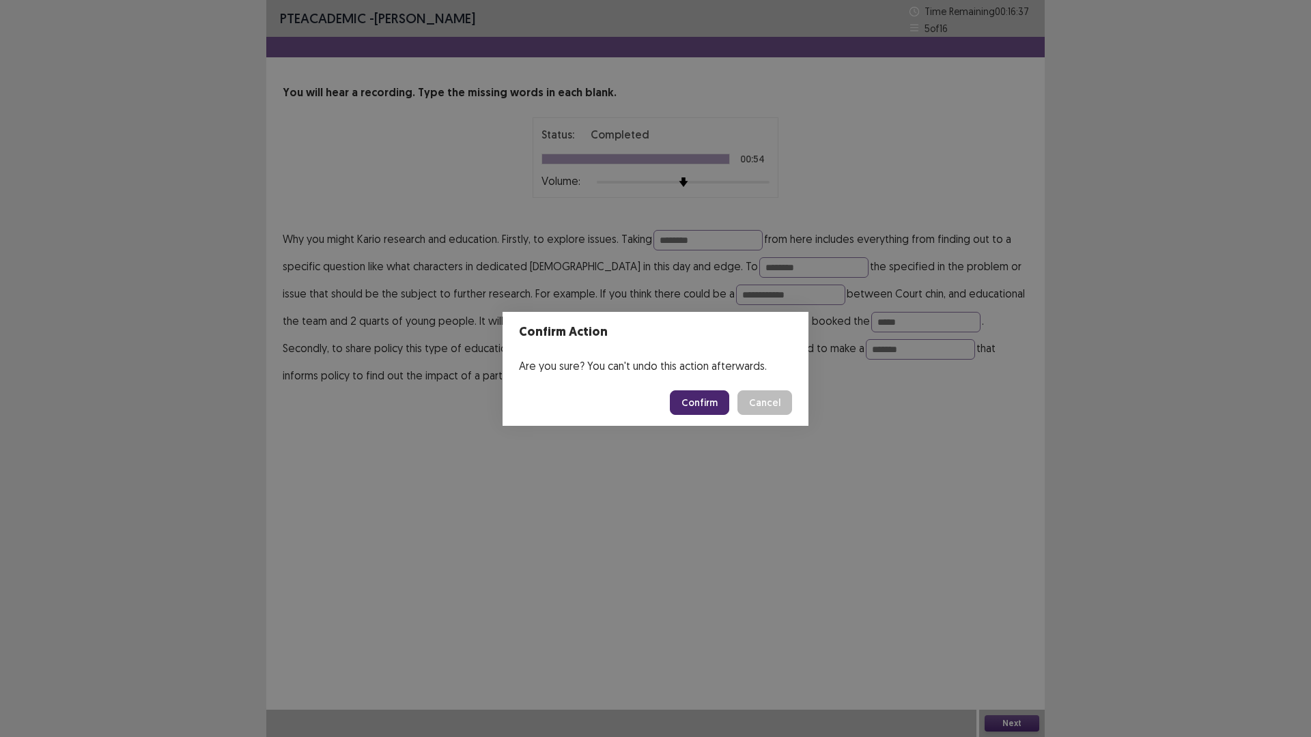
click at [699, 409] on button "Confirm" at bounding box center [699, 403] width 59 height 25
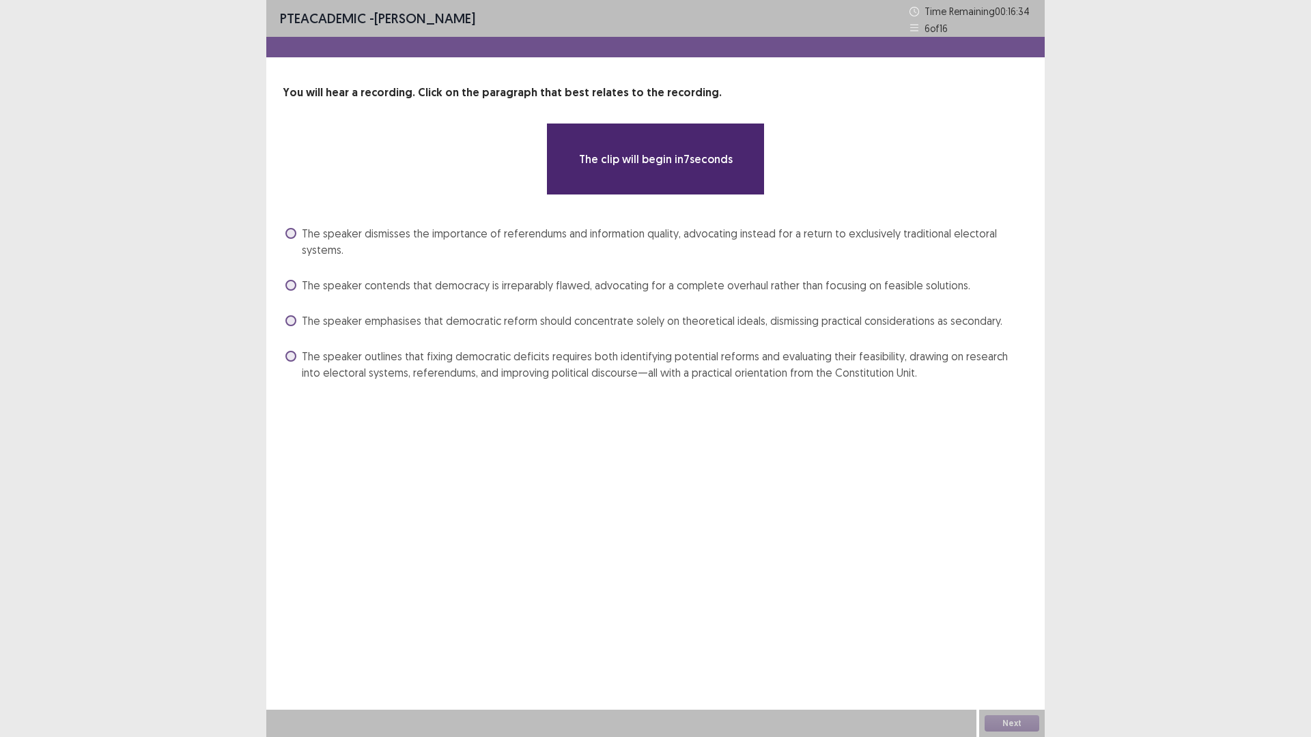
click at [292, 358] on span at bounding box center [290, 356] width 11 height 11
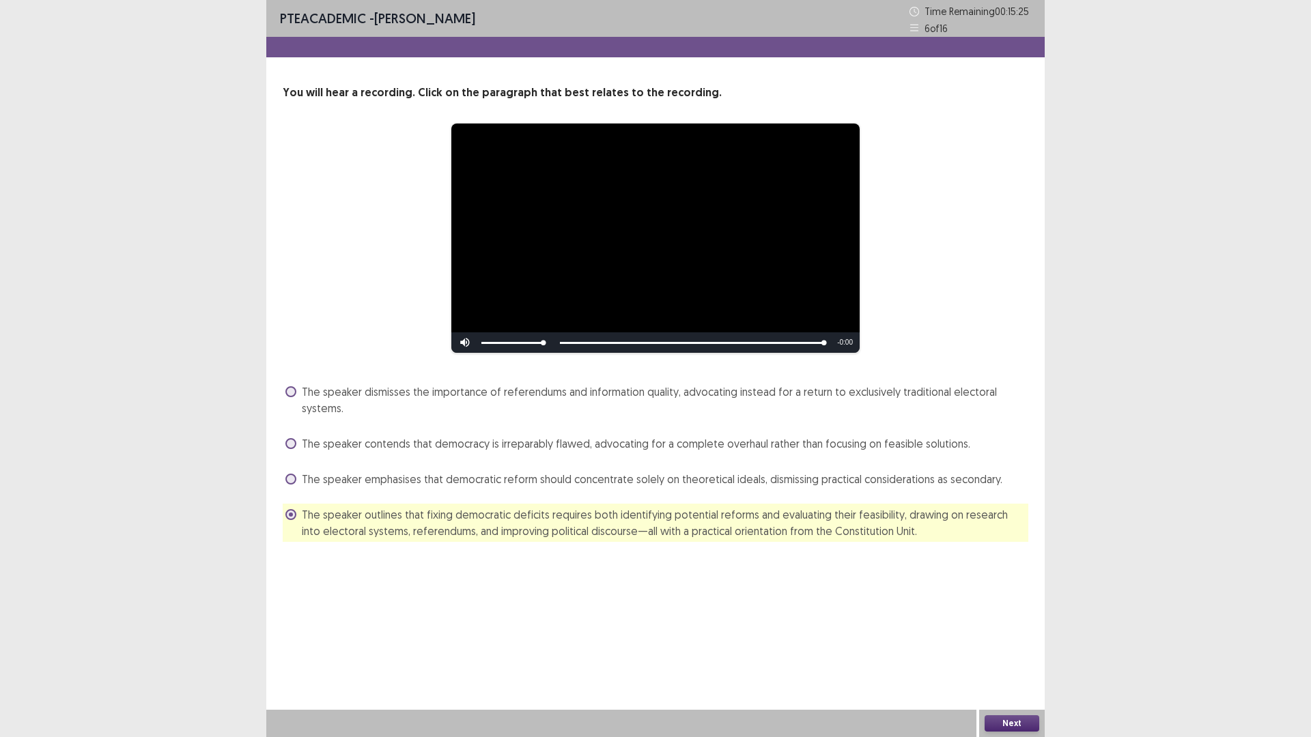
click at [1000, 645] on button "Next" at bounding box center [1012, 724] width 55 height 16
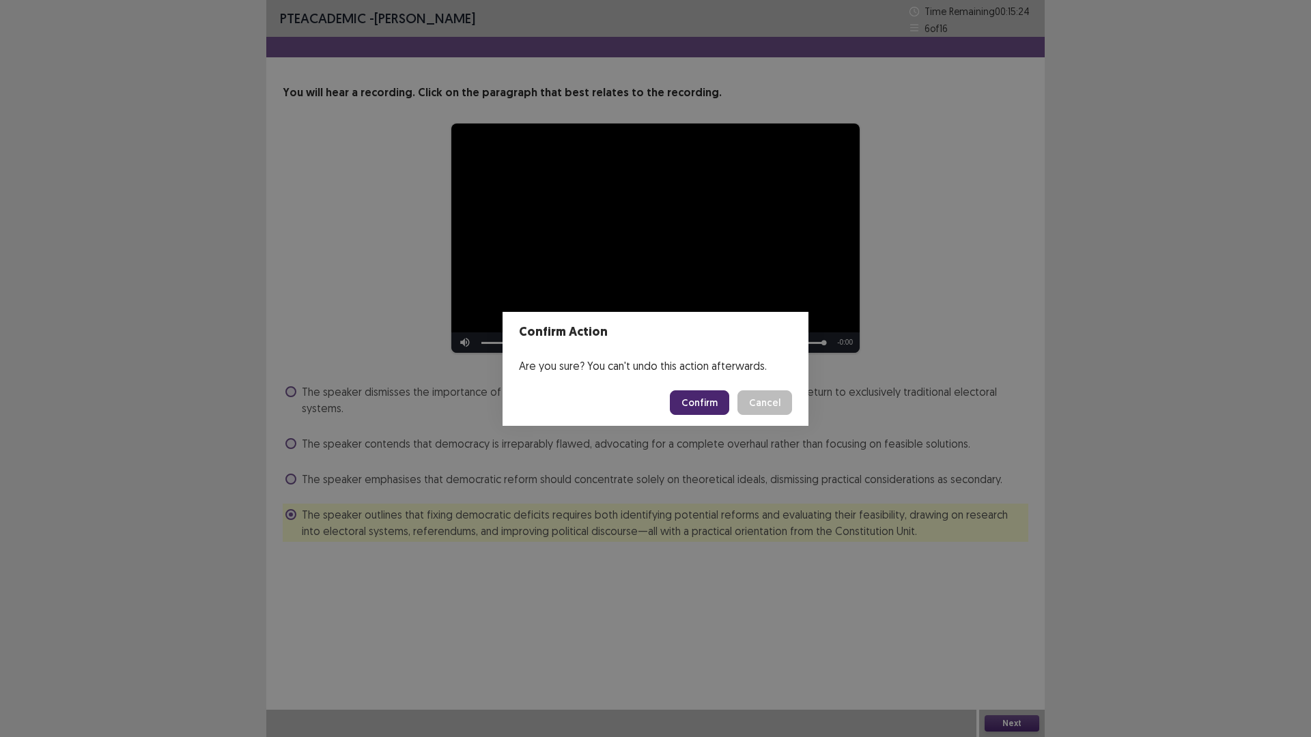
click at [705, 406] on button "Confirm" at bounding box center [699, 403] width 59 height 25
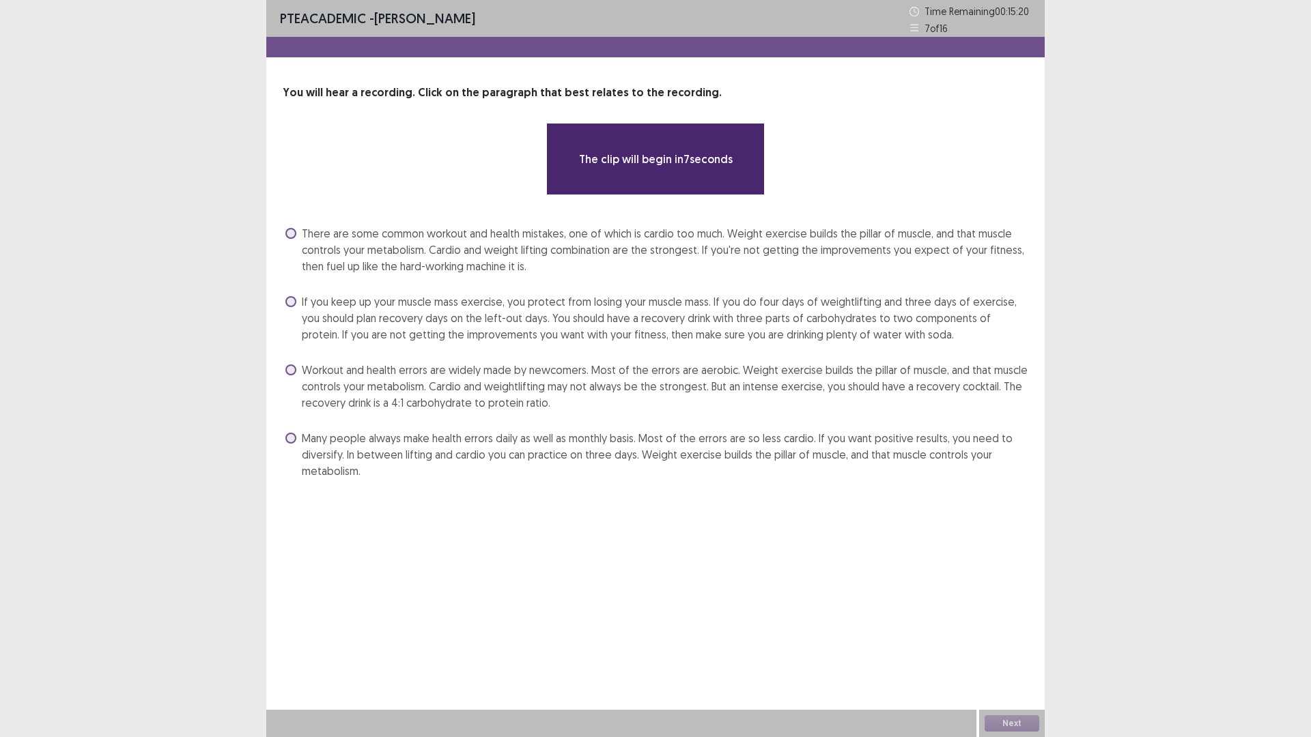
click at [291, 301] on span at bounding box center [290, 301] width 11 height 11
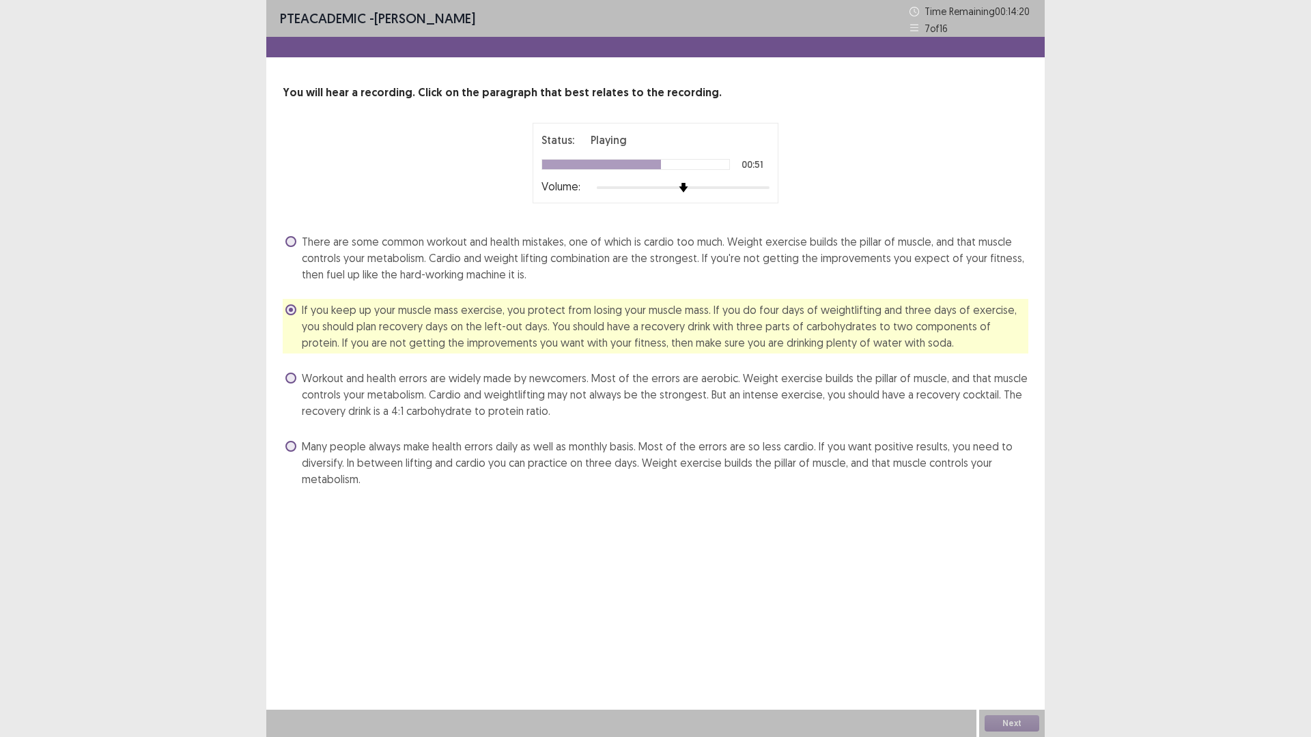
click at [293, 382] on span at bounding box center [290, 378] width 11 height 11
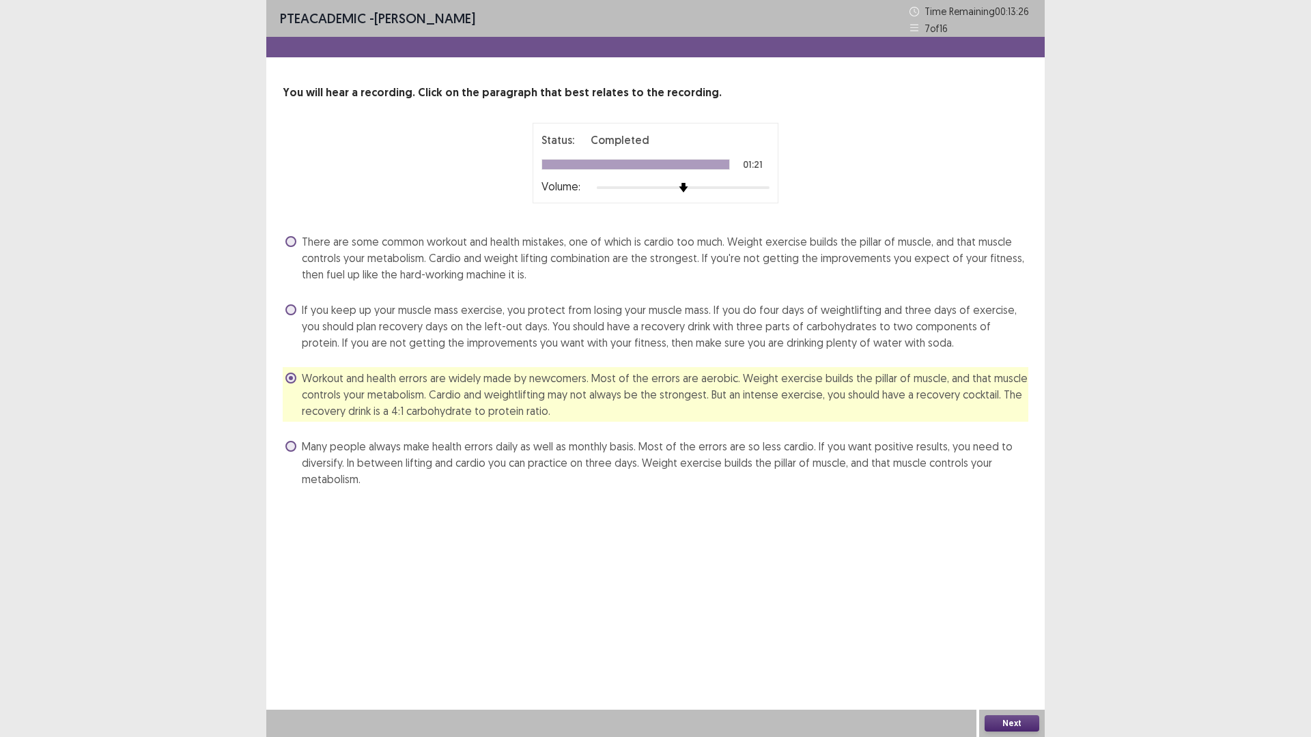
click at [1010, 645] on button "Next" at bounding box center [1012, 724] width 55 height 16
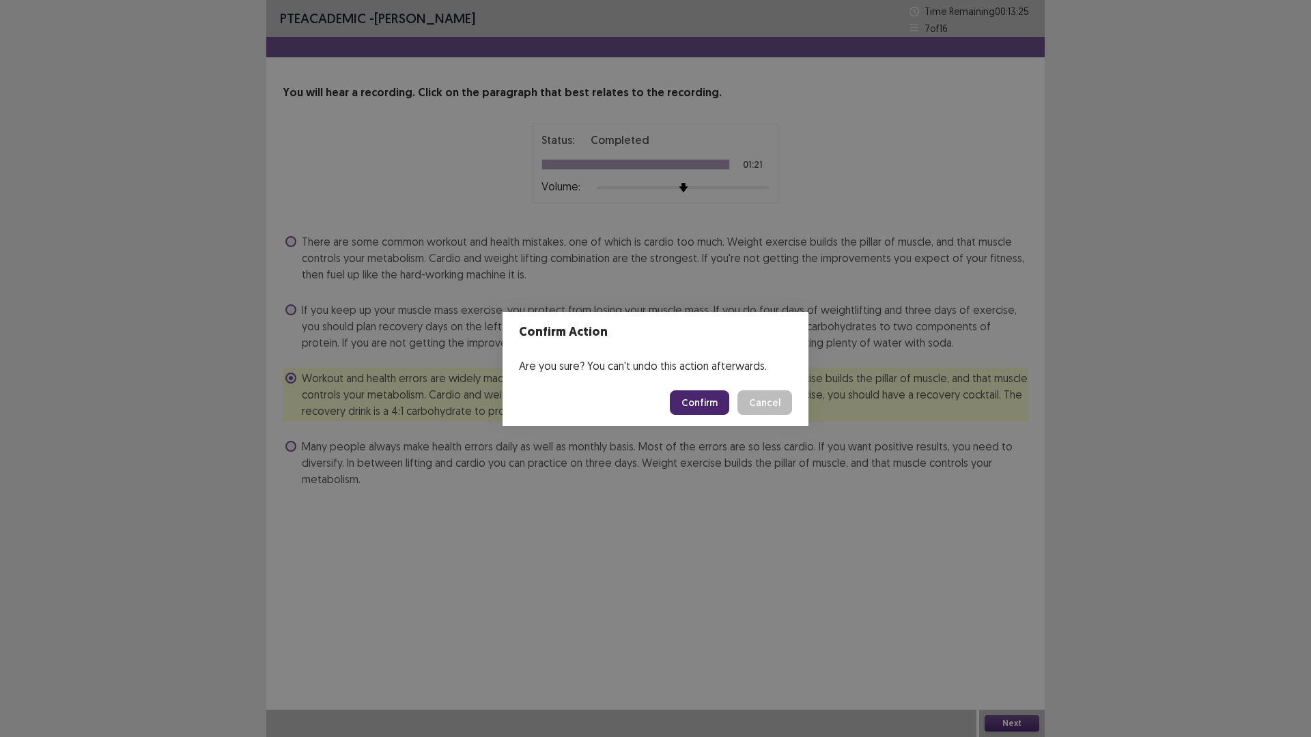
click at [701, 397] on button "Confirm" at bounding box center [699, 403] width 59 height 25
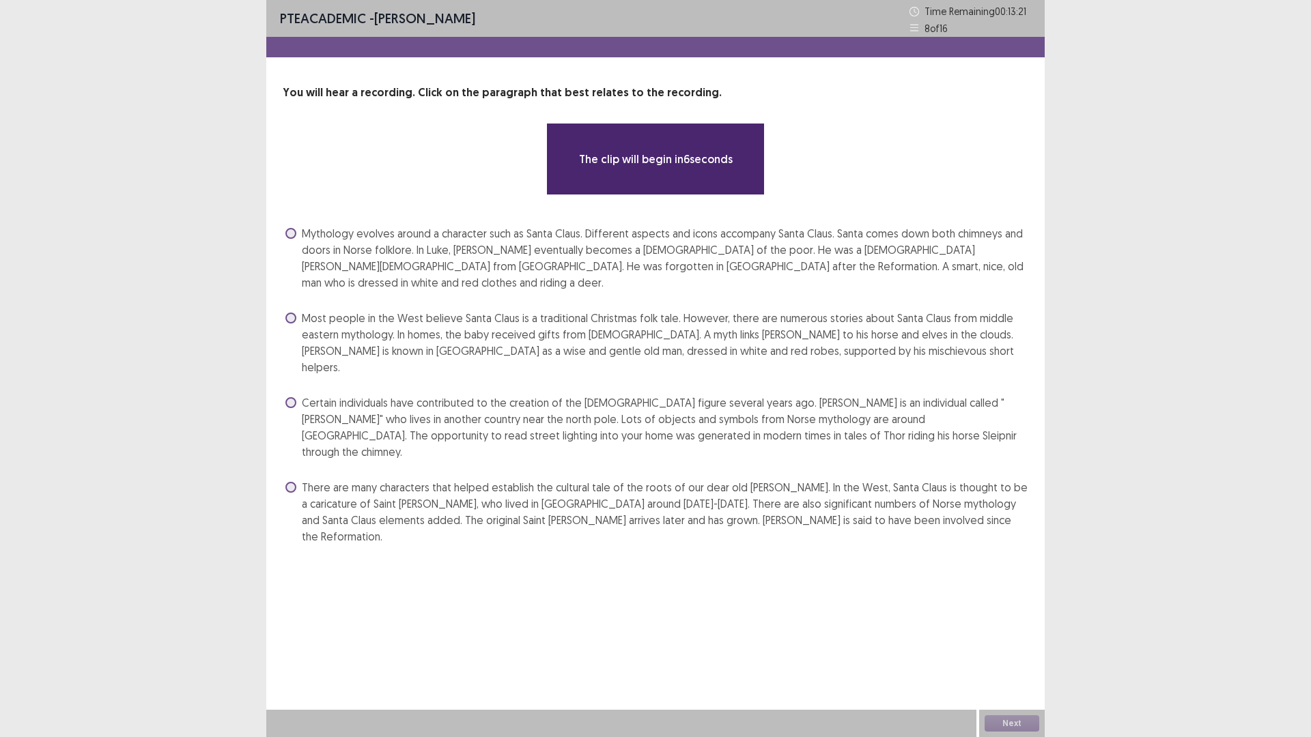
click at [288, 482] on span at bounding box center [290, 487] width 11 height 11
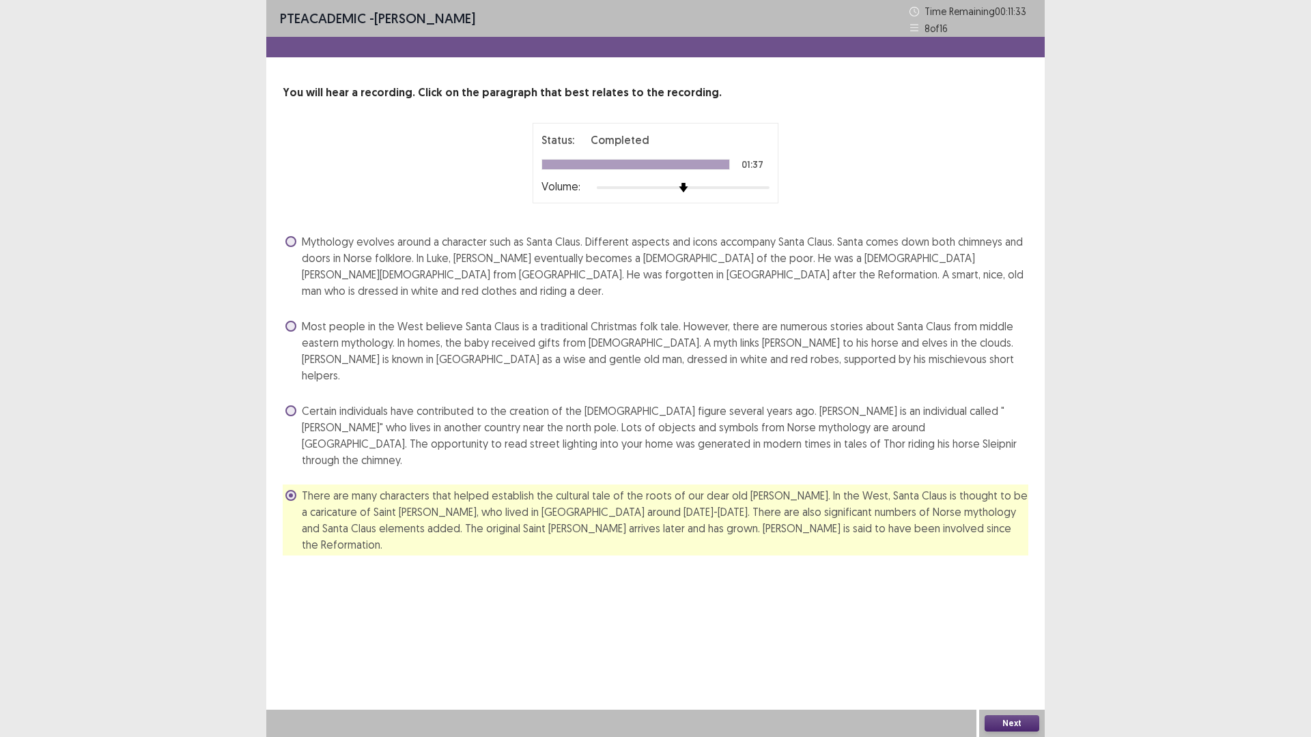
click at [1021, 645] on button "Next" at bounding box center [1012, 724] width 55 height 16
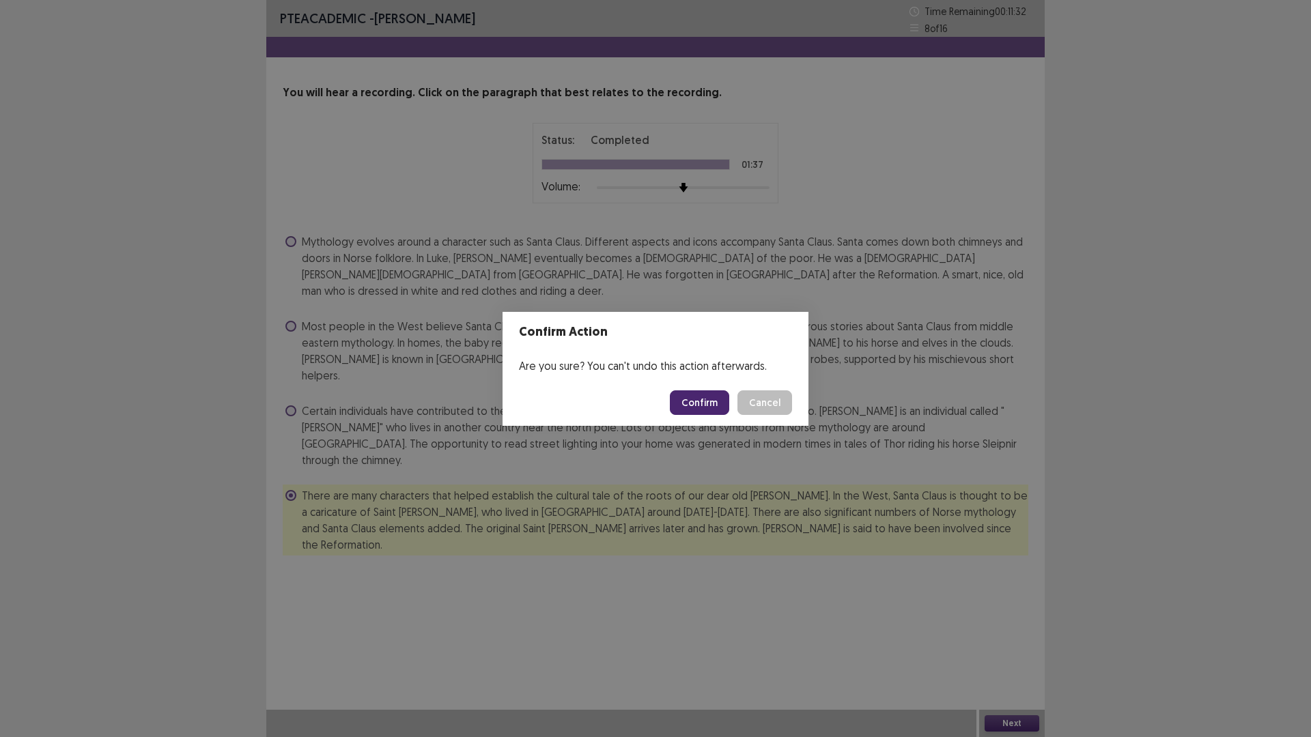
click at [716, 400] on button "Confirm" at bounding box center [699, 403] width 59 height 25
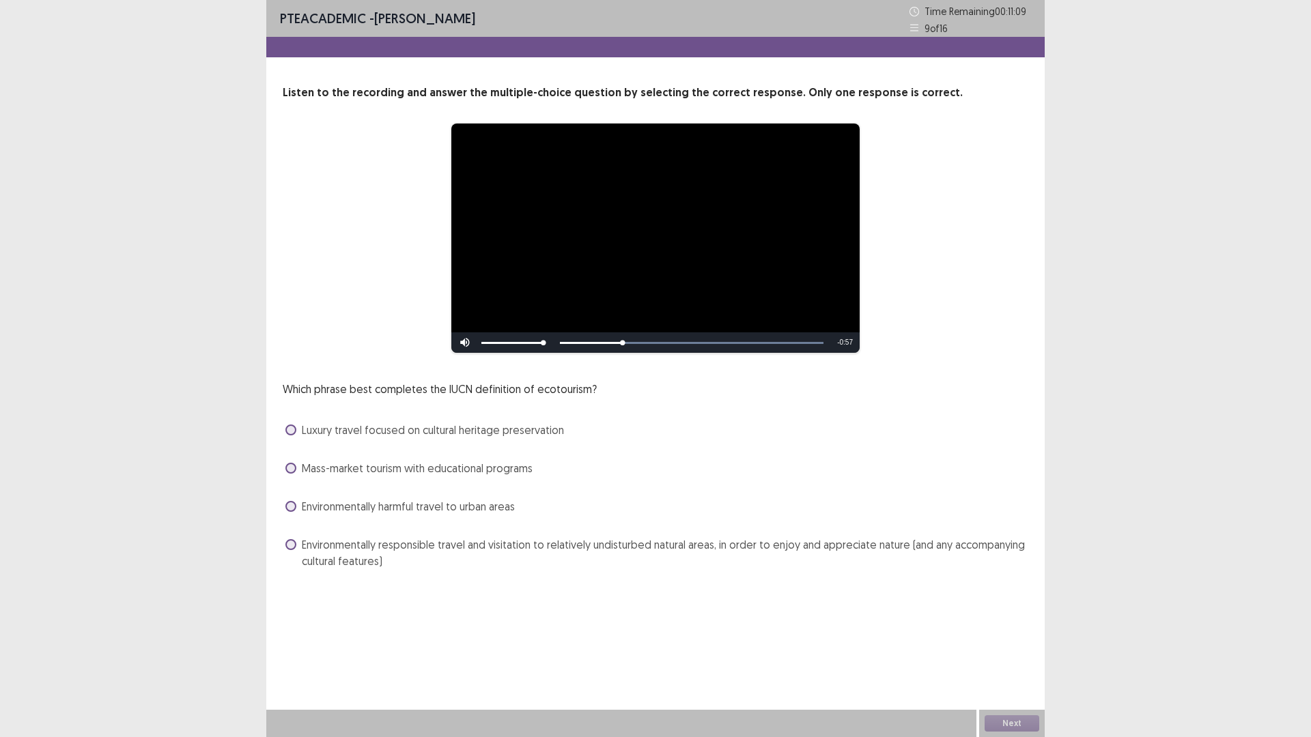
click at [292, 505] on span at bounding box center [290, 506] width 11 height 11
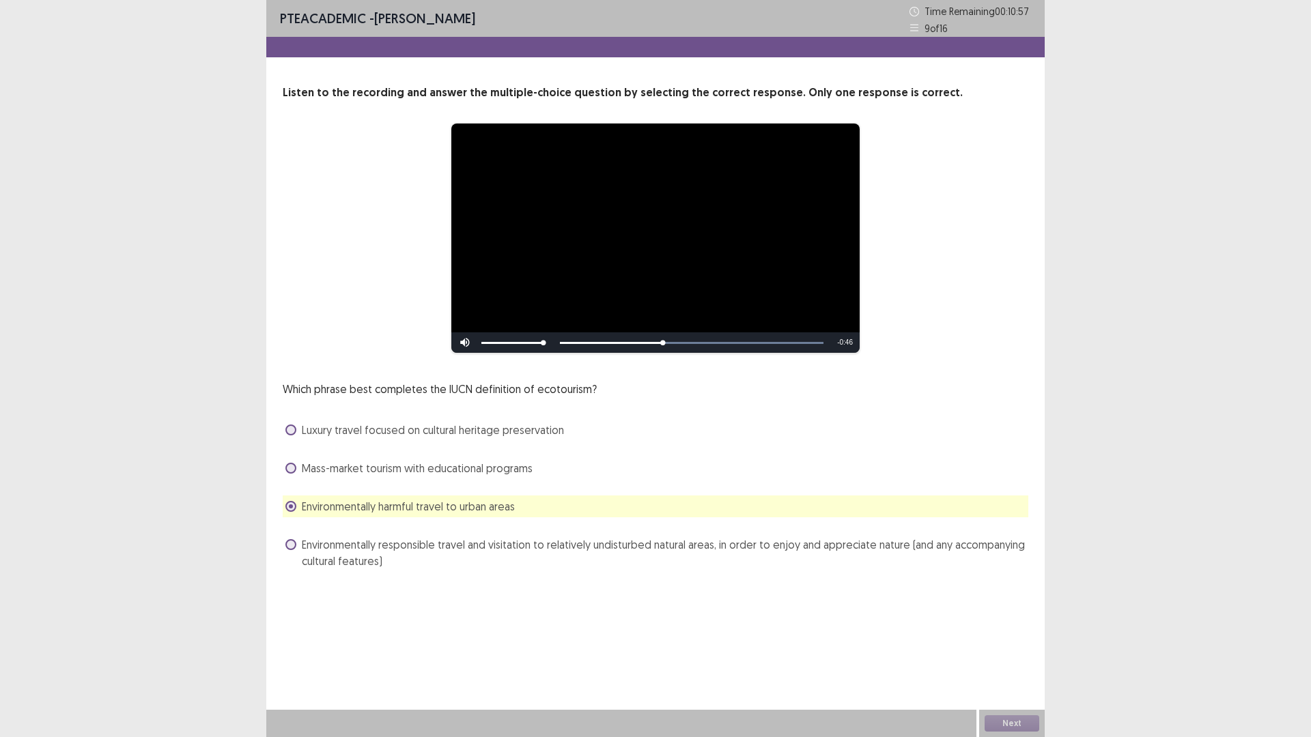
click at [286, 543] on div "Environmentally responsible travel and visitation to relatively undisturbed nat…" at bounding box center [656, 553] width 746 height 38
click at [291, 509] on span at bounding box center [290, 506] width 11 height 11
click at [288, 548] on span at bounding box center [290, 544] width 11 height 11
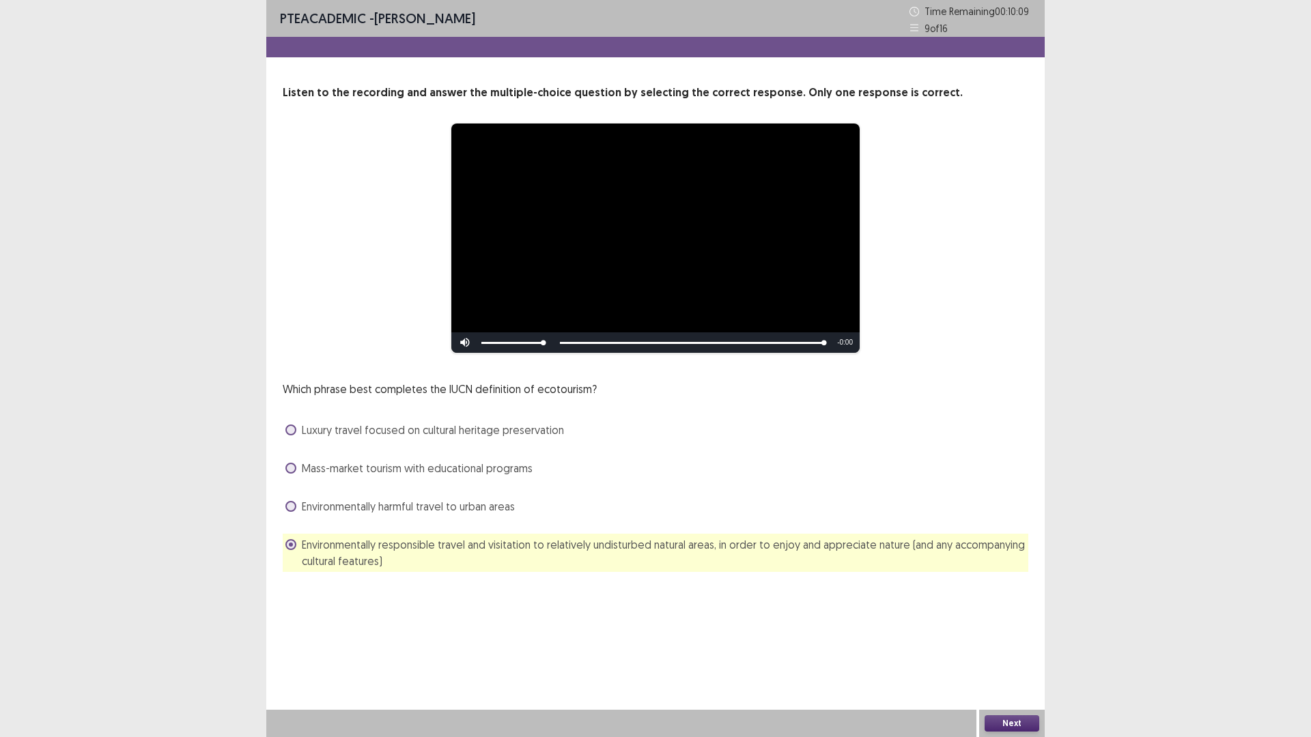
click at [1023, 645] on button "Next" at bounding box center [1012, 724] width 55 height 16
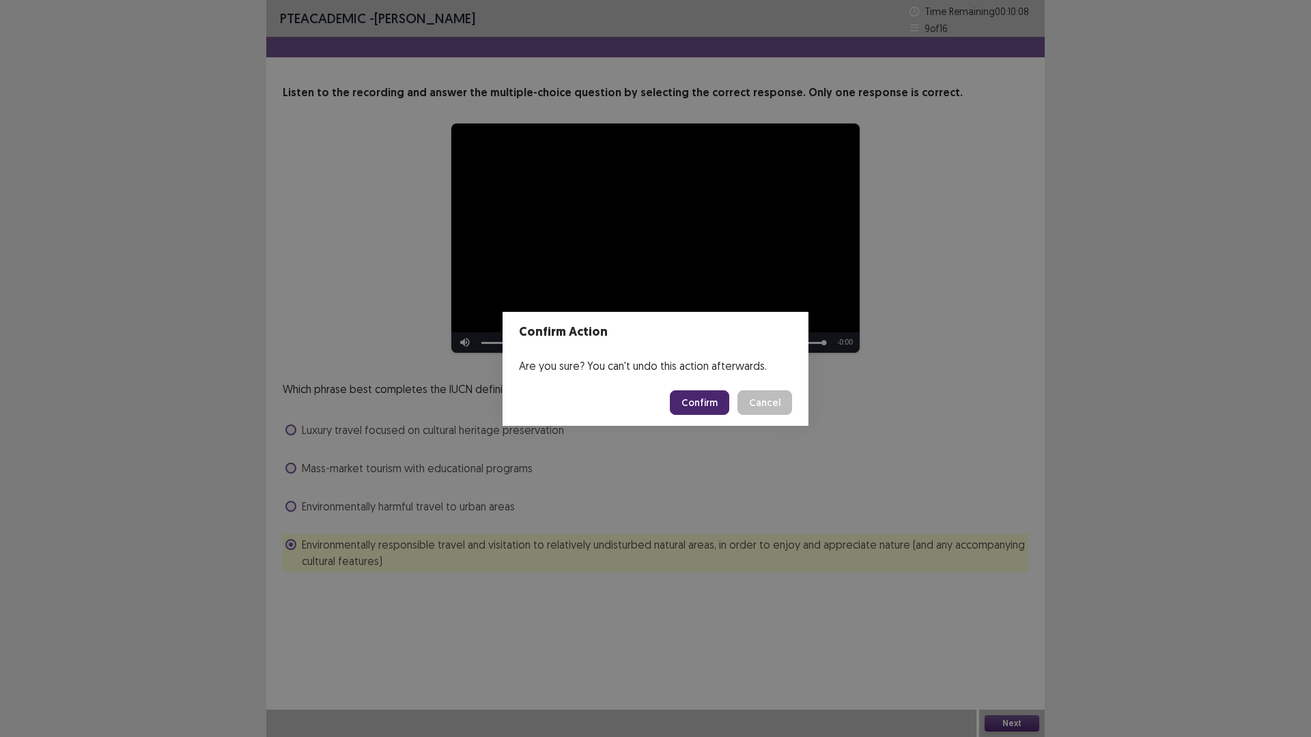
click at [691, 404] on button "Confirm" at bounding box center [699, 403] width 59 height 25
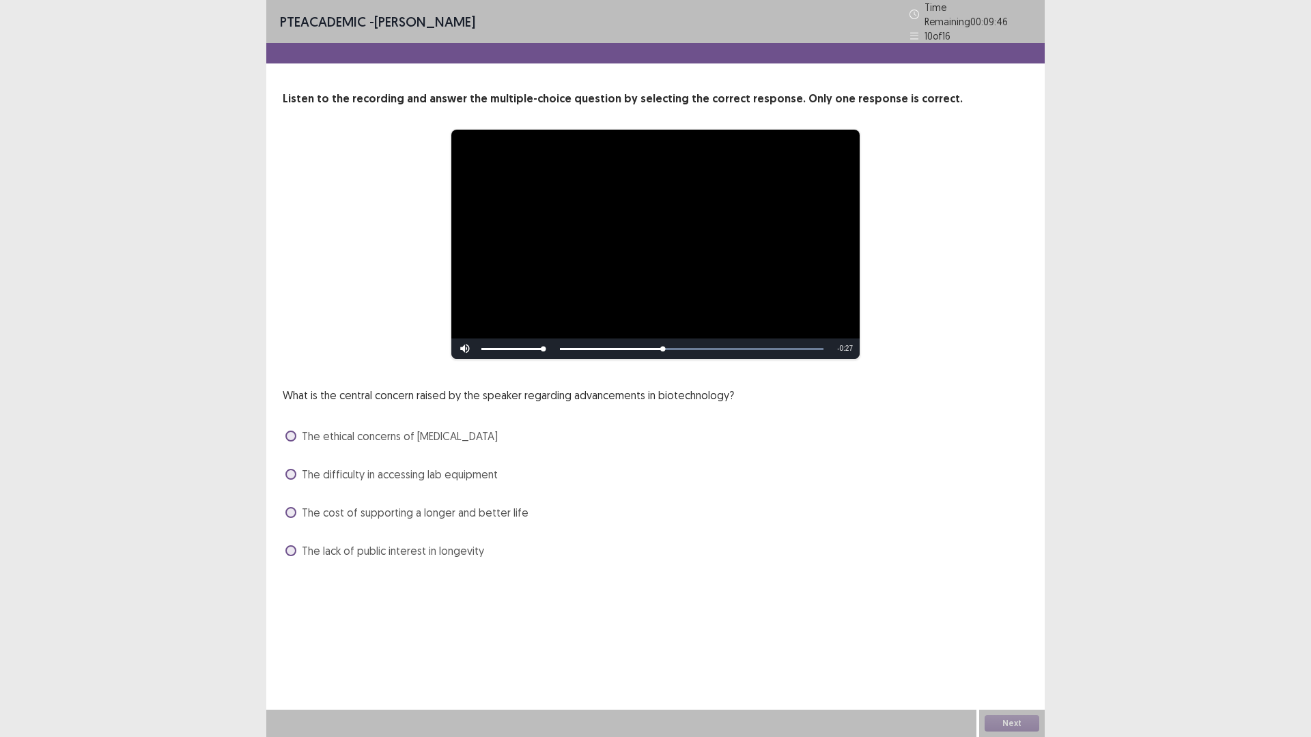
click at [290, 507] on span at bounding box center [290, 512] width 11 height 11
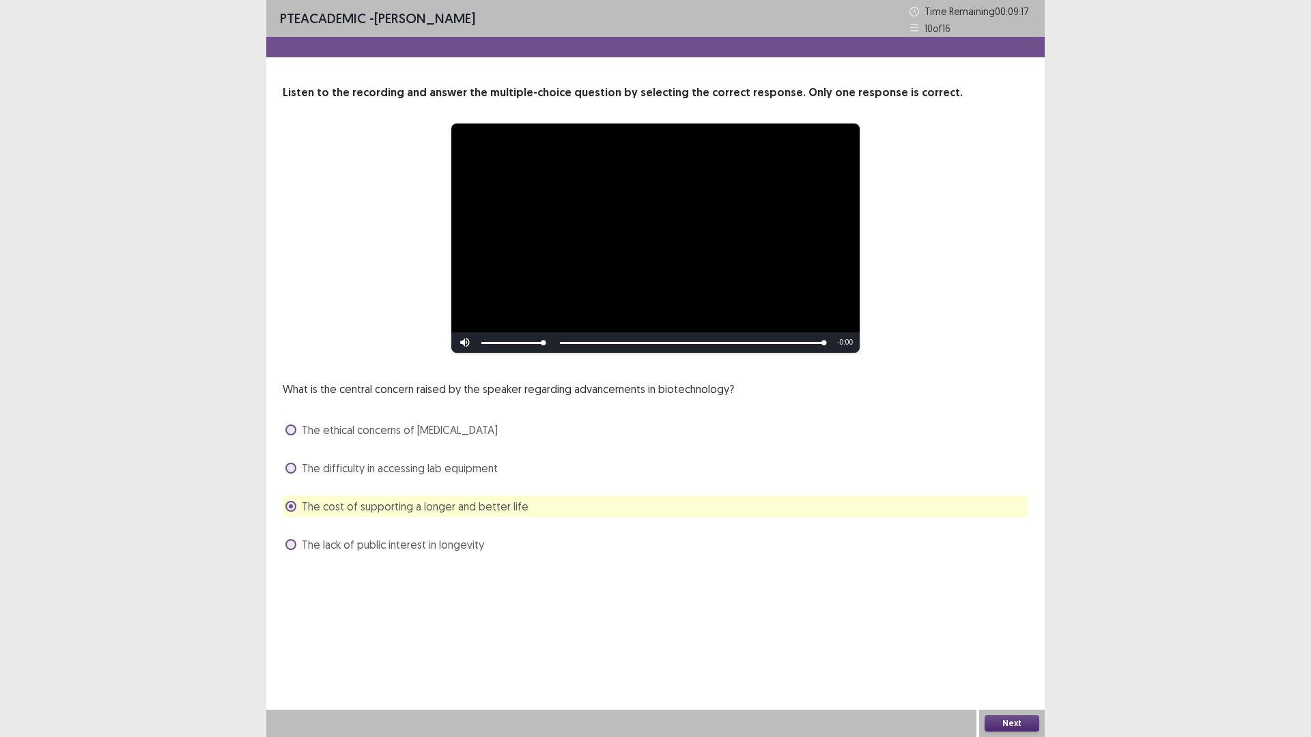
click at [1016, 645] on button "Next" at bounding box center [1012, 724] width 55 height 16
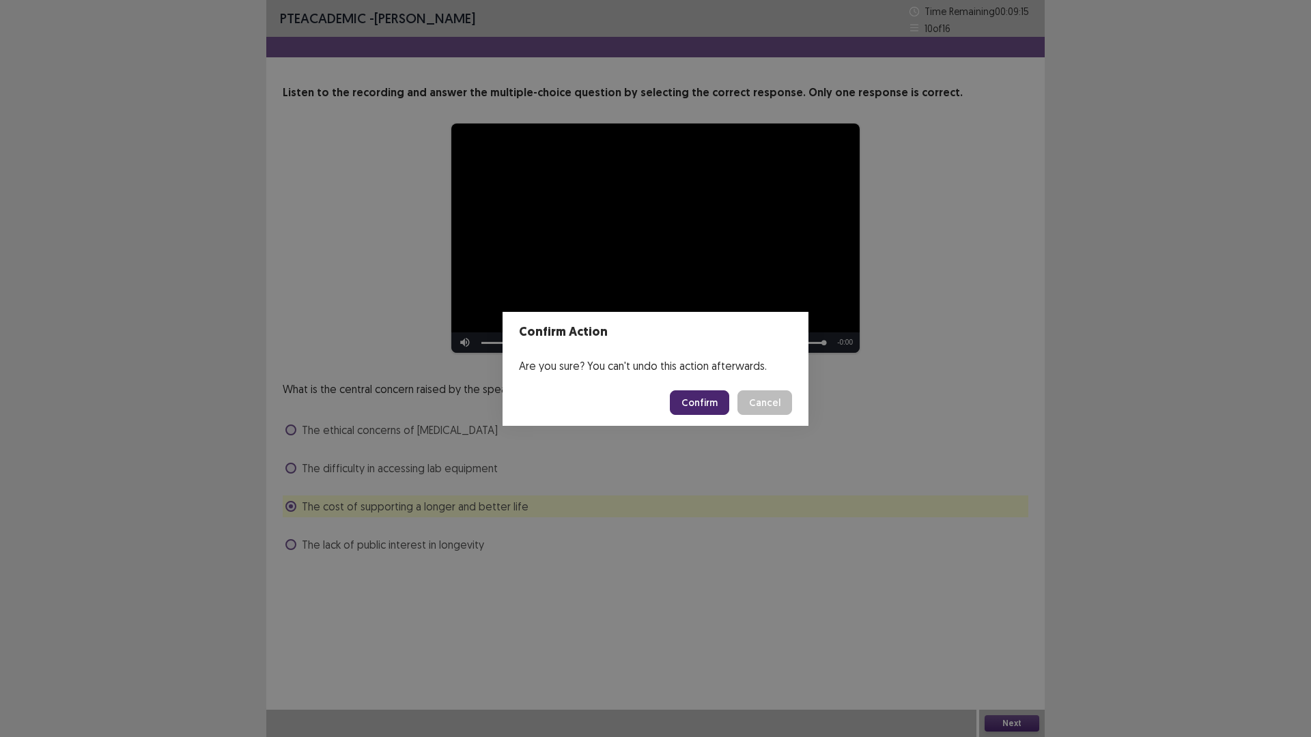
click at [694, 403] on button "Confirm" at bounding box center [699, 403] width 59 height 25
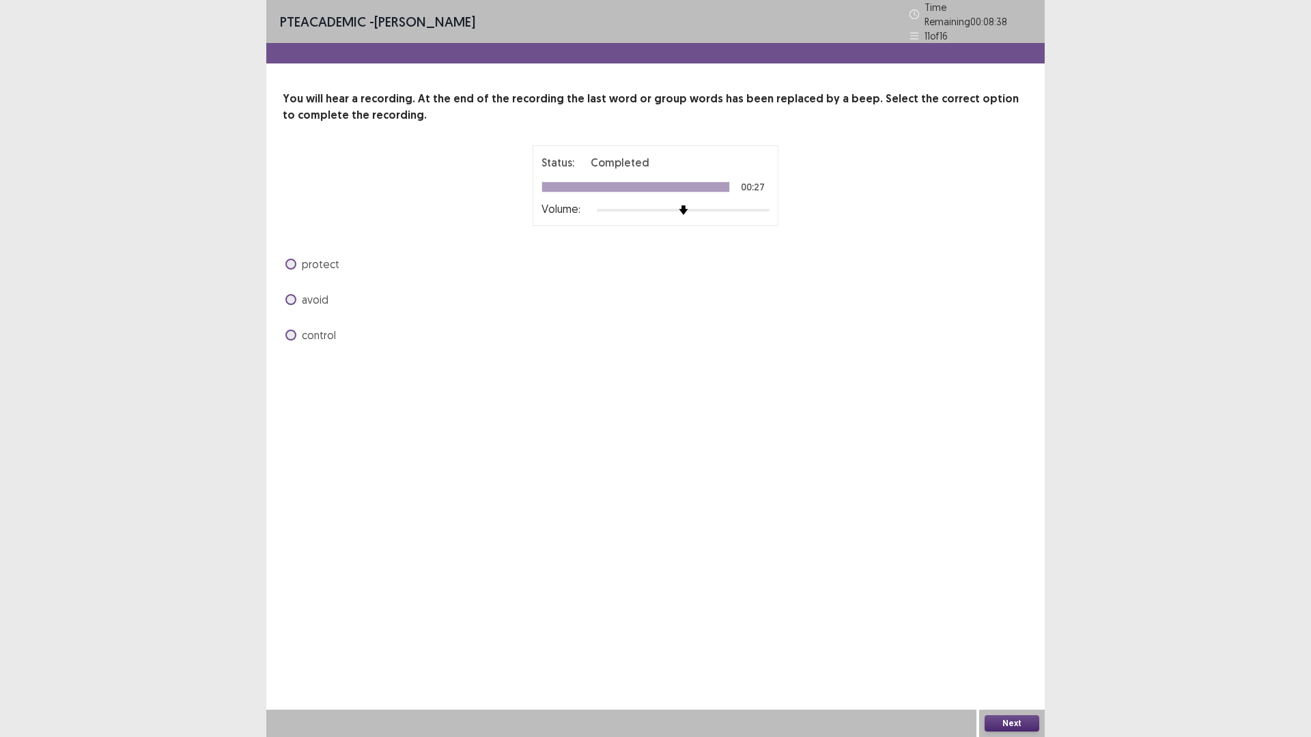
click at [289, 294] on span at bounding box center [290, 299] width 11 height 11
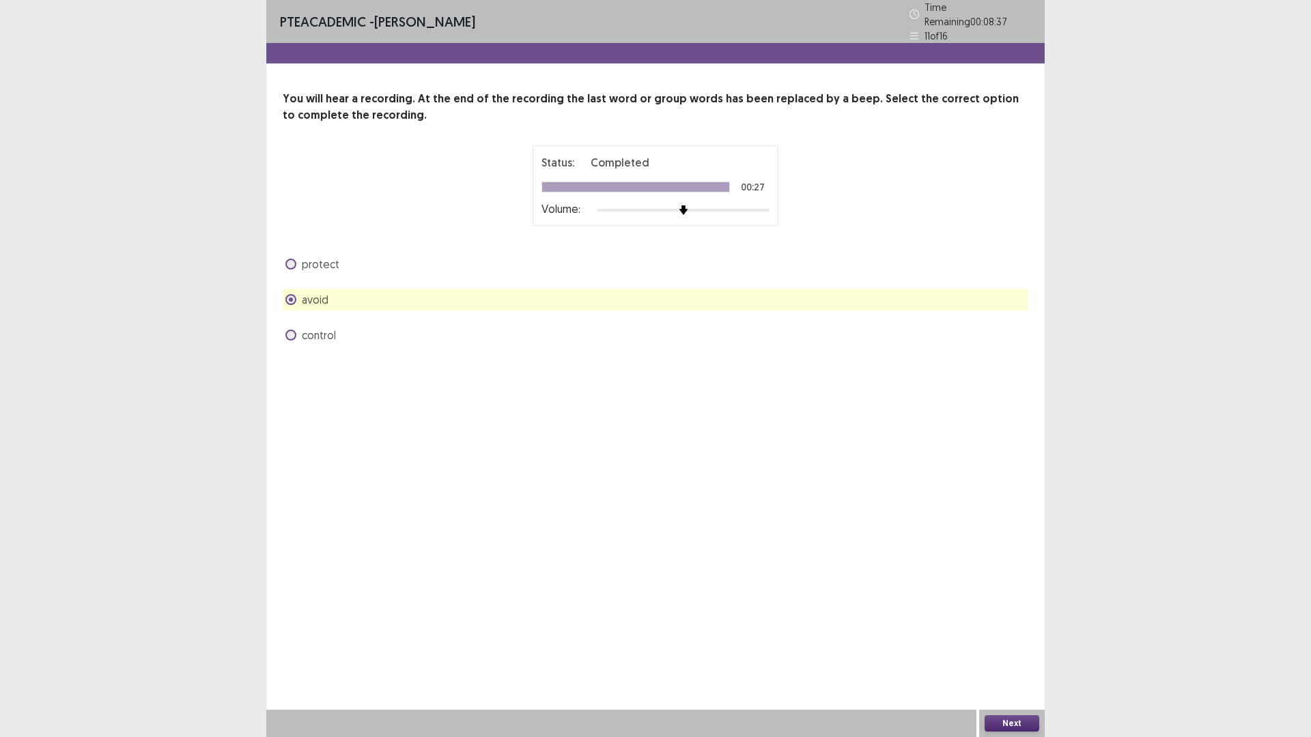
click at [1019, 645] on button "Next" at bounding box center [1012, 724] width 55 height 16
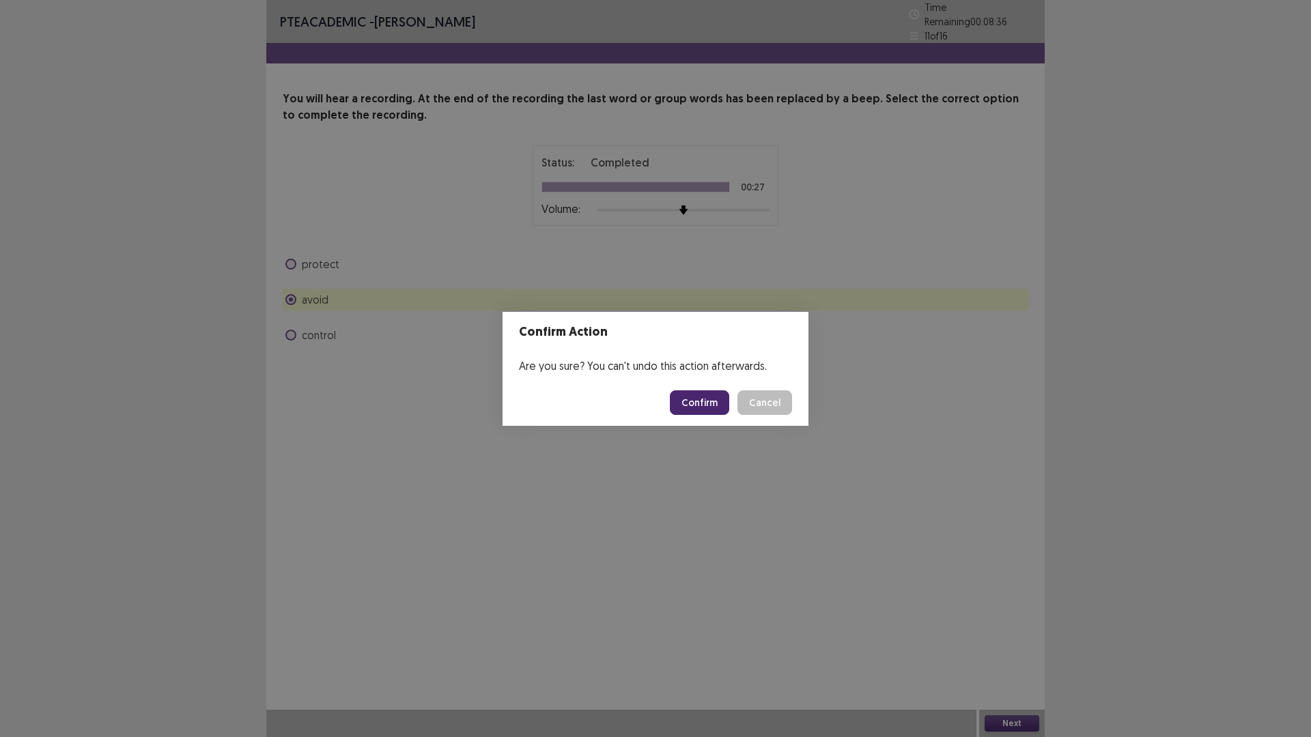
click at [696, 406] on button "Confirm" at bounding box center [699, 403] width 59 height 25
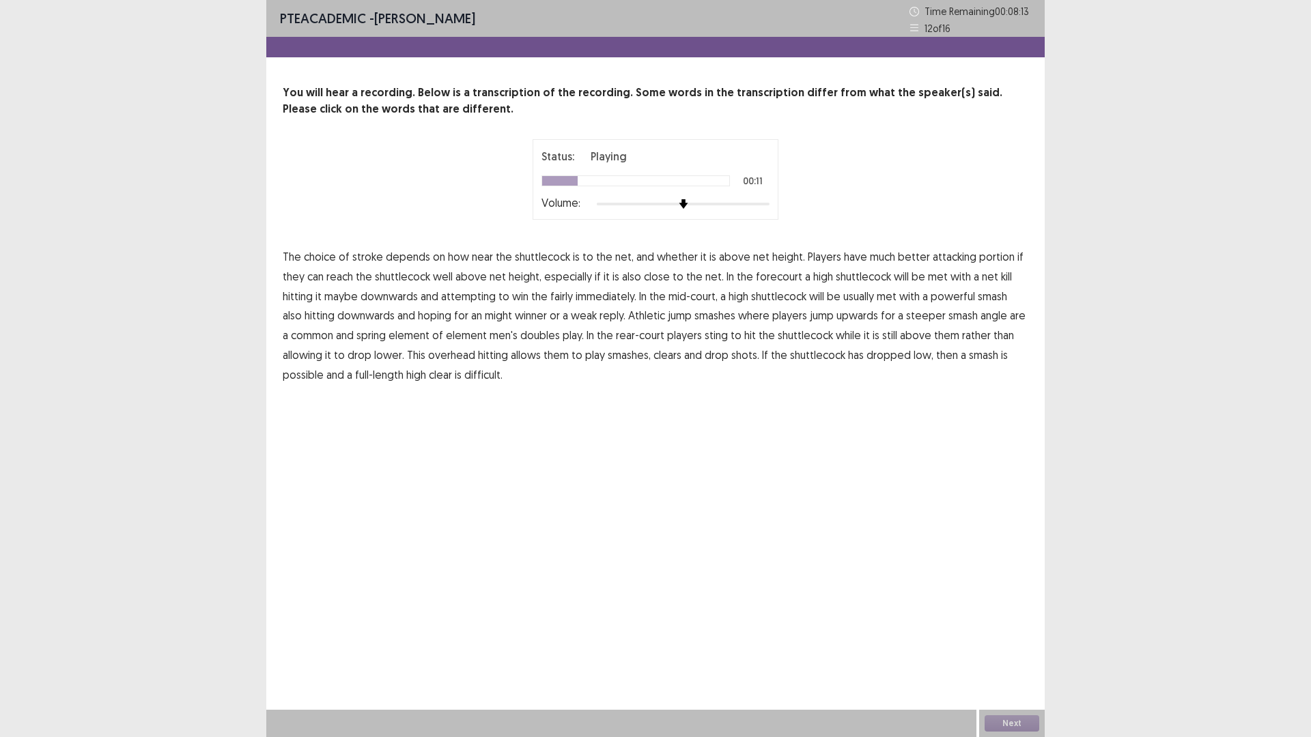
click at [979, 258] on span "portion" at bounding box center [997, 257] width 36 height 16
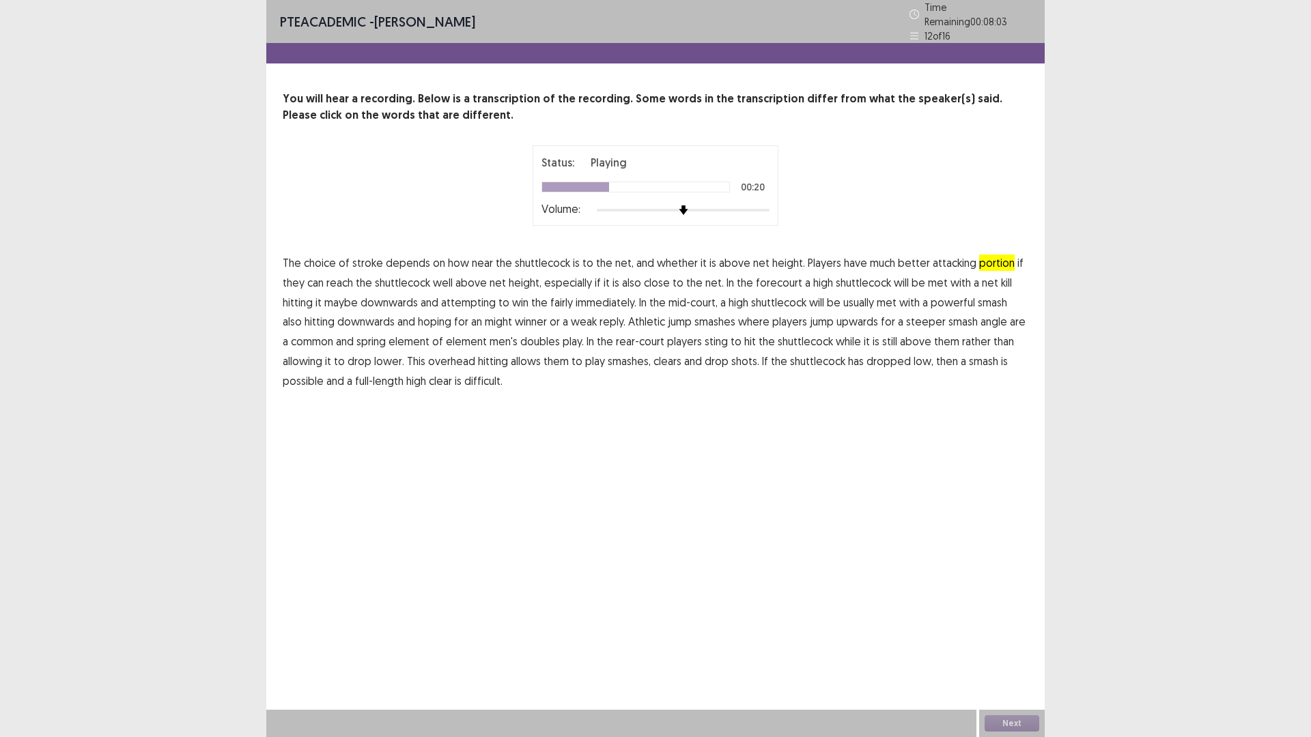
click at [344, 300] on span "maybe" at bounding box center [340, 302] width 33 height 16
click at [1027, 645] on button "Next" at bounding box center [1012, 724] width 55 height 16
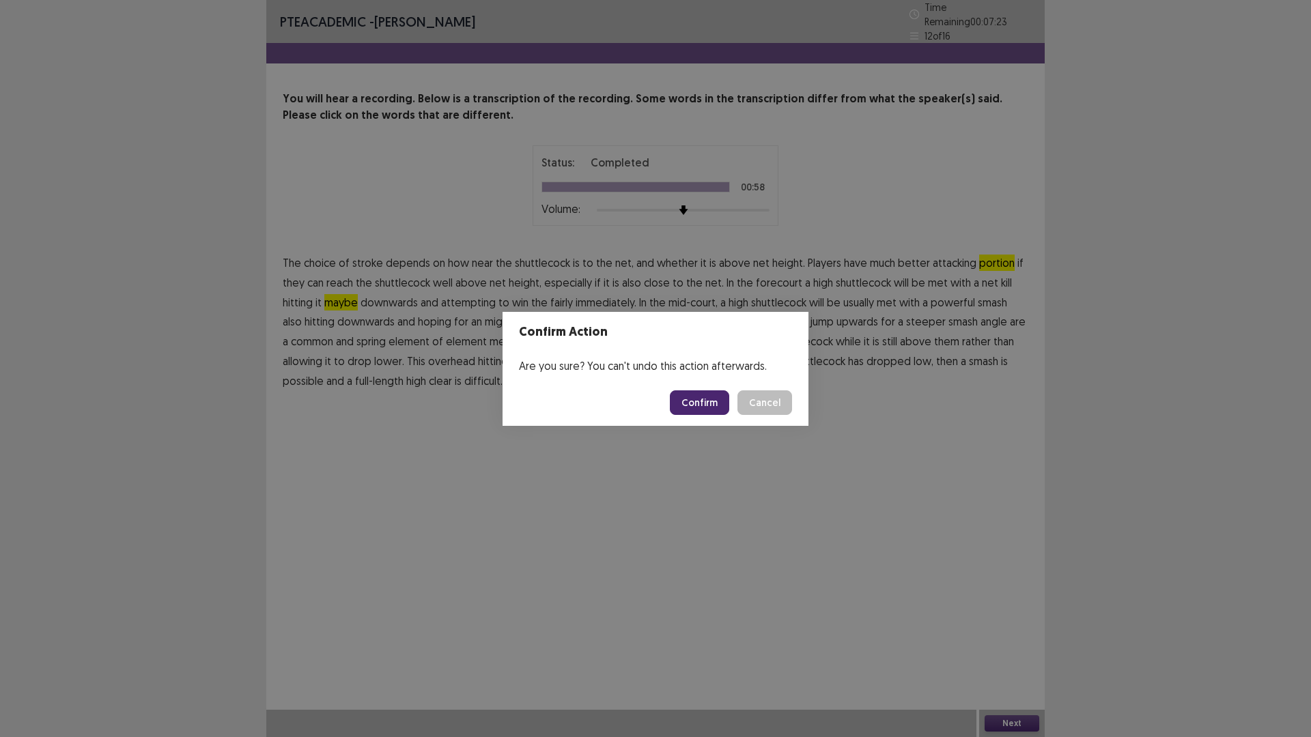
click at [715, 403] on button "Confirm" at bounding box center [699, 403] width 59 height 25
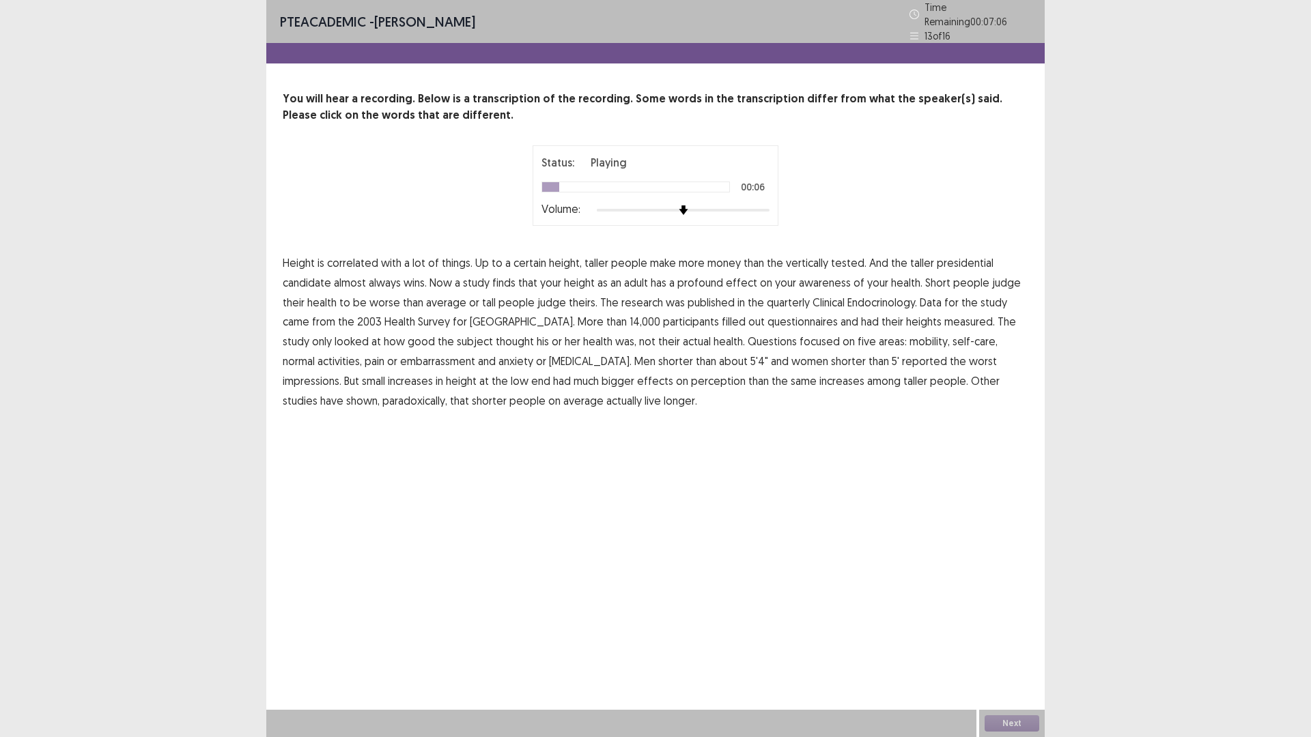
click at [851, 261] on span "tested." at bounding box center [849, 263] width 36 height 16
click at [825, 279] on span "awareness" at bounding box center [825, 282] width 52 height 16
click at [787, 298] on span "quarterly" at bounding box center [788, 302] width 43 height 16
click at [400, 358] on span "embarrassment" at bounding box center [437, 361] width 75 height 16
click at [382, 400] on span "paradoxically," at bounding box center [414, 401] width 65 height 16
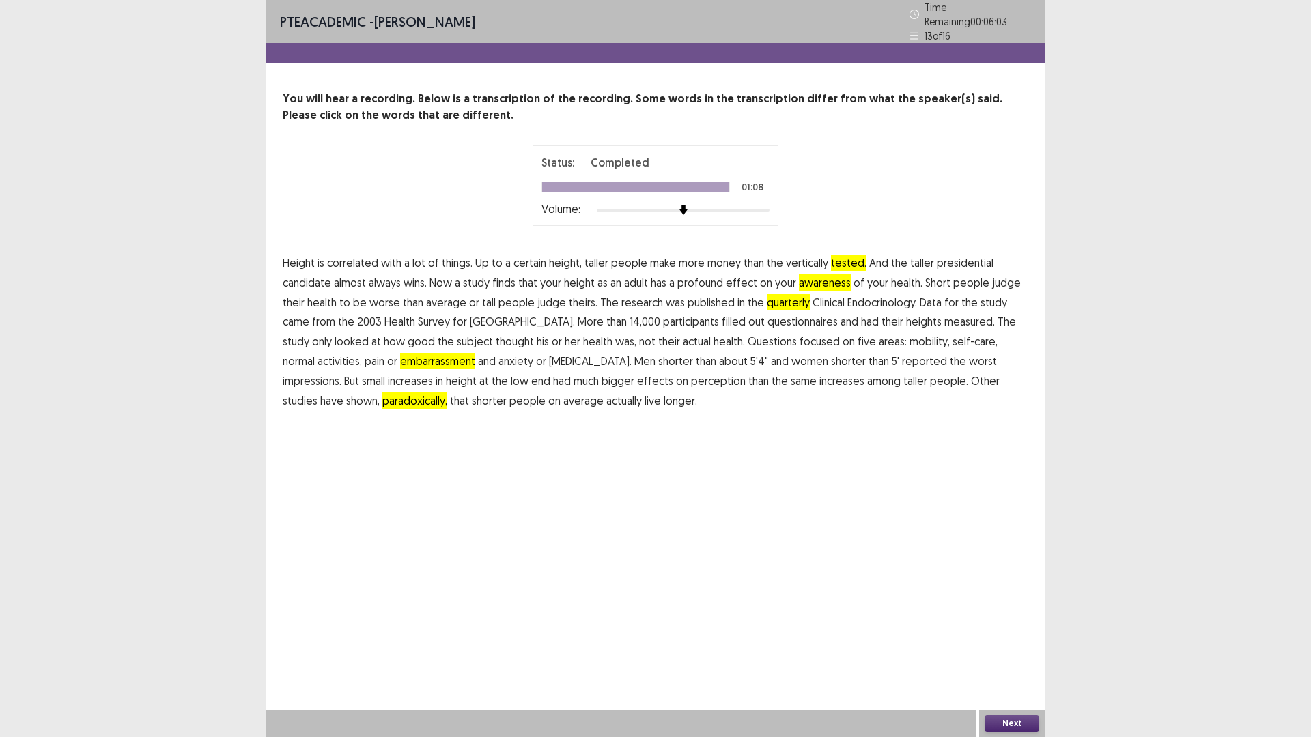
click at [1015, 645] on button "Next" at bounding box center [1012, 724] width 55 height 16
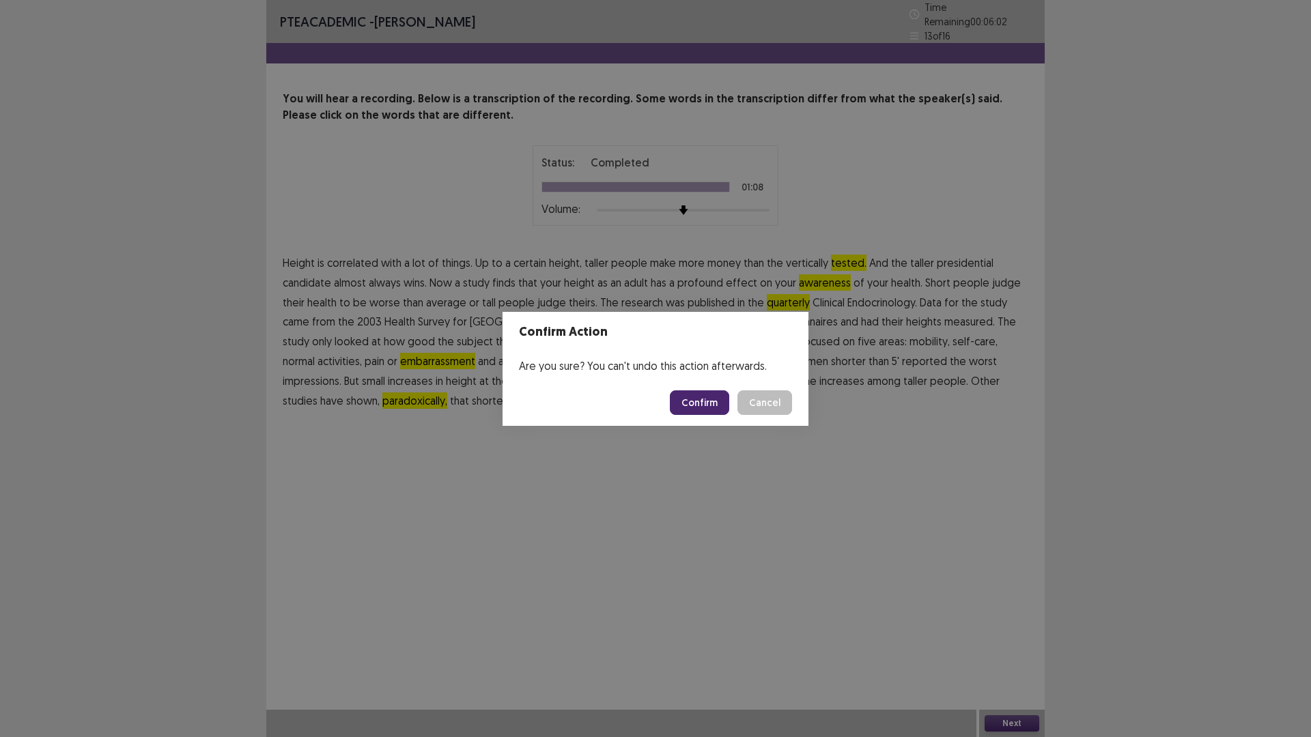
click at [709, 397] on button "Confirm" at bounding box center [699, 403] width 59 height 25
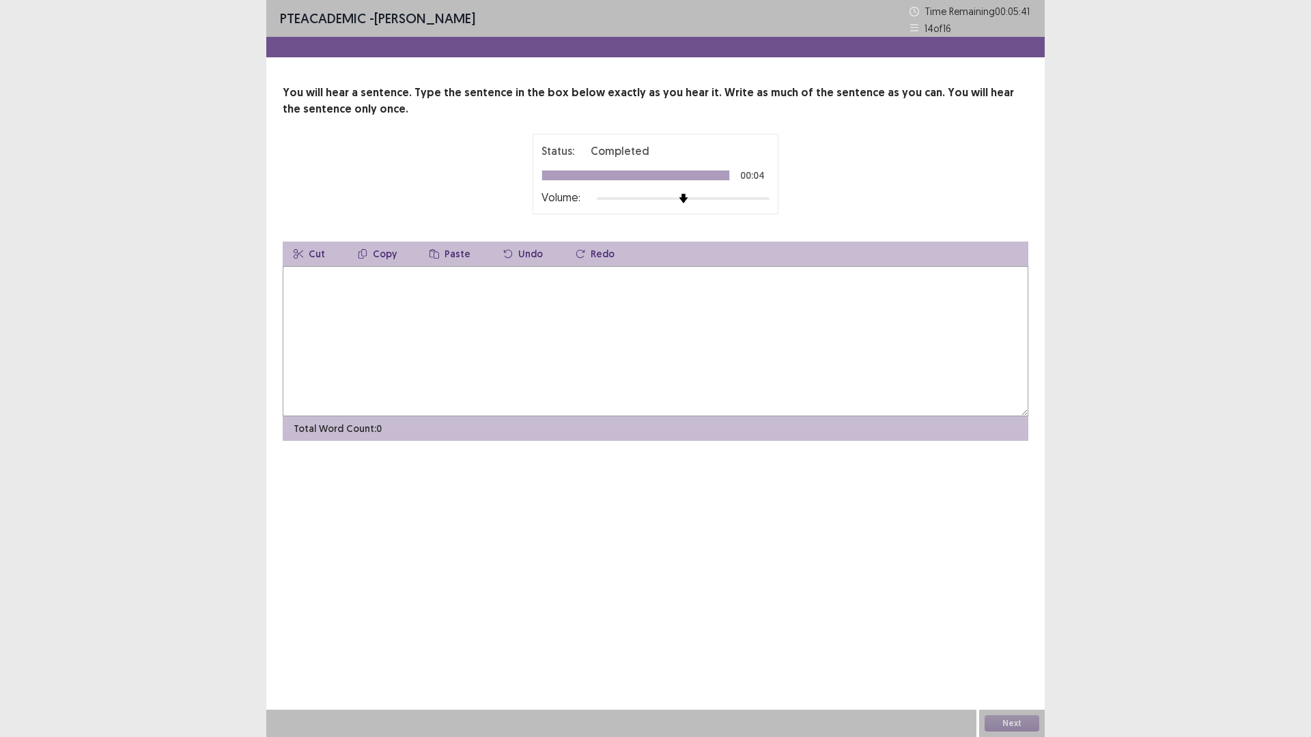
click at [307, 300] on textarea at bounding box center [656, 341] width 746 height 150
click at [358, 282] on textarea "**********" at bounding box center [656, 341] width 746 height 150
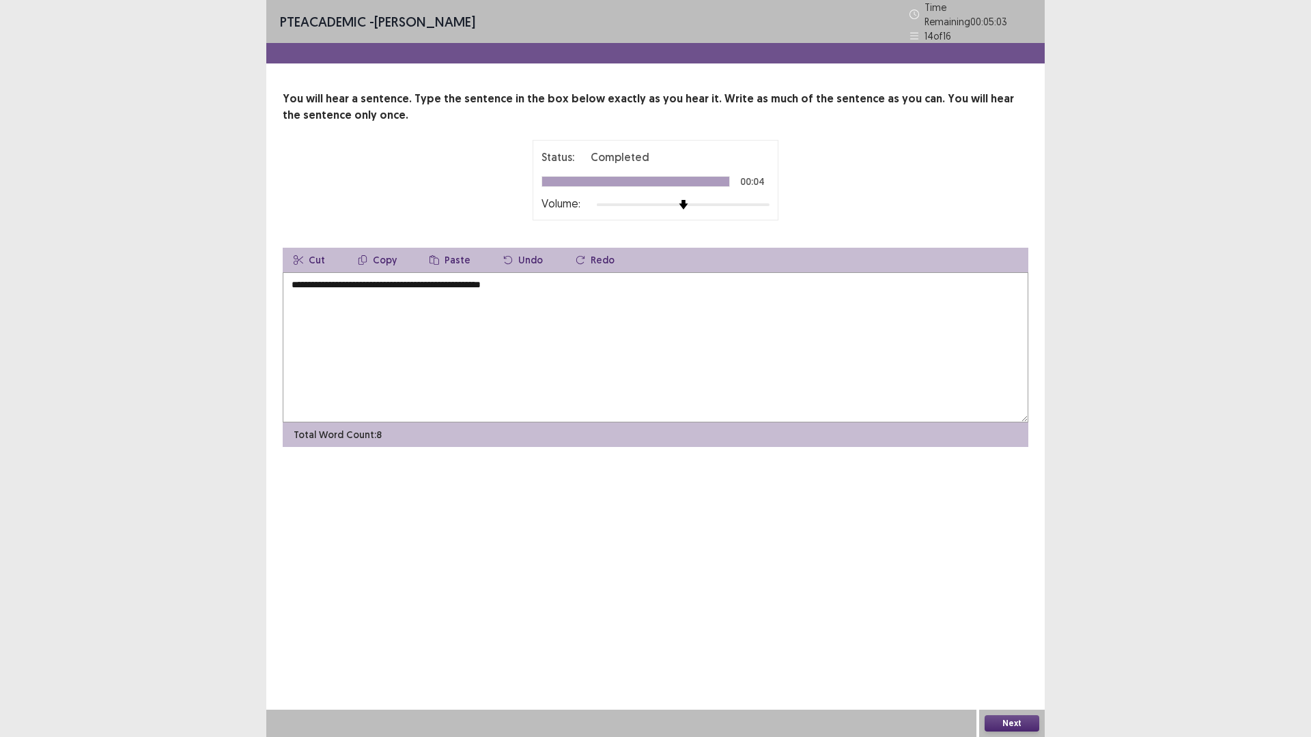
click at [463, 279] on textarea "**********" at bounding box center [656, 347] width 746 height 150
click at [471, 280] on textarea "**********" at bounding box center [656, 347] width 746 height 150
click at [470, 278] on textarea "**********" at bounding box center [656, 347] width 746 height 150
type textarea "**********"
click at [995, 645] on button "Next" at bounding box center [1012, 724] width 55 height 16
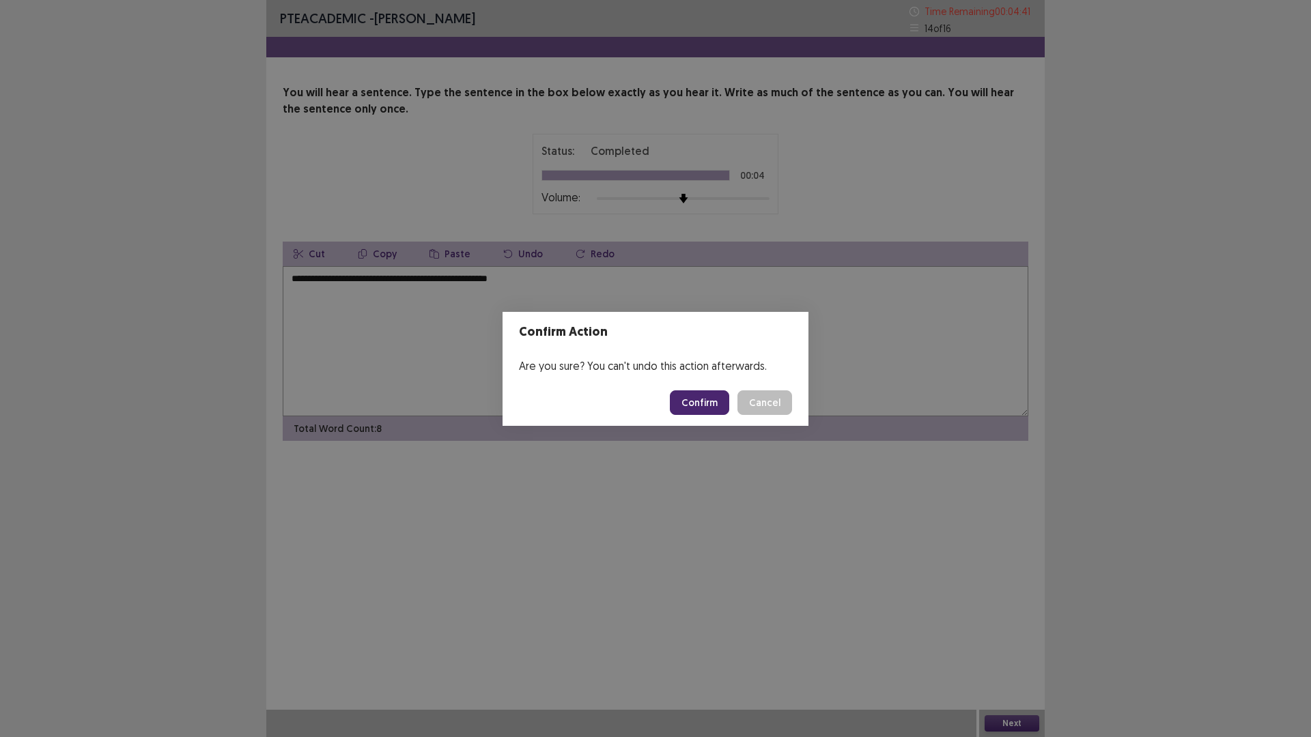
click at [715, 400] on button "Confirm" at bounding box center [699, 403] width 59 height 25
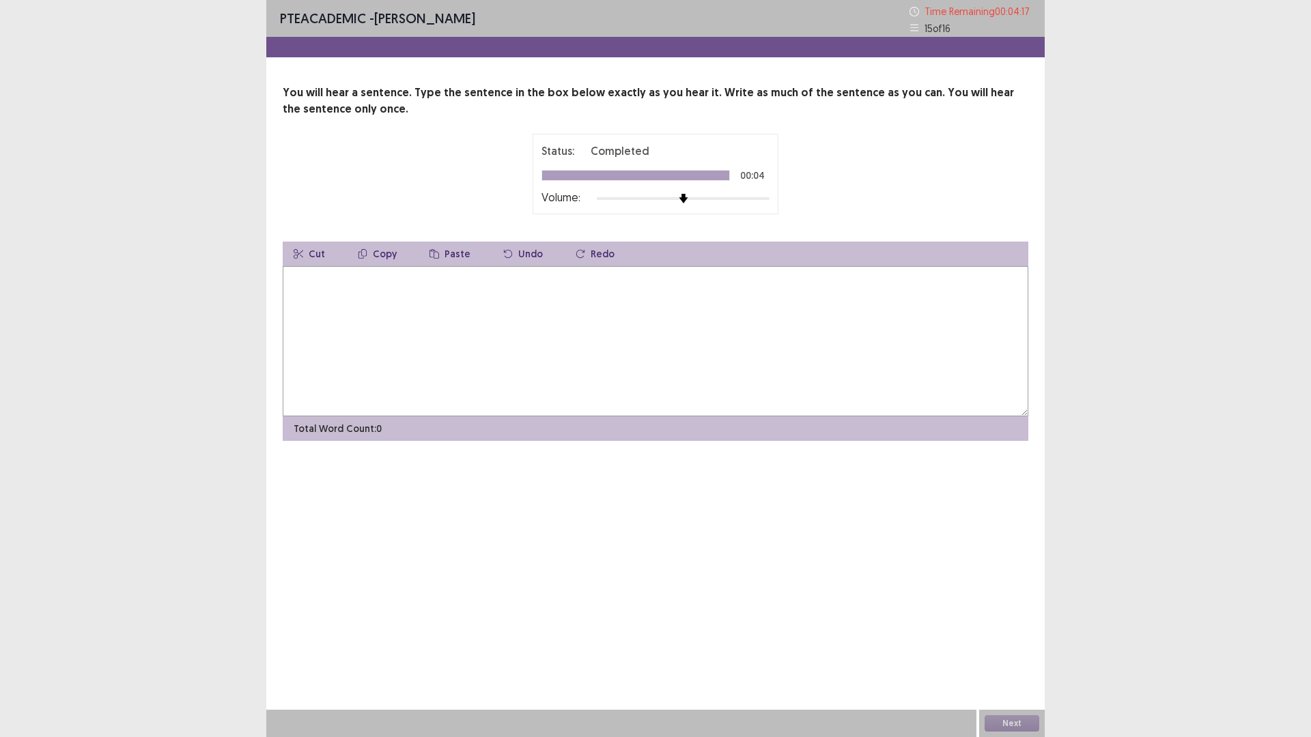
click at [320, 322] on textarea at bounding box center [656, 341] width 746 height 150
click at [462, 282] on textarea "**********" at bounding box center [656, 341] width 746 height 150
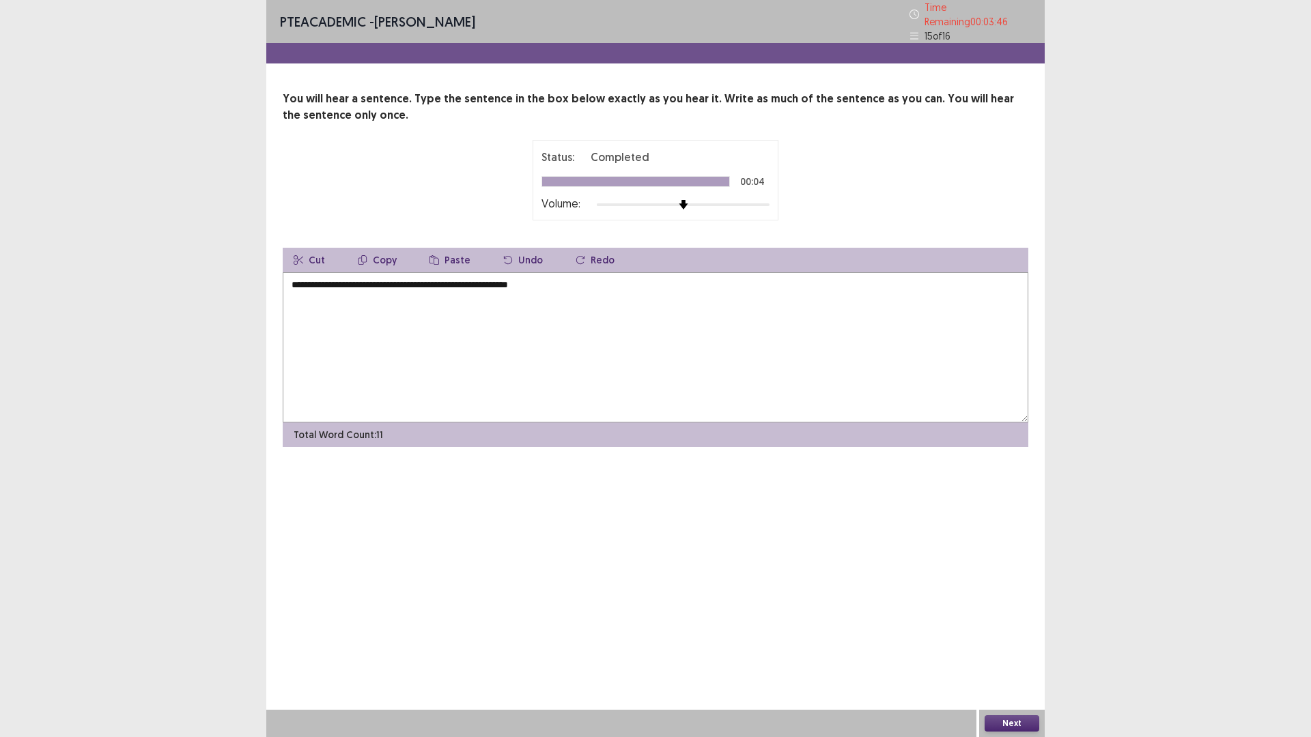
type textarea "**********"
click at [1010, 645] on button "Next" at bounding box center [1012, 724] width 55 height 16
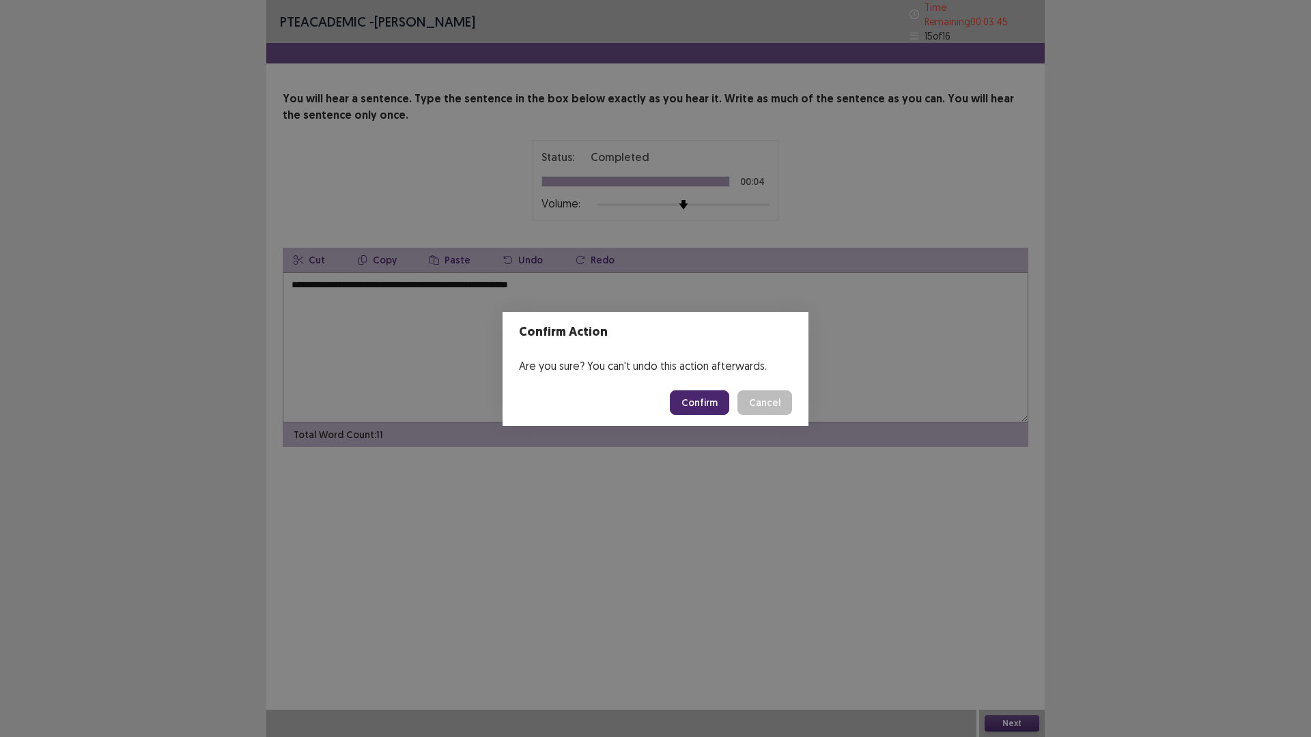
click at [713, 408] on button "Confirm" at bounding box center [699, 403] width 59 height 25
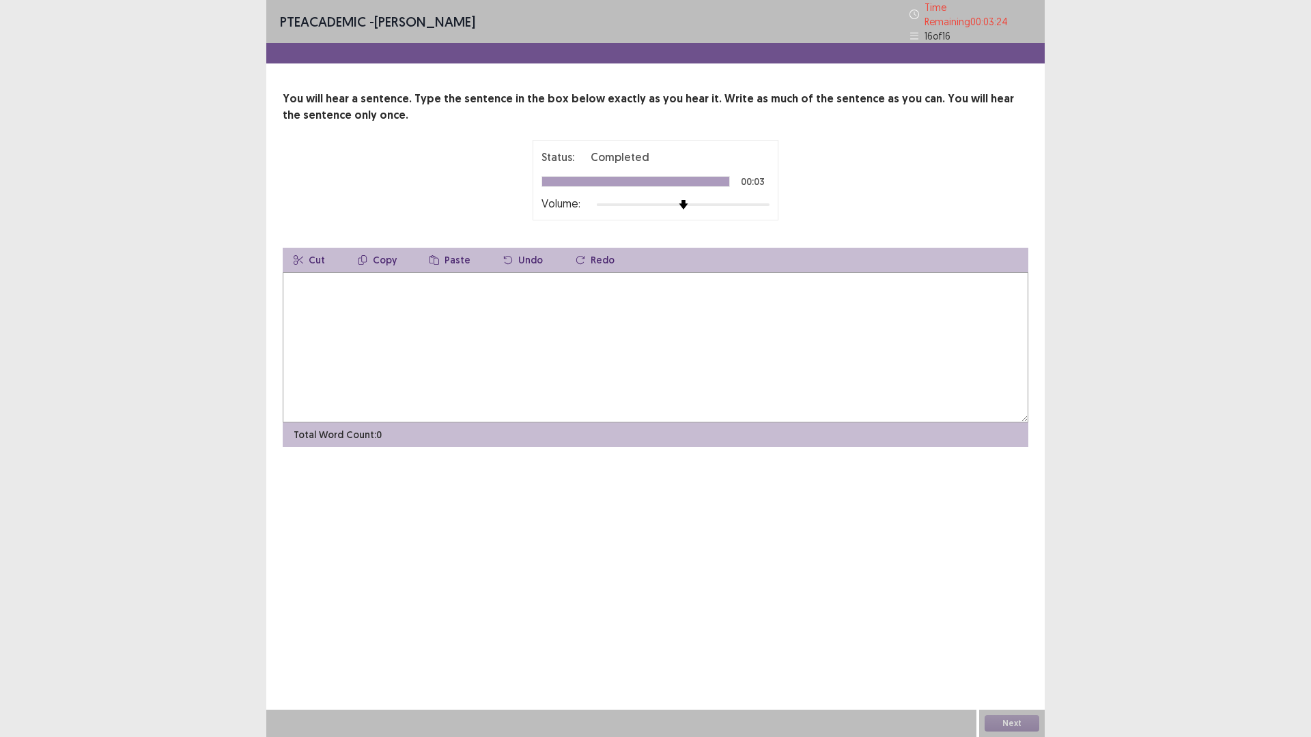
click at [319, 308] on textarea at bounding box center [656, 347] width 746 height 150
type textarea "**********"
click at [1017, 645] on button "Next" at bounding box center [1012, 724] width 55 height 16
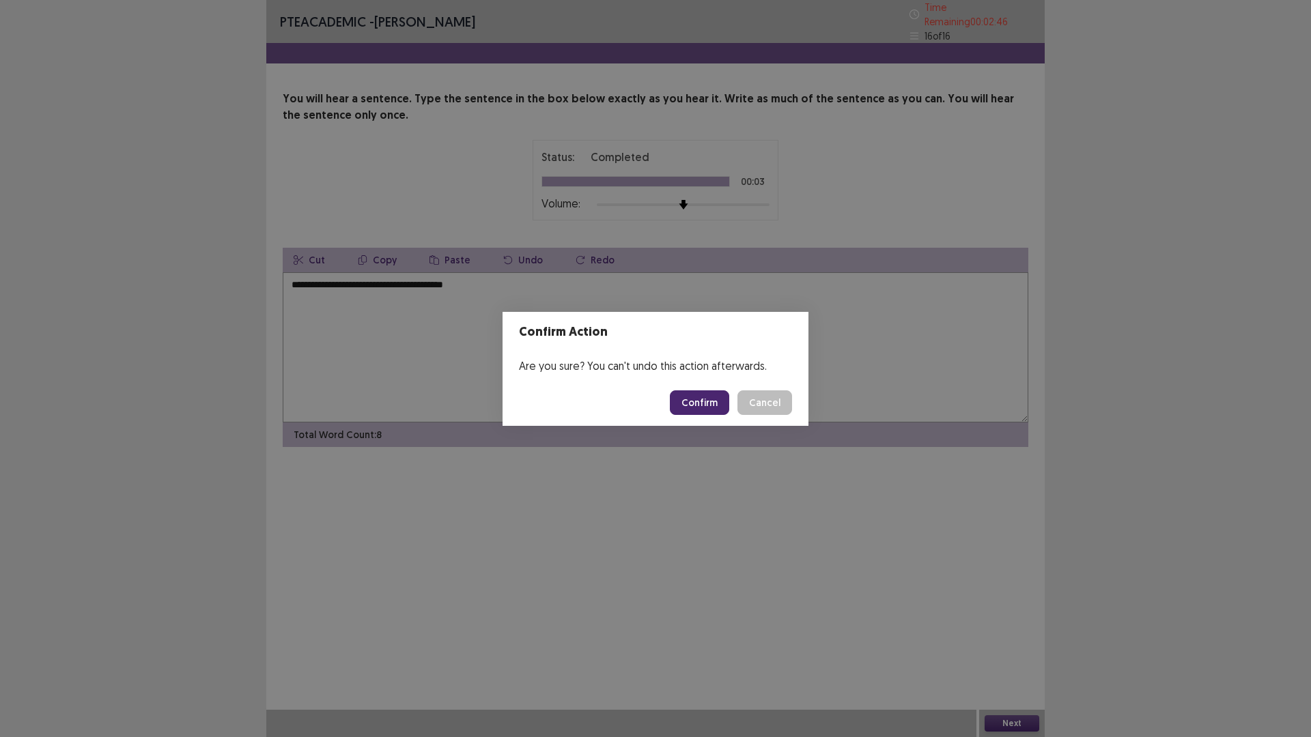
click at [709, 402] on button "Confirm" at bounding box center [699, 403] width 59 height 25
